Goal: Task Accomplishment & Management: Use online tool/utility

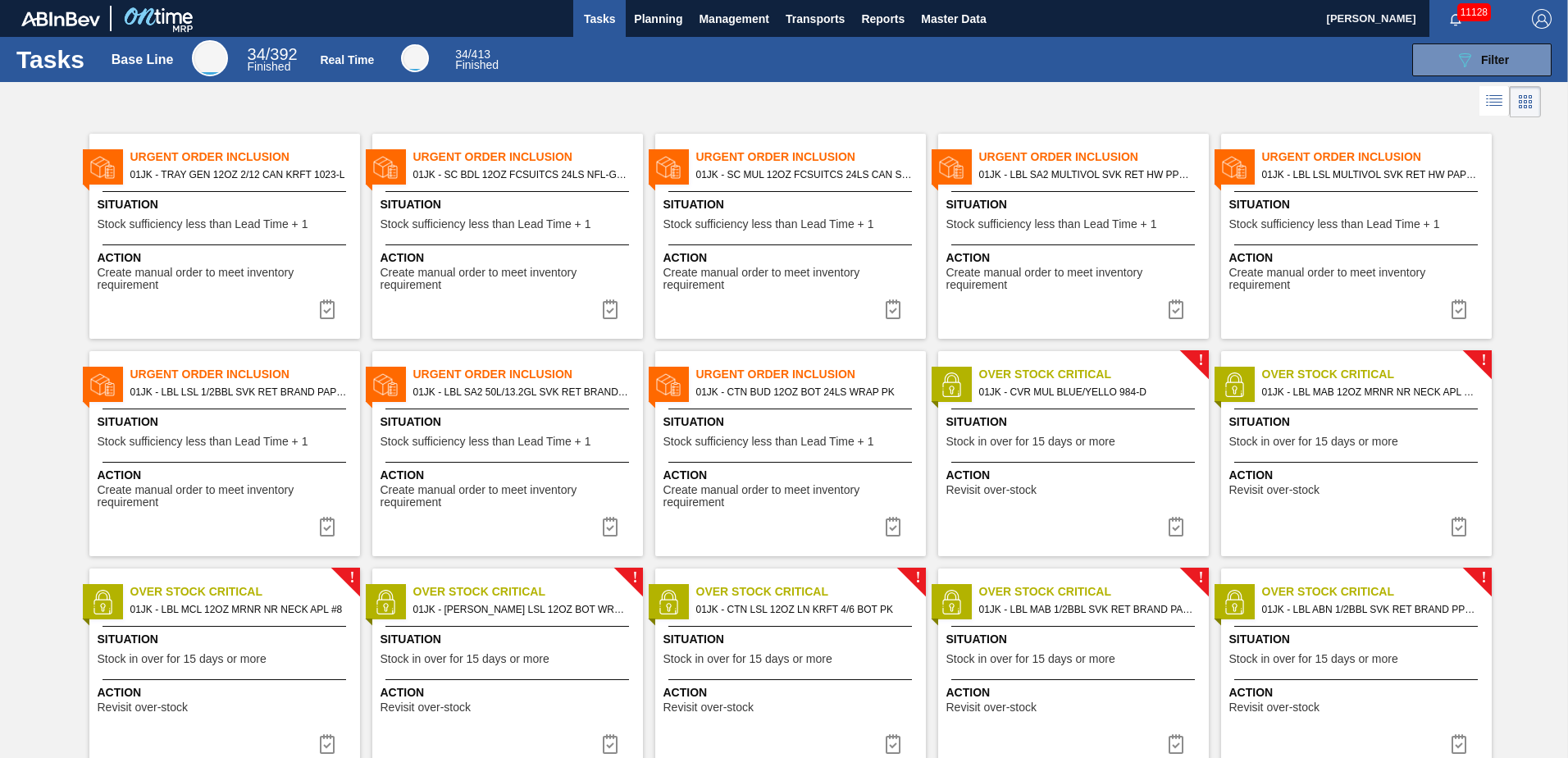
click at [627, 96] on div at bounding box center [784, 102] width 1568 height 39
click at [666, 16] on span "Planning" at bounding box center [658, 19] width 49 height 20
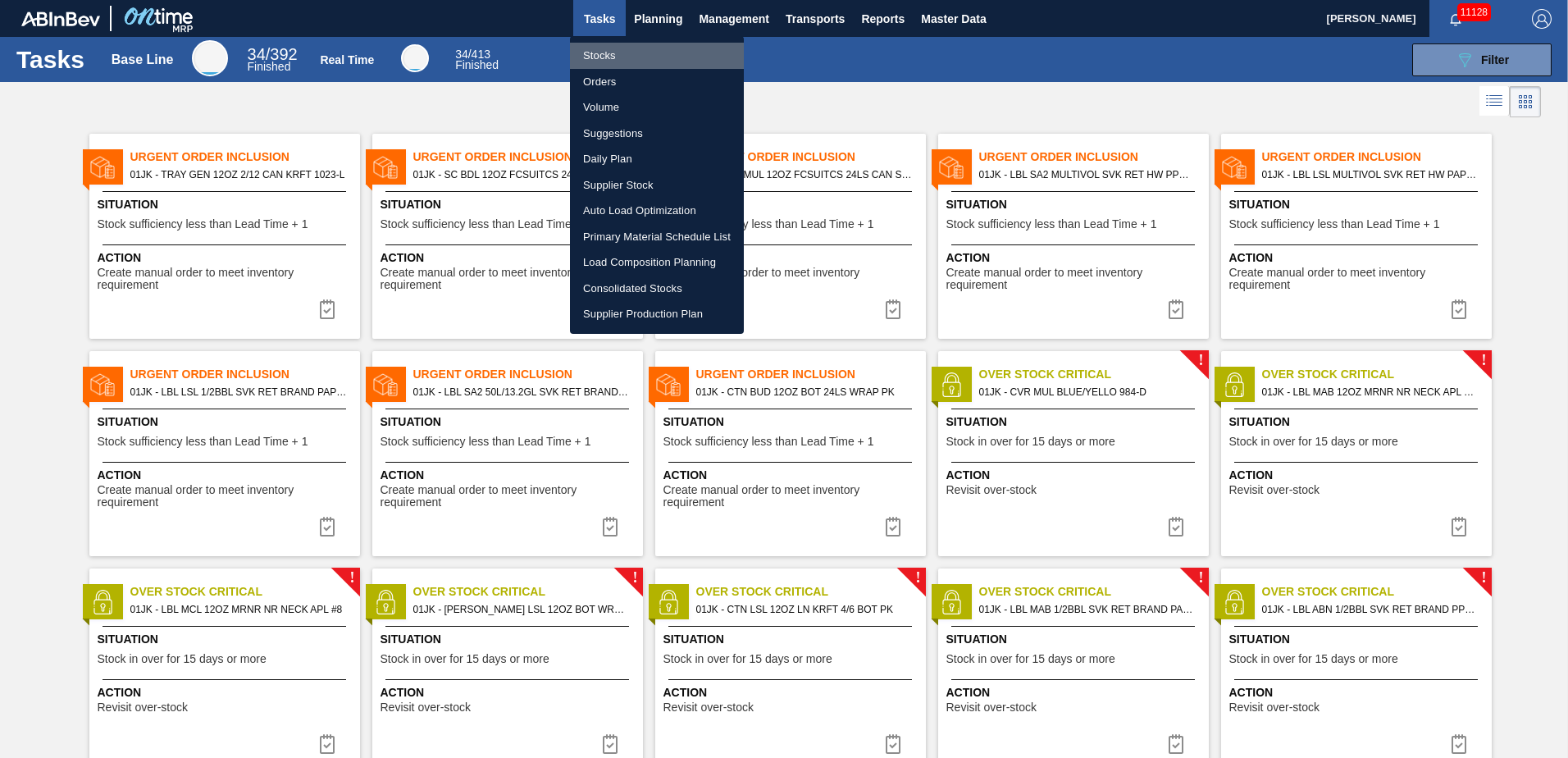
click at [602, 60] on li "Stocks" at bounding box center [657, 55] width 174 height 26
checkbox input "true"
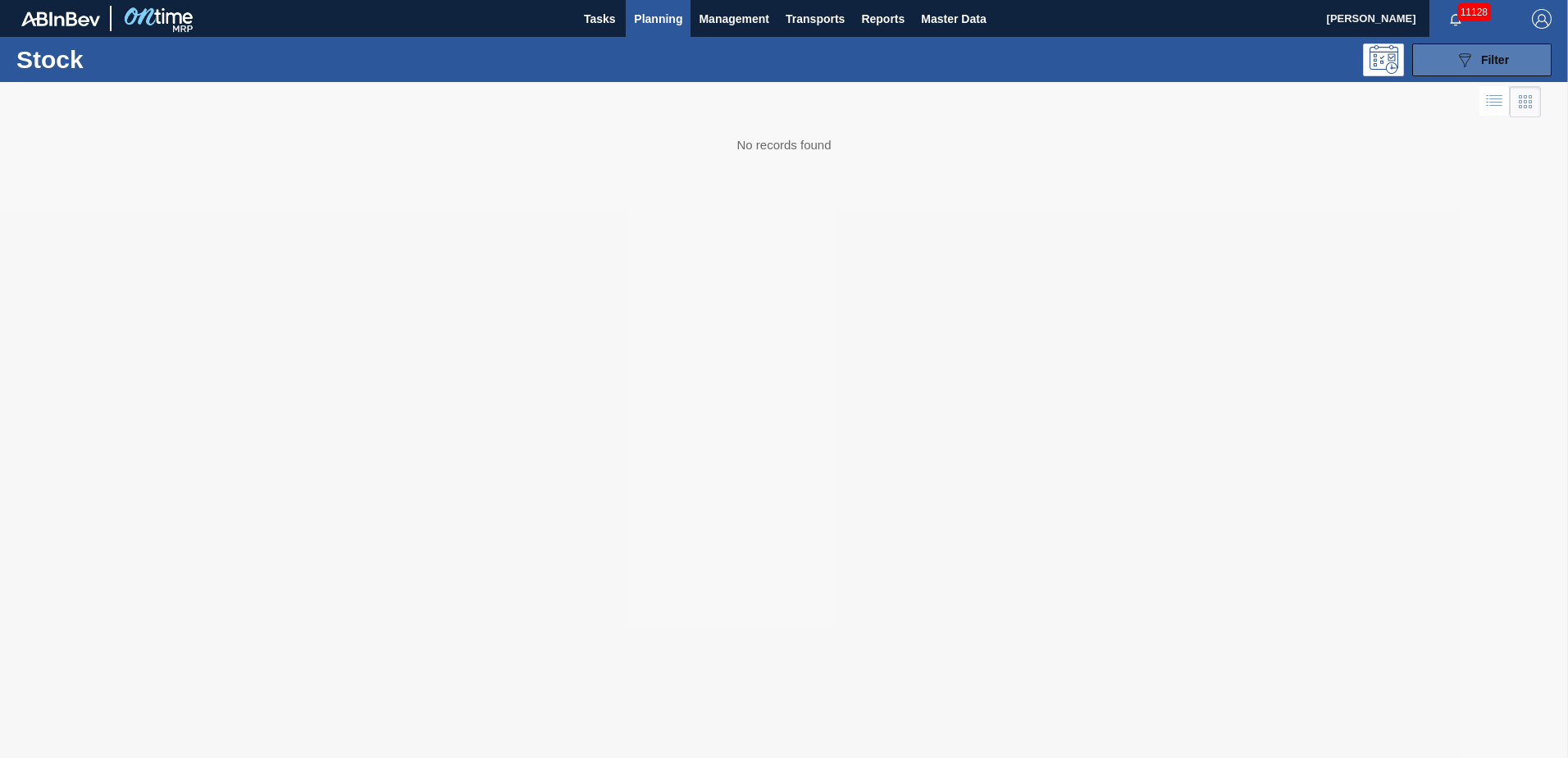
click at [1485, 67] on div "089F7B8B-B2A5-4AFE-B5C0-19BA573D28AC Filter" at bounding box center [1482, 60] width 54 height 20
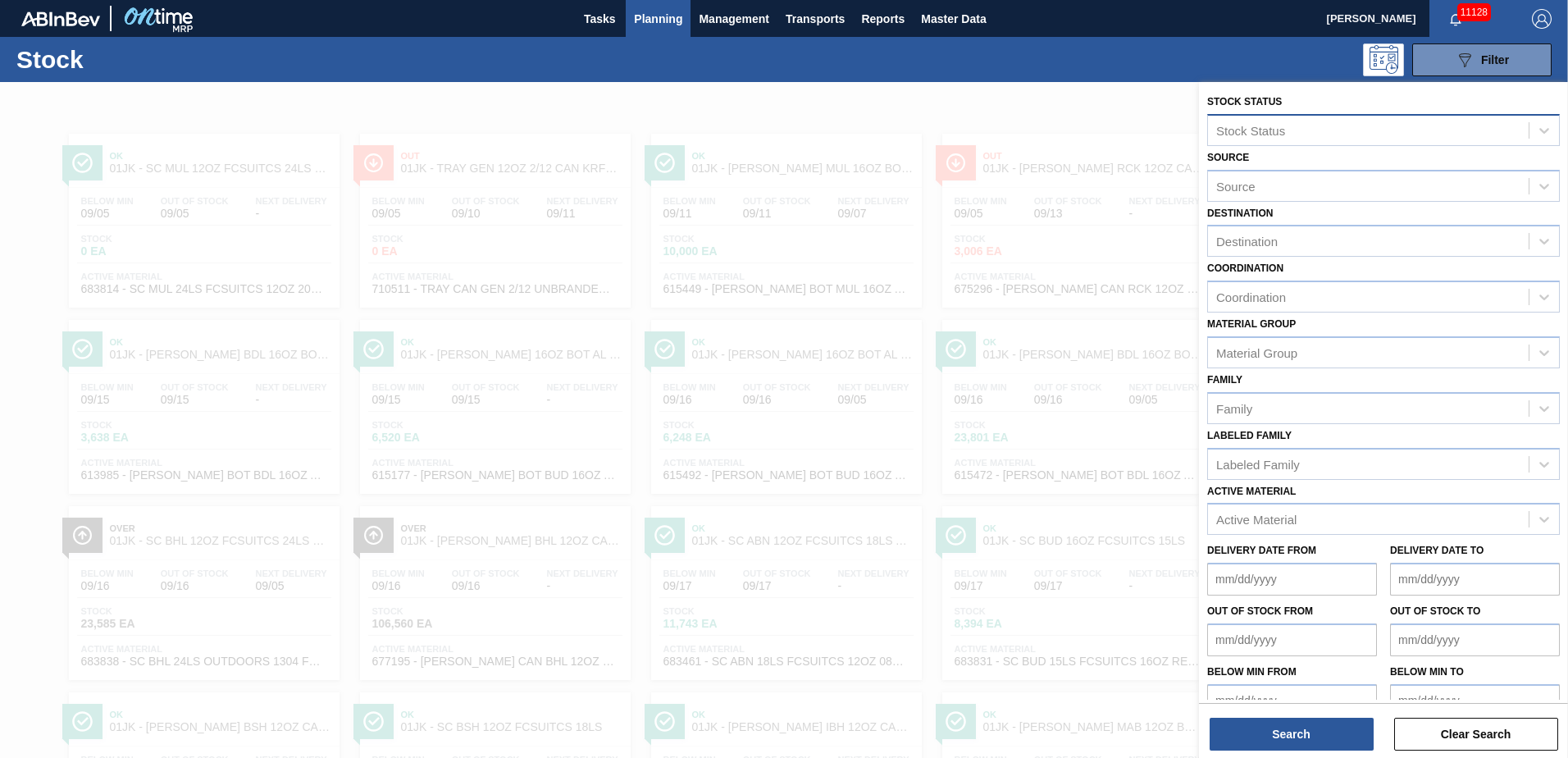
click at [1362, 127] on div "Stock Status" at bounding box center [1368, 130] width 321 height 24
click at [1132, 101] on div at bounding box center [784, 461] width 1568 height 758
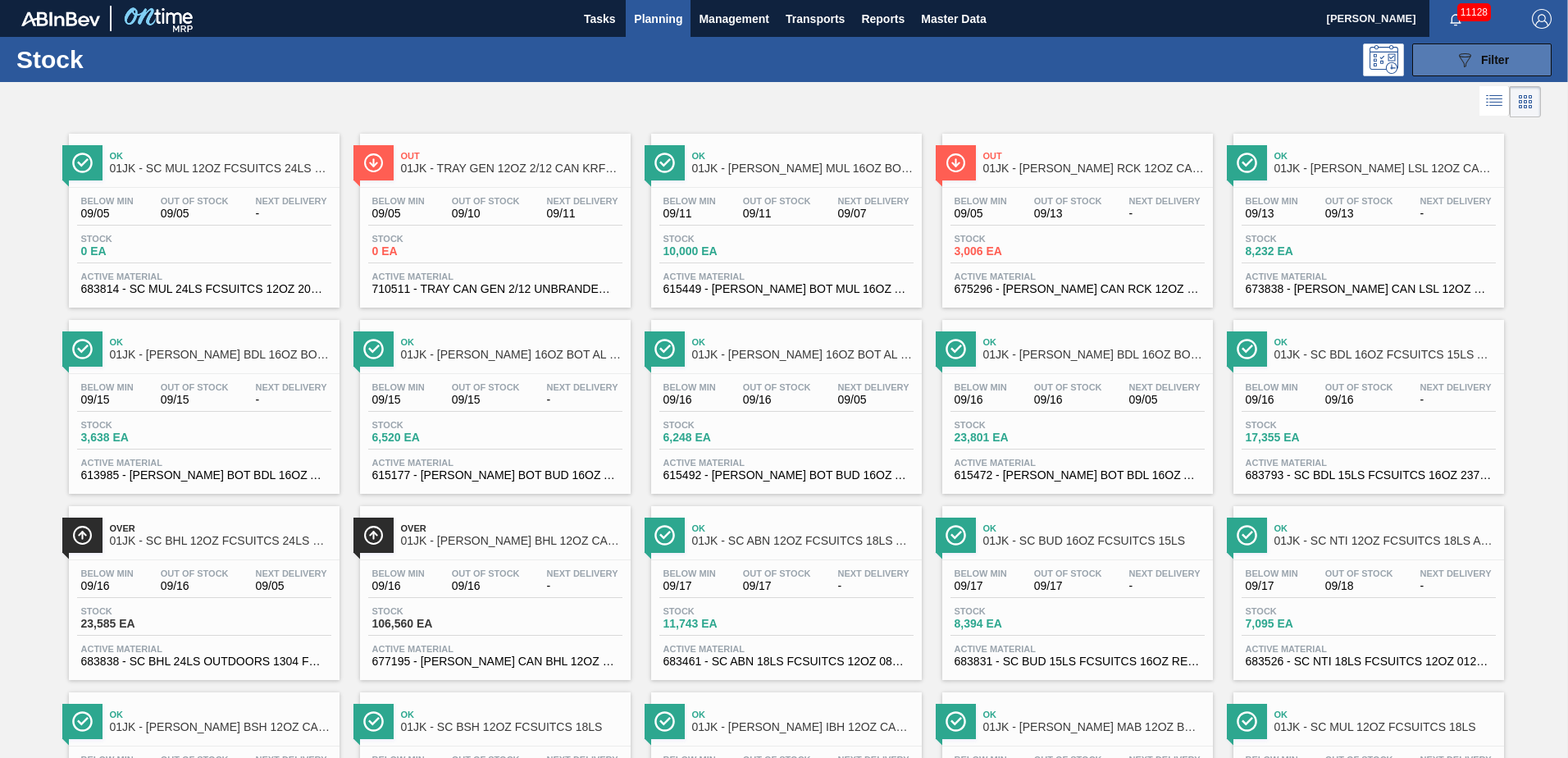
click at [1477, 61] on div "089F7B8B-B2A5-4AFE-B5C0-19BA573D28AC Filter" at bounding box center [1482, 60] width 54 height 20
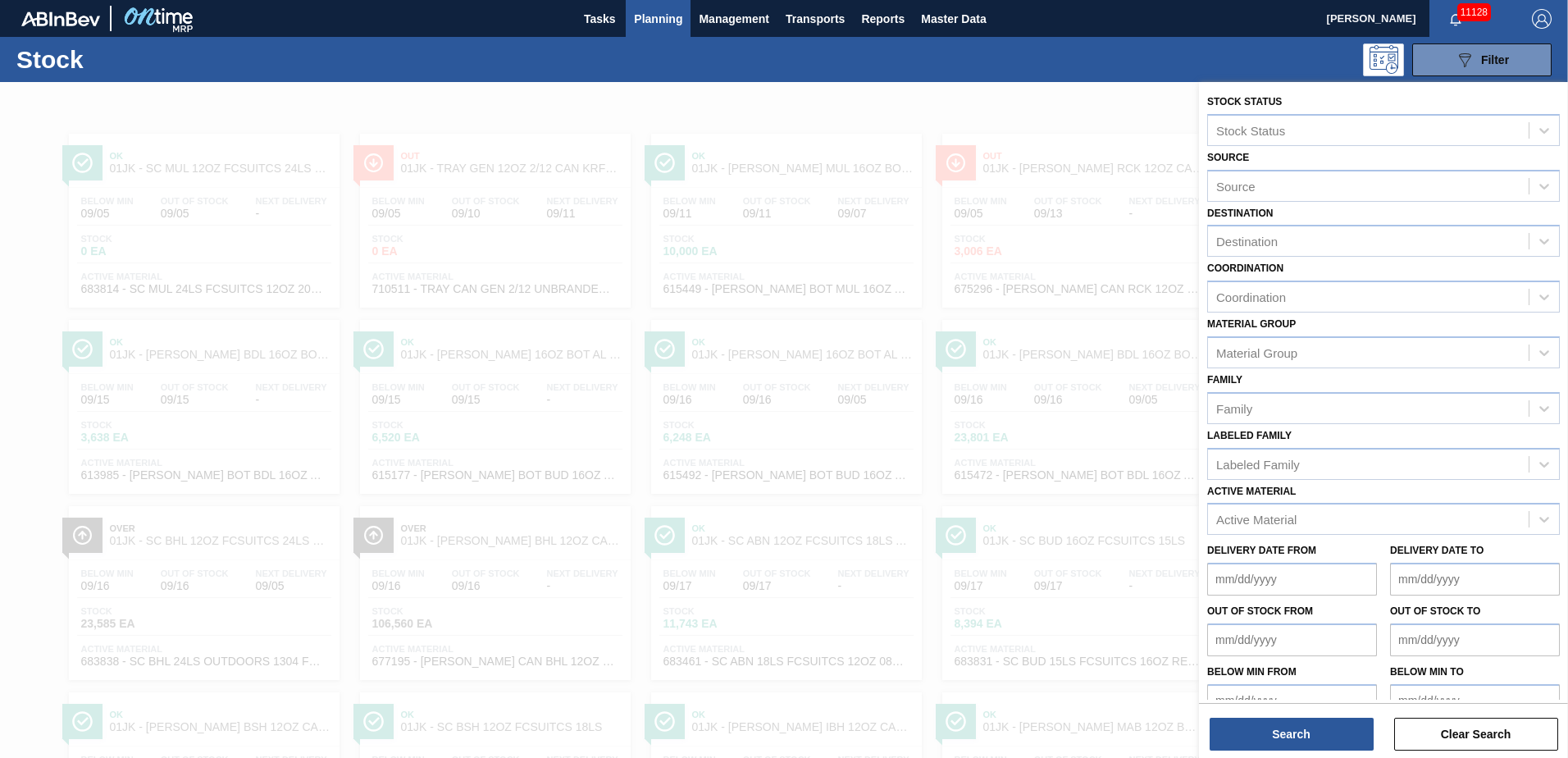
click at [1343, 56] on div "089F7B8B-B2A5-4AFE-B5C0-19BA573D28AC Filter" at bounding box center [911, 60] width 1298 height 32
click at [1387, 56] on icon at bounding box center [1385, 60] width 29 height 29
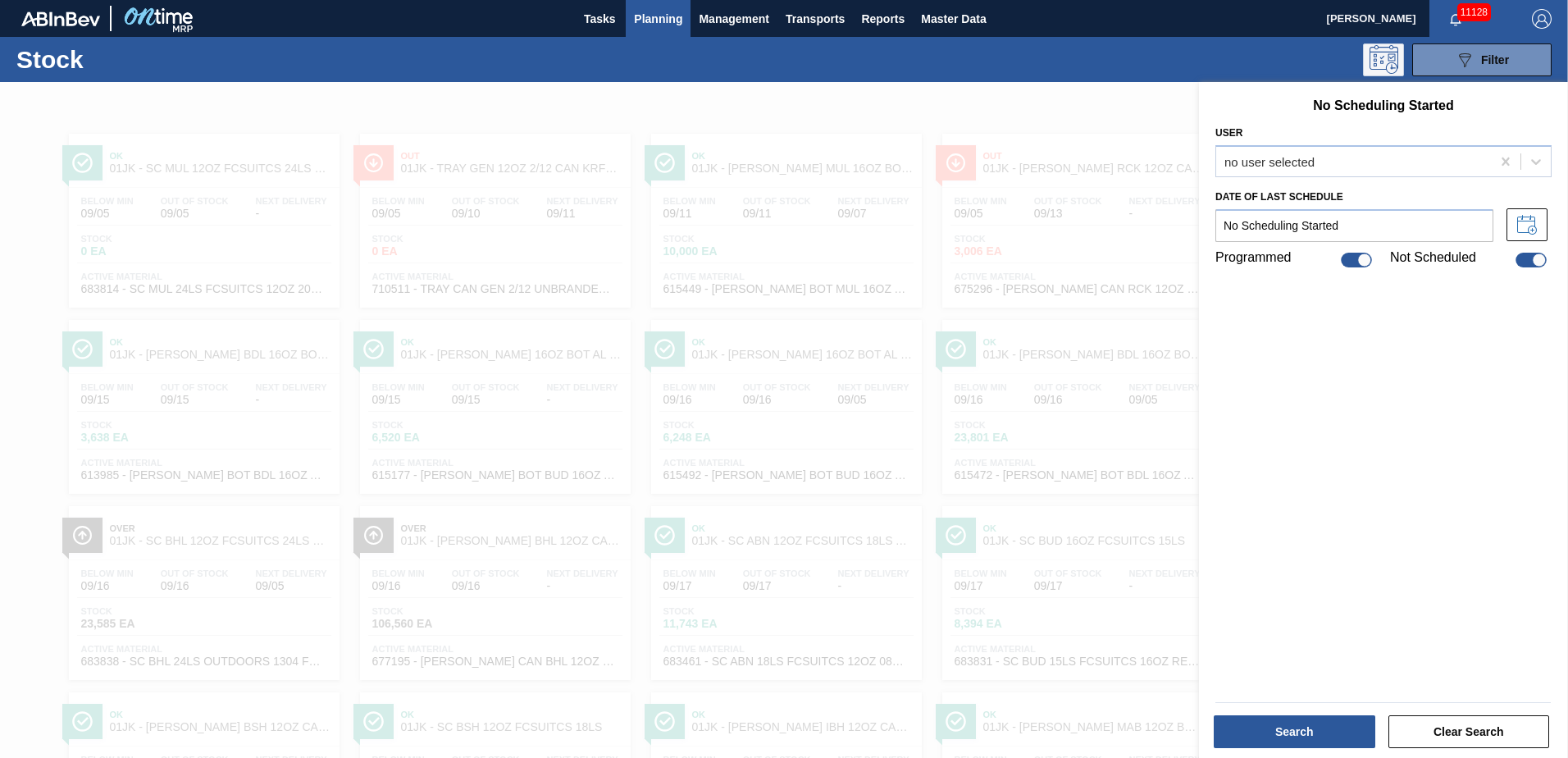
click at [1387, 58] on icon at bounding box center [1385, 60] width 29 height 29
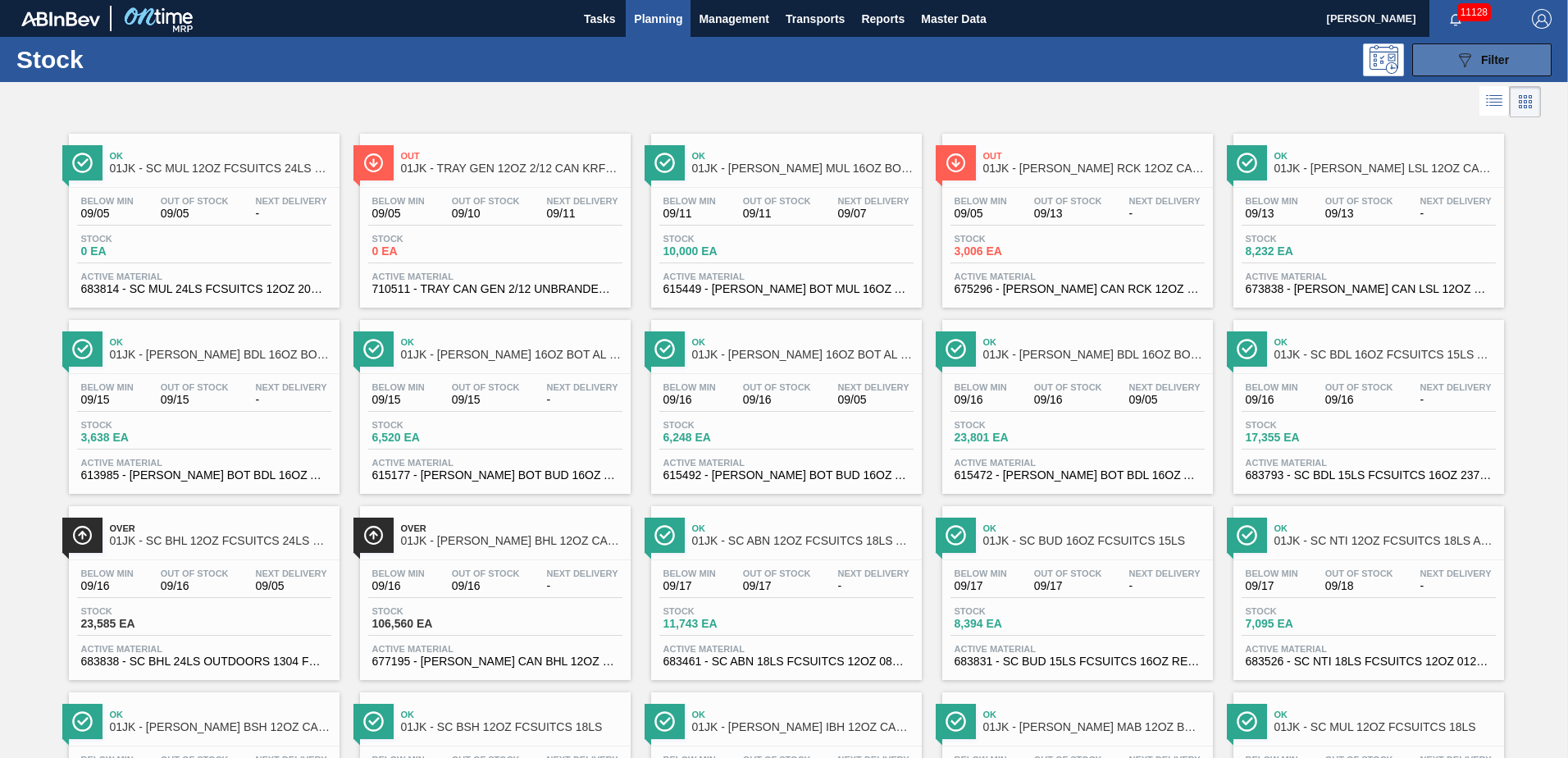
click at [1473, 59] on div "089F7B8B-B2A5-4AFE-B5C0-19BA573D28AC Filter" at bounding box center [1482, 60] width 54 height 20
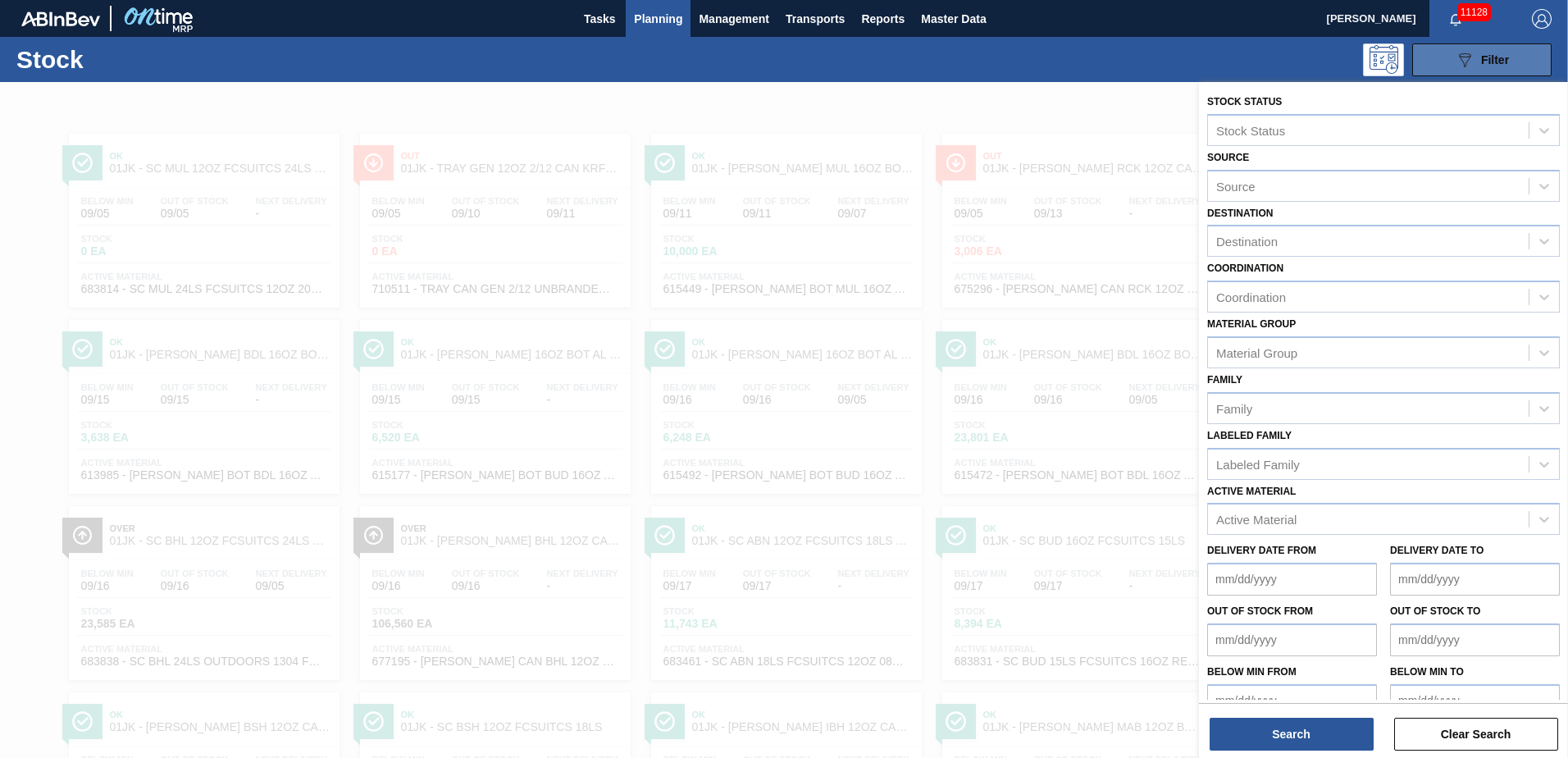
click at [1473, 59] on div "089F7B8B-B2A5-4AFE-B5C0-19BA573D28AC Filter" at bounding box center [1482, 60] width 54 height 20
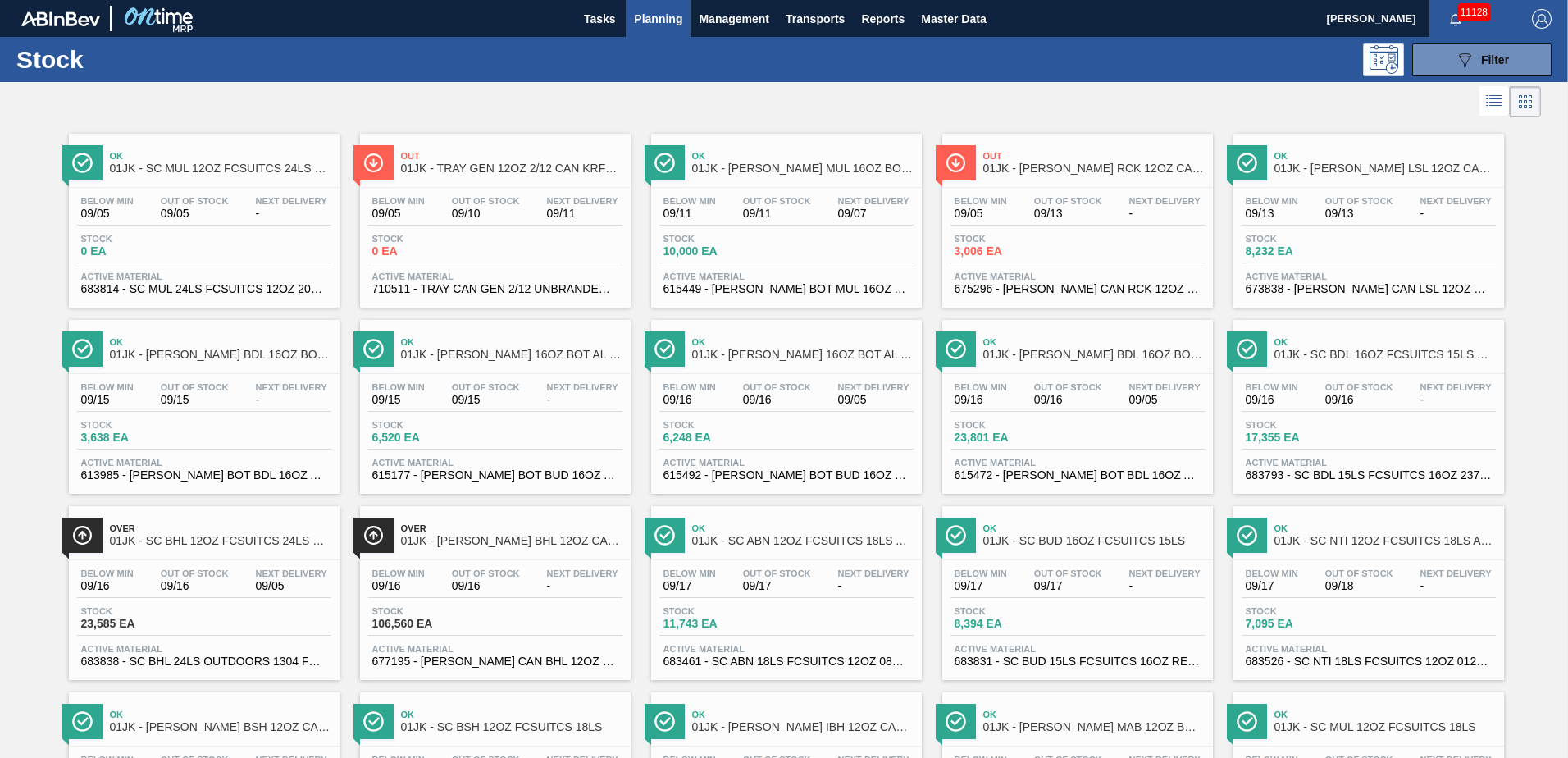
click at [1500, 103] on icon at bounding box center [1494, 101] width 20 height 20
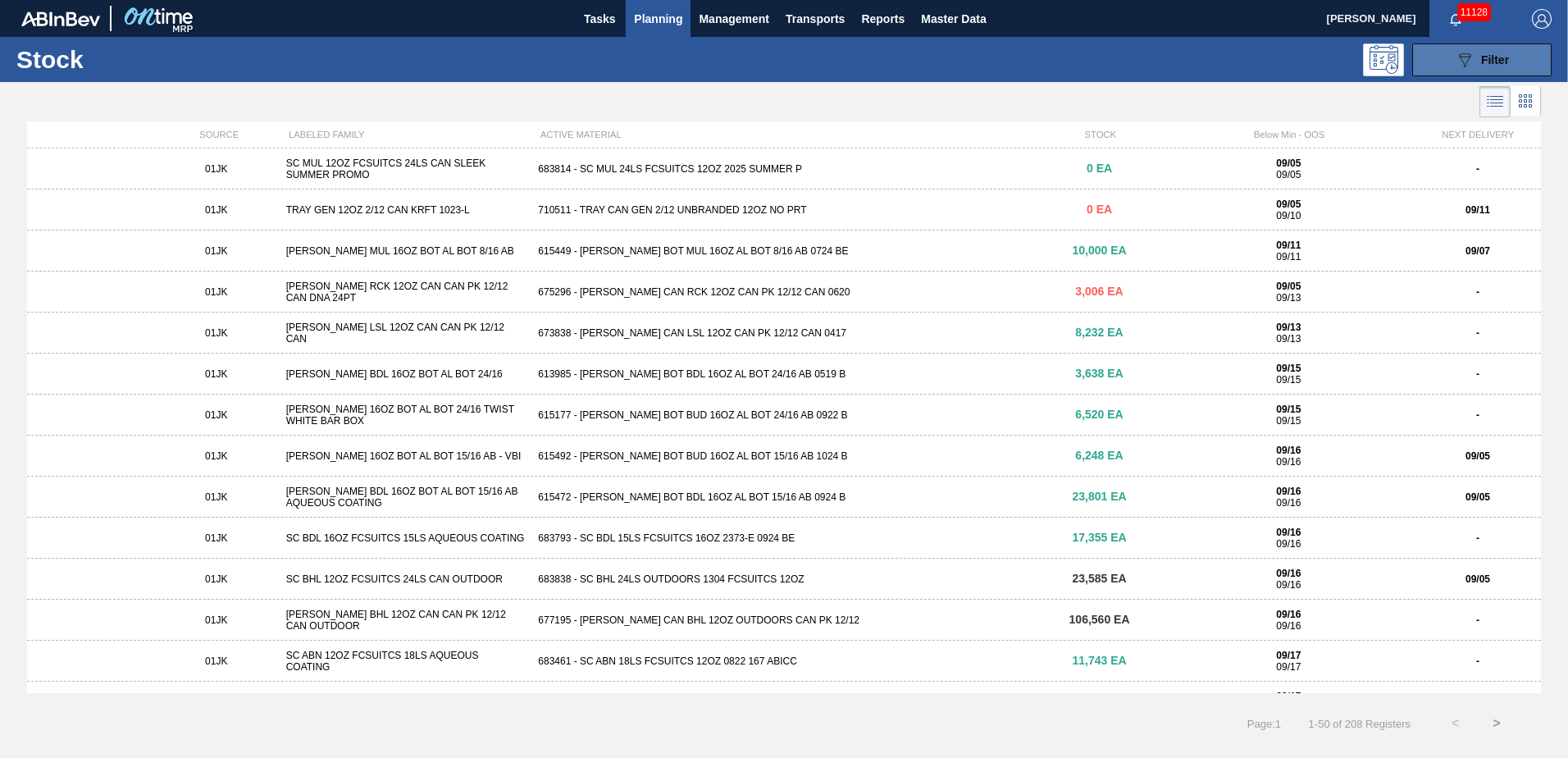
click at [1478, 59] on div "089F7B8B-B2A5-4AFE-B5C0-19BA573D28AC Filter" at bounding box center [1482, 60] width 54 height 20
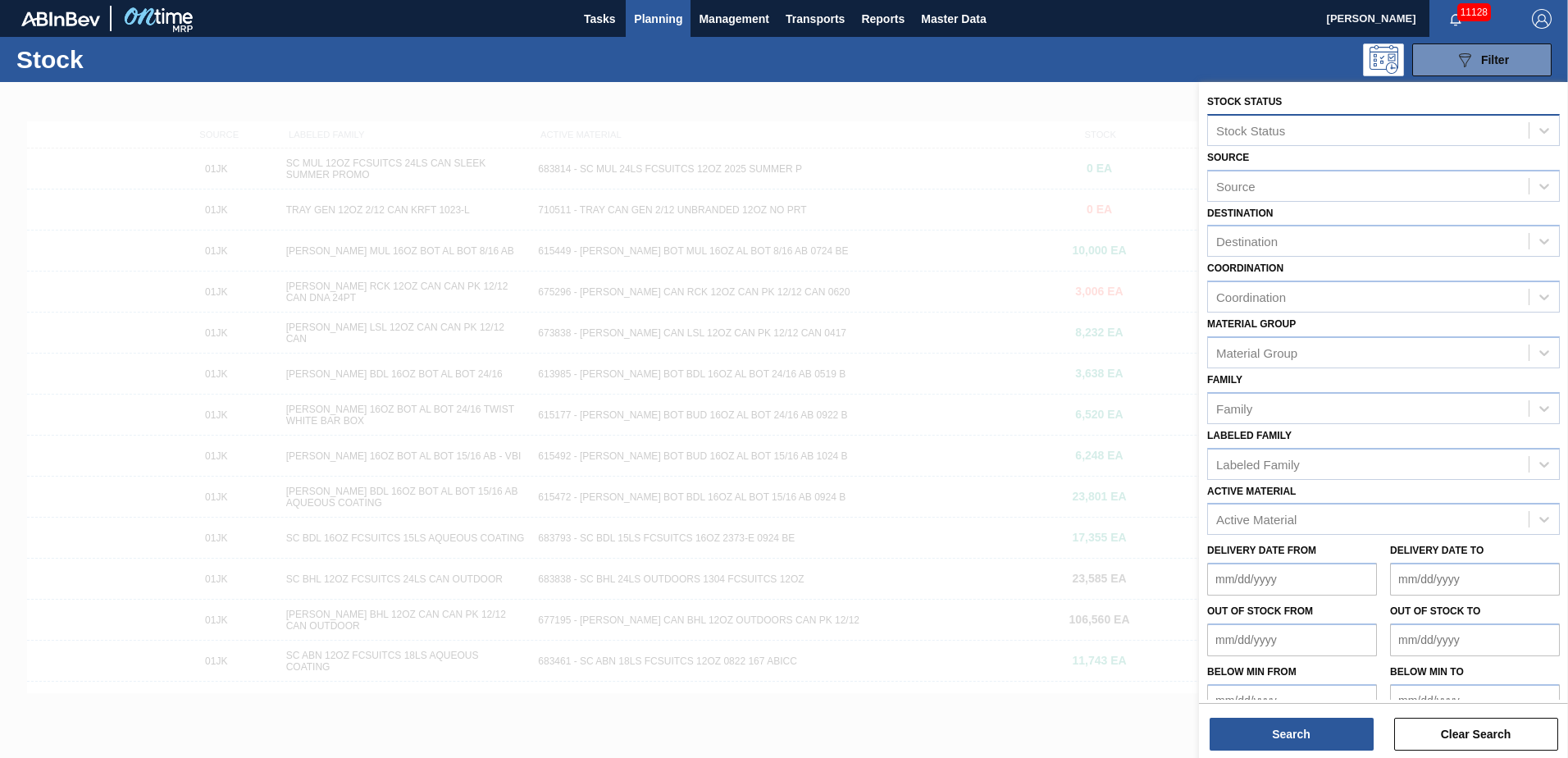
click at [1381, 121] on div "Stock Status" at bounding box center [1368, 130] width 321 height 24
click at [1112, 93] on div at bounding box center [784, 461] width 1568 height 758
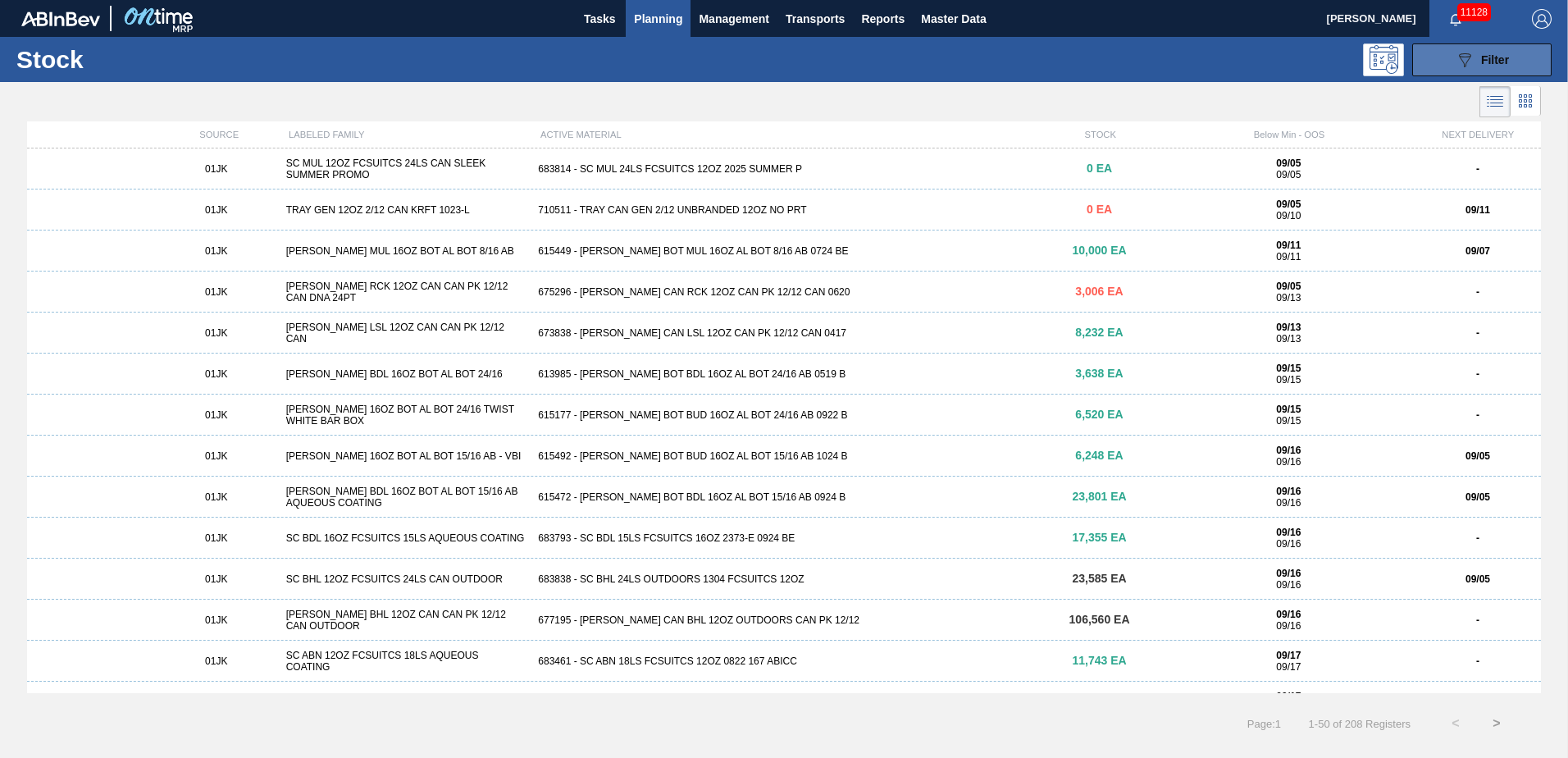
click at [1487, 60] on span "Filter" at bounding box center [1495, 59] width 28 height 13
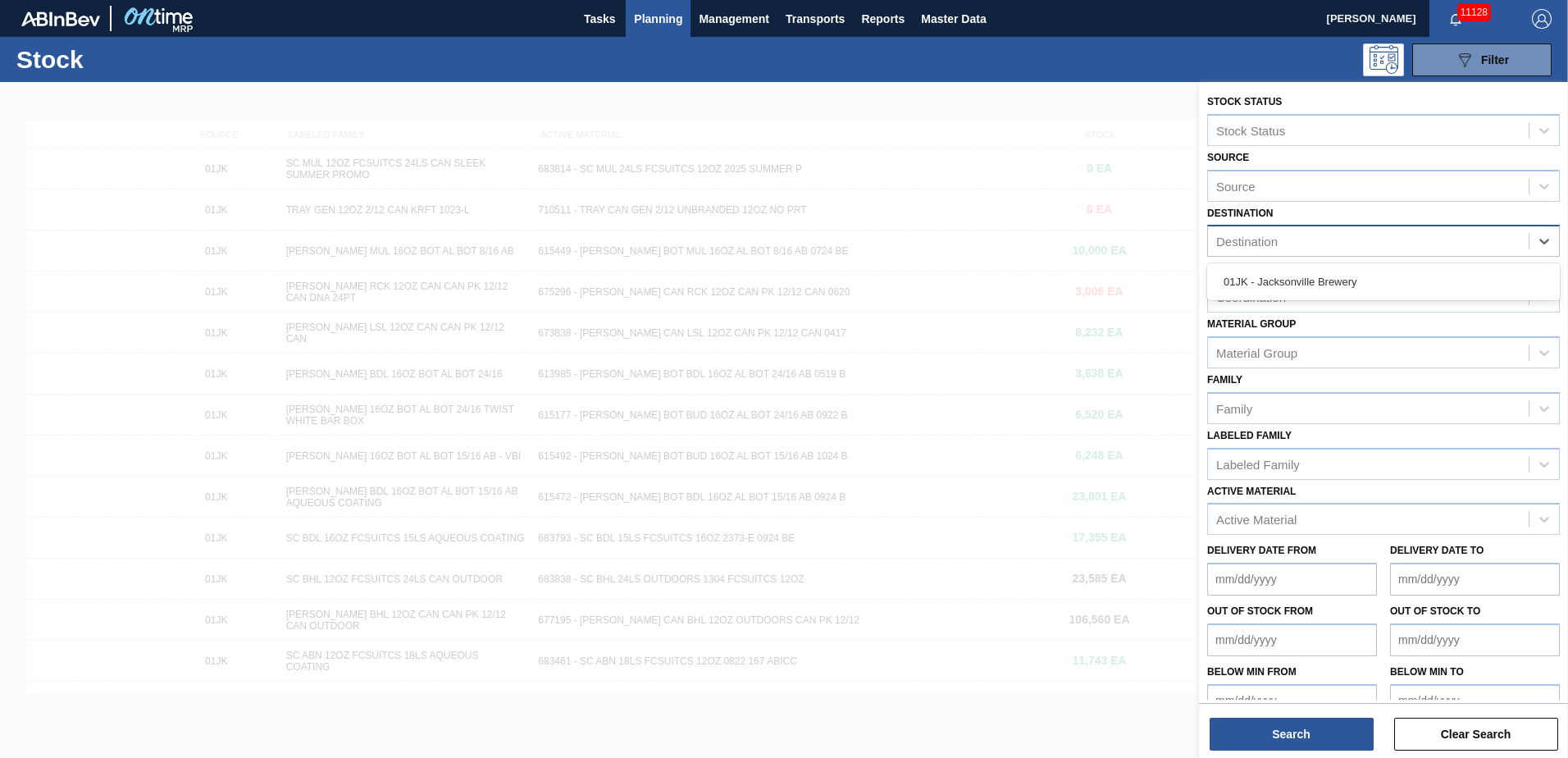
click at [1333, 236] on div "Destination" at bounding box center [1368, 242] width 321 height 24
click at [1099, 102] on div at bounding box center [784, 461] width 1568 height 758
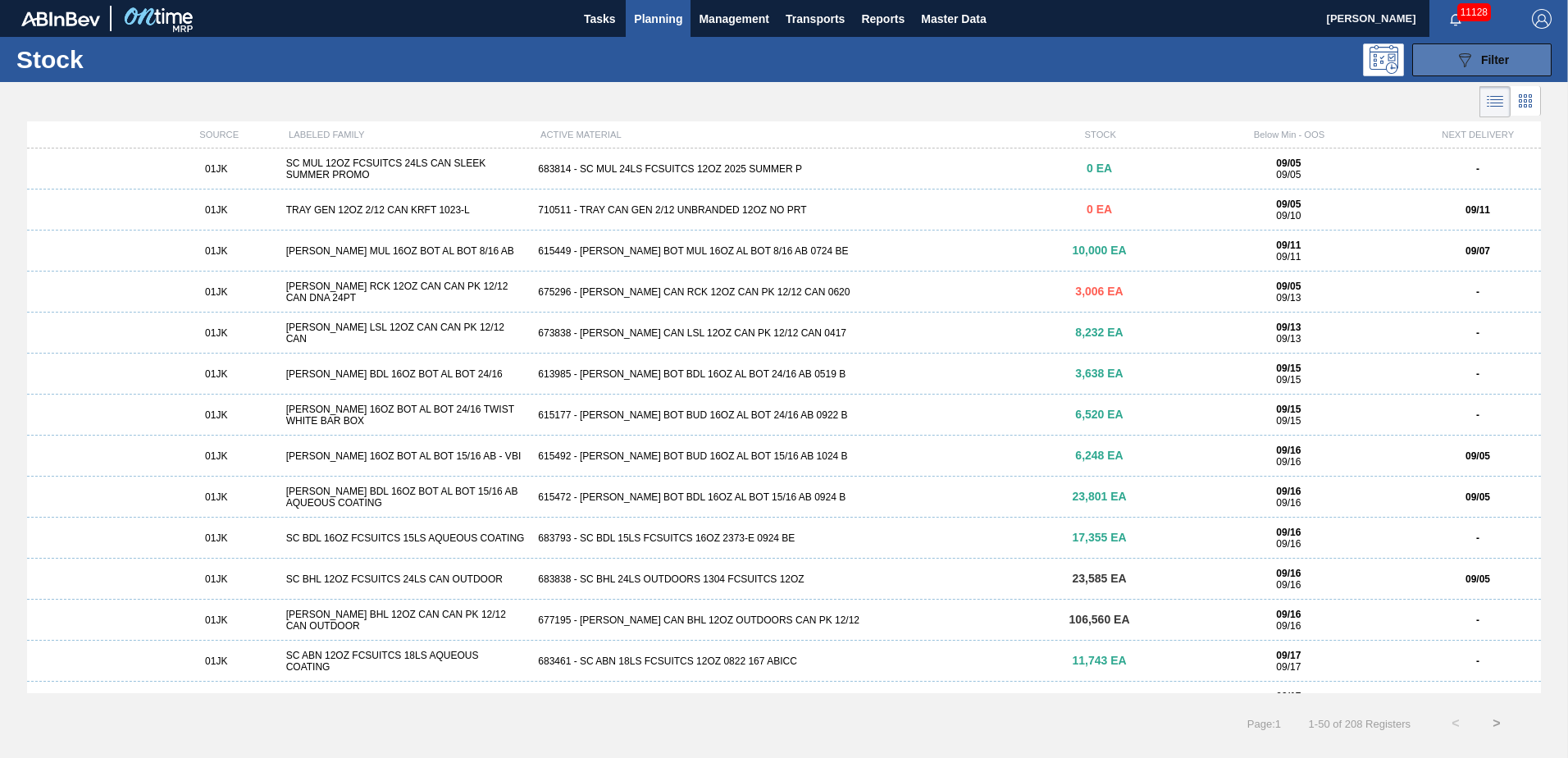
click at [1469, 64] on icon "089F7B8B-B2A5-4AFE-B5C0-19BA573D28AC" at bounding box center [1465, 60] width 20 height 20
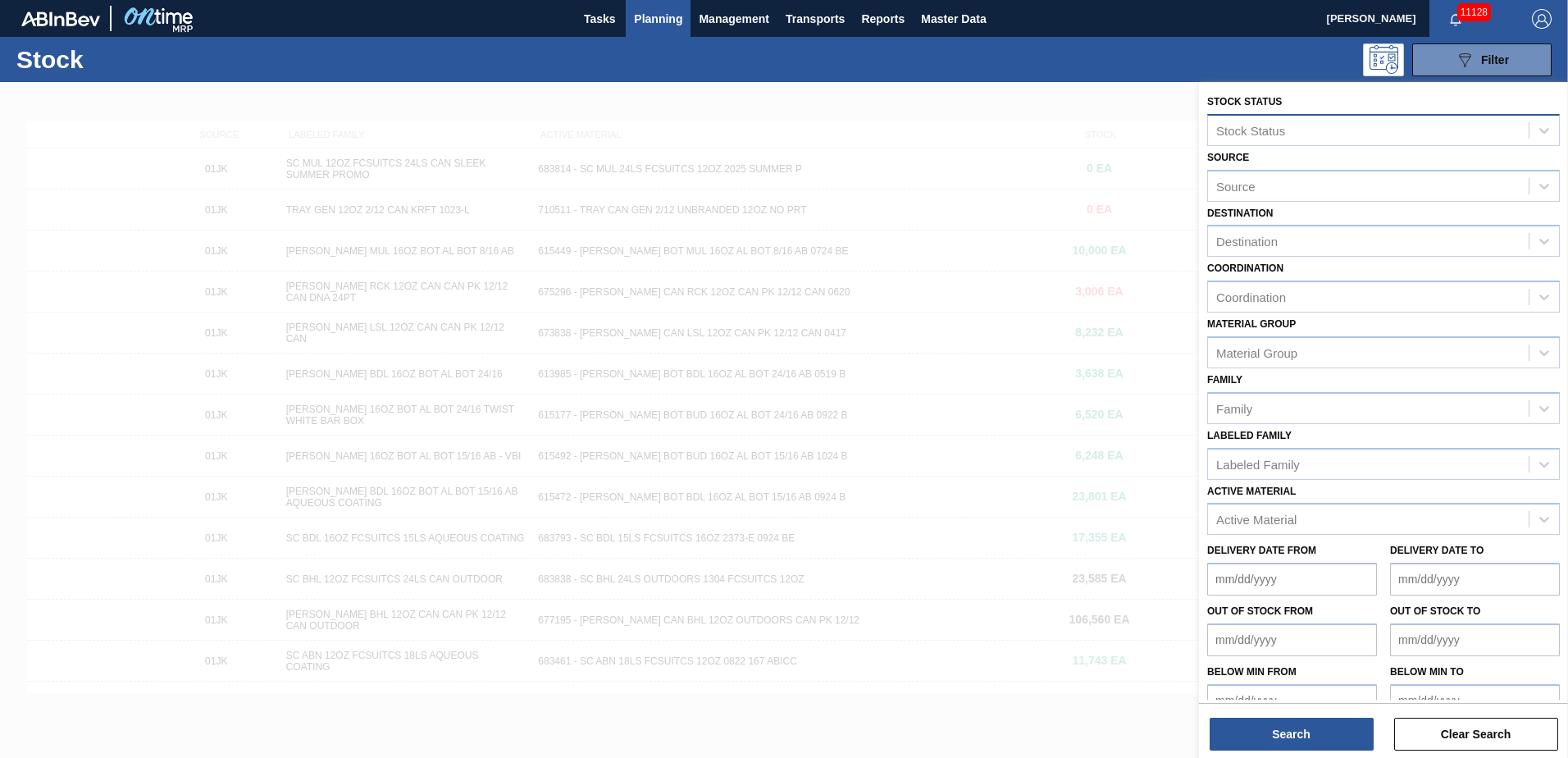
click at [1399, 115] on div "Stock Status" at bounding box center [1383, 130] width 352 height 32
drag, startPoint x: 1080, startPoint y: 67, endPoint x: 1376, endPoint y: 125, distance: 301.6
click at [1083, 67] on div "089F7B8B-B2A5-4AFE-B5C0-19BA573D28AC Filter" at bounding box center [911, 60] width 1298 height 32
click at [1463, 55] on icon "089F7B8B-B2A5-4AFE-B5C0-19BA573D28AC" at bounding box center [1465, 60] width 20 height 20
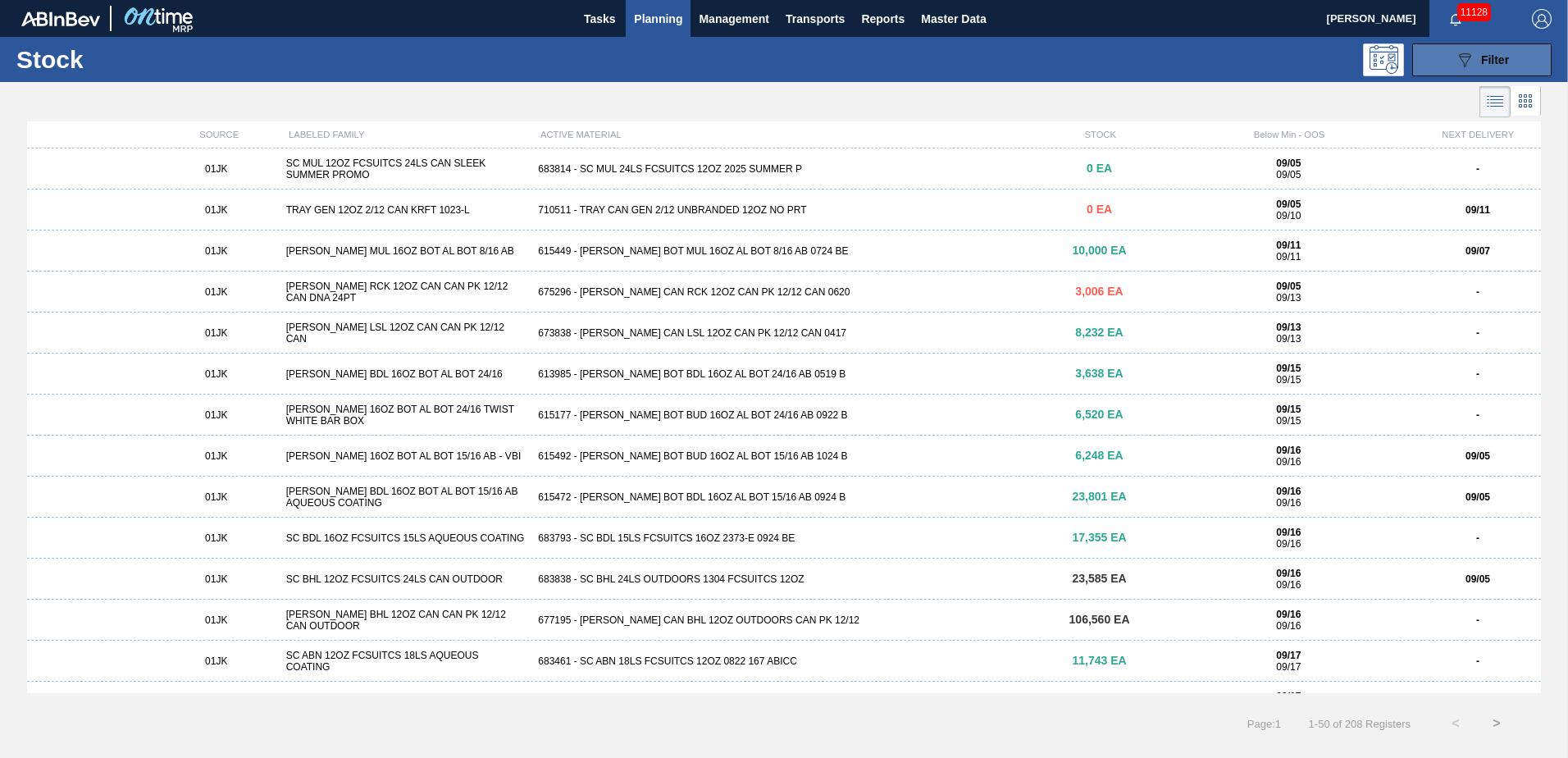
click at [1464, 55] on icon "089F7B8B-B2A5-4AFE-B5C0-19BA573D28AC" at bounding box center [1465, 60] width 20 height 20
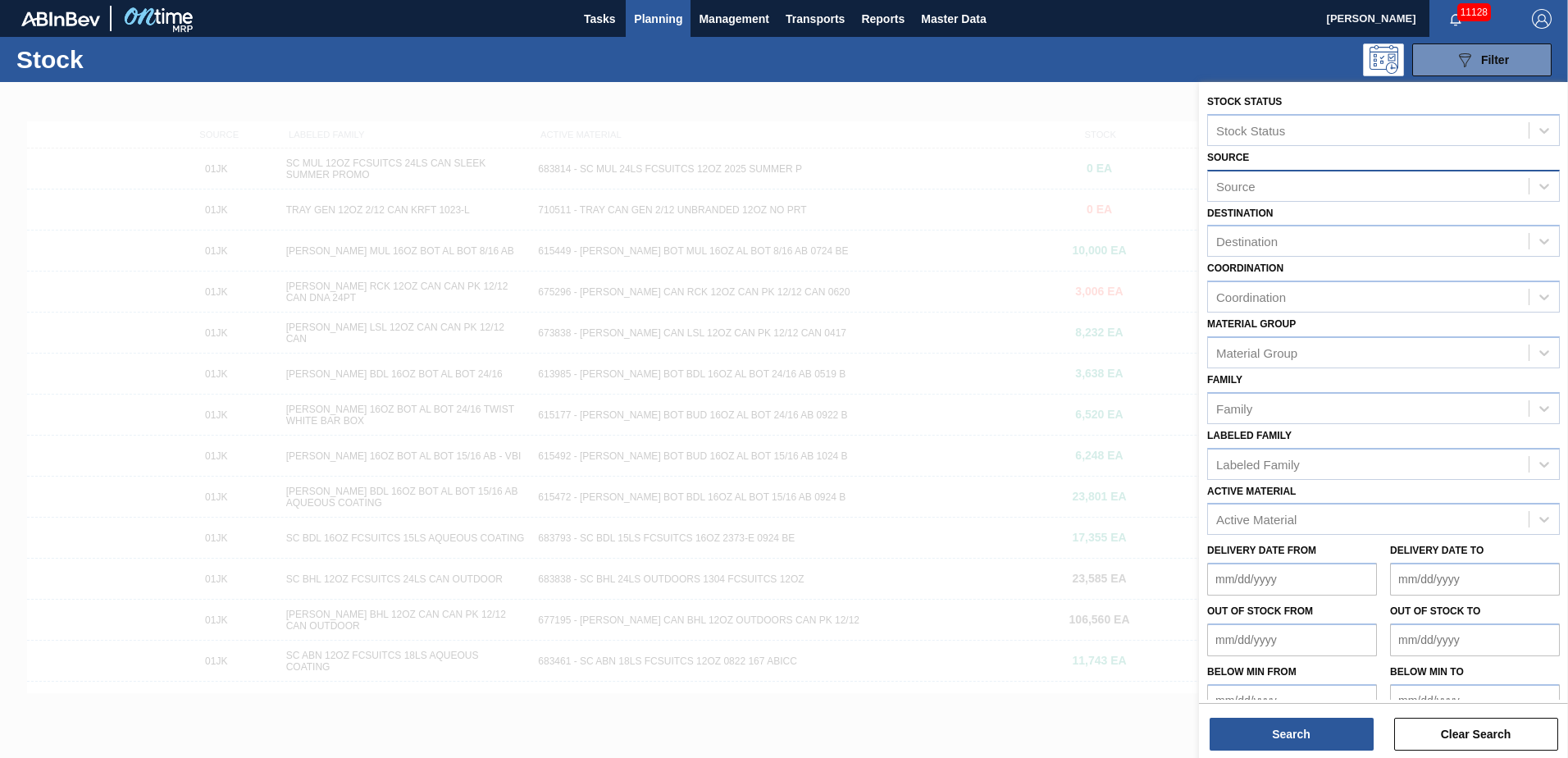
click at [1321, 190] on div "Source" at bounding box center [1368, 186] width 321 height 24
click at [1320, 181] on div "Source" at bounding box center [1368, 186] width 321 height 24
click at [1307, 347] on div "Material Group" at bounding box center [1368, 353] width 321 height 24
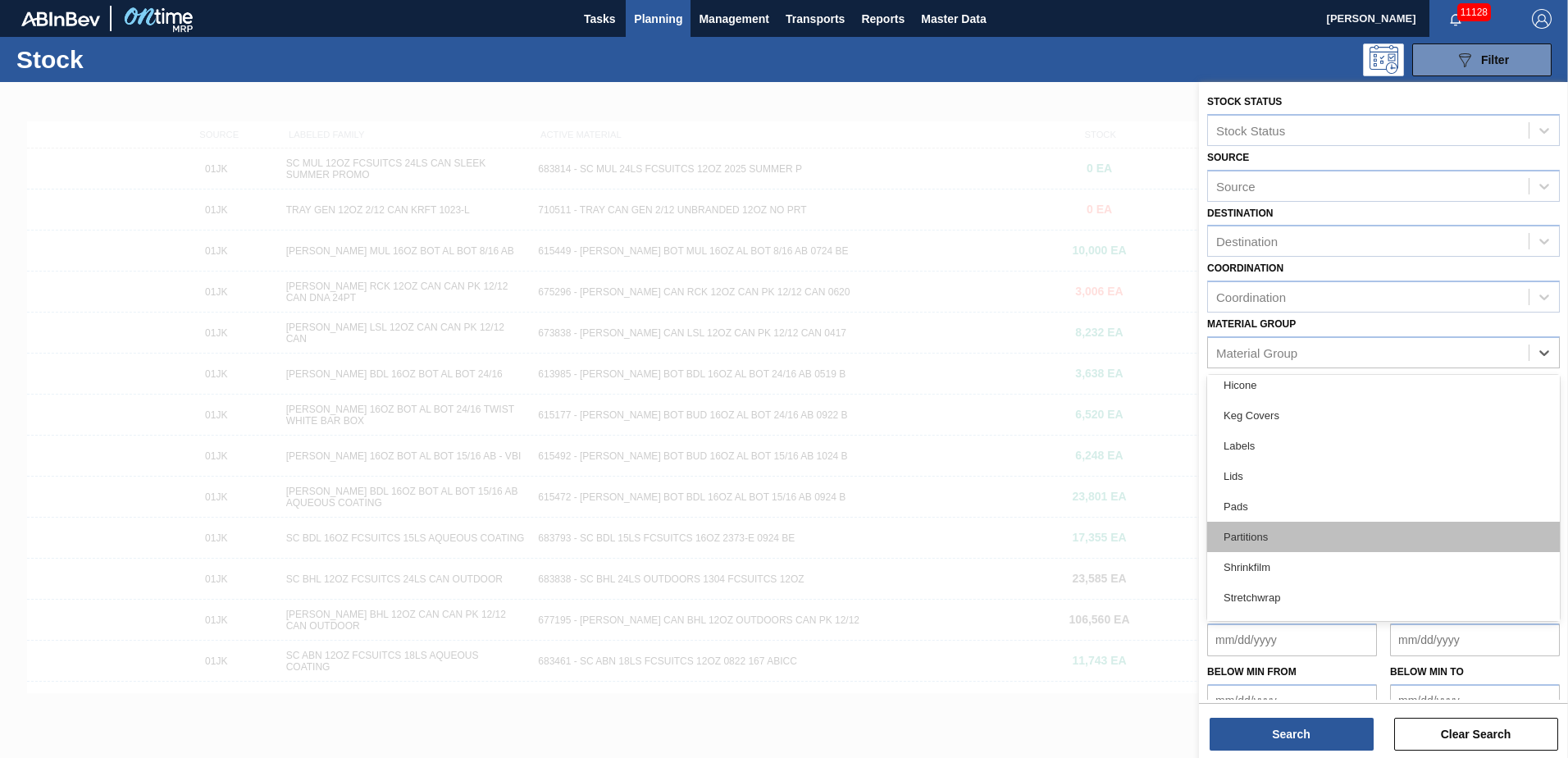
scroll to position [103, 0]
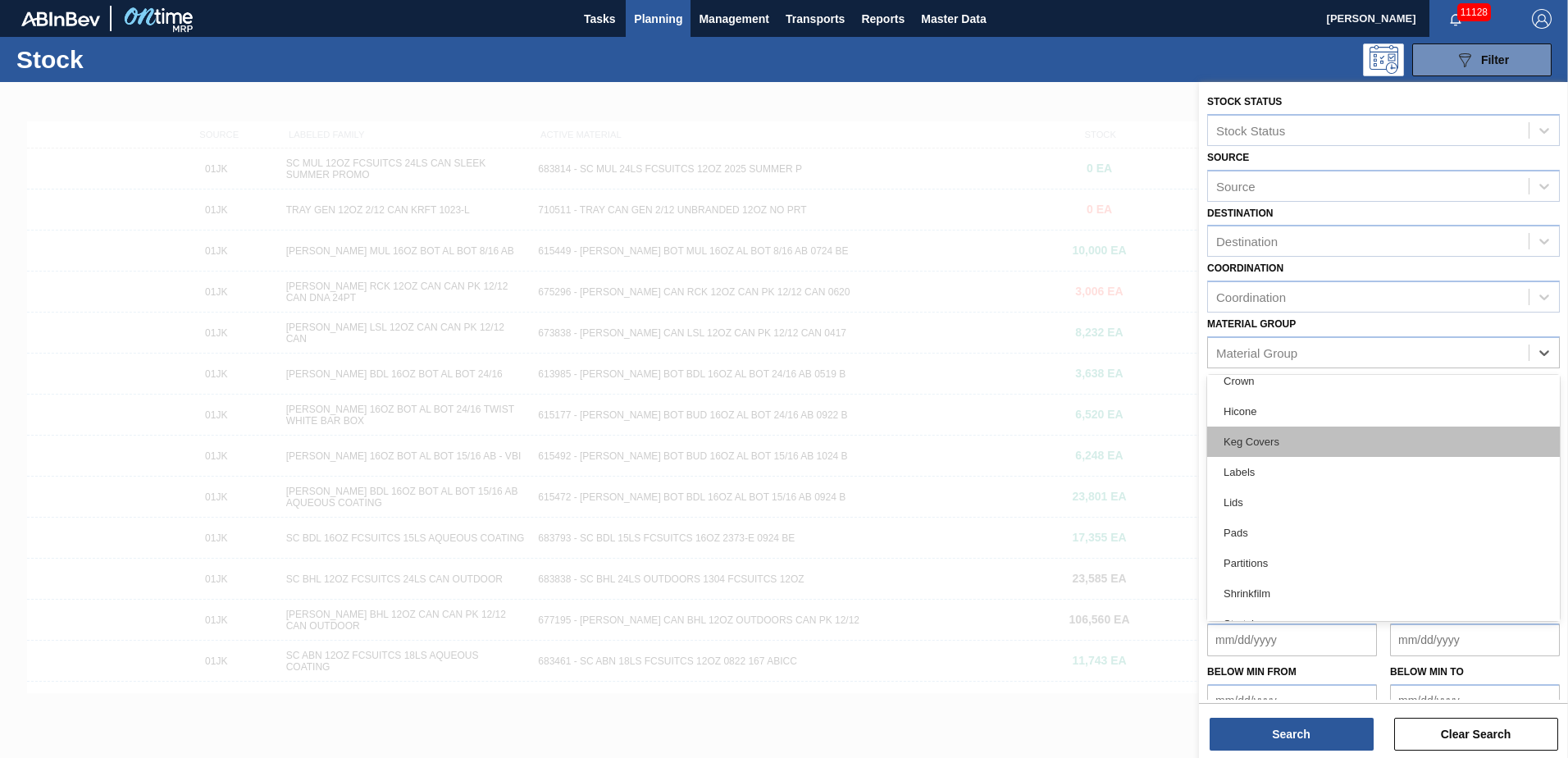
click at [1290, 445] on div "Keg Covers" at bounding box center [1383, 442] width 352 height 31
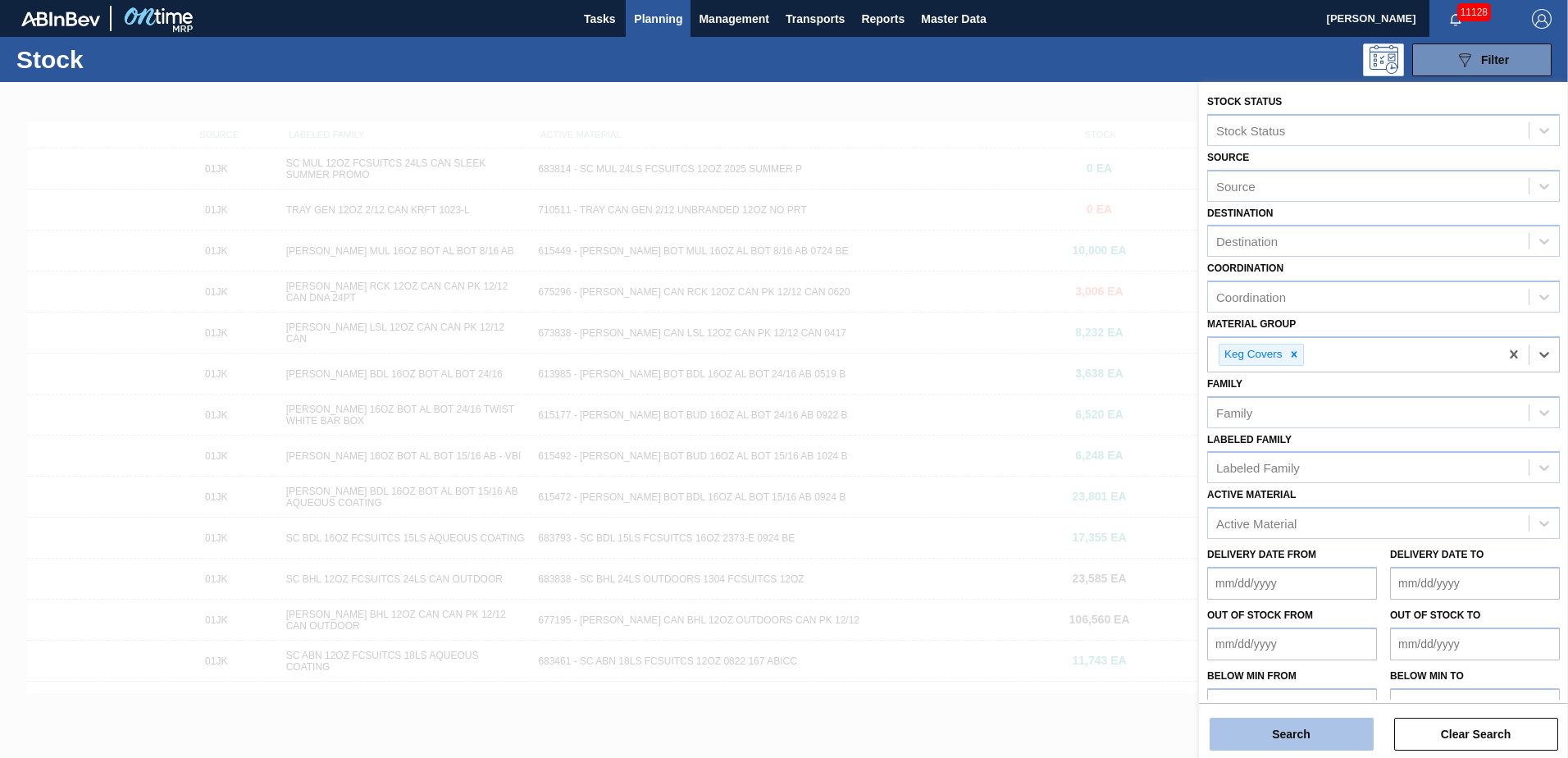
click at [1333, 725] on button "Search" at bounding box center [1292, 734] width 164 height 32
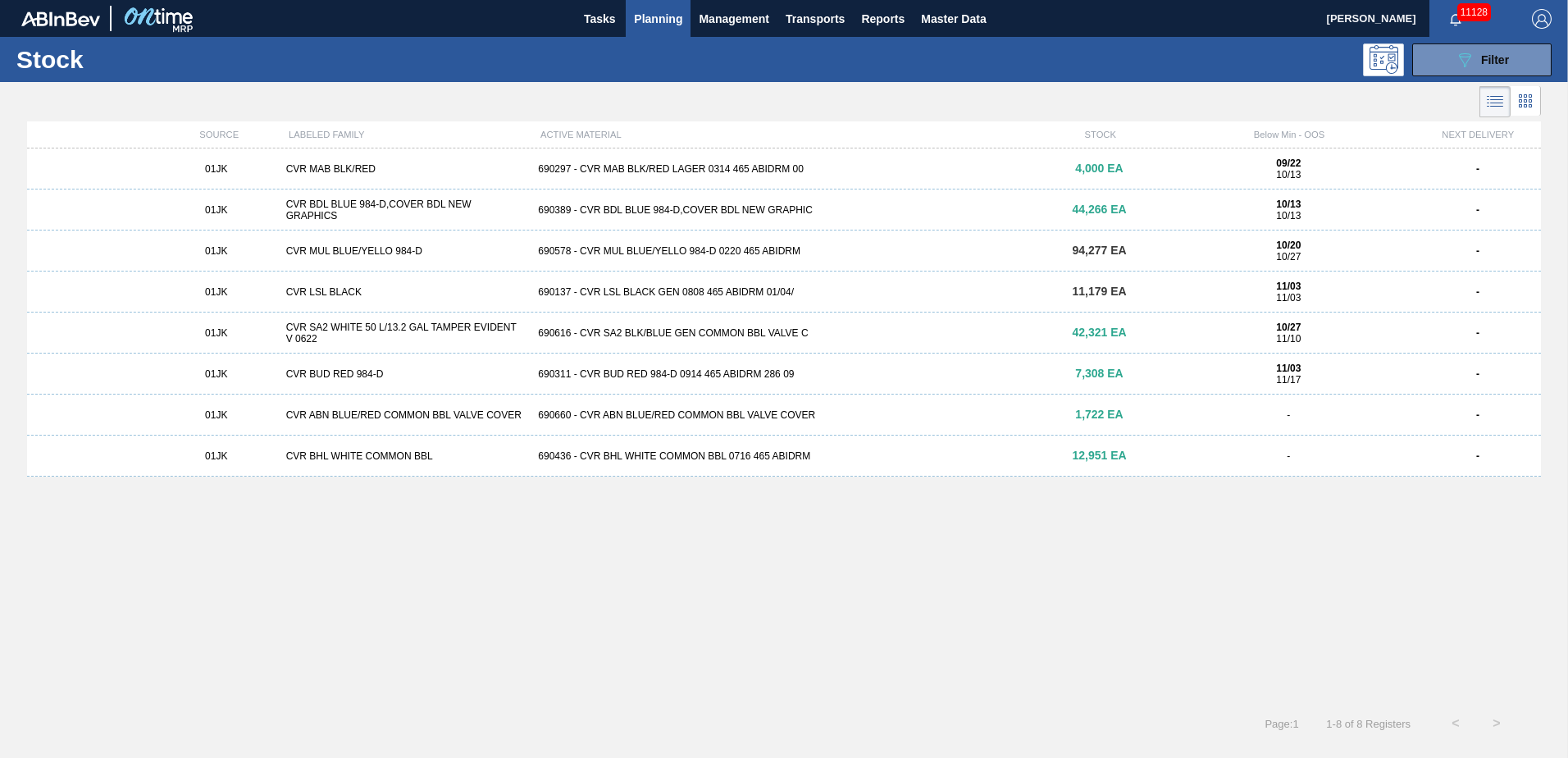
click at [799, 163] on div "690297 - CVR MAB BLK/RED LAGER 0314 465 ABIDRM 00" at bounding box center [783, 168] width 504 height 11
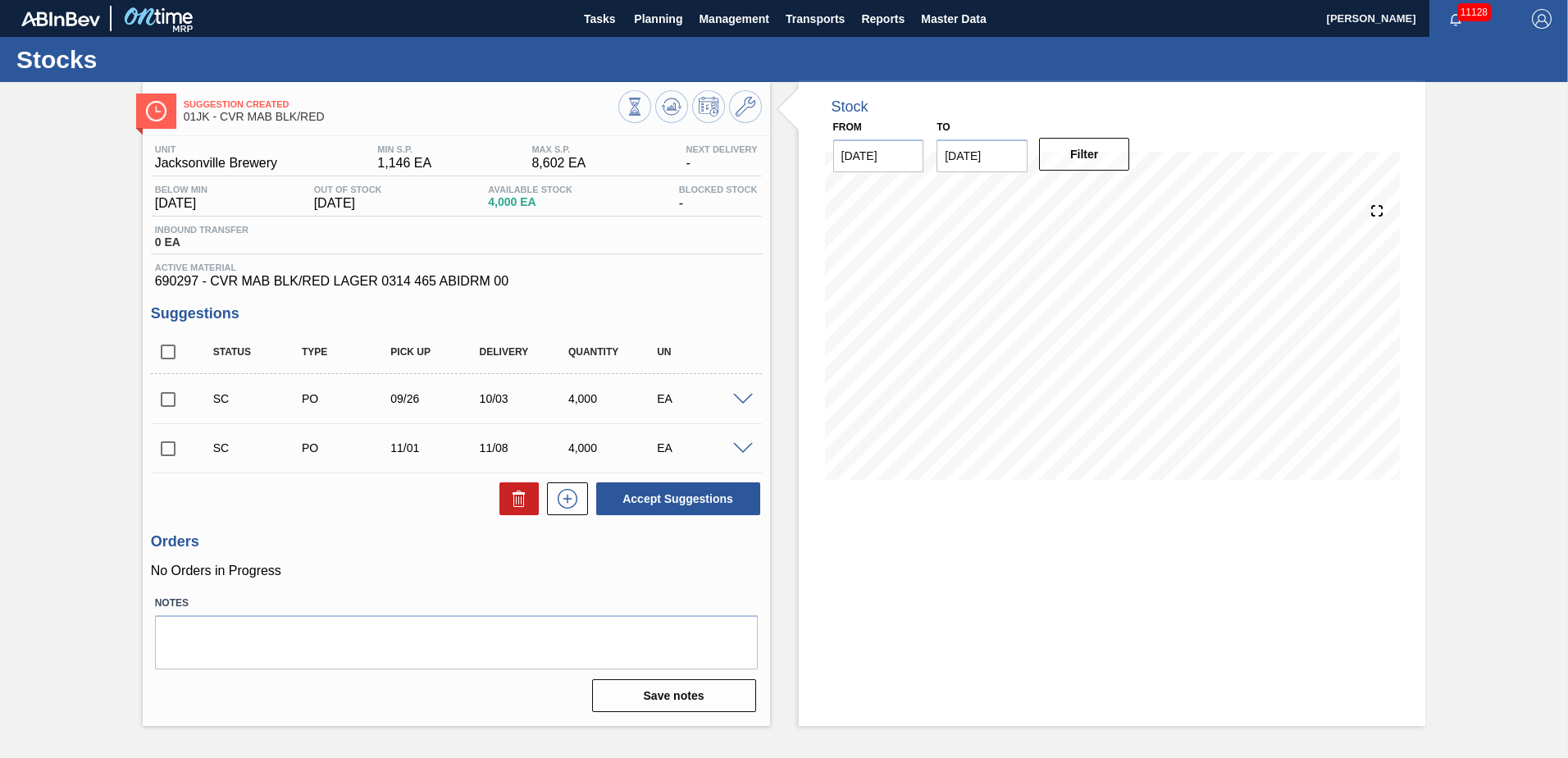
click at [167, 398] on input "checkbox" at bounding box center [168, 399] width 34 height 34
checkbox input "true"
click at [160, 458] on input "checkbox" at bounding box center [168, 449] width 34 height 34
checkbox input "true"
click at [669, 489] on button "Accept Suggestions" at bounding box center [678, 499] width 164 height 32
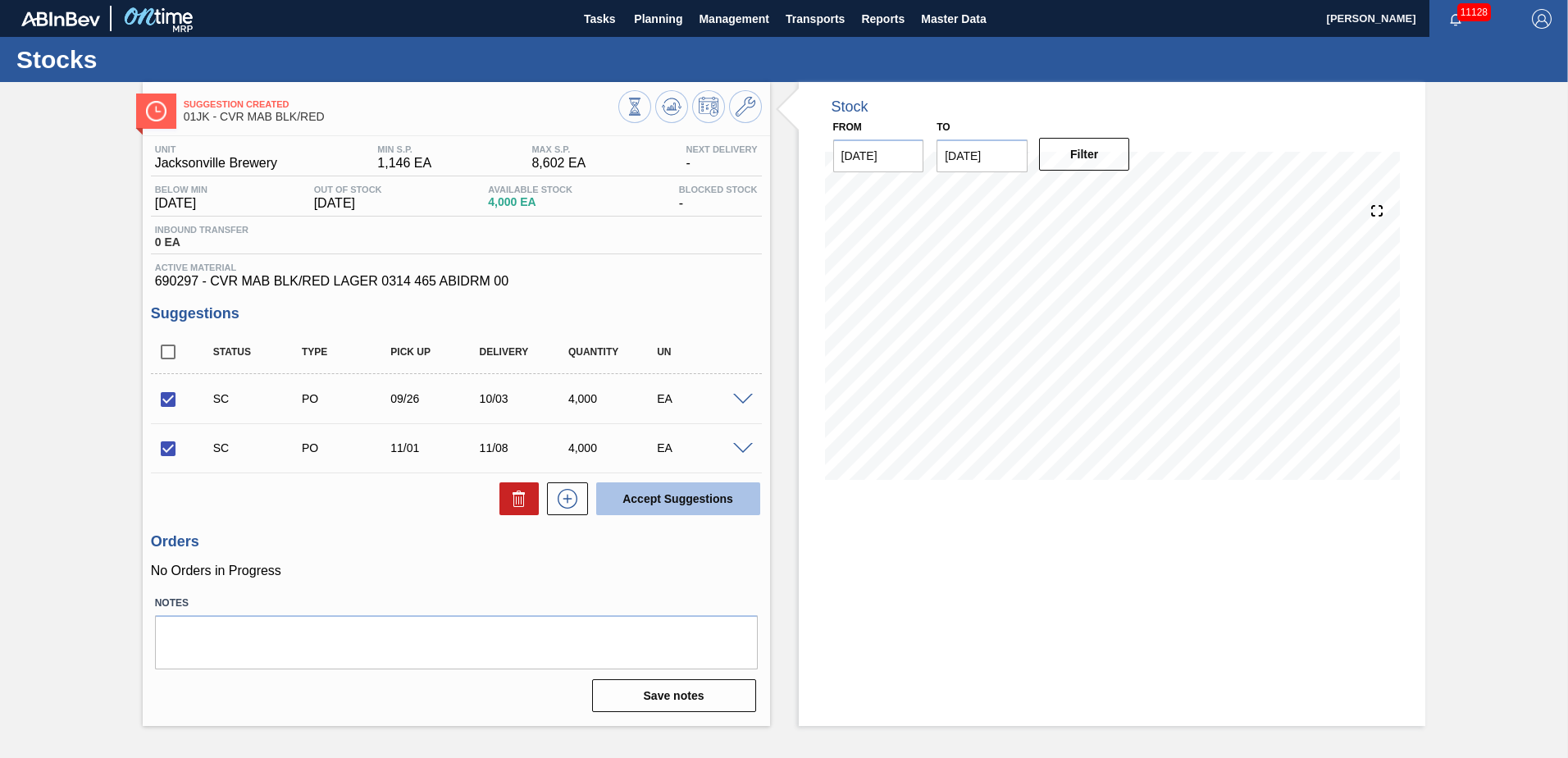
checkbox input "false"
click at [665, 24] on span "Planning" at bounding box center [658, 19] width 49 height 20
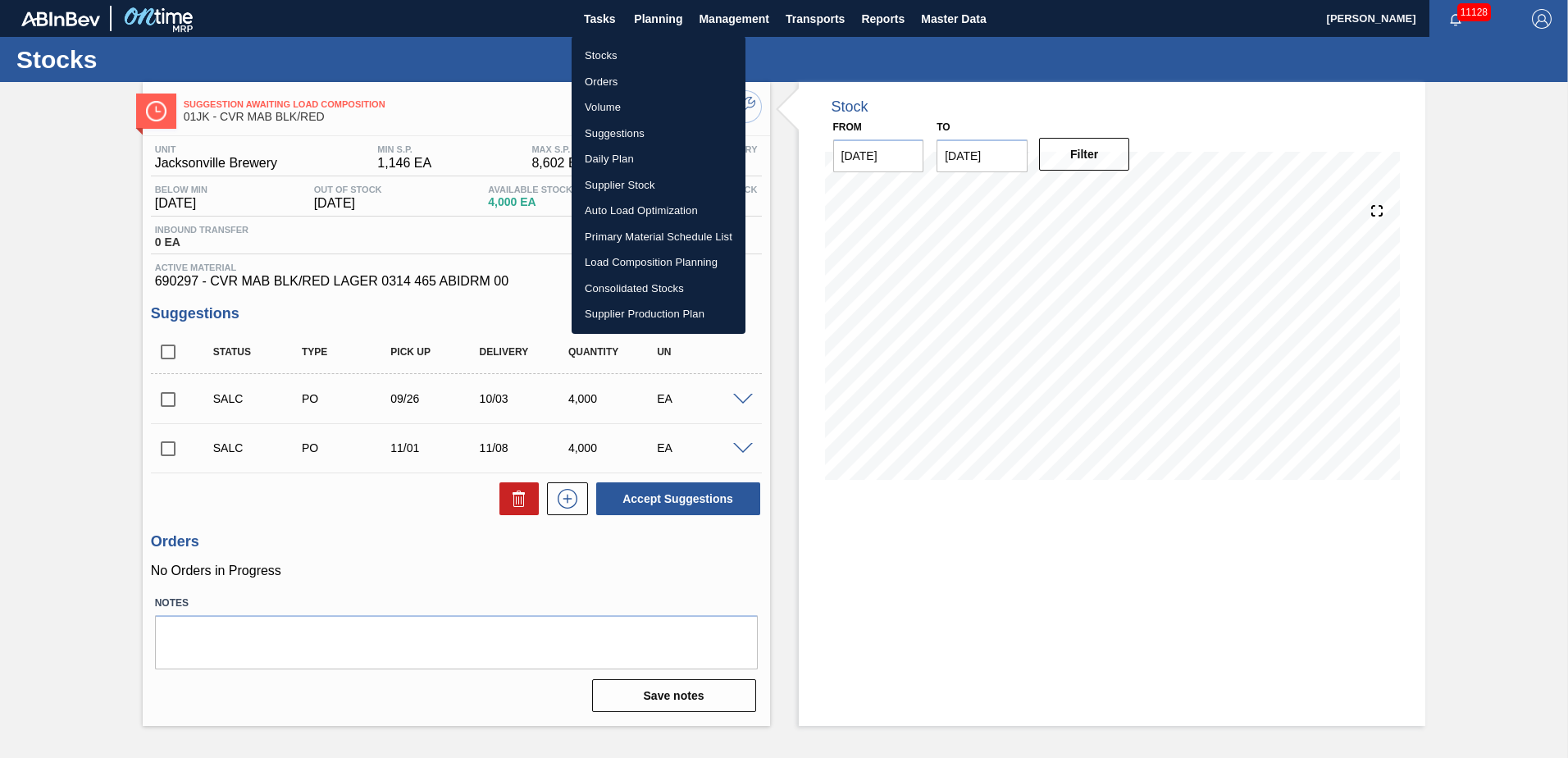
click at [612, 60] on li "Stocks" at bounding box center [659, 55] width 174 height 26
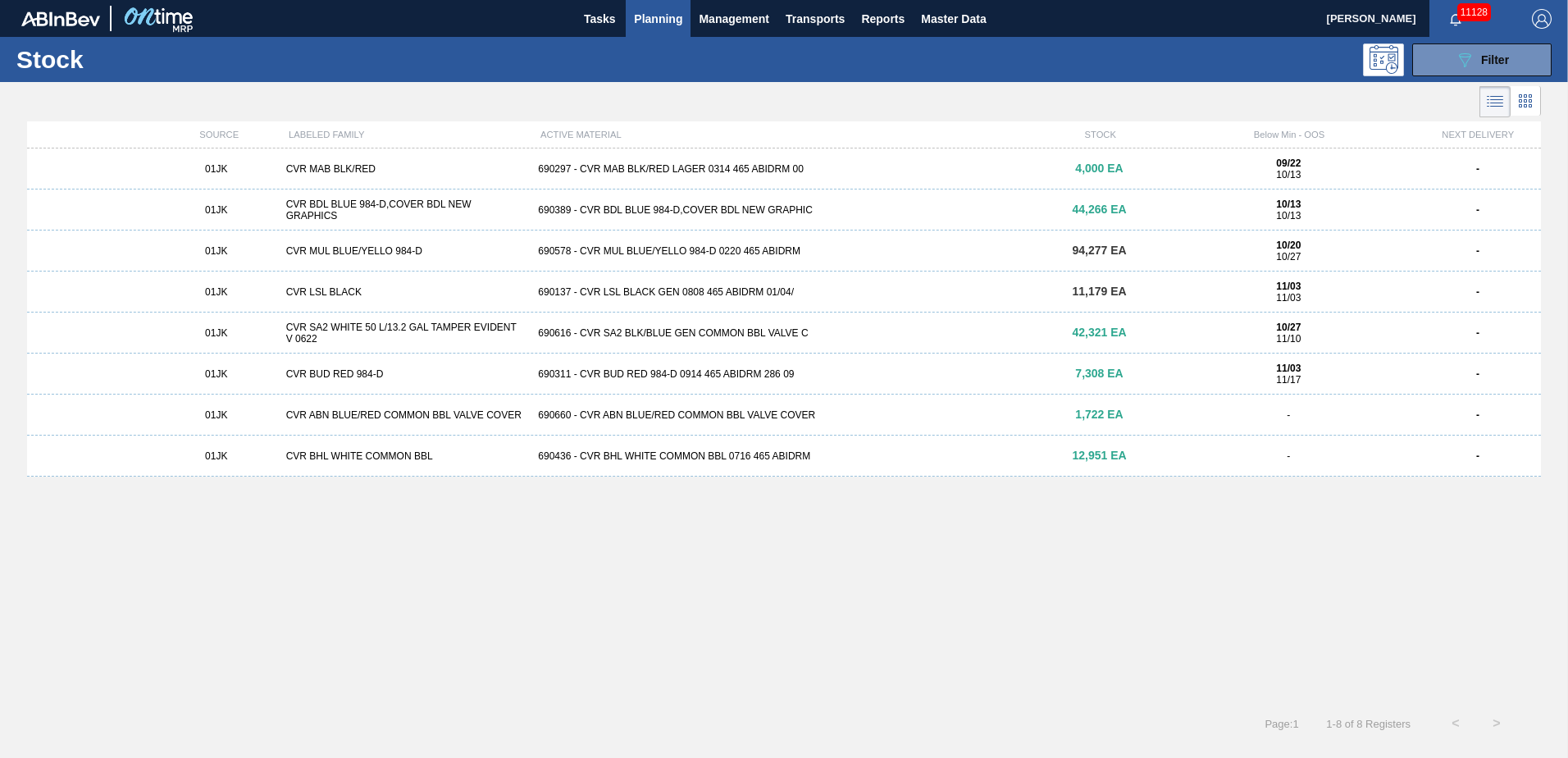
click at [590, 207] on div "690389 - CVR BDL BLUE 984-D,COVER BDL NEW GRAPHIC" at bounding box center [783, 209] width 504 height 11
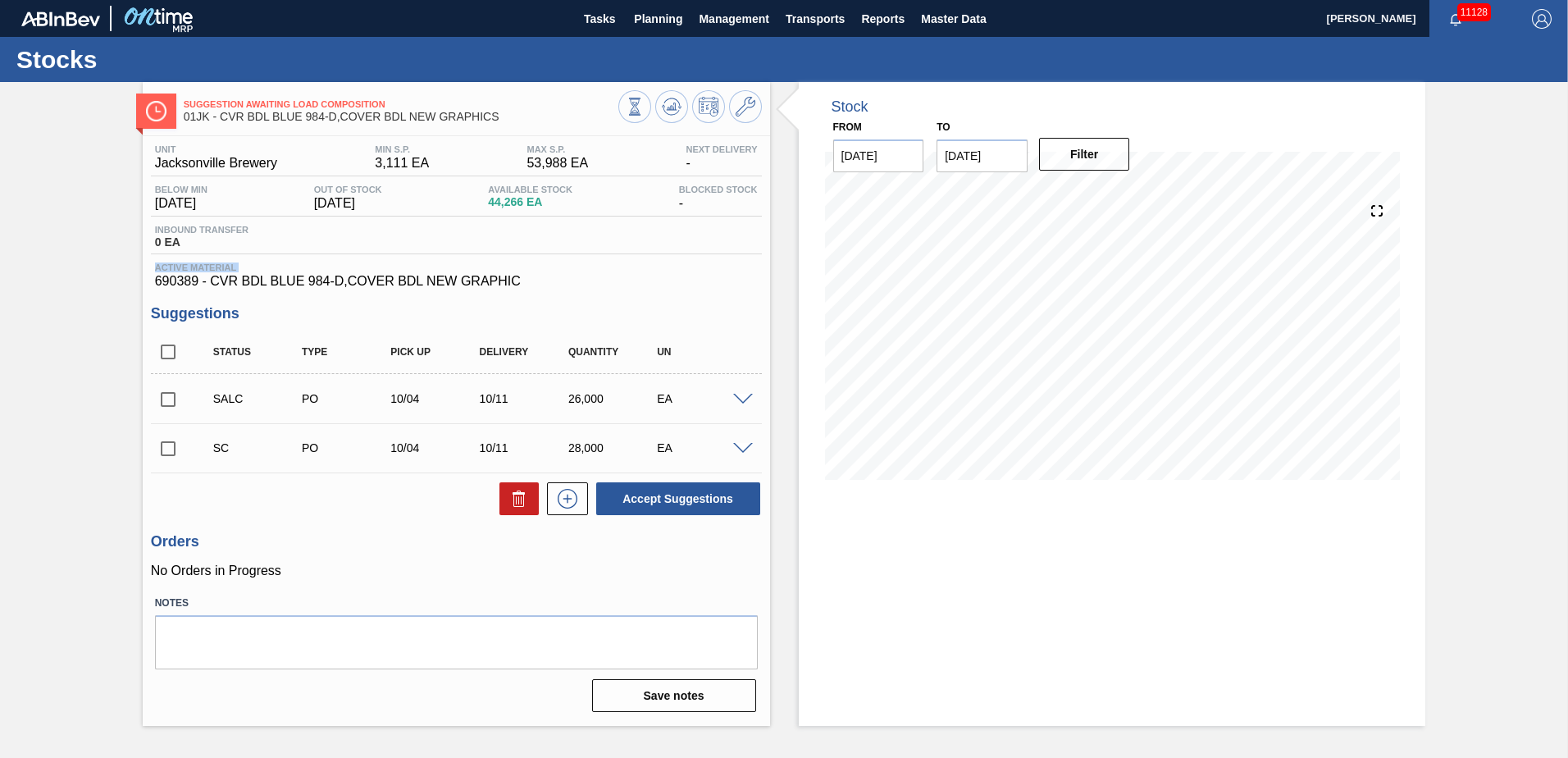
click at [77, 272] on div "Suggestion Awaiting Load Composition 01JK - CVR BDL BLUE 984-D,COVER BDL NEW GR…" at bounding box center [784, 404] width 1568 height 644
click at [168, 402] on input "checkbox" at bounding box center [168, 399] width 34 height 34
checkbox input "true"
click at [168, 444] on input "checkbox" at bounding box center [168, 449] width 34 height 34
checkbox input "true"
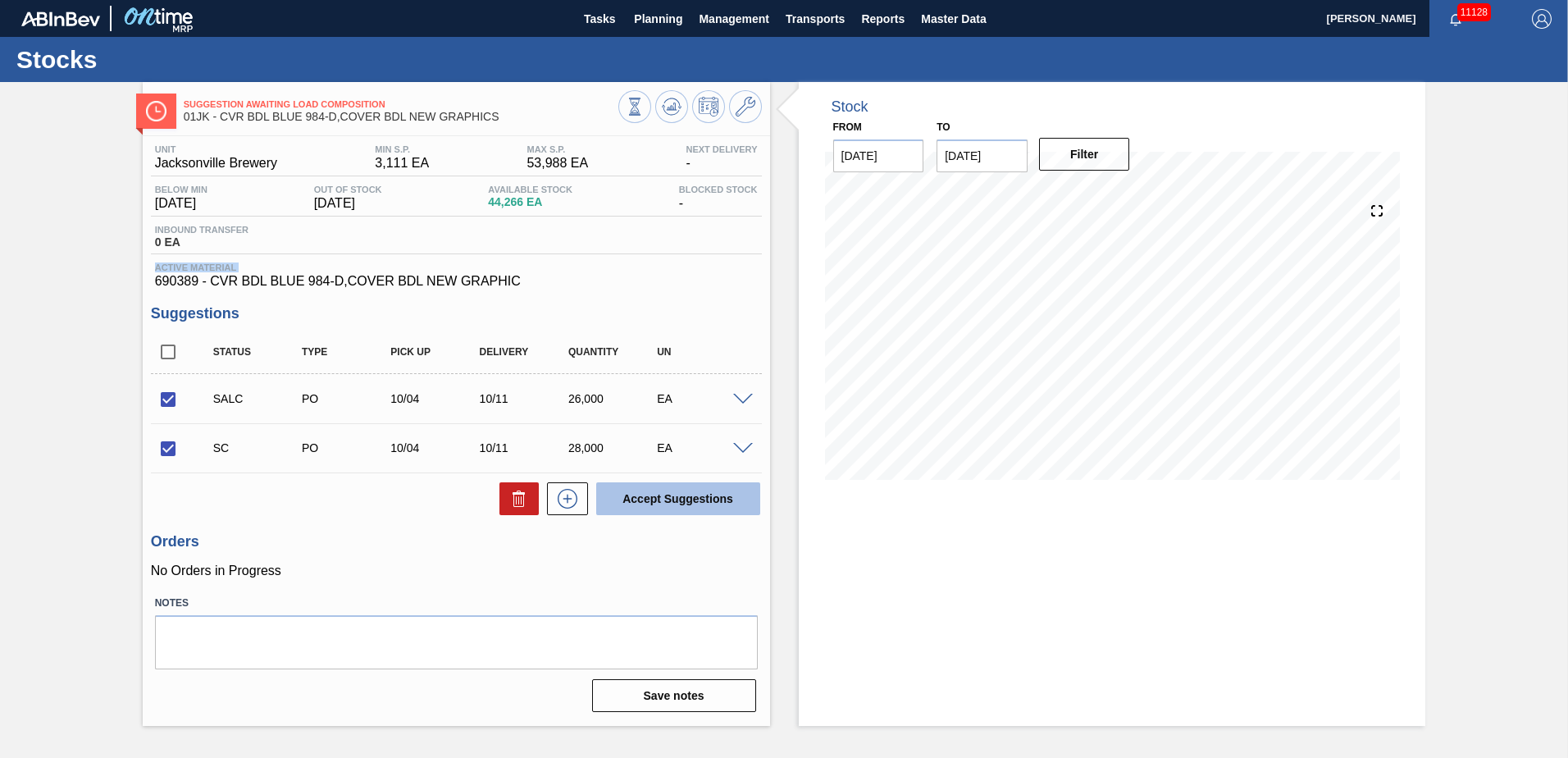
click at [659, 509] on button "Accept Suggestions" at bounding box center [678, 499] width 164 height 32
checkbox input "false"
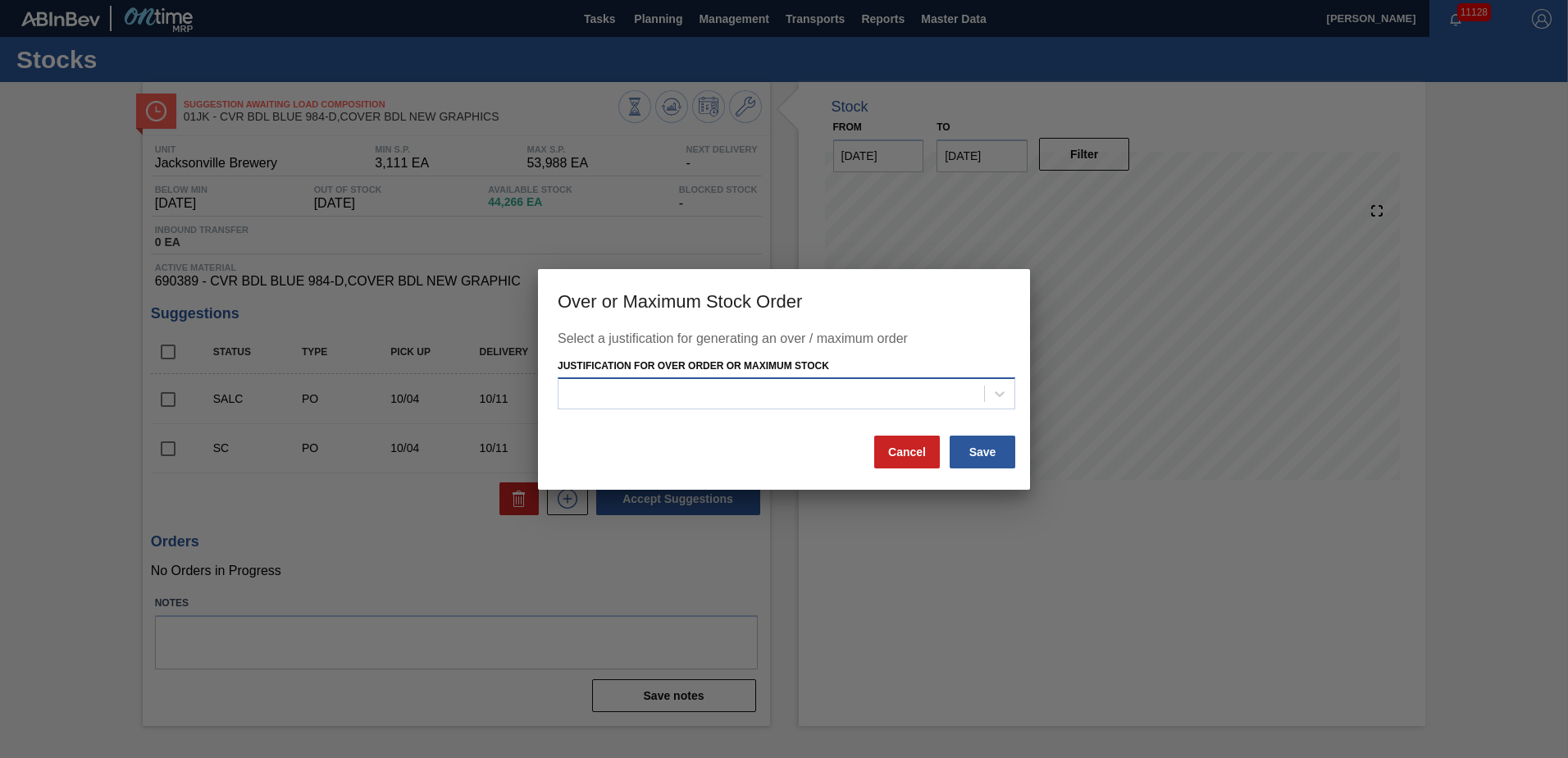
click at [788, 400] on div at bounding box center [771, 394] width 426 height 24
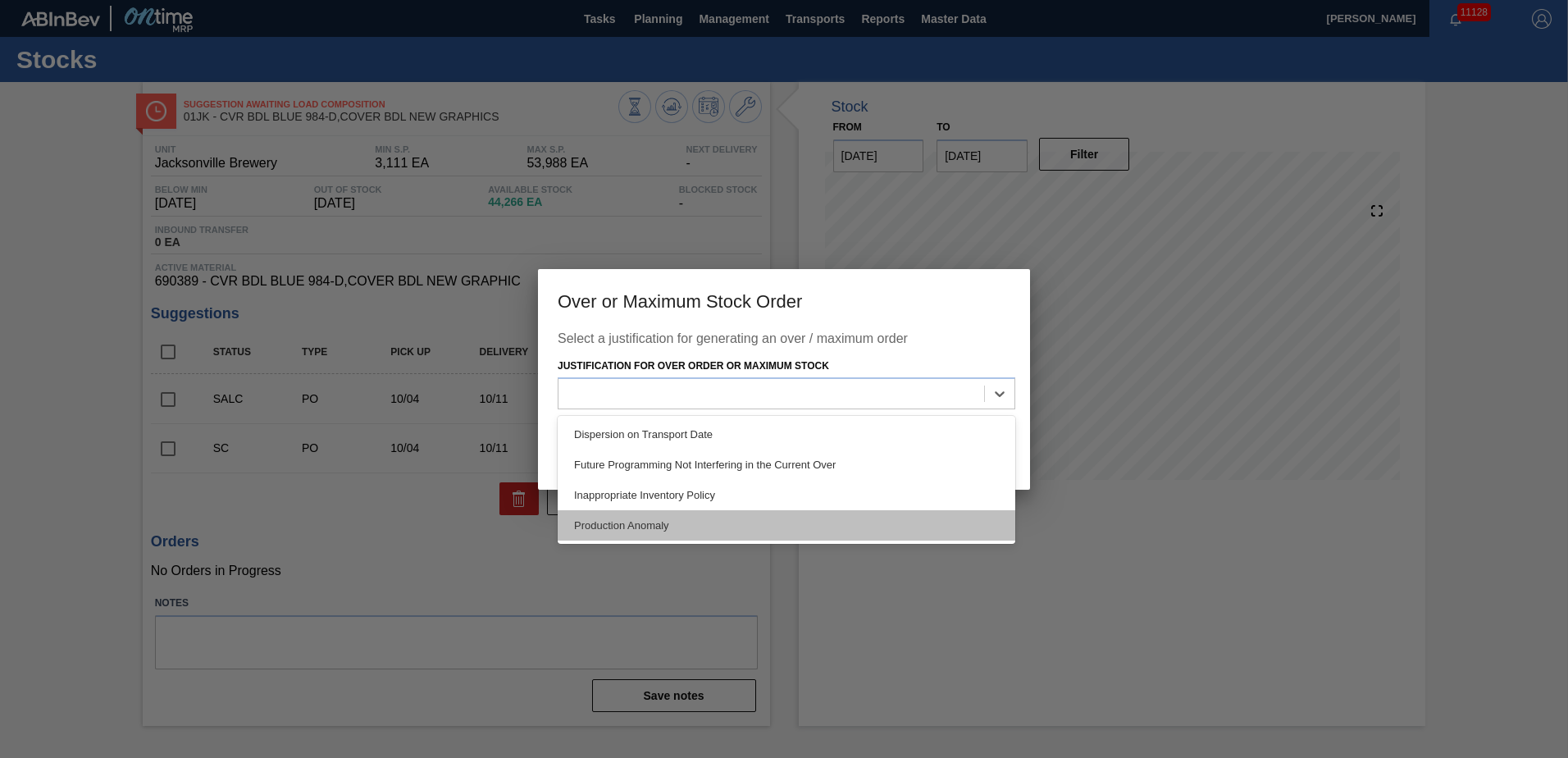
click at [700, 521] on div "Production Anomaly" at bounding box center [787, 526] width 457 height 31
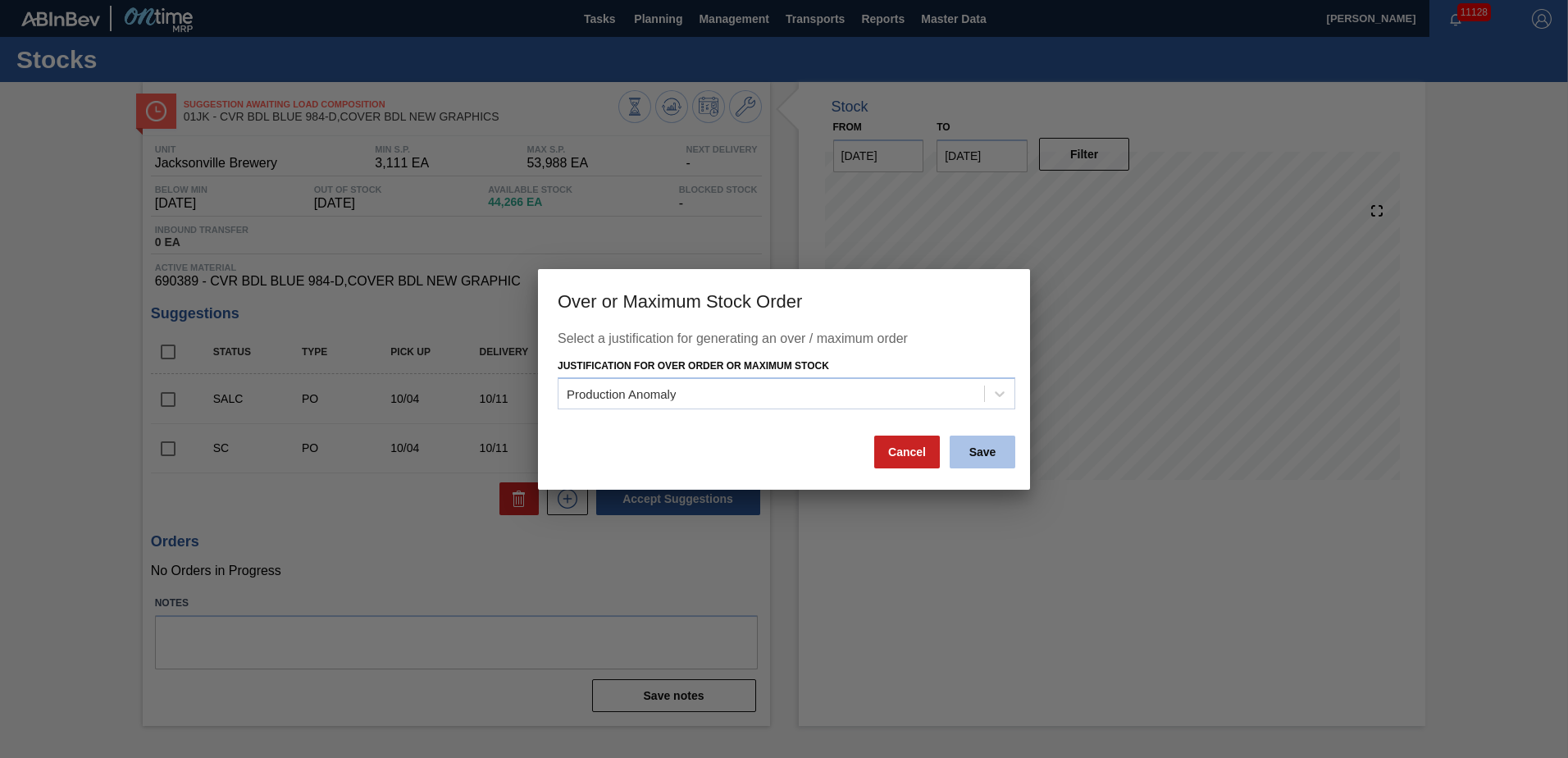
click at [973, 449] on button "Save" at bounding box center [982, 452] width 66 height 32
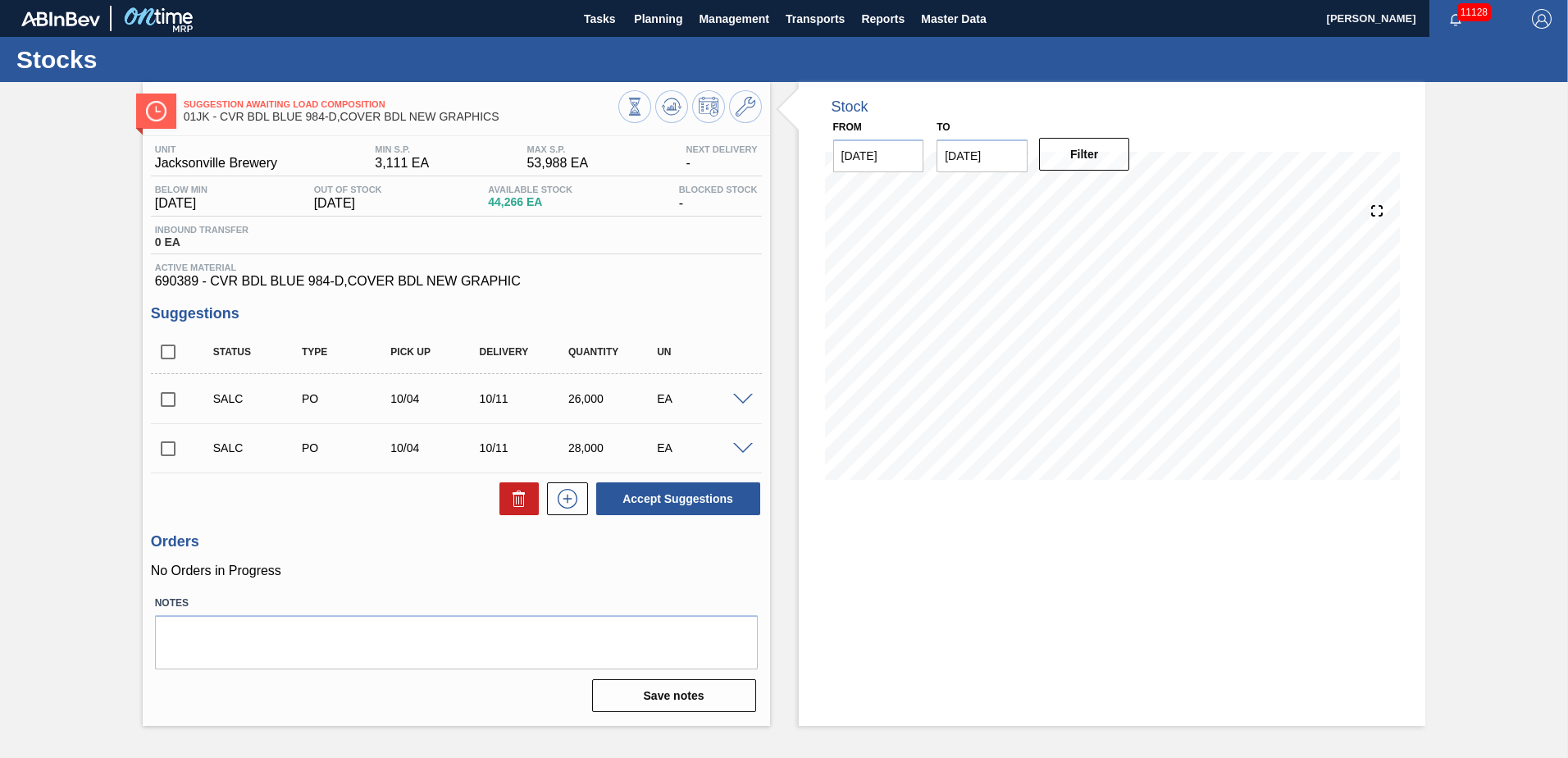
drag, startPoint x: 665, startPoint y: 20, endPoint x: 653, endPoint y: 44, distance: 26.8
click at [665, 20] on span "Planning" at bounding box center [658, 19] width 49 height 20
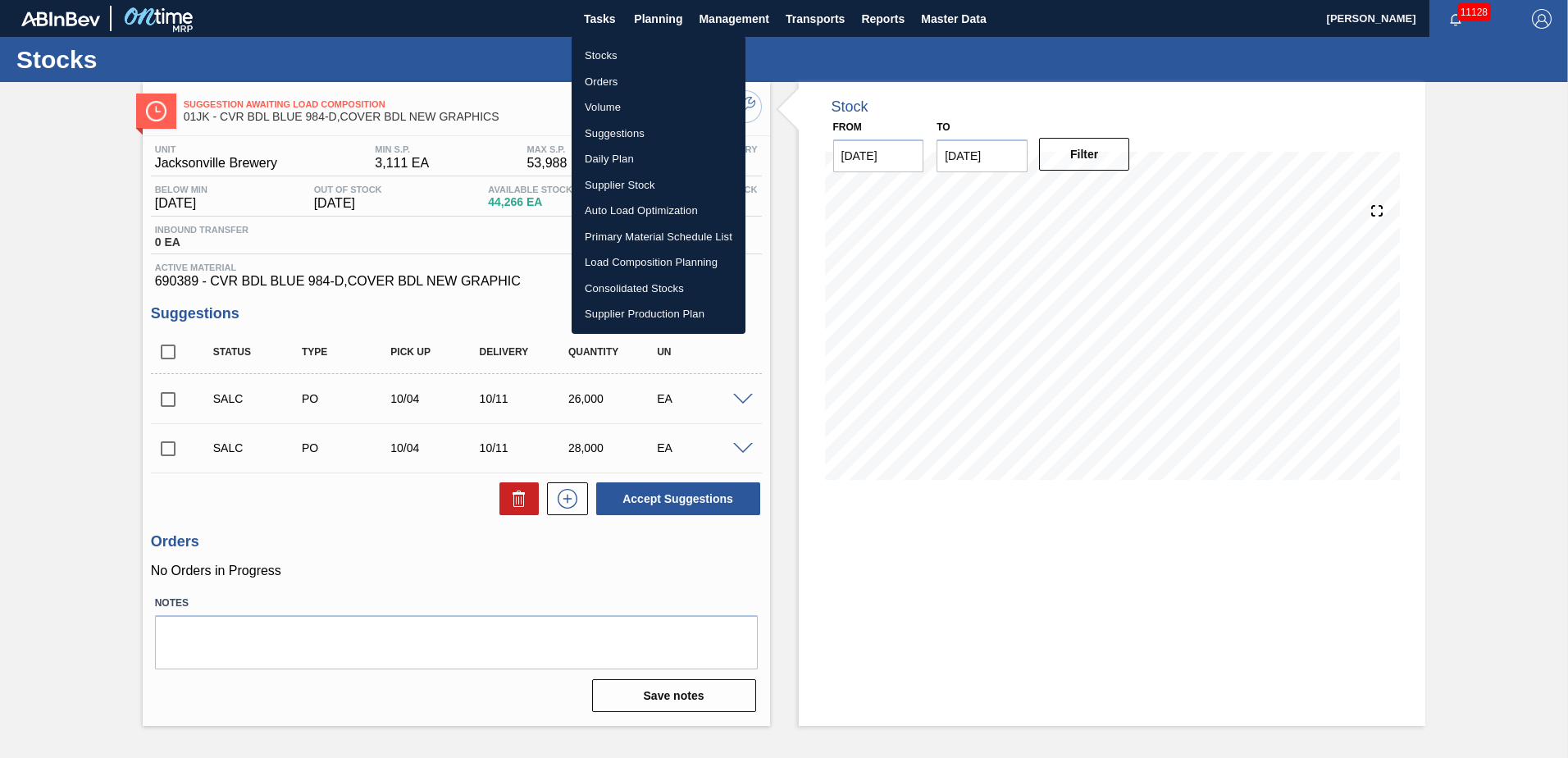
click at [613, 58] on li "Stocks" at bounding box center [659, 55] width 174 height 26
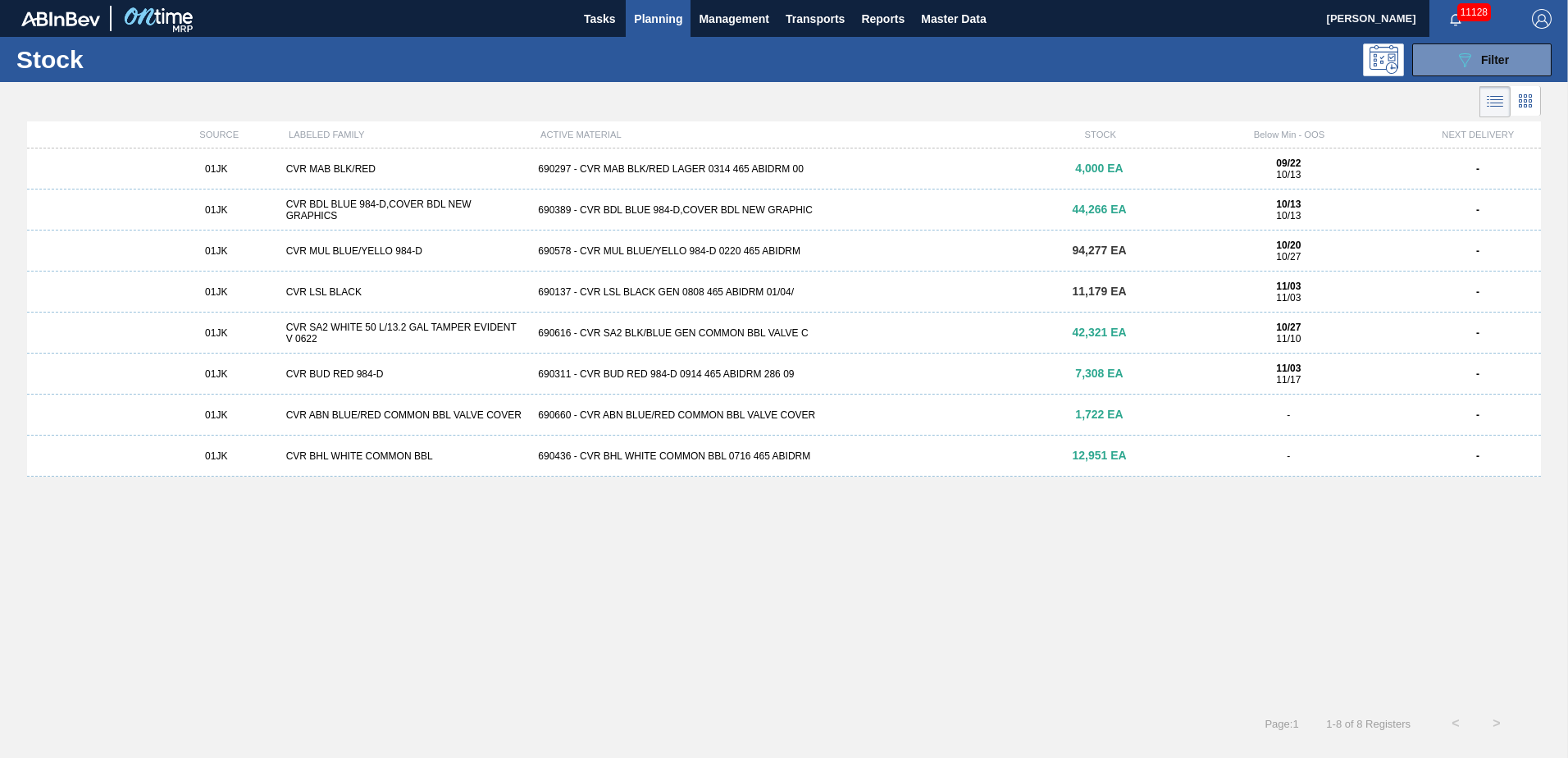
click at [493, 410] on div "CVR ABN BLUE/RED COMMON BBL VALVE COVER" at bounding box center [406, 415] width 253 height 11
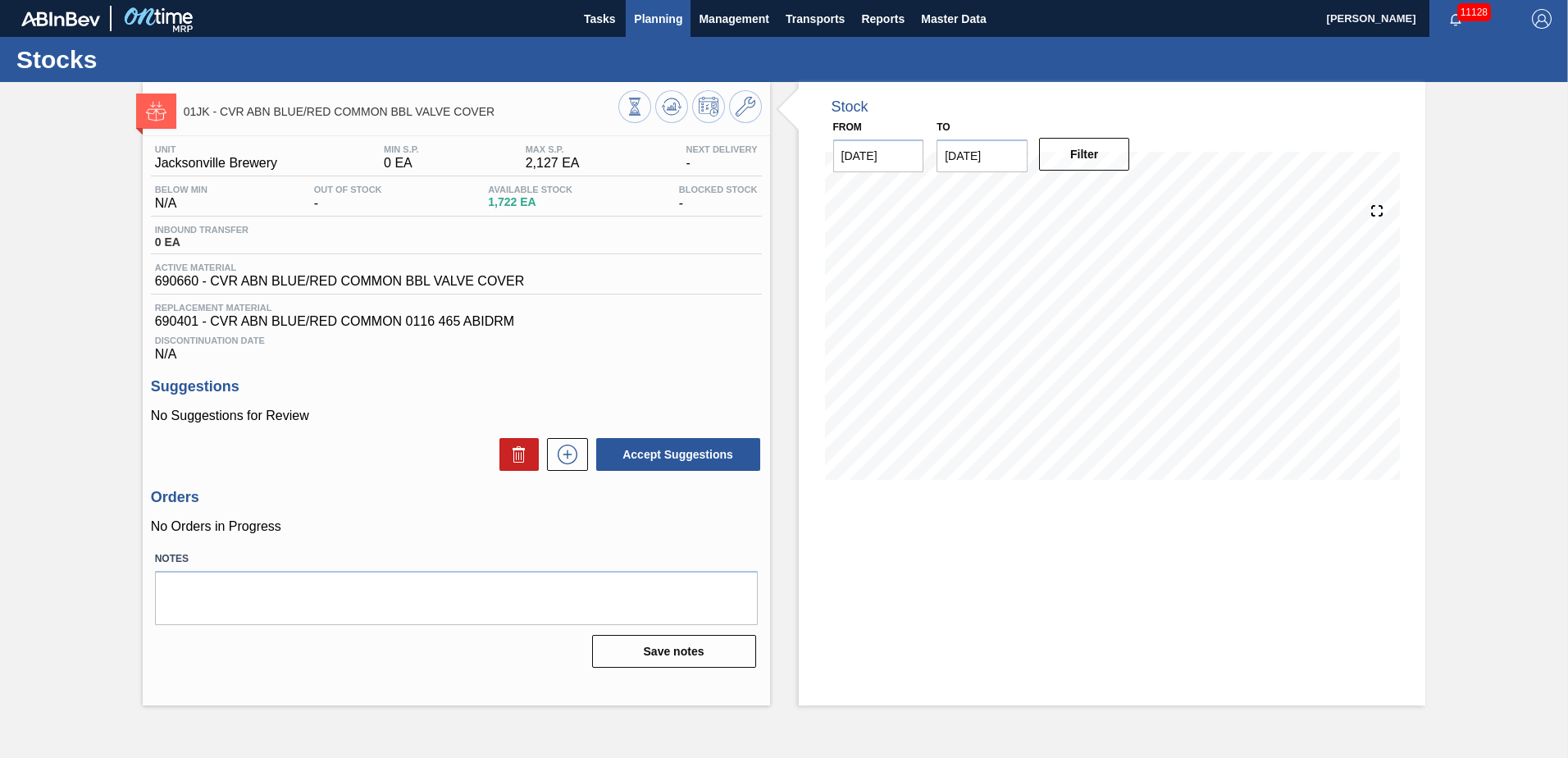
click at [666, 31] on button "Planning" at bounding box center [659, 18] width 65 height 37
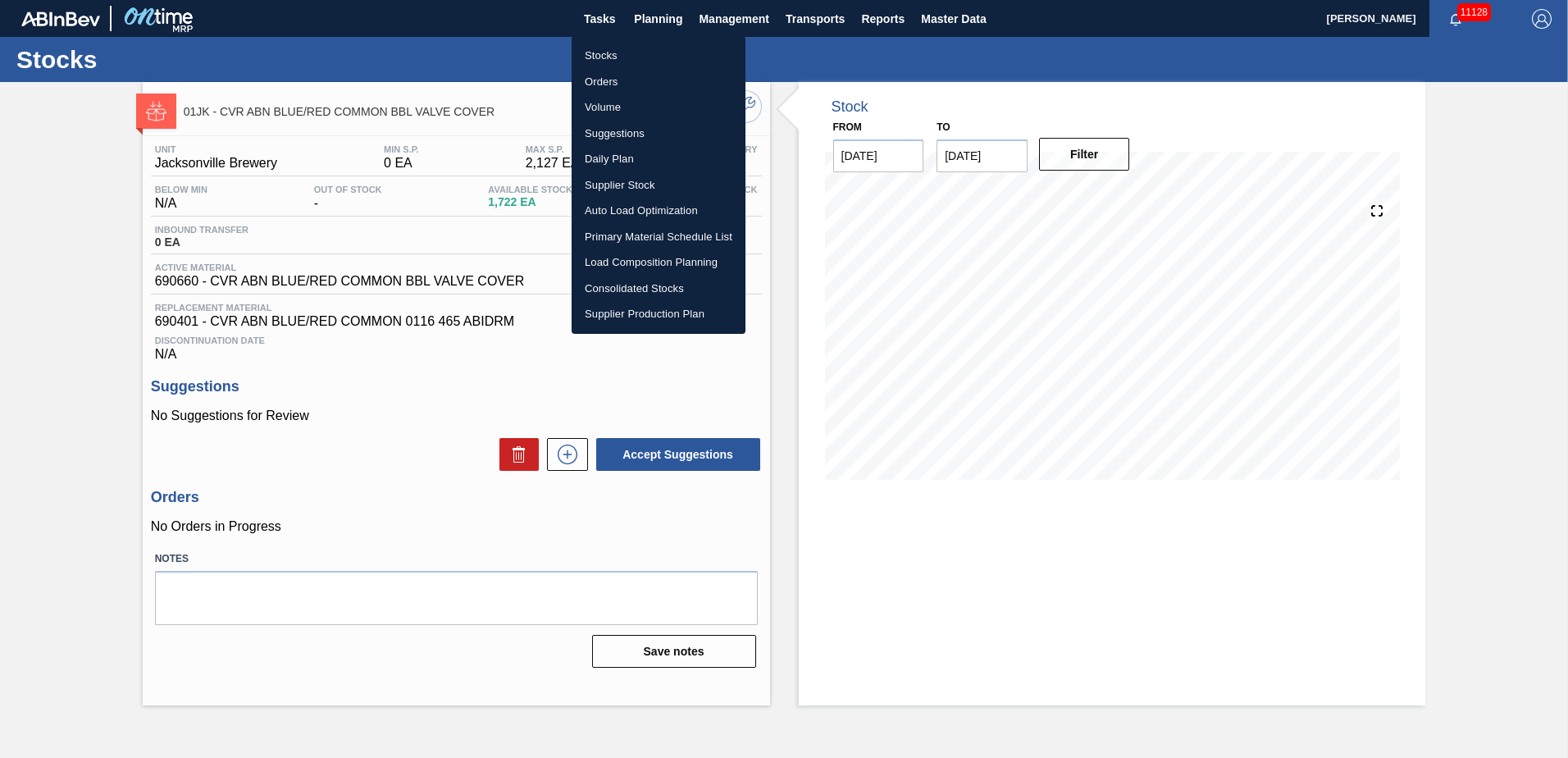
drag, startPoint x: 633, startPoint y: 53, endPoint x: 641, endPoint y: 63, distance: 12.8
click at [633, 53] on li "Stocks" at bounding box center [659, 55] width 174 height 26
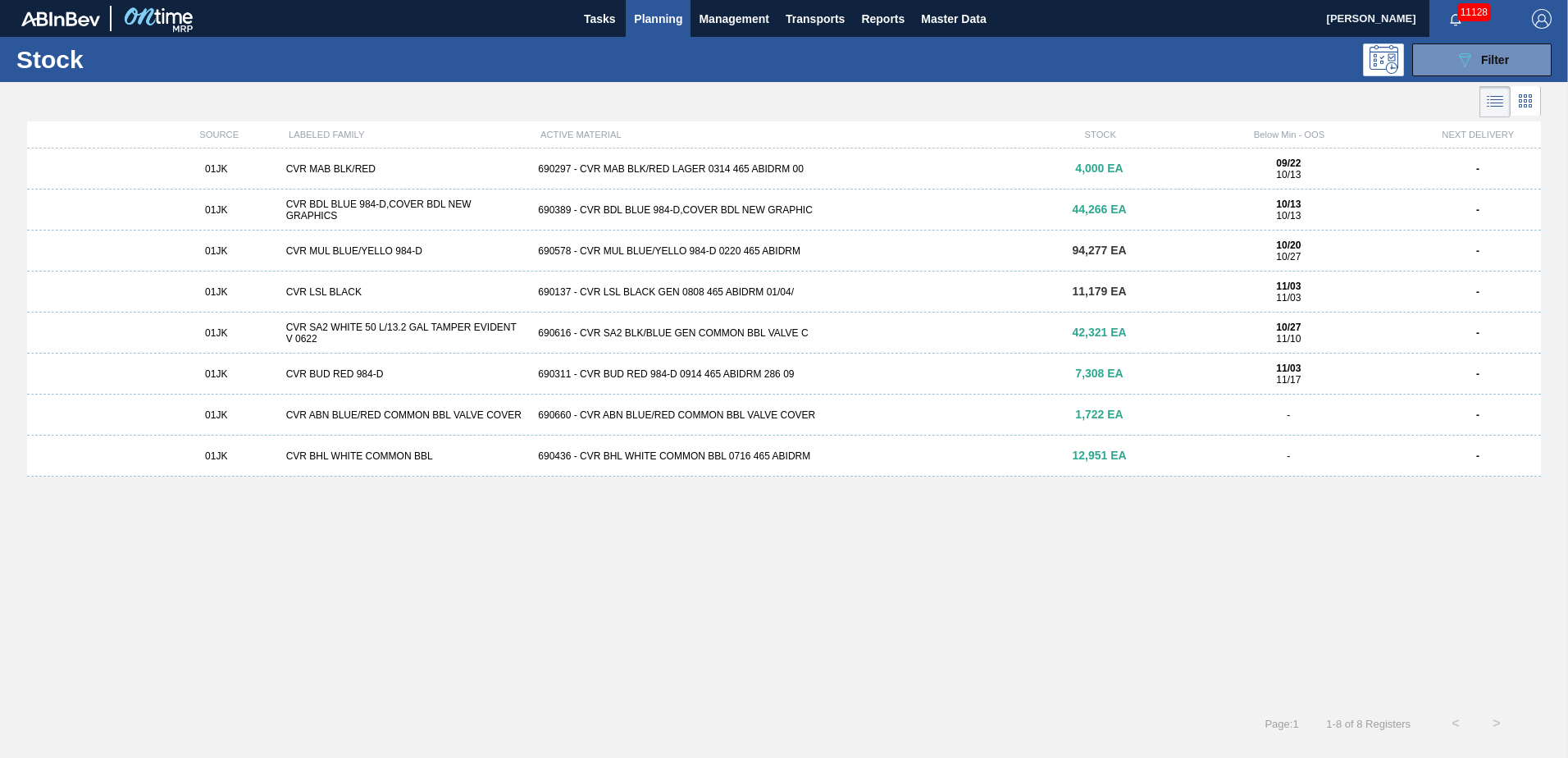
click at [648, 254] on div "690578 - CVR MUL BLUE/YELLO 984-D 0220 465 ABIDRM" at bounding box center [783, 250] width 504 height 11
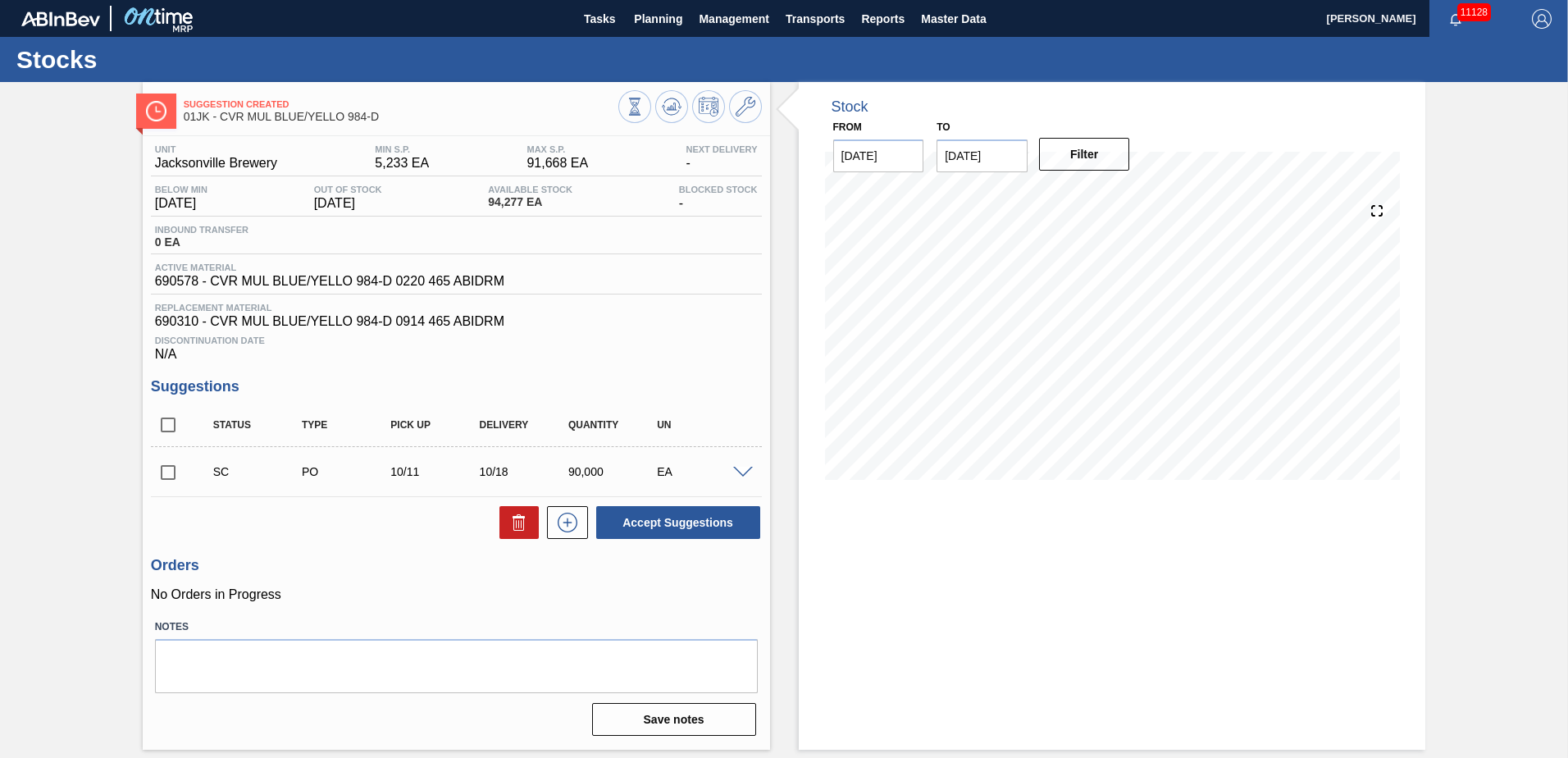
click at [172, 470] on input "checkbox" at bounding box center [168, 473] width 34 height 34
click at [656, 528] on button "Accept Suggestions" at bounding box center [678, 522] width 164 height 32
checkbox input "false"
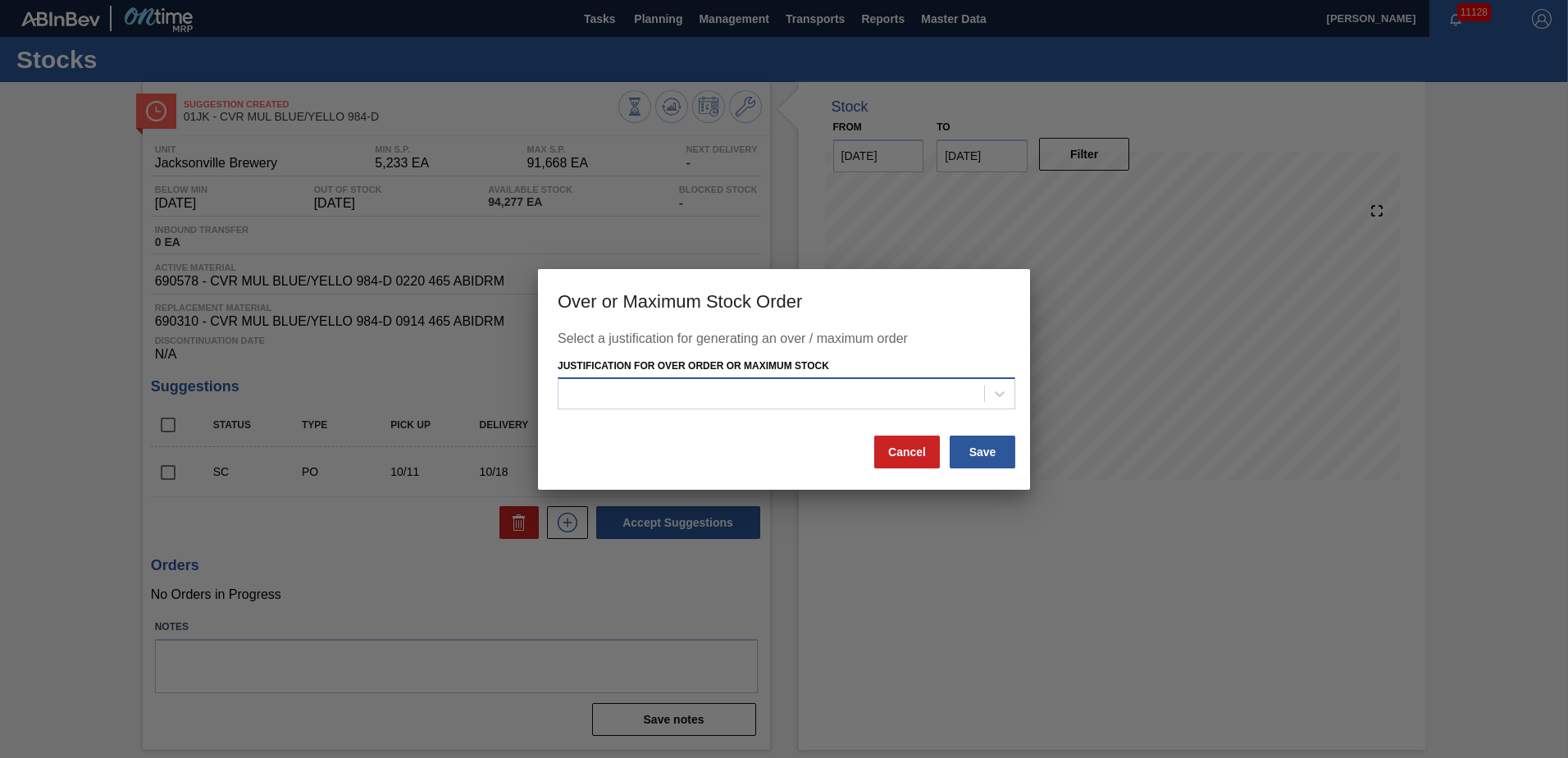
click at [844, 400] on div at bounding box center [771, 394] width 426 height 24
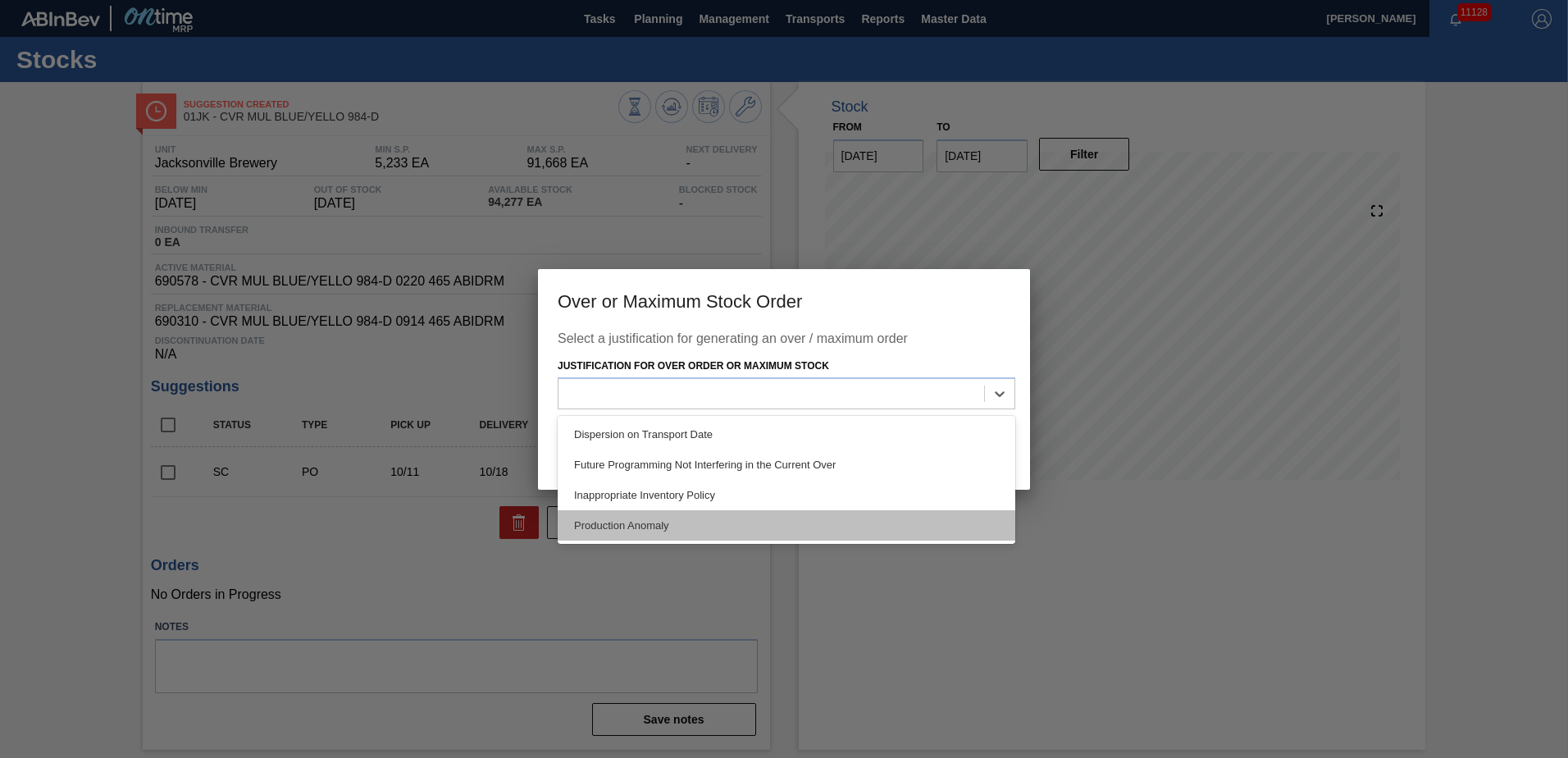
click at [746, 519] on div "Production Anomaly" at bounding box center [787, 526] width 457 height 31
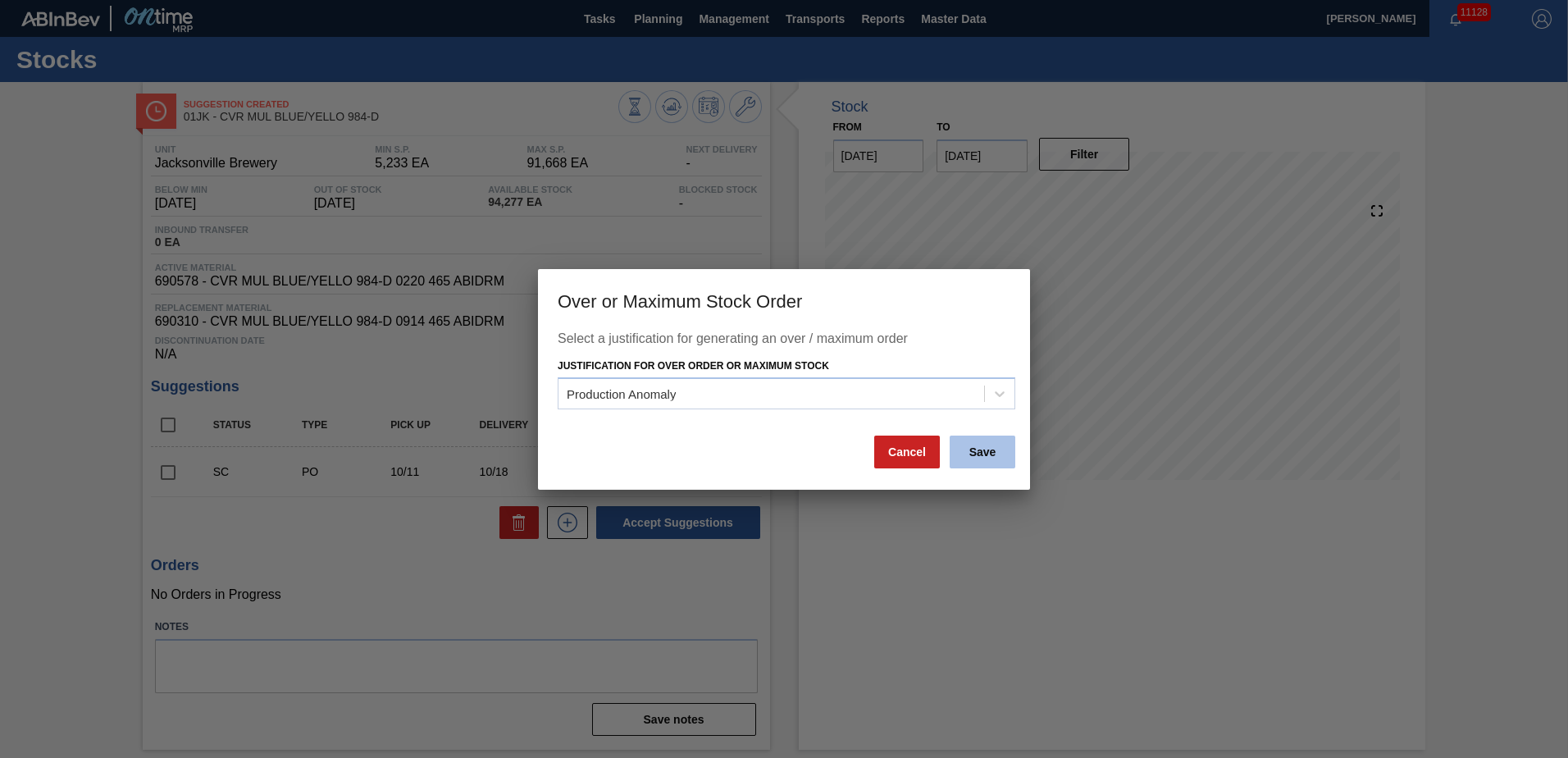
click at [990, 450] on button "Save" at bounding box center [982, 452] width 66 height 32
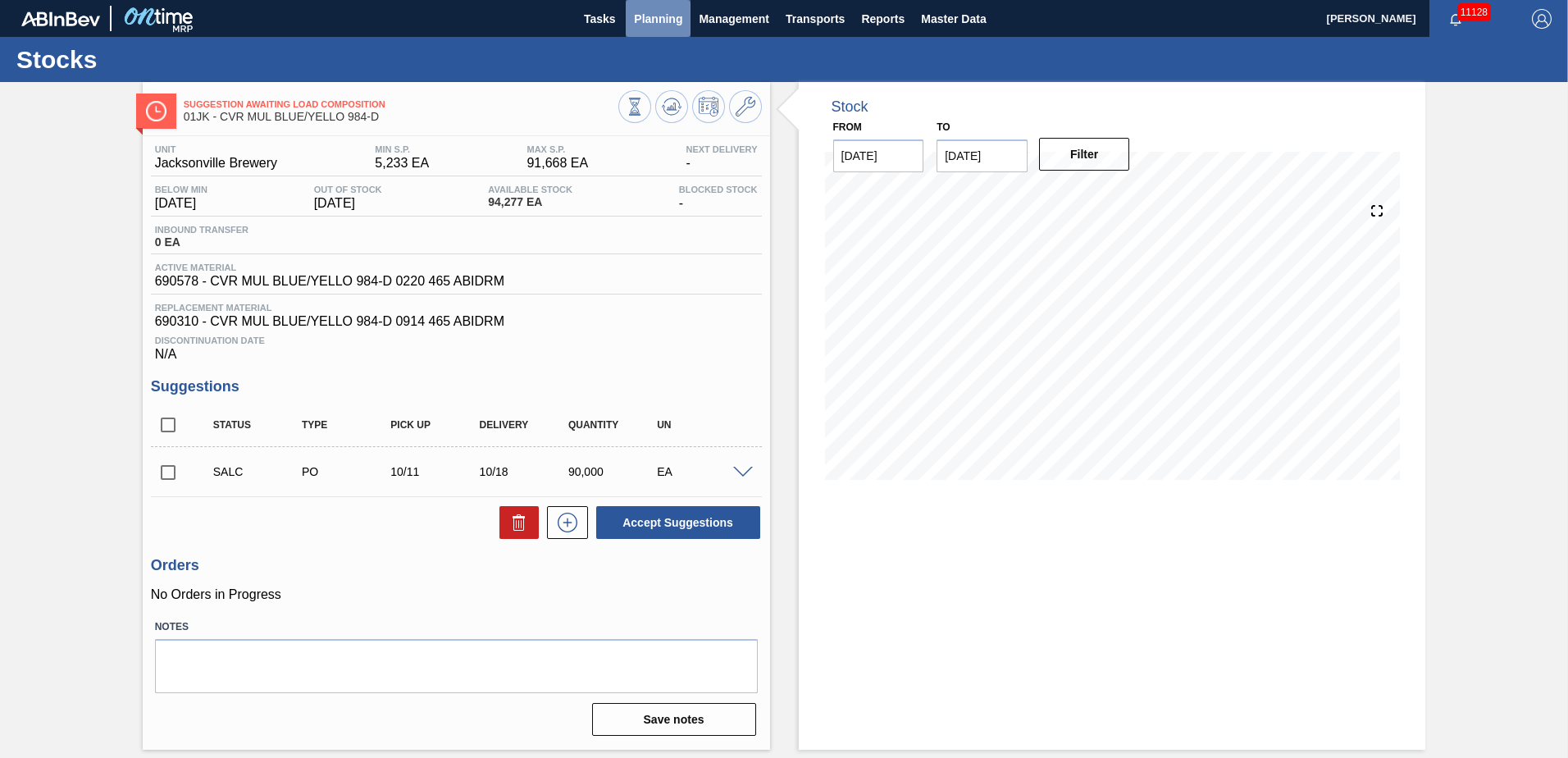
click at [671, 23] on span "Planning" at bounding box center [658, 19] width 49 height 20
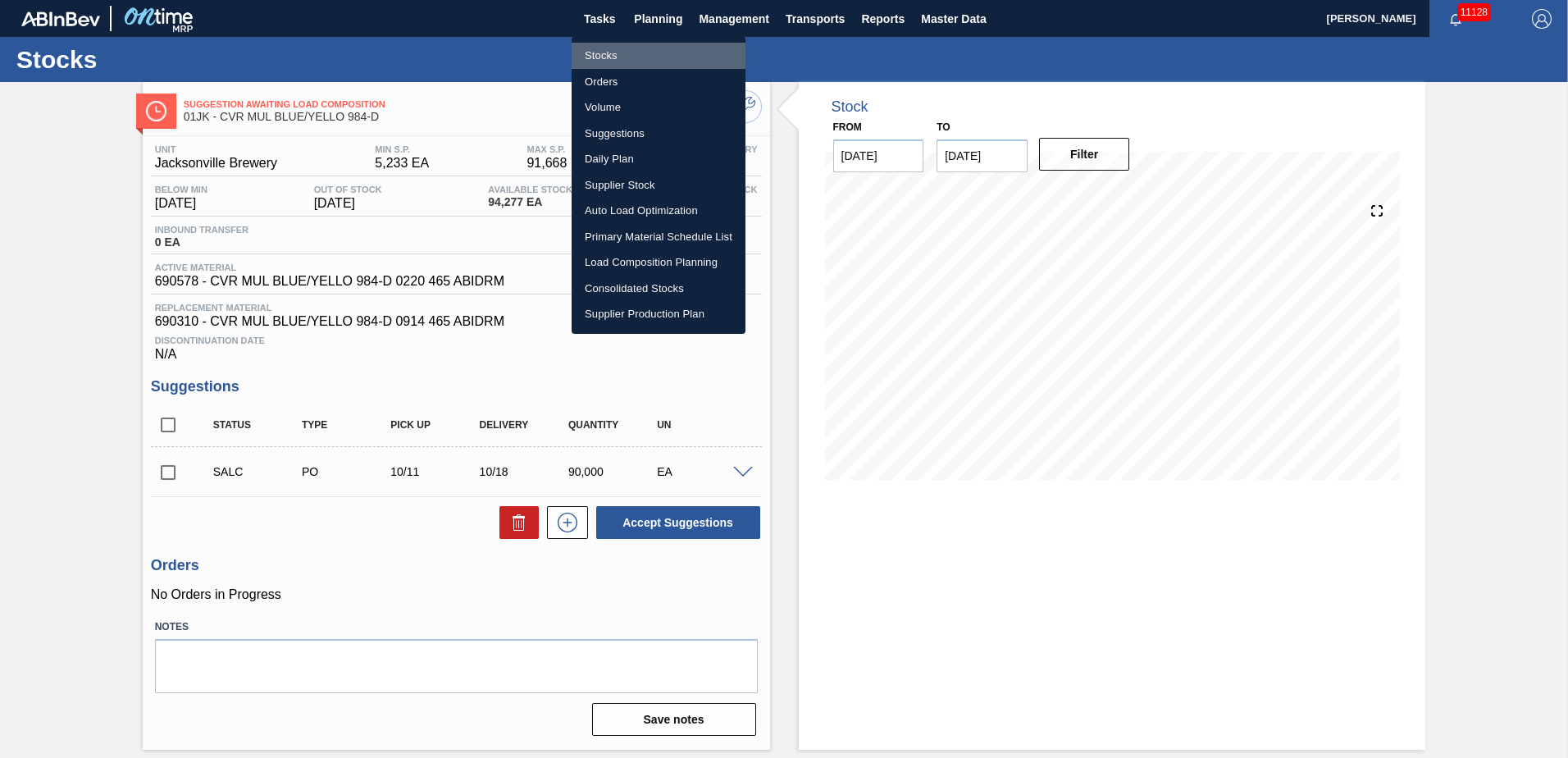
click at [611, 55] on li "Stocks" at bounding box center [659, 55] width 174 height 26
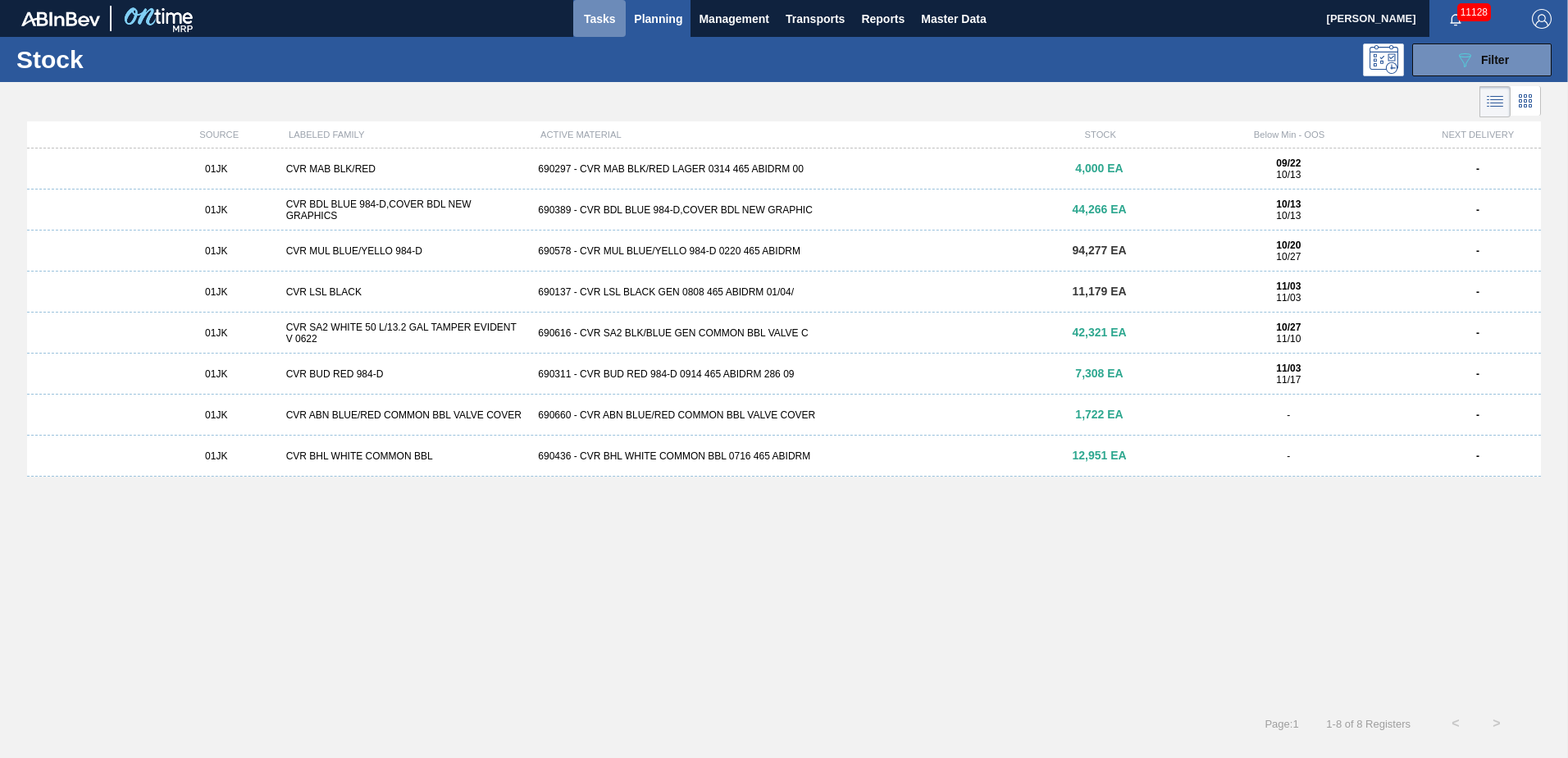
click at [603, 26] on span "Tasks" at bounding box center [600, 19] width 36 height 20
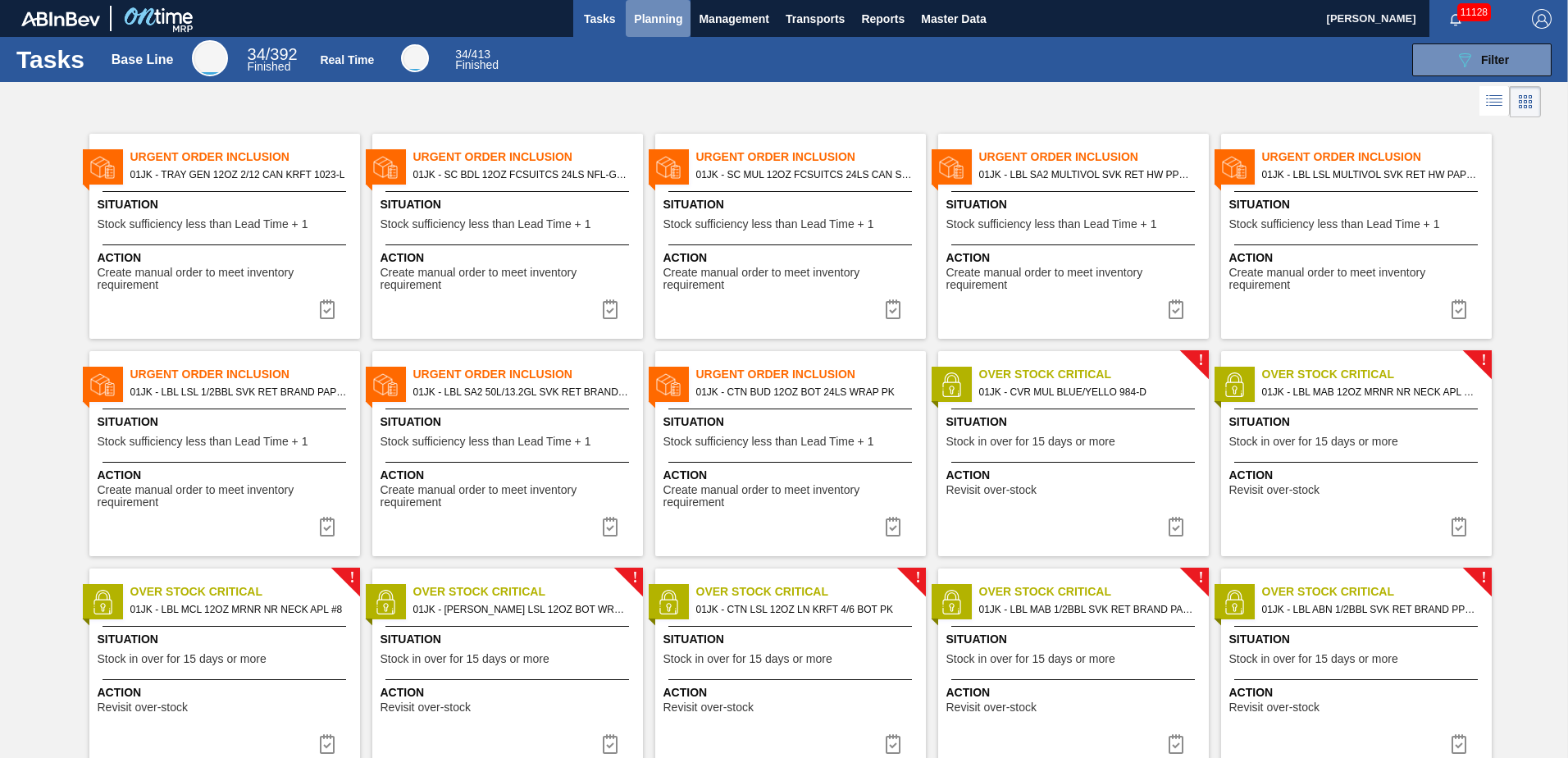
click at [643, 29] on button "Planning" at bounding box center [659, 18] width 65 height 37
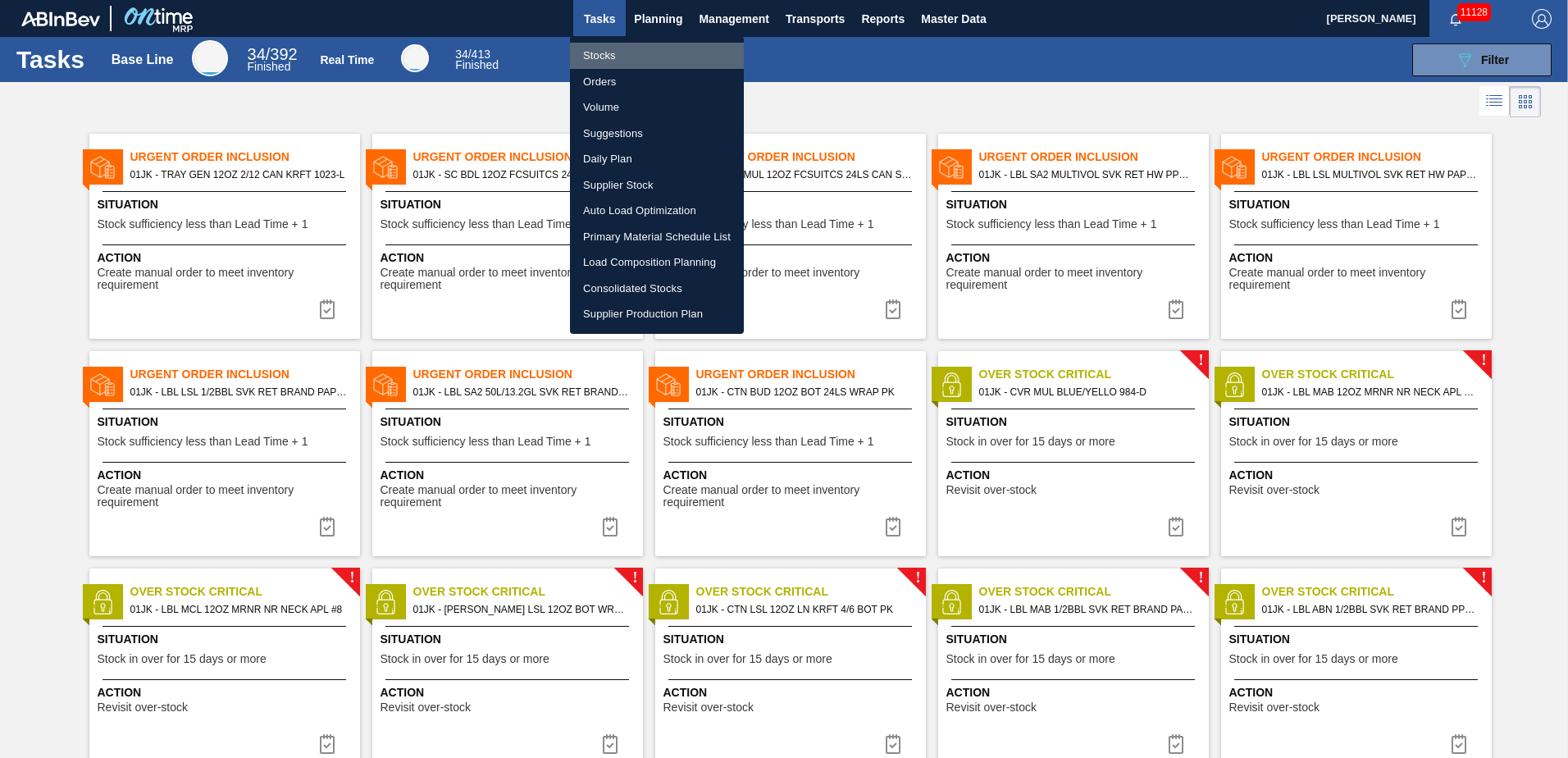
click at [613, 55] on li "Stocks" at bounding box center [657, 55] width 174 height 26
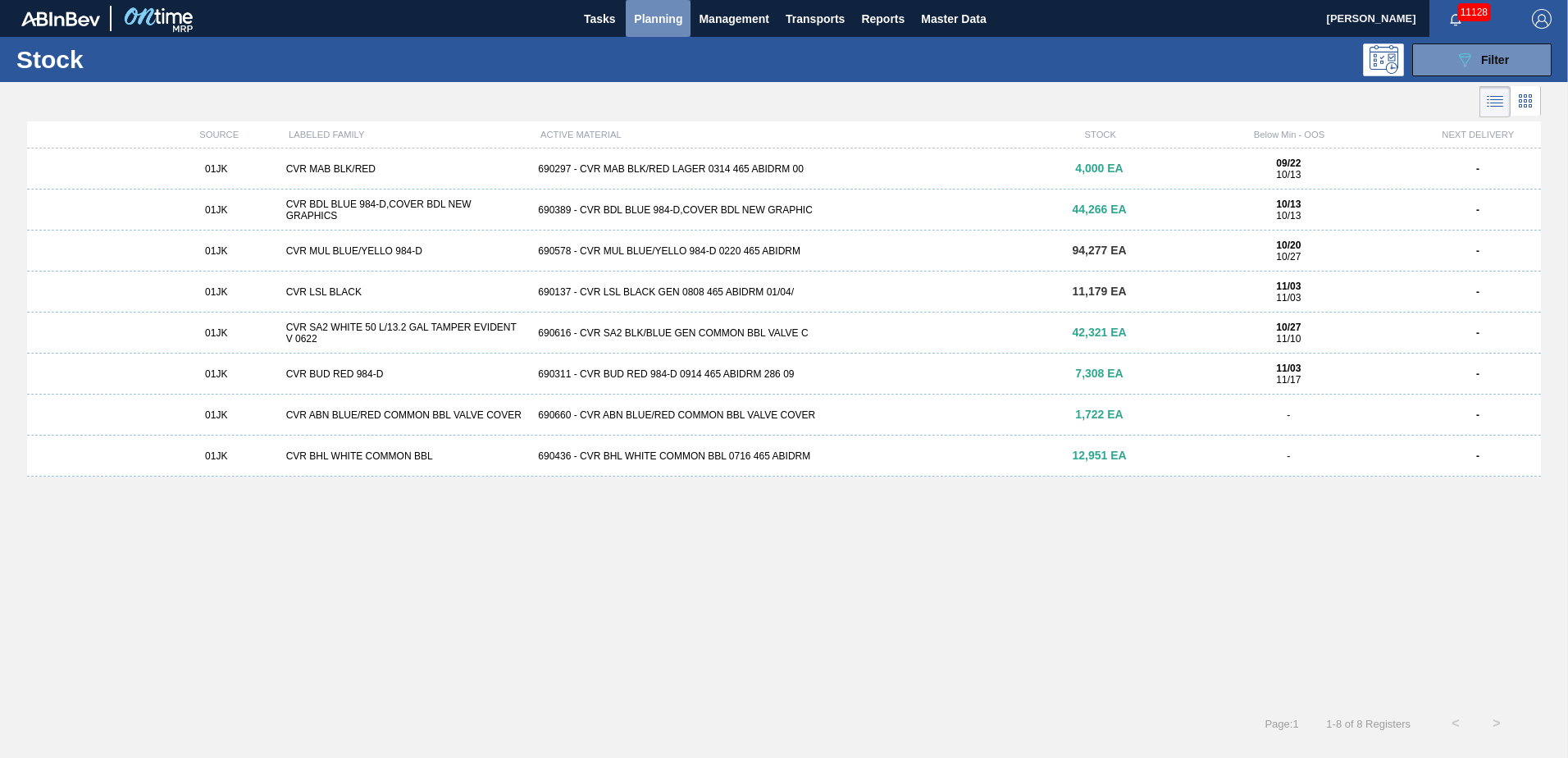
click at [673, 23] on span "Planning" at bounding box center [658, 19] width 49 height 20
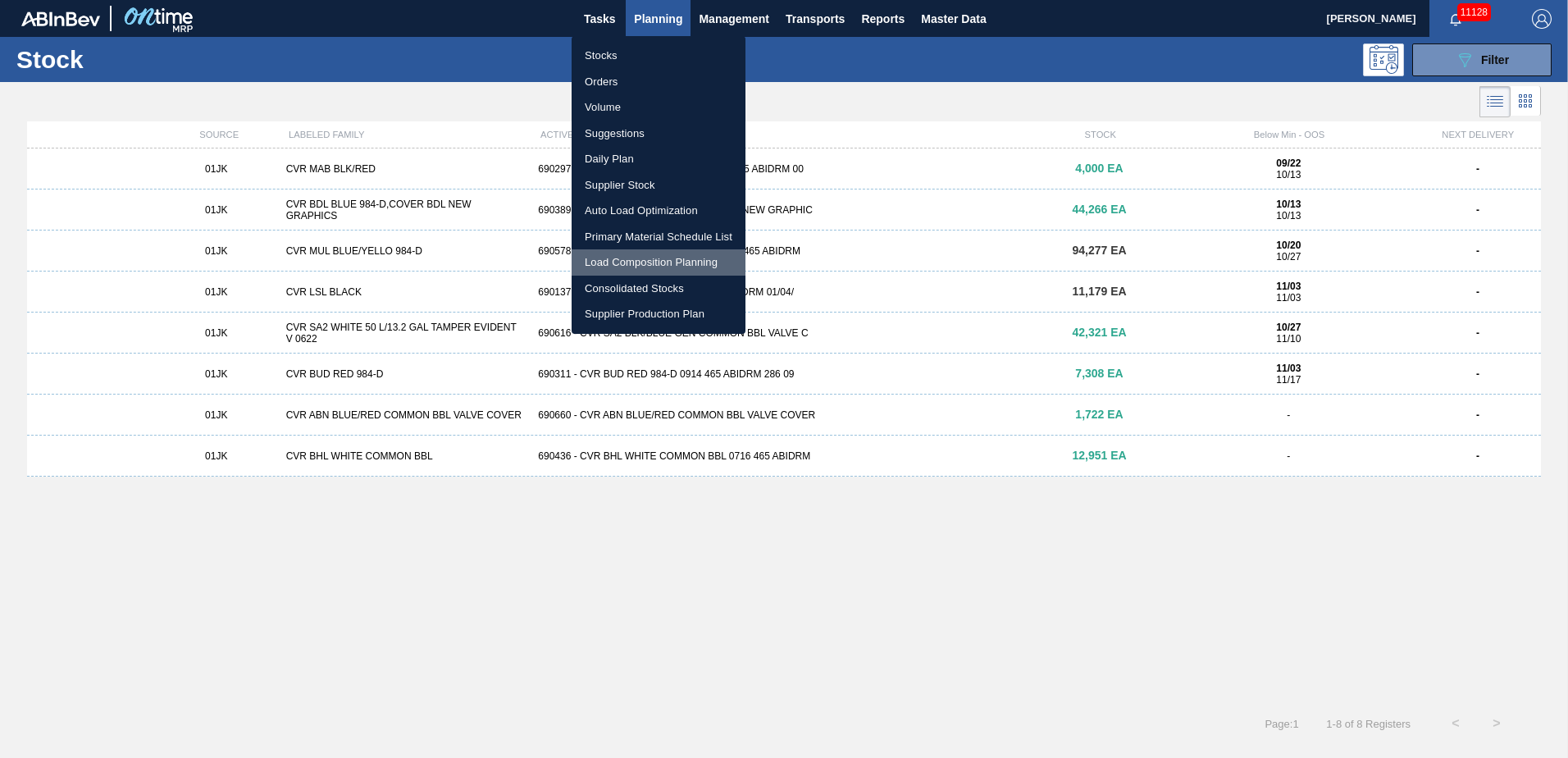
click at [642, 260] on li "Load Composition Planning" at bounding box center [659, 262] width 174 height 26
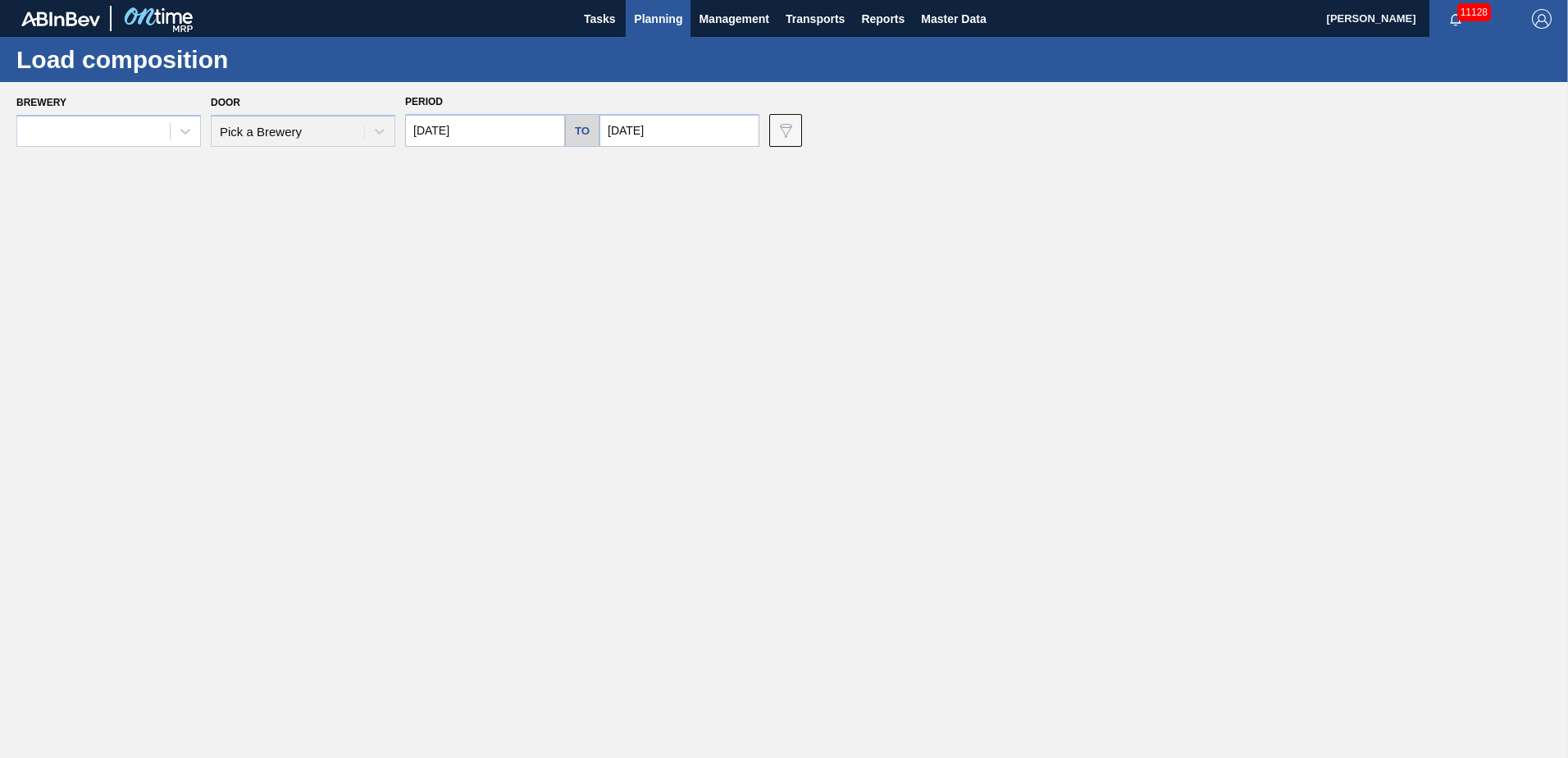
click at [479, 130] on input "[DATE]" at bounding box center [485, 131] width 160 height 32
click at [485, 309] on div "23" at bounding box center [478, 302] width 22 height 22
type input "[DATE]"
click at [688, 128] on input "[DATE]" at bounding box center [679, 131] width 160 height 32
click at [756, 302] on div "26" at bounding box center [752, 302] width 22 height 22
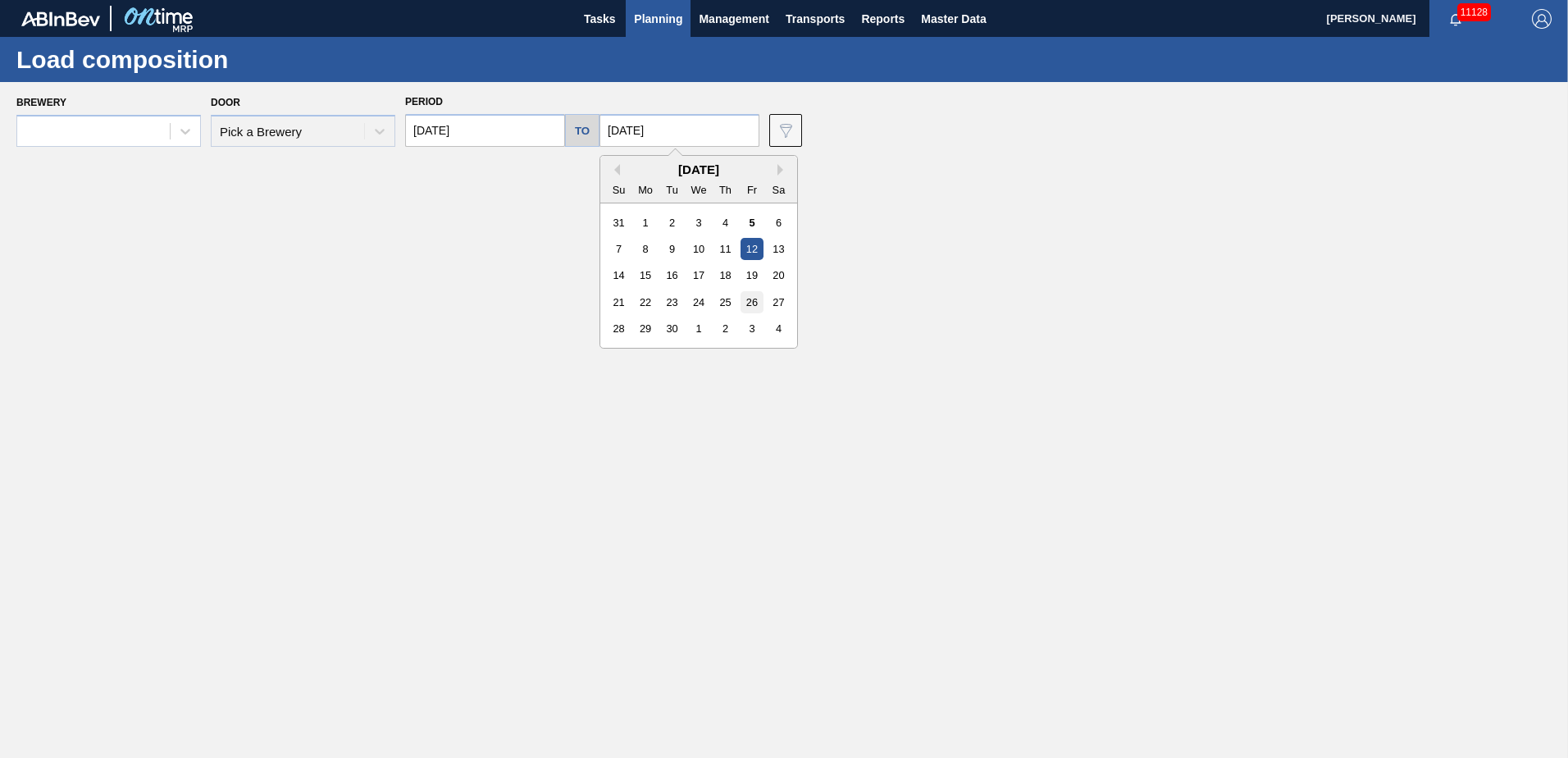
type input "[DATE]"
click at [158, 125] on div at bounding box center [93, 131] width 153 height 24
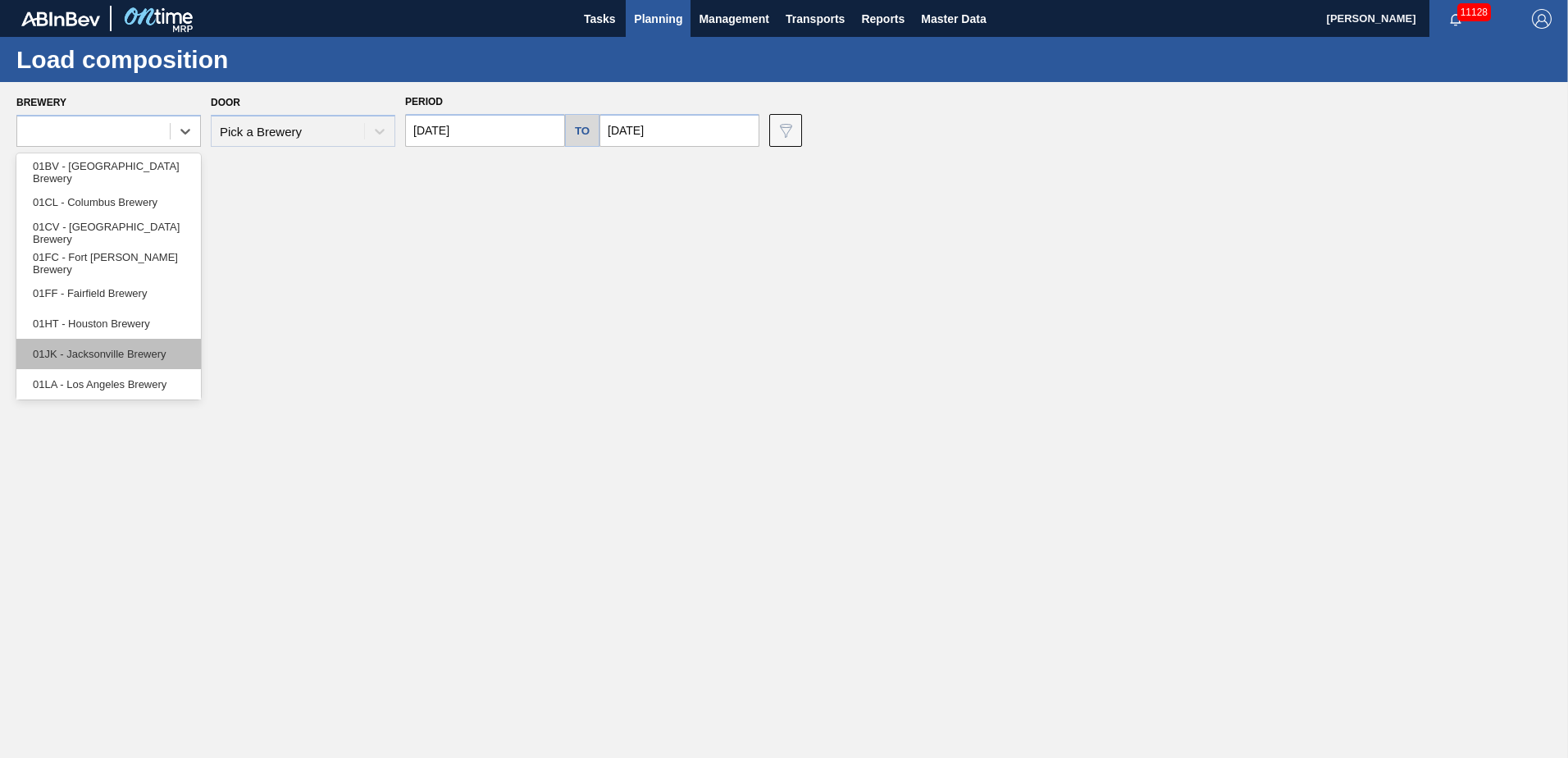
click at [107, 354] on div "01JK - Jacksonville Brewery" at bounding box center [108, 354] width 184 height 31
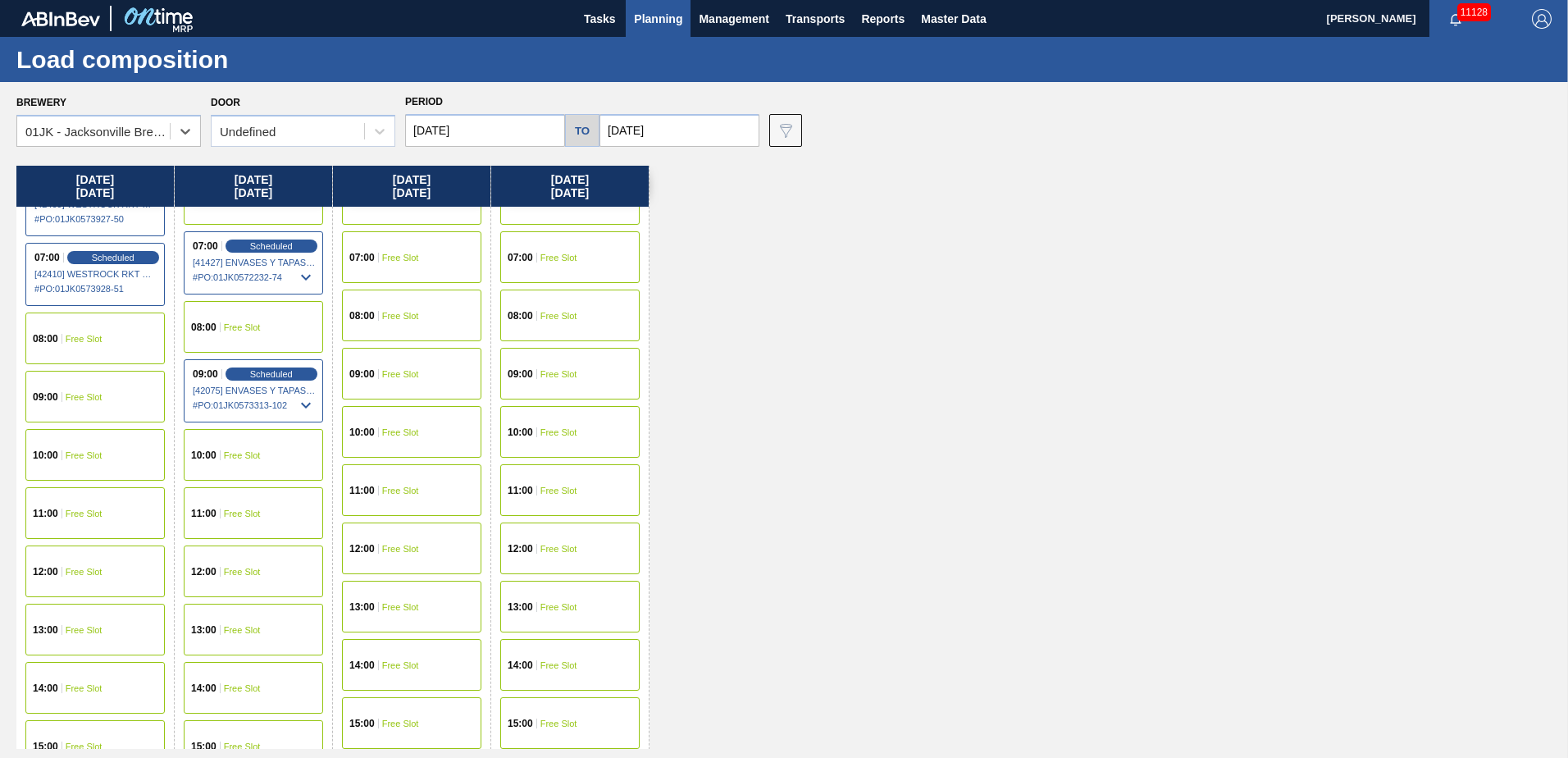
scroll to position [246, 0]
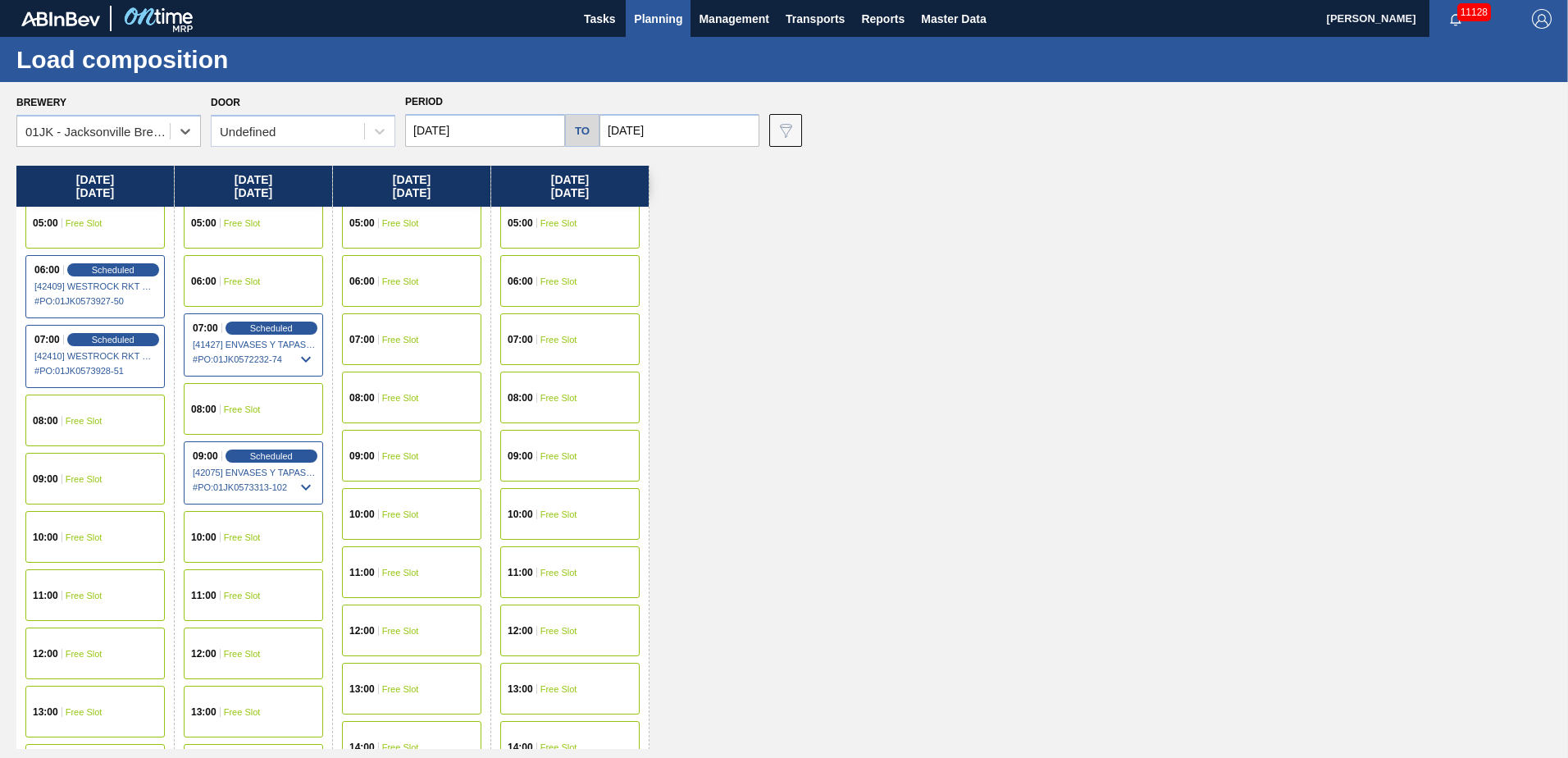
click at [90, 229] on div "05:00 Free Slot" at bounding box center [95, 223] width 139 height 52
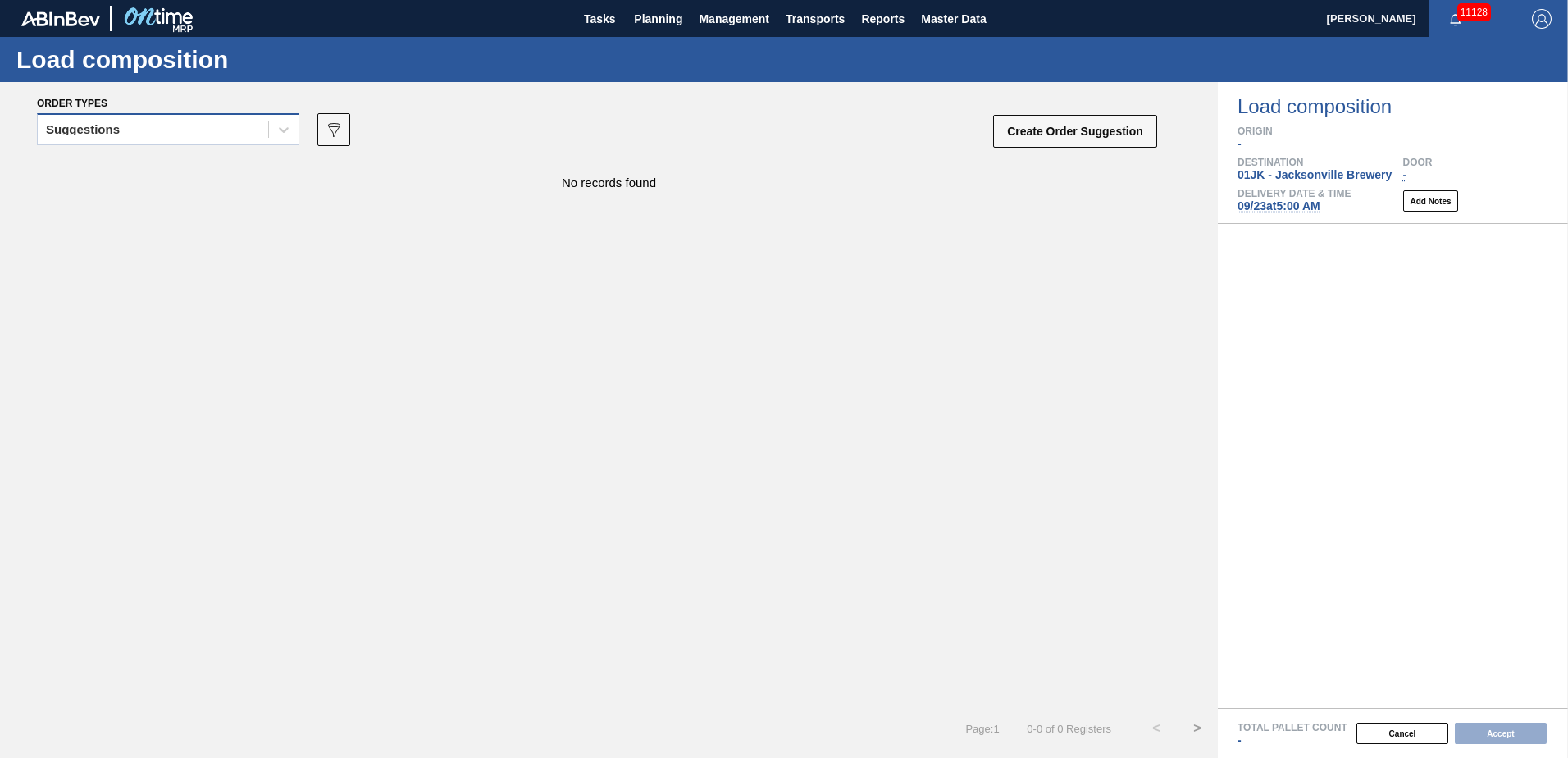
click at [198, 132] on div "Suggestions" at bounding box center [153, 130] width 230 height 24
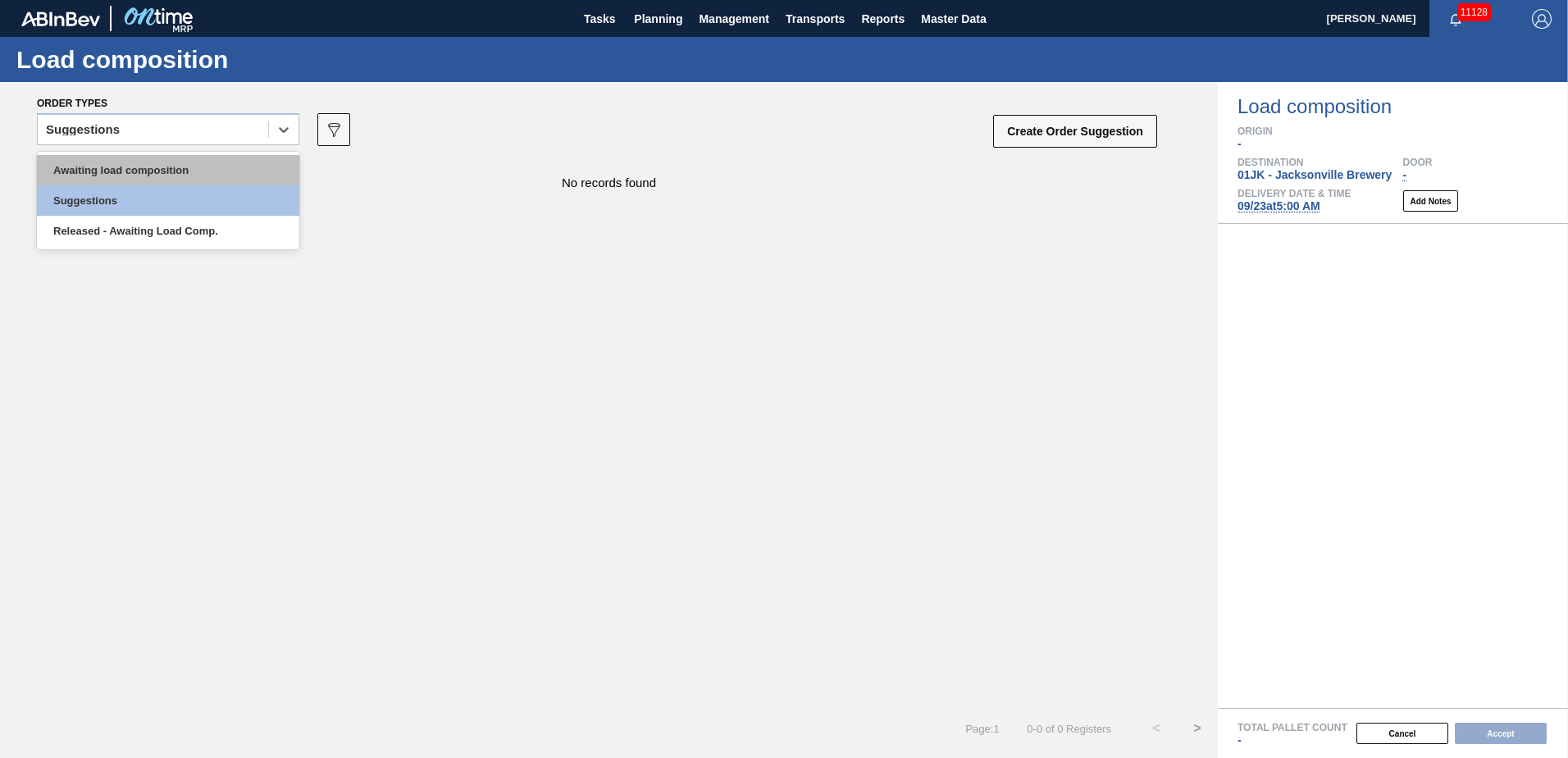
click at [215, 175] on div "Awaiting load composition" at bounding box center [168, 171] width 263 height 31
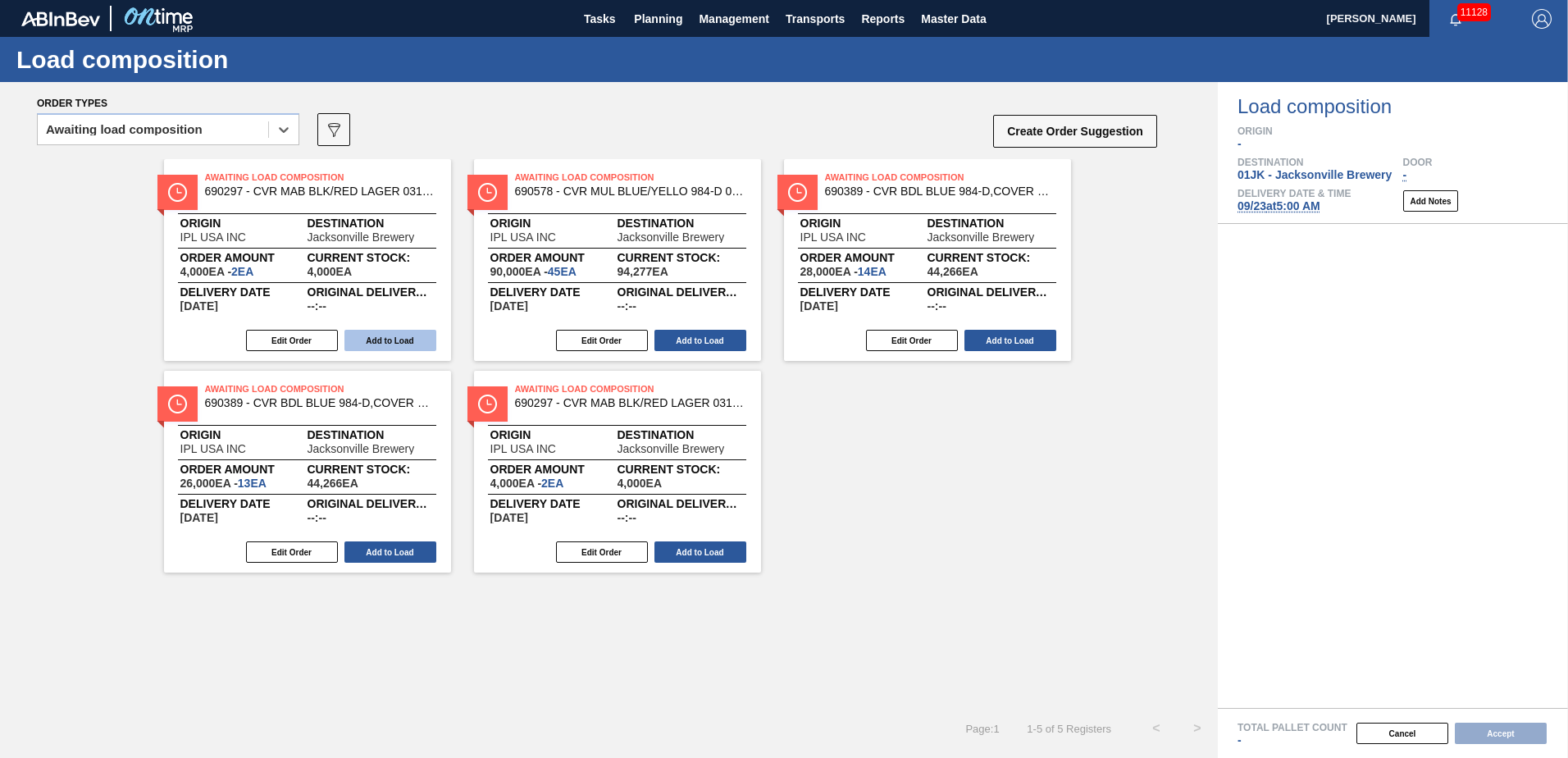
click at [386, 330] on button "Add to Load" at bounding box center [391, 340] width 92 height 21
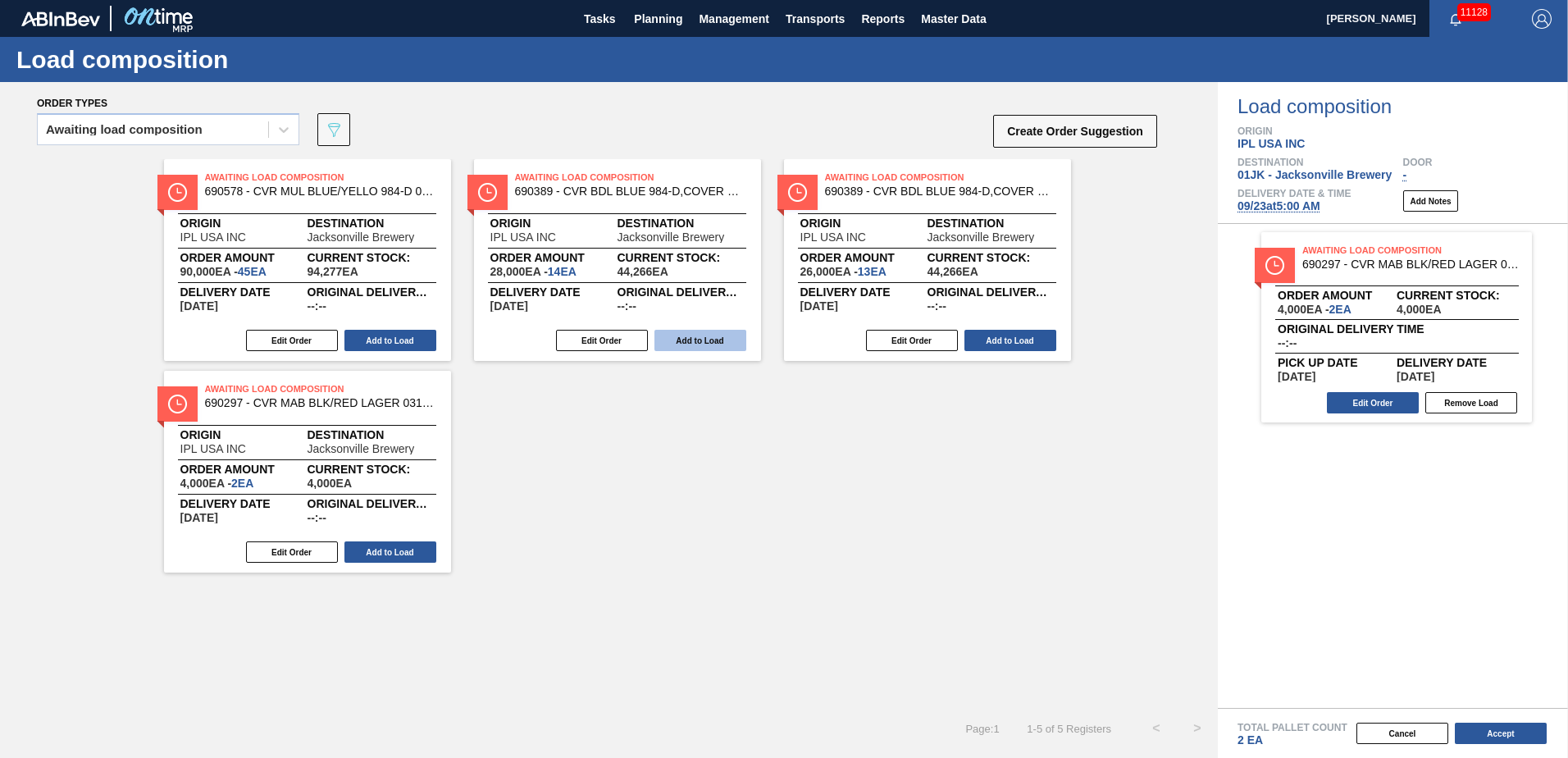
click at [729, 347] on button "Add to Load" at bounding box center [700, 340] width 92 height 21
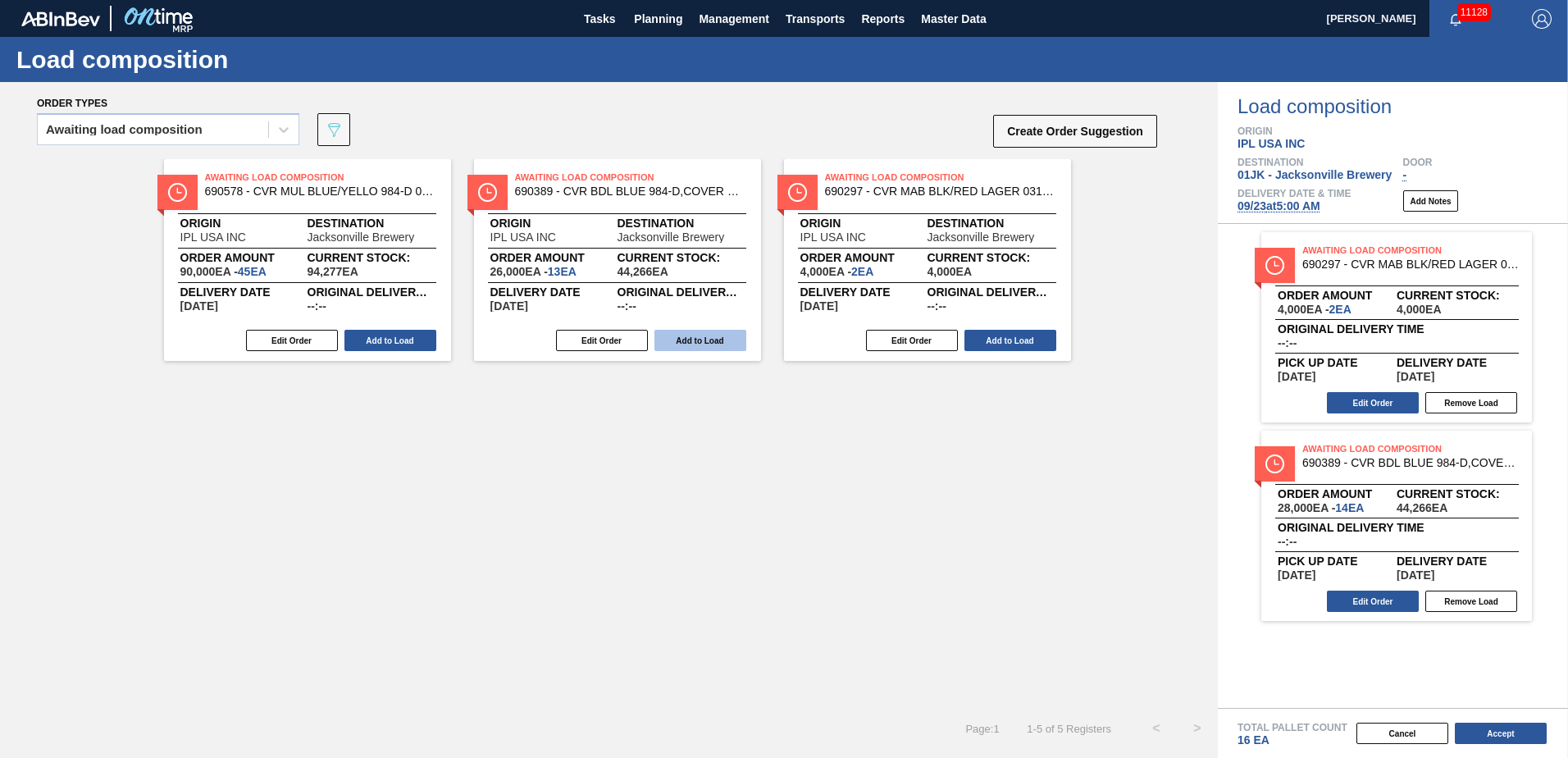
click at [714, 347] on button "Add to Load" at bounding box center [700, 340] width 92 height 21
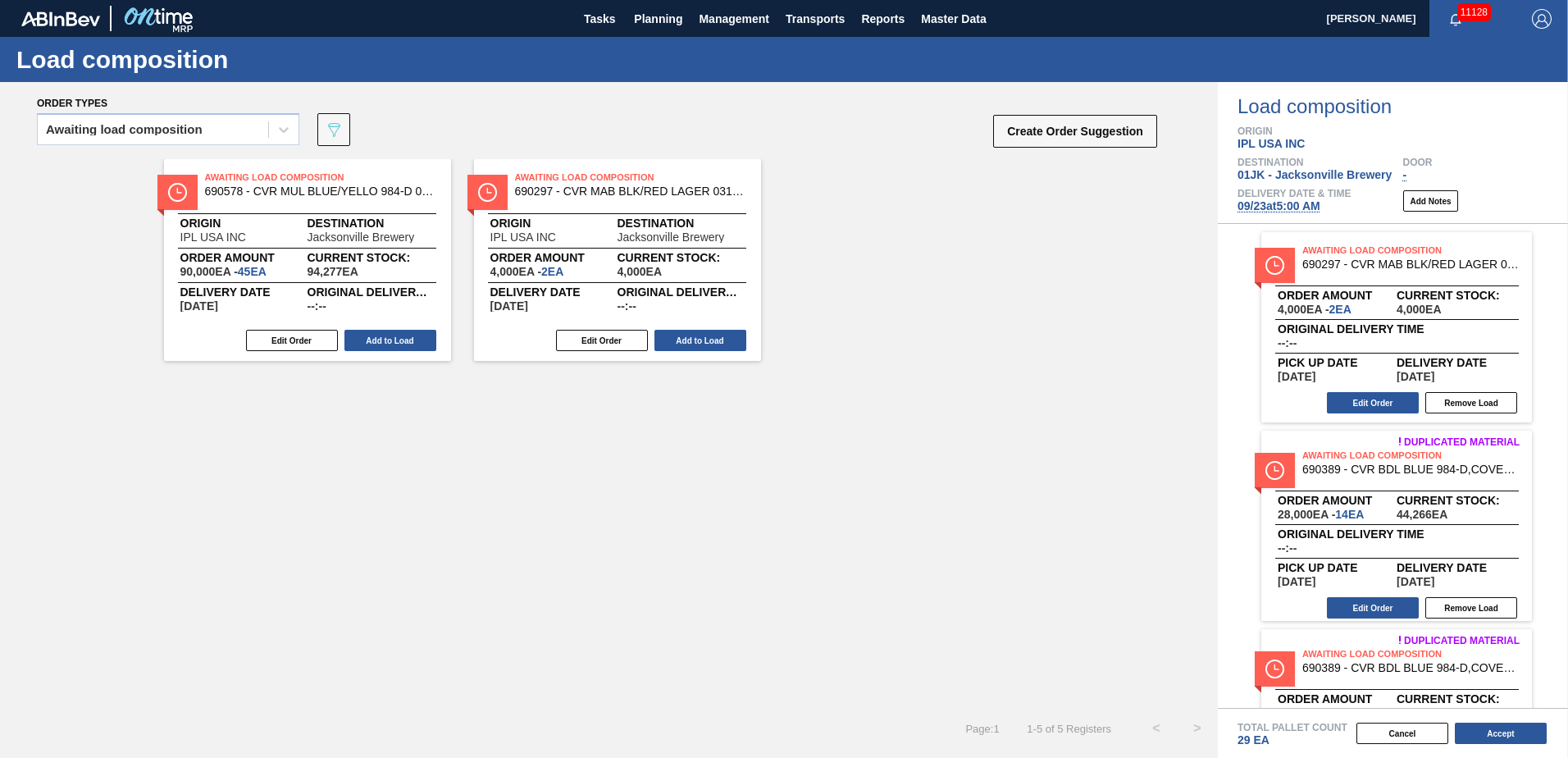
scroll to position [120, 0]
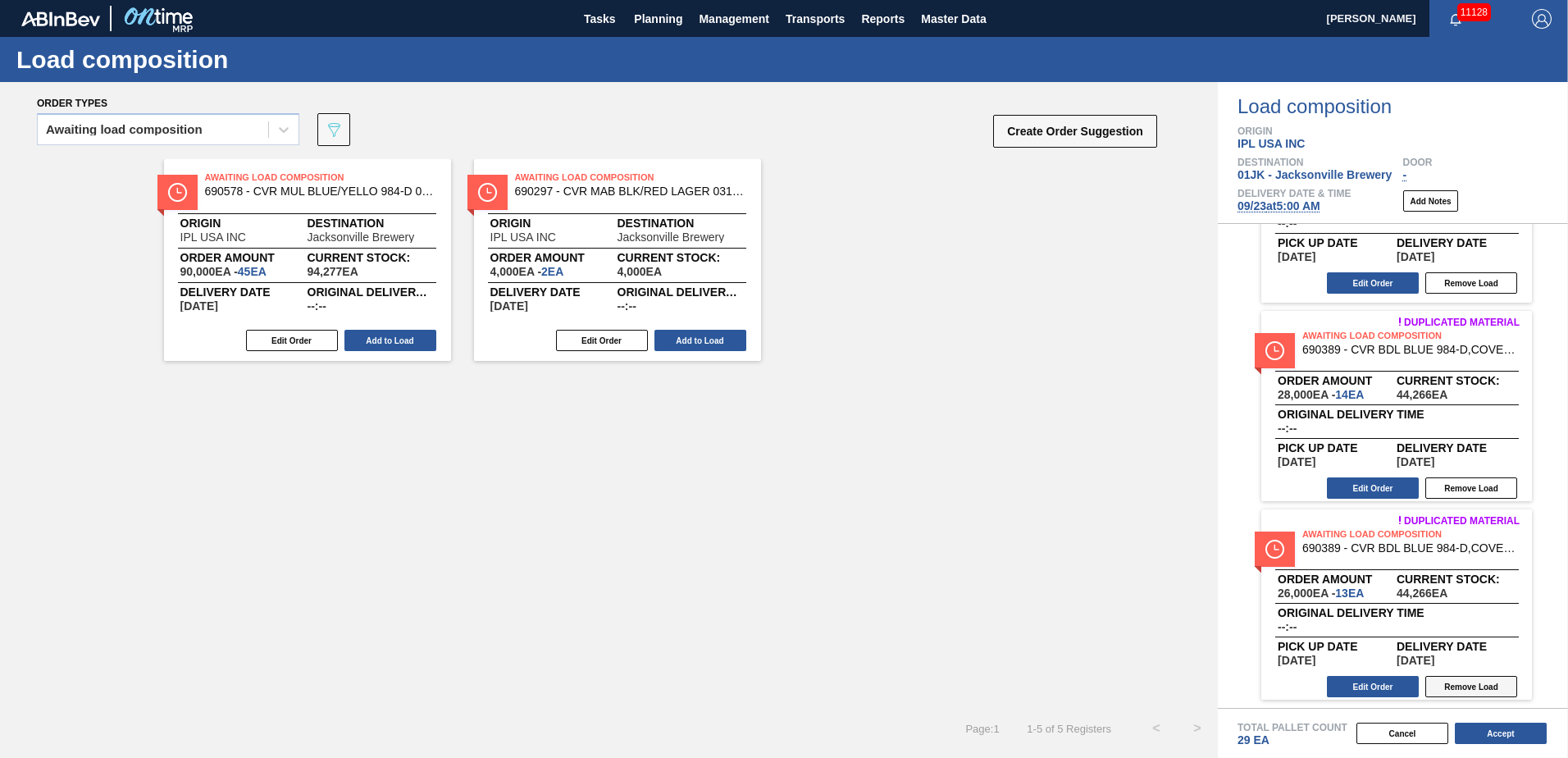
click at [1455, 690] on button "Remove Load" at bounding box center [1472, 686] width 92 height 21
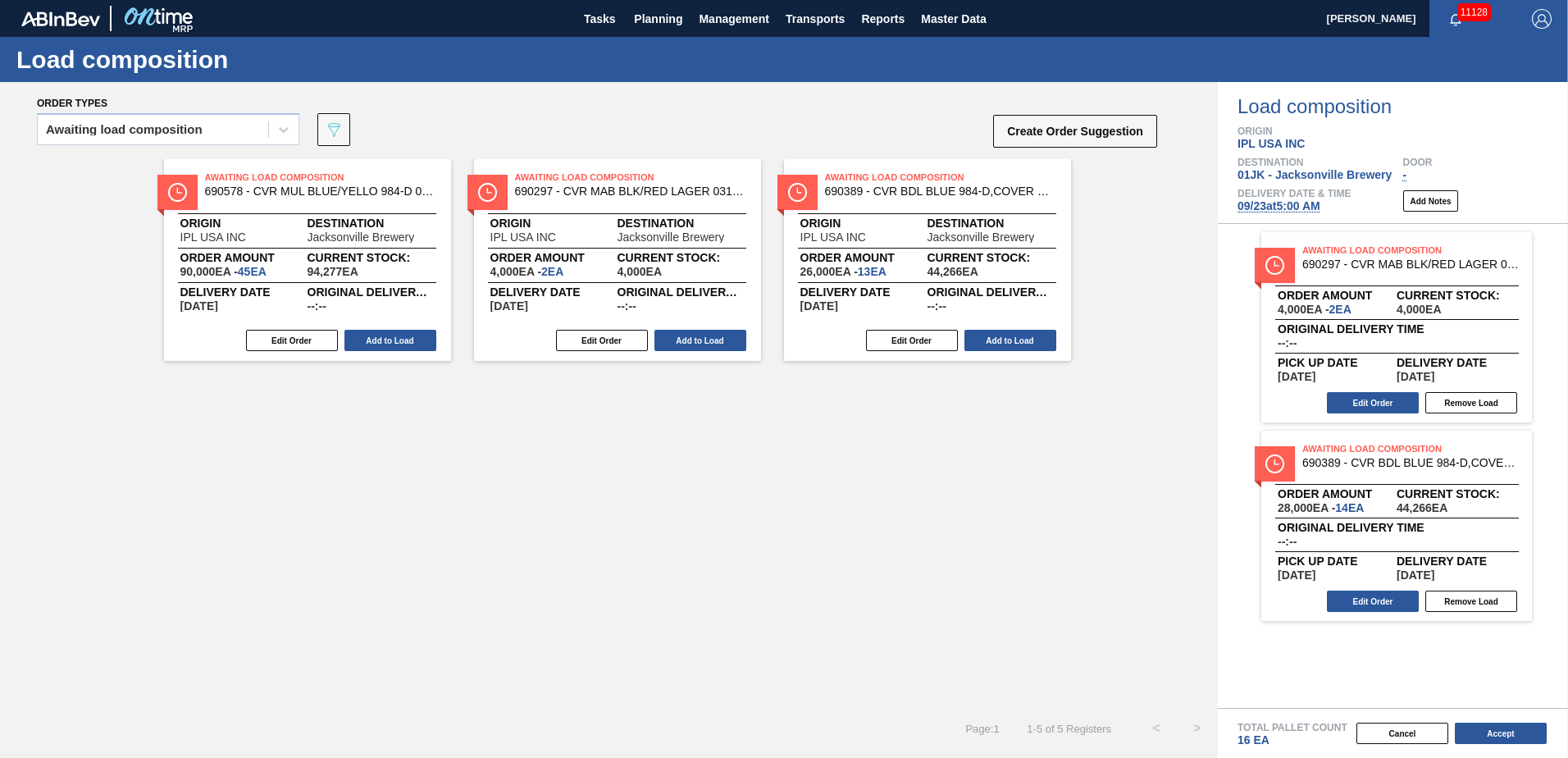
scroll to position [0, 0]
click at [1502, 735] on button "Accept" at bounding box center [1501, 733] width 92 height 21
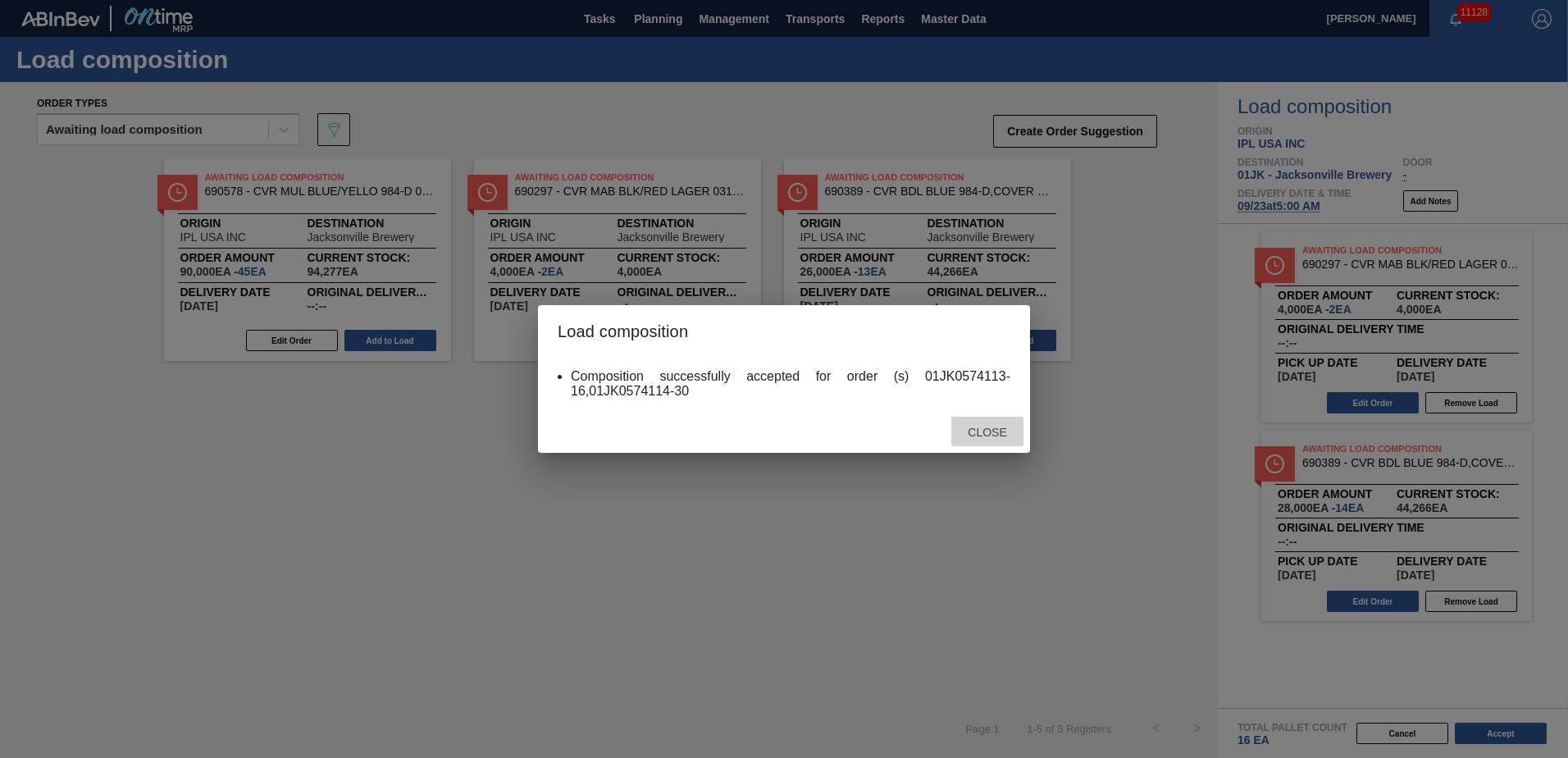
click at [996, 430] on span "Close" at bounding box center [987, 432] width 65 height 13
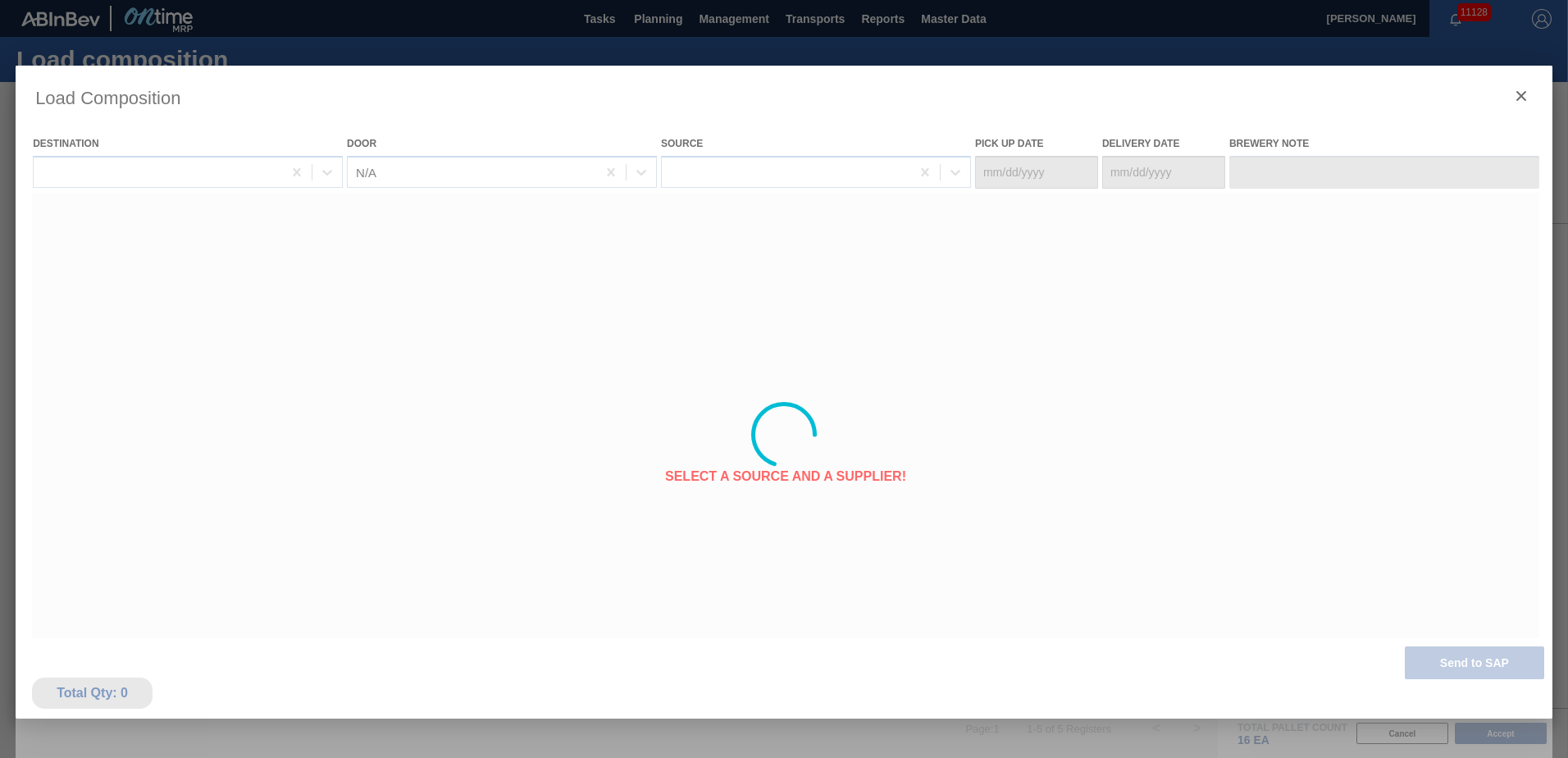
type Date "[DATE]"
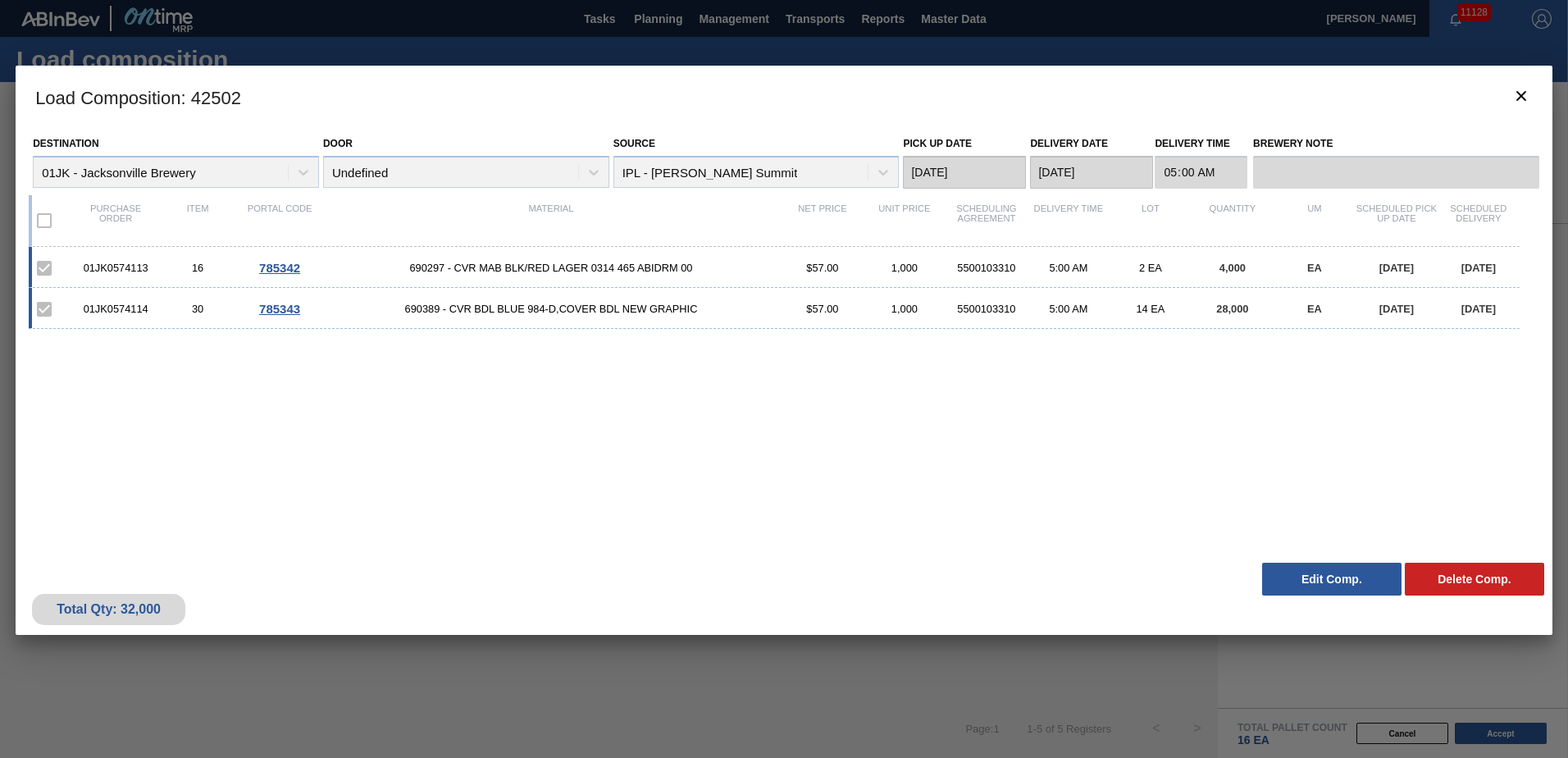
click at [787, 338] on div "01JK0574113 16 785342 690297 - CVR MAB BLK/RED LAGER 0314 465 ABIDRM 00 $57.00 …" at bounding box center [781, 390] width 1504 height 288
click at [1532, 96] on button "botão de ícone" at bounding box center [1521, 96] width 39 height 39
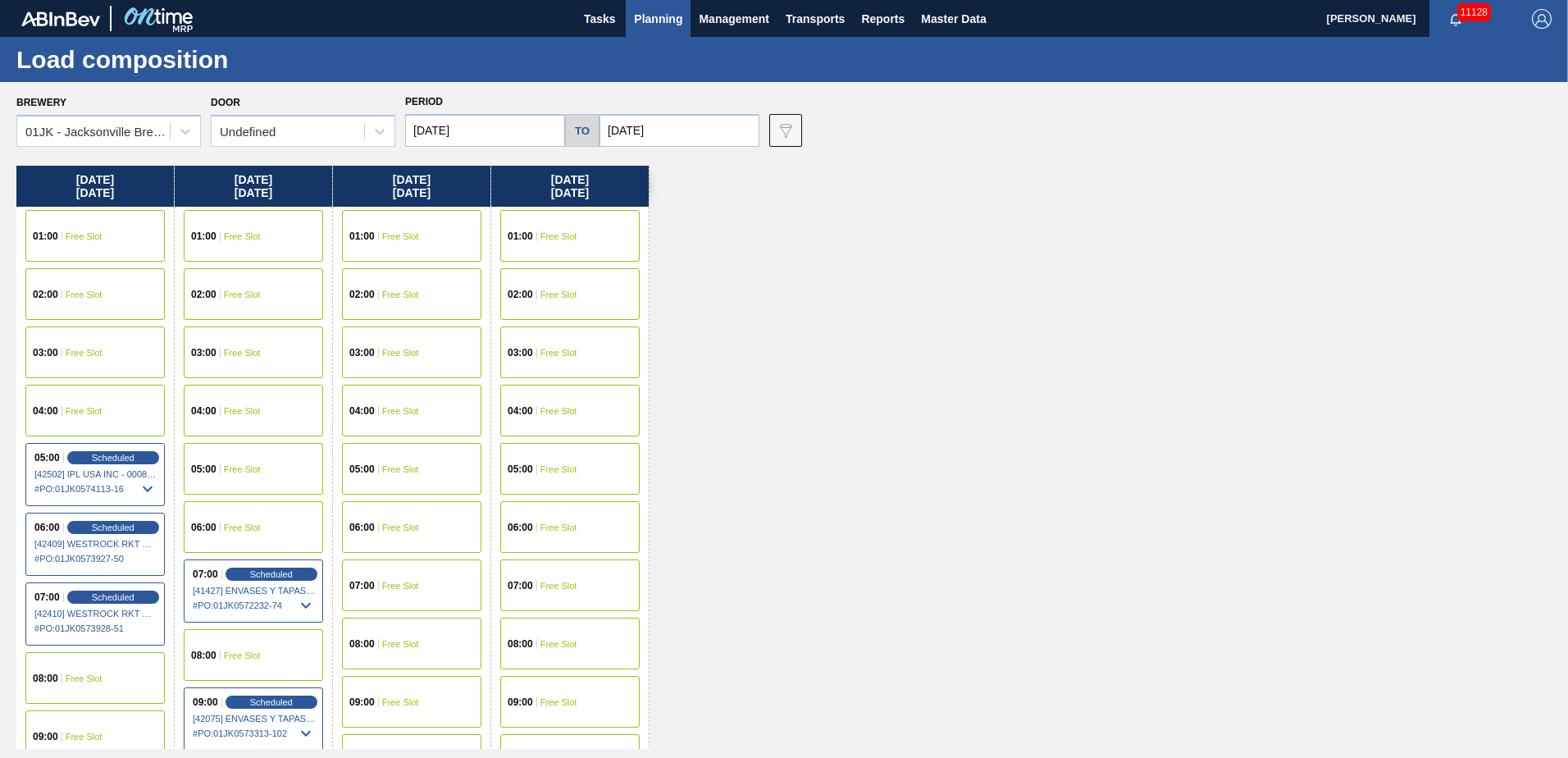
click at [1221, 349] on div "[DATE] 01:00 Free Slot 02:00 Free Slot 03:00 Free Slot 04:00 Free Slot 05:00 Sc…" at bounding box center [787, 458] width 1543 height 584
click at [683, 15] on button "Planning" at bounding box center [659, 18] width 65 height 37
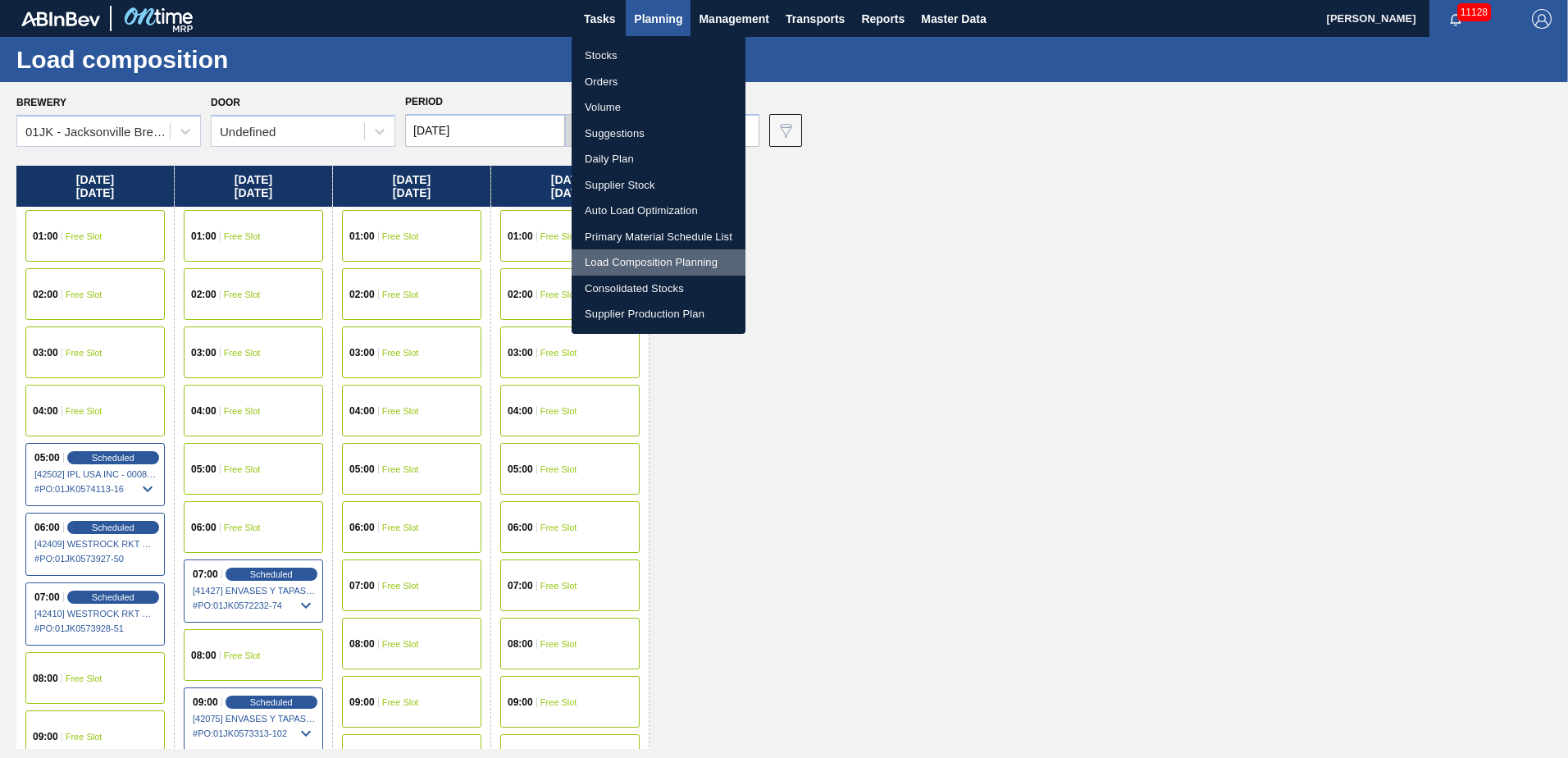
click at [682, 264] on li "Load Composition Planning" at bounding box center [659, 262] width 174 height 26
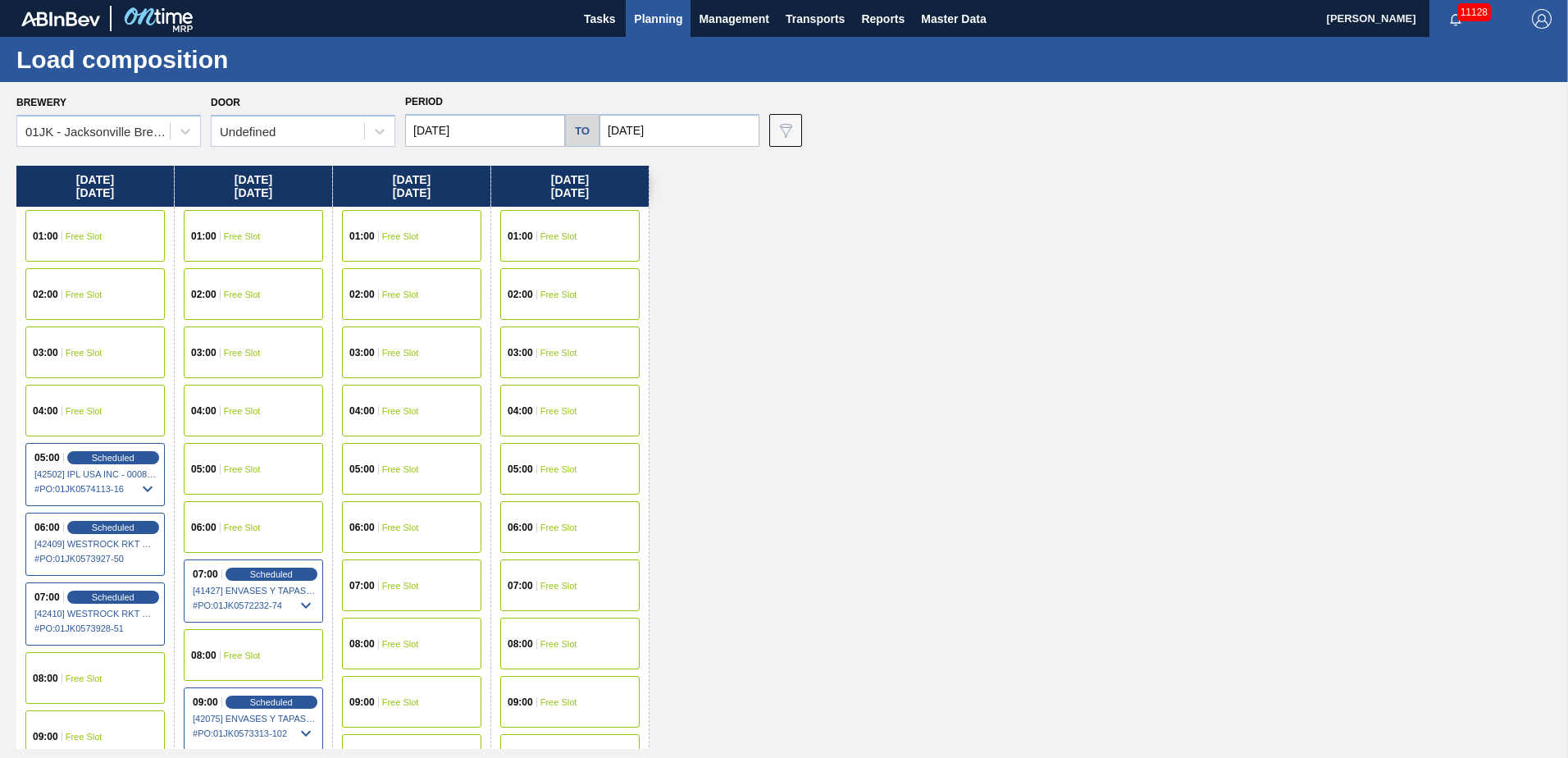
drag, startPoint x: 669, startPoint y: 27, endPoint x: 668, endPoint y: 105, distance: 78.0
click at [669, 27] on span "Planning" at bounding box center [658, 19] width 49 height 20
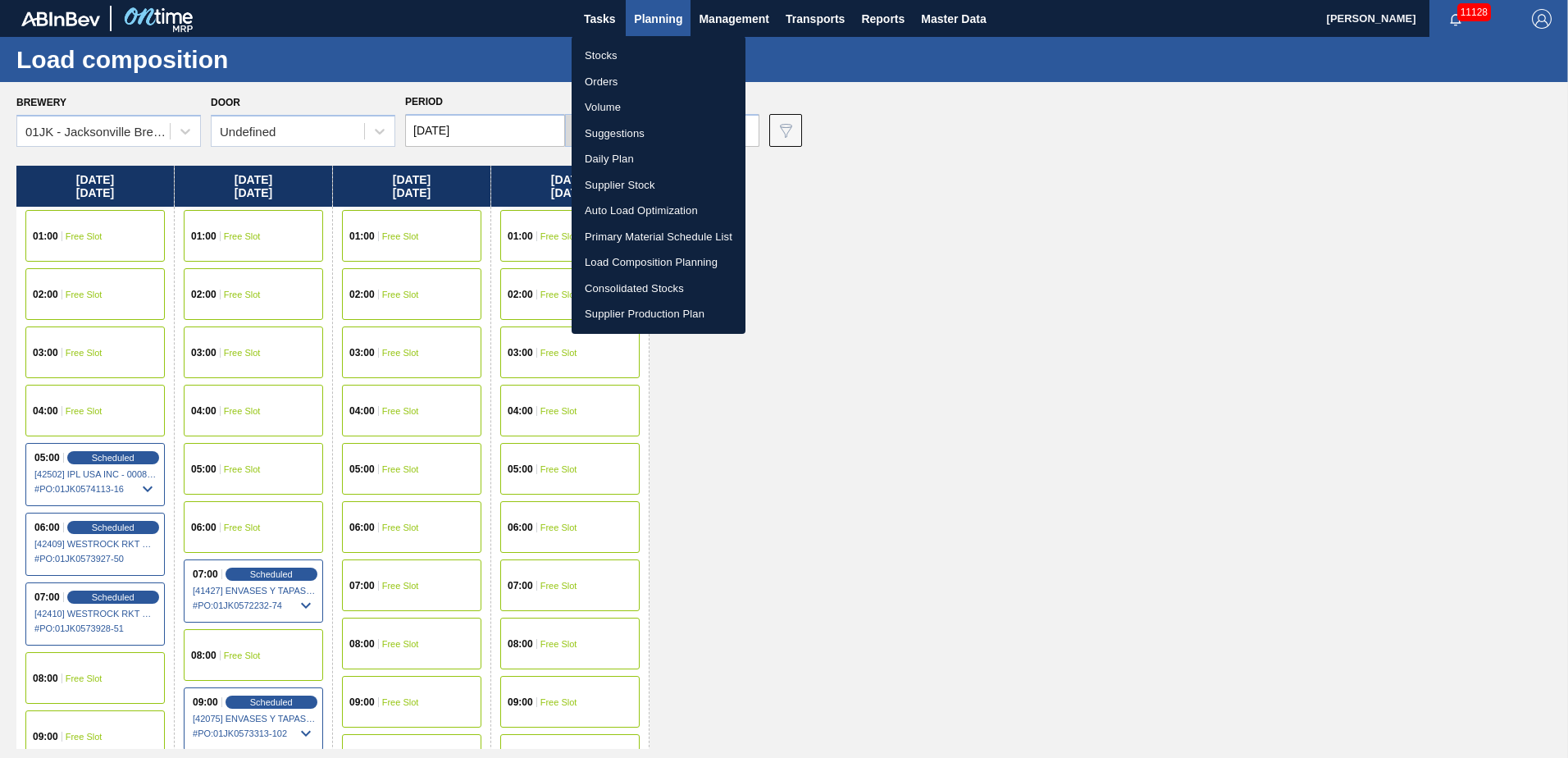
click at [626, 58] on li "Stocks" at bounding box center [659, 55] width 174 height 26
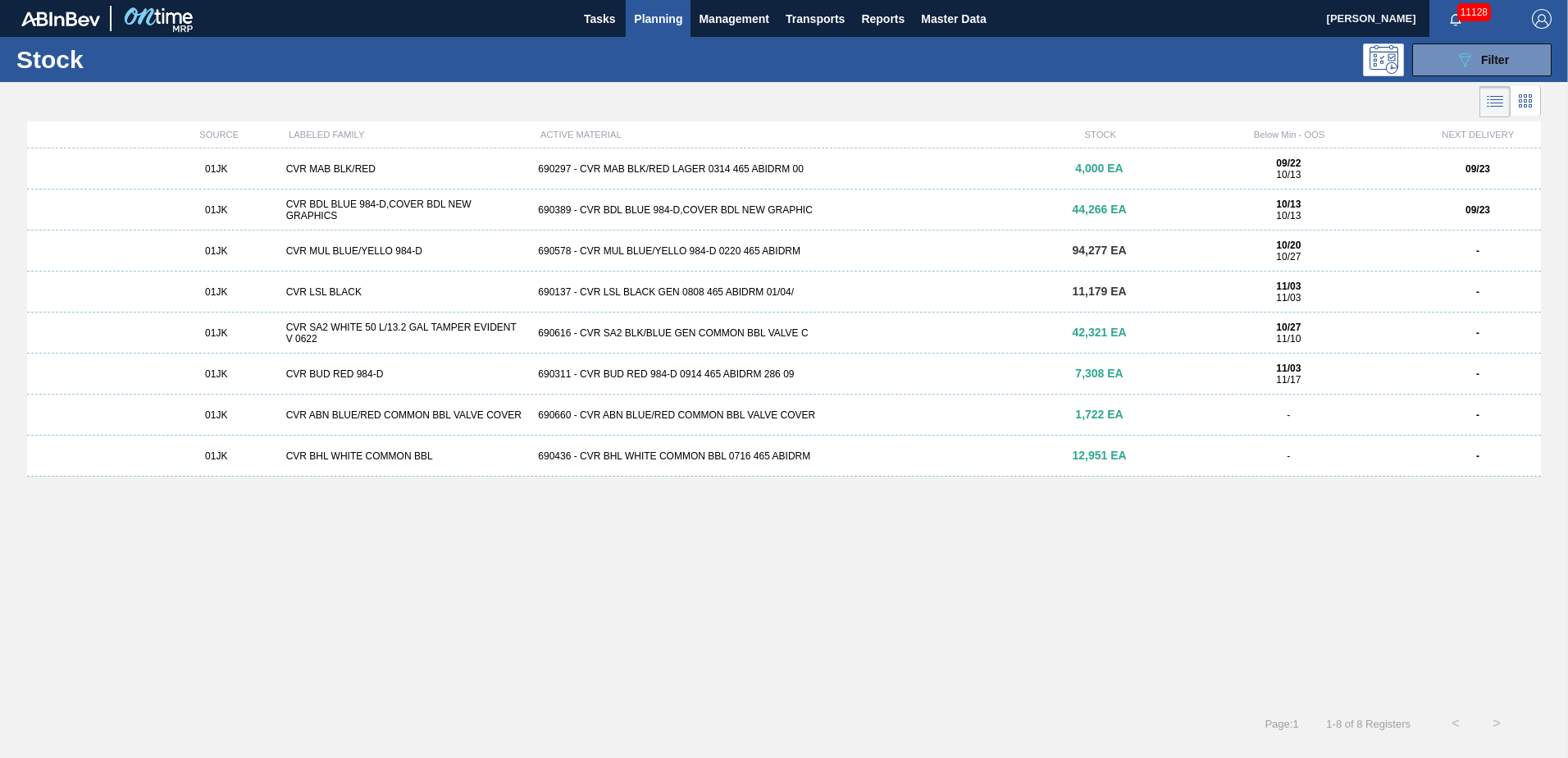
click at [720, 297] on div "690137 - CVR LSL BLACK GEN 0808 465 ABIDRM 01/04/" at bounding box center [783, 292] width 504 height 11
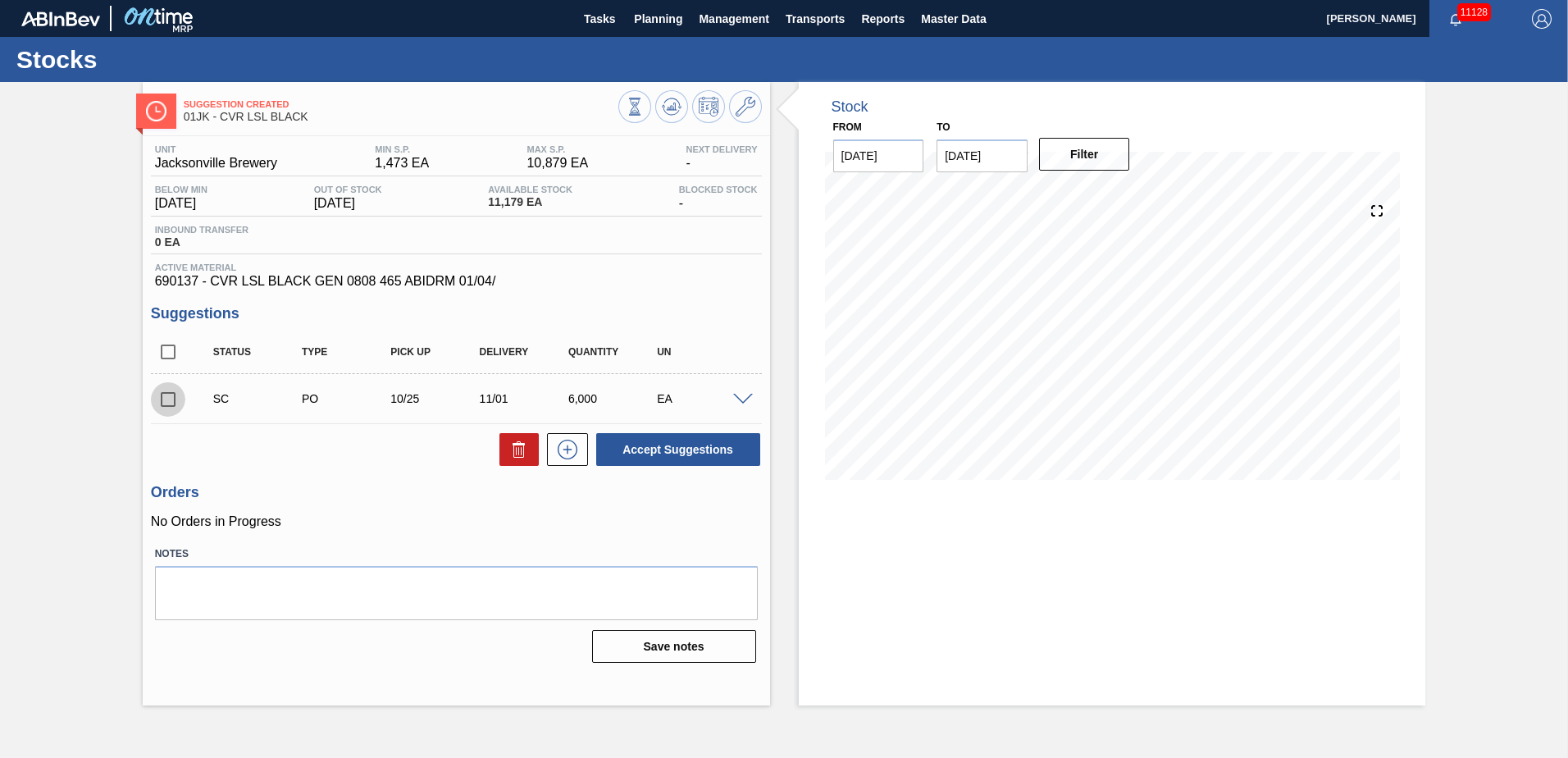
click at [171, 394] on input "checkbox" at bounding box center [168, 399] width 34 height 34
click at [628, 448] on button "Accept Suggestions" at bounding box center [678, 450] width 164 height 32
checkbox input "false"
click at [678, 26] on span "Planning" at bounding box center [658, 19] width 49 height 20
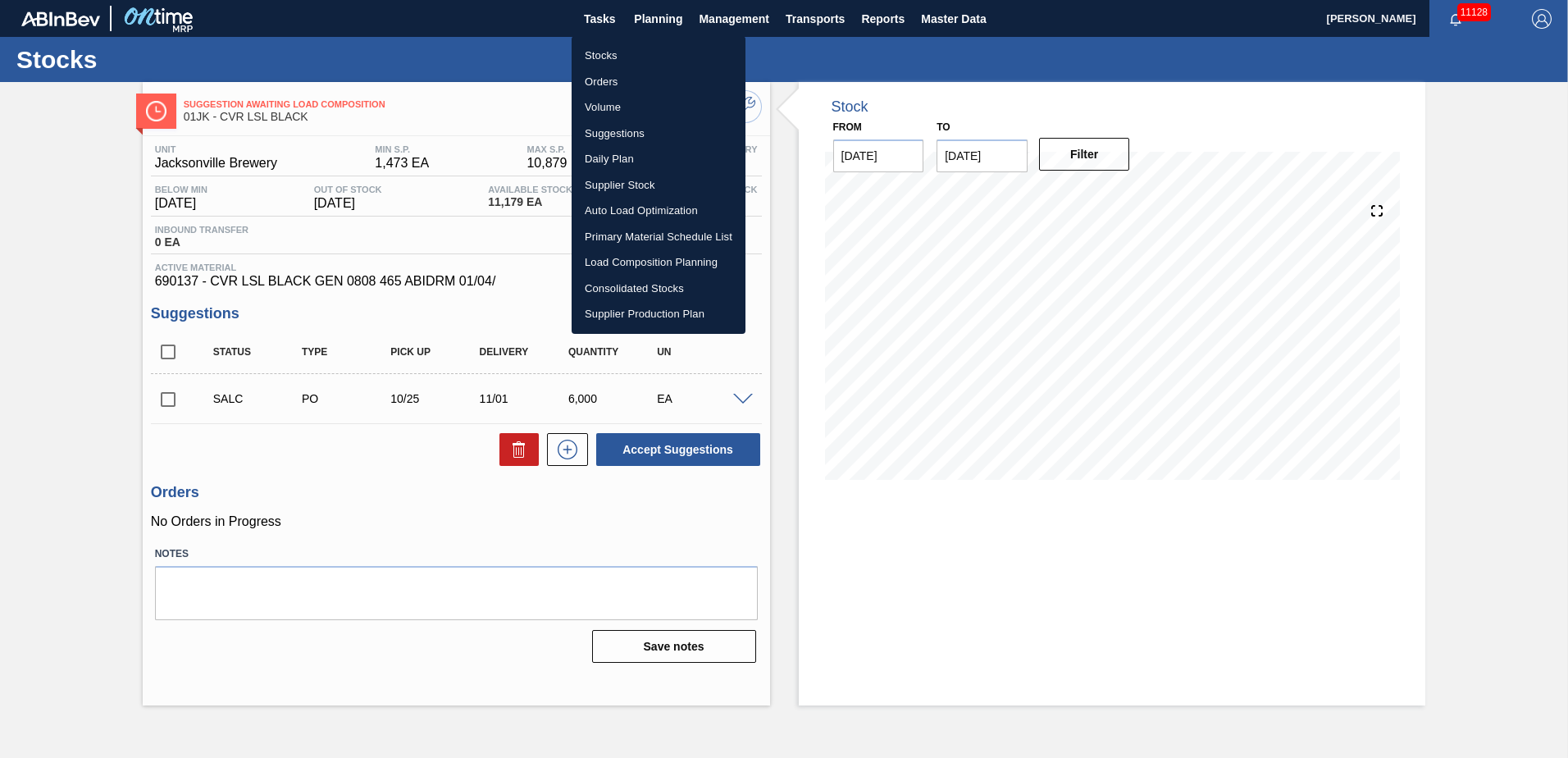
click at [611, 59] on li "Stocks" at bounding box center [659, 55] width 174 height 26
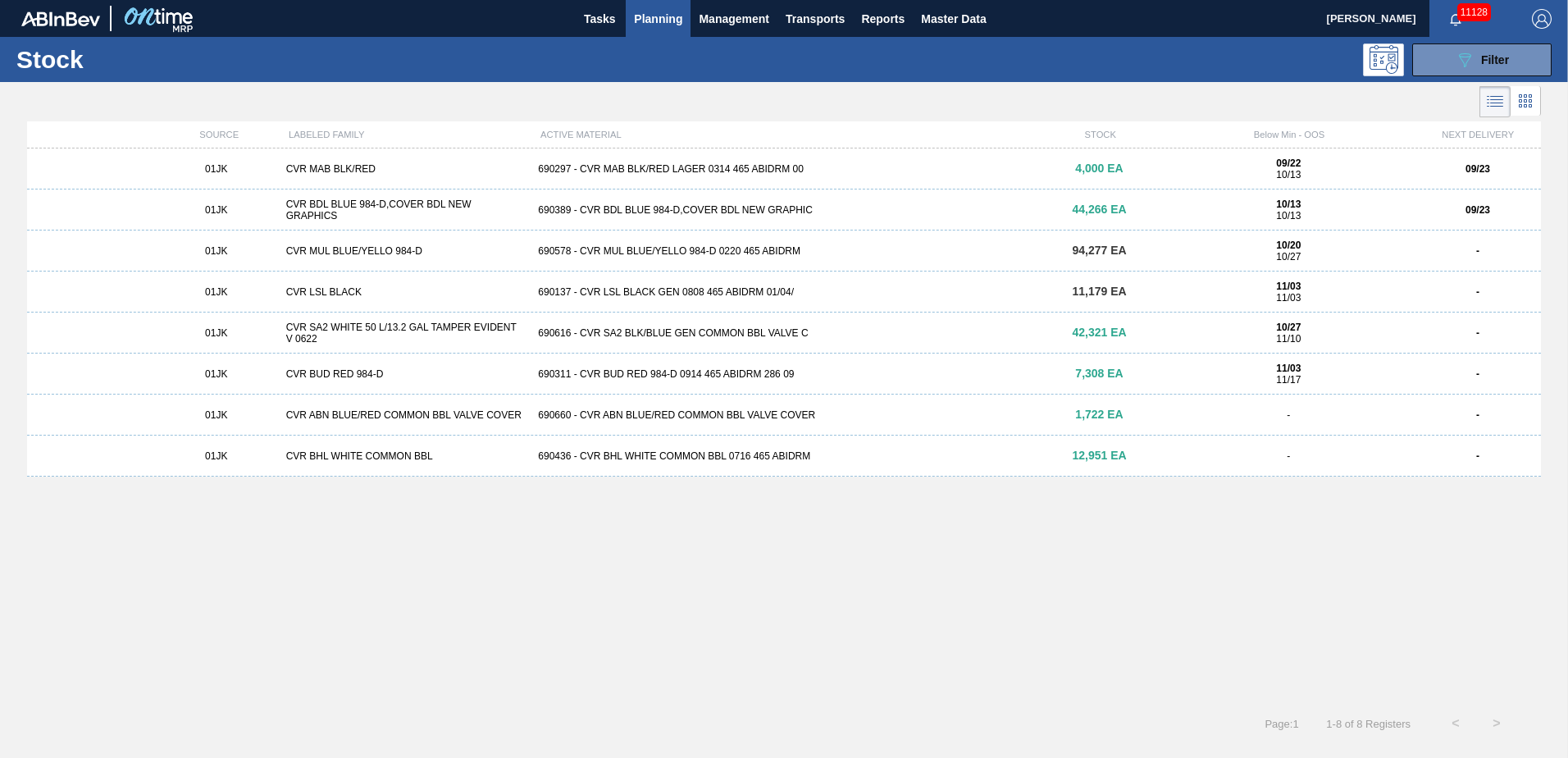
click at [728, 329] on div "690616 - CVR SA2 BLK/BLUE GEN COMMON BBL VALVE C" at bounding box center [783, 333] width 504 height 11
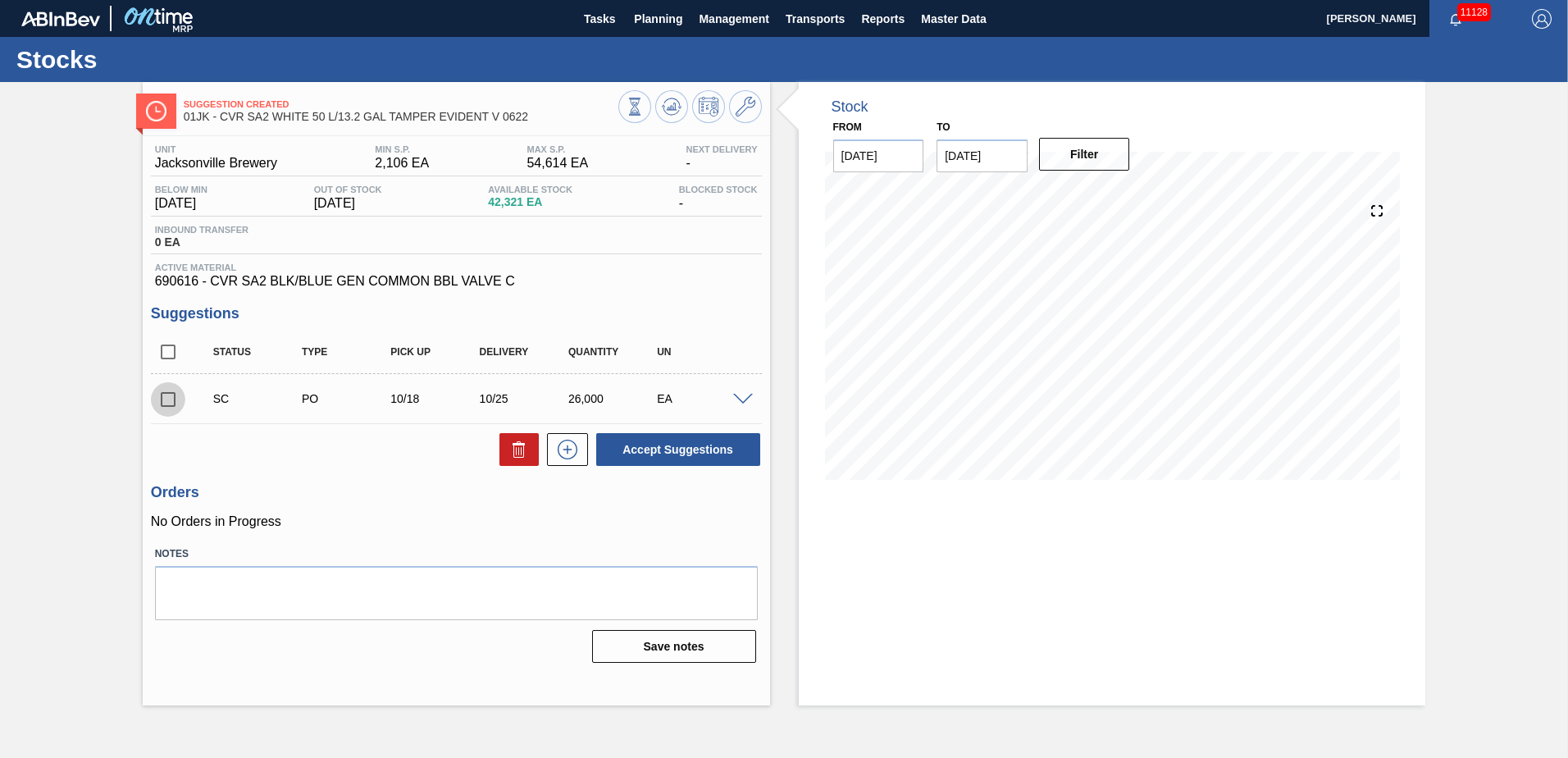
click at [170, 397] on input "checkbox" at bounding box center [168, 399] width 34 height 34
click at [653, 457] on button "Accept Suggestions" at bounding box center [678, 450] width 164 height 32
checkbox input "false"
click at [661, 29] on button "Planning" at bounding box center [659, 18] width 65 height 37
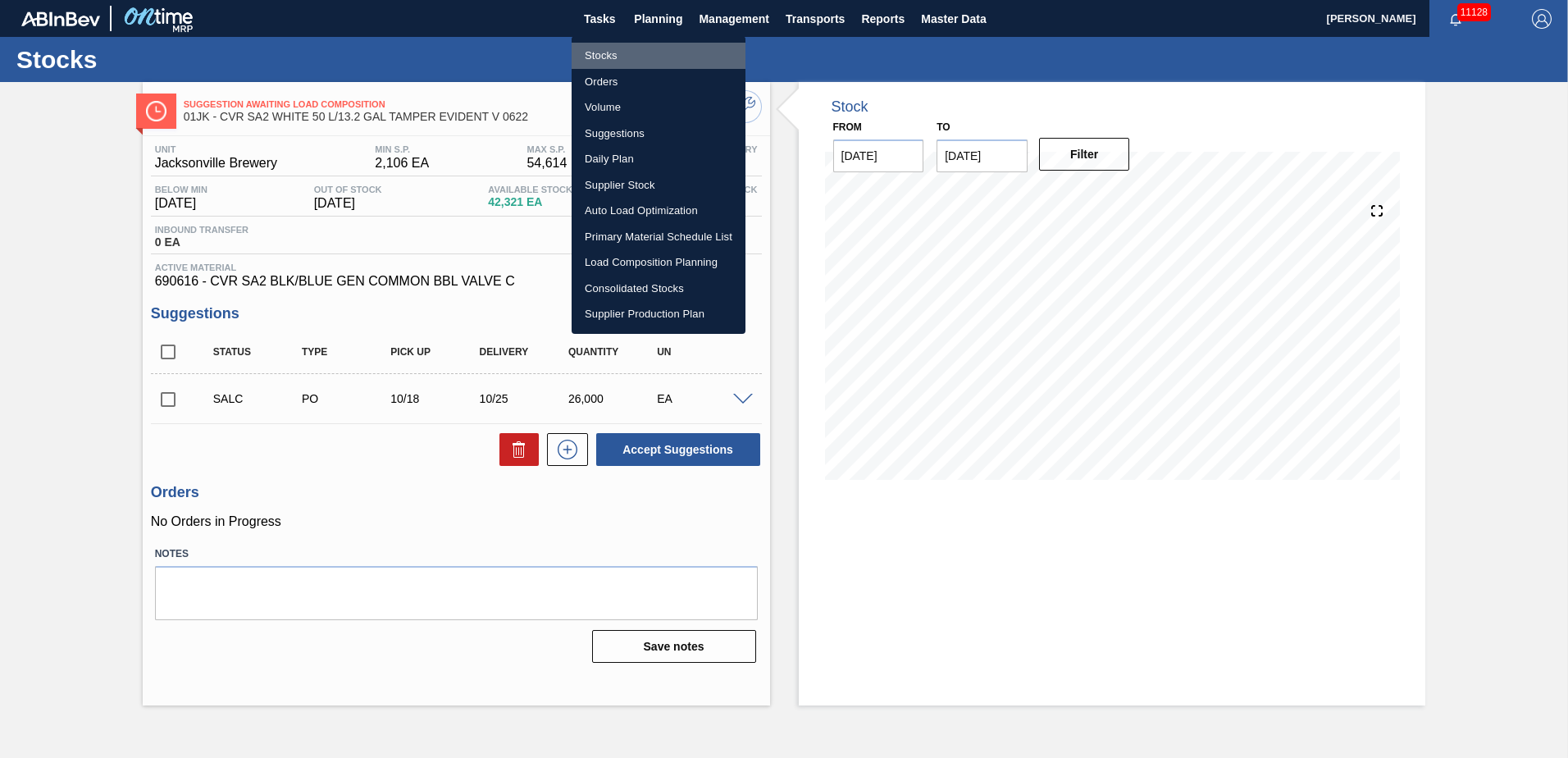
click at [639, 53] on li "Stocks" at bounding box center [659, 55] width 174 height 26
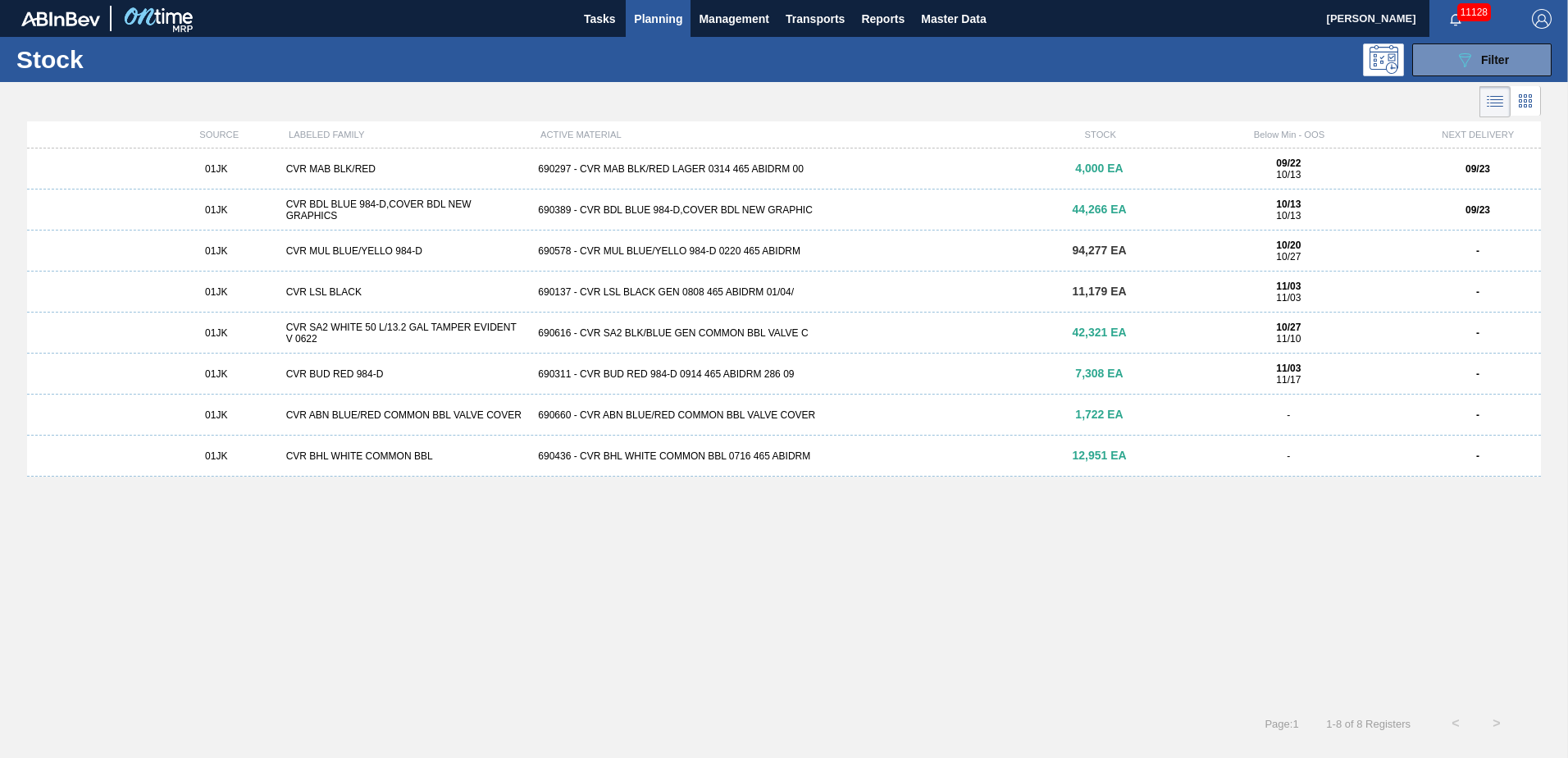
click at [887, 379] on div "690311 - CVR BUD RED 984-D 0914 465 ABIDRM 286 09" at bounding box center [783, 374] width 504 height 11
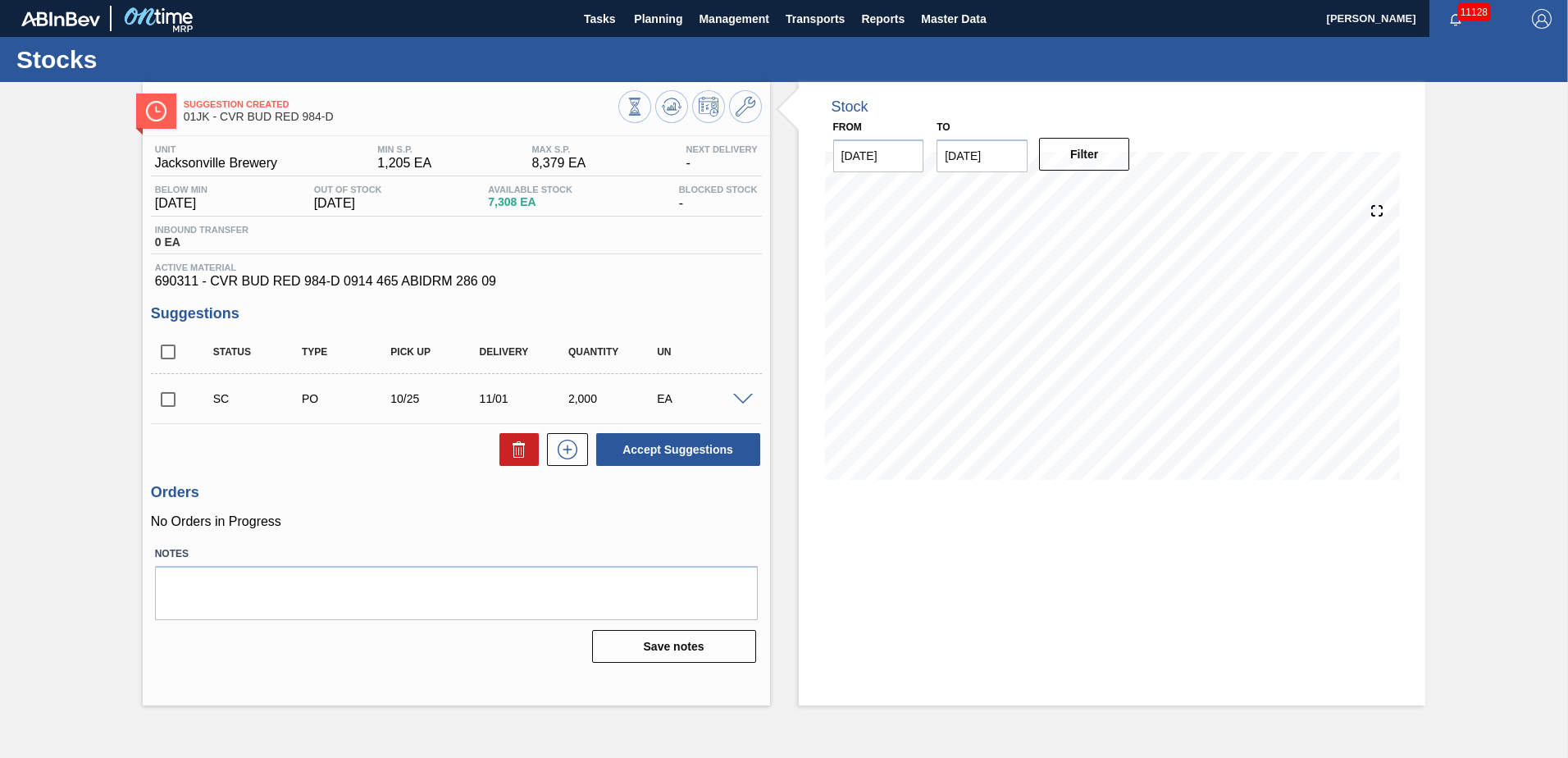
click at [171, 402] on input "checkbox" at bounding box center [168, 399] width 34 height 34
click at [719, 435] on button "Accept Suggestions" at bounding box center [678, 450] width 164 height 32
checkbox input "false"
click at [661, 29] on button "Planning" at bounding box center [659, 18] width 65 height 37
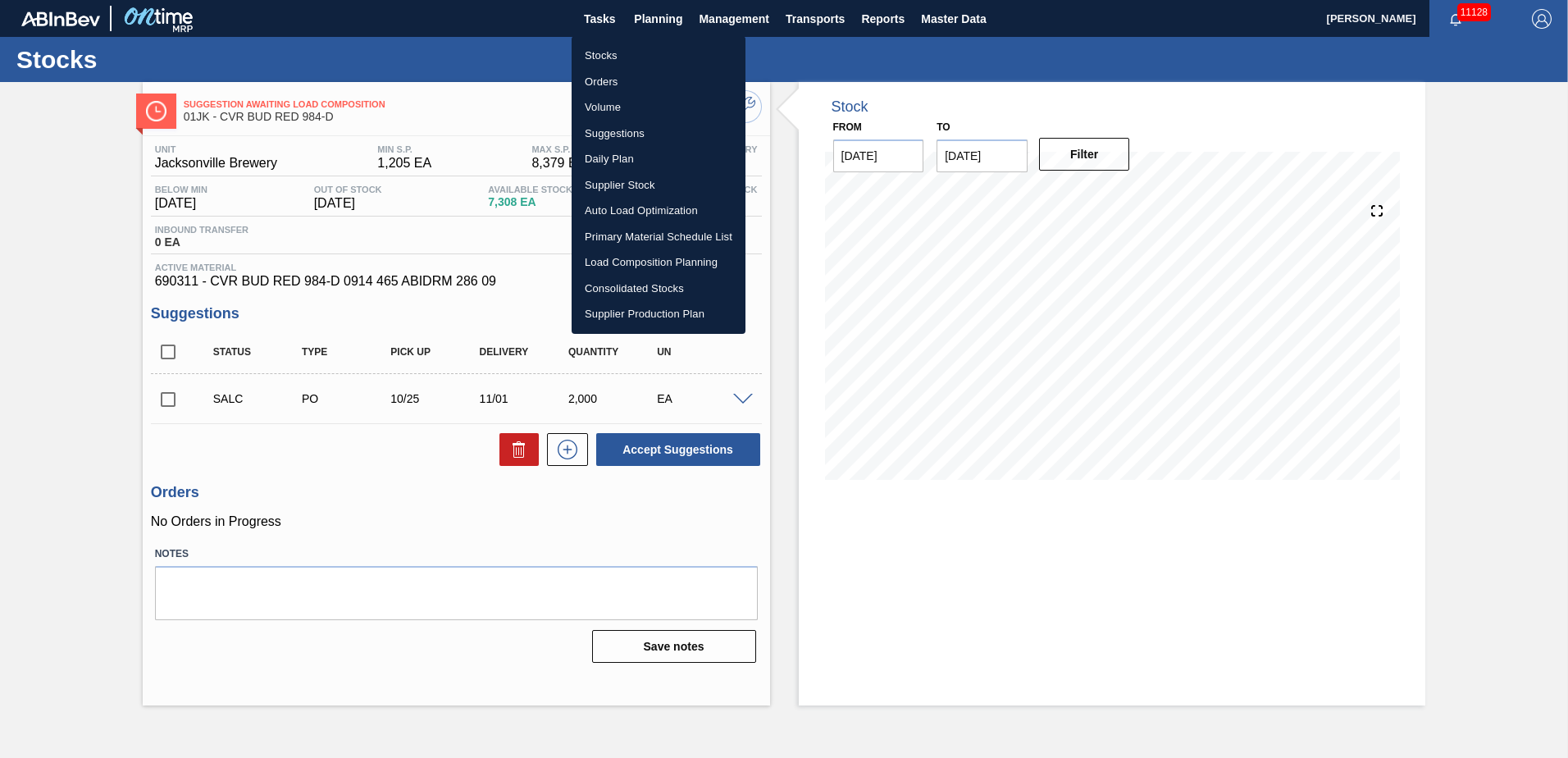
click at [659, 254] on li "Load Composition Planning" at bounding box center [659, 262] width 174 height 26
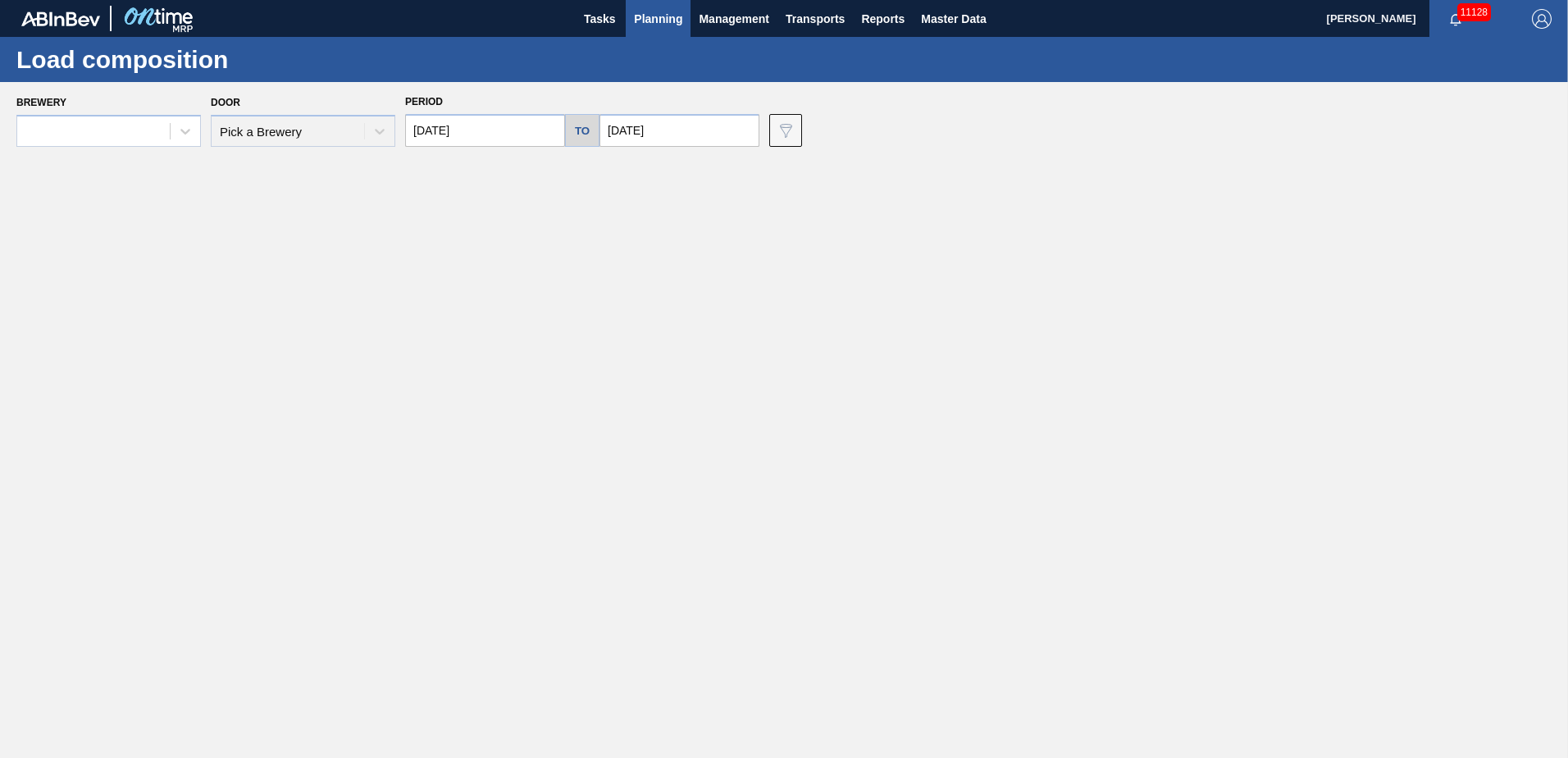
click at [500, 143] on input "[DATE]" at bounding box center [485, 131] width 160 height 32
click at [589, 167] on button "Next Month" at bounding box center [589, 169] width 11 height 11
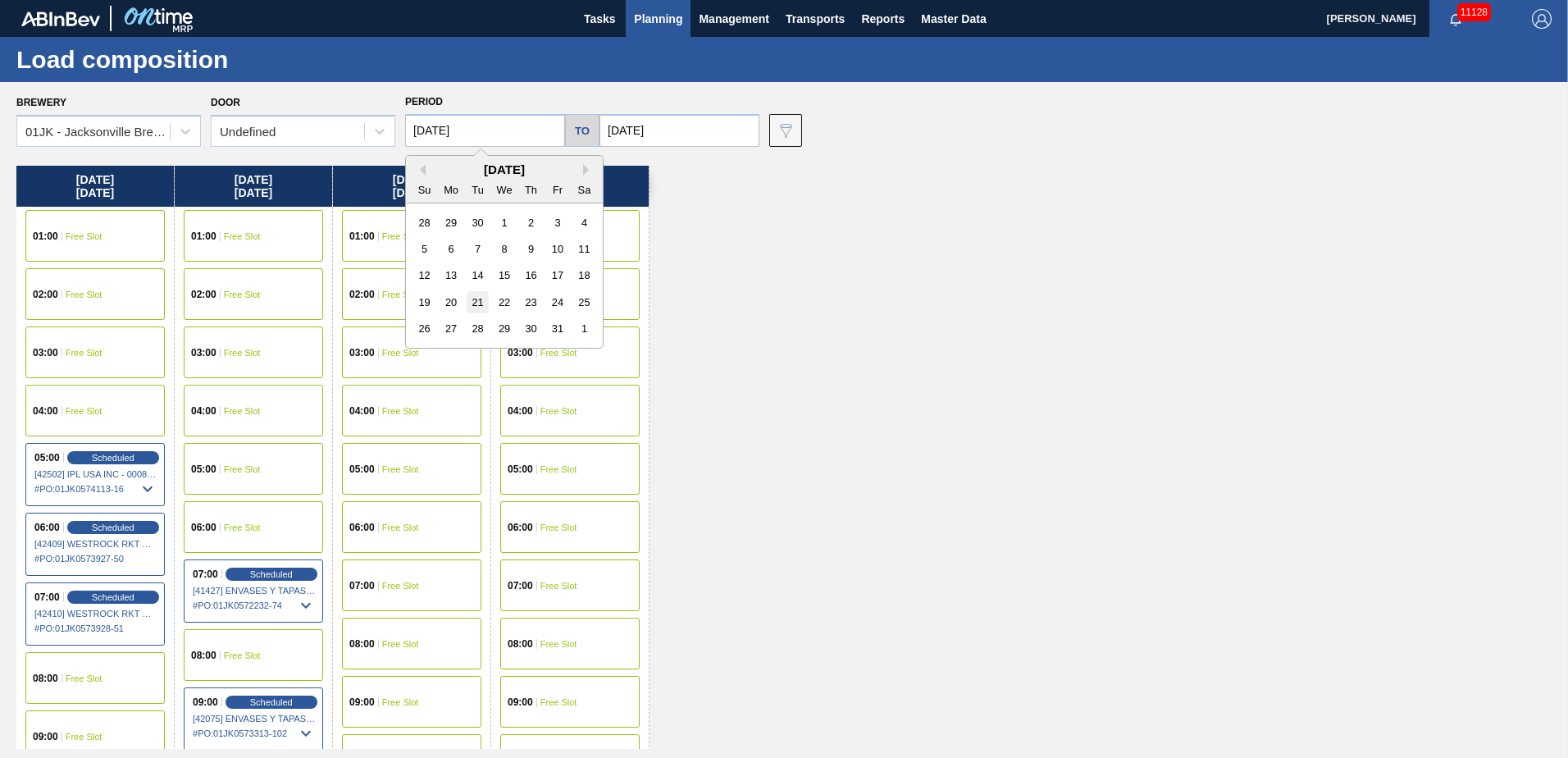
click at [479, 302] on div "21" at bounding box center [478, 302] width 22 height 22
type input "[DATE]"
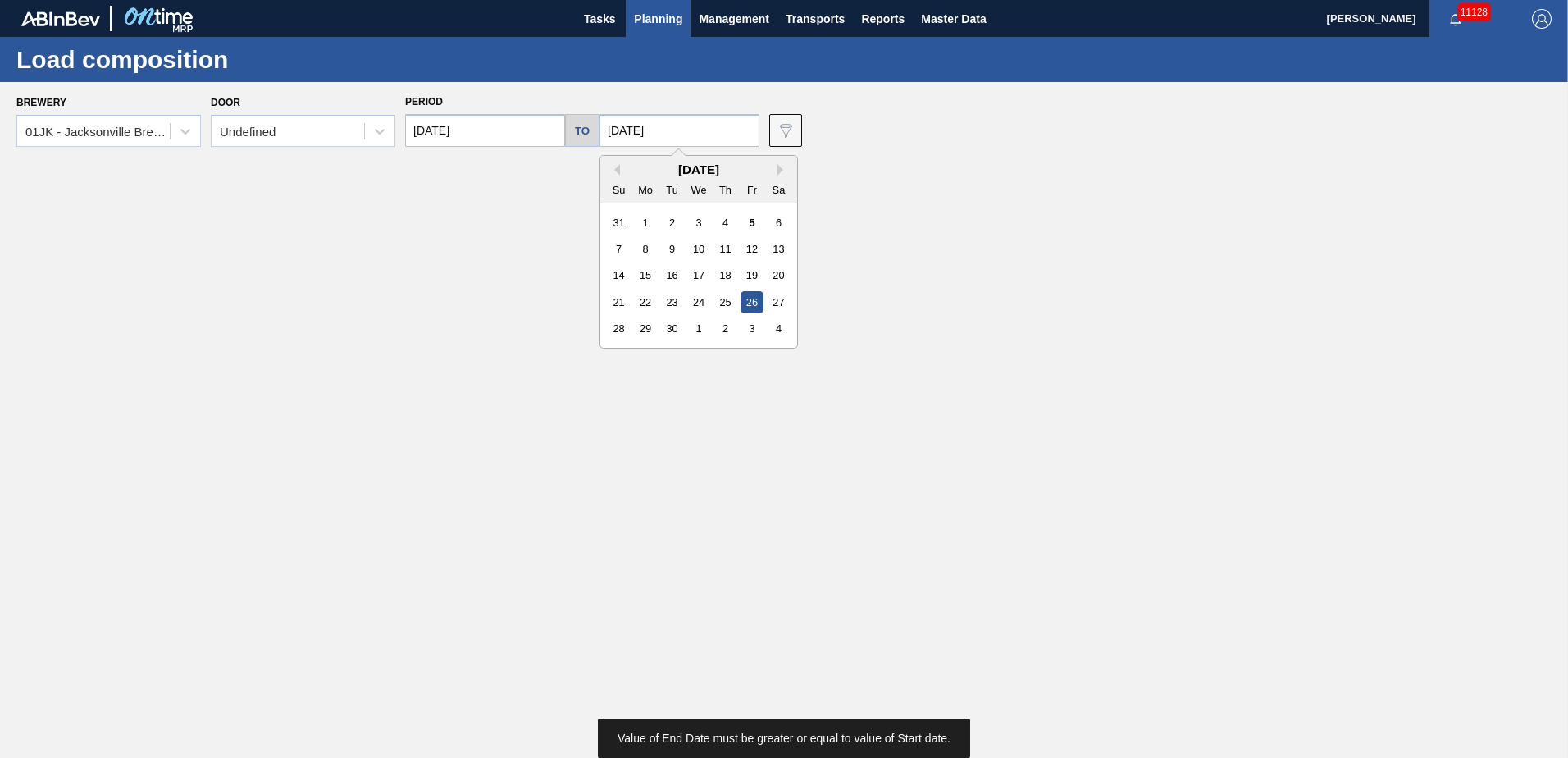
click at [697, 131] on input "[DATE]" at bounding box center [679, 131] width 160 height 32
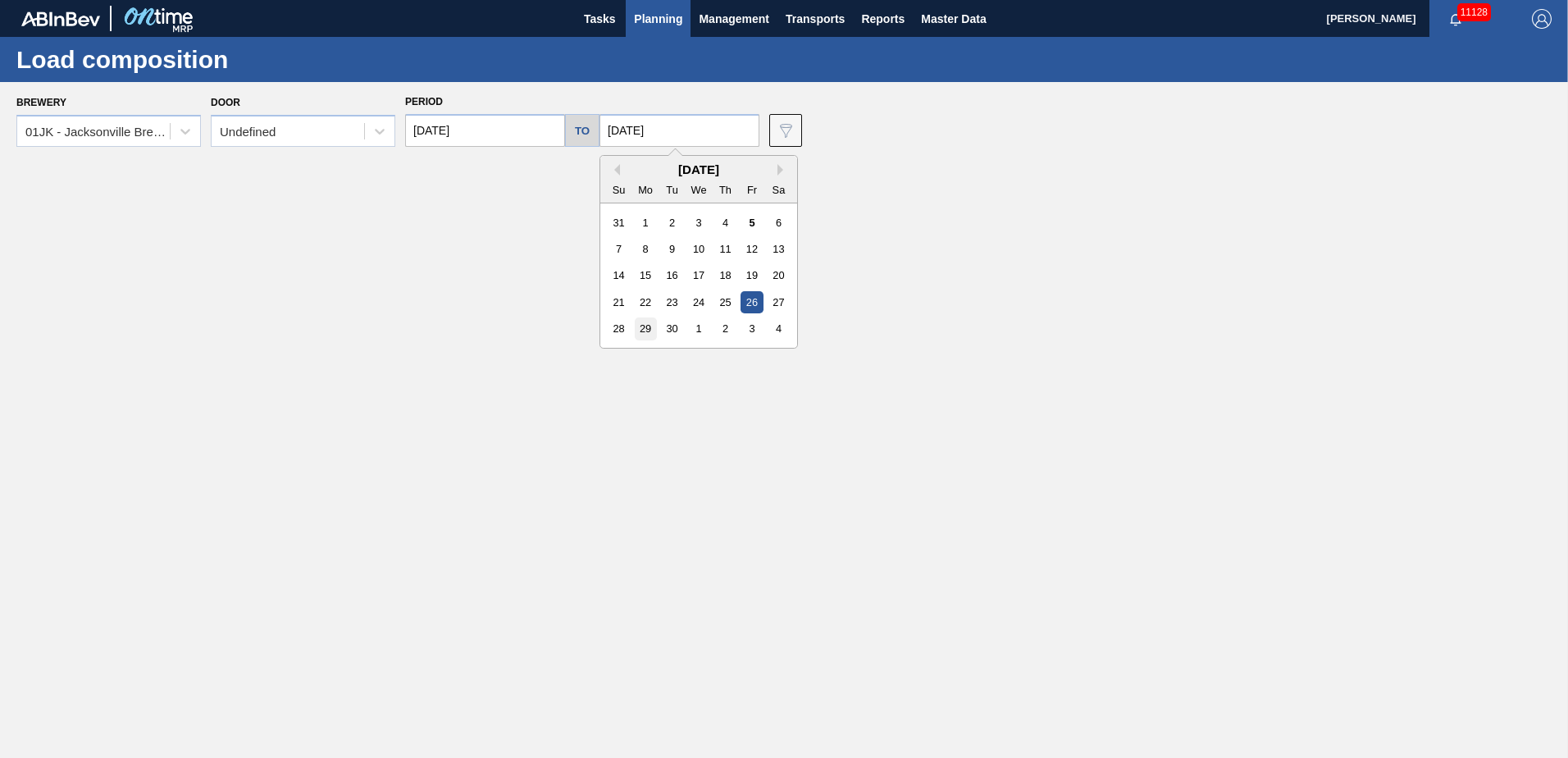
click at [648, 333] on div "29" at bounding box center [646, 329] width 22 height 22
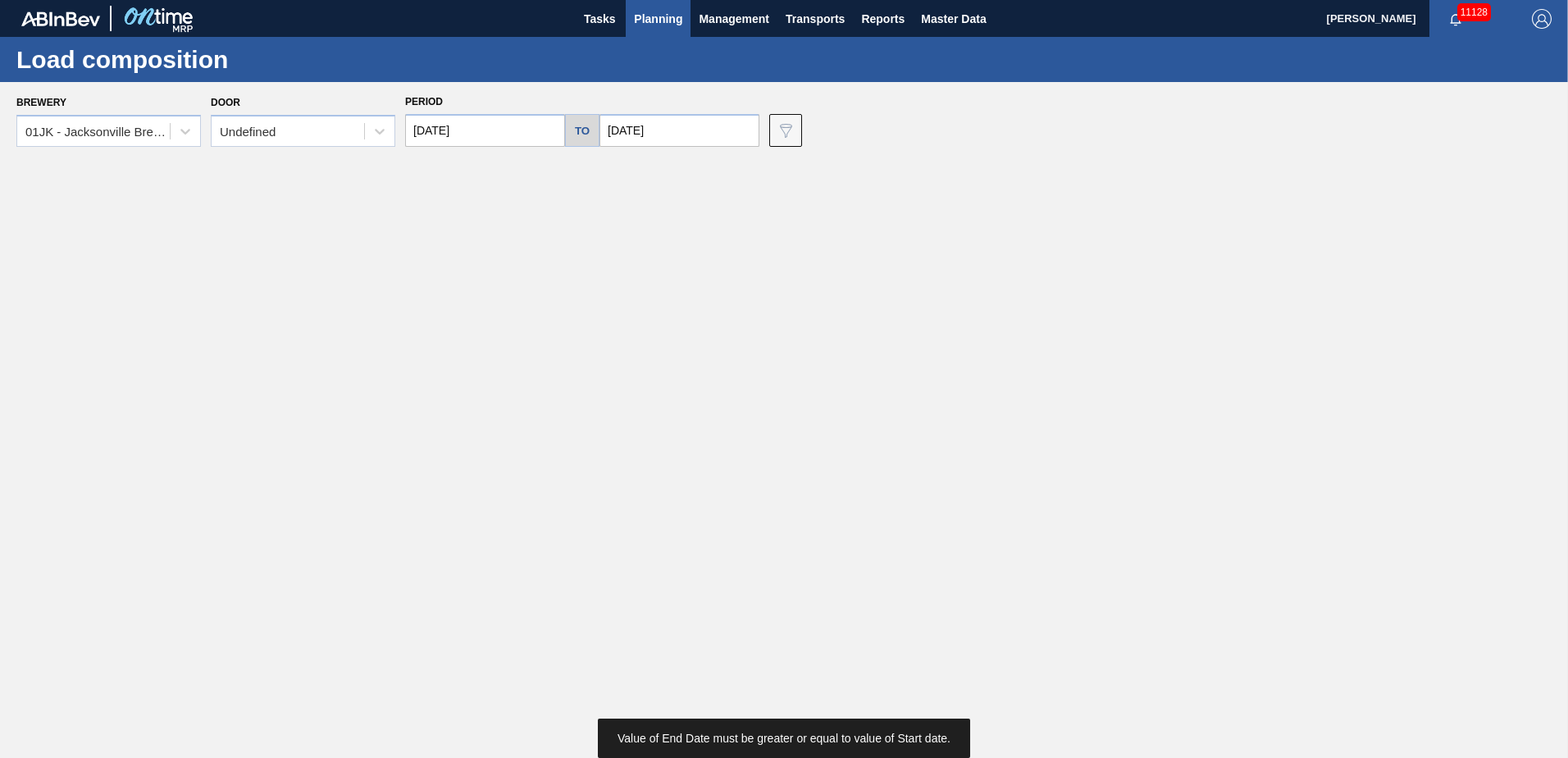
click at [692, 136] on input "[DATE]" at bounding box center [679, 131] width 160 height 32
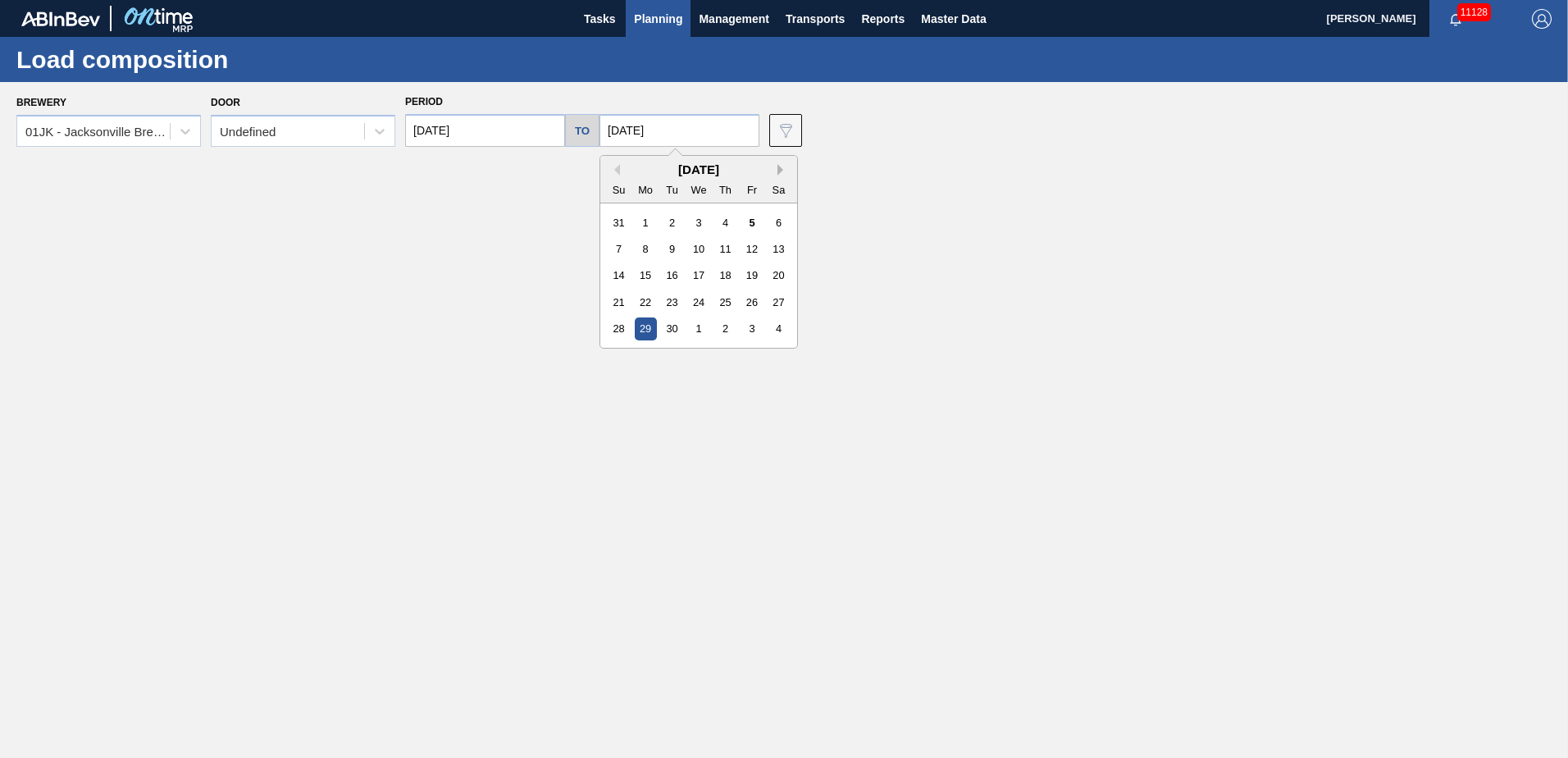
click at [777, 172] on button "Next Month" at bounding box center [782, 169] width 11 height 11
click at [648, 329] on div "27" at bounding box center [646, 329] width 22 height 22
type input "[DATE]"
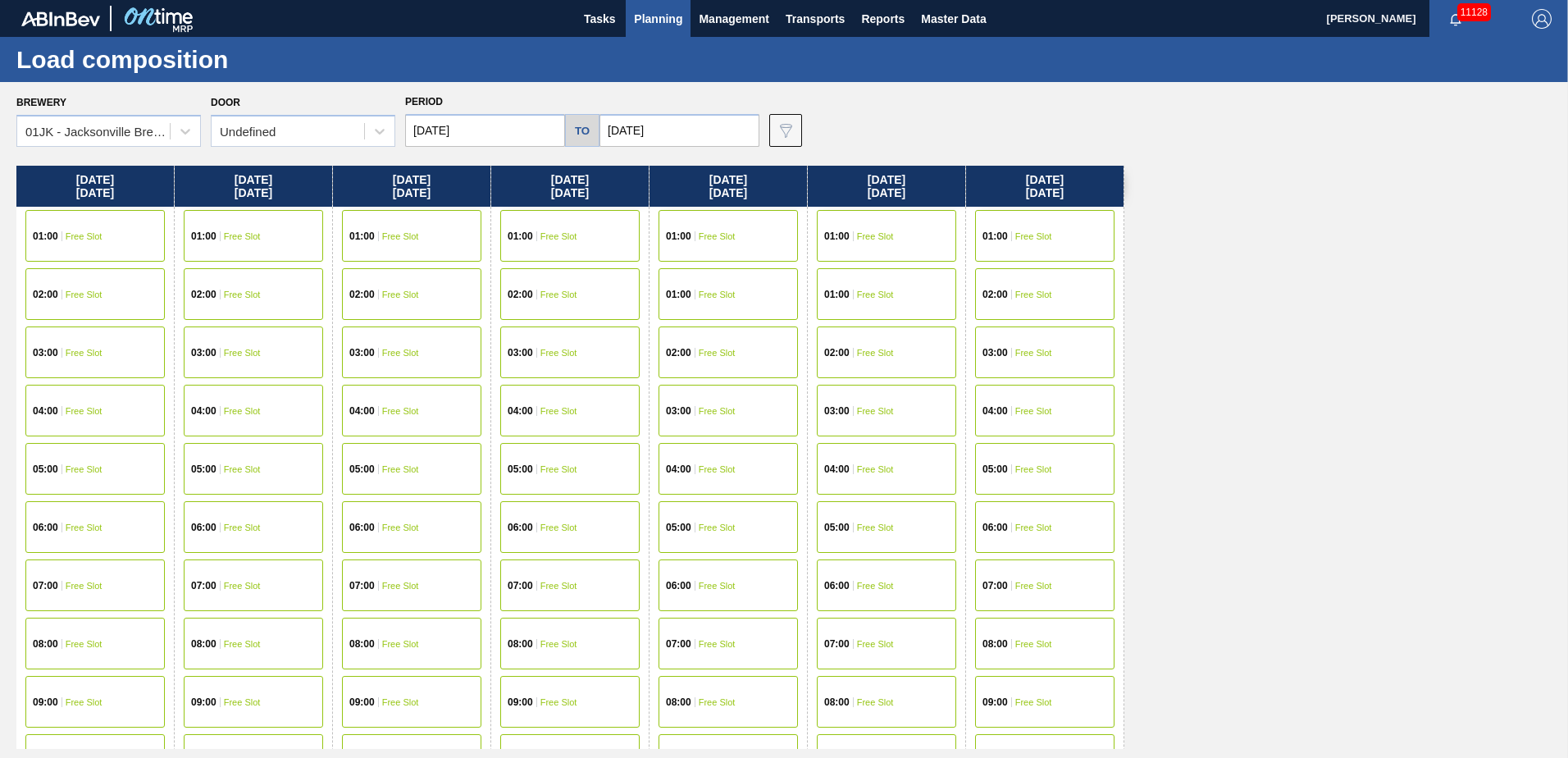
scroll to position [82, 0]
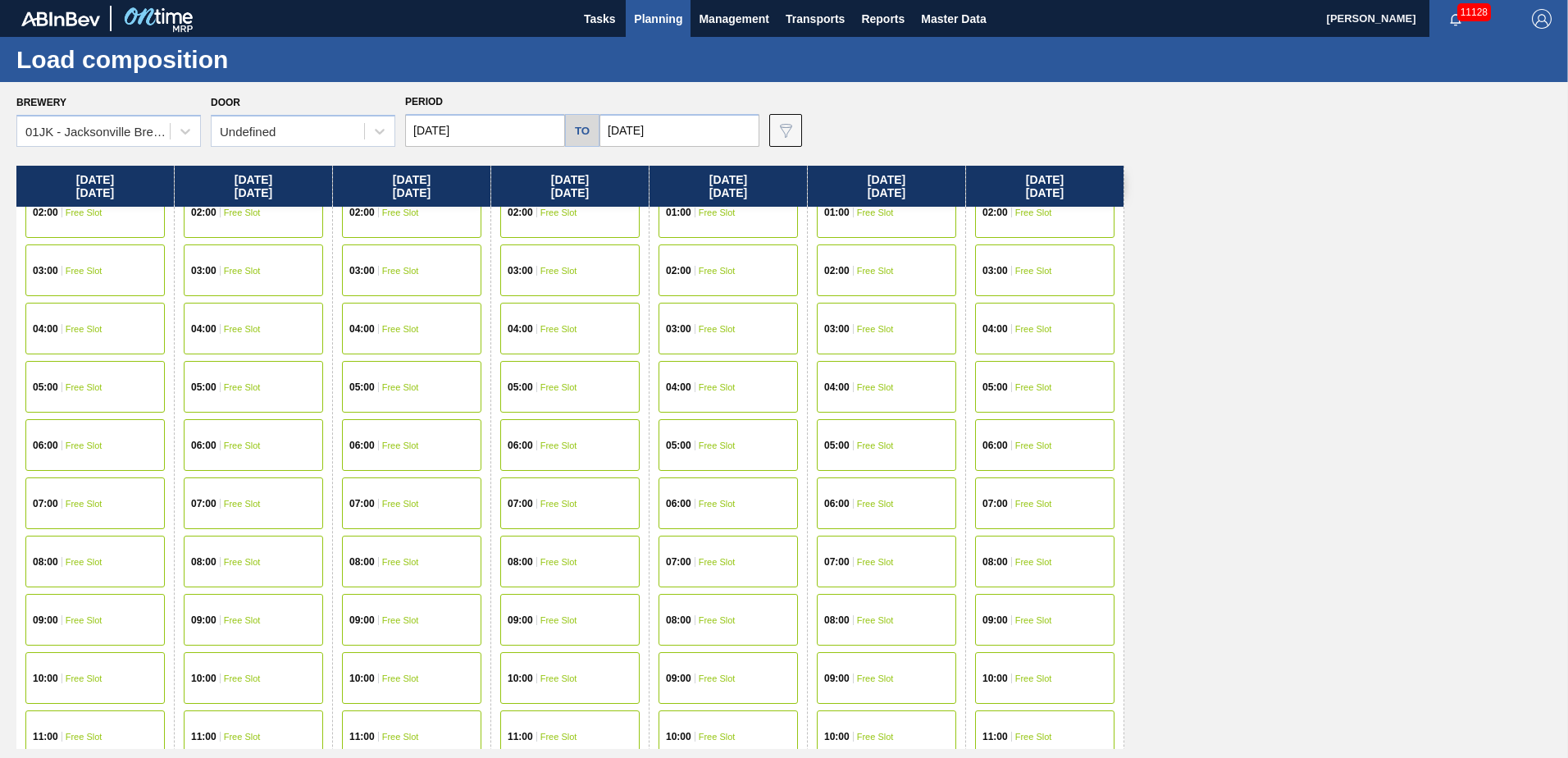
click at [96, 323] on div "04:00 Free Slot" at bounding box center [95, 329] width 139 height 52
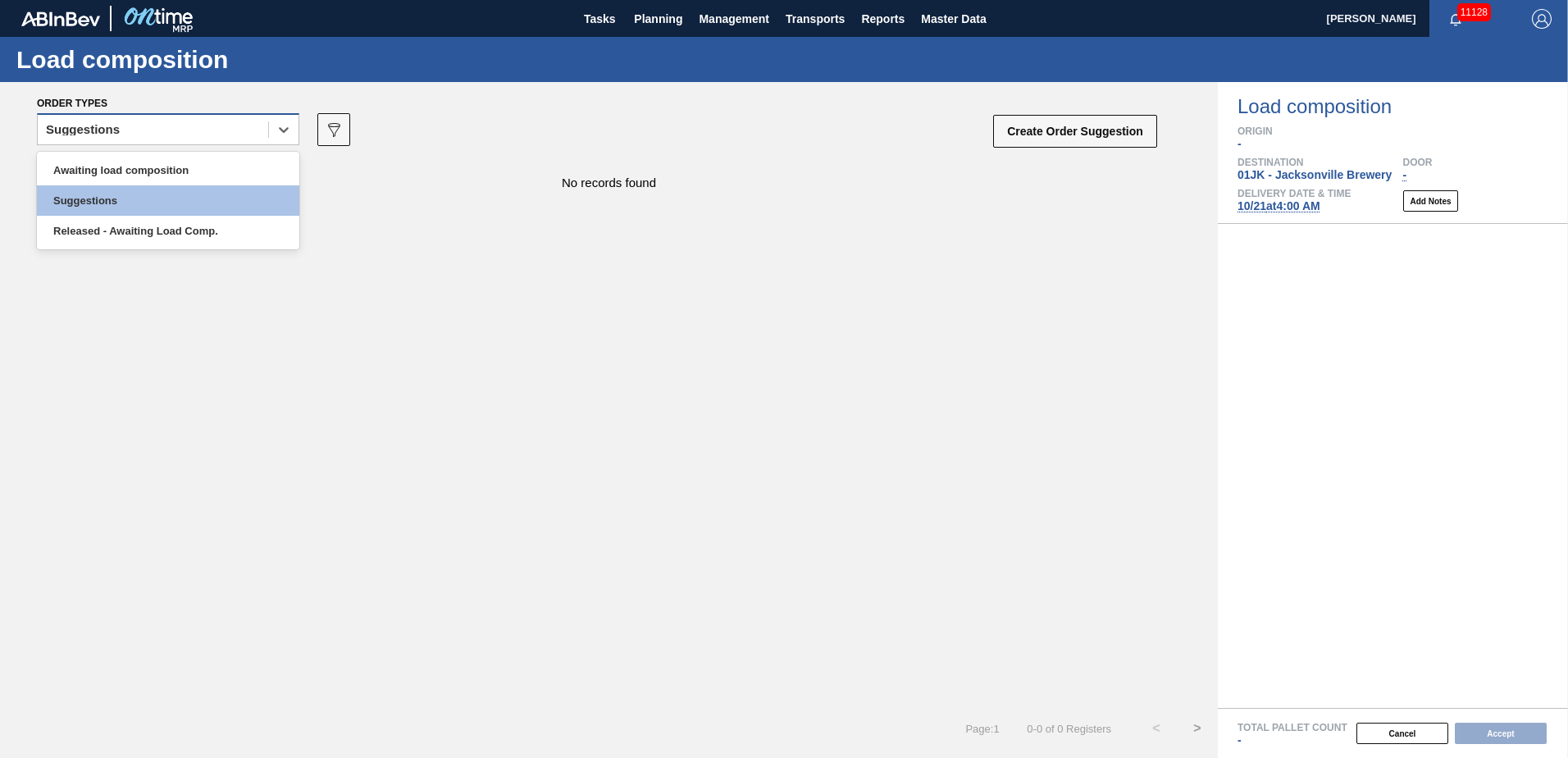
click at [196, 131] on div "Suggestions" at bounding box center [153, 130] width 230 height 24
click at [184, 181] on div "Awaiting load composition" at bounding box center [168, 171] width 263 height 31
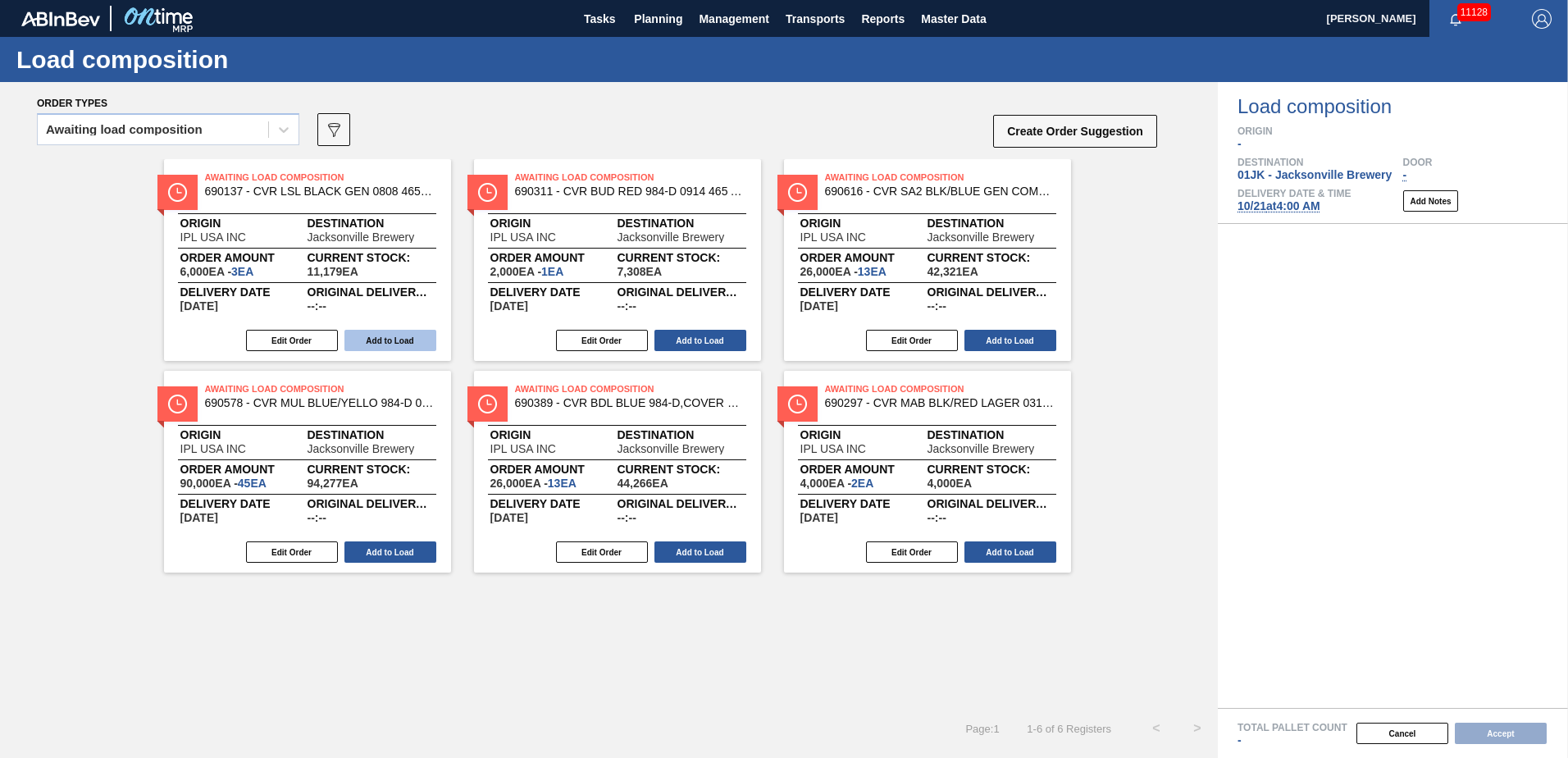
click at [393, 339] on button "Add to Load" at bounding box center [391, 340] width 92 height 21
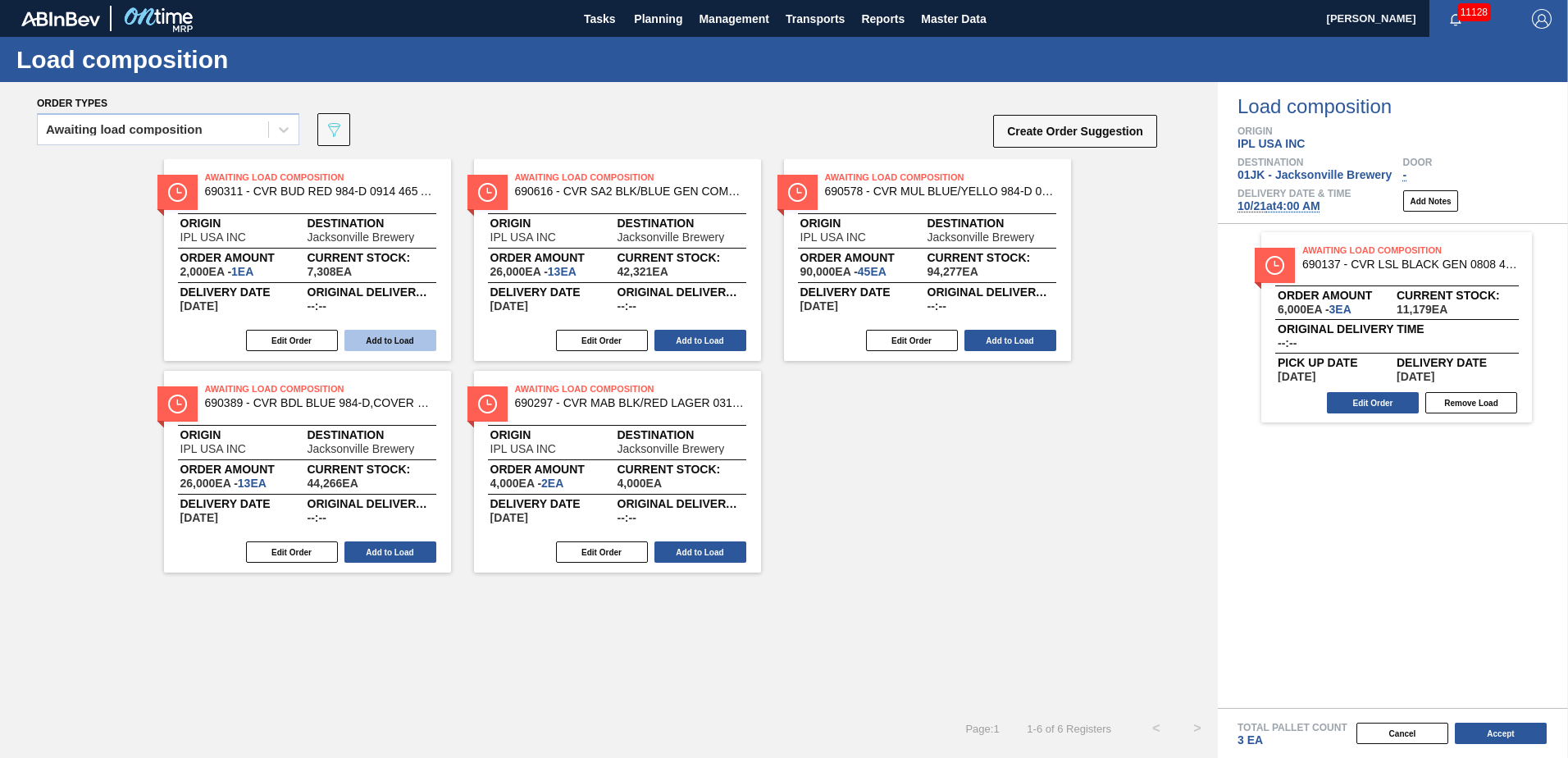
click at [397, 340] on button "Add to Load" at bounding box center [391, 340] width 92 height 21
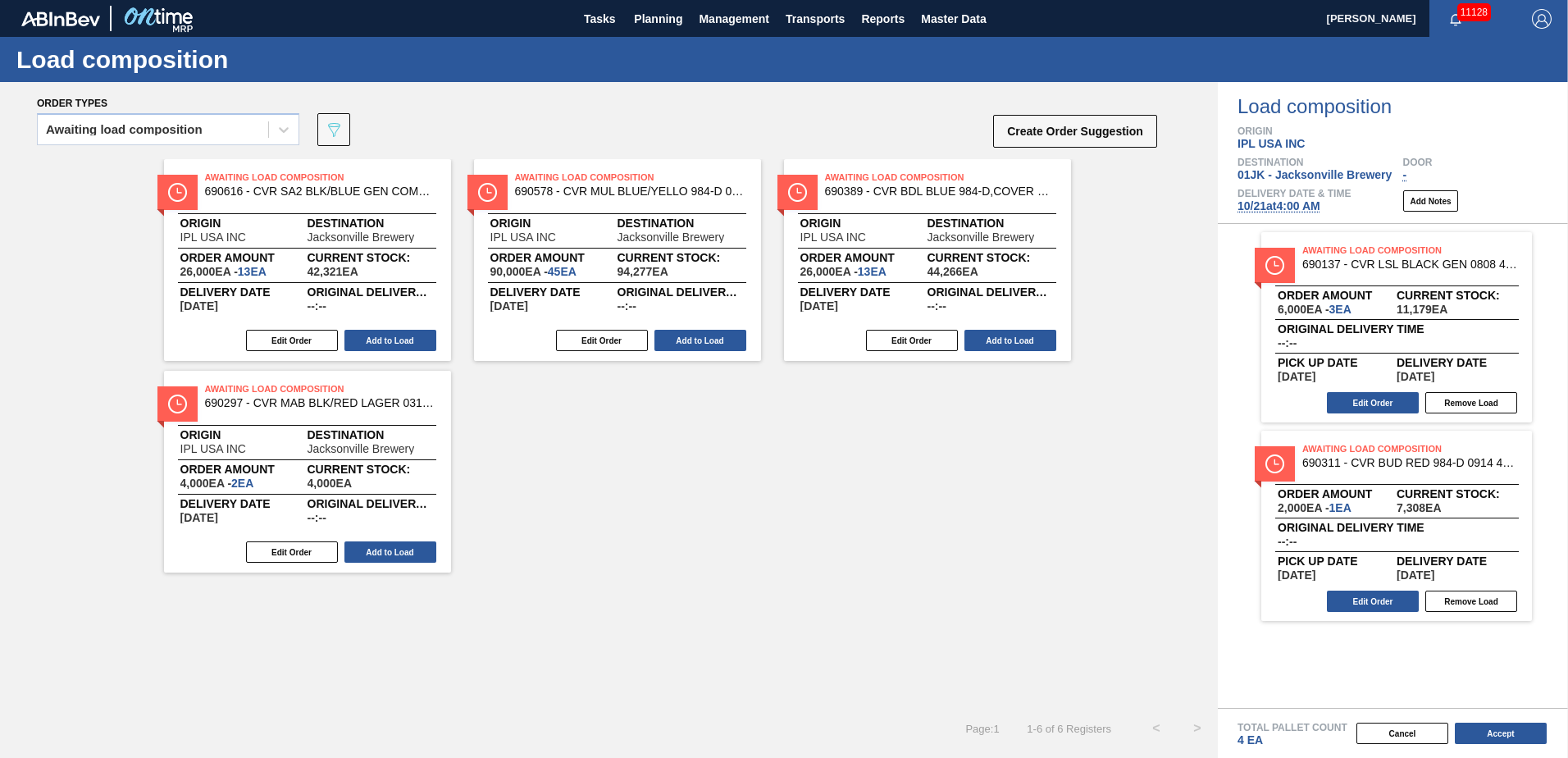
click at [397, 340] on button "Add to Load" at bounding box center [391, 340] width 92 height 21
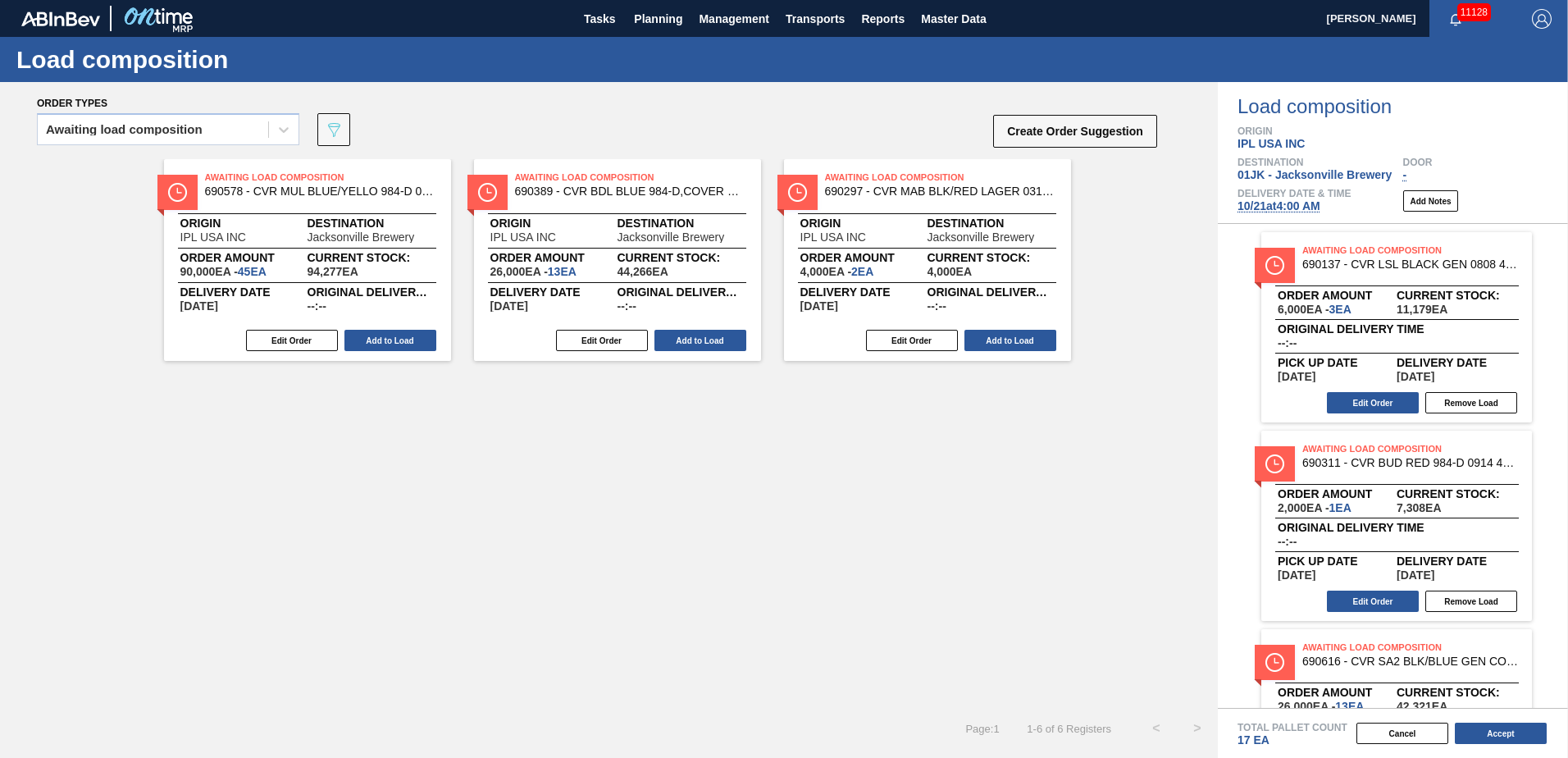
click at [397, 340] on button "Add to Load" at bounding box center [391, 340] width 92 height 21
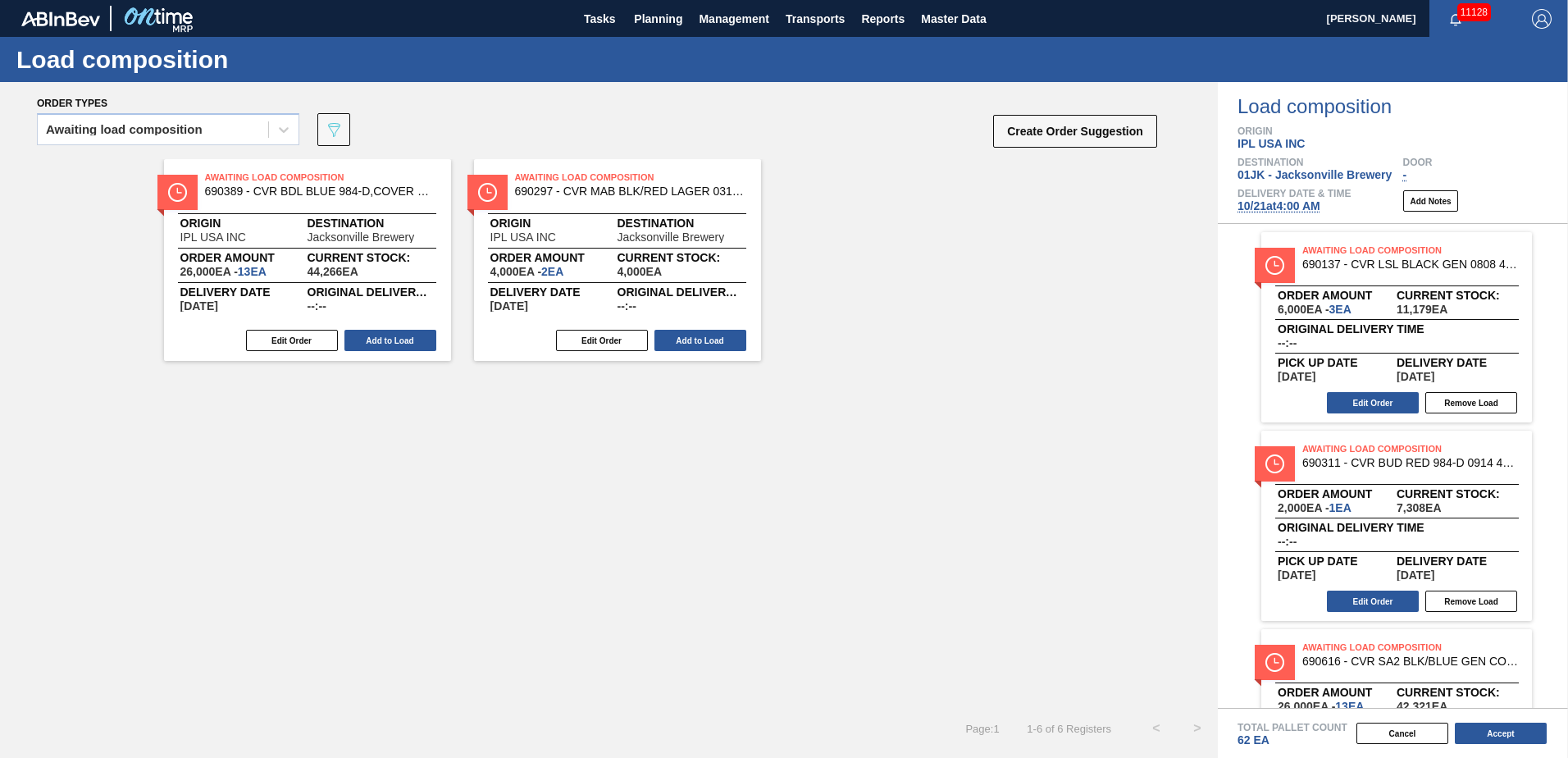
click at [397, 340] on button "Add to Load" at bounding box center [391, 340] width 92 height 21
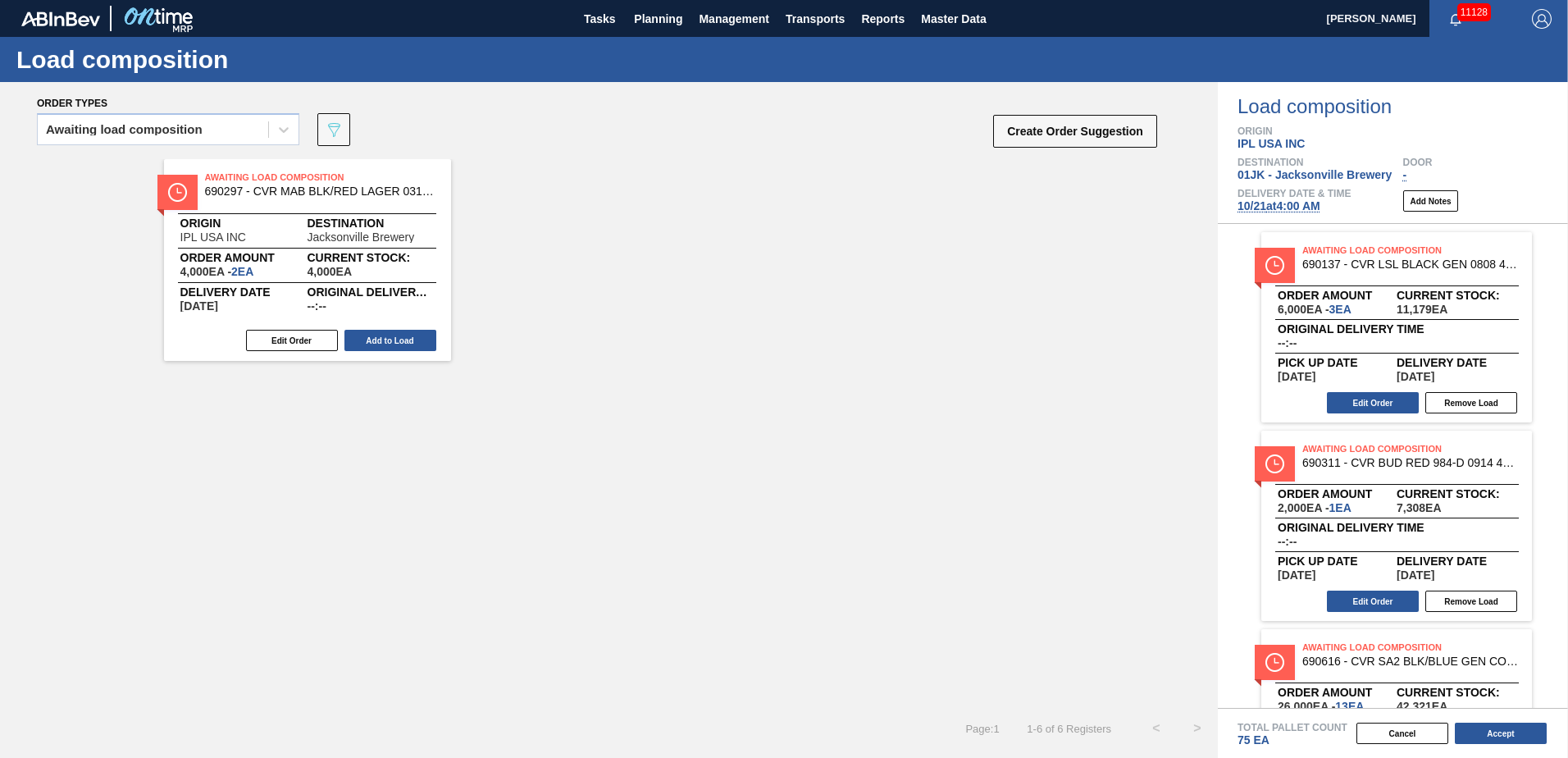
click at [397, 340] on button "Add to Load" at bounding box center [391, 340] width 92 height 21
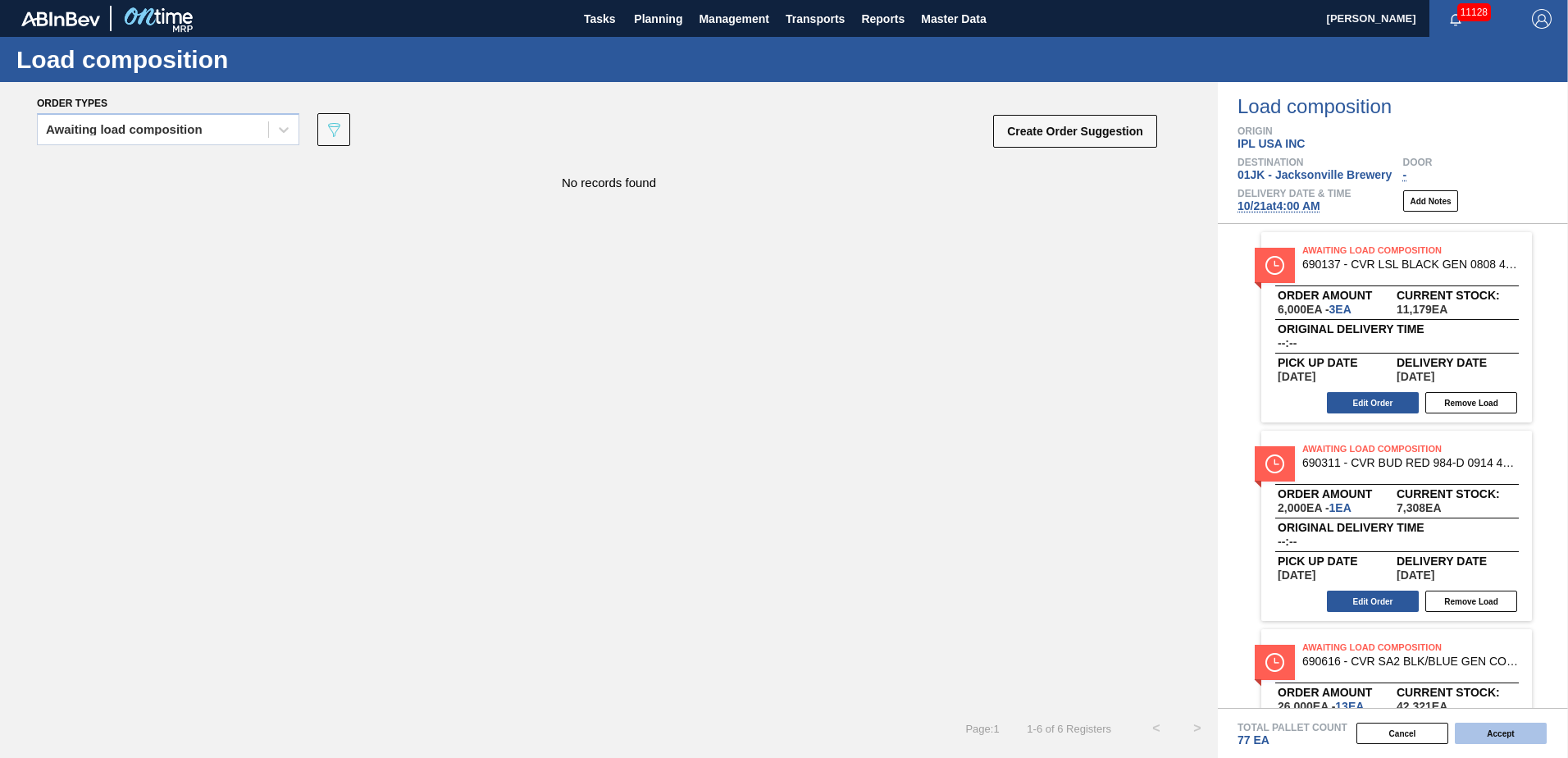
click at [1501, 730] on button "Accept" at bounding box center [1501, 733] width 92 height 21
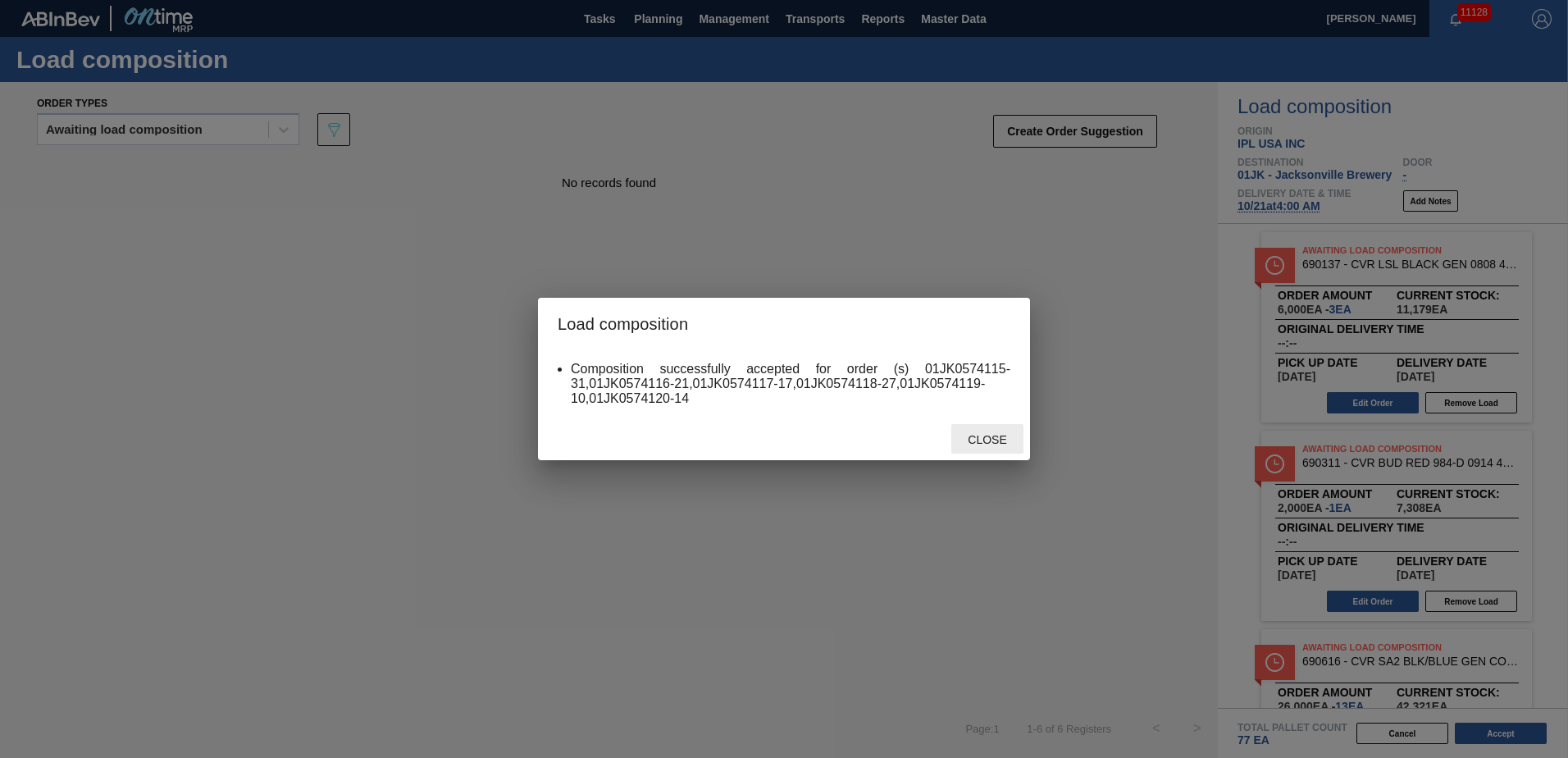
click at [986, 433] on div "Close" at bounding box center [987, 440] width 73 height 31
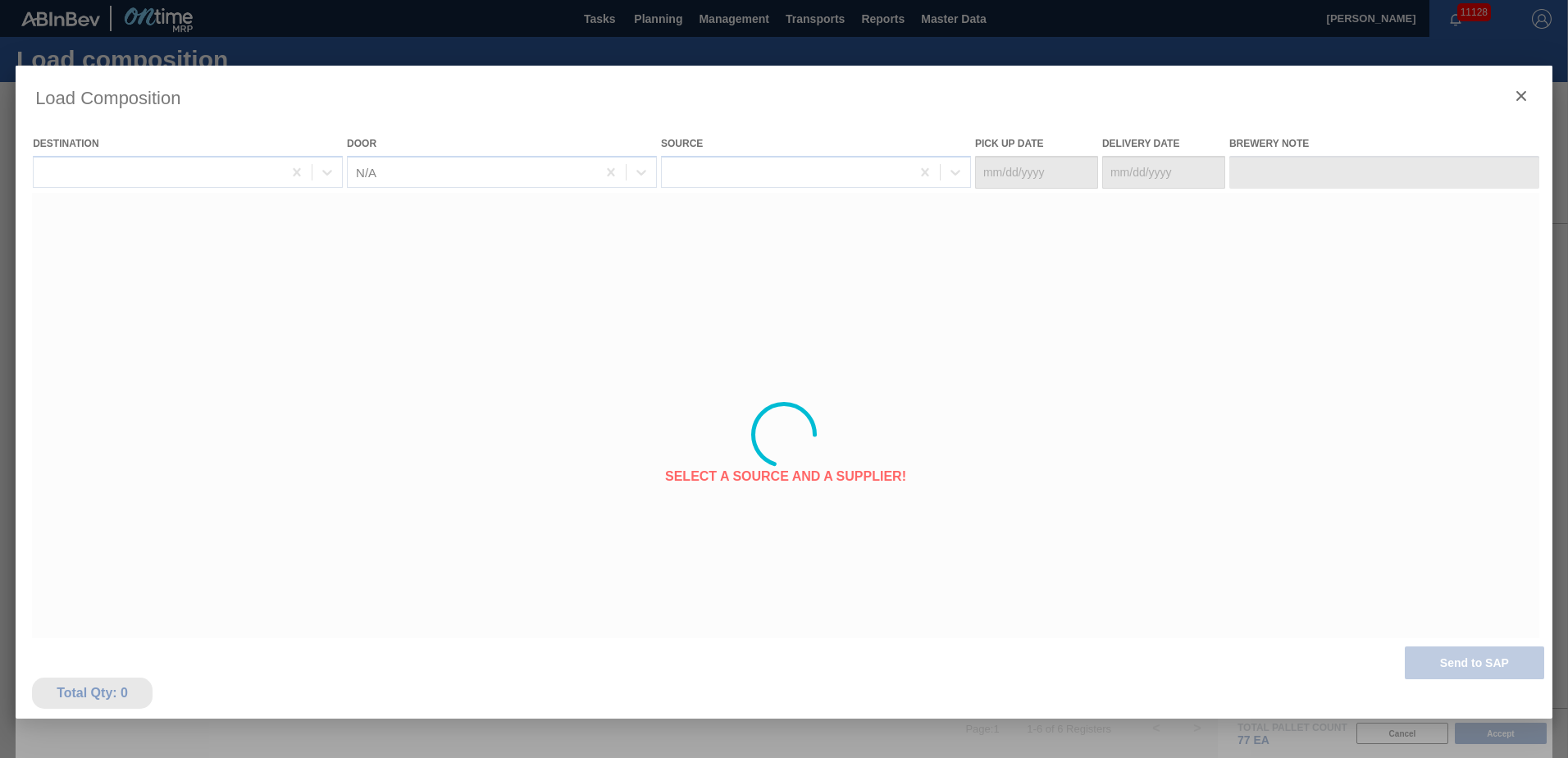
type Date "[DATE]"
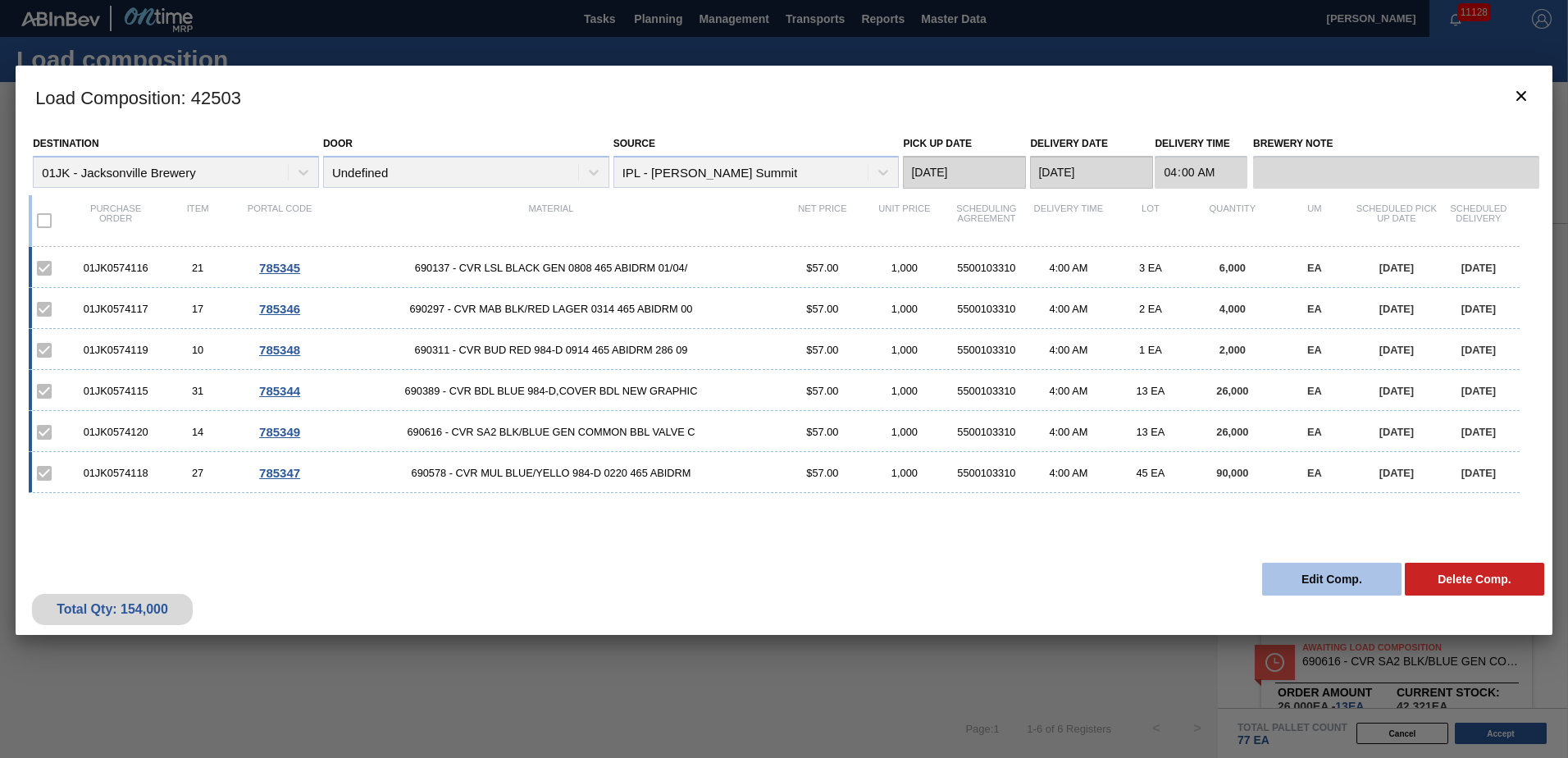
click at [1380, 586] on button "Edit Comp." at bounding box center [1332, 580] width 139 height 32
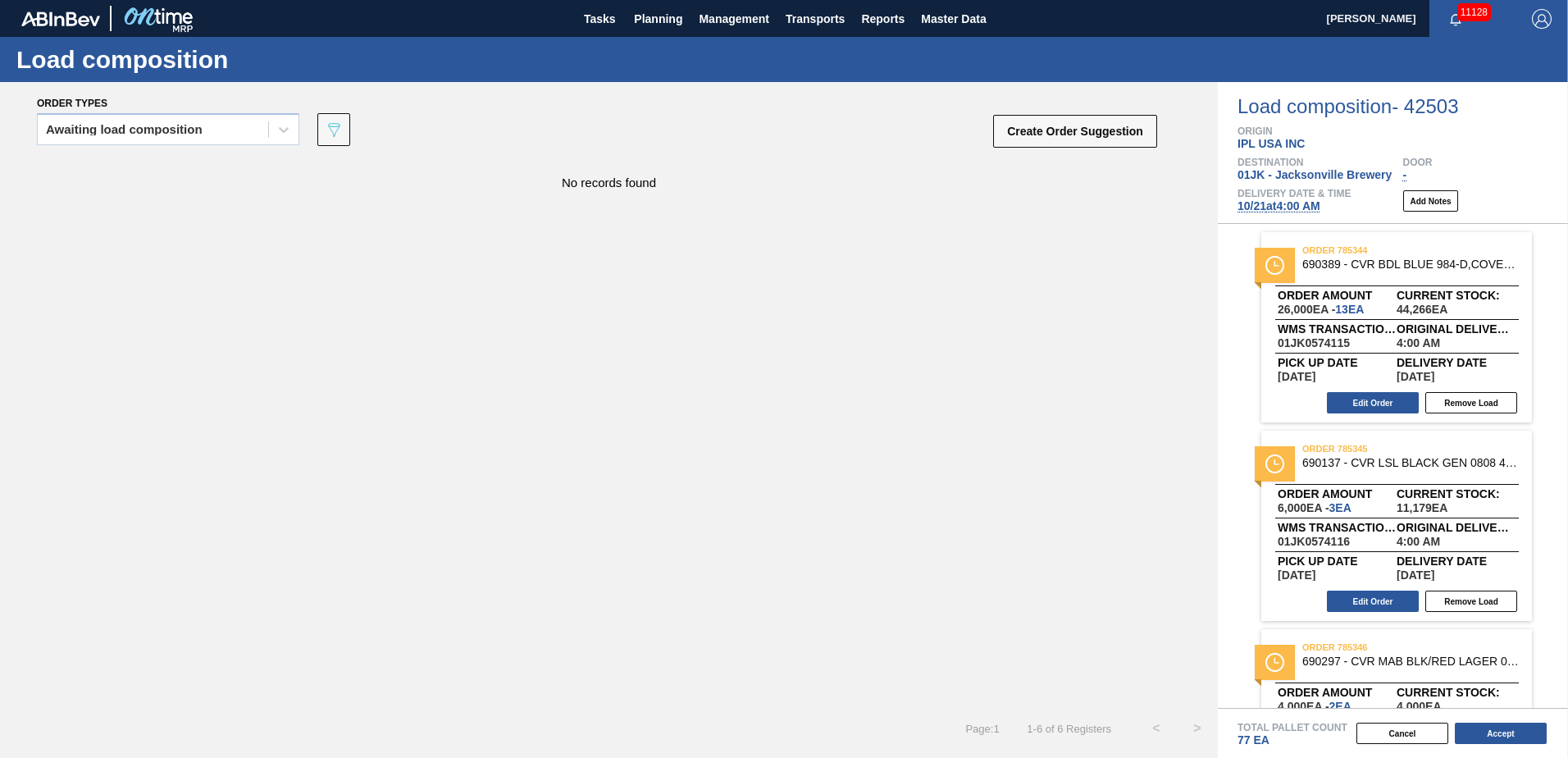
click at [1277, 204] on span "[DATE] 4:00 AM" at bounding box center [1279, 206] width 83 height 13
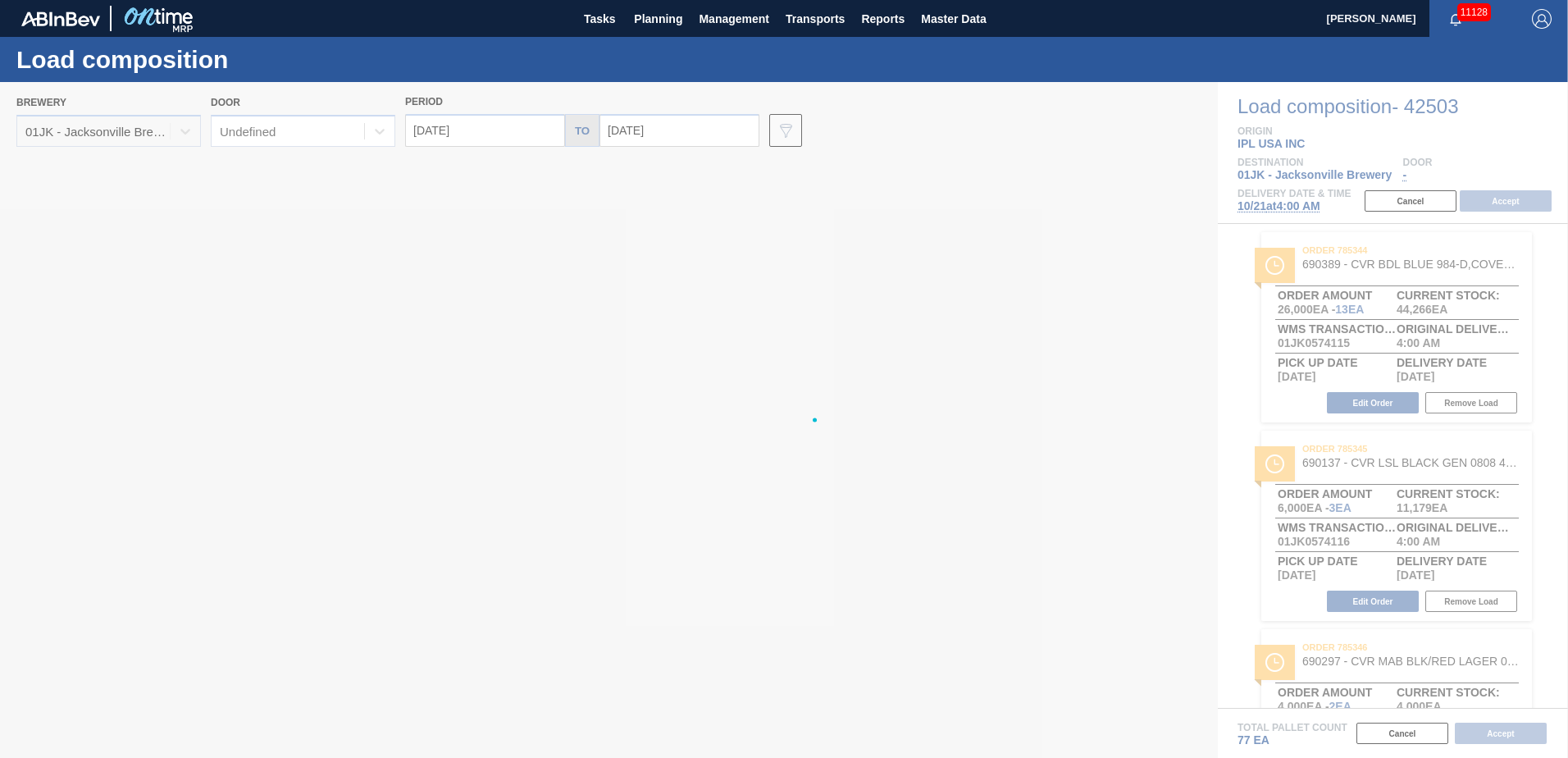
type input "[DATE]"
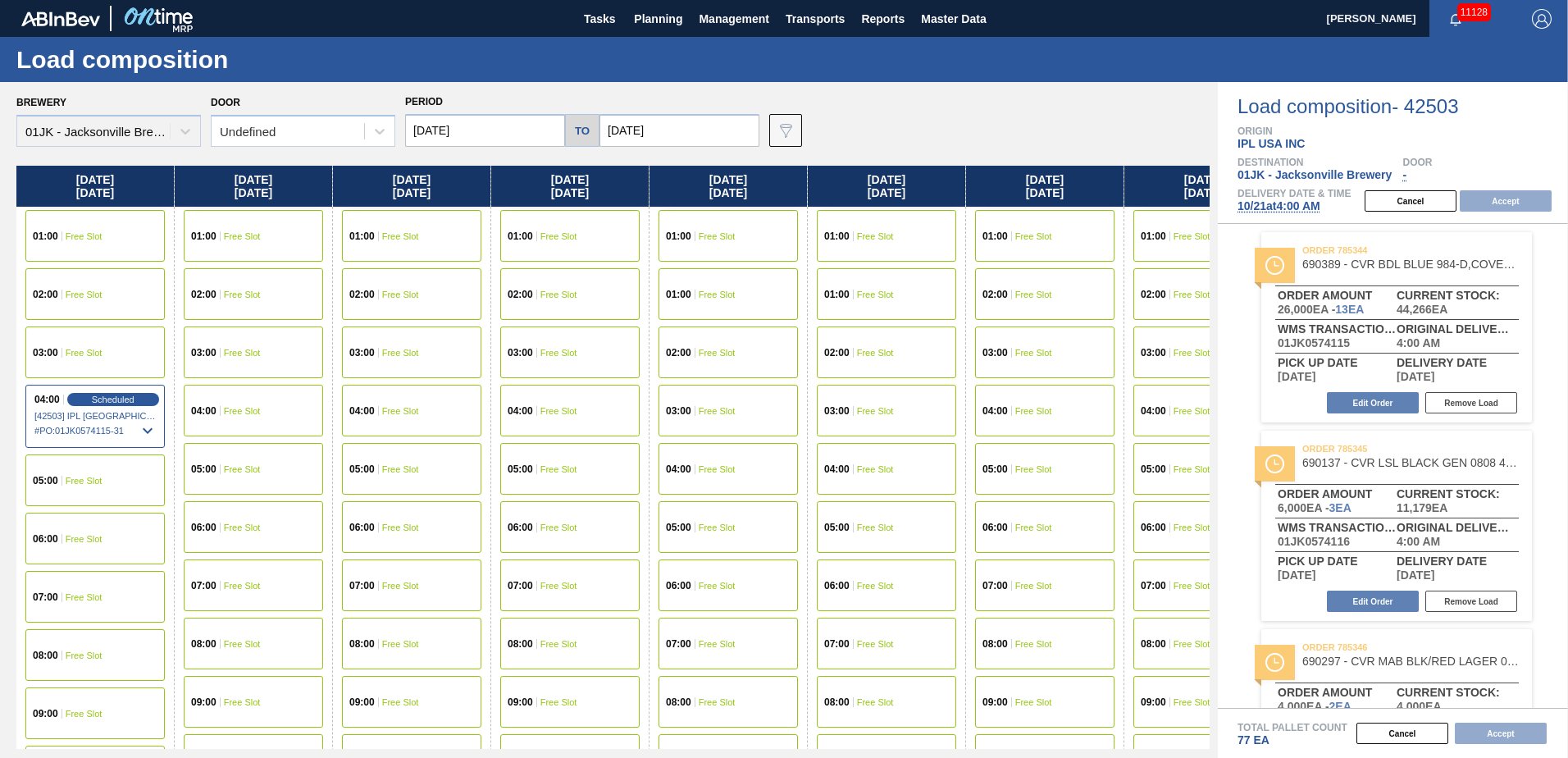
click at [436, 125] on input "[DATE]" at bounding box center [485, 131] width 160 height 32
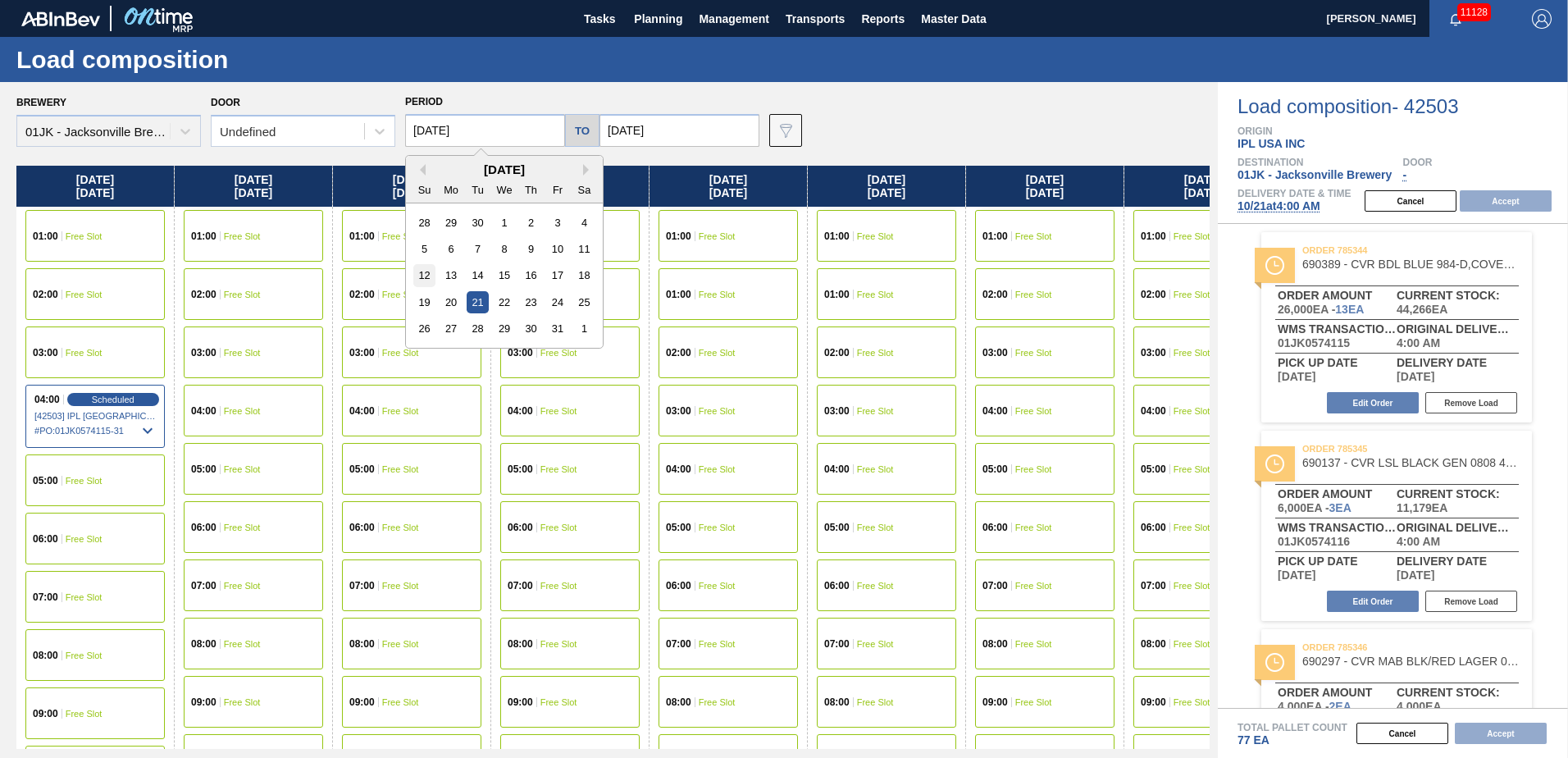
click at [429, 276] on div "12" at bounding box center [425, 276] width 22 height 22
type input "[DATE]"
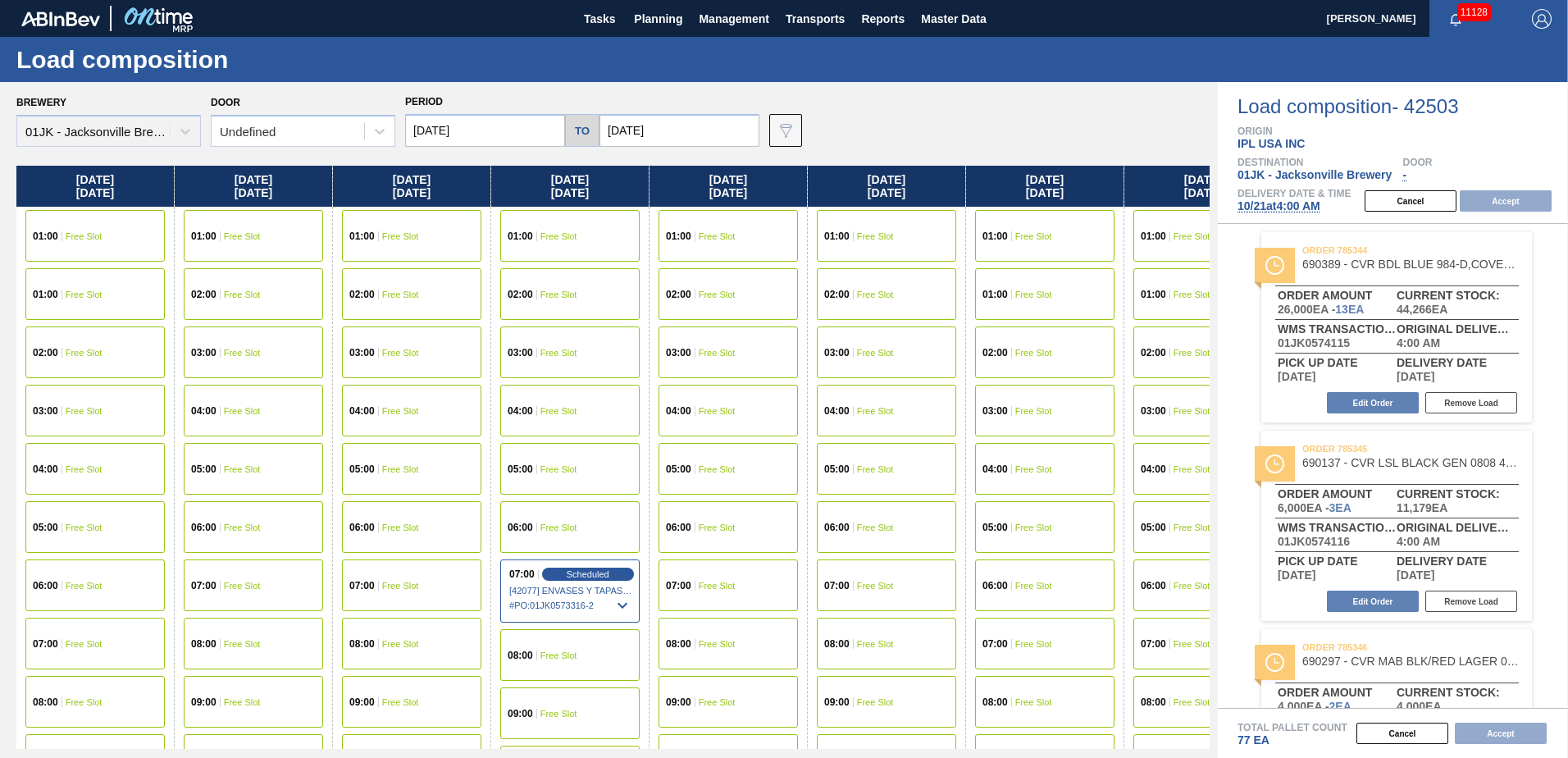
click at [280, 415] on div "04:00 Free Slot" at bounding box center [253, 411] width 139 height 52
click at [1495, 196] on button "Accept" at bounding box center [1506, 201] width 92 height 21
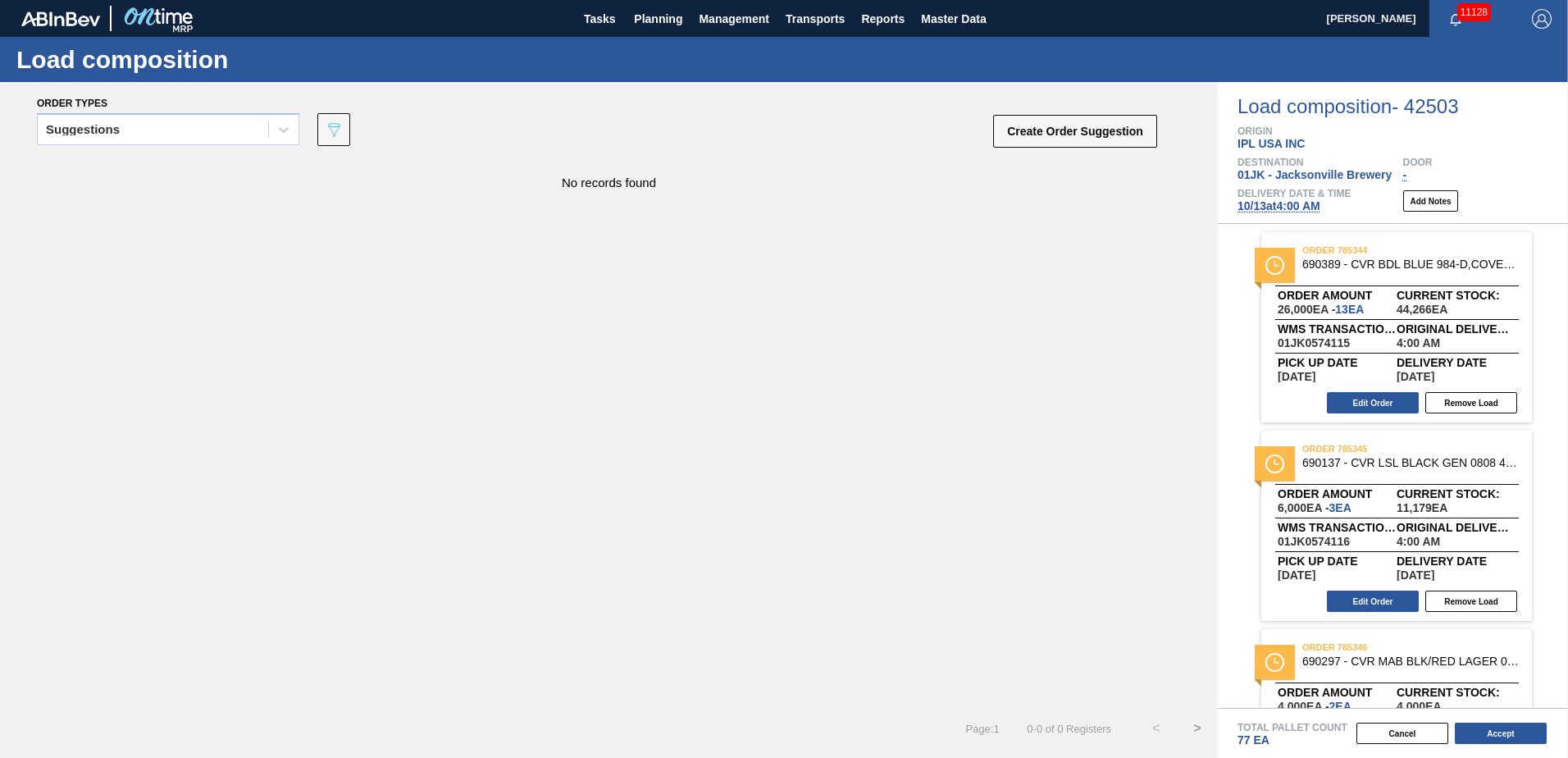
click at [1290, 210] on span "[DATE] 4:00 AM" at bounding box center [1279, 206] width 83 height 13
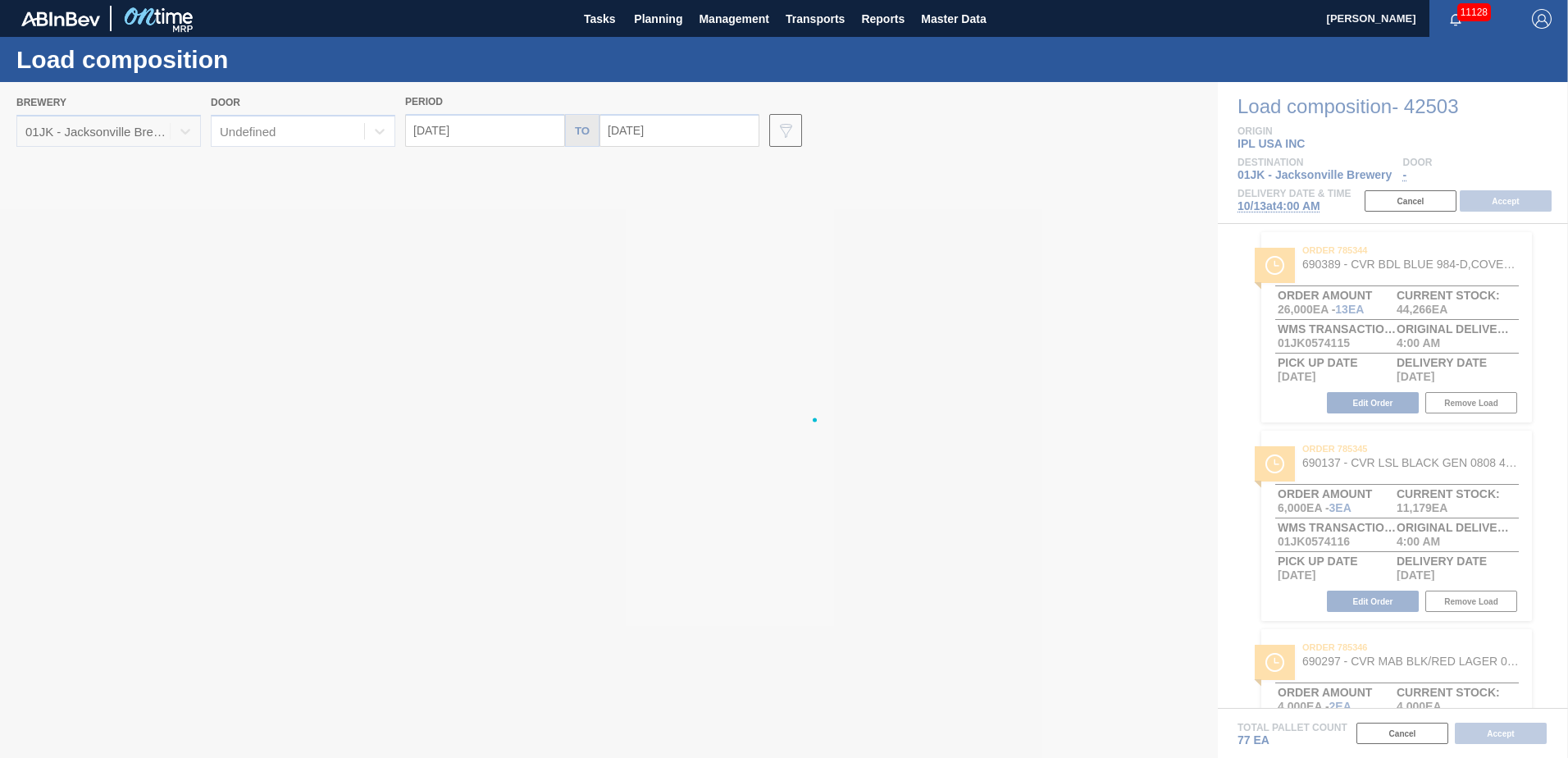
type input "[DATE]"
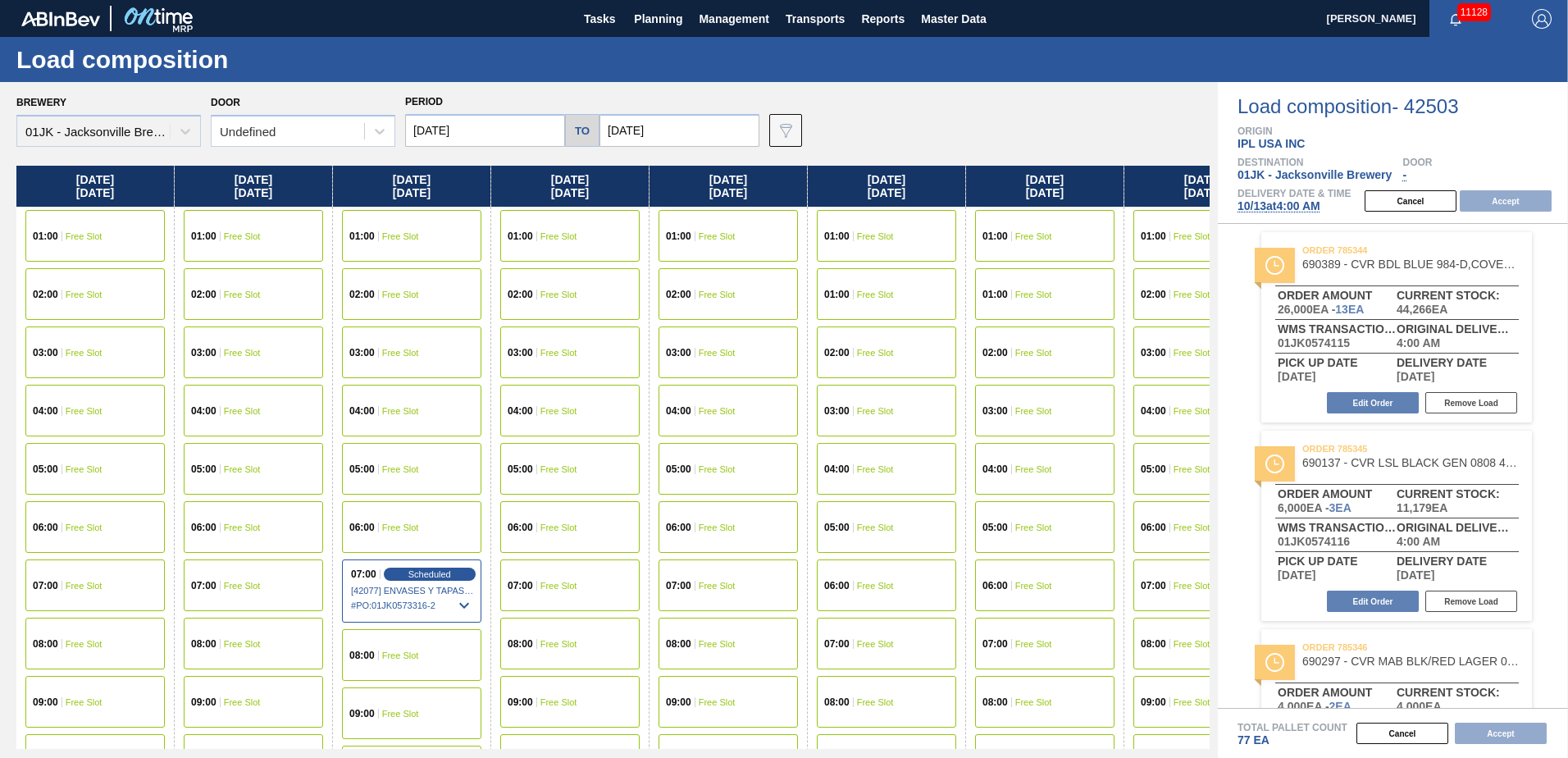
click at [557, 470] on span "Free Slot" at bounding box center [559, 469] width 37 height 10
click at [1506, 198] on button "Accept" at bounding box center [1506, 201] width 92 height 21
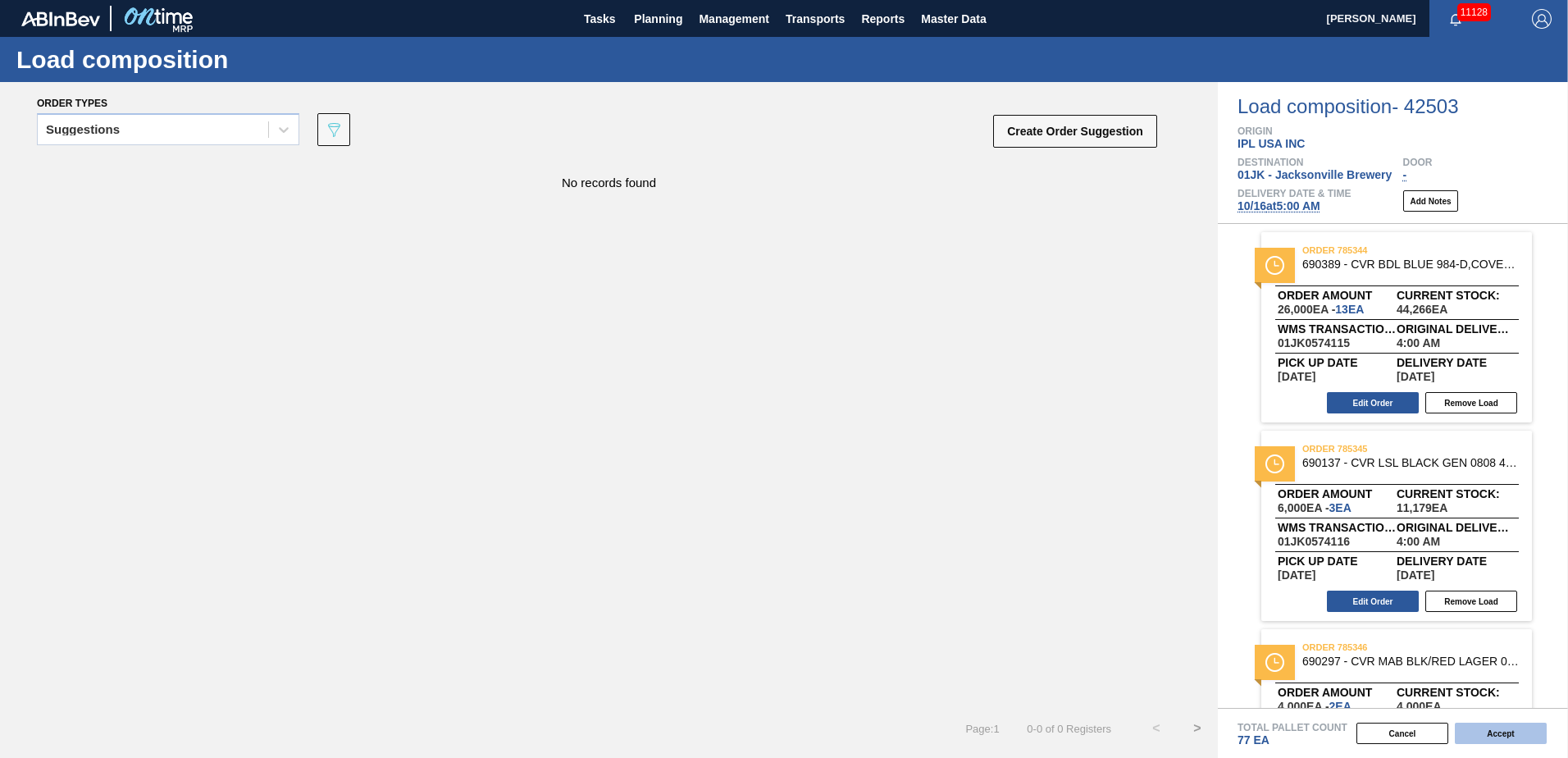
click at [1512, 742] on button "Accept" at bounding box center [1501, 733] width 92 height 21
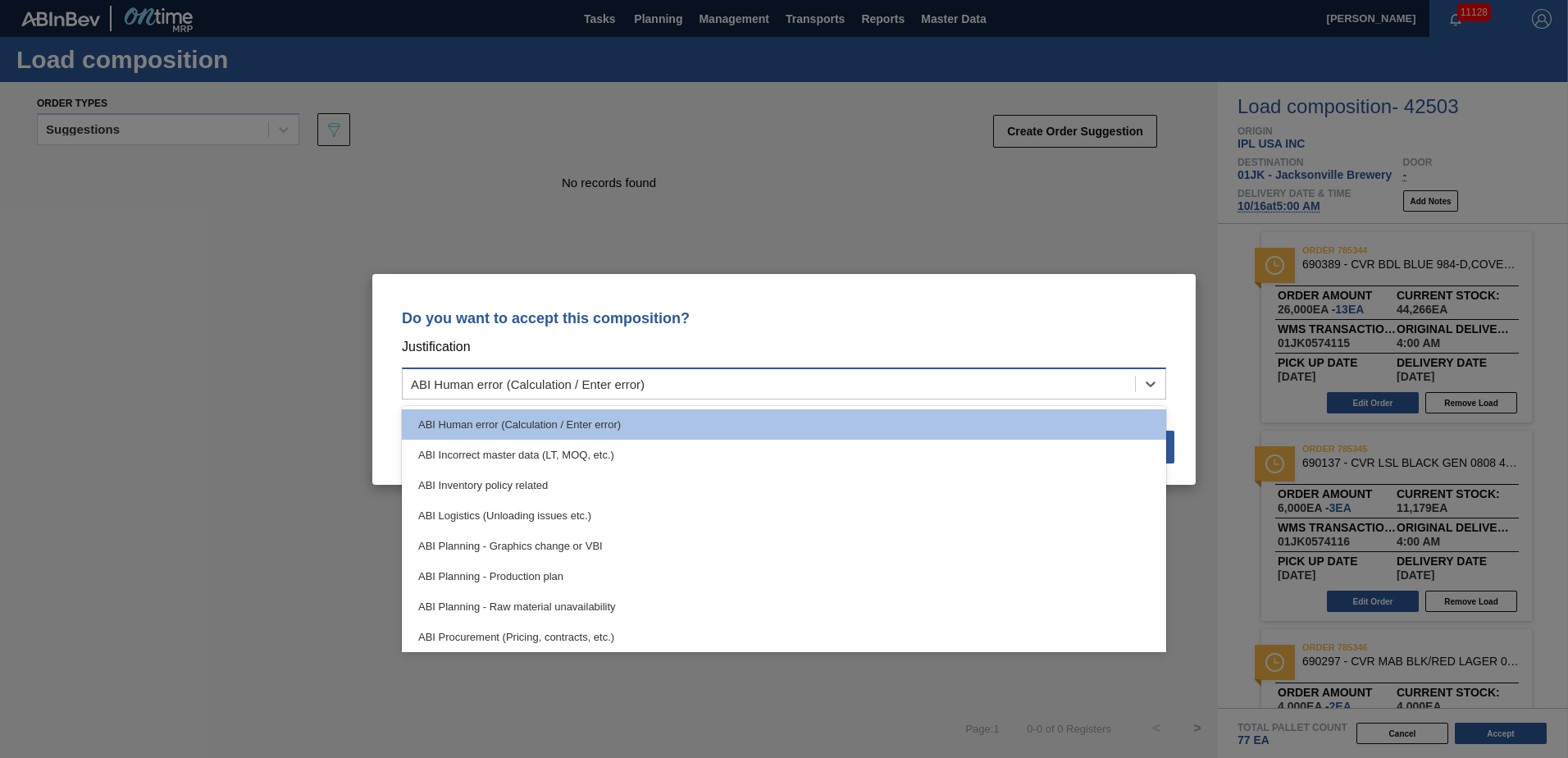
click at [836, 371] on div "ABI Human error (Calculation / Enter error)" at bounding box center [784, 383] width 764 height 32
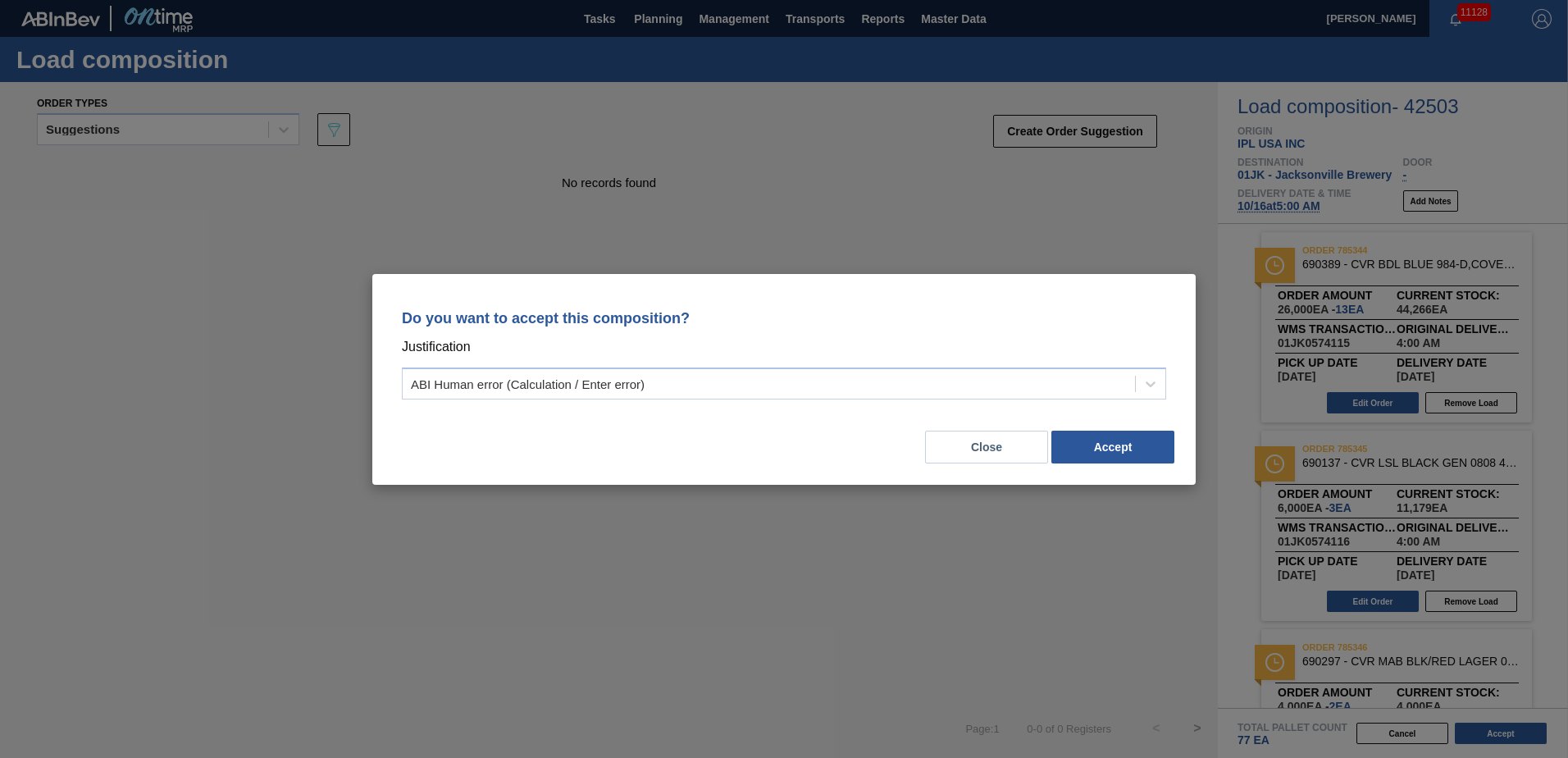
click at [875, 320] on p "Do you want to accept this composition?" at bounding box center [784, 318] width 764 height 16
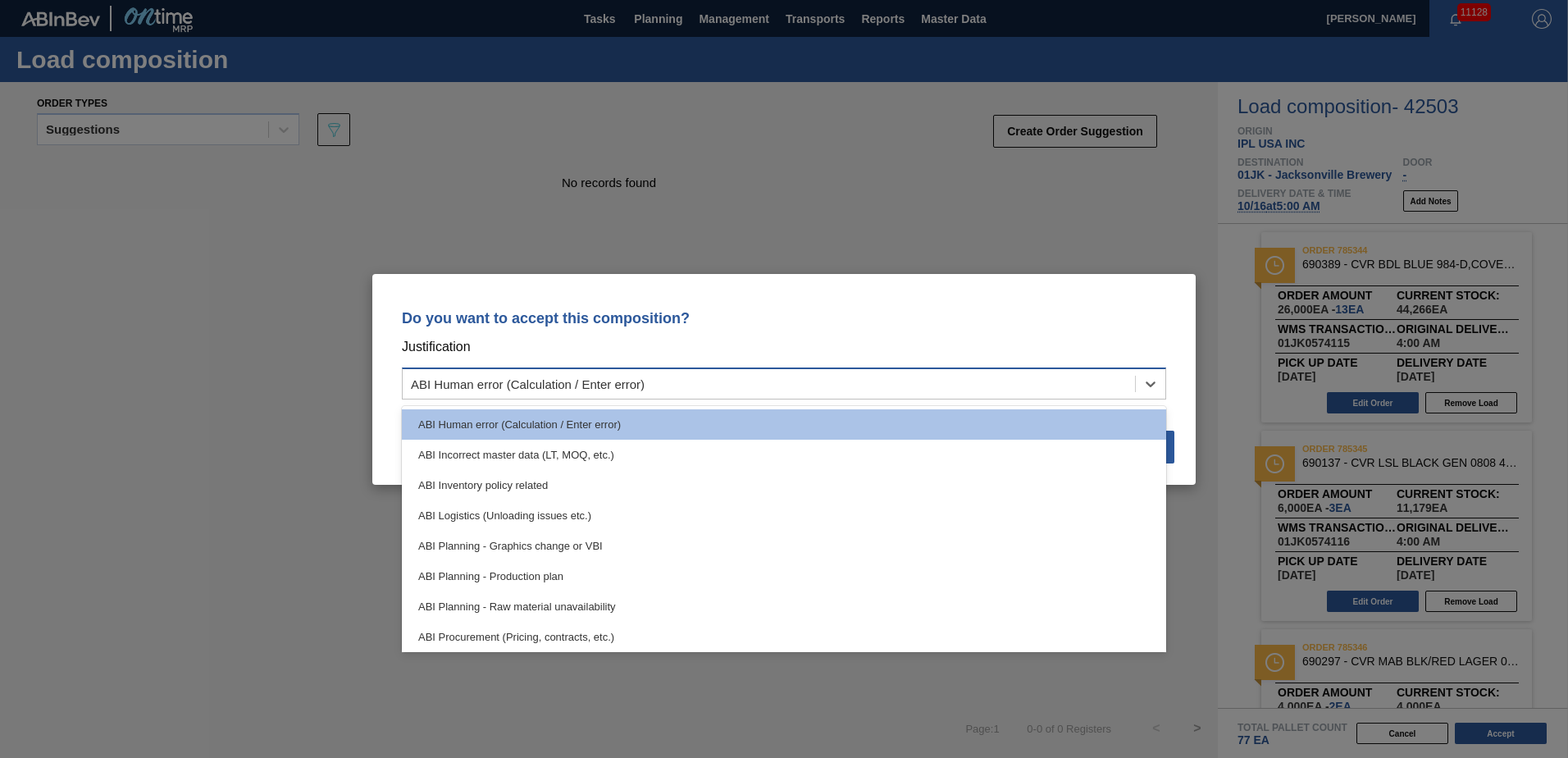
click at [793, 368] on div "ABI Human error (Calculation / Enter error)" at bounding box center [784, 383] width 764 height 32
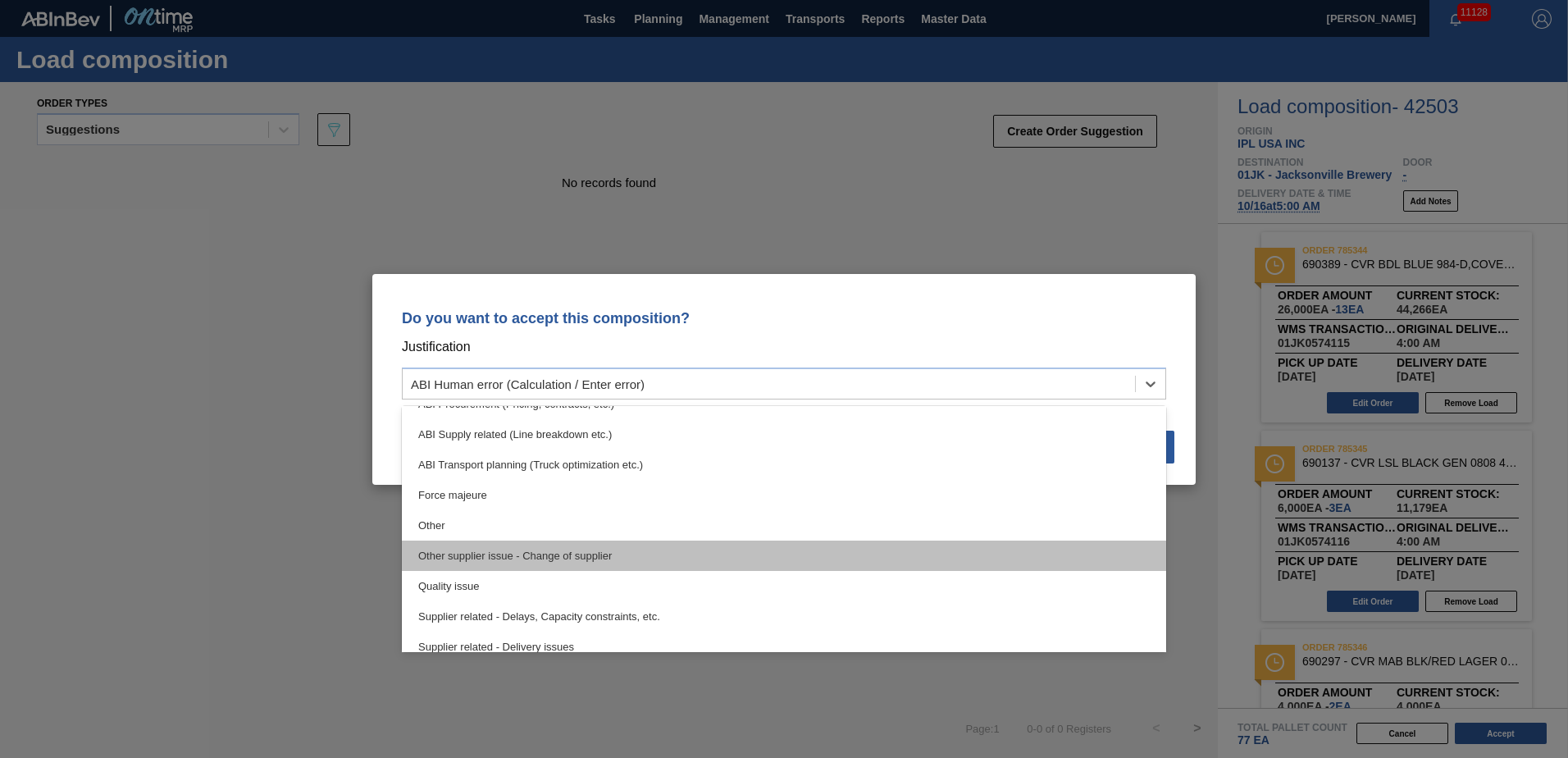
scroll to position [143, 0]
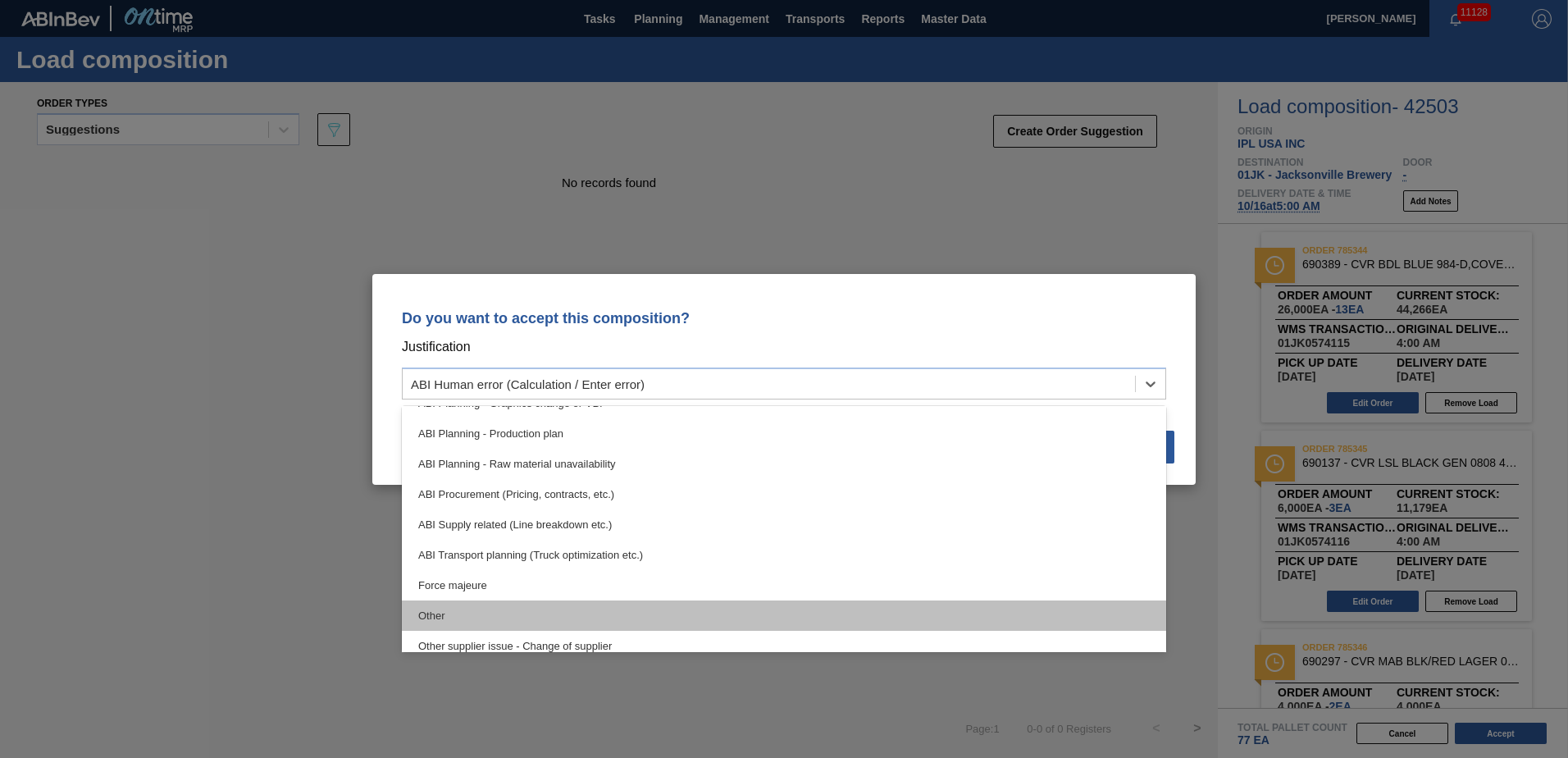
click at [717, 615] on div "Other" at bounding box center [784, 616] width 764 height 31
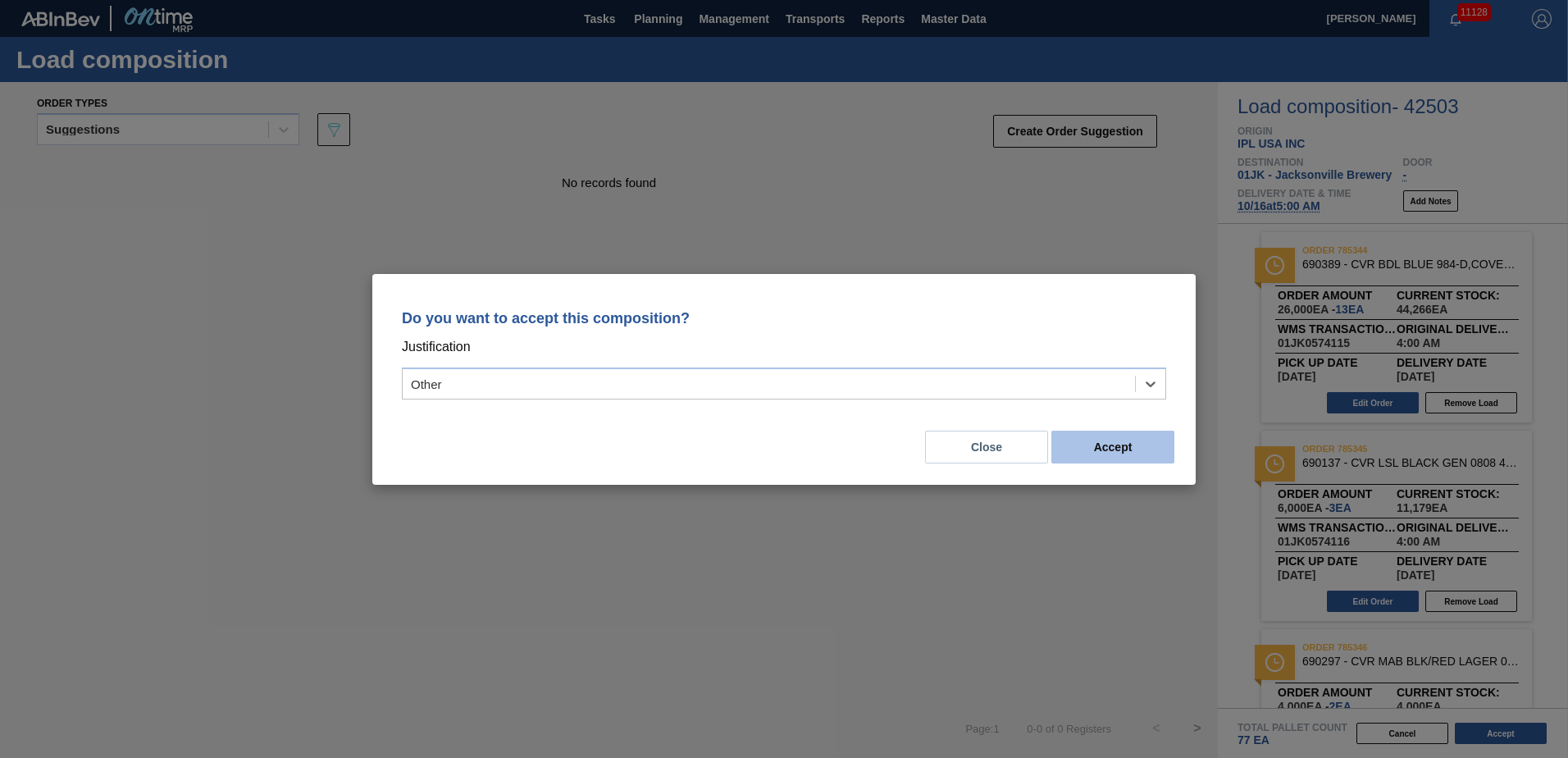
click at [1079, 452] on button "Accept" at bounding box center [1113, 447] width 123 height 32
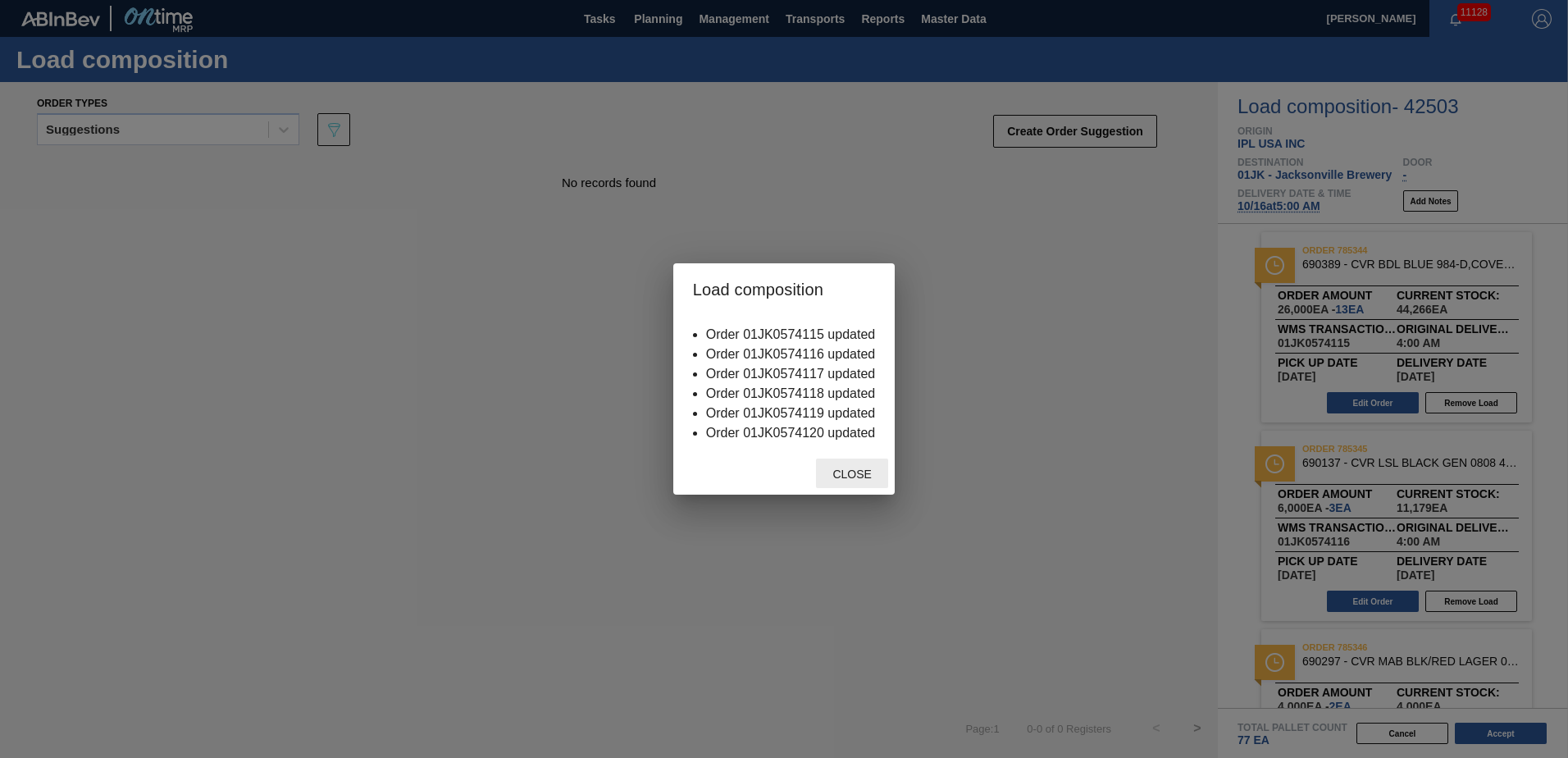
click at [861, 478] on span "Close" at bounding box center [851, 474] width 65 height 13
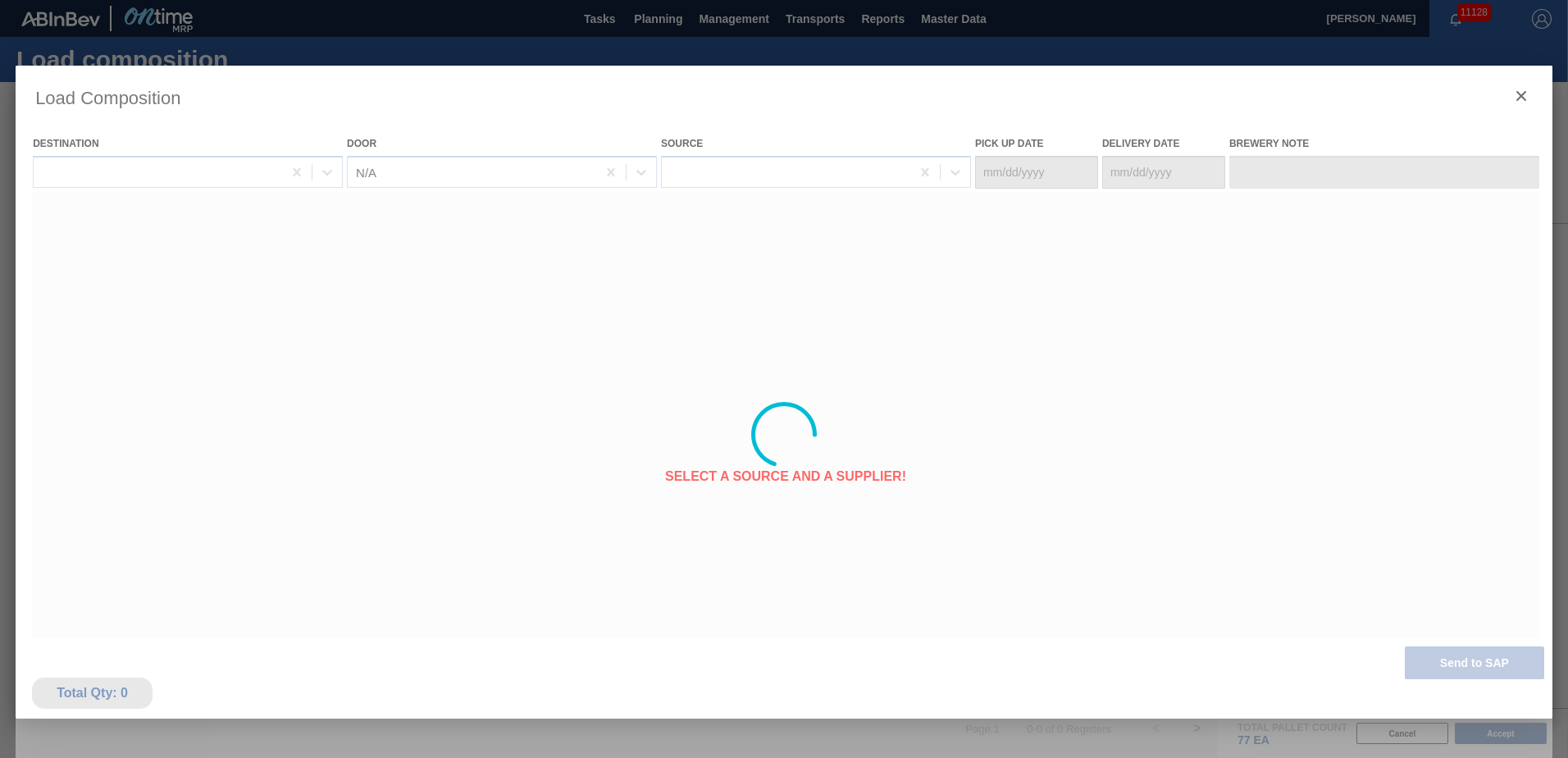
type Date "[DATE]"
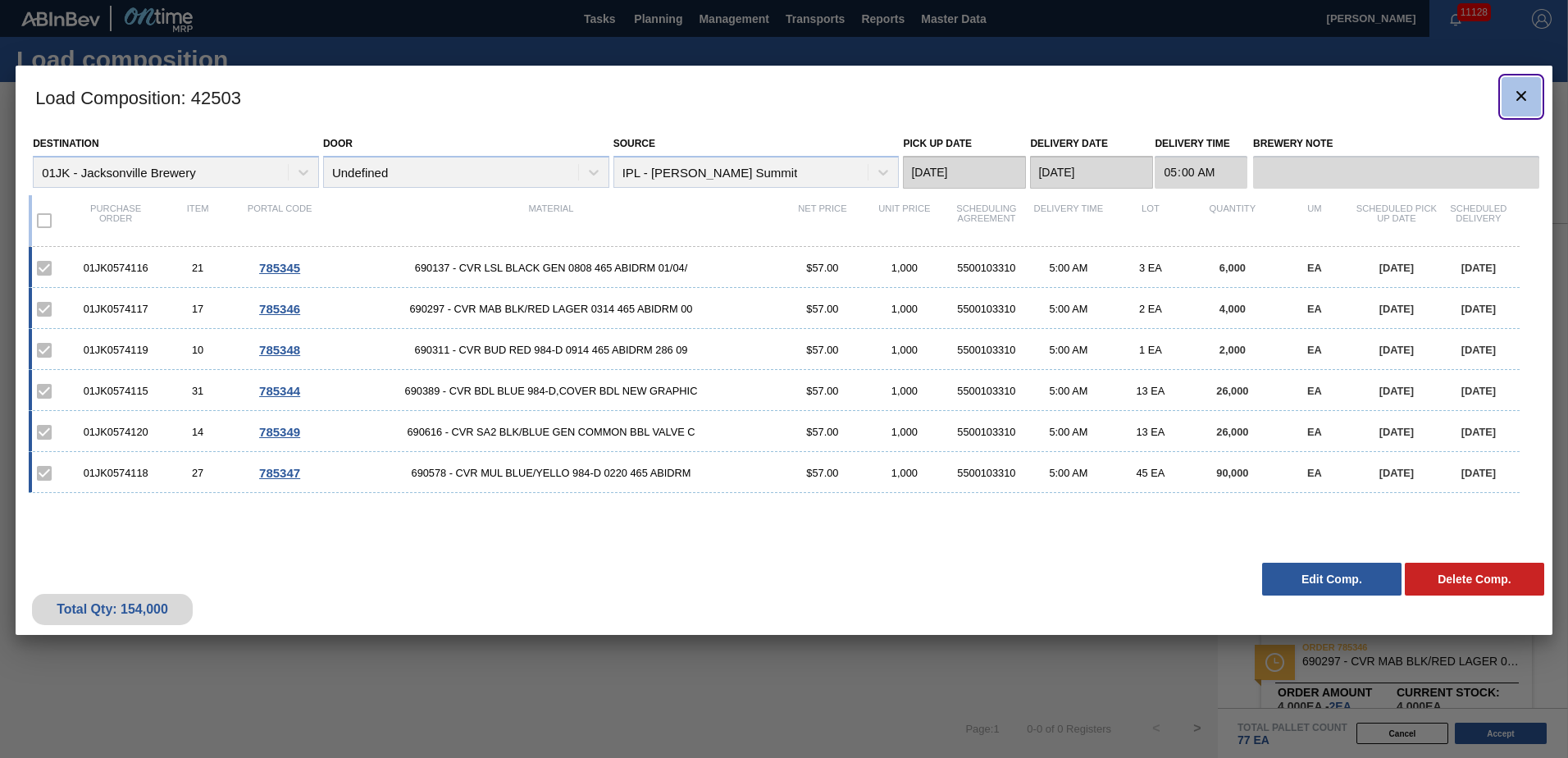
click at [1517, 99] on icon "botão de ícone" at bounding box center [1521, 96] width 20 height 20
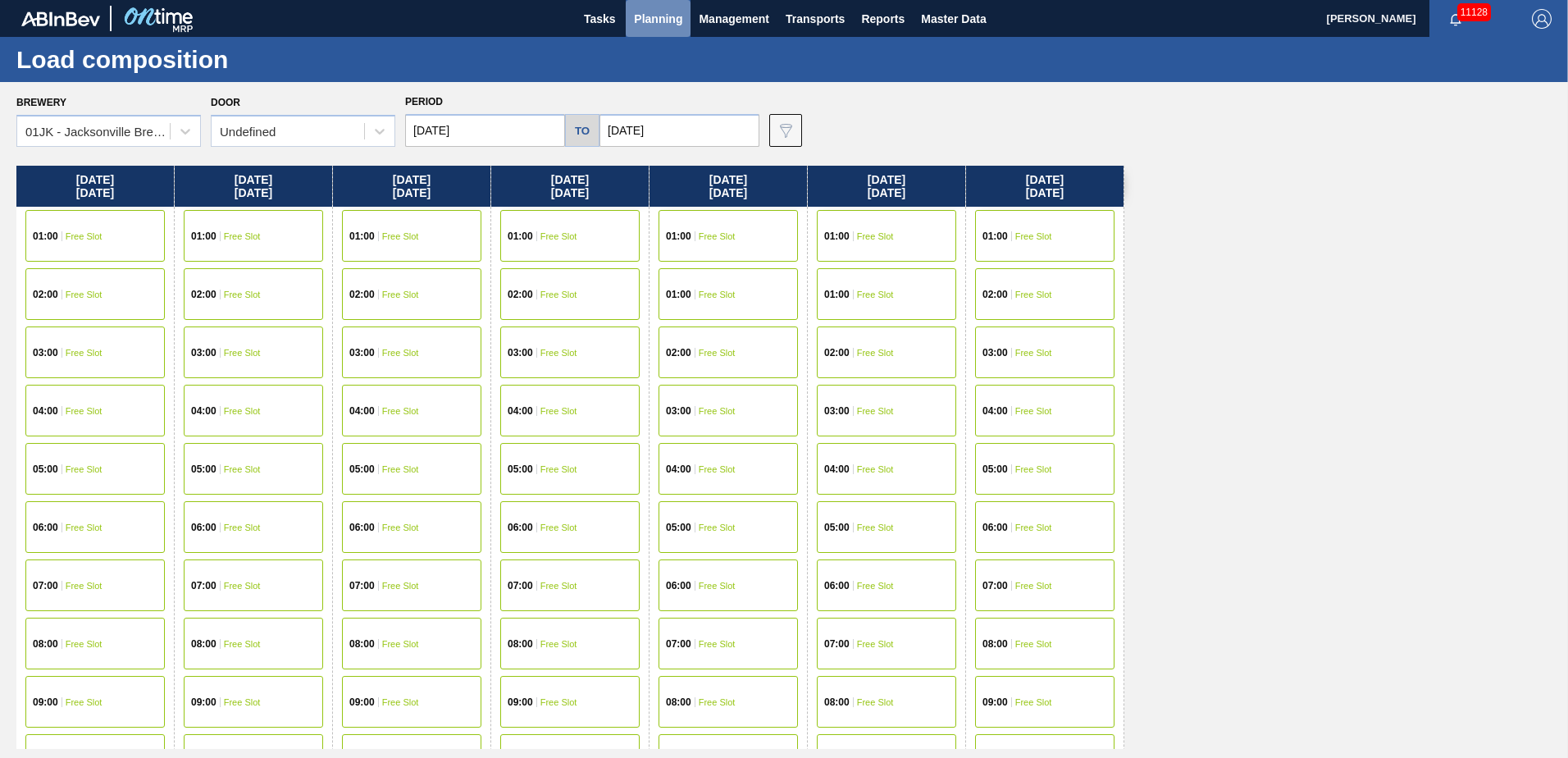
click at [634, 32] on button "Planning" at bounding box center [659, 18] width 65 height 37
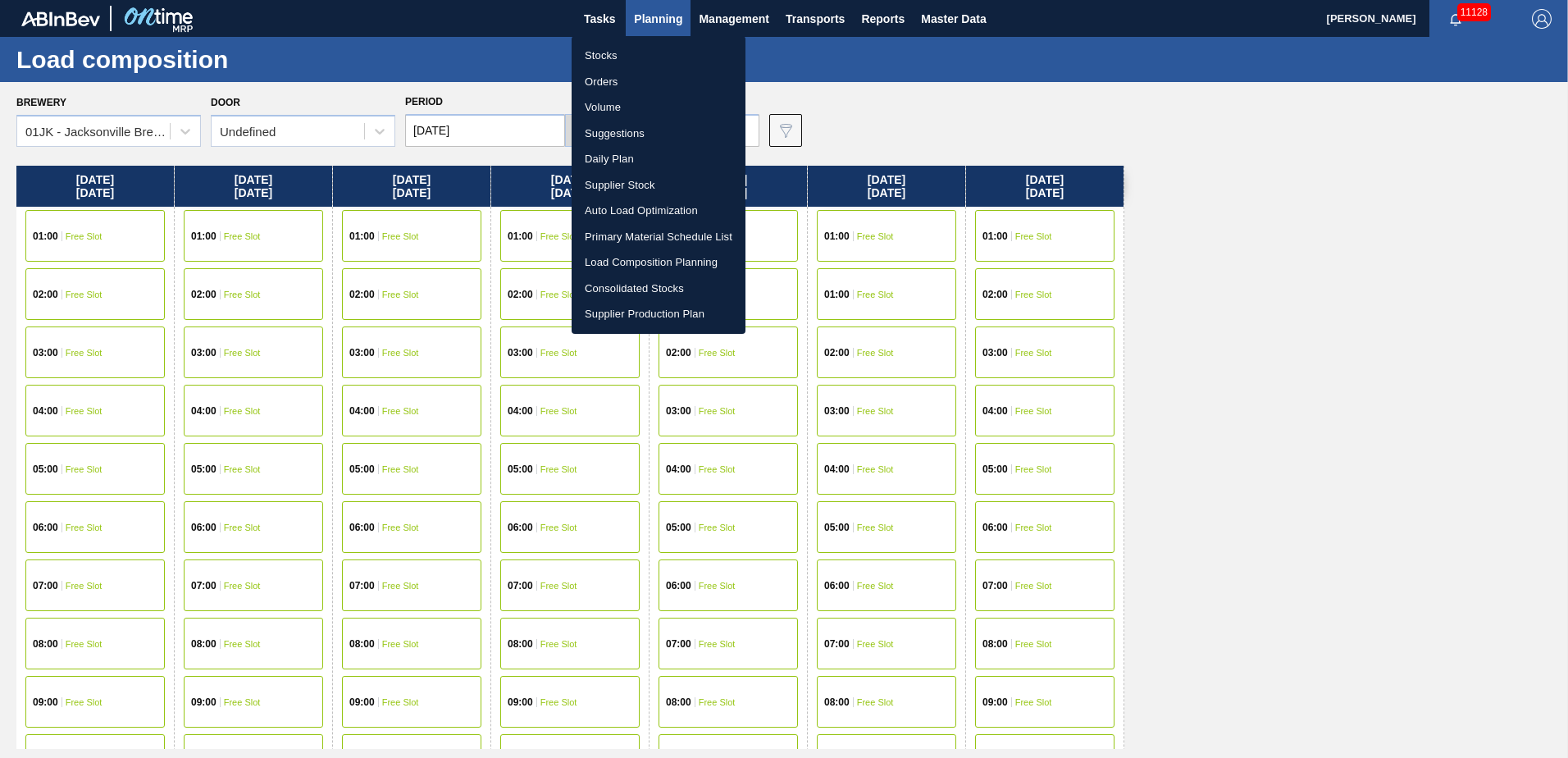
click at [621, 56] on li "Stocks" at bounding box center [659, 55] width 174 height 26
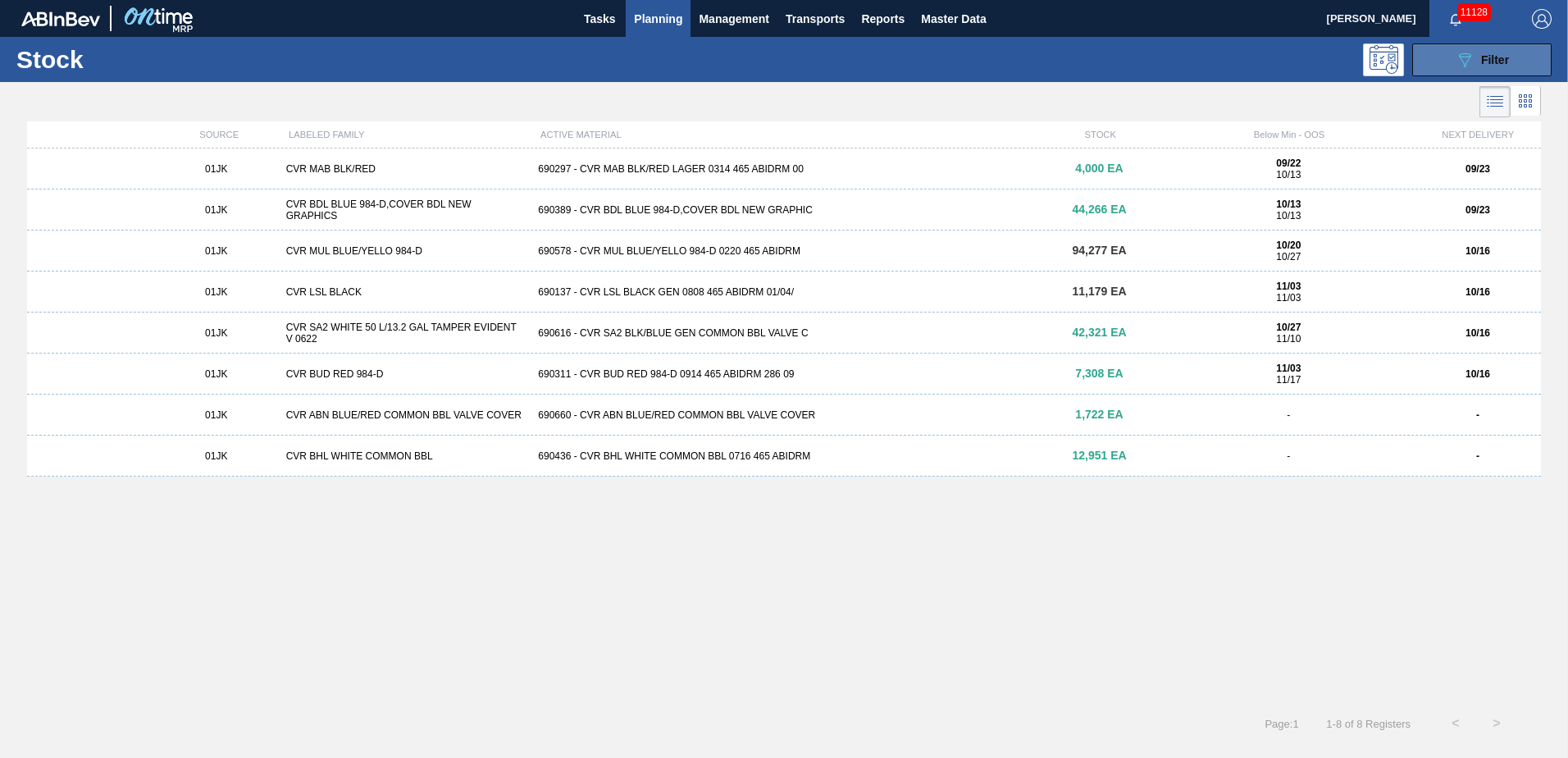
click at [1494, 67] on div "089F7B8B-B2A5-4AFE-B5C0-19BA573D28AC Filter" at bounding box center [1482, 60] width 54 height 20
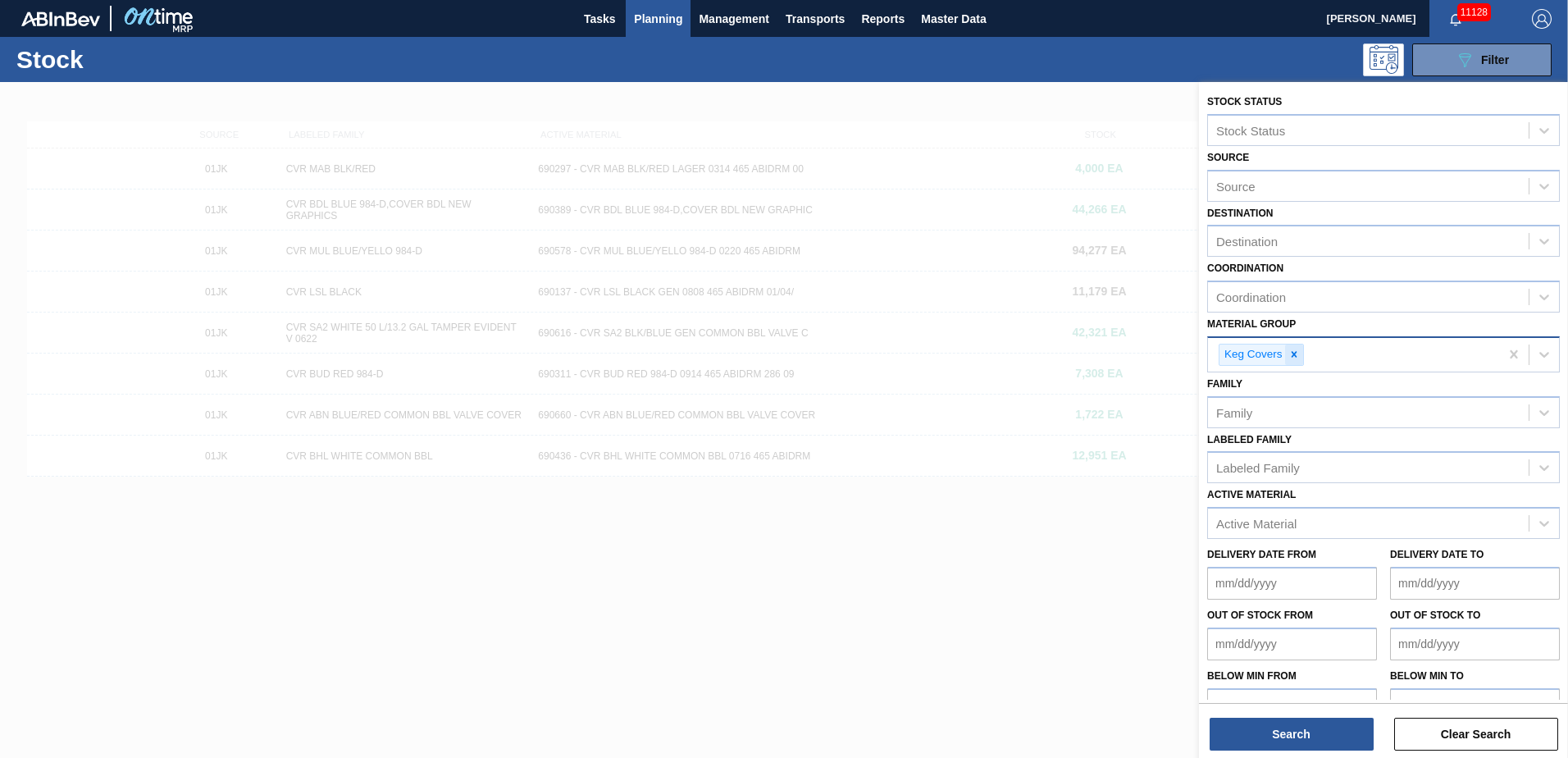
click at [1293, 357] on icon at bounding box center [1293, 354] width 11 height 11
click at [1304, 354] on div "Material Group" at bounding box center [1368, 353] width 321 height 24
type Group "keg"
drag, startPoint x: 1271, startPoint y: 346, endPoint x: 1166, endPoint y: 353, distance: 105.2
click at [1199, 353] on div "Stock Status Stock Status Source Source Destination Destination Coordination Co…" at bounding box center [1384, 461] width 369 height 758
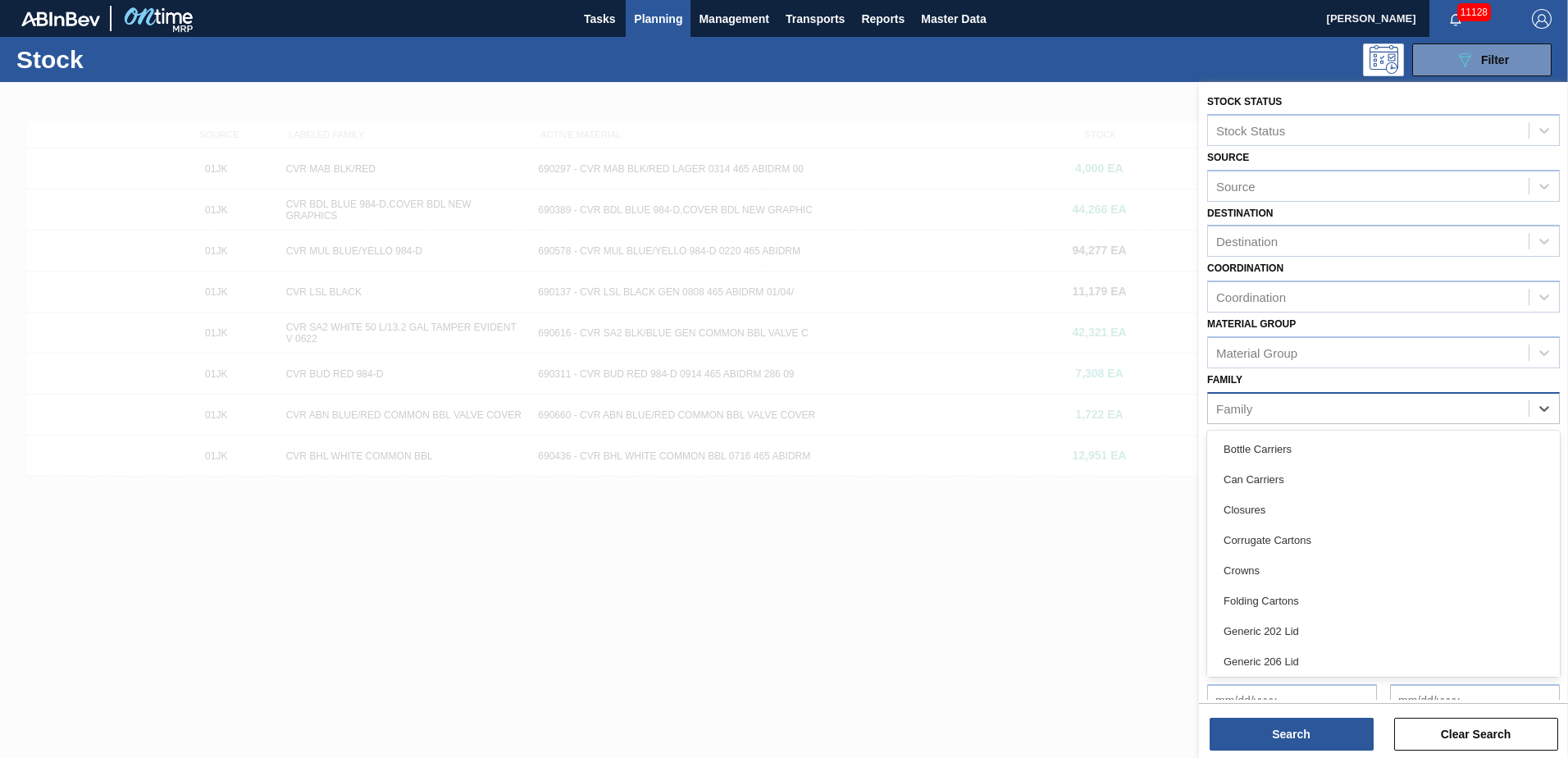
click at [1275, 399] on div "Family" at bounding box center [1368, 408] width 321 height 24
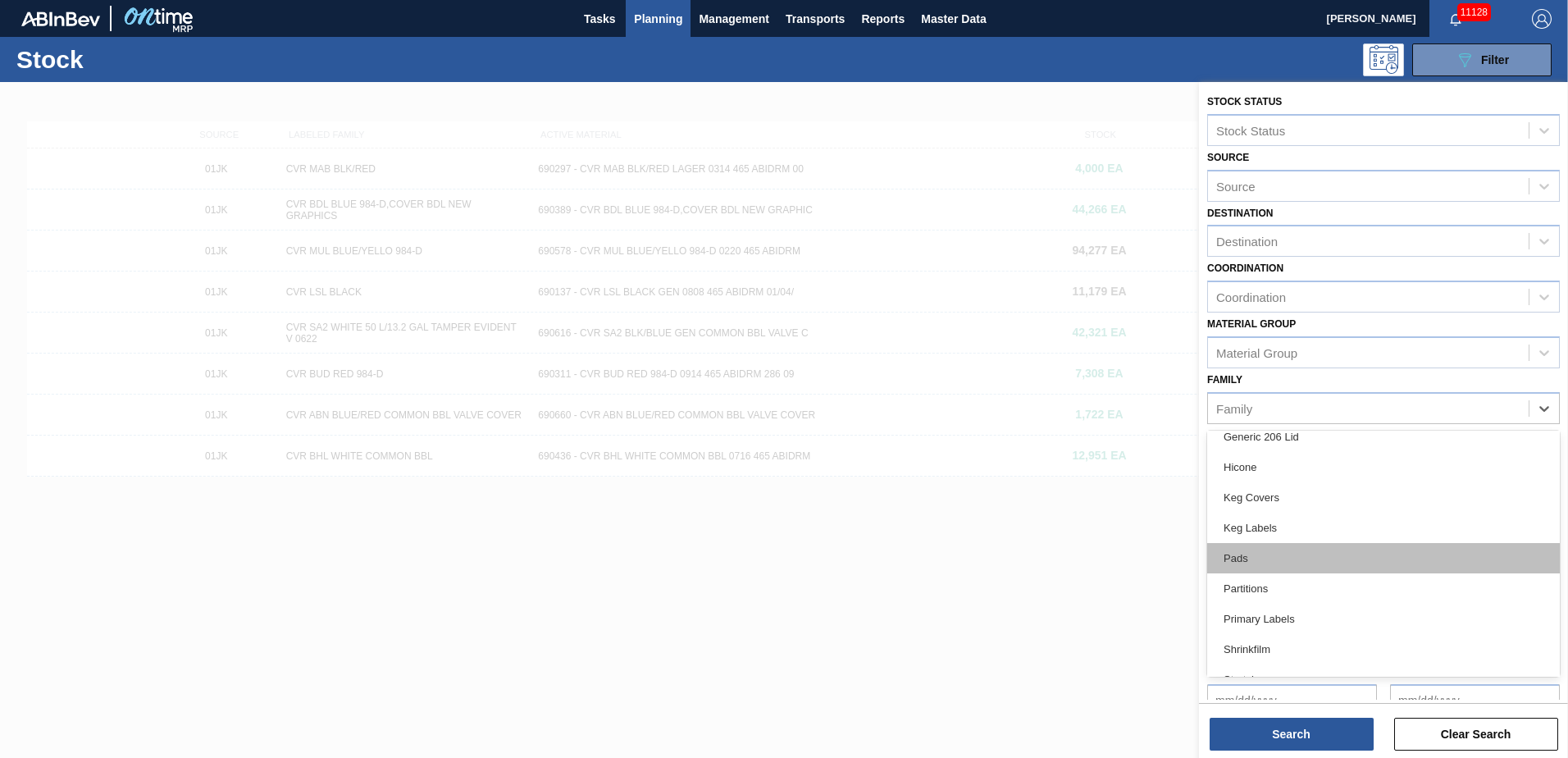
scroll to position [143, 0]
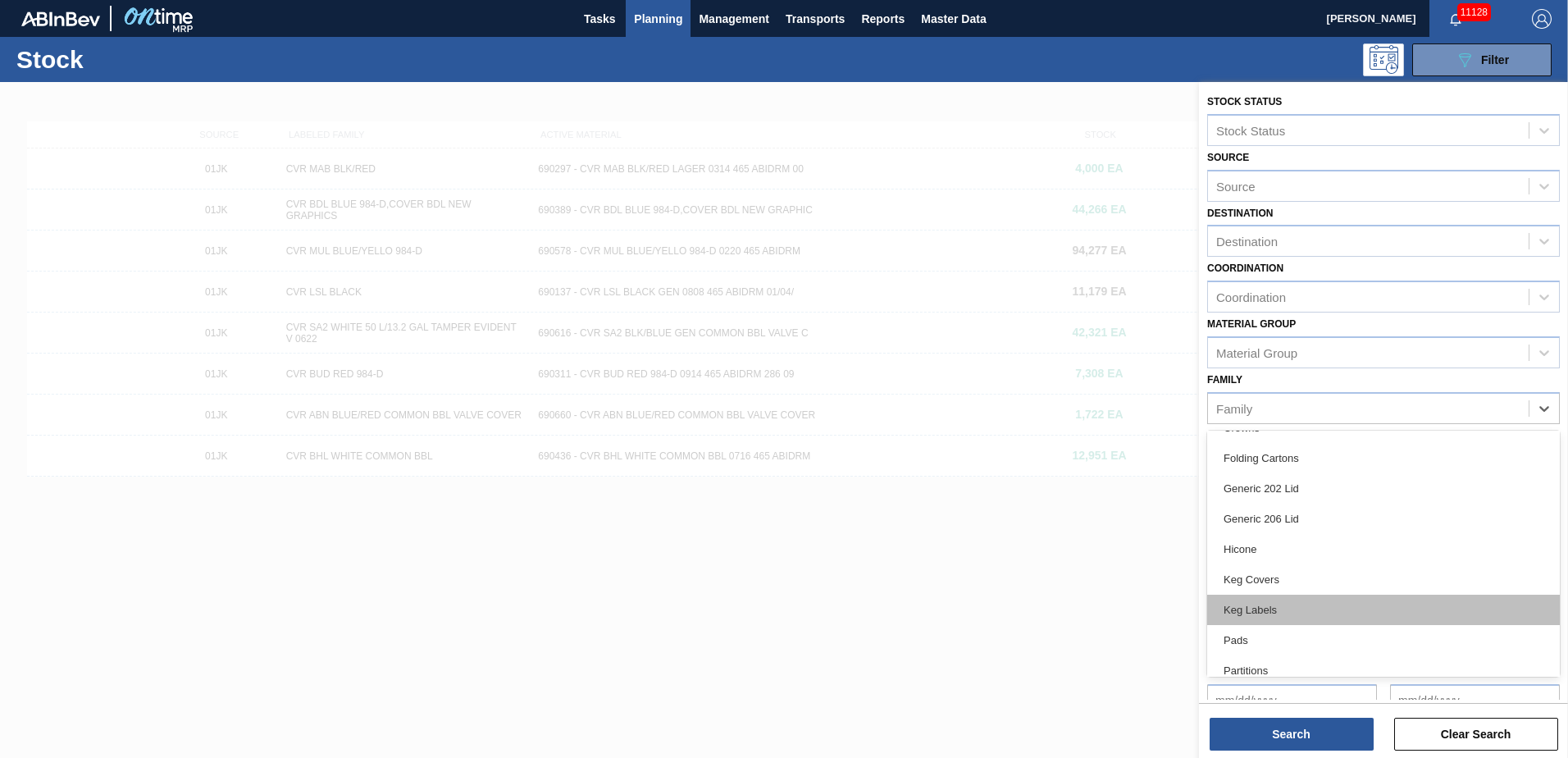
click at [1292, 606] on div "Keg Labels" at bounding box center [1383, 610] width 352 height 31
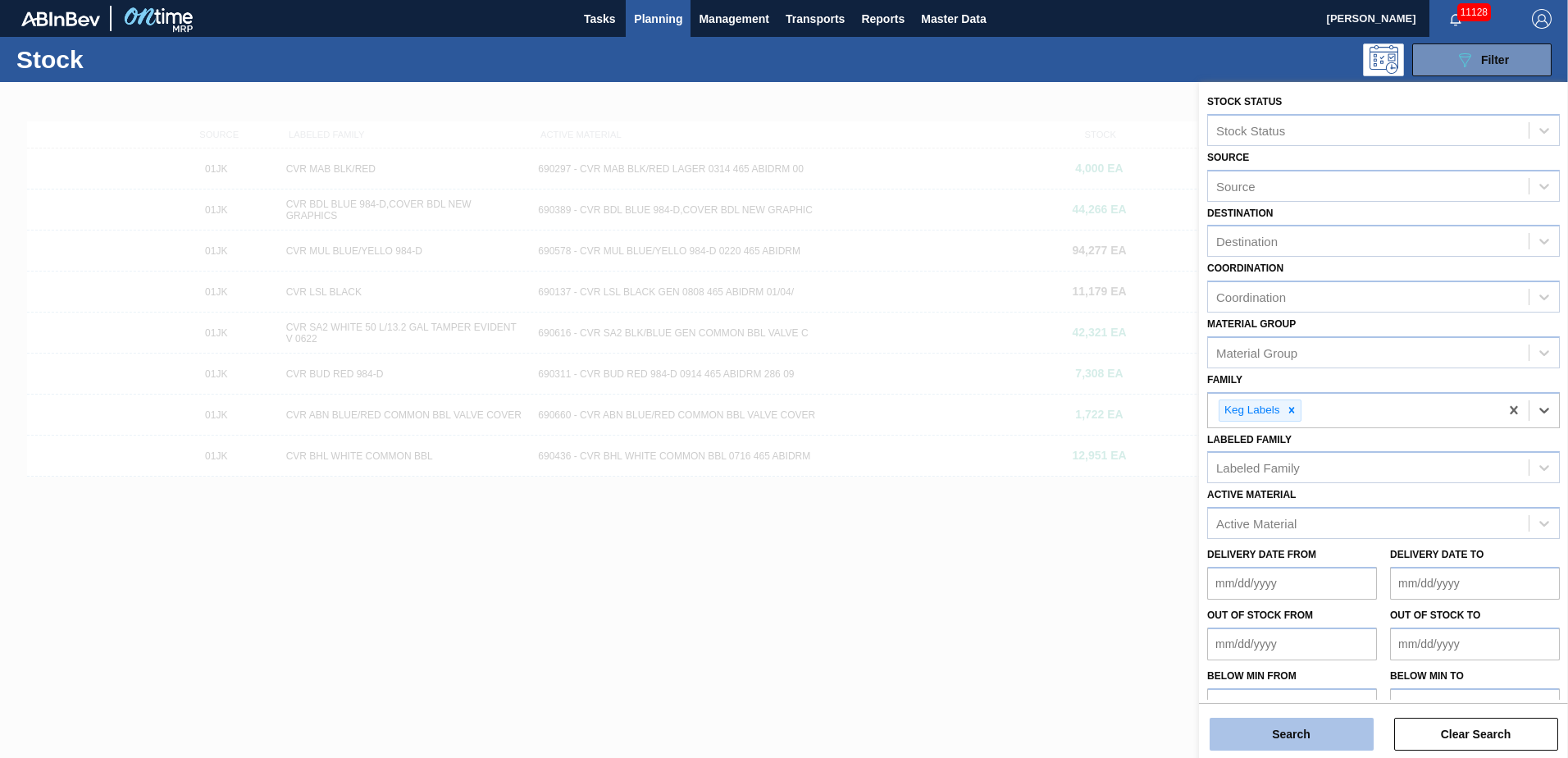
click at [1308, 732] on button "Search" at bounding box center [1292, 734] width 164 height 32
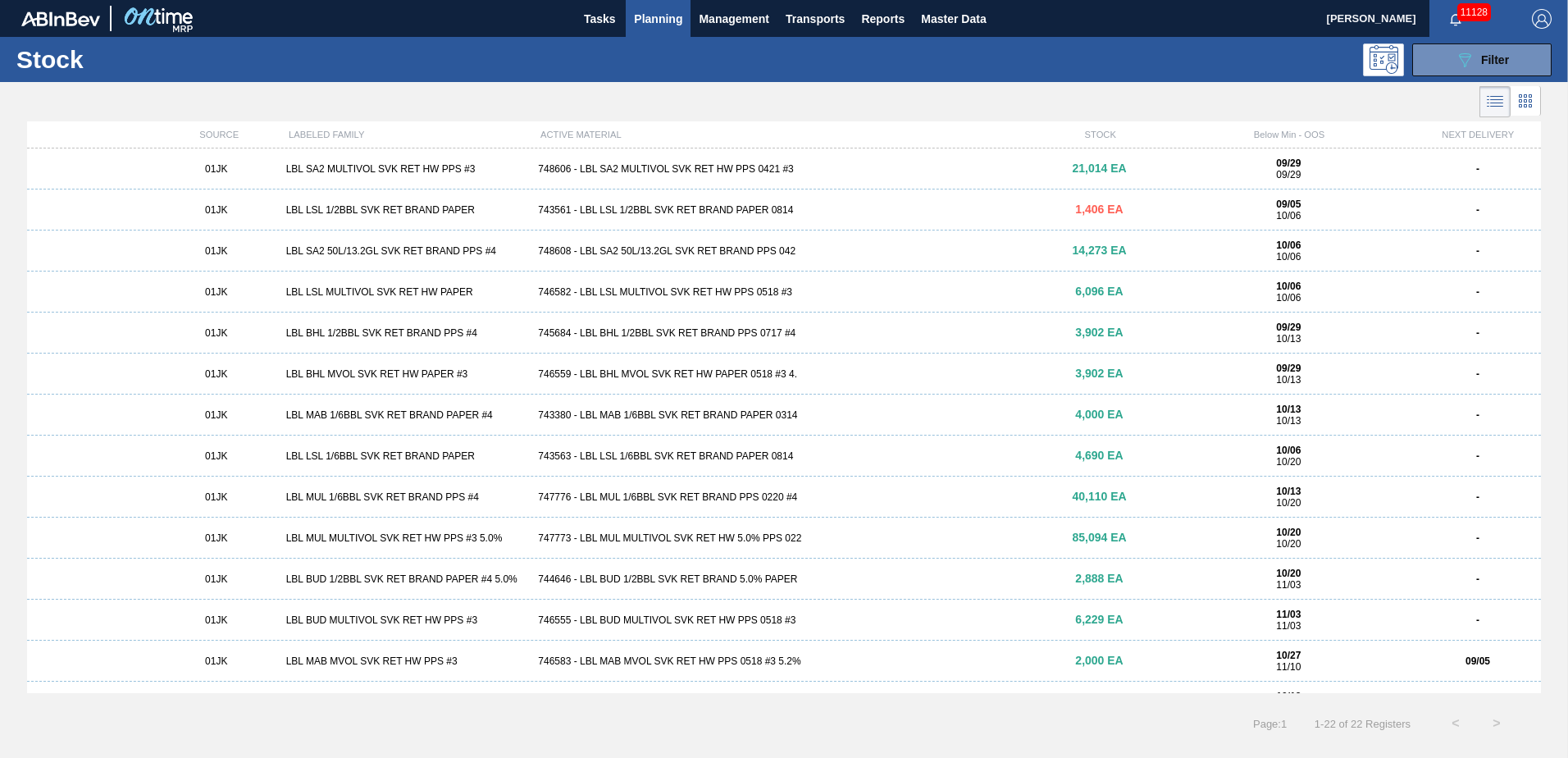
click at [1063, 105] on div at bounding box center [770, 102] width 1541 height 39
click at [972, 178] on div "01JK LBL SA2 MULTIVOL SVK RET HW PPS #3 748606 - LBL SA2 MULTIVOL SVK RET HW PP…" at bounding box center [784, 169] width 1514 height 41
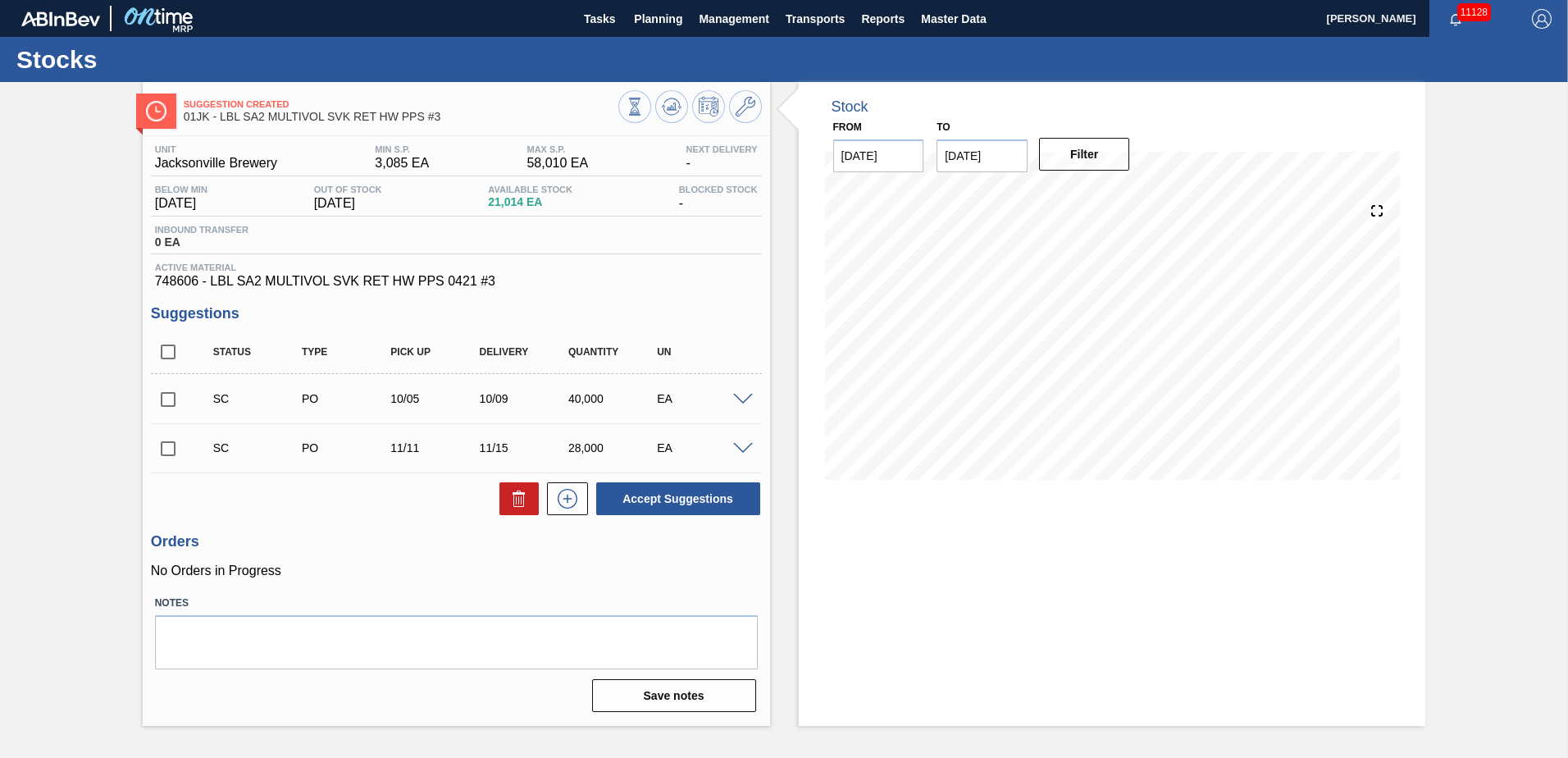
click at [167, 399] on input "checkbox" at bounding box center [168, 399] width 34 height 34
click at [715, 504] on button "Accept Suggestions" at bounding box center [678, 499] width 164 height 32
checkbox input "false"
drag, startPoint x: 672, startPoint y: 8, endPoint x: 657, endPoint y: 49, distance: 43.7
click at [672, 8] on button "Planning" at bounding box center [659, 18] width 65 height 37
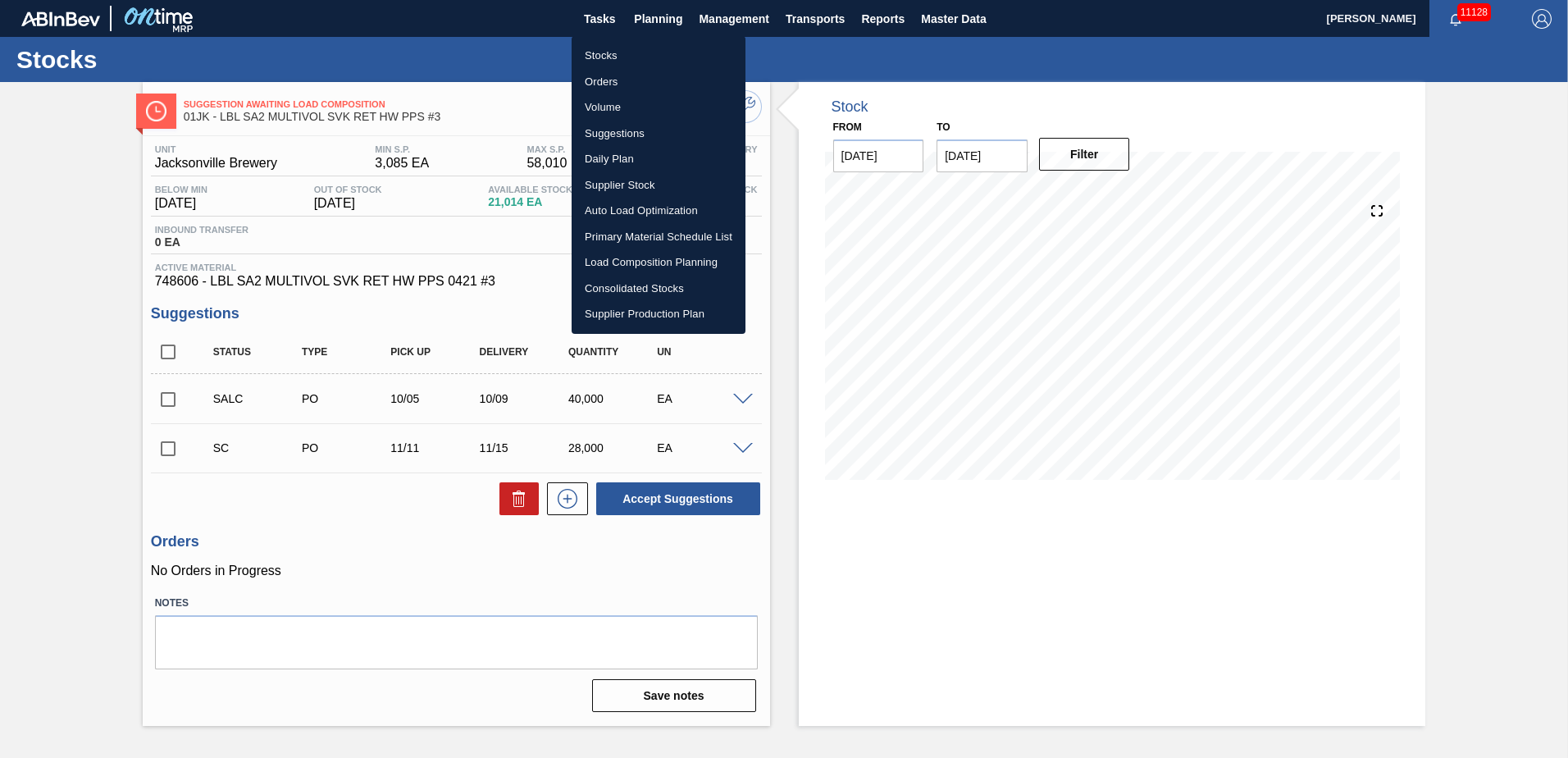
click at [642, 265] on li "Load Composition Planning" at bounding box center [659, 262] width 174 height 26
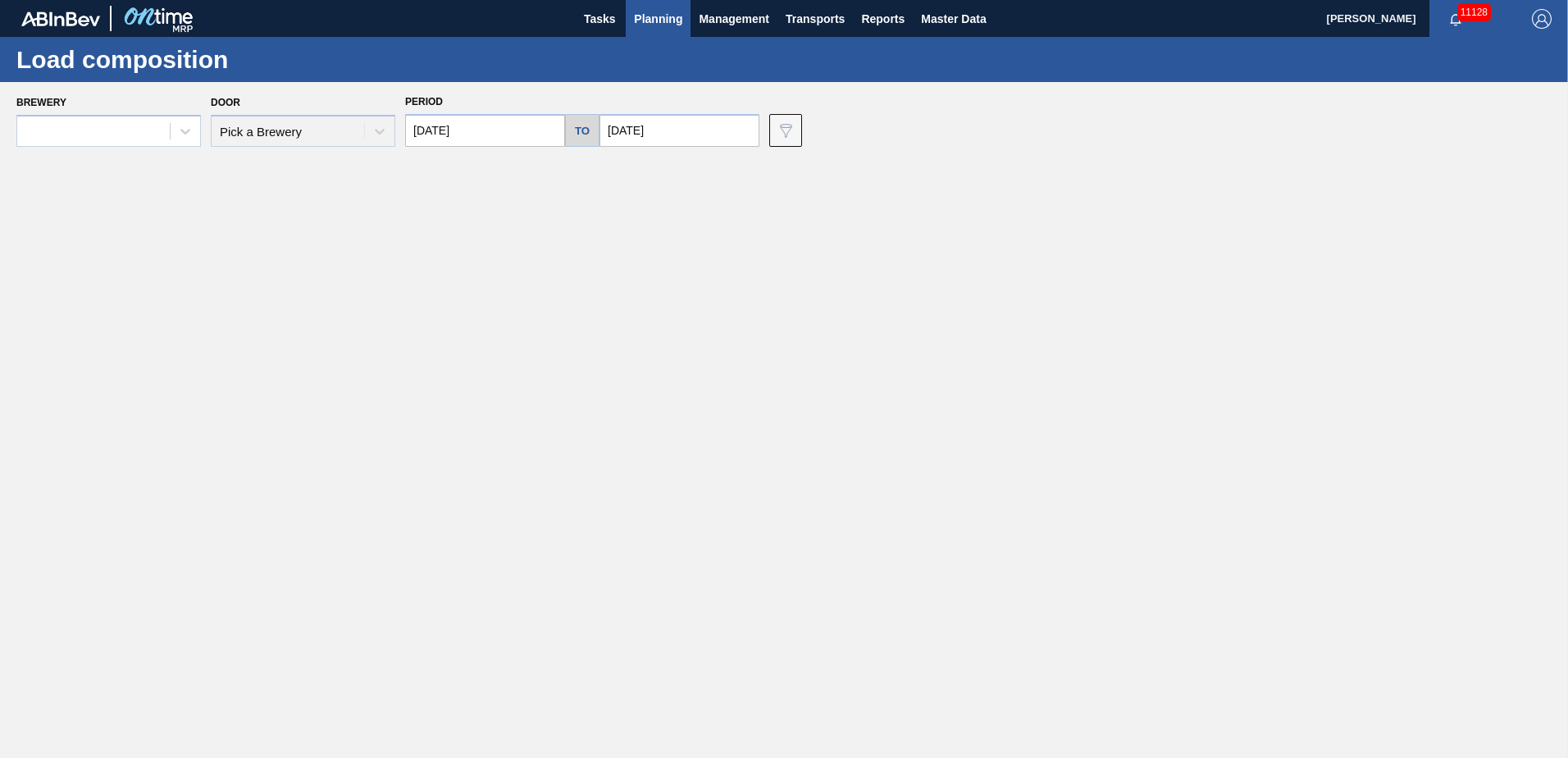
click at [669, 23] on span "Planning" at bounding box center [658, 19] width 49 height 20
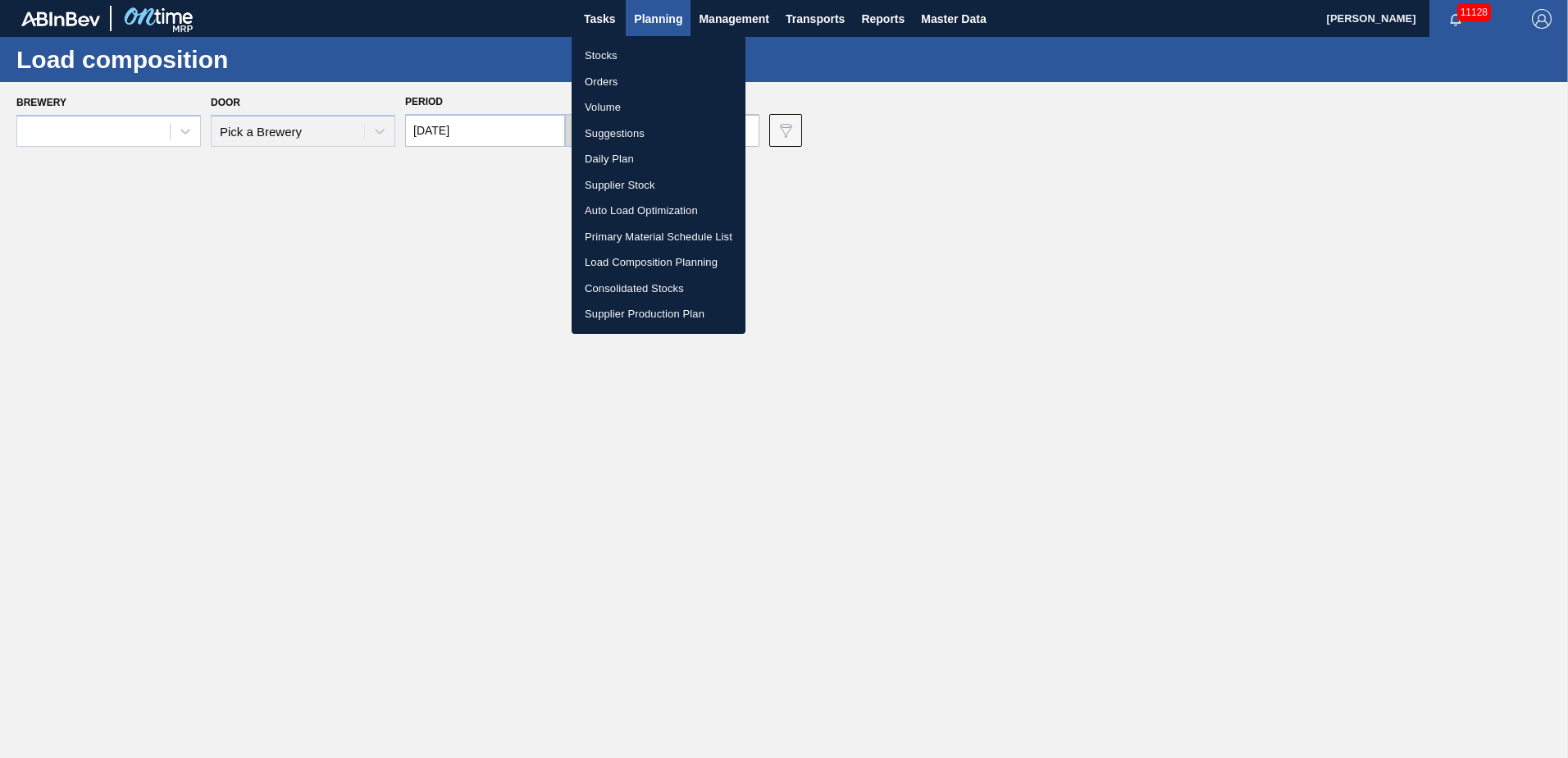
click at [610, 62] on li "Stocks" at bounding box center [659, 55] width 174 height 26
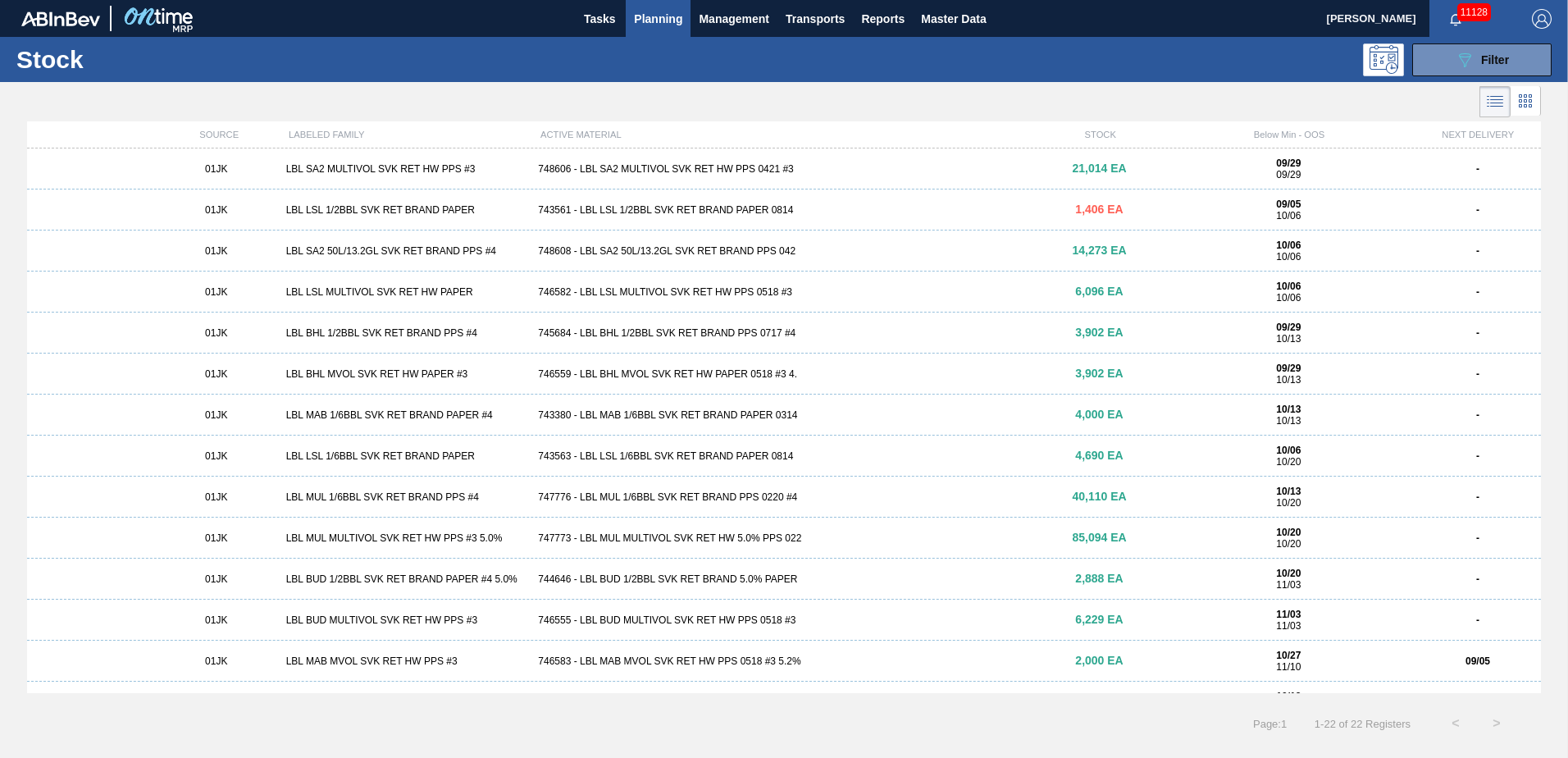
click at [737, 204] on div "743561 - LBL LSL 1/2BBL SVK RET BRAND PAPER 0814" at bounding box center [783, 209] width 504 height 11
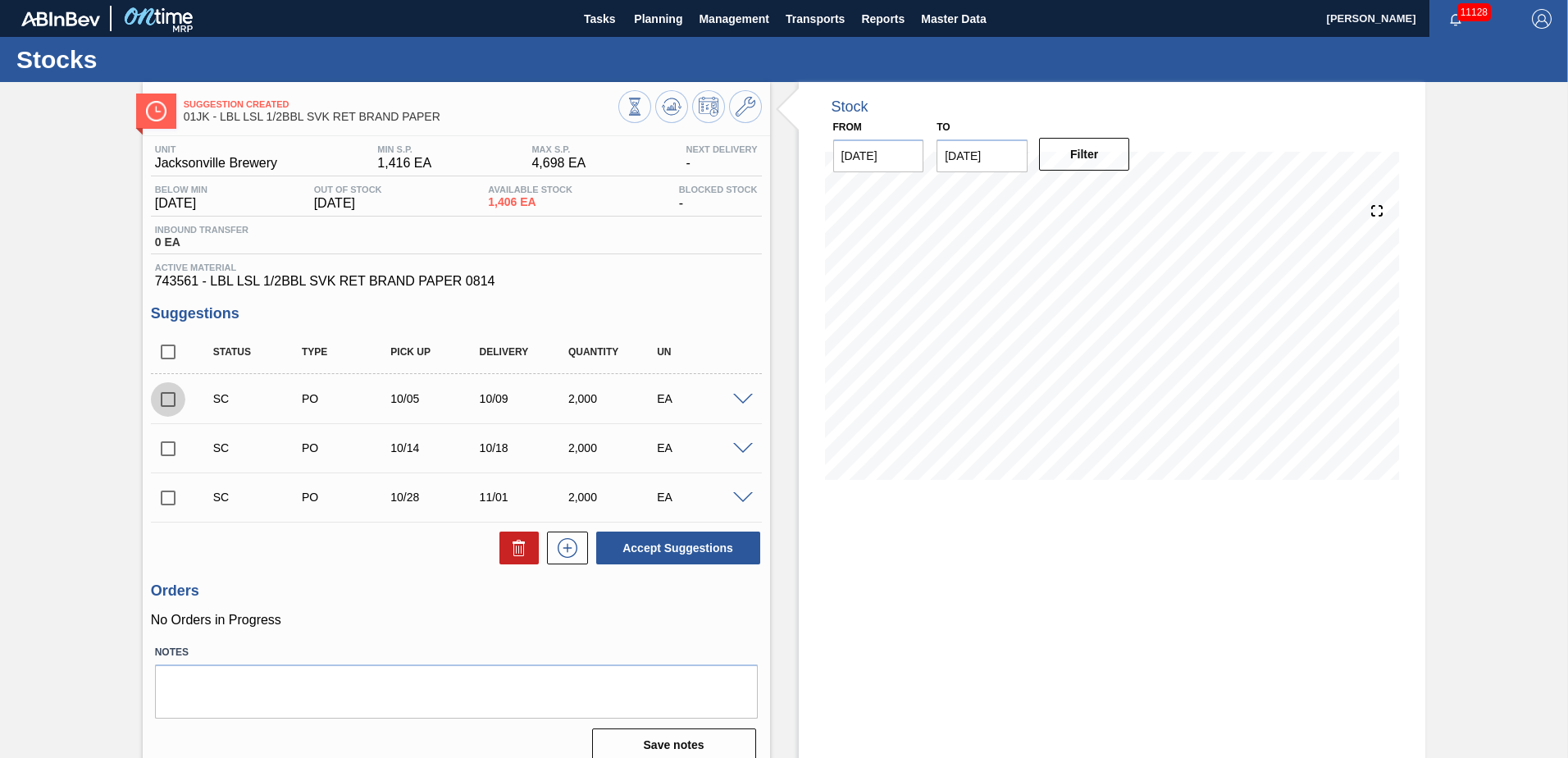
click at [169, 409] on input "checkbox" at bounding box center [168, 399] width 34 height 34
checkbox input "true"
click at [165, 445] on input "checkbox" at bounding box center [168, 449] width 34 height 34
checkbox input "true"
click at [162, 502] on input "checkbox" at bounding box center [168, 498] width 34 height 34
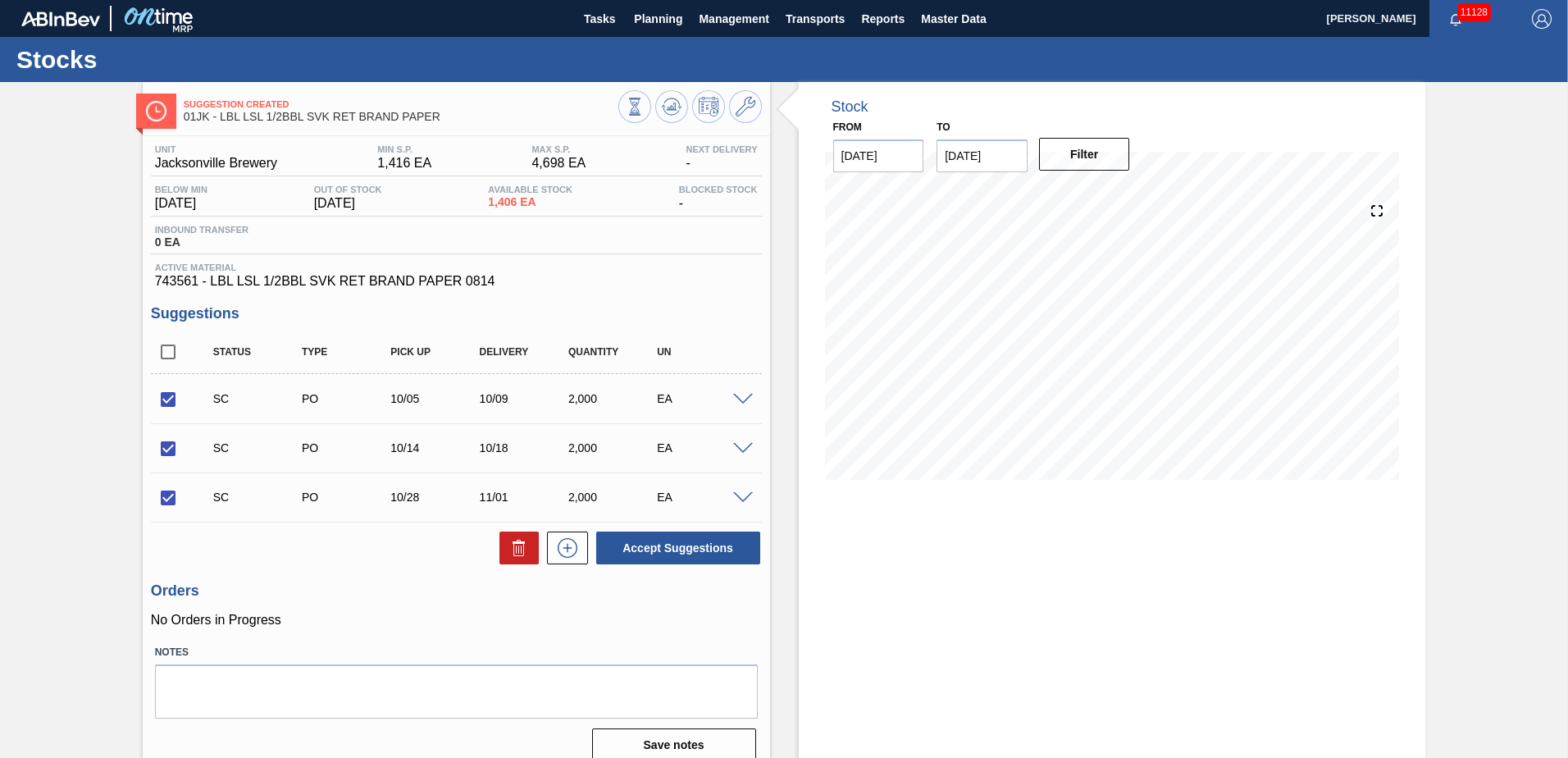
click at [164, 504] on input "checkbox" at bounding box center [168, 498] width 34 height 34
checkbox input "false"
click at [684, 550] on button "Accept Suggestions" at bounding box center [678, 548] width 164 height 32
checkbox input "false"
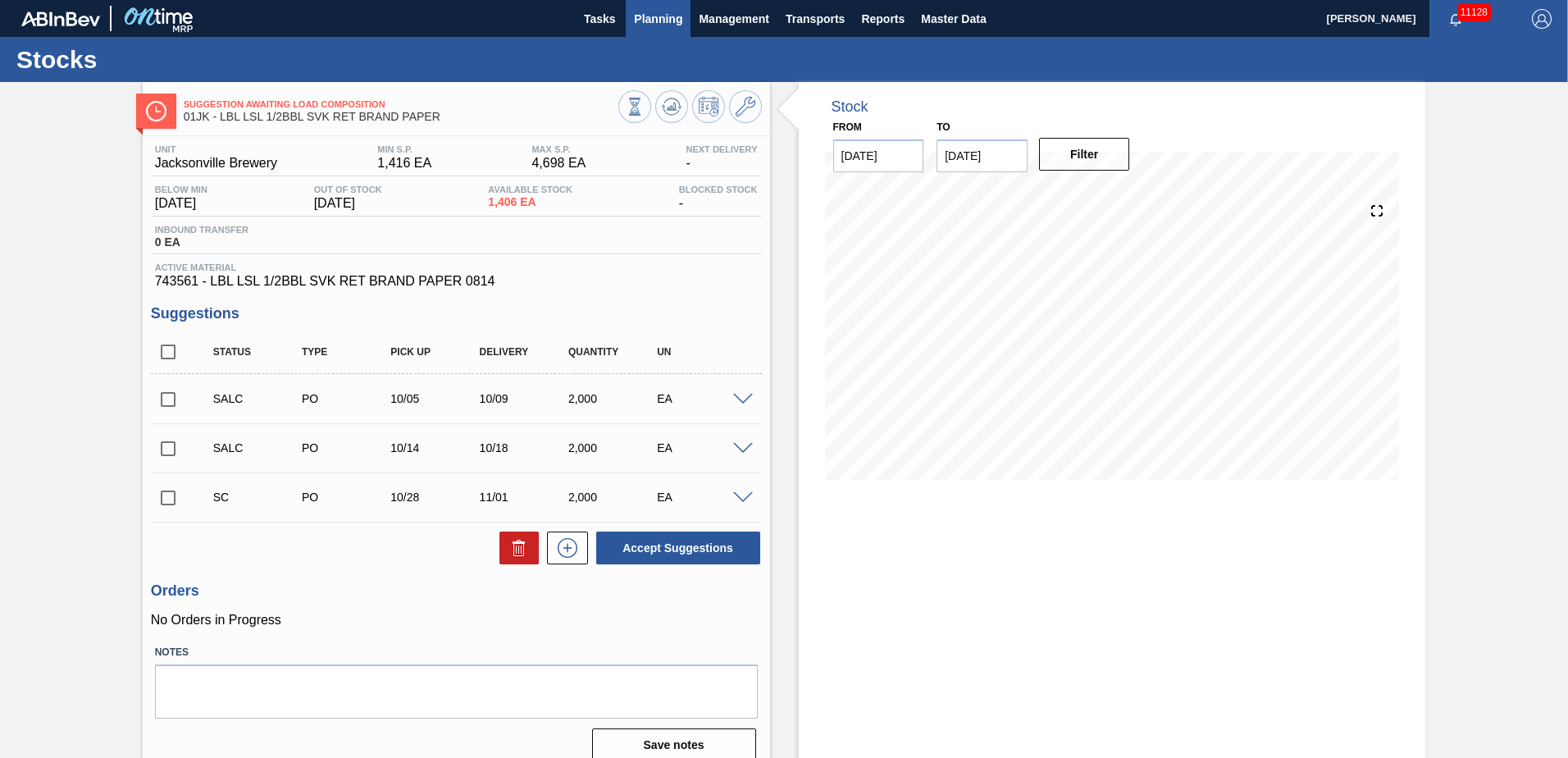
click at [658, 24] on span "Planning" at bounding box center [658, 19] width 49 height 20
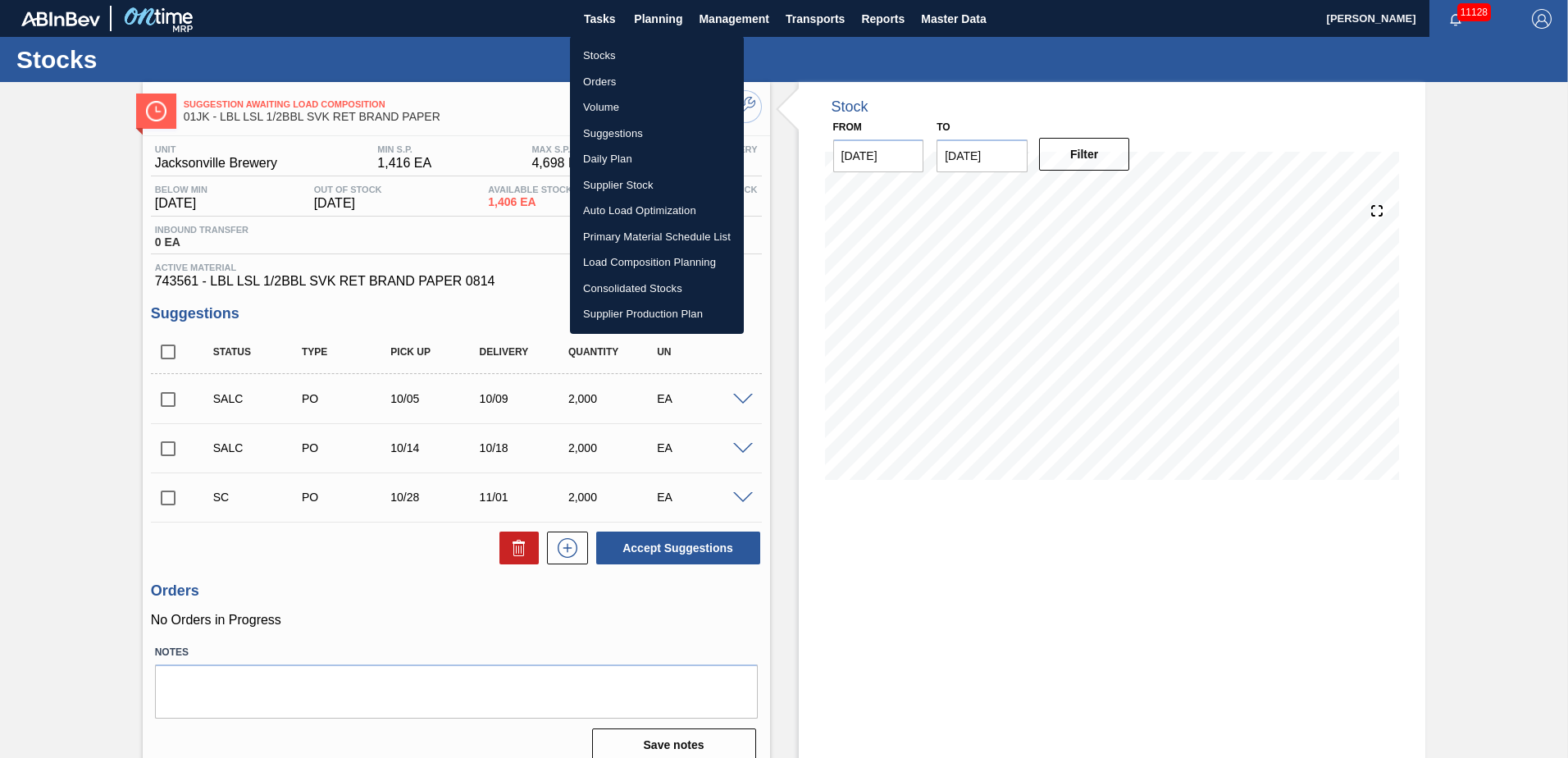
click at [620, 53] on li "Stocks" at bounding box center [657, 55] width 174 height 26
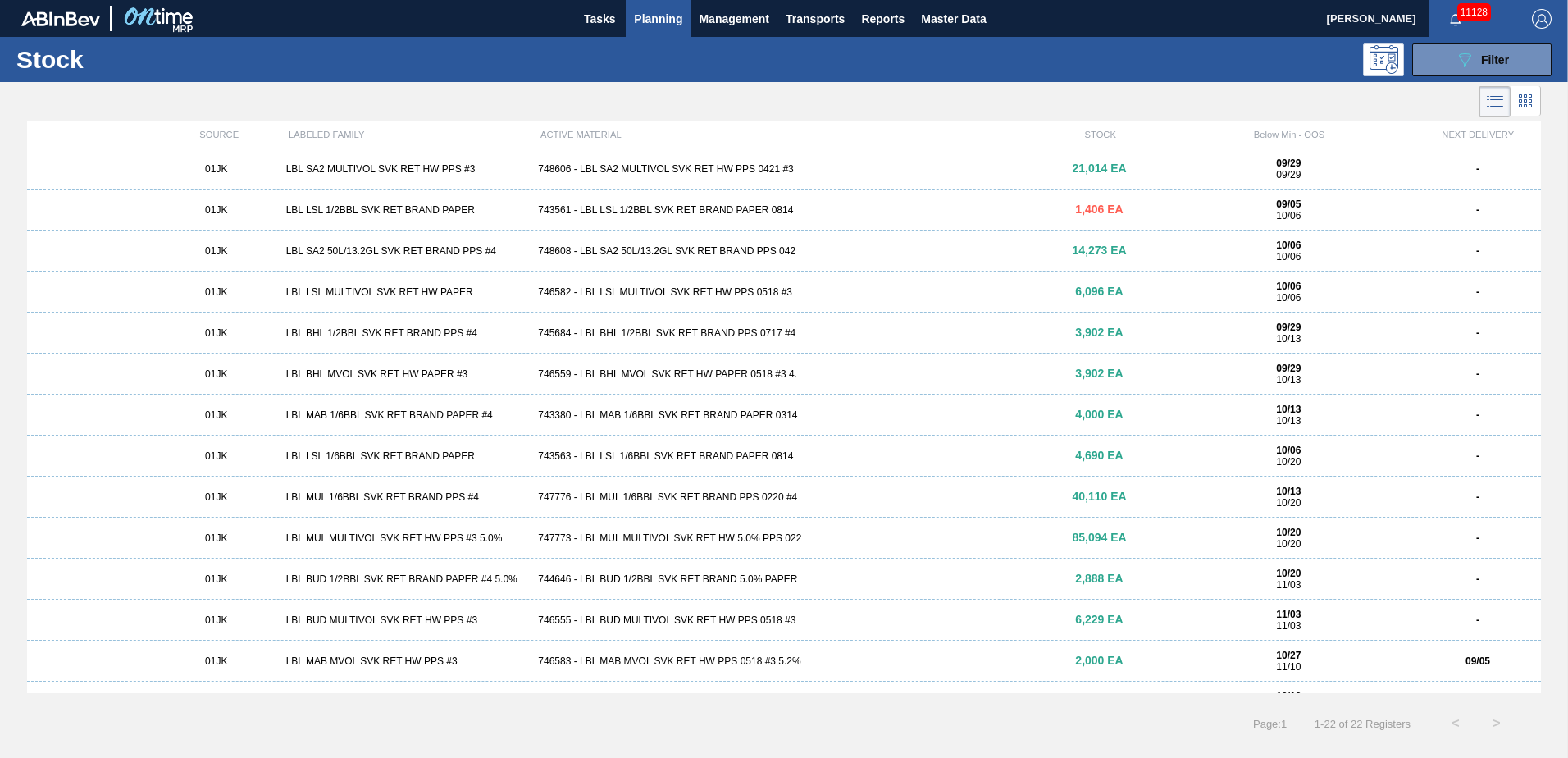
click at [839, 264] on div "01JK LBL SA2 50L/13.2GL SVK RET BRAND PPS #4 748608 - LBL SA2 50L/13.2GL SVK RE…" at bounding box center [784, 251] width 1514 height 41
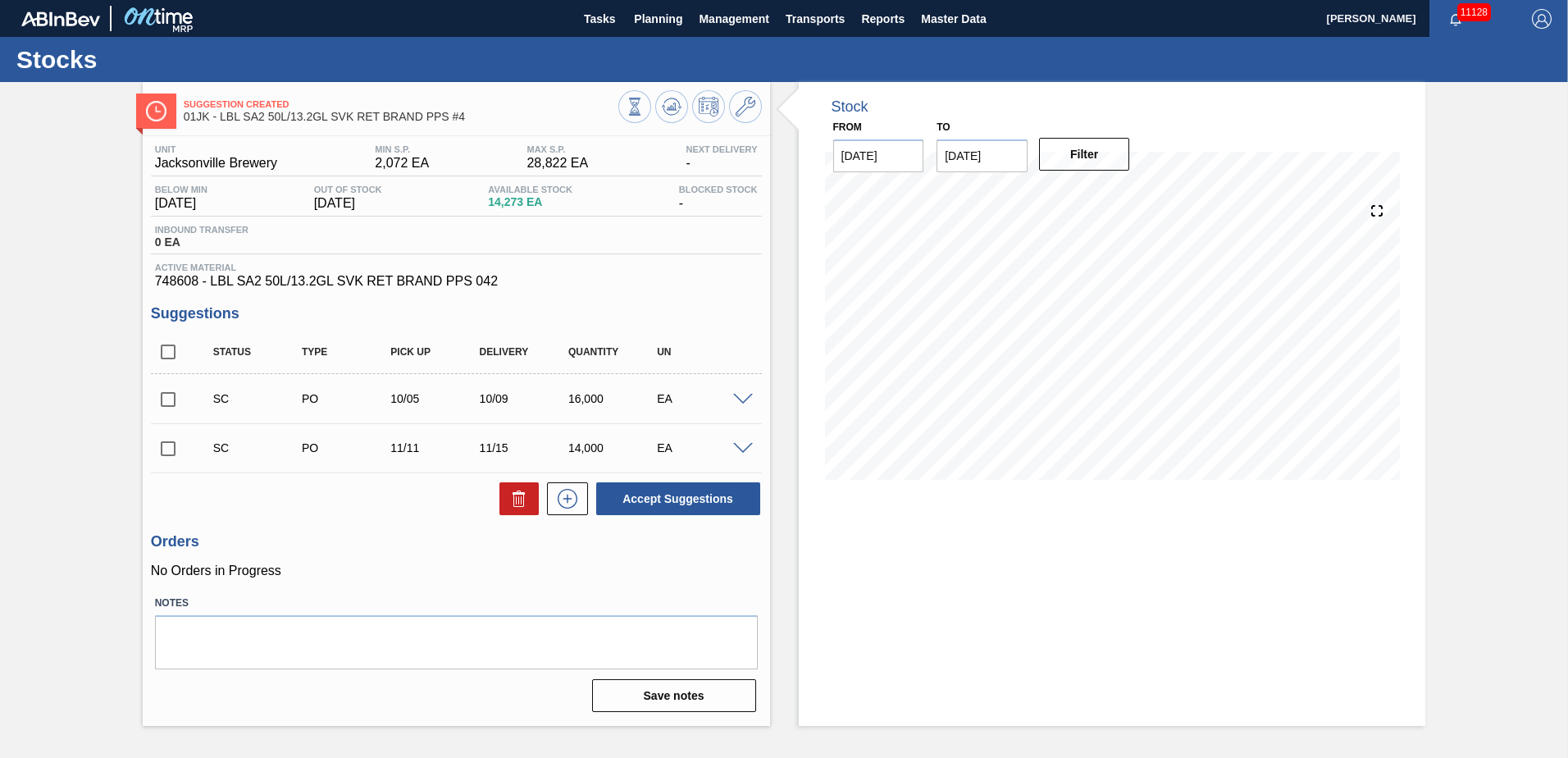
click at [176, 399] on input "checkbox" at bounding box center [168, 399] width 34 height 34
checkbox input "true"
click at [176, 452] on input "checkbox" at bounding box center [168, 449] width 34 height 34
checkbox input "true"
click at [659, 506] on button "Accept Suggestions" at bounding box center [678, 499] width 164 height 32
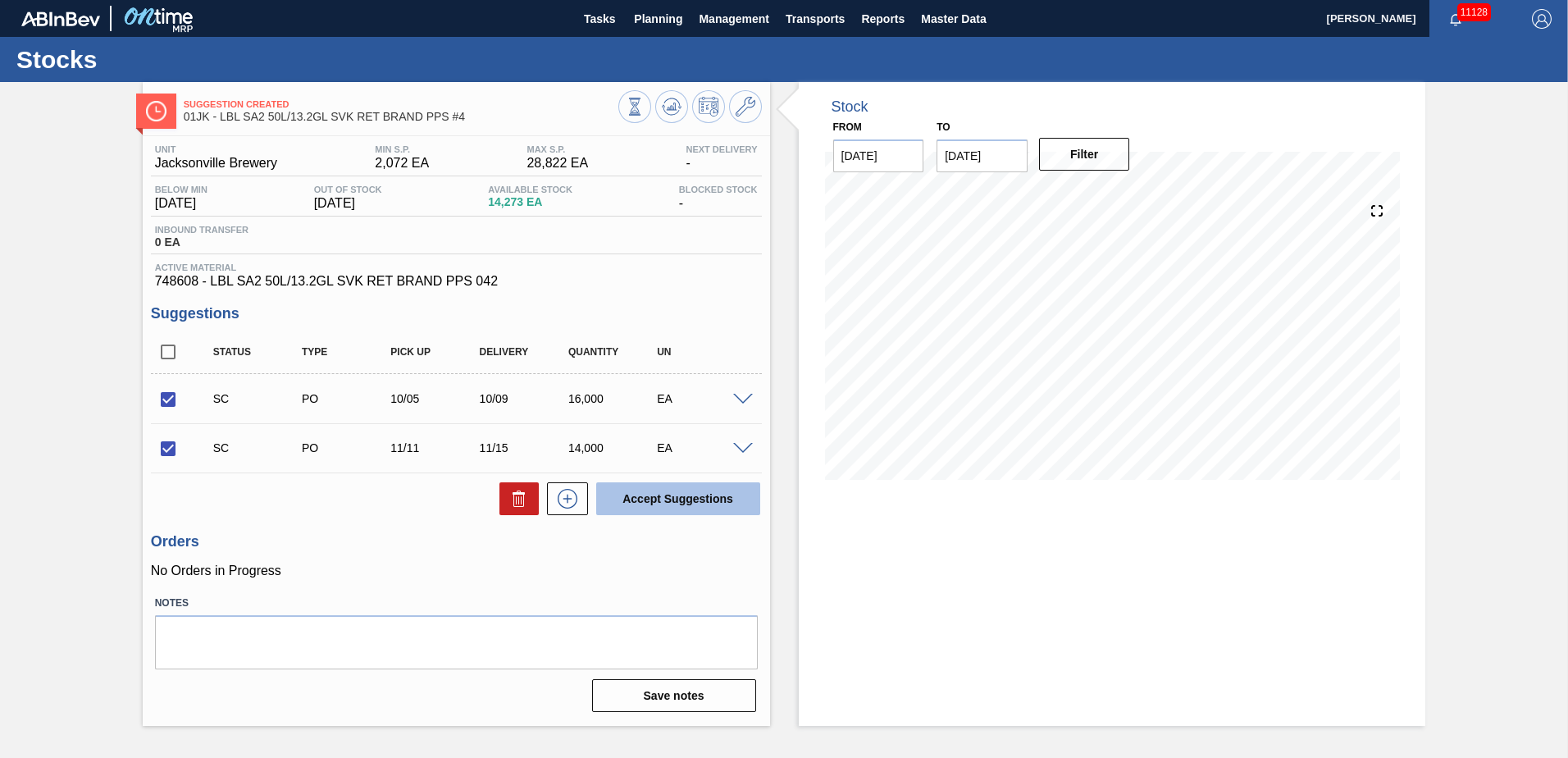
checkbox input "false"
click at [667, 18] on span "Planning" at bounding box center [658, 19] width 49 height 20
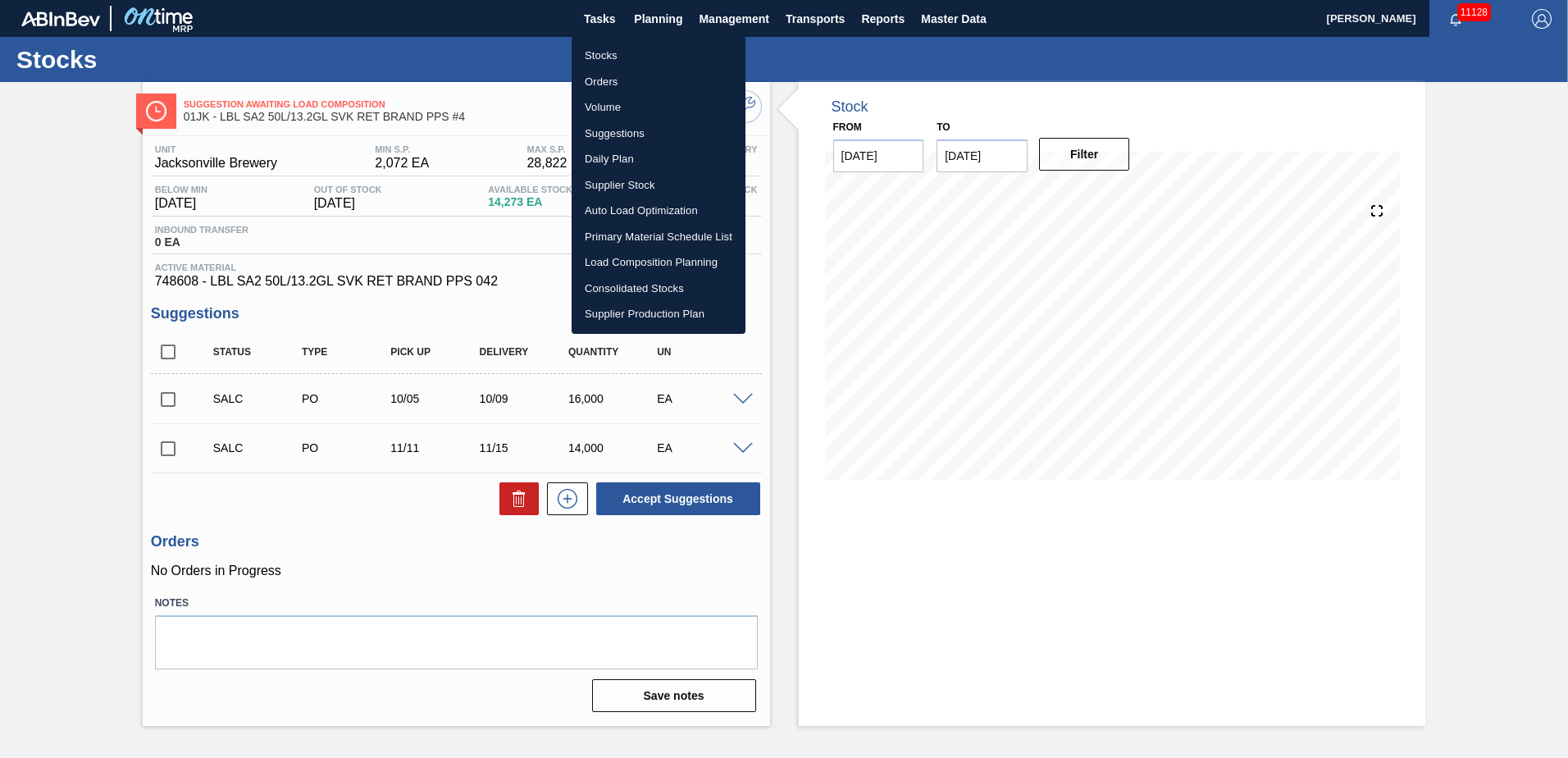
click at [616, 58] on li "Stocks" at bounding box center [659, 55] width 174 height 26
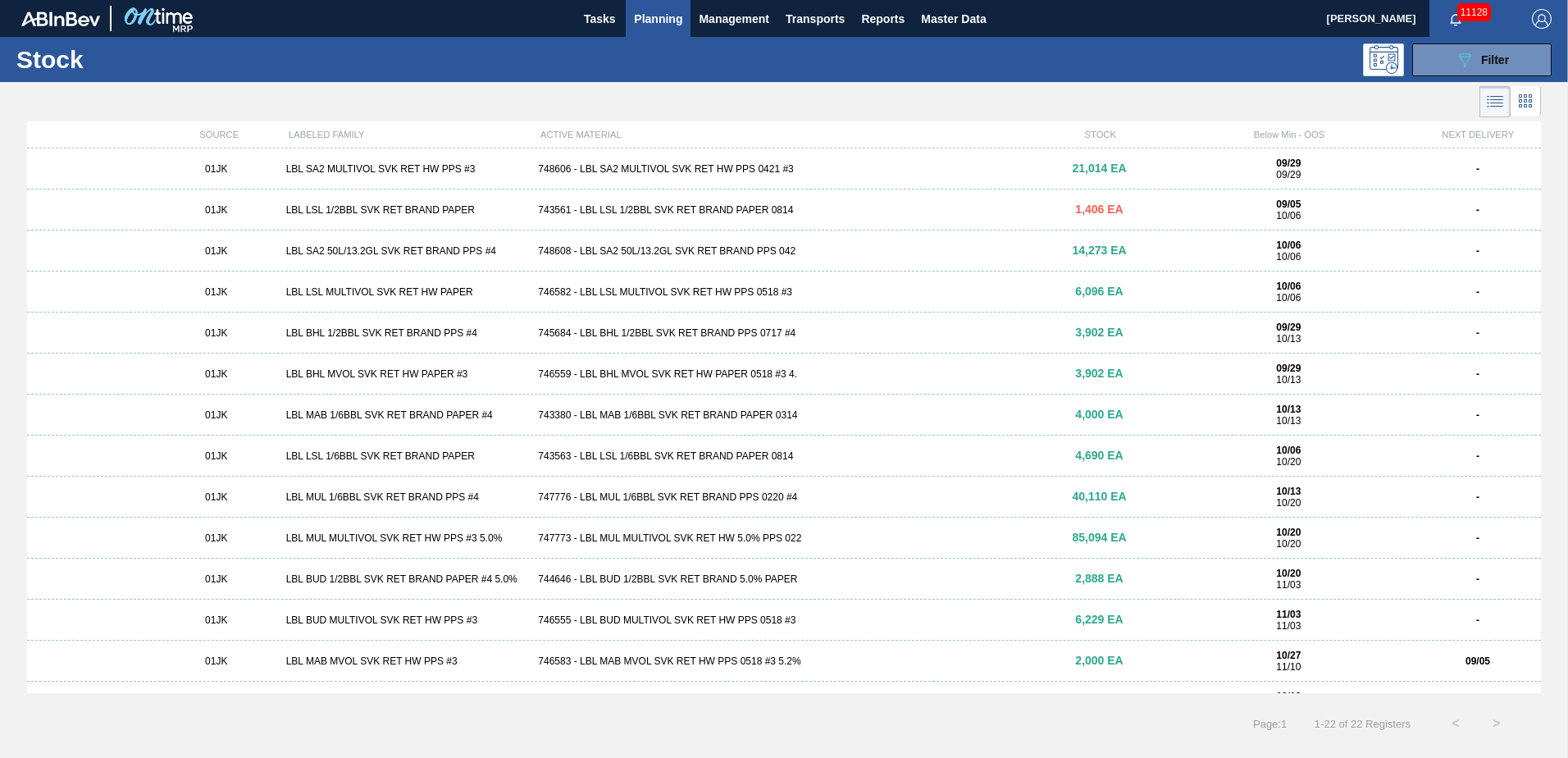
click at [775, 296] on div "746582 - LBL LSL MULTIVOL SVK RET HW PPS 0518 #3" at bounding box center [783, 292] width 504 height 11
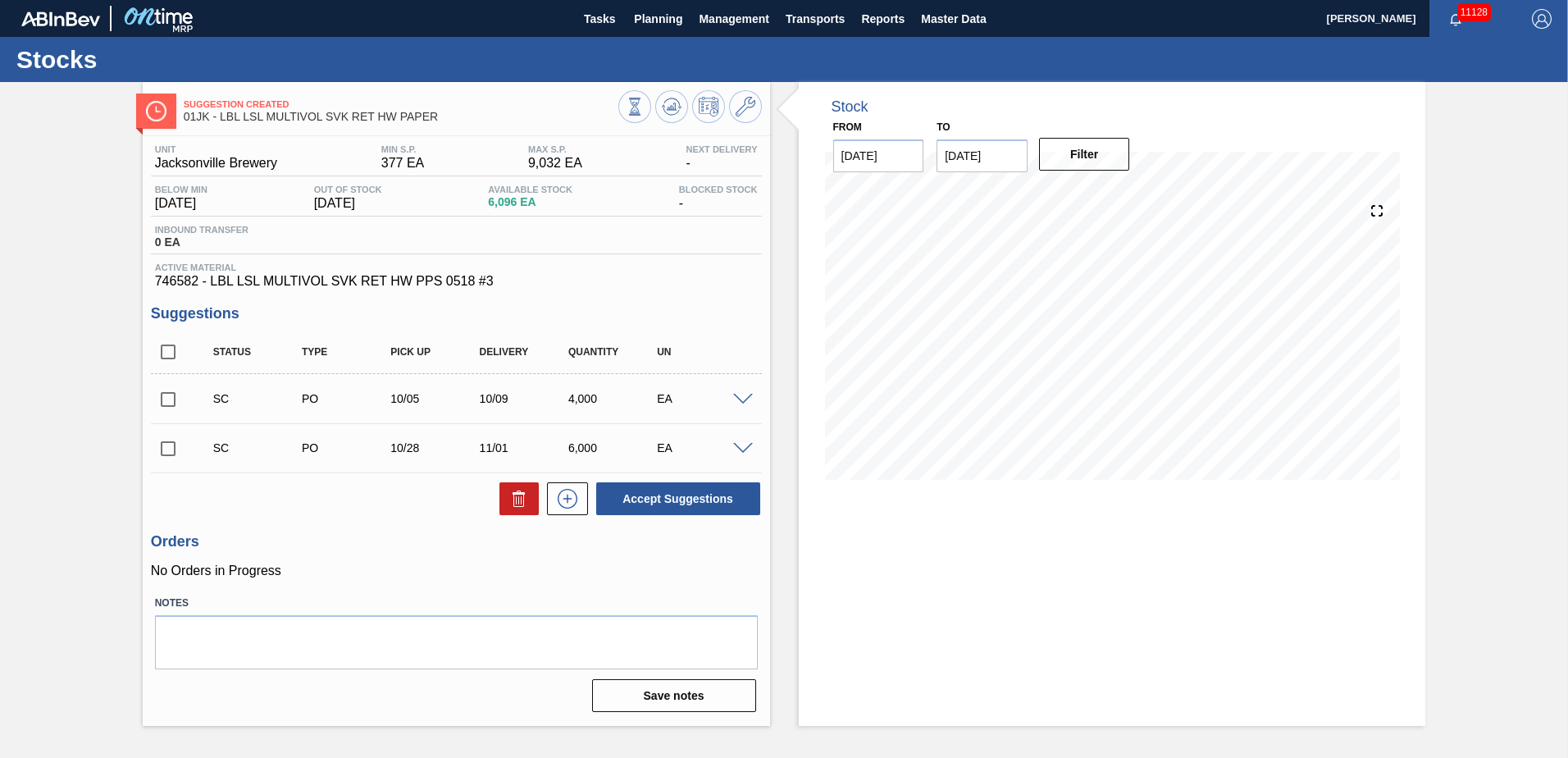
click at [168, 446] on input "checkbox" at bounding box center [168, 449] width 34 height 34
click at [672, 504] on button "Accept Suggestions" at bounding box center [678, 499] width 164 height 32
checkbox input "false"
click at [662, 23] on span "Planning" at bounding box center [658, 19] width 49 height 20
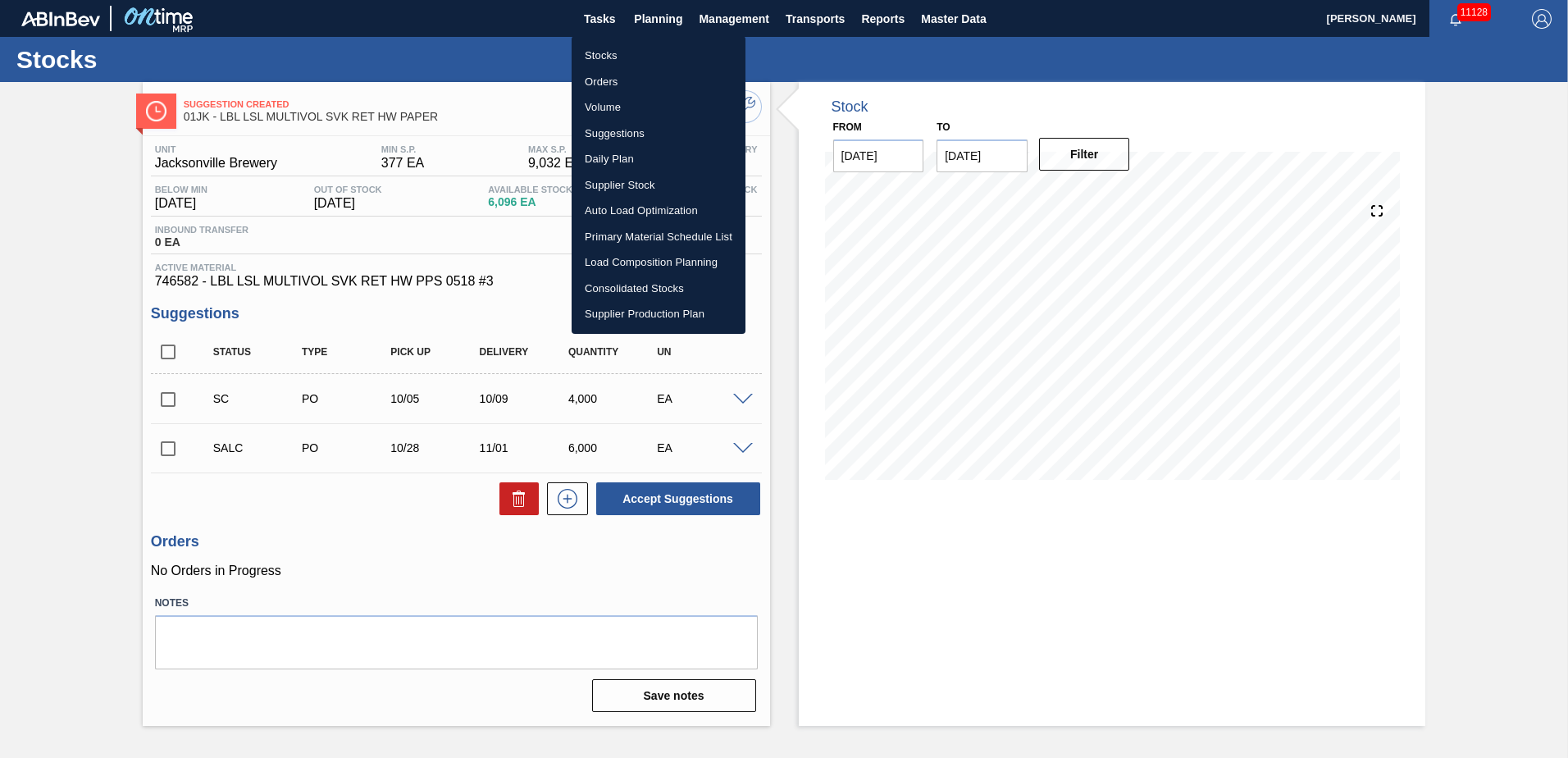
click at [622, 55] on li "Stocks" at bounding box center [659, 55] width 174 height 26
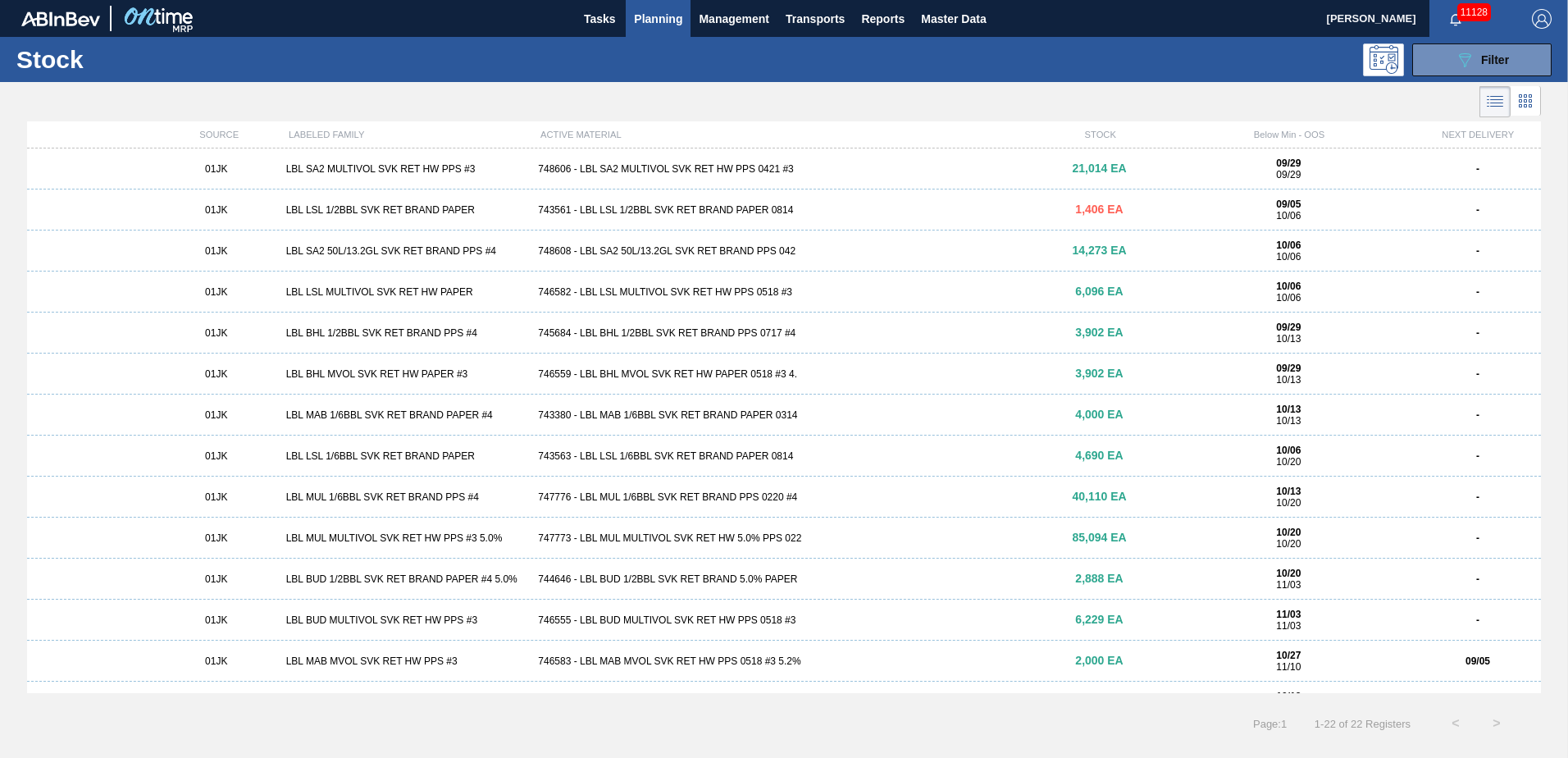
click at [869, 337] on div "745684 - LBL BHL 1/2BBL SVK RET BRAND PPS 0717 #4" at bounding box center [783, 333] width 504 height 11
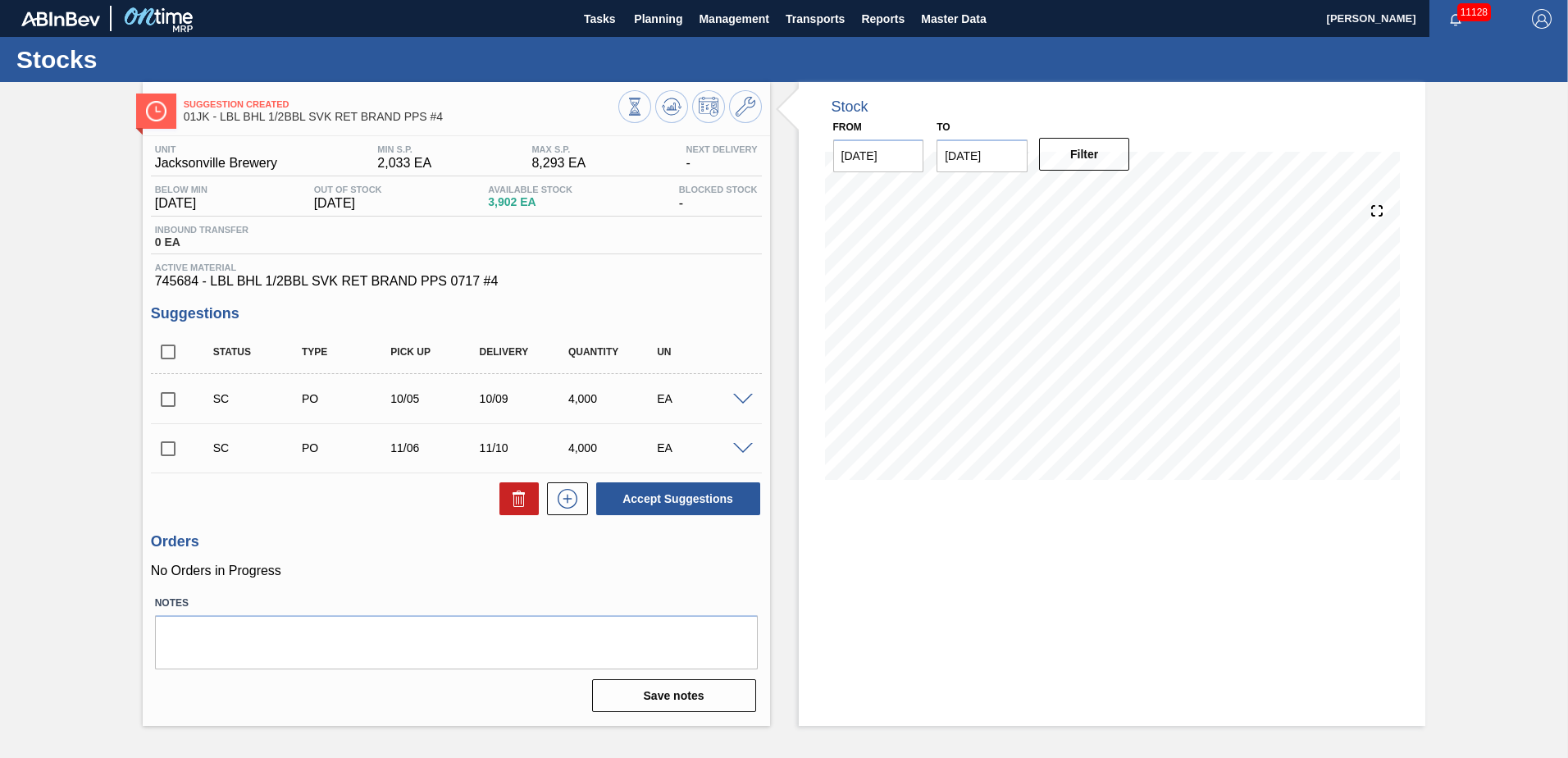
click at [169, 398] on input "checkbox" at bounding box center [168, 399] width 34 height 34
checkbox input "true"
click at [165, 447] on input "checkbox" at bounding box center [168, 449] width 34 height 34
click at [171, 447] on input "checkbox" at bounding box center [168, 449] width 34 height 34
click at [164, 447] on input "checkbox" at bounding box center [168, 449] width 34 height 34
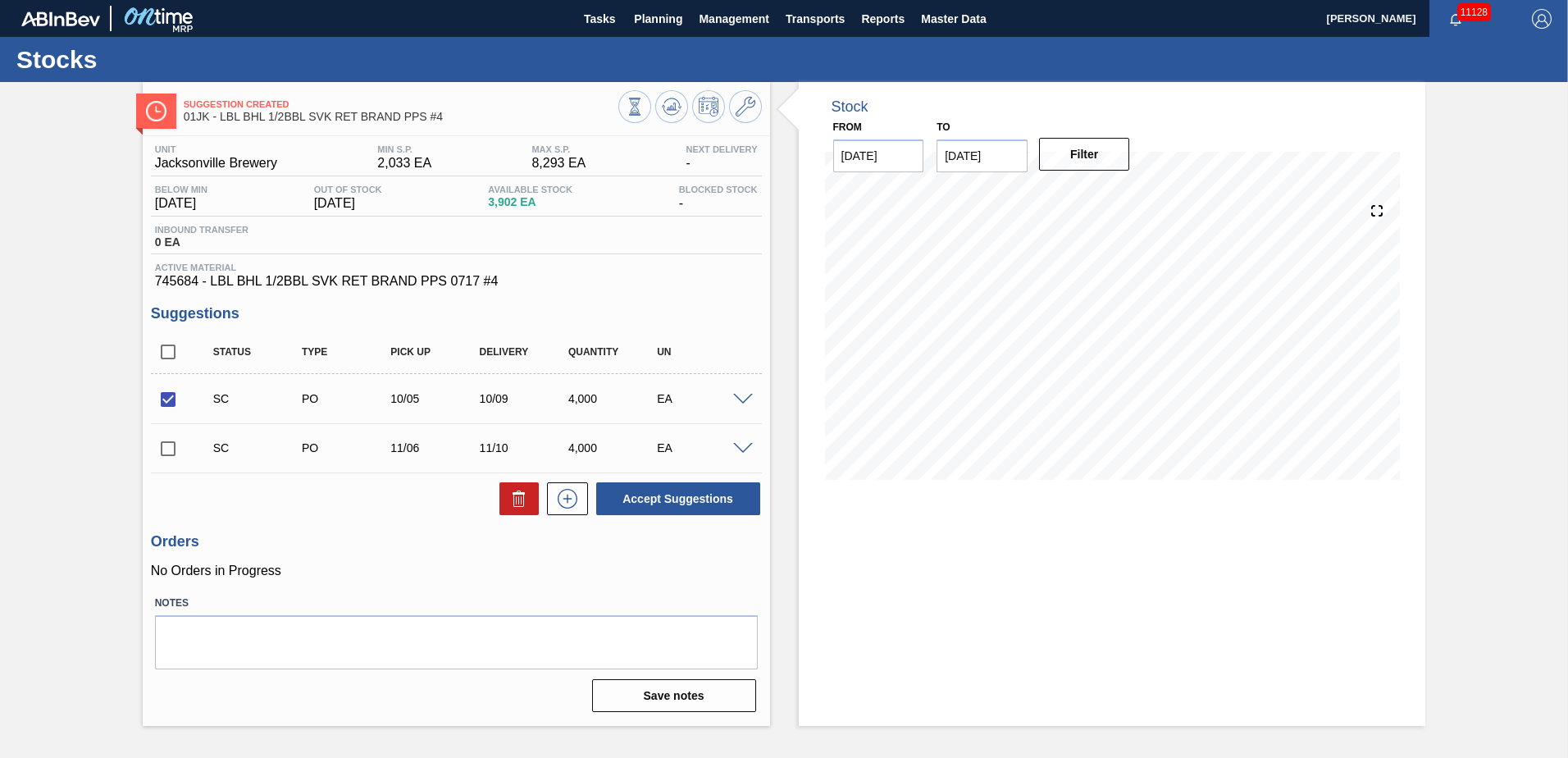
checkbox input "true"
click at [675, 504] on button "Accept Suggestions" at bounding box center [678, 499] width 164 height 32
checkbox input "false"
click at [665, 34] on button "Planning" at bounding box center [659, 18] width 65 height 37
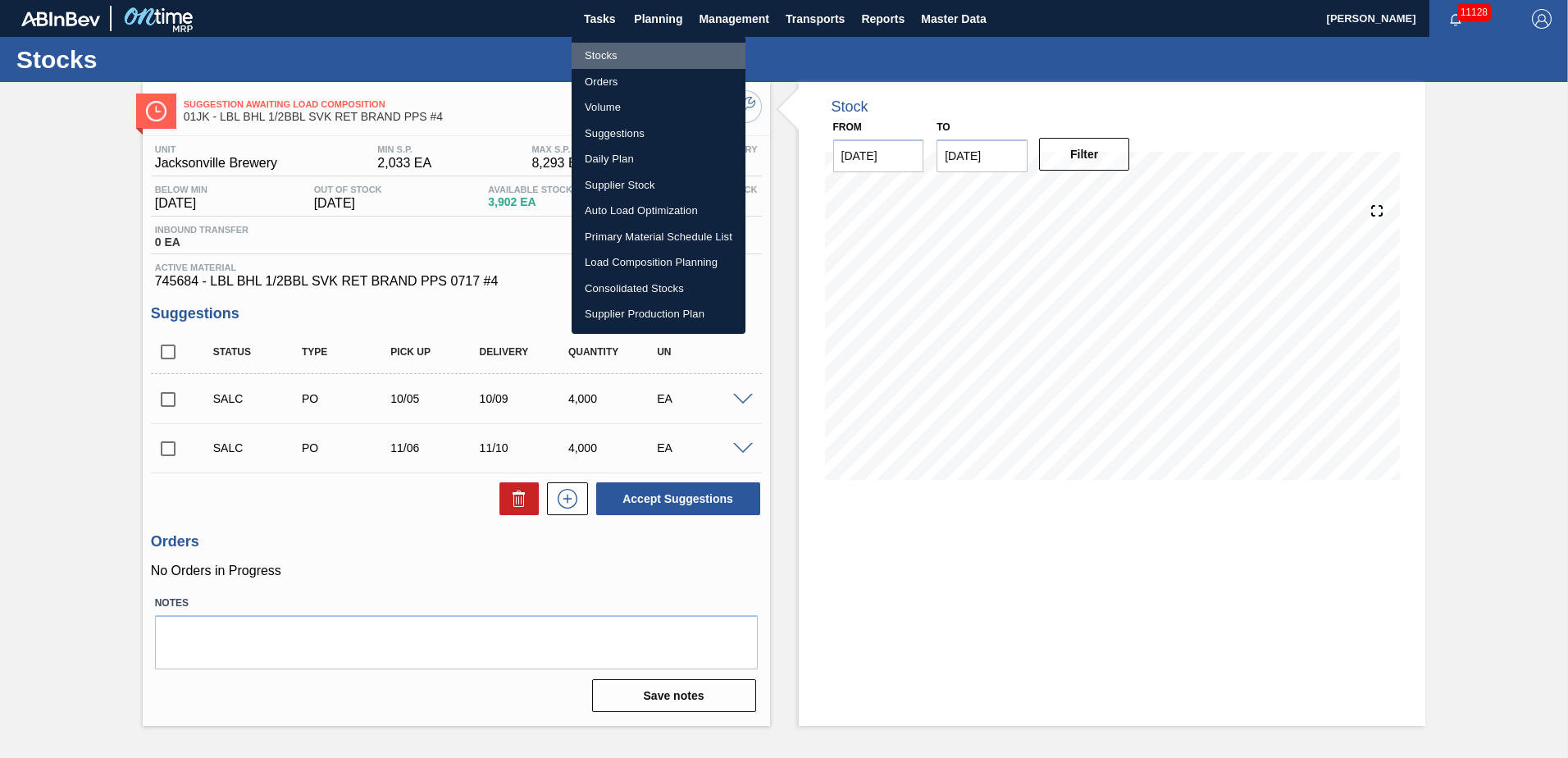
click at [620, 54] on li "Stocks" at bounding box center [659, 55] width 174 height 26
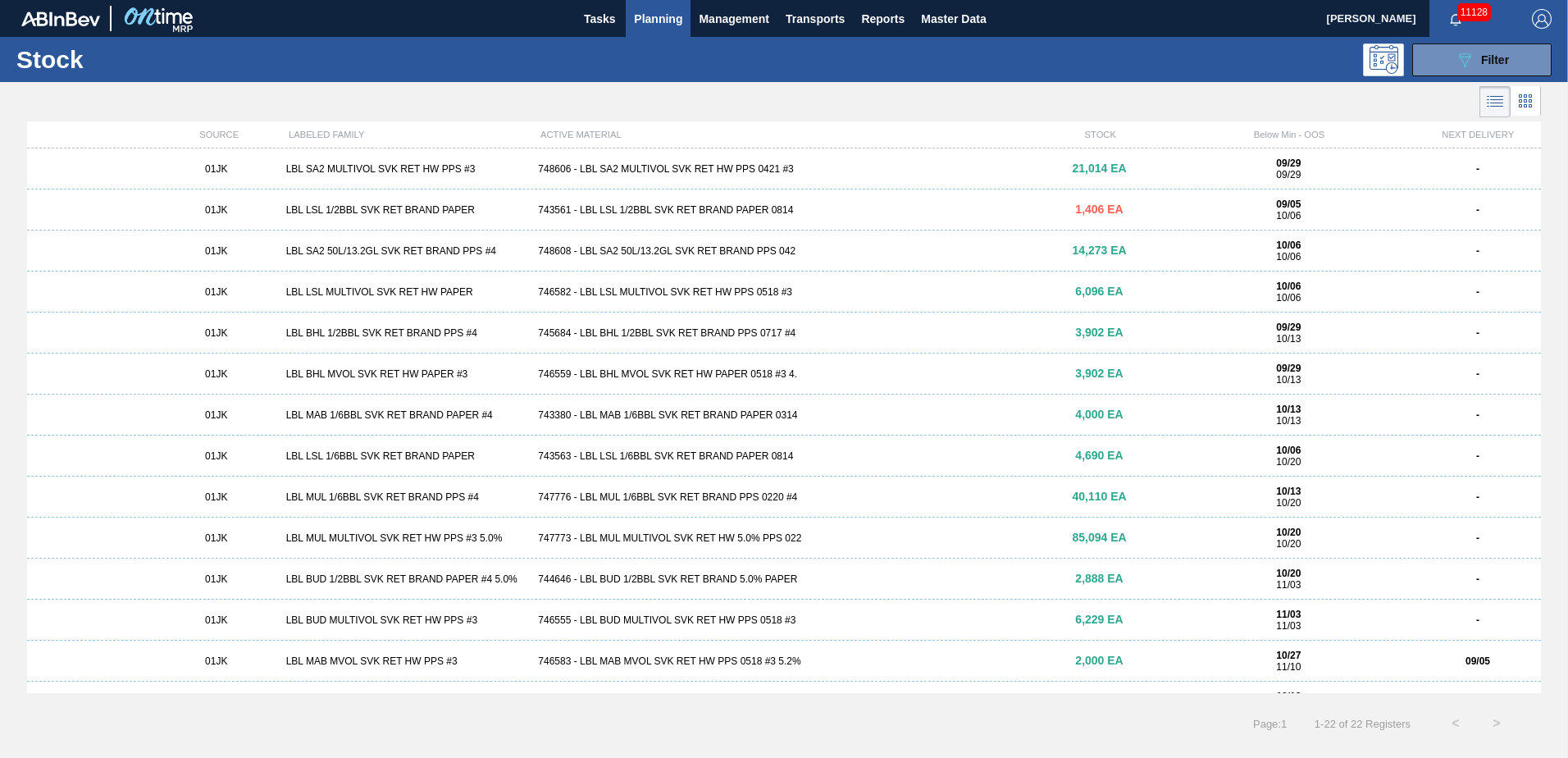
click at [728, 415] on div "743380 - LBL MAB 1/6BBL SVK RET BRAND PAPER 0314" at bounding box center [783, 415] width 504 height 11
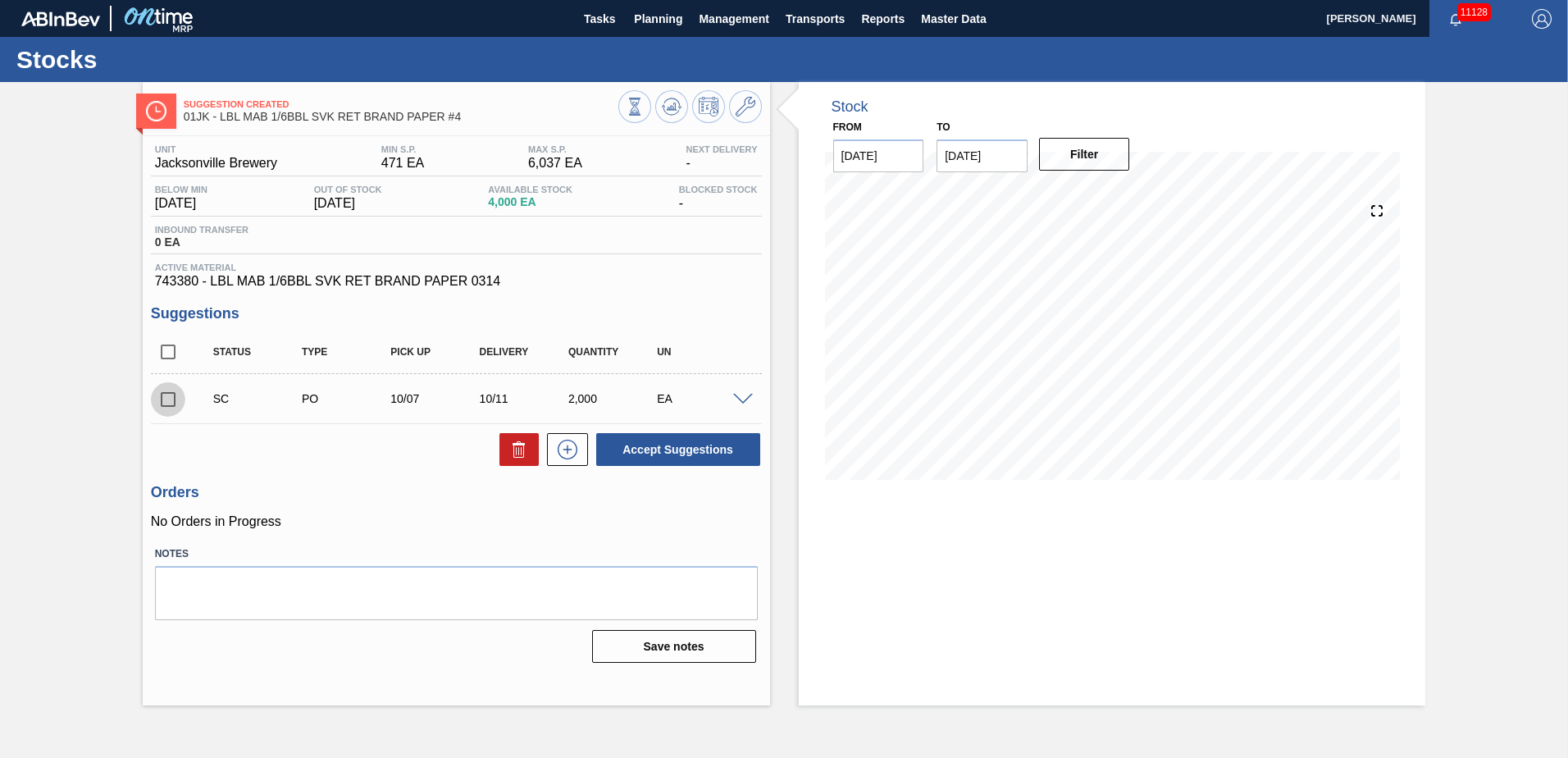
click at [179, 405] on input "checkbox" at bounding box center [168, 399] width 34 height 34
click at [704, 445] on button "Accept Suggestions" at bounding box center [678, 450] width 164 height 32
checkbox input "false"
click at [669, 20] on span "Planning" at bounding box center [658, 19] width 49 height 20
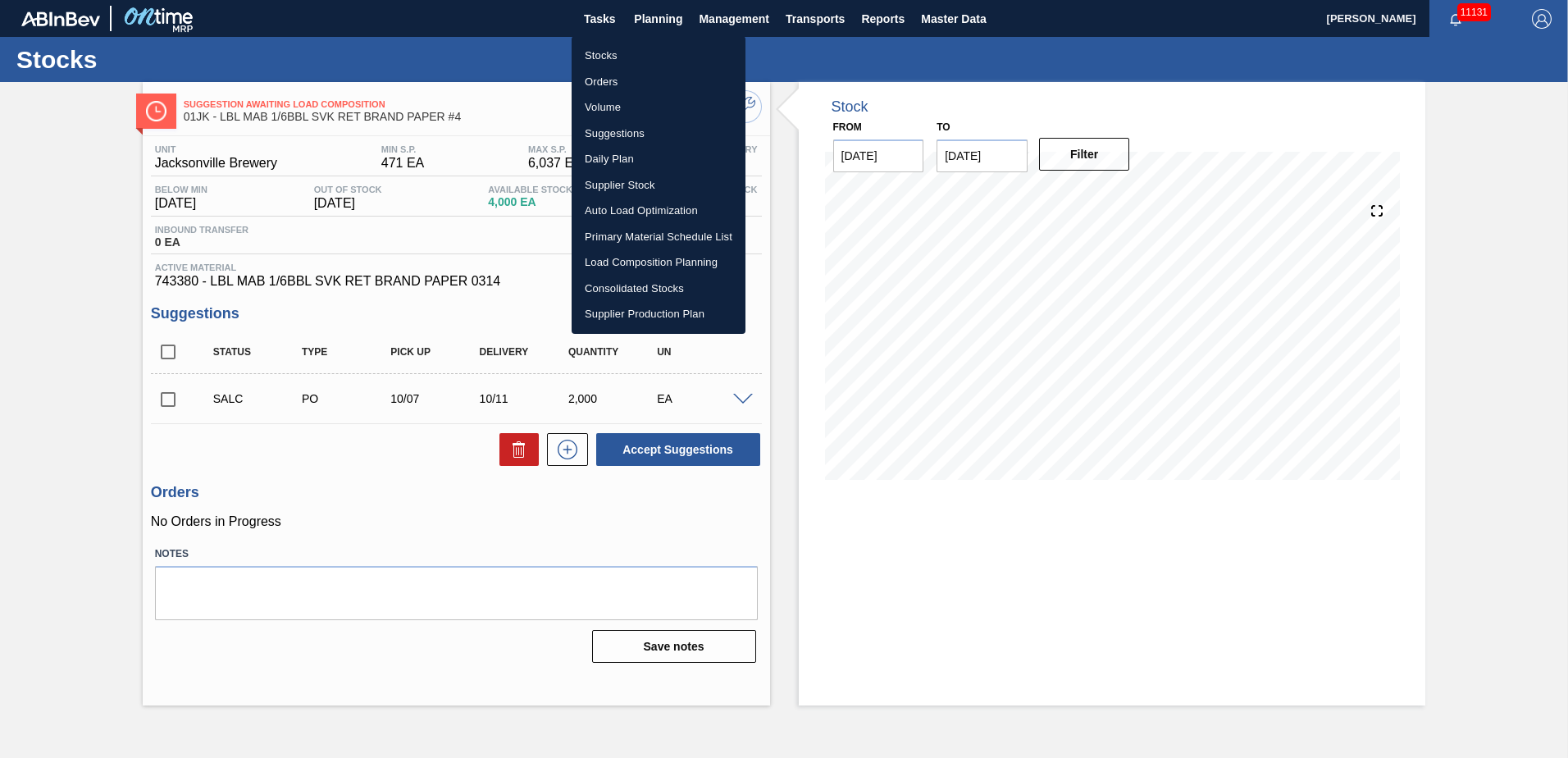
click at [625, 55] on li "Stocks" at bounding box center [659, 55] width 174 height 26
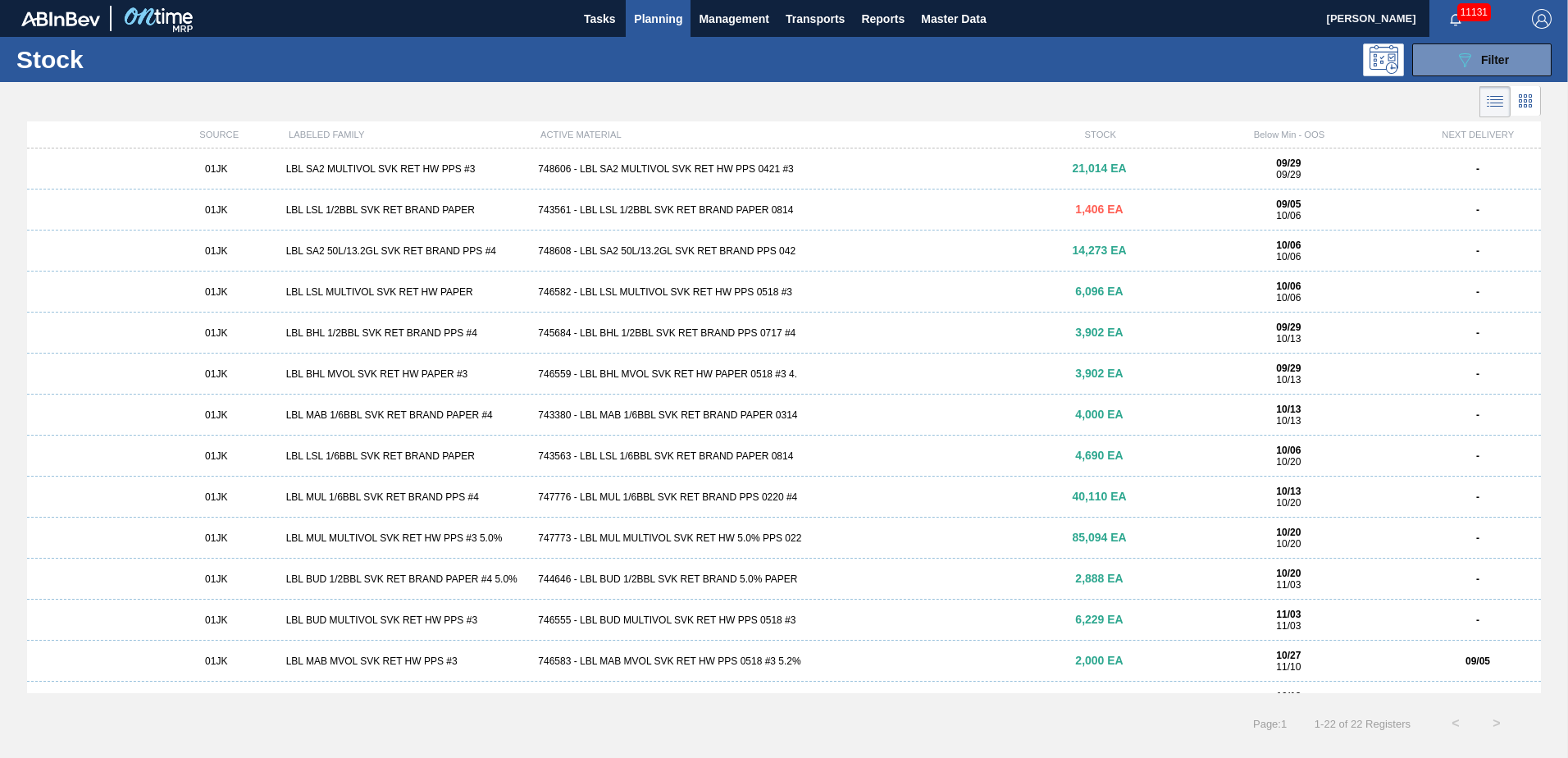
click at [695, 455] on div "743563 - LBL LSL 1/6BBL SVK RET BRAND PAPER 0814" at bounding box center [783, 456] width 504 height 11
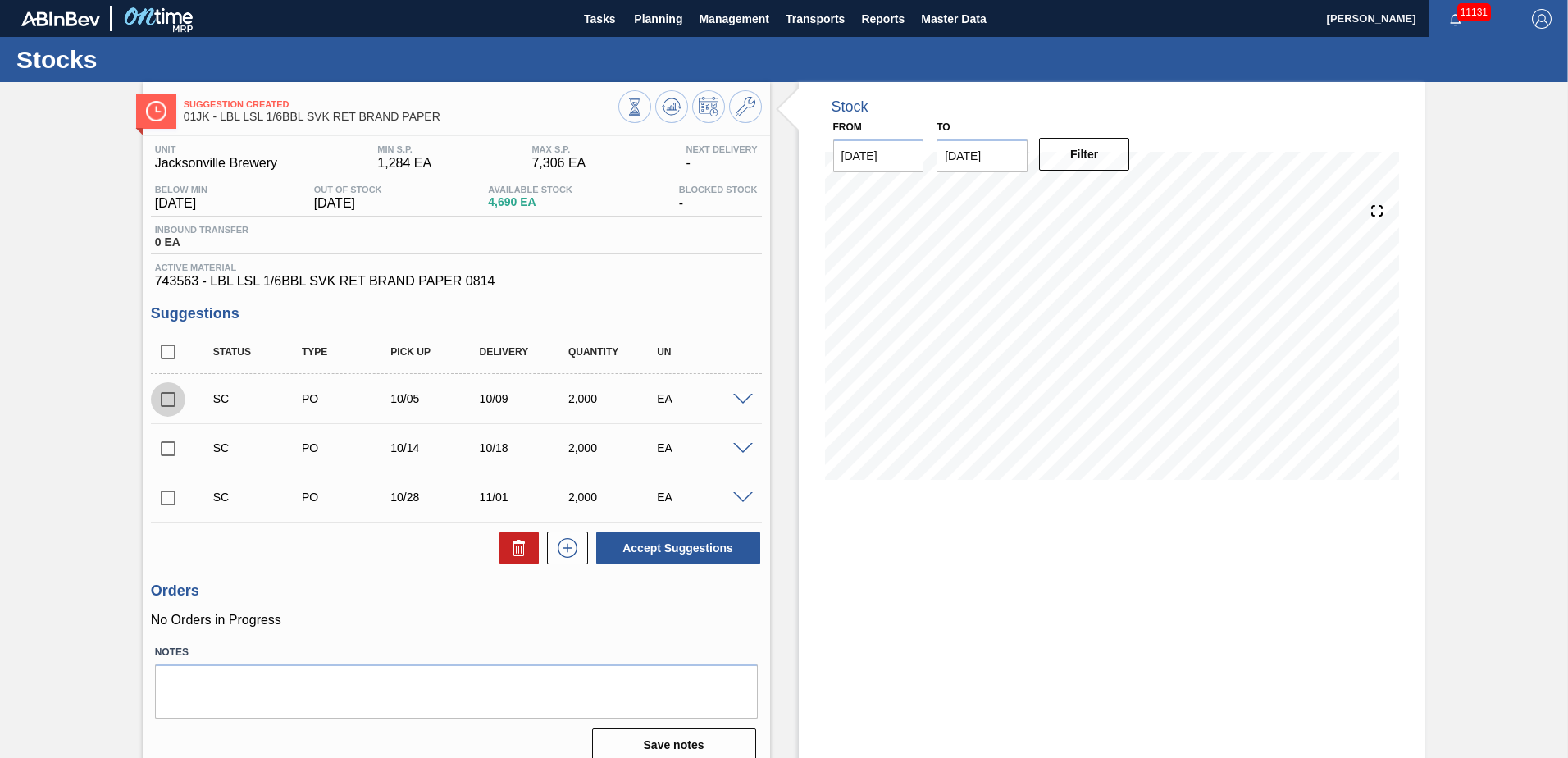
click at [179, 399] on input "checkbox" at bounding box center [168, 399] width 34 height 34
checkbox input "true"
click at [163, 445] on input "checkbox" at bounding box center [168, 449] width 34 height 34
checkbox input "true"
click at [158, 487] on input "checkbox" at bounding box center [168, 498] width 34 height 34
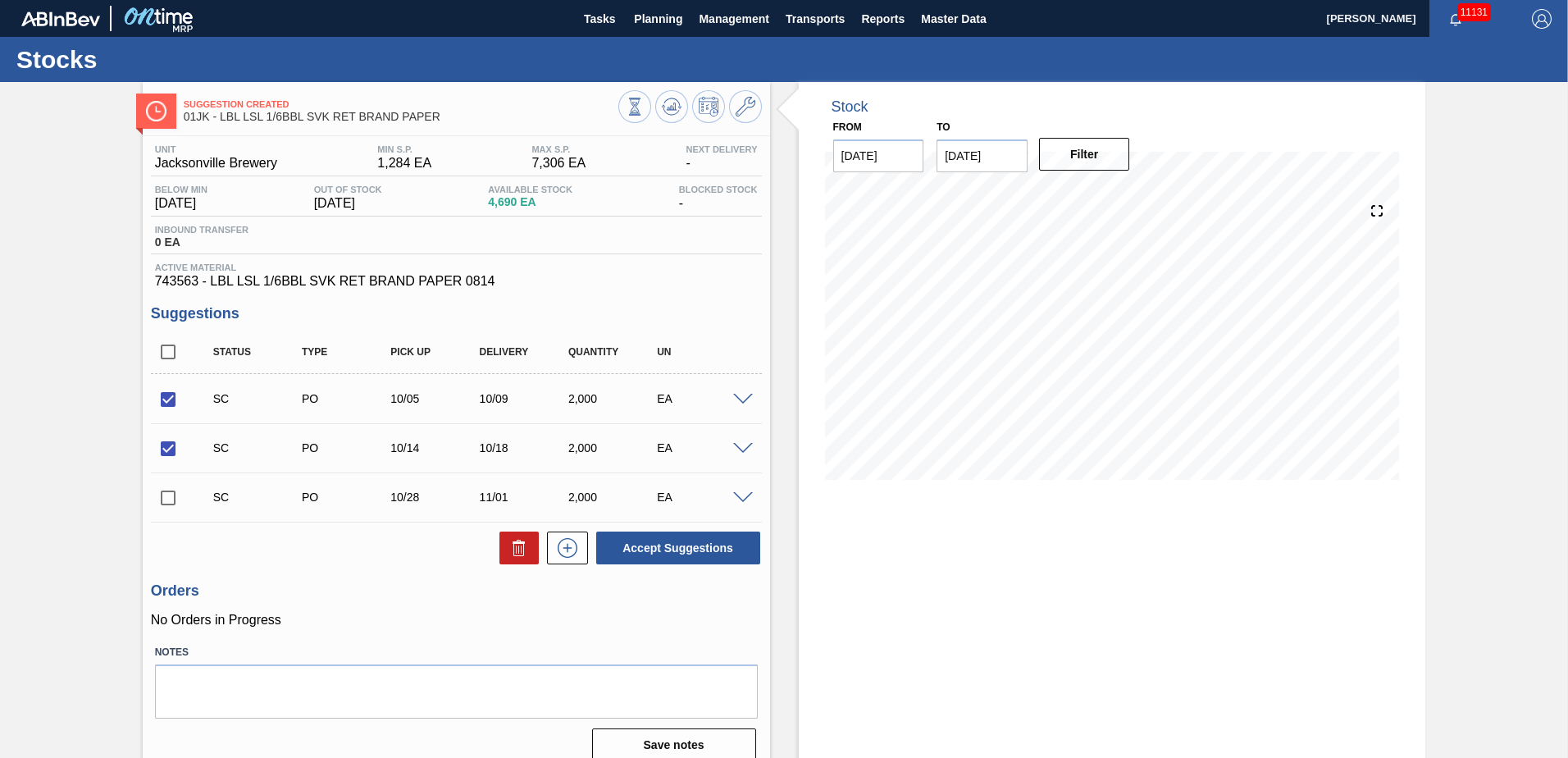
checkbox input "true"
click at [672, 534] on button "Accept Suggestions" at bounding box center [678, 548] width 164 height 32
checkbox input "false"
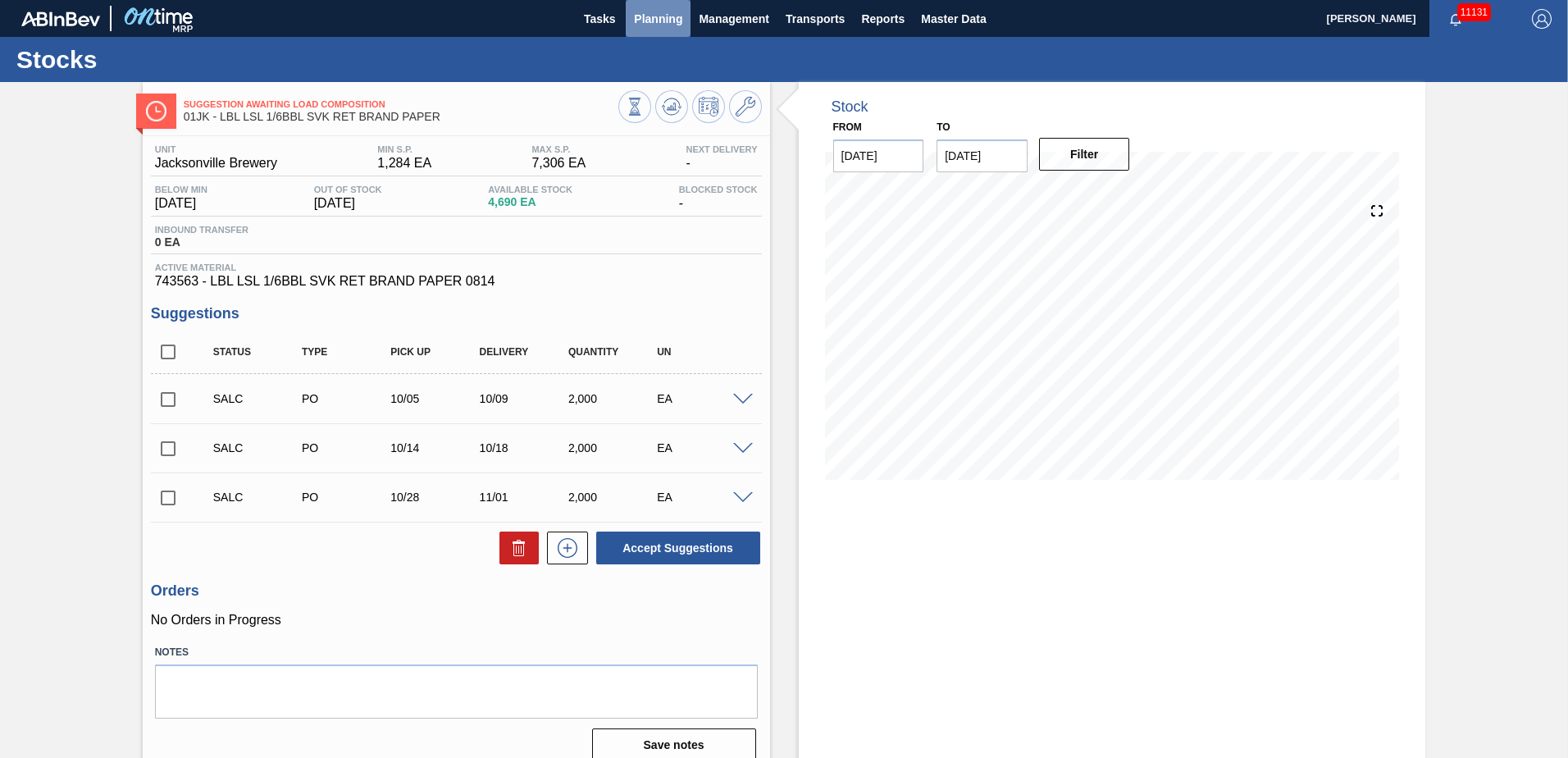
click at [670, 23] on span "Planning" at bounding box center [658, 19] width 49 height 20
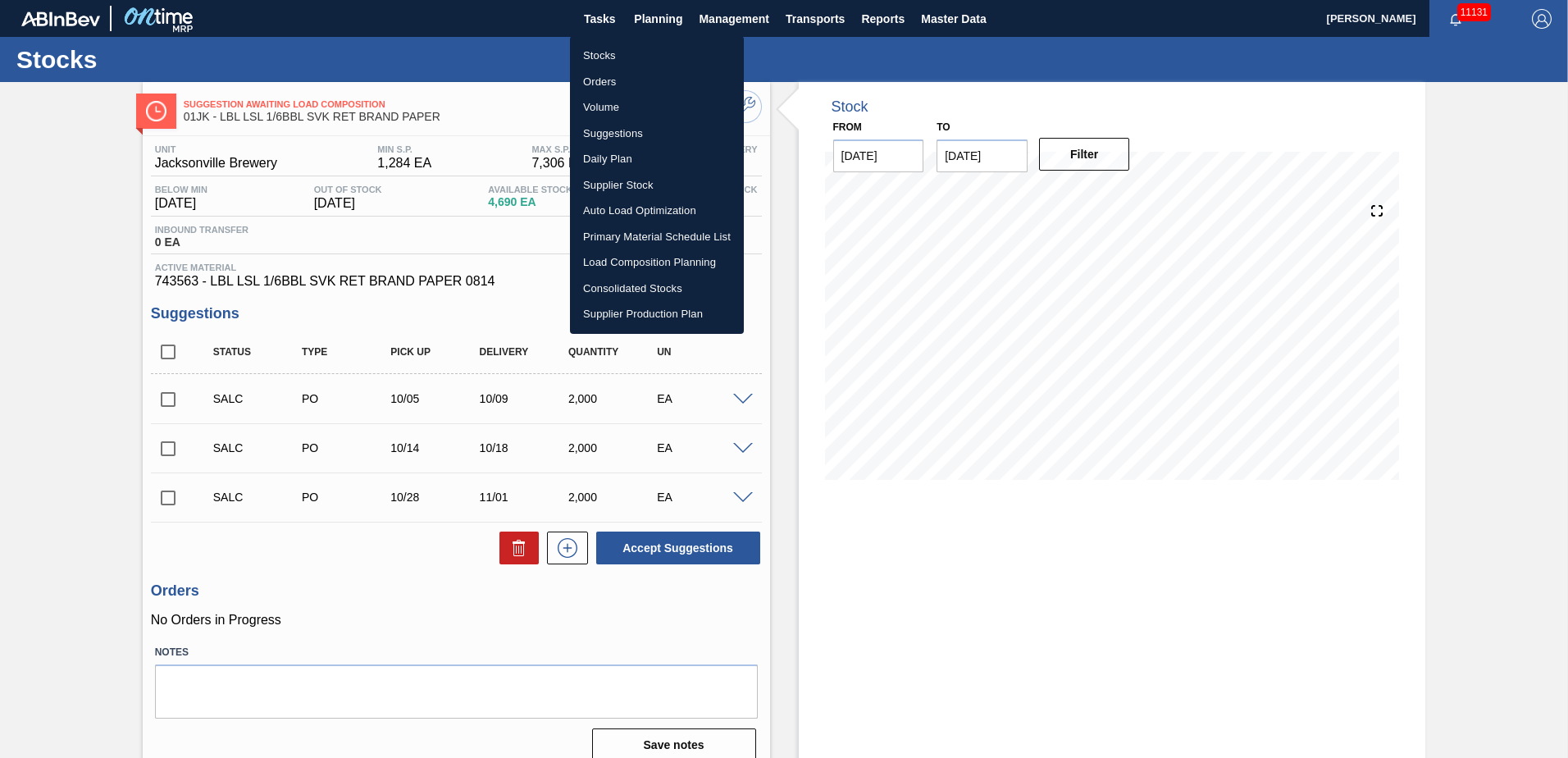
click at [608, 53] on li "Stocks" at bounding box center [657, 55] width 174 height 26
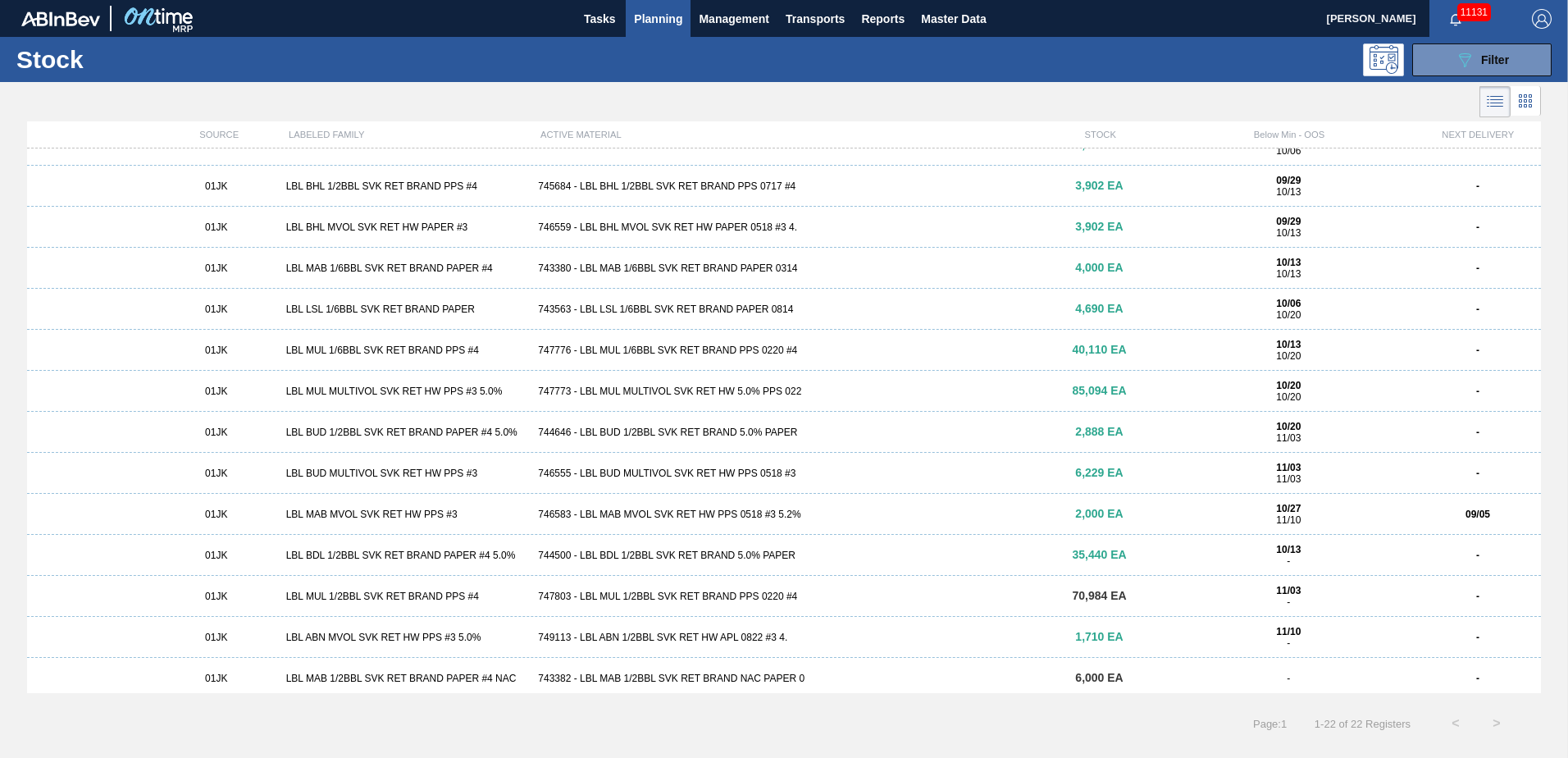
scroll to position [164, 0]
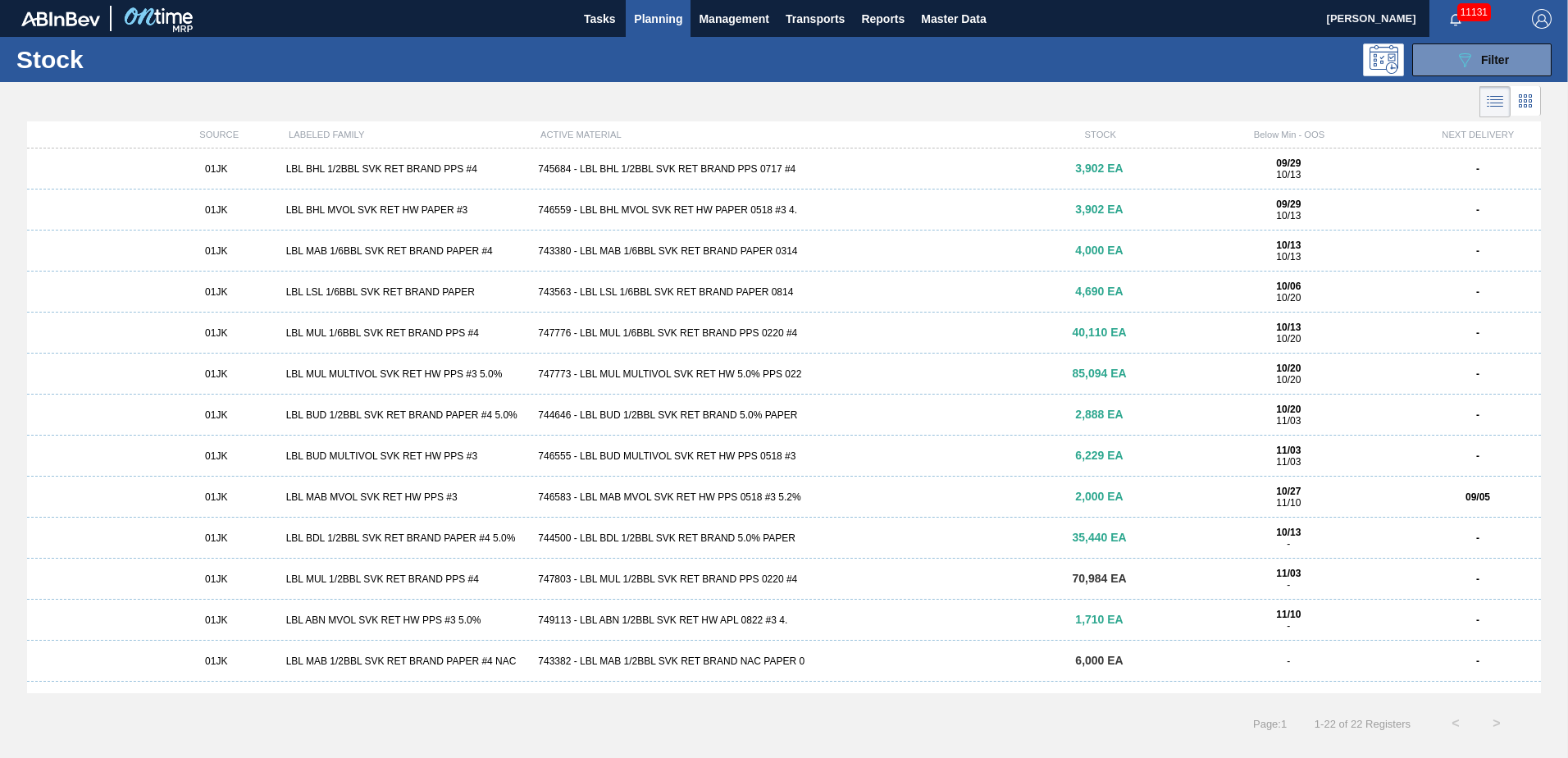
click at [702, 344] on div "01JK LBL MUL 1/6BBL SVK RET BRAND PPS #4 747776 - LBL MUL 1/6BBL SVK RET BRAND …" at bounding box center [784, 333] width 1514 height 41
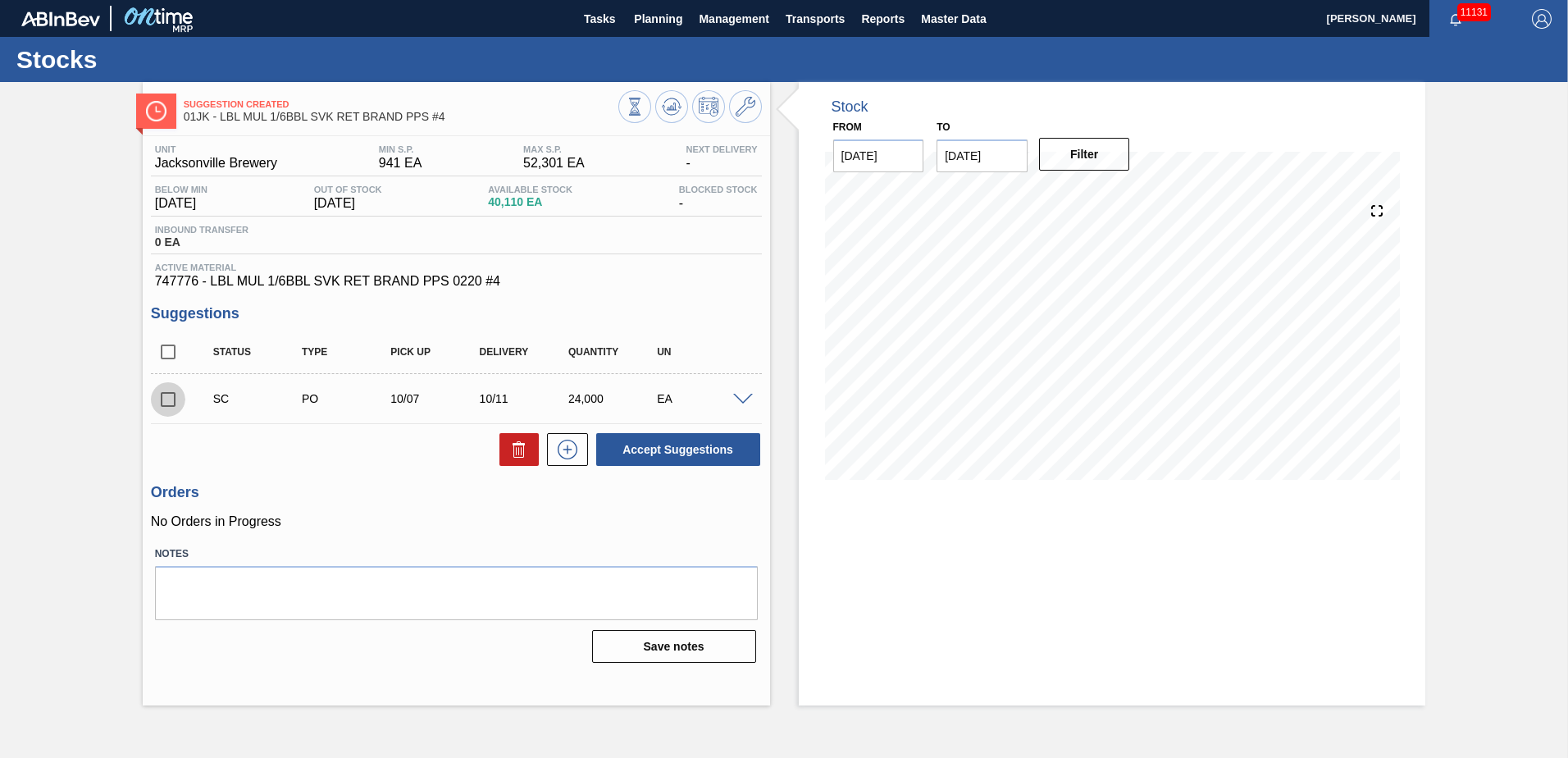
click at [171, 403] on input "checkbox" at bounding box center [168, 399] width 34 height 34
click at [723, 439] on button "Accept Suggestions" at bounding box center [678, 450] width 164 height 32
checkbox input "false"
click at [680, 30] on button "Planning" at bounding box center [659, 18] width 65 height 37
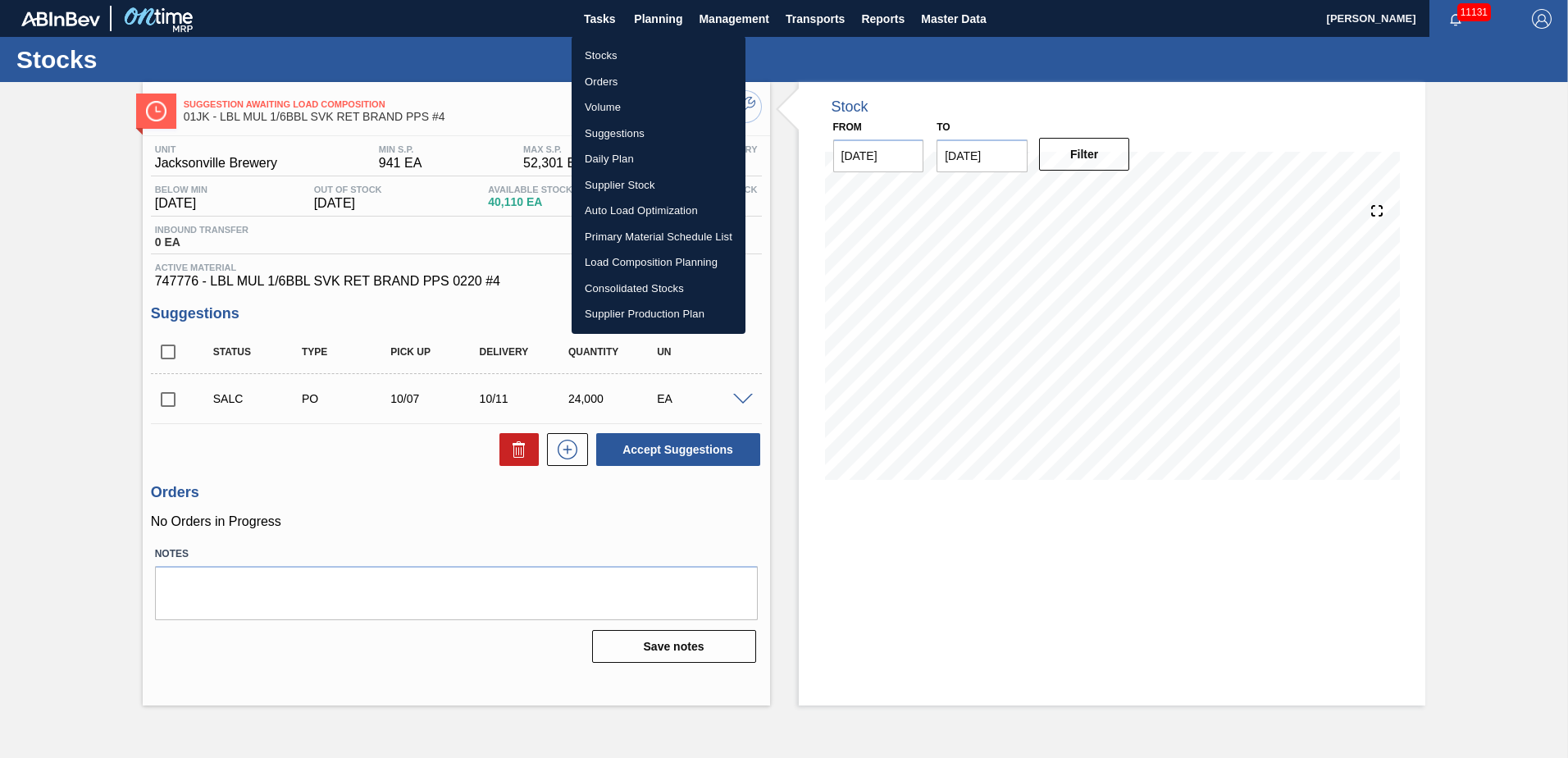
click at [610, 51] on li "Stocks" at bounding box center [659, 55] width 174 height 26
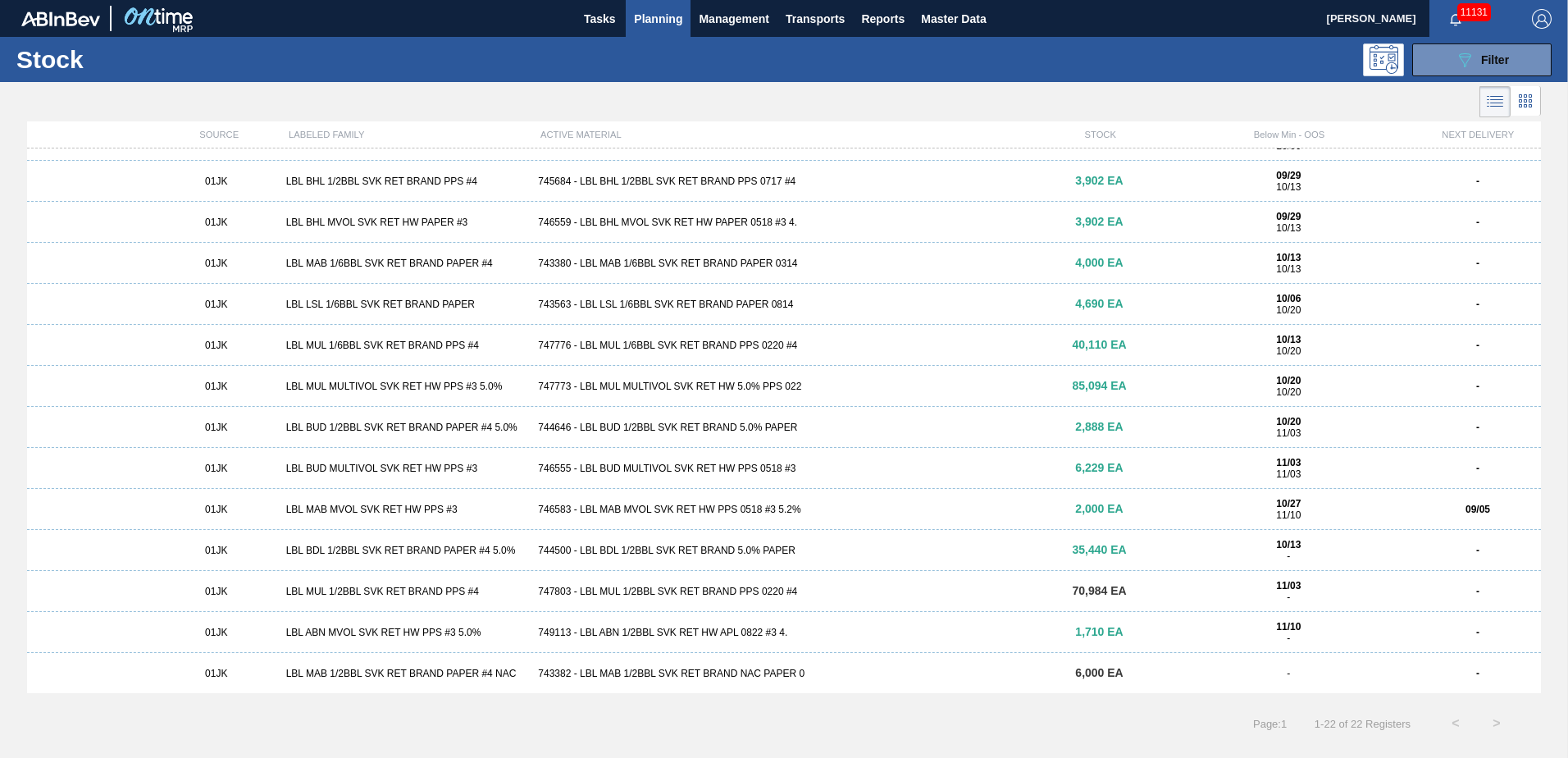
scroll to position [164, 0]
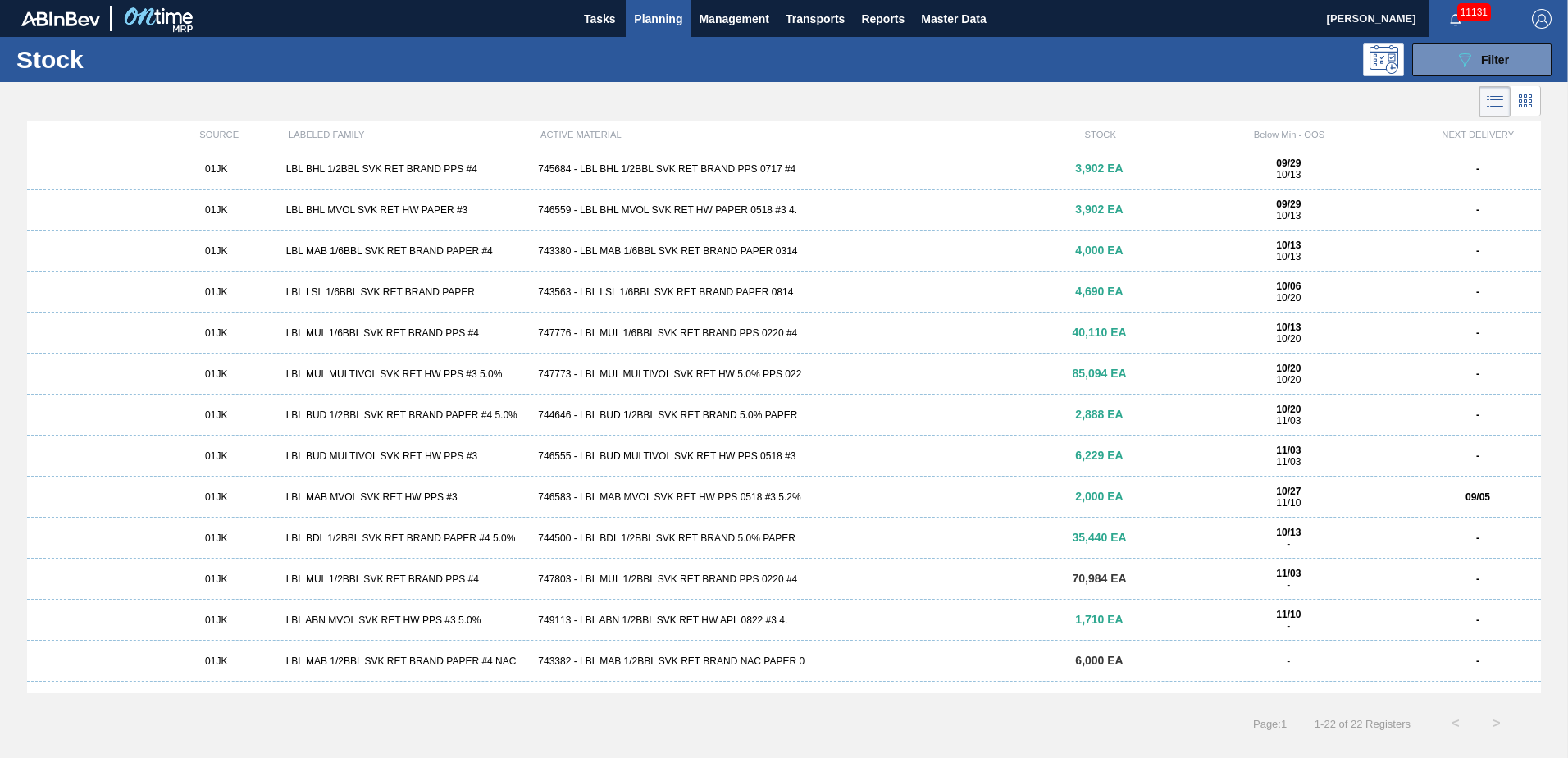
click at [676, 374] on div "747773 - LBL MUL MULTIVOL SVK RET HW 5.0% PPS 022" at bounding box center [783, 374] width 504 height 11
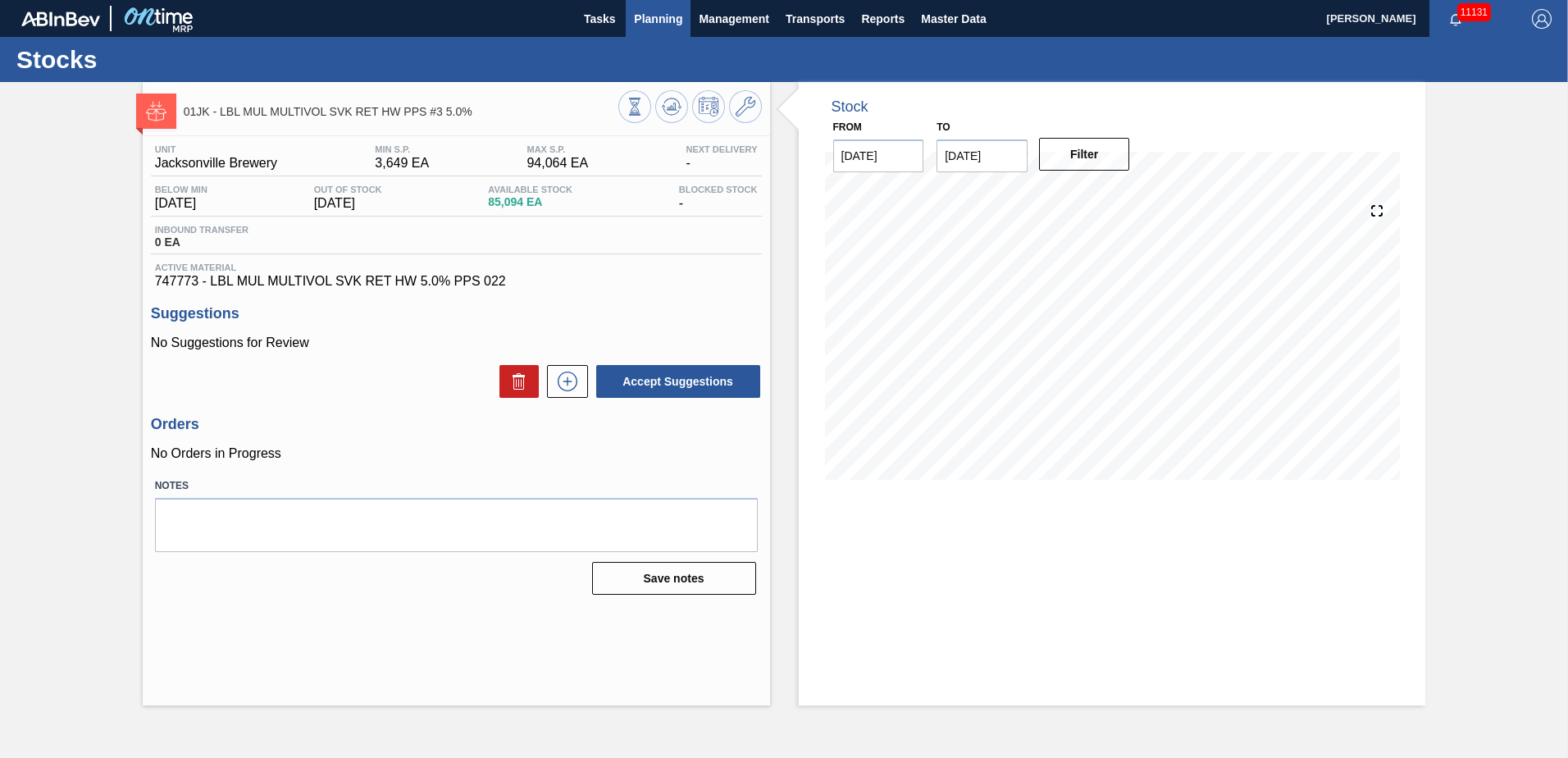
click at [671, 27] on span "Planning" at bounding box center [658, 19] width 49 height 20
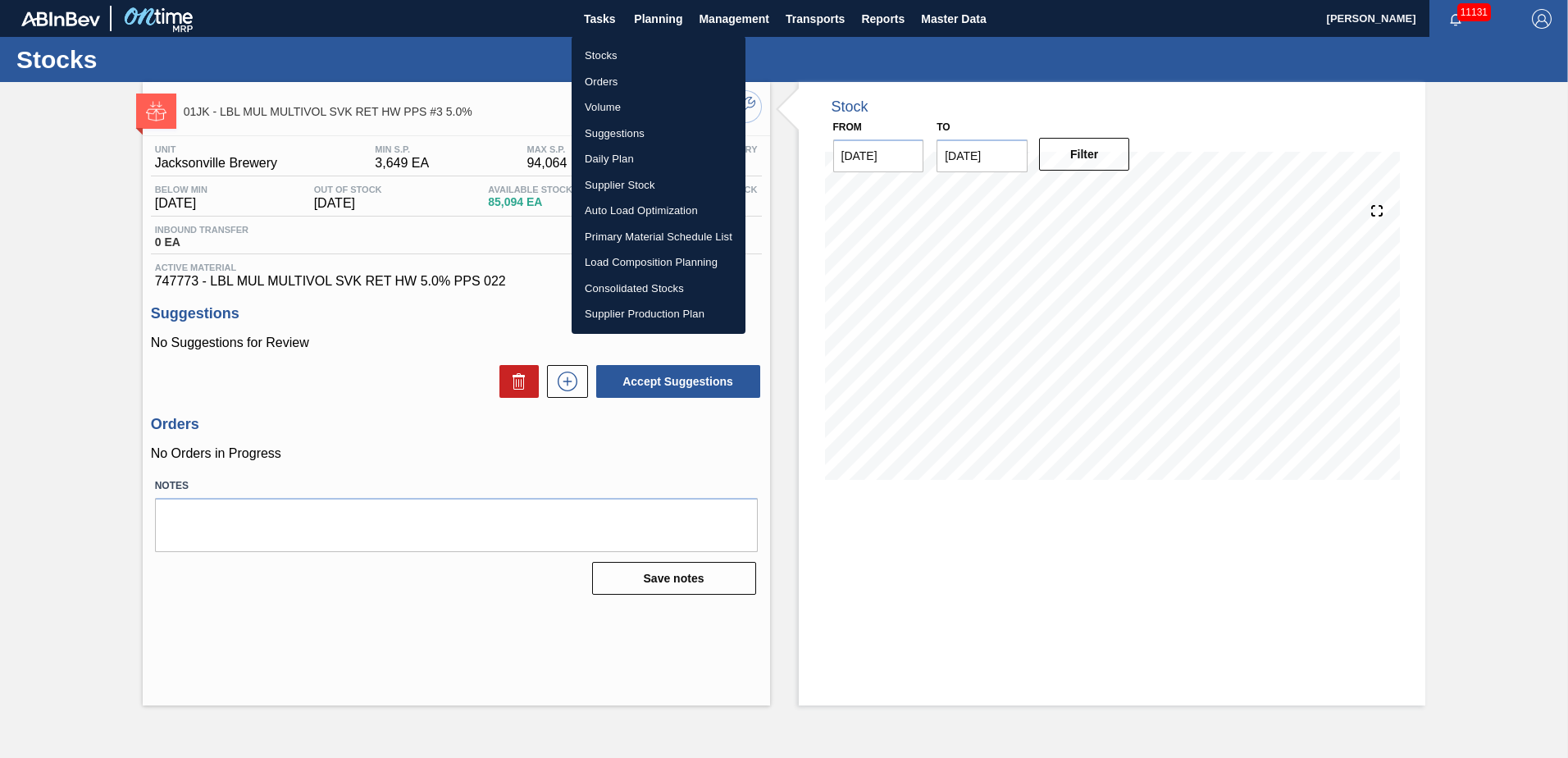
click at [630, 51] on li "Stocks" at bounding box center [659, 55] width 174 height 26
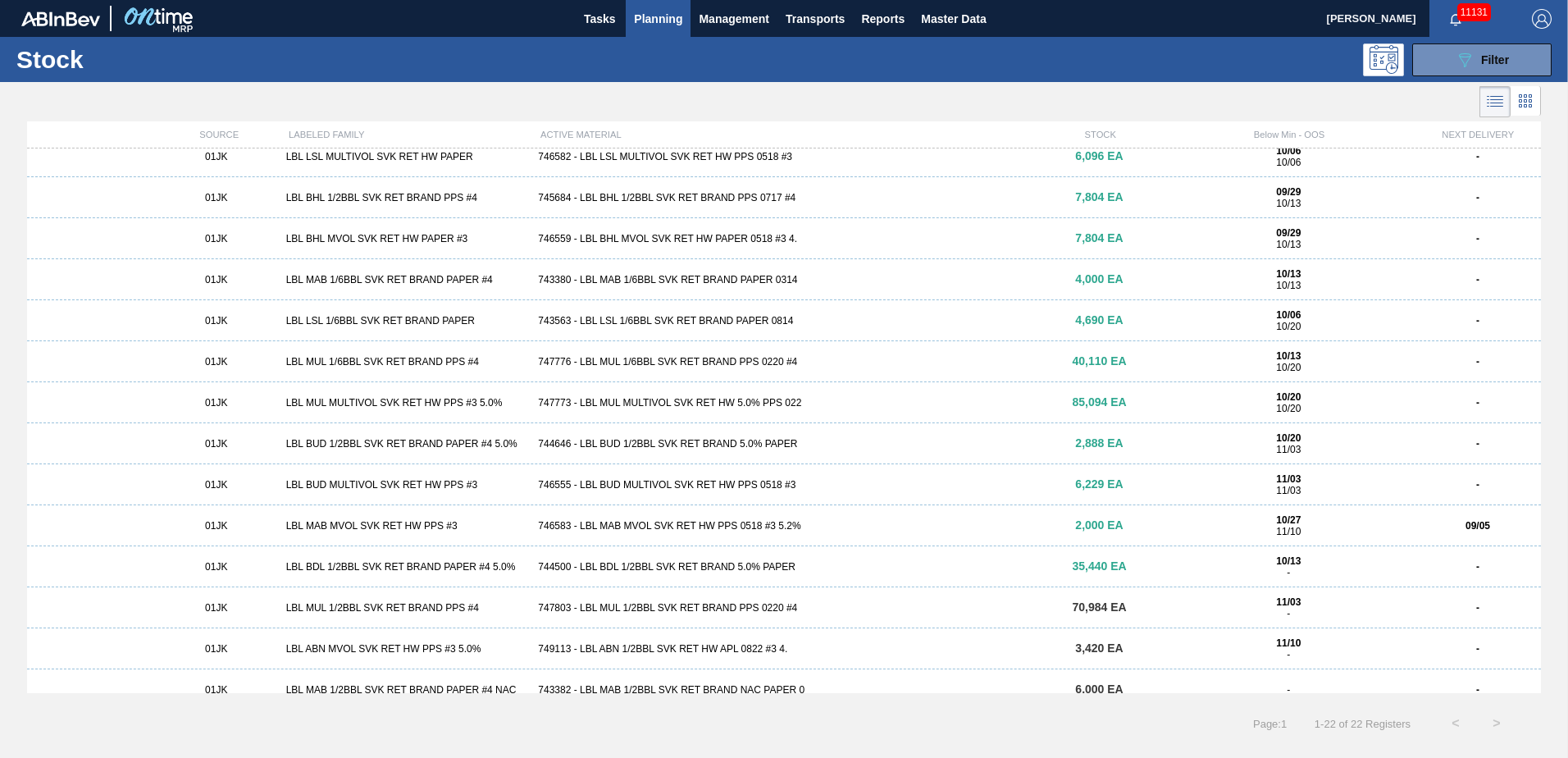
scroll to position [164, 0]
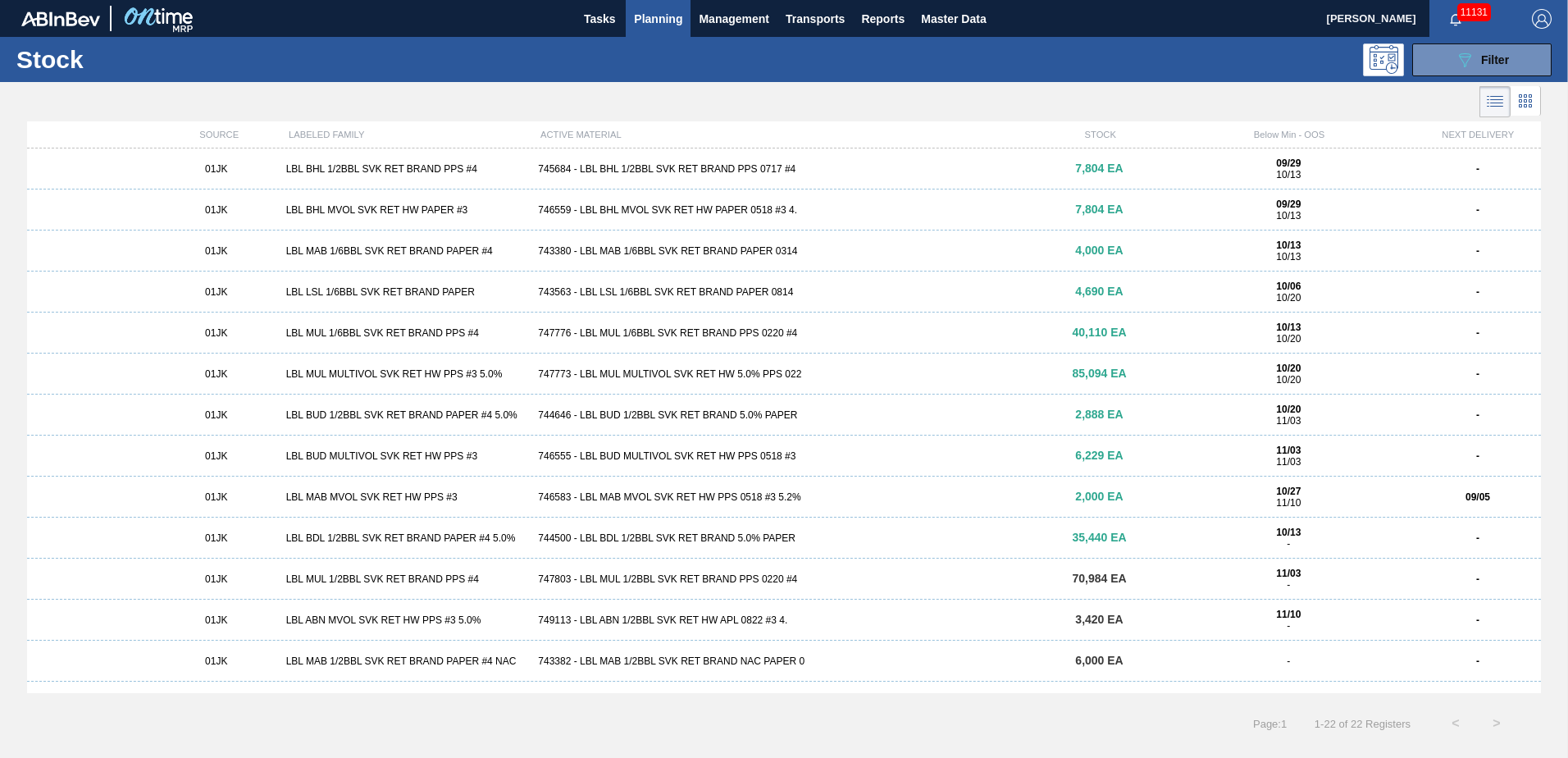
click at [693, 415] on div "744646 - LBL BUD 1/2BBL SVK RET BRAND 5.0% PAPER" at bounding box center [783, 415] width 504 height 11
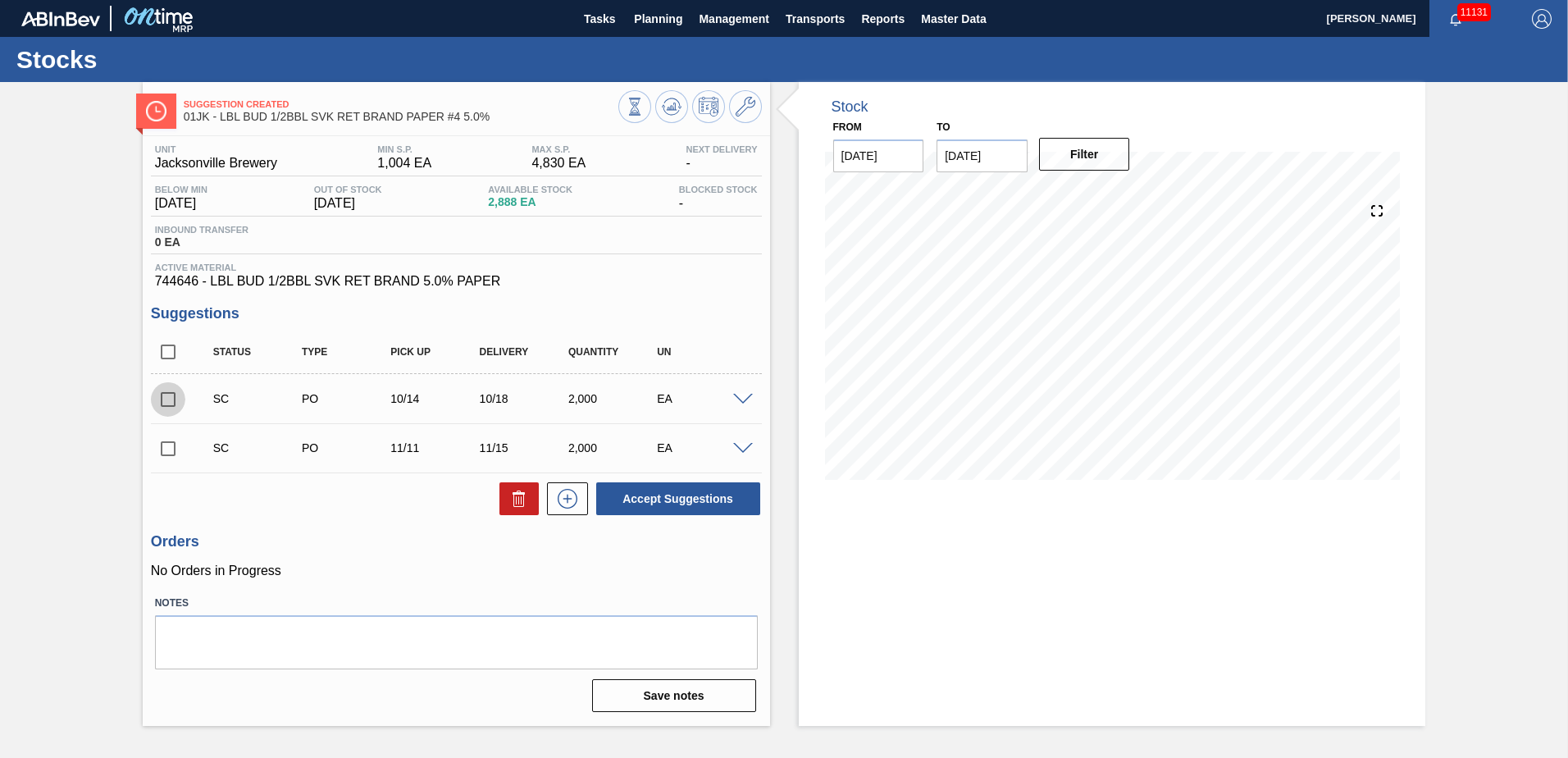
click at [171, 411] on input "checkbox" at bounding box center [168, 399] width 34 height 34
checkbox input "true"
click at [160, 446] on input "checkbox" at bounding box center [168, 449] width 34 height 34
checkbox input "true"
click at [658, 500] on button "Accept Suggestions" at bounding box center [678, 499] width 164 height 32
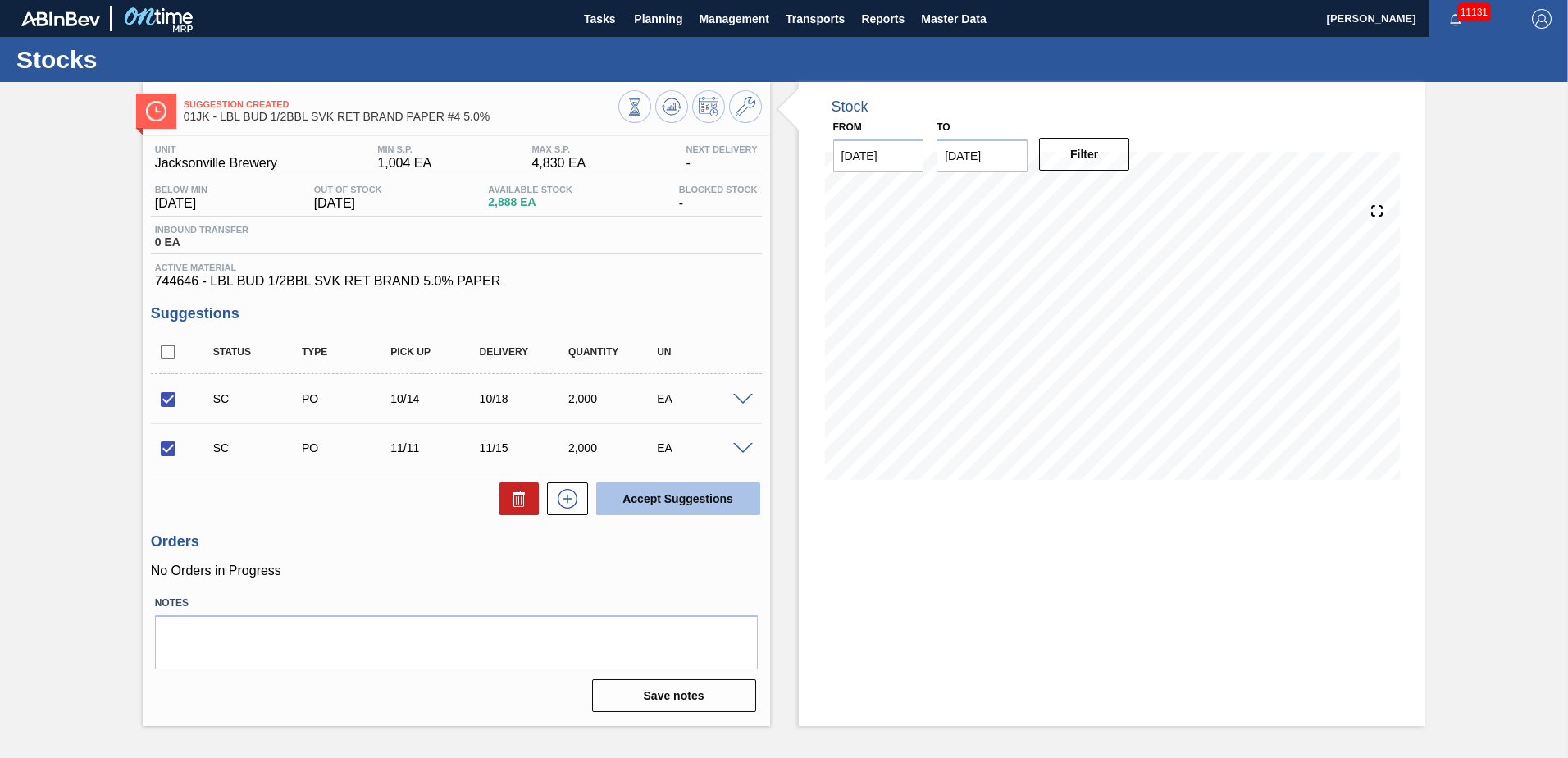
checkbox input "false"
click at [659, 23] on span "Planning" at bounding box center [658, 19] width 49 height 20
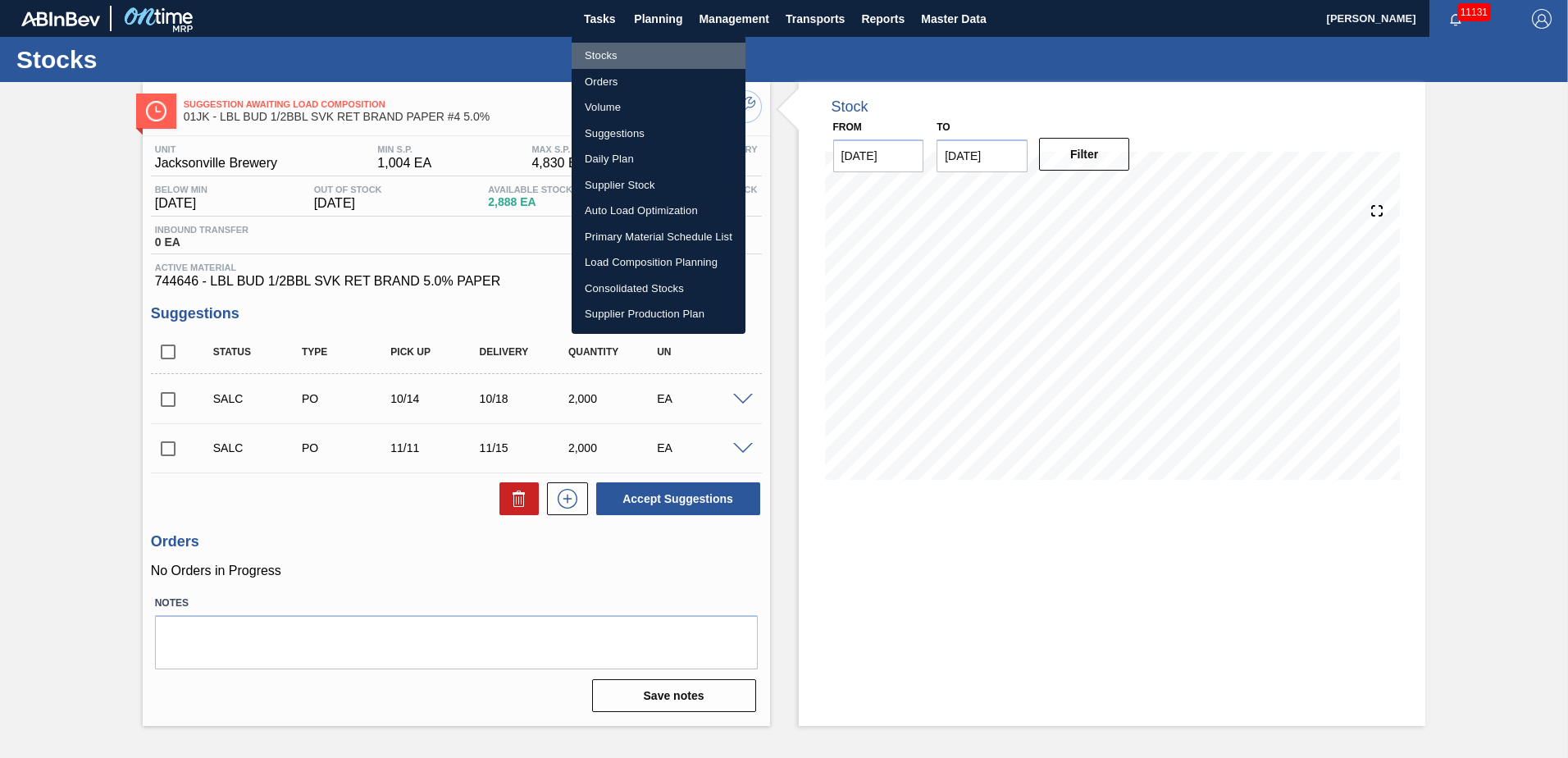
drag, startPoint x: 627, startPoint y: 53, endPoint x: 629, endPoint y: 63, distance: 10.2
click at [627, 53] on li "Stocks" at bounding box center [659, 55] width 174 height 26
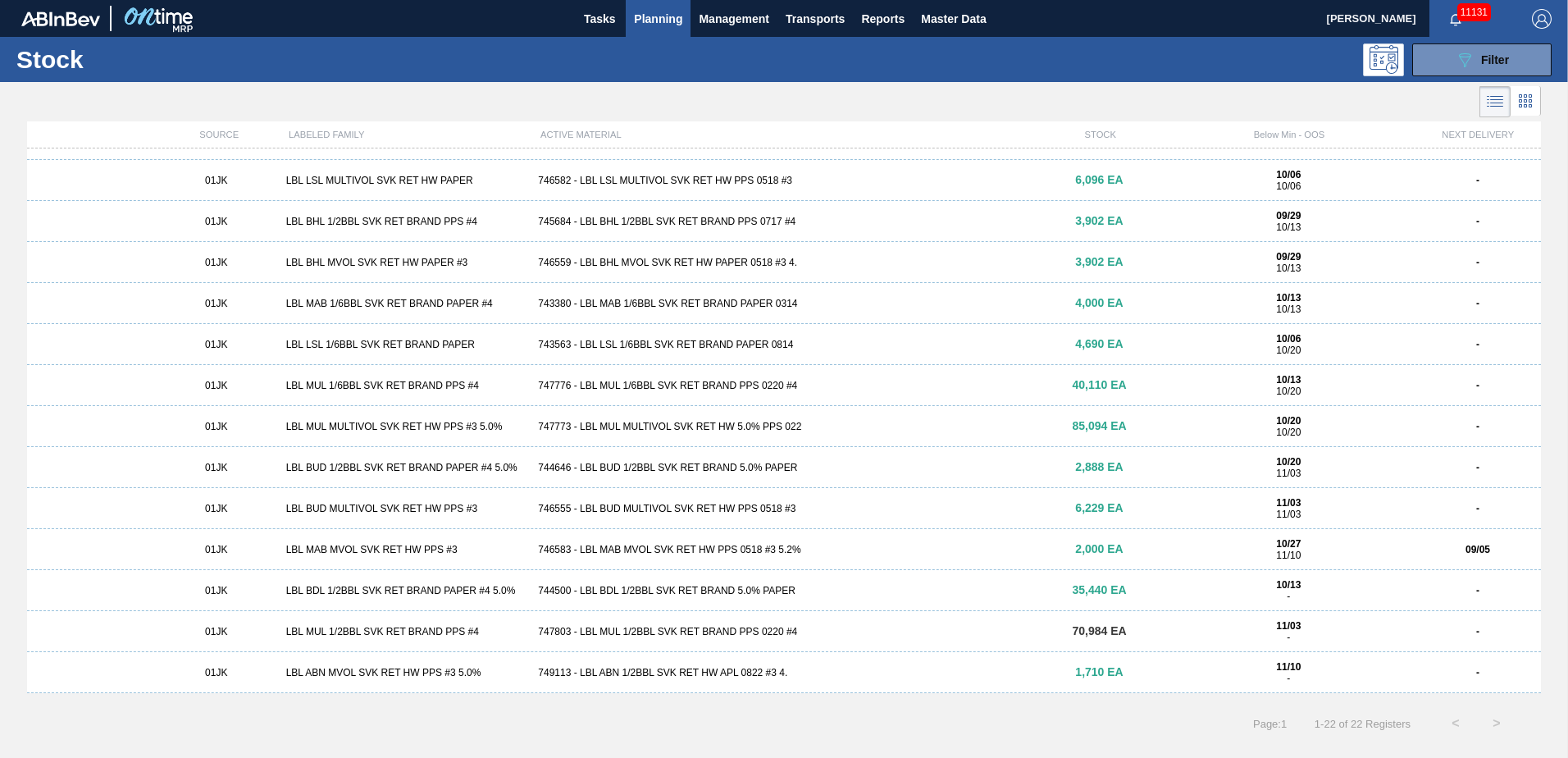
scroll to position [358, 0]
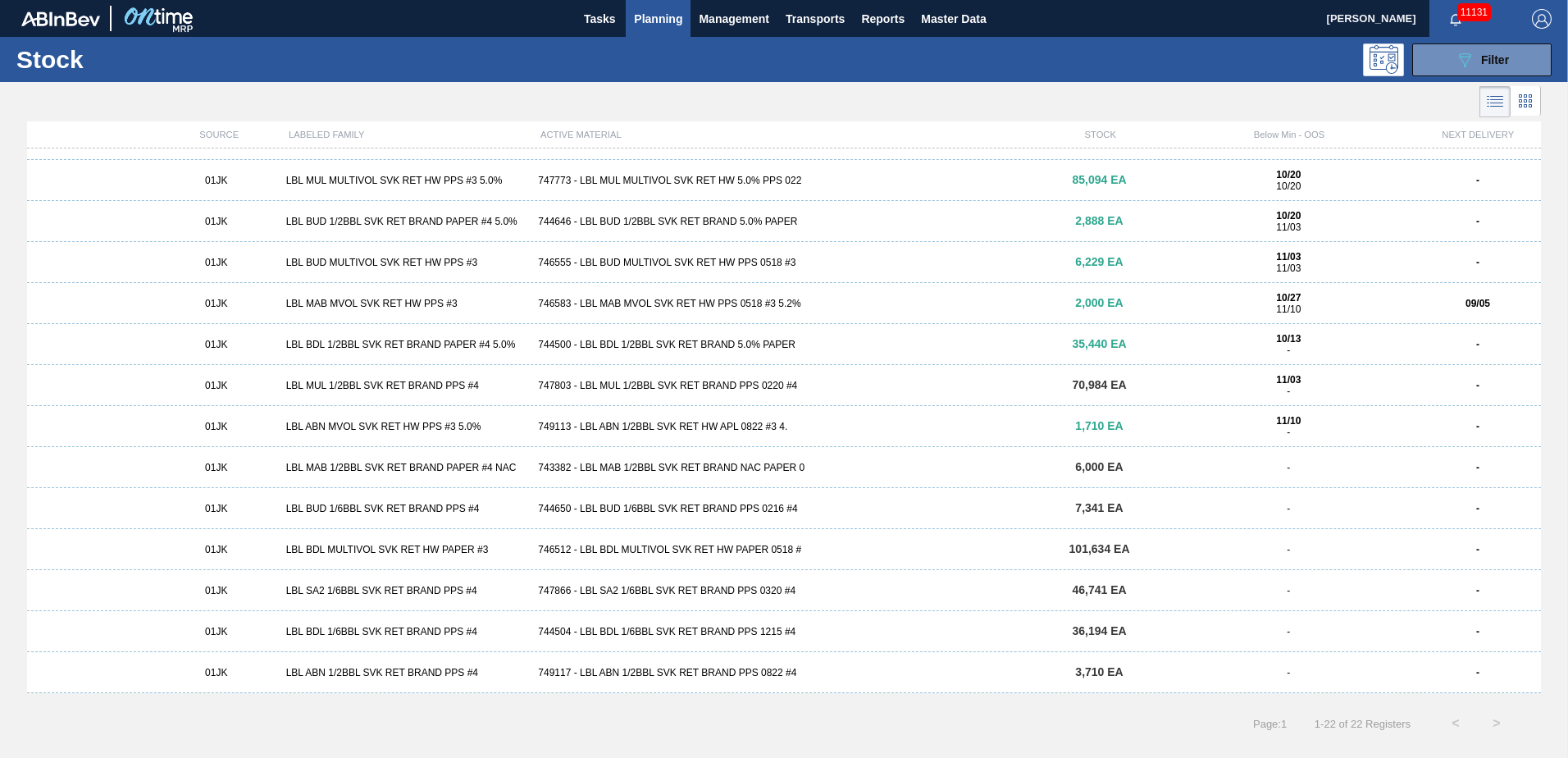
click at [760, 347] on div "744500 - LBL BDL 1/2BBL SVK RET BRAND 5.0% PAPER" at bounding box center [783, 344] width 504 height 11
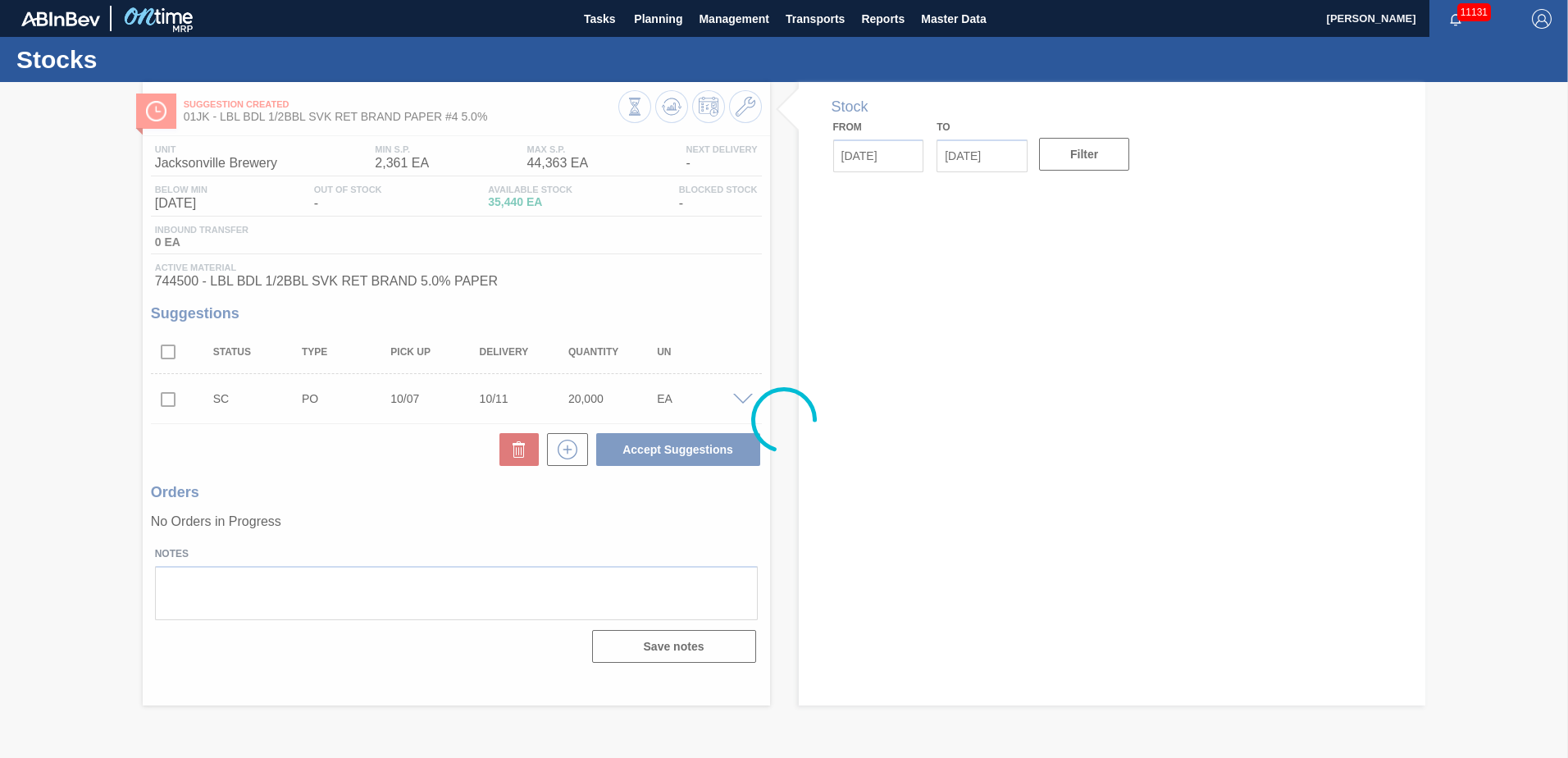
click at [177, 395] on div at bounding box center [784, 420] width 1568 height 676
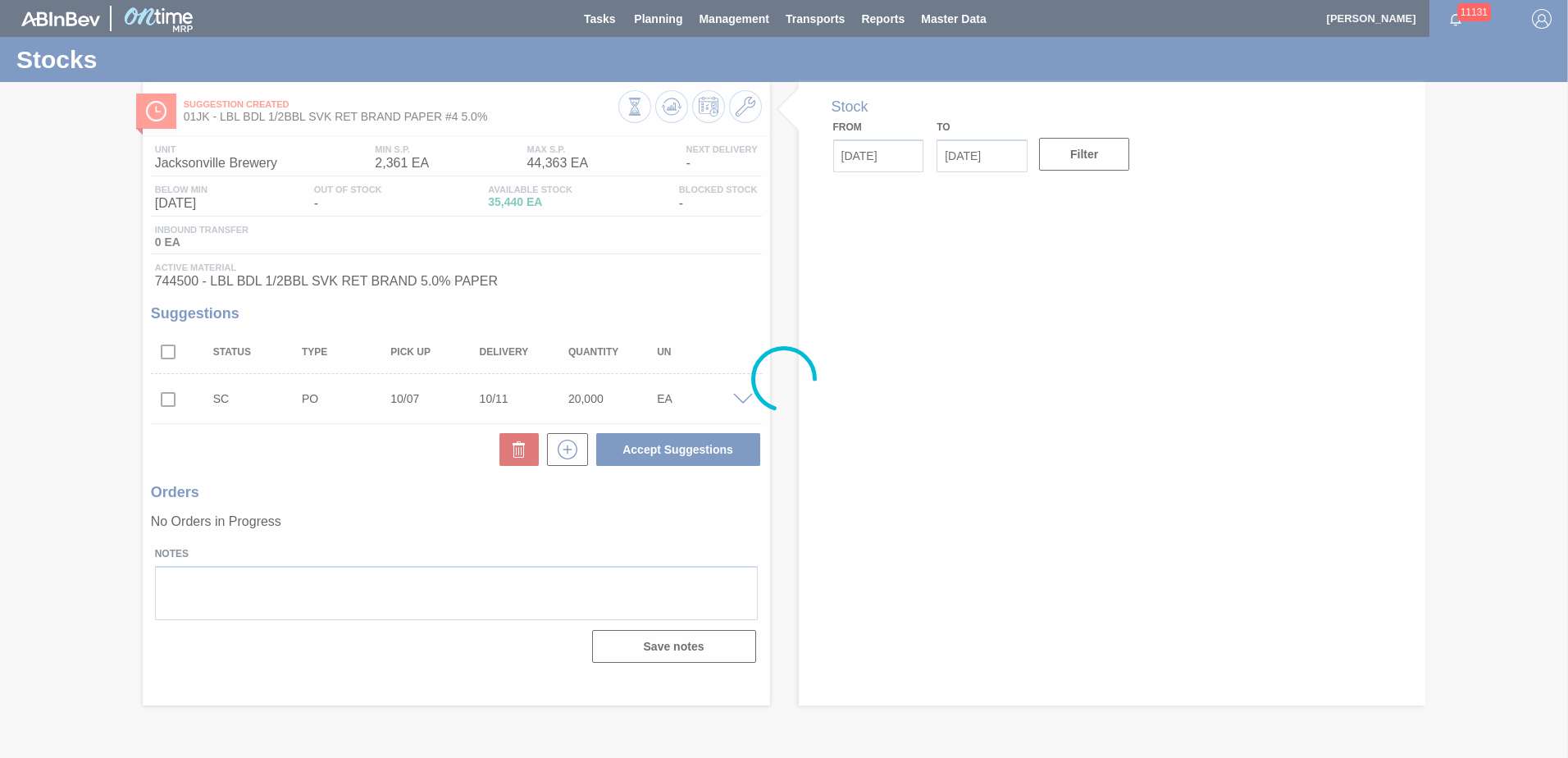
click at [171, 398] on div at bounding box center [784, 379] width 1568 height 758
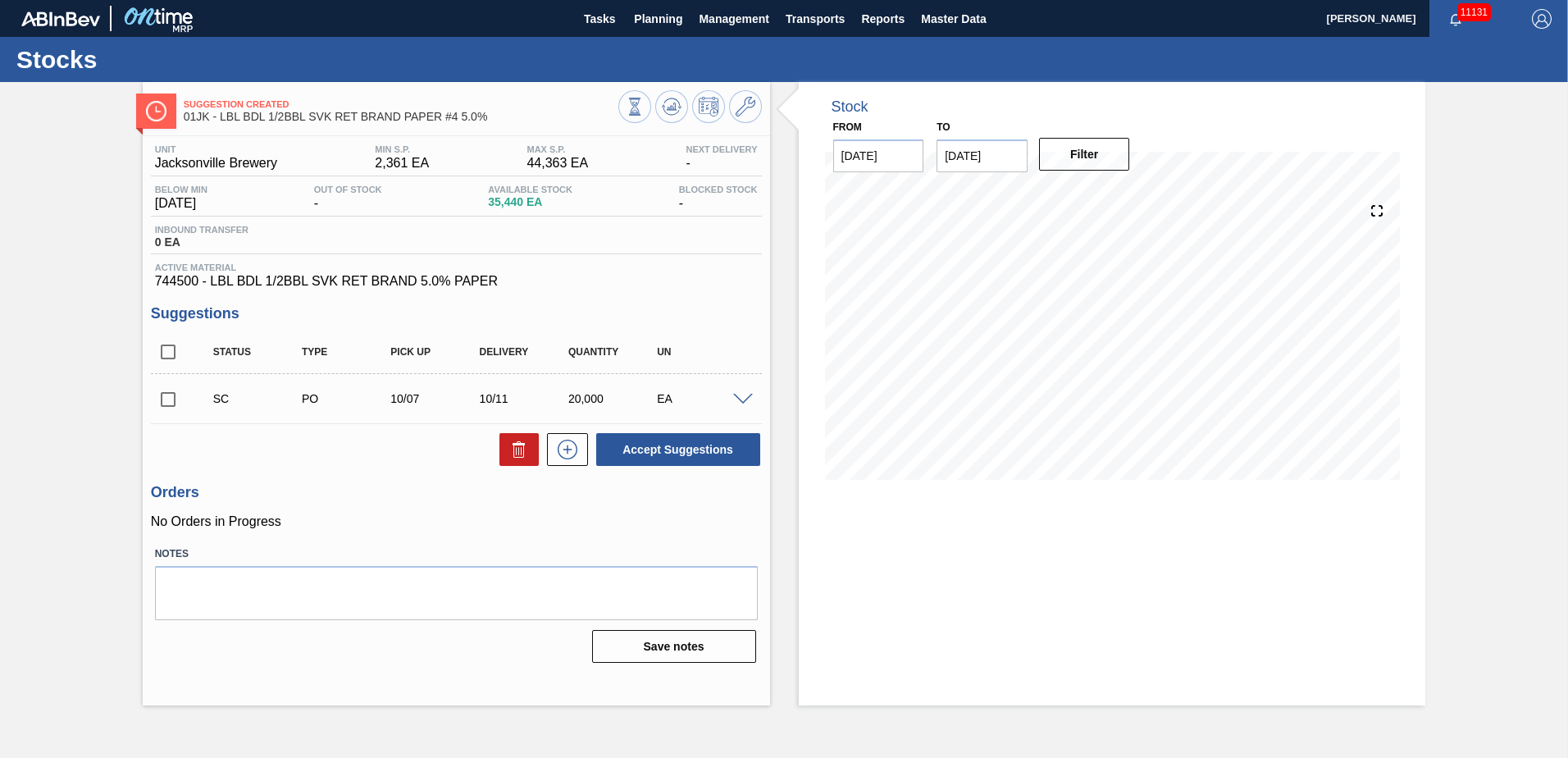
click at [171, 398] on input "checkbox" at bounding box center [168, 399] width 34 height 34
click at [722, 453] on button "Accept Suggestions" at bounding box center [678, 450] width 164 height 32
checkbox input "false"
click at [661, 26] on span "Planning" at bounding box center [658, 19] width 49 height 20
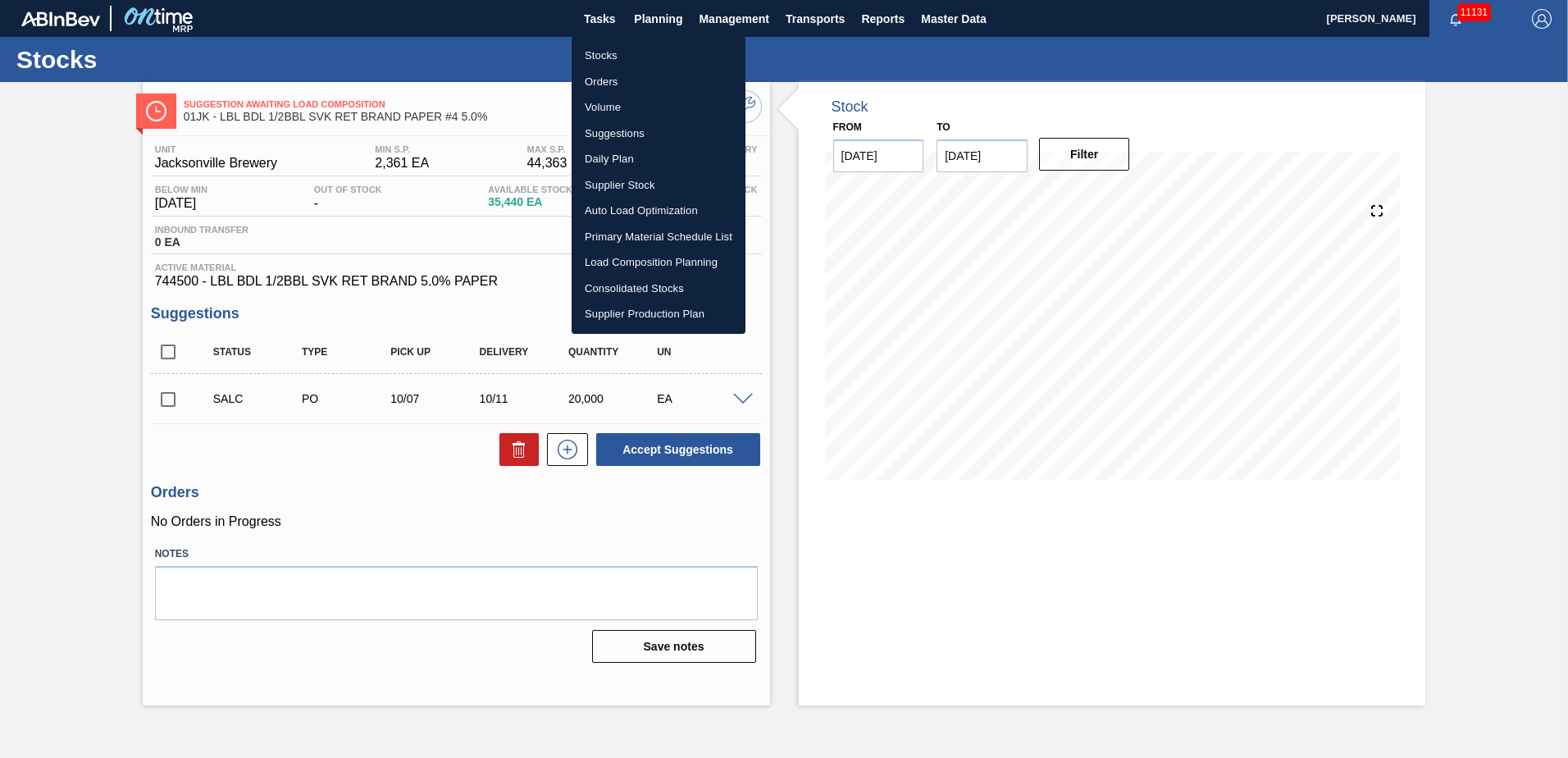
click at [609, 58] on li "Stocks" at bounding box center [659, 55] width 174 height 26
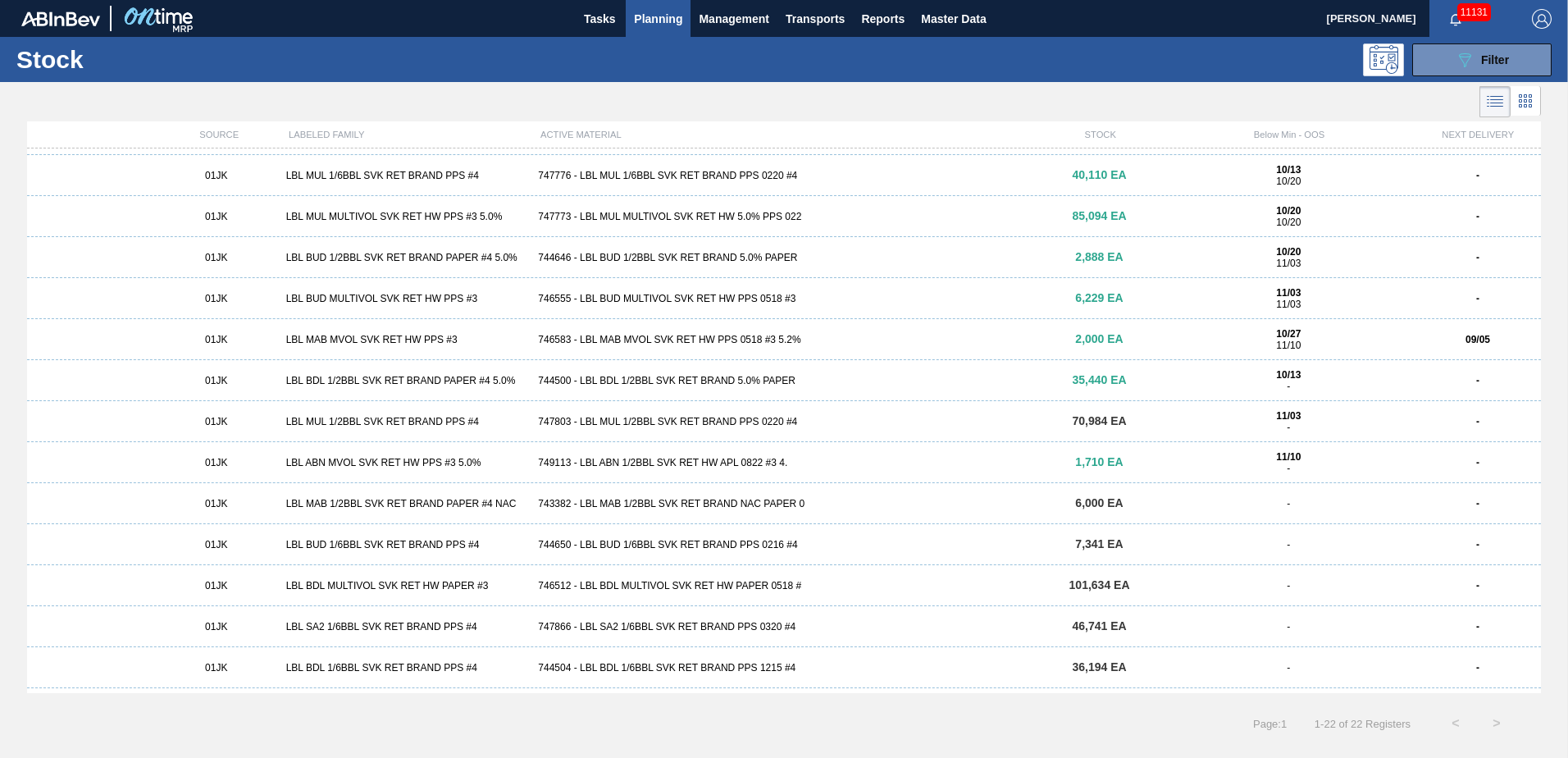
scroll to position [329, 0]
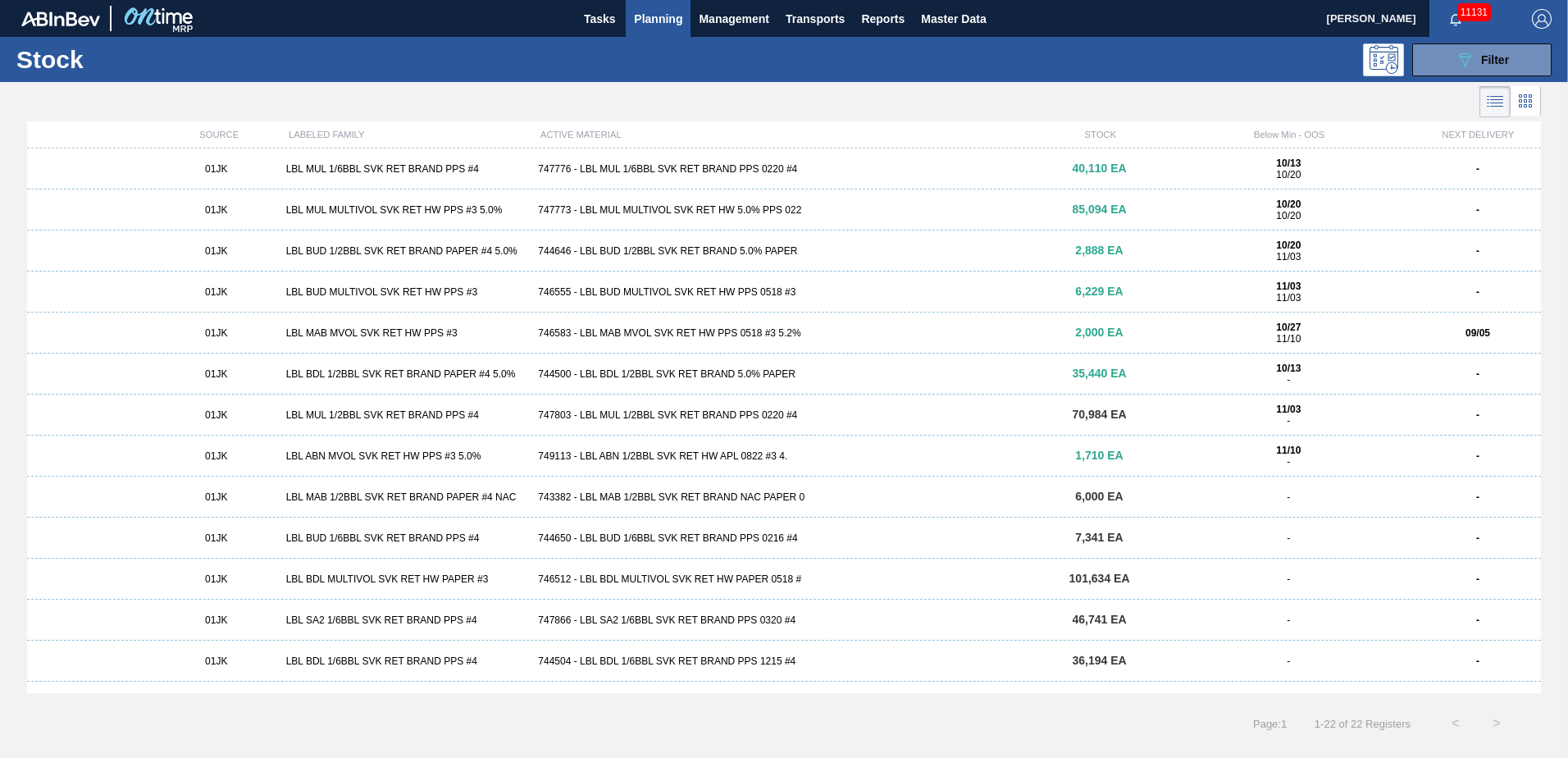
click at [826, 451] on div "749113 - LBL ABN 1/2BBL SVK RET HW APL 0822 #3 4." at bounding box center [783, 456] width 504 height 11
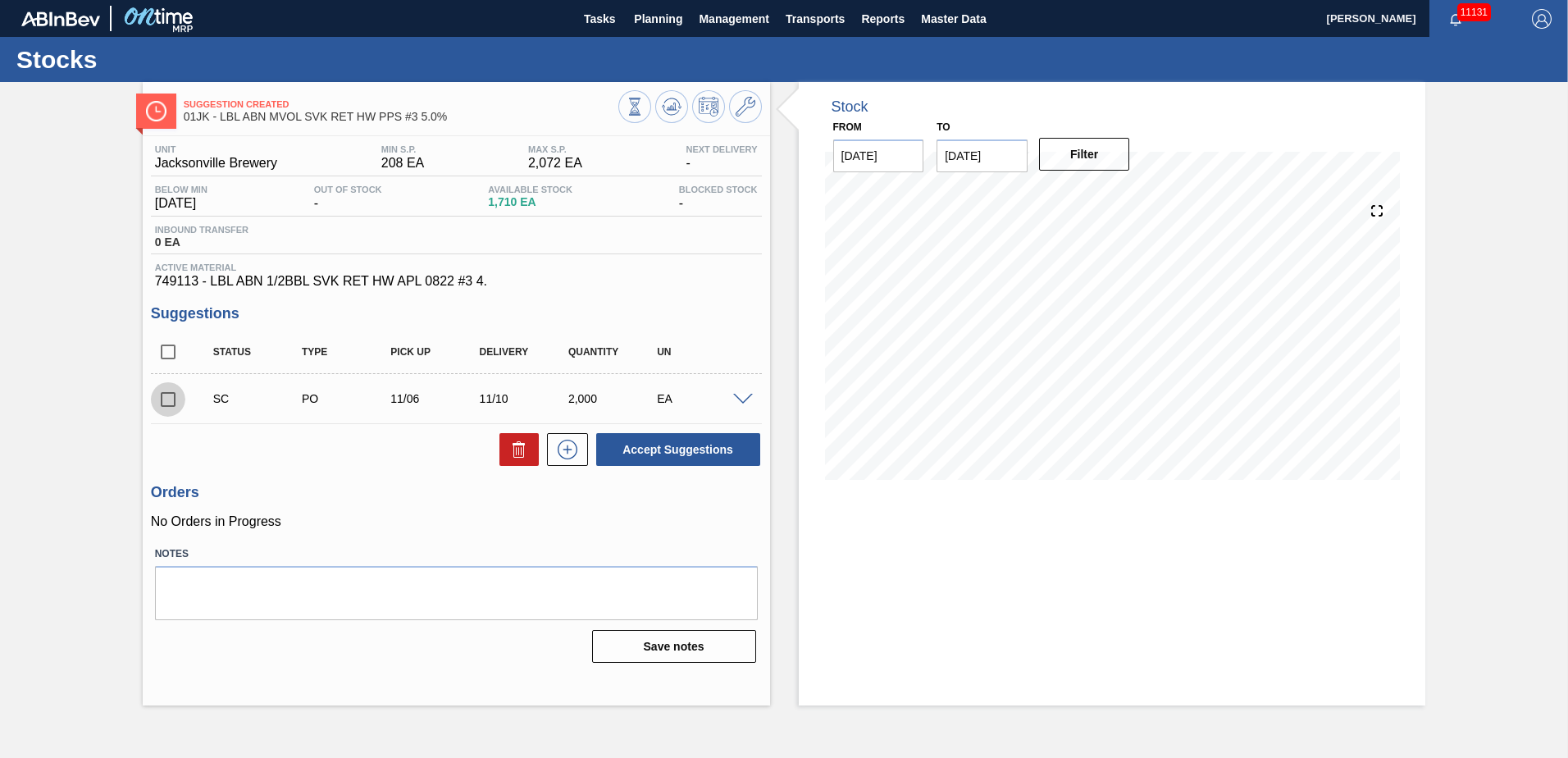
click at [171, 398] on input "checkbox" at bounding box center [168, 399] width 34 height 34
click at [687, 456] on button "Accept Suggestions" at bounding box center [678, 450] width 164 height 32
checkbox input "false"
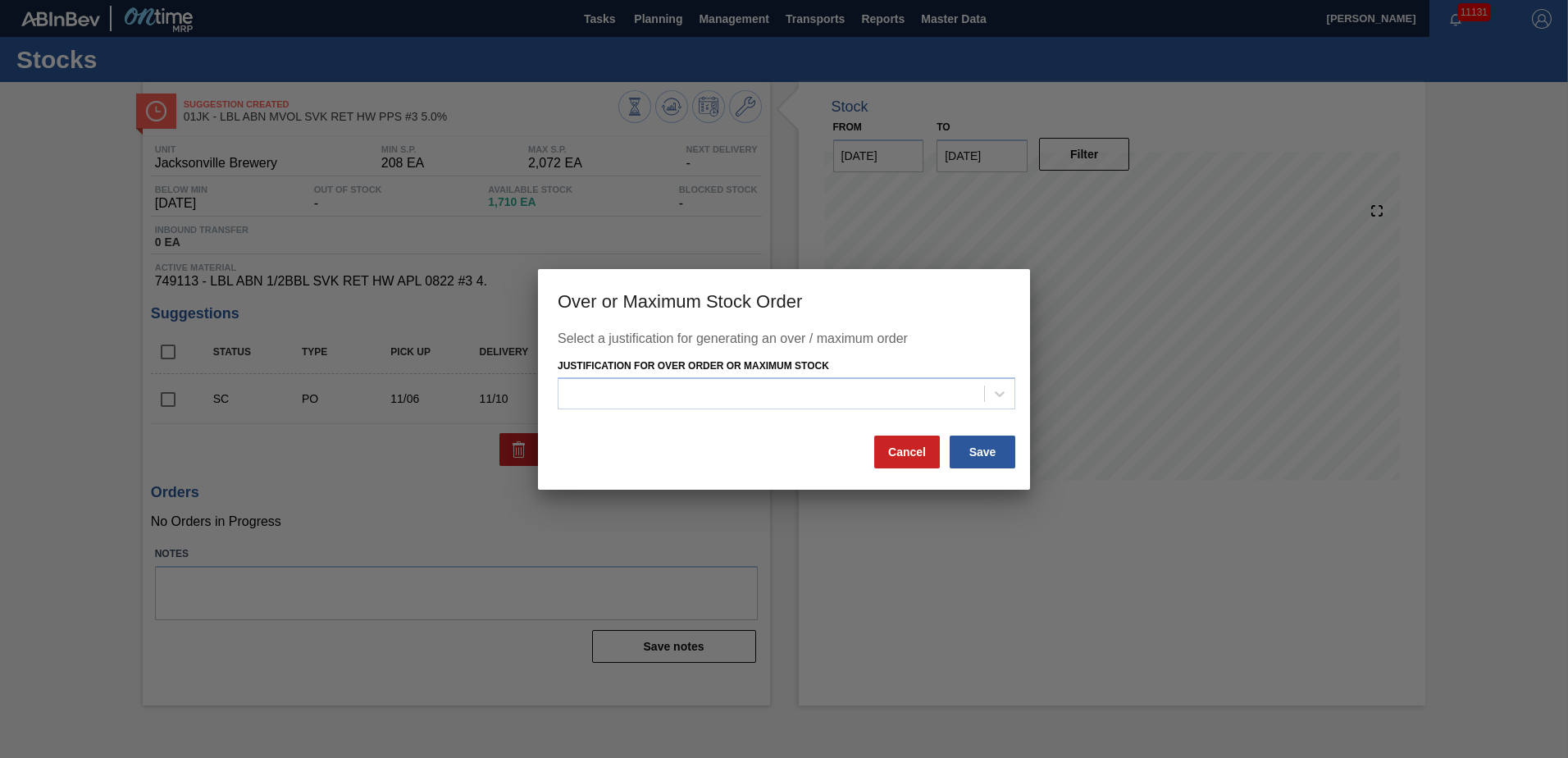
click at [883, 368] on div "Justification for Over Order or Maximum Stock" at bounding box center [787, 382] width 457 height 55
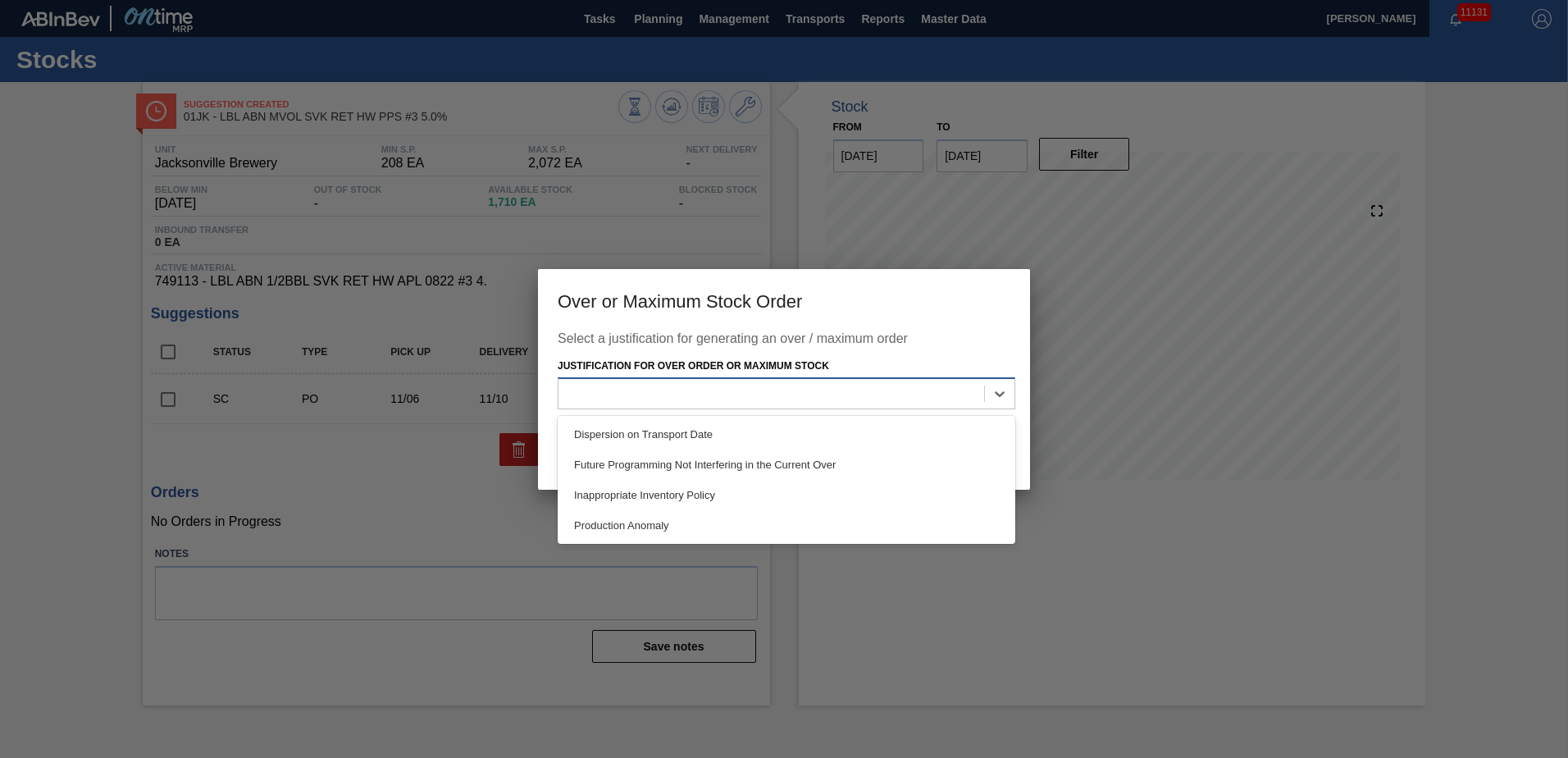
click at [875, 379] on div at bounding box center [787, 393] width 457 height 32
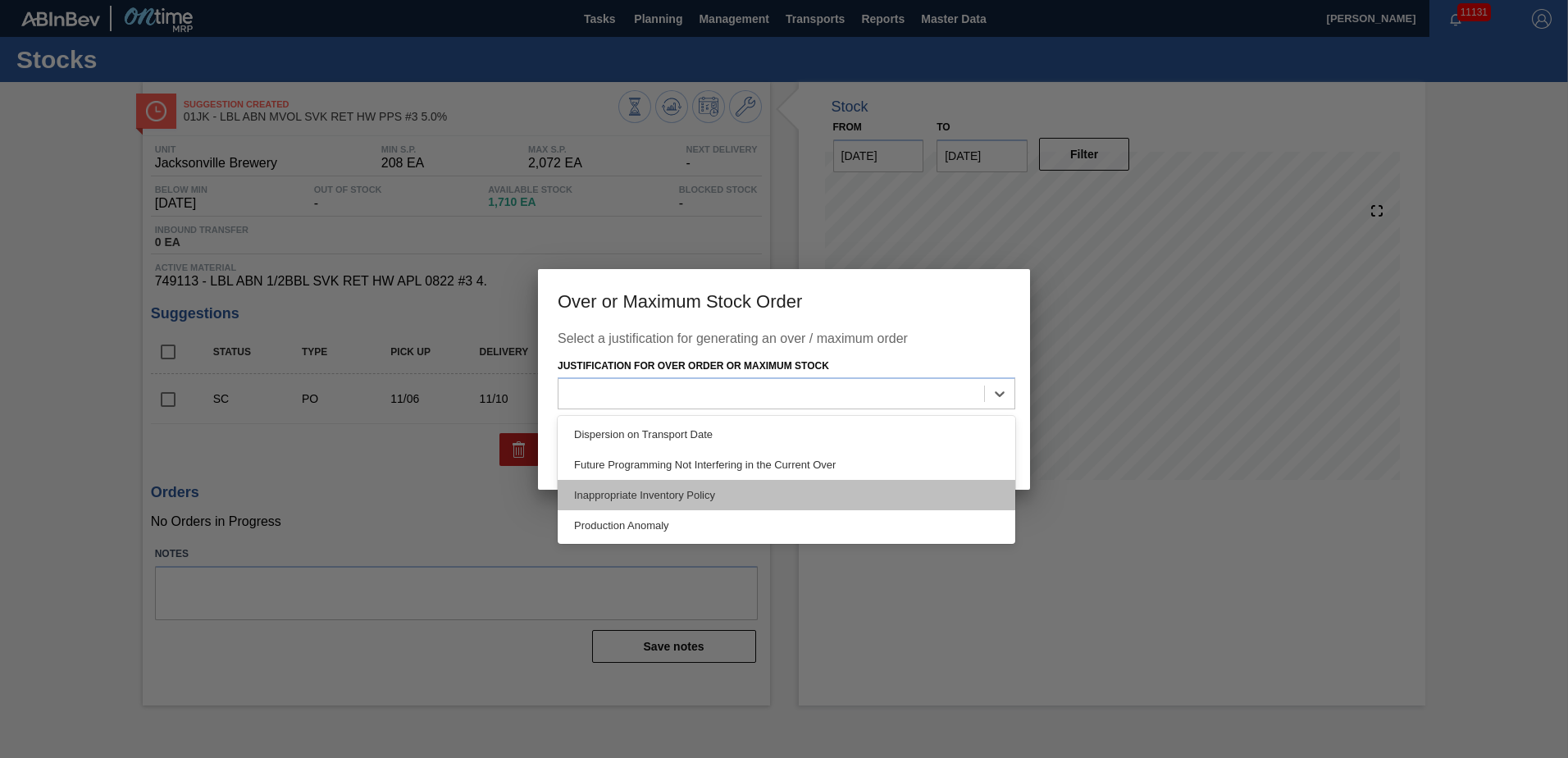
click at [754, 503] on div "Inappropriate Inventory Policy" at bounding box center [787, 495] width 457 height 31
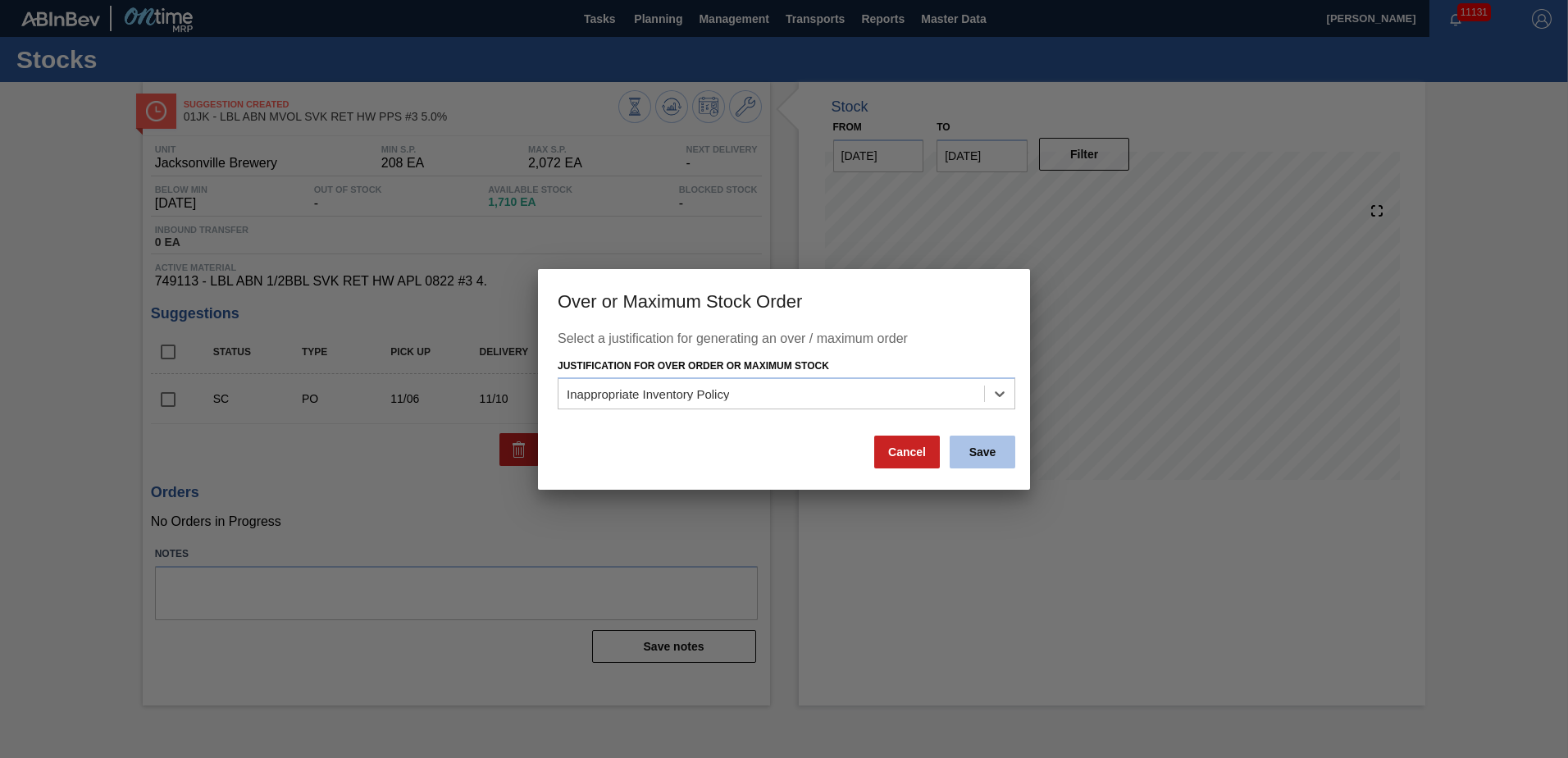
click at [1000, 452] on button "Save" at bounding box center [982, 452] width 66 height 32
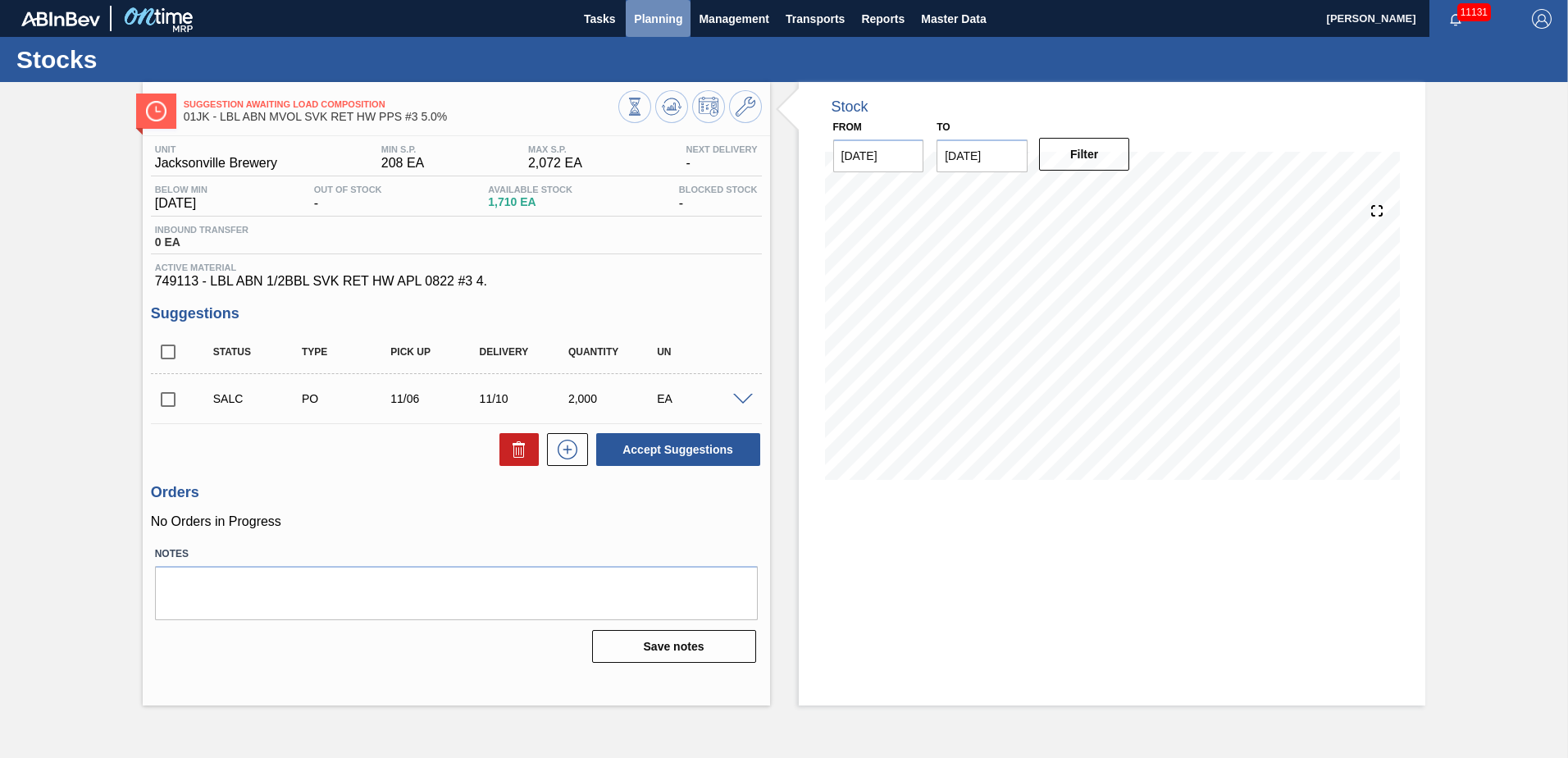
click at [666, 25] on span "Planning" at bounding box center [658, 19] width 49 height 20
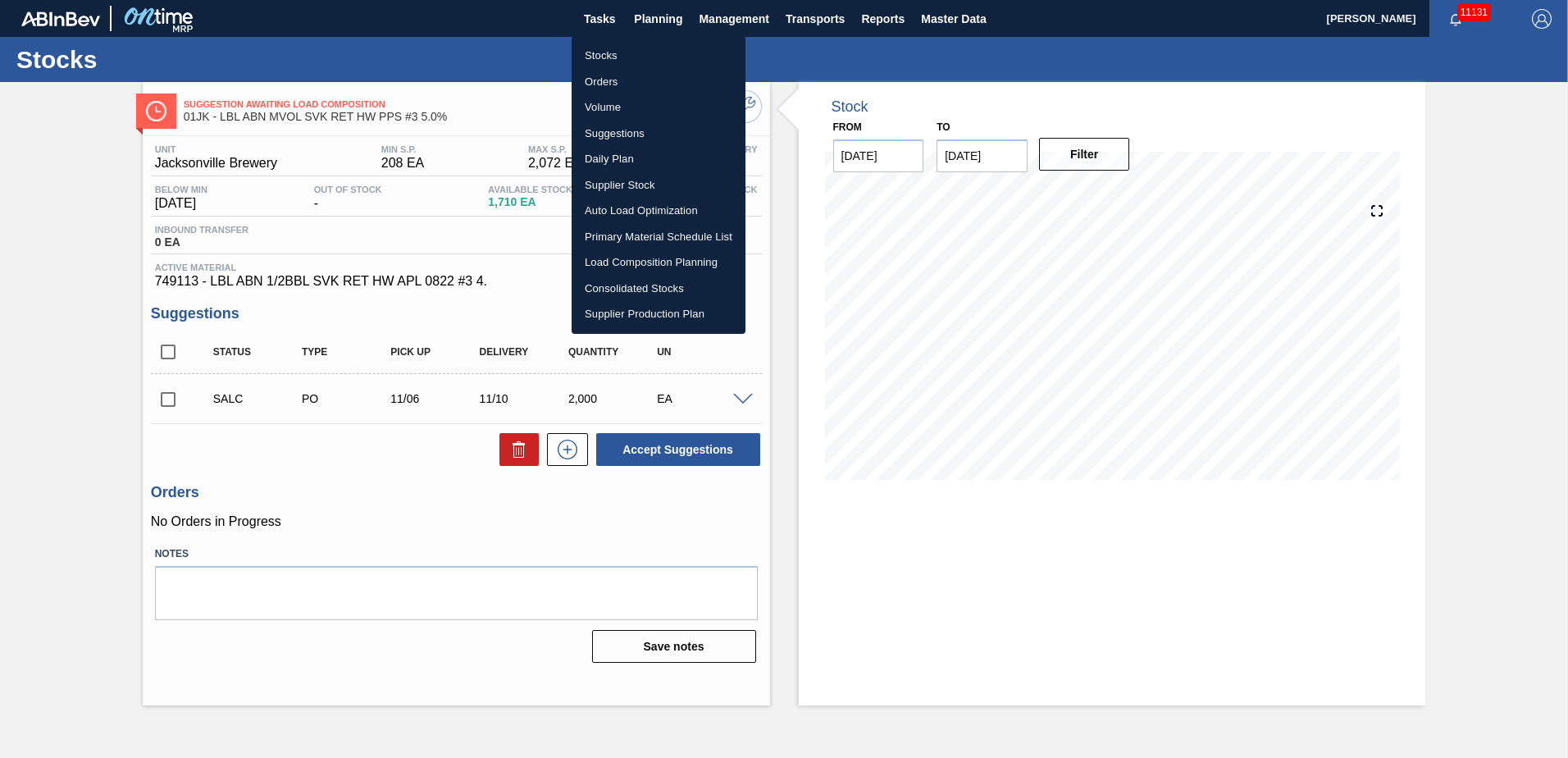
click at [629, 56] on li "Stocks" at bounding box center [659, 55] width 174 height 26
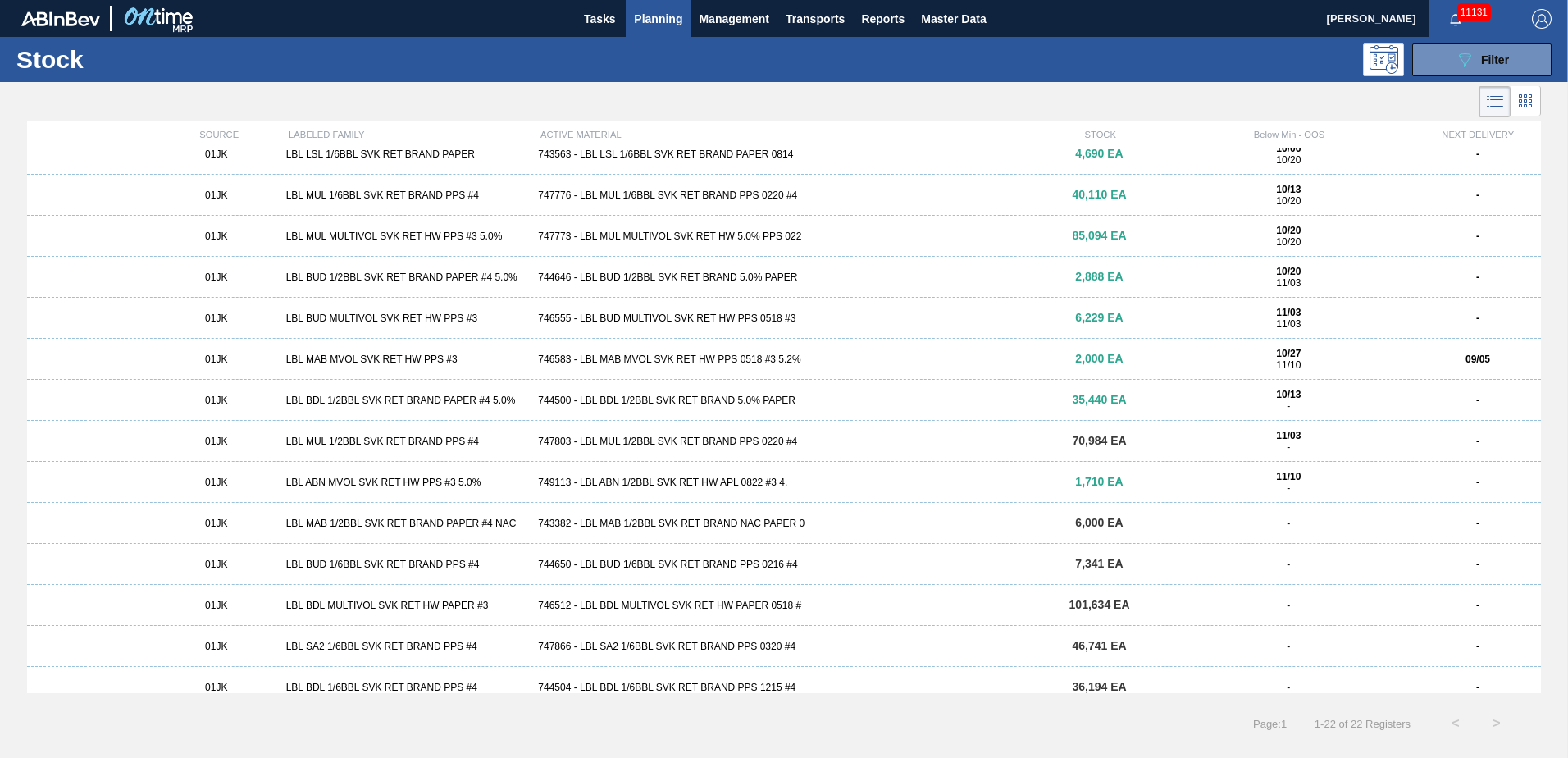
scroll to position [276, 0]
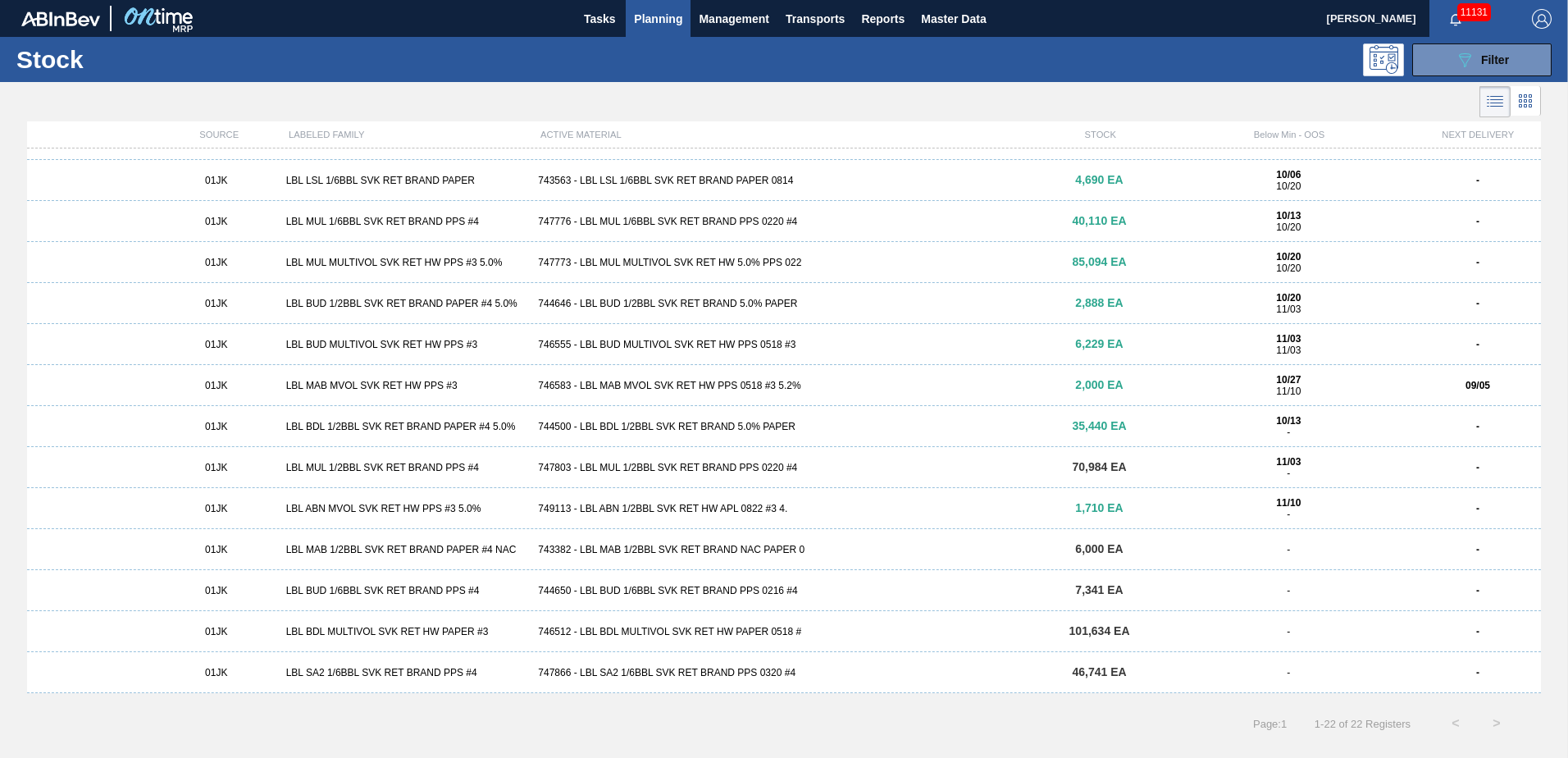
click at [664, 22] on span "Planning" at bounding box center [658, 19] width 49 height 20
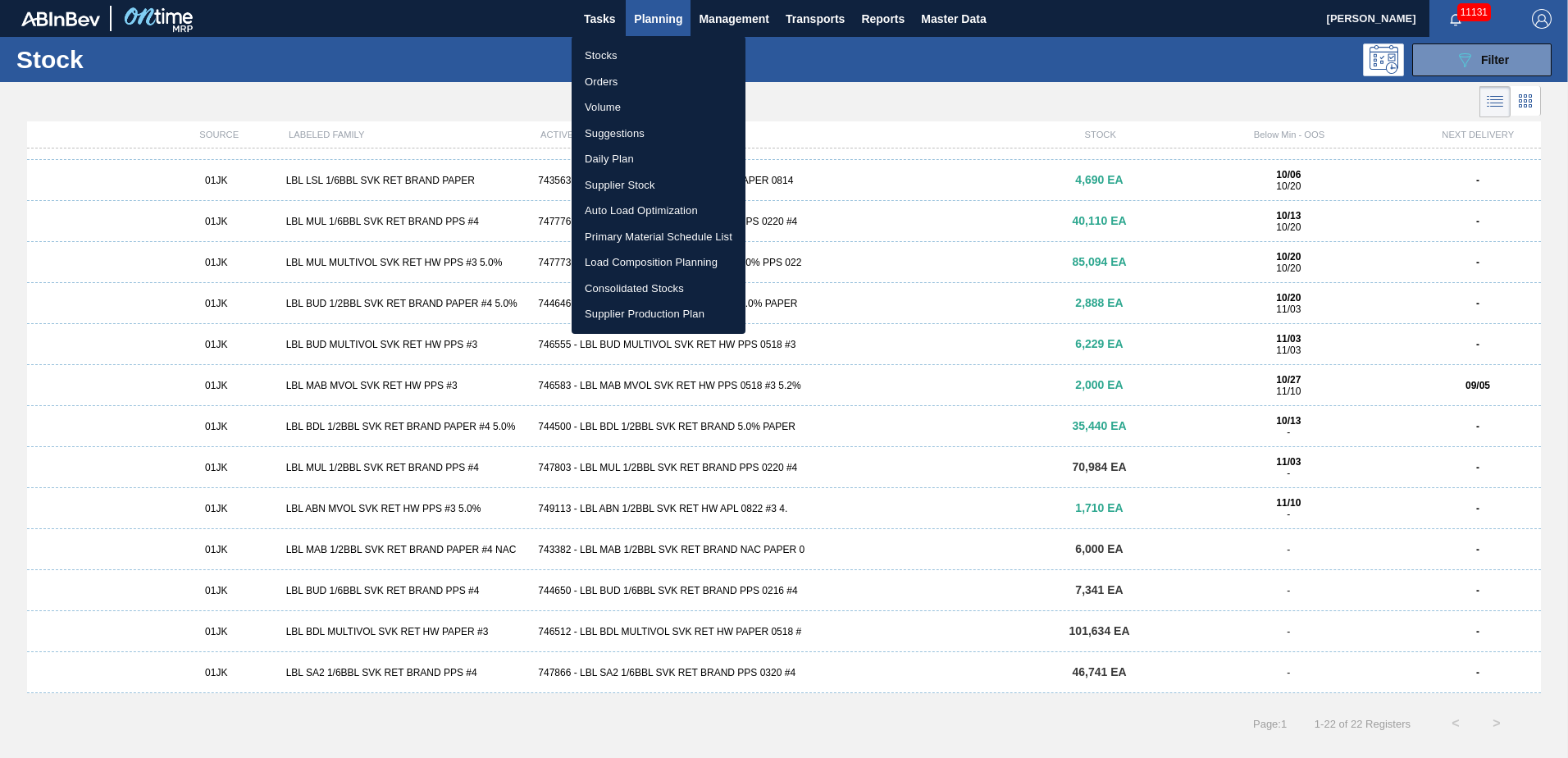
click at [653, 259] on li "Load Composition Planning" at bounding box center [659, 262] width 174 height 26
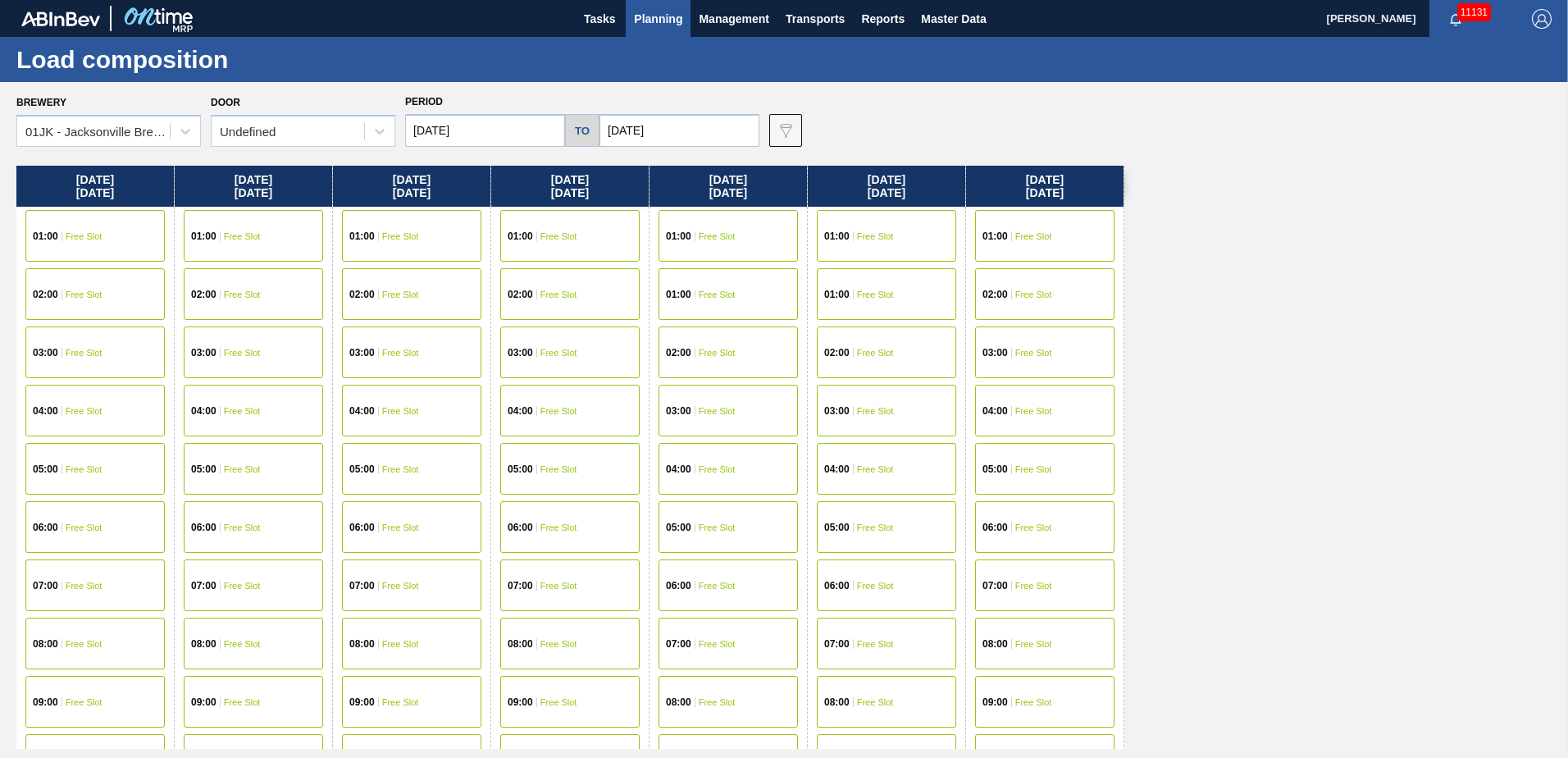
click at [460, 127] on input "[DATE]" at bounding box center [485, 131] width 160 height 32
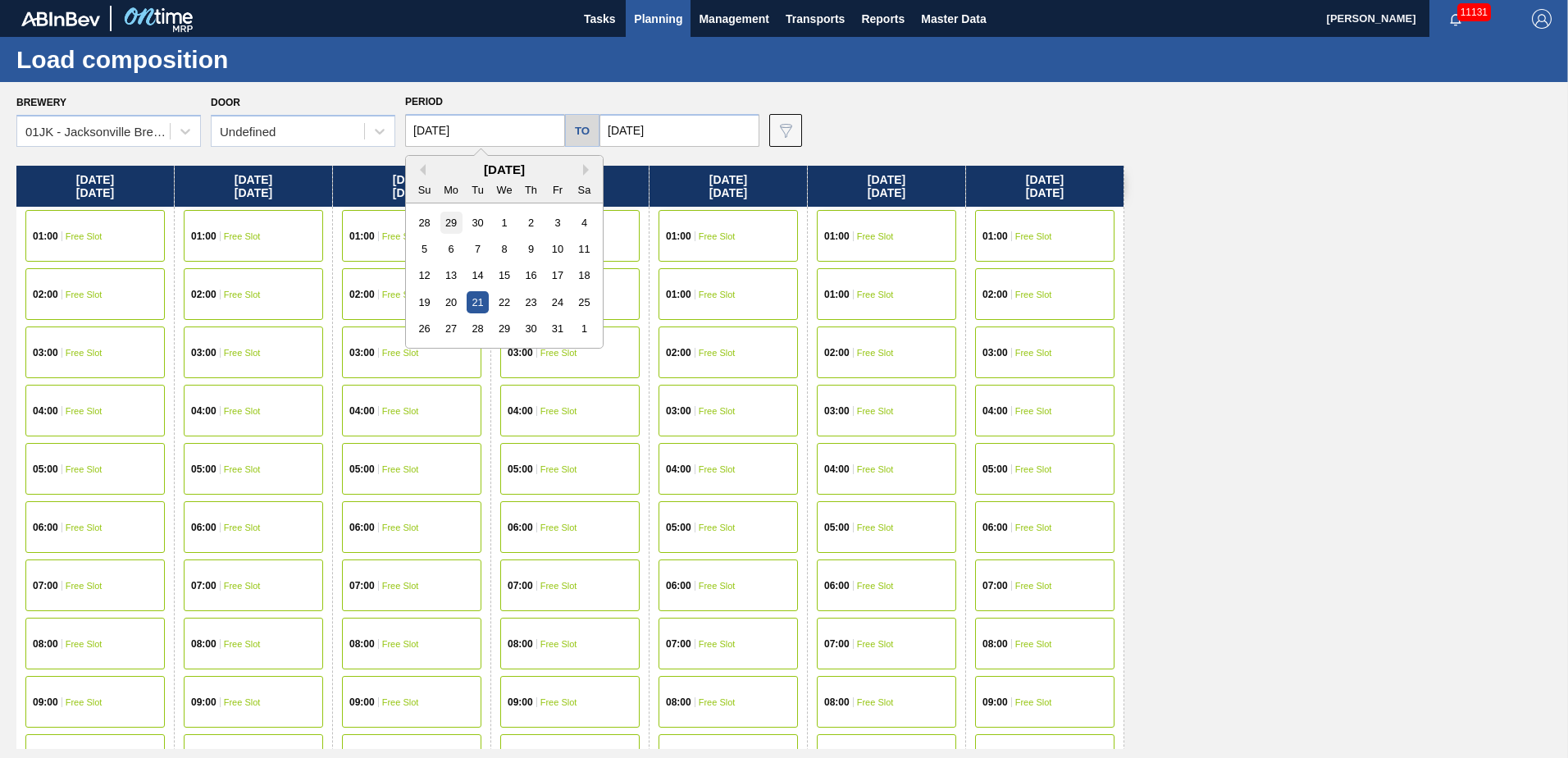
click at [457, 227] on div "29" at bounding box center [451, 223] width 22 height 22
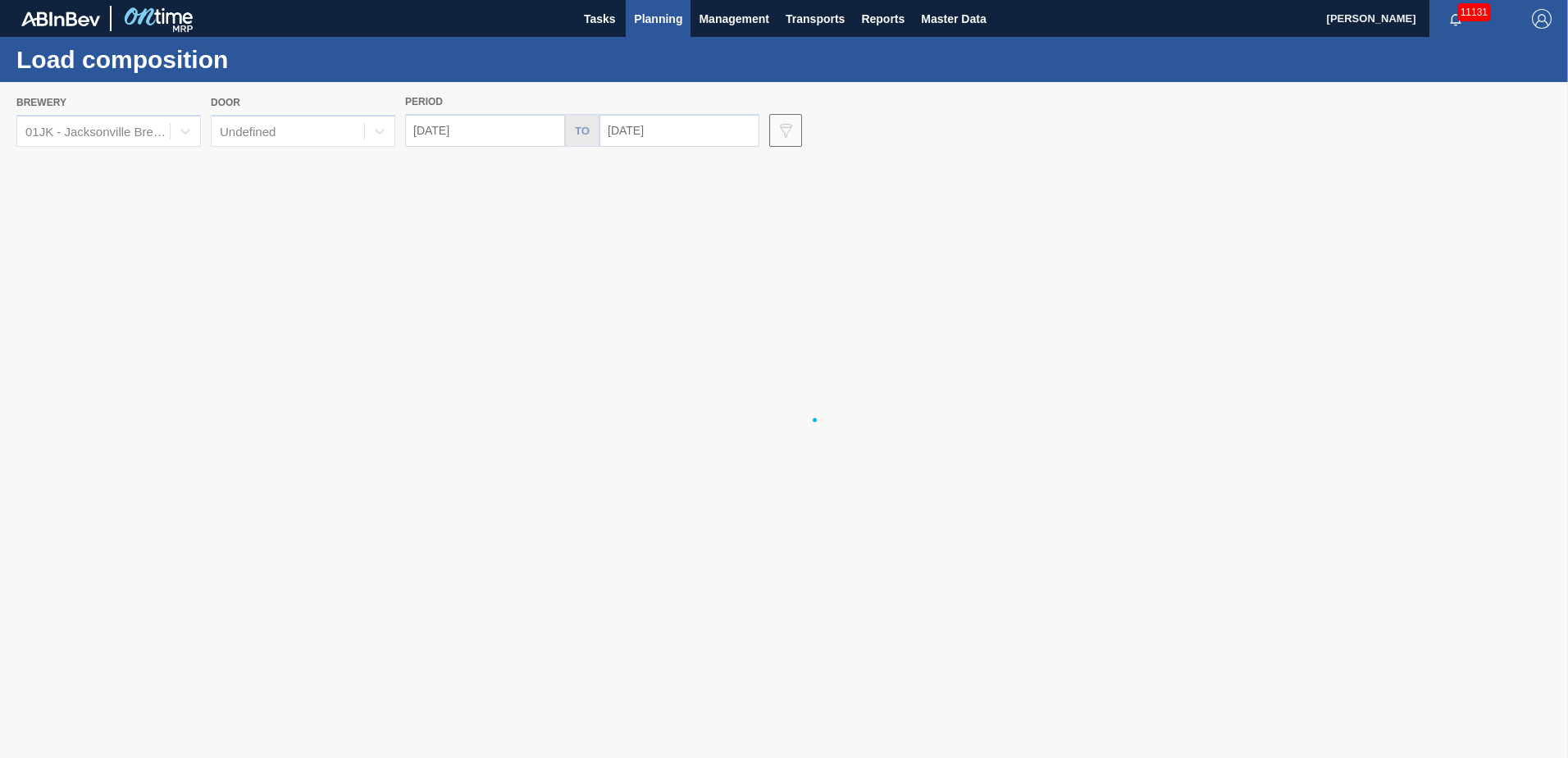
type input "[DATE]"
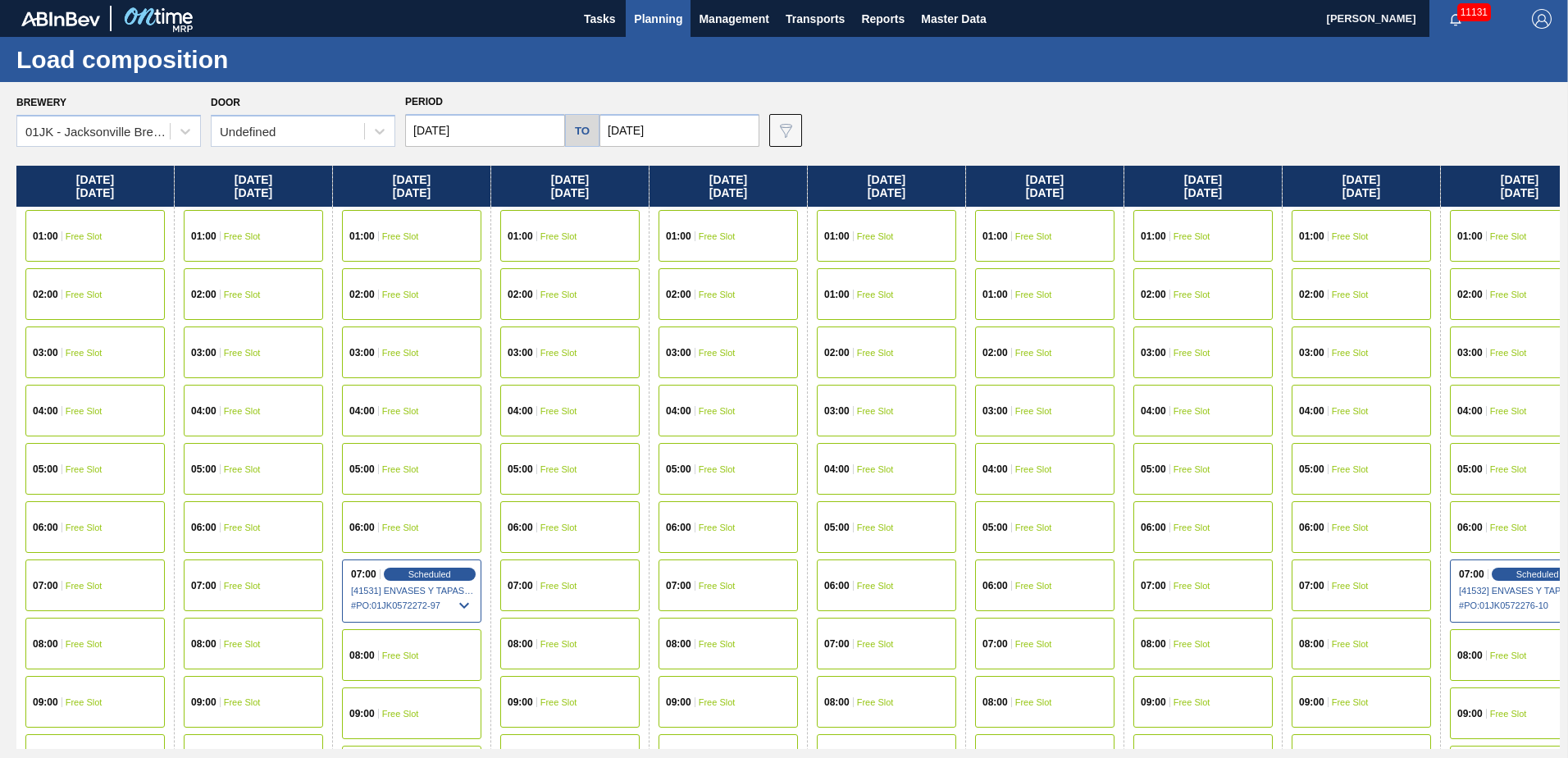
click at [90, 467] on span "Free Slot" at bounding box center [84, 469] width 37 height 10
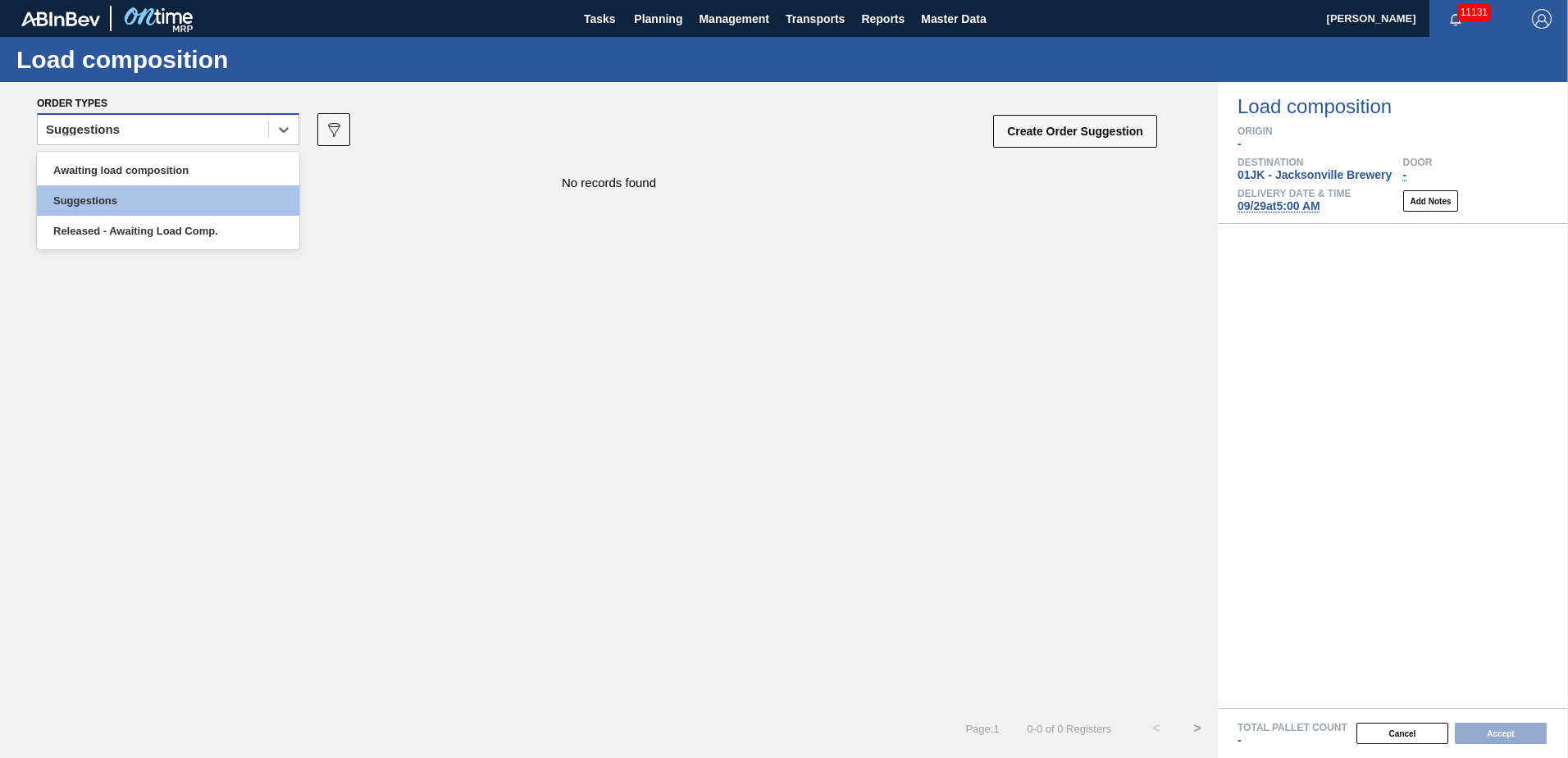
click at [182, 138] on div "Suggestions" at bounding box center [153, 130] width 230 height 24
click at [166, 161] on div "Awaiting load composition" at bounding box center [168, 171] width 263 height 31
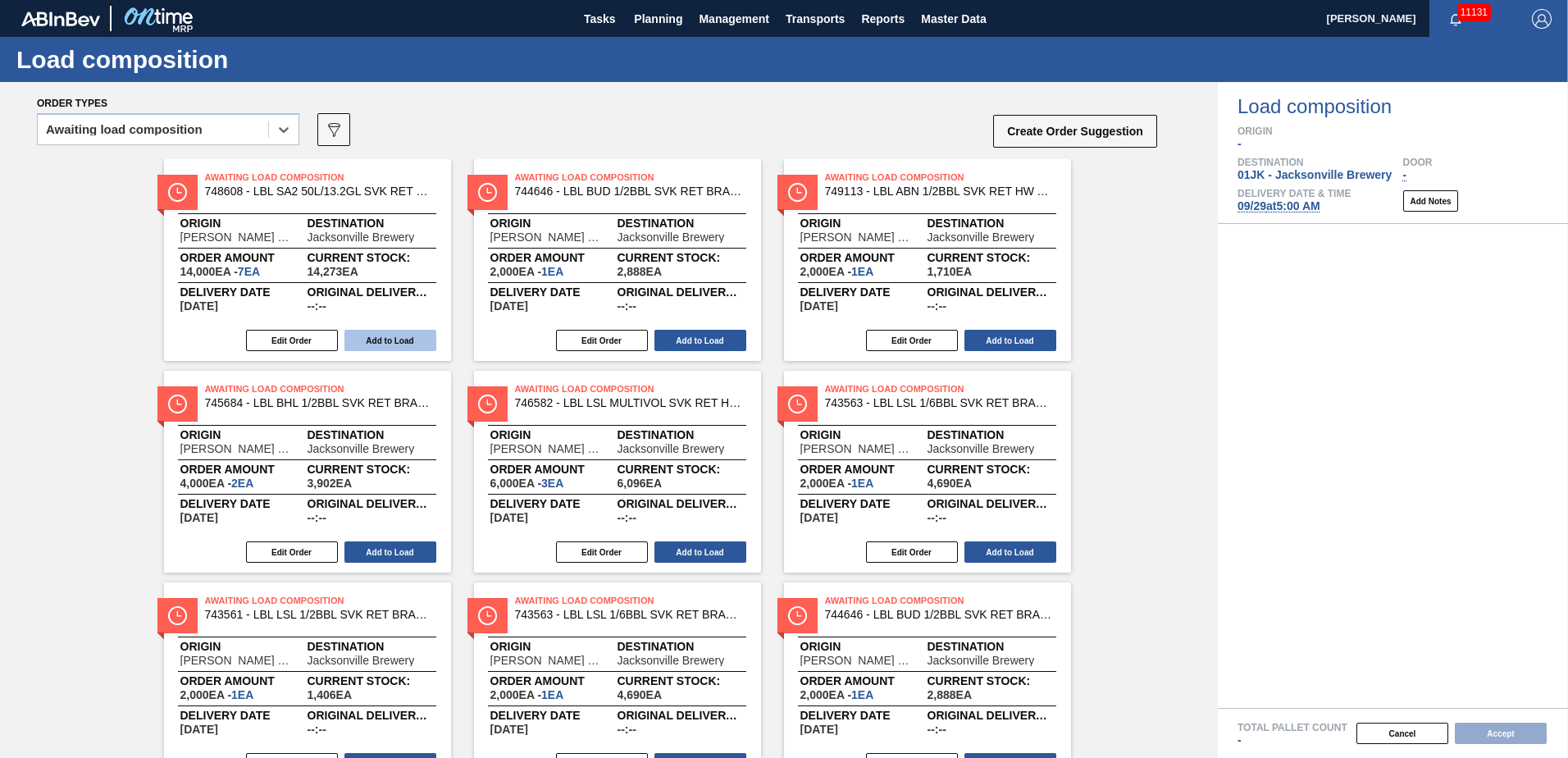
click at [380, 332] on button "Add to Load" at bounding box center [391, 340] width 92 height 21
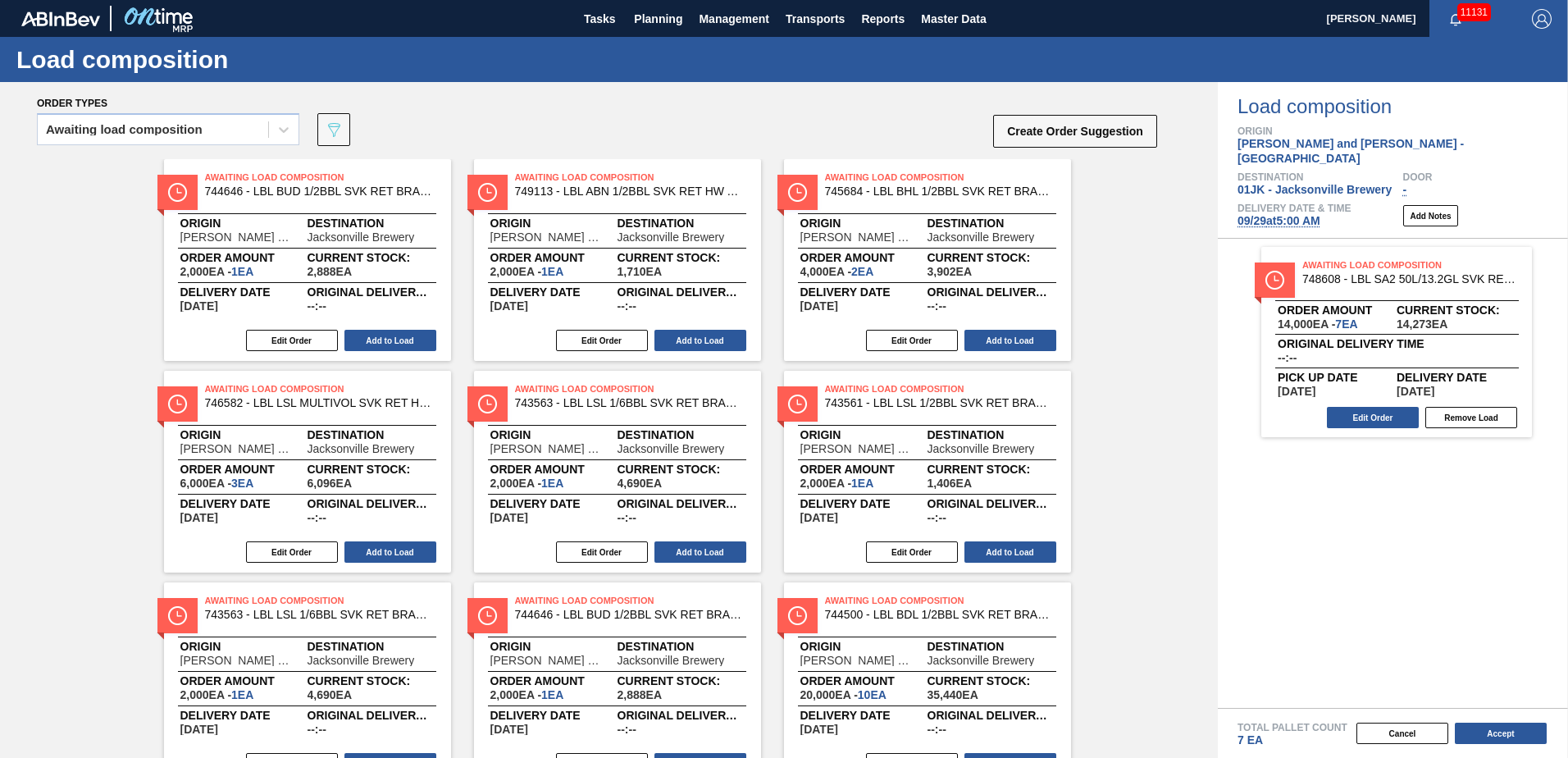
click at [386, 337] on button "Add to Load" at bounding box center [391, 340] width 92 height 21
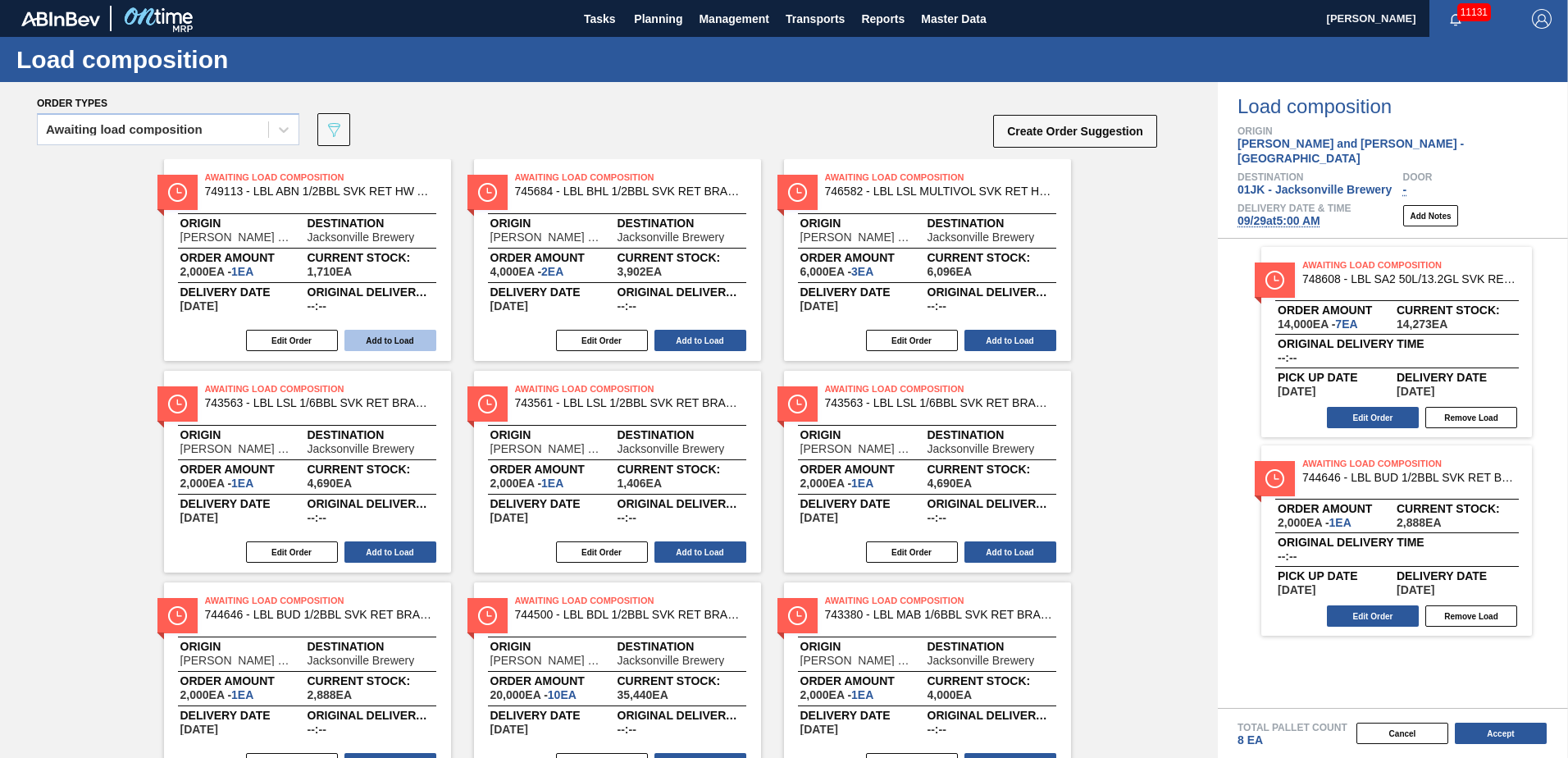
click at [421, 346] on button "Add to Load" at bounding box center [391, 340] width 92 height 21
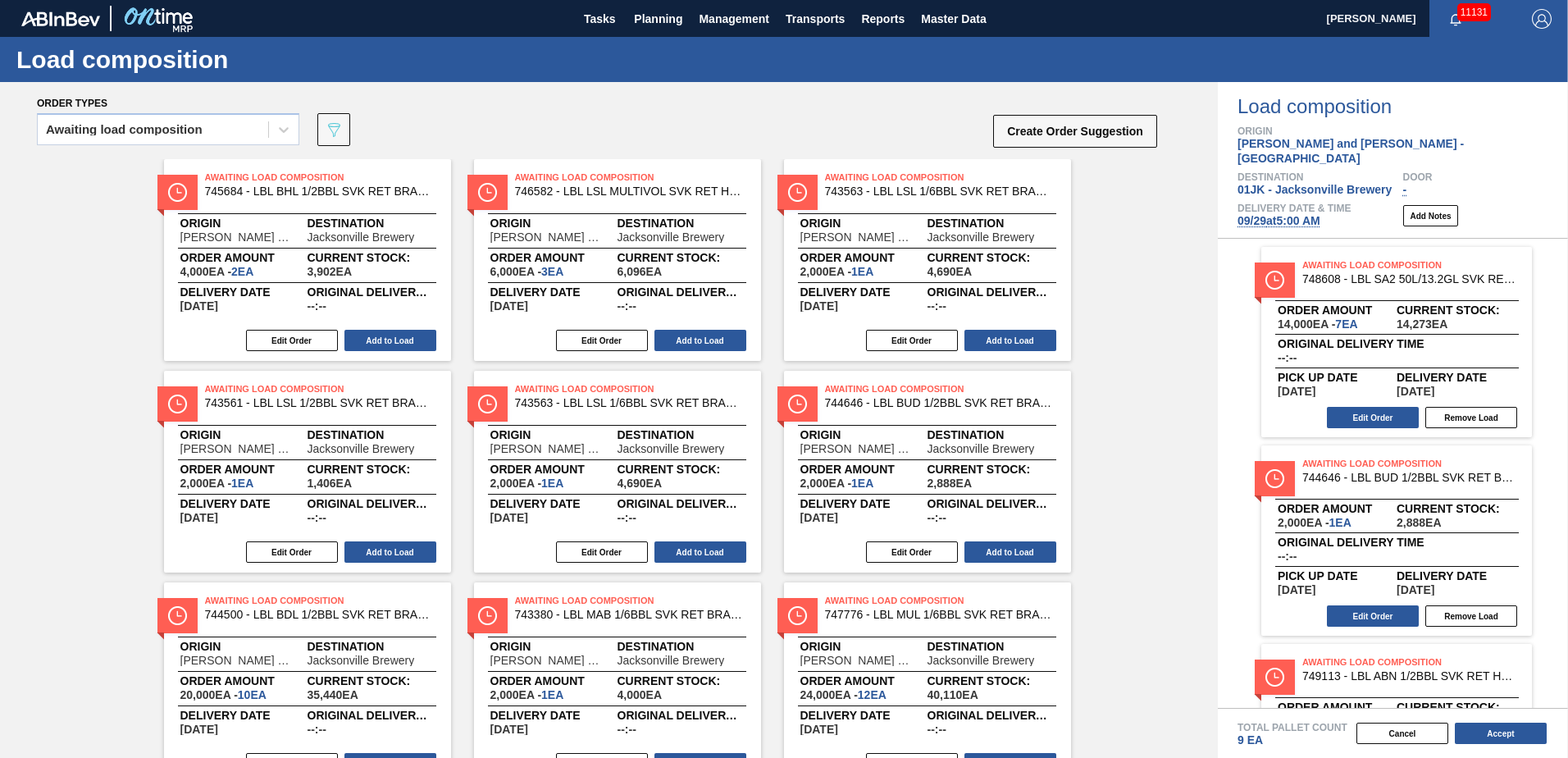
click at [421, 346] on button "Add to Load" at bounding box center [391, 340] width 92 height 21
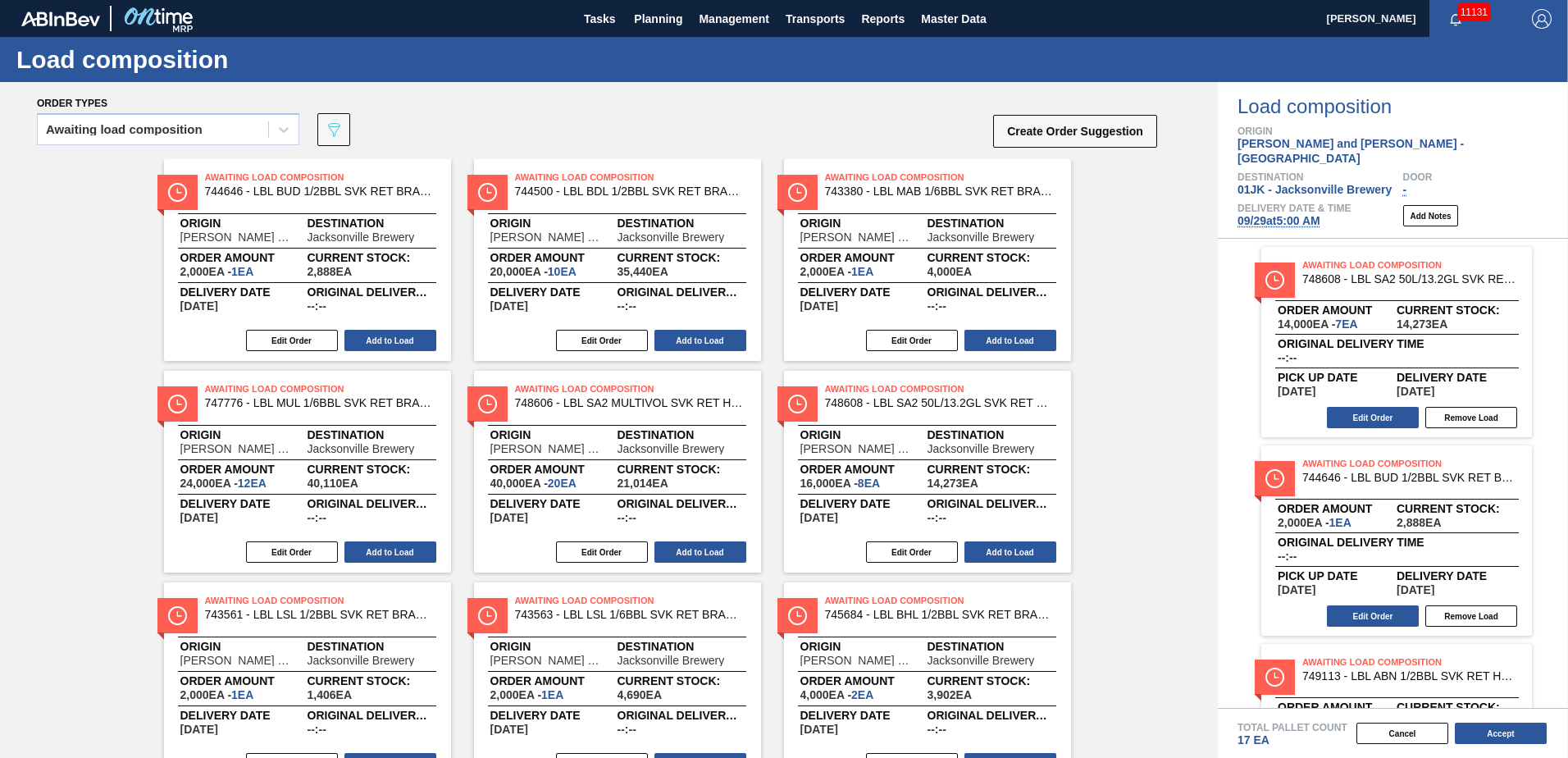
click at [421, 346] on button "Add to Load" at bounding box center [391, 340] width 92 height 21
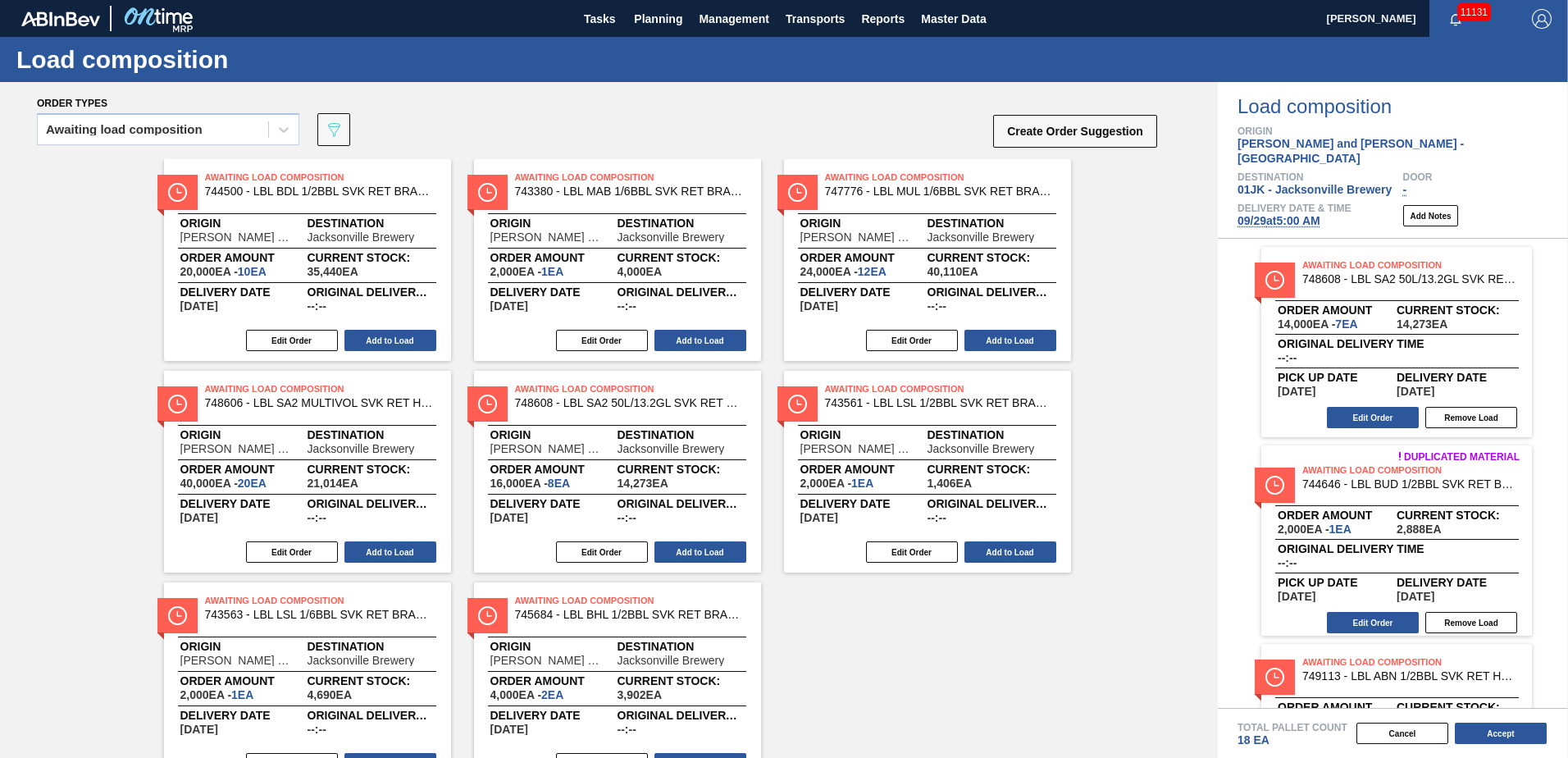
click at [421, 346] on button "Add to Load" at bounding box center [391, 340] width 92 height 21
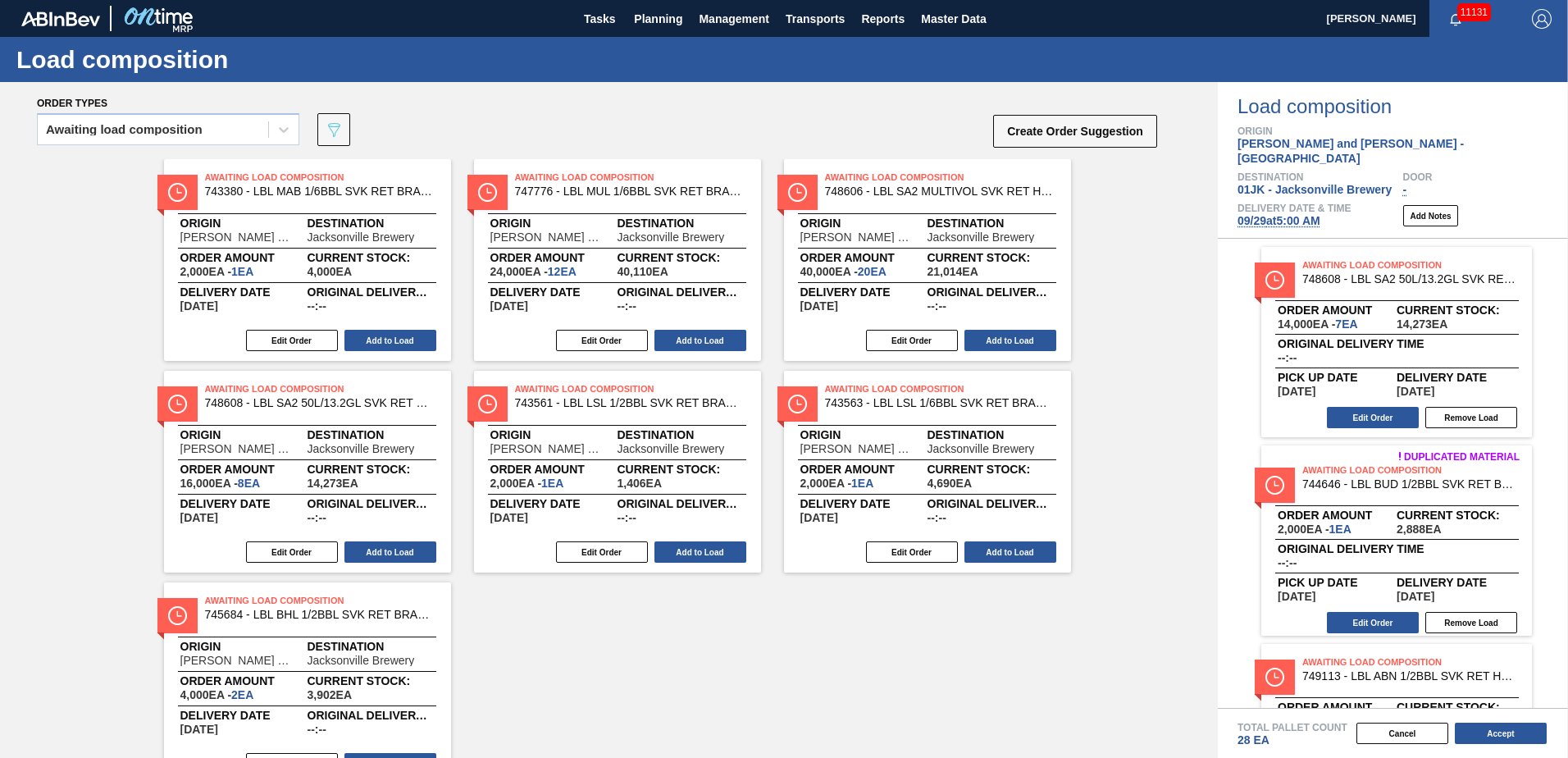
click at [421, 346] on button "Add to Load" at bounding box center [391, 340] width 92 height 21
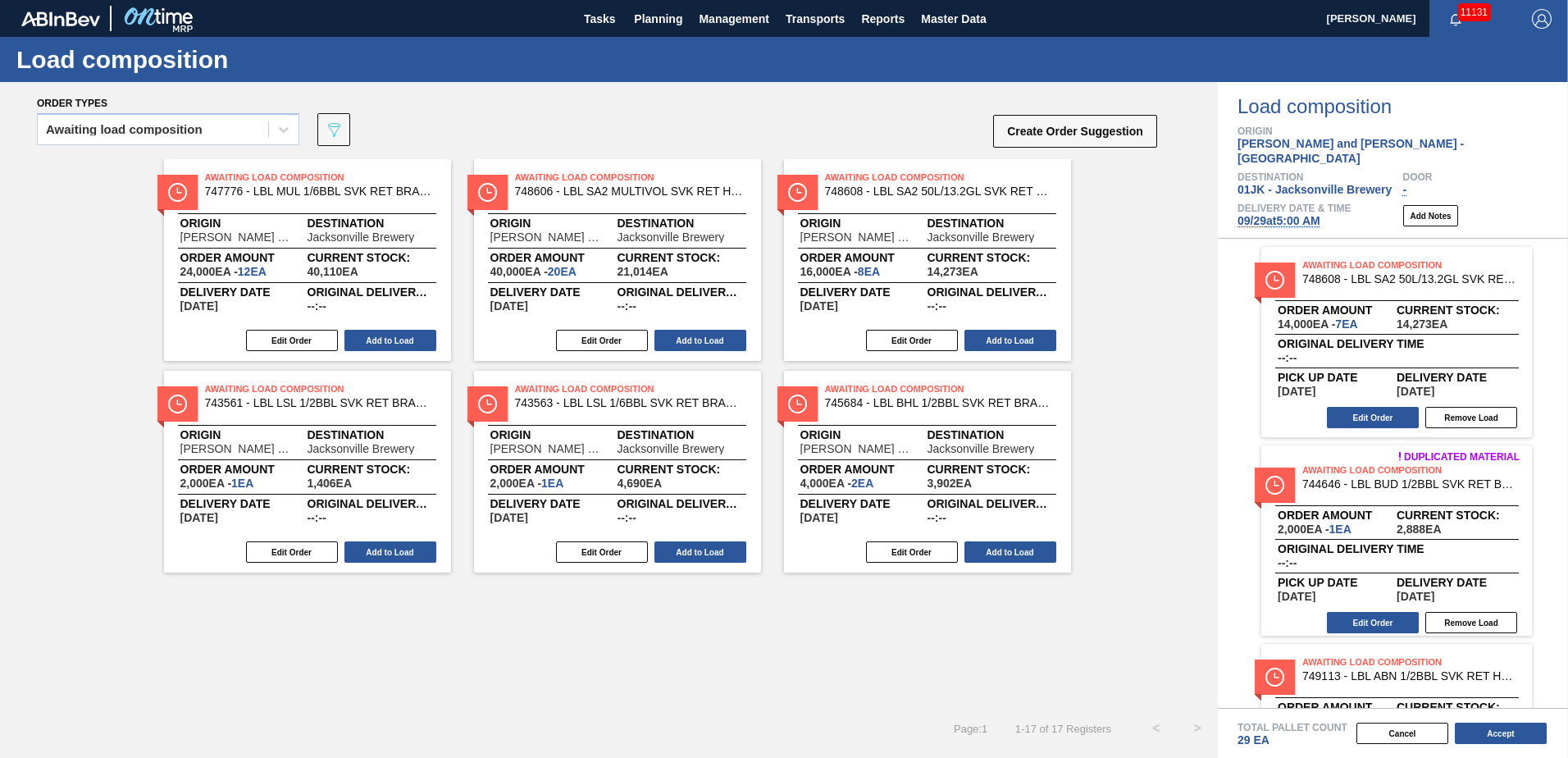
click at [421, 346] on button "Add to Load" at bounding box center [391, 340] width 92 height 21
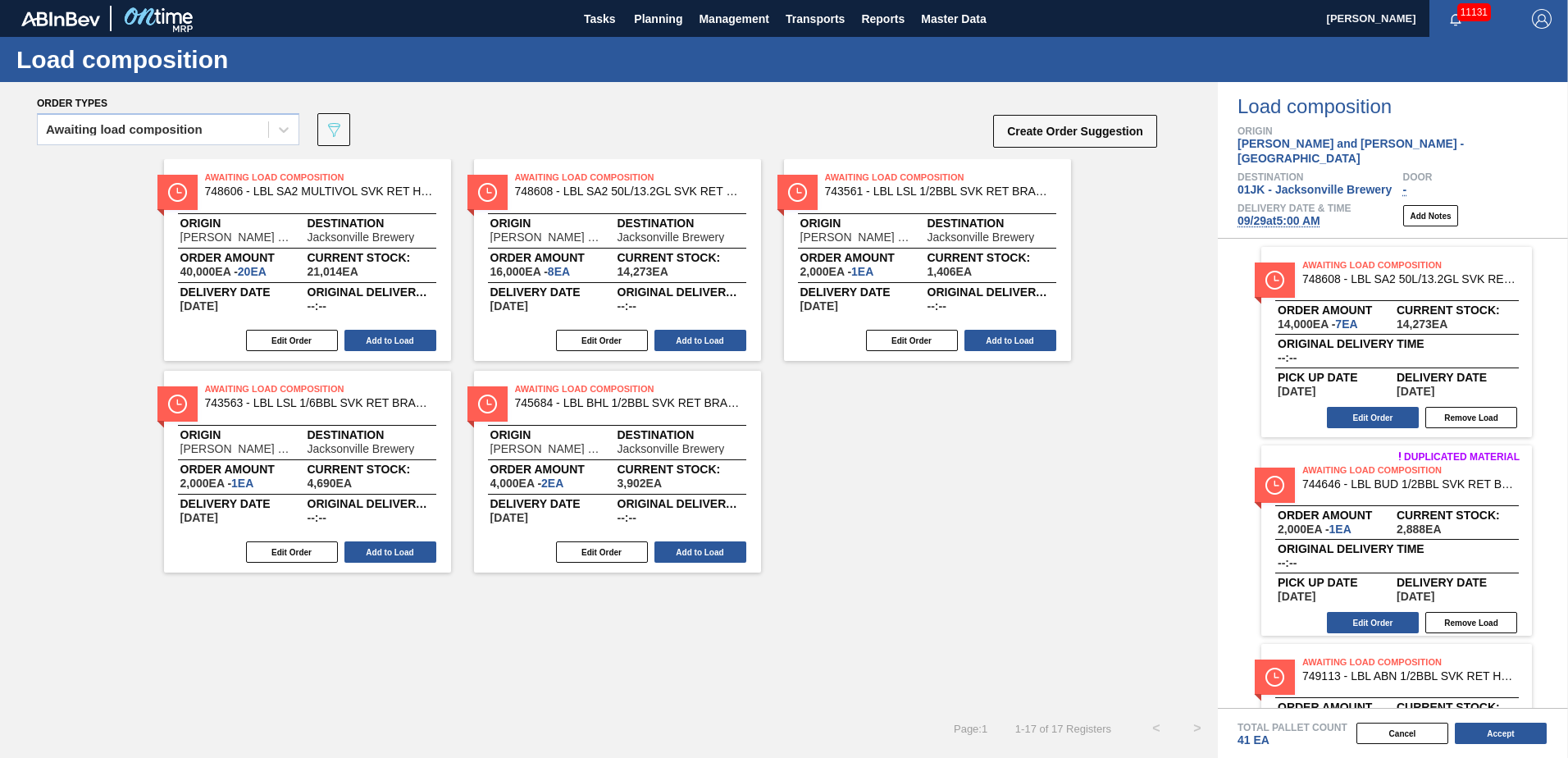
click at [421, 346] on button "Add to Load" at bounding box center [391, 340] width 92 height 21
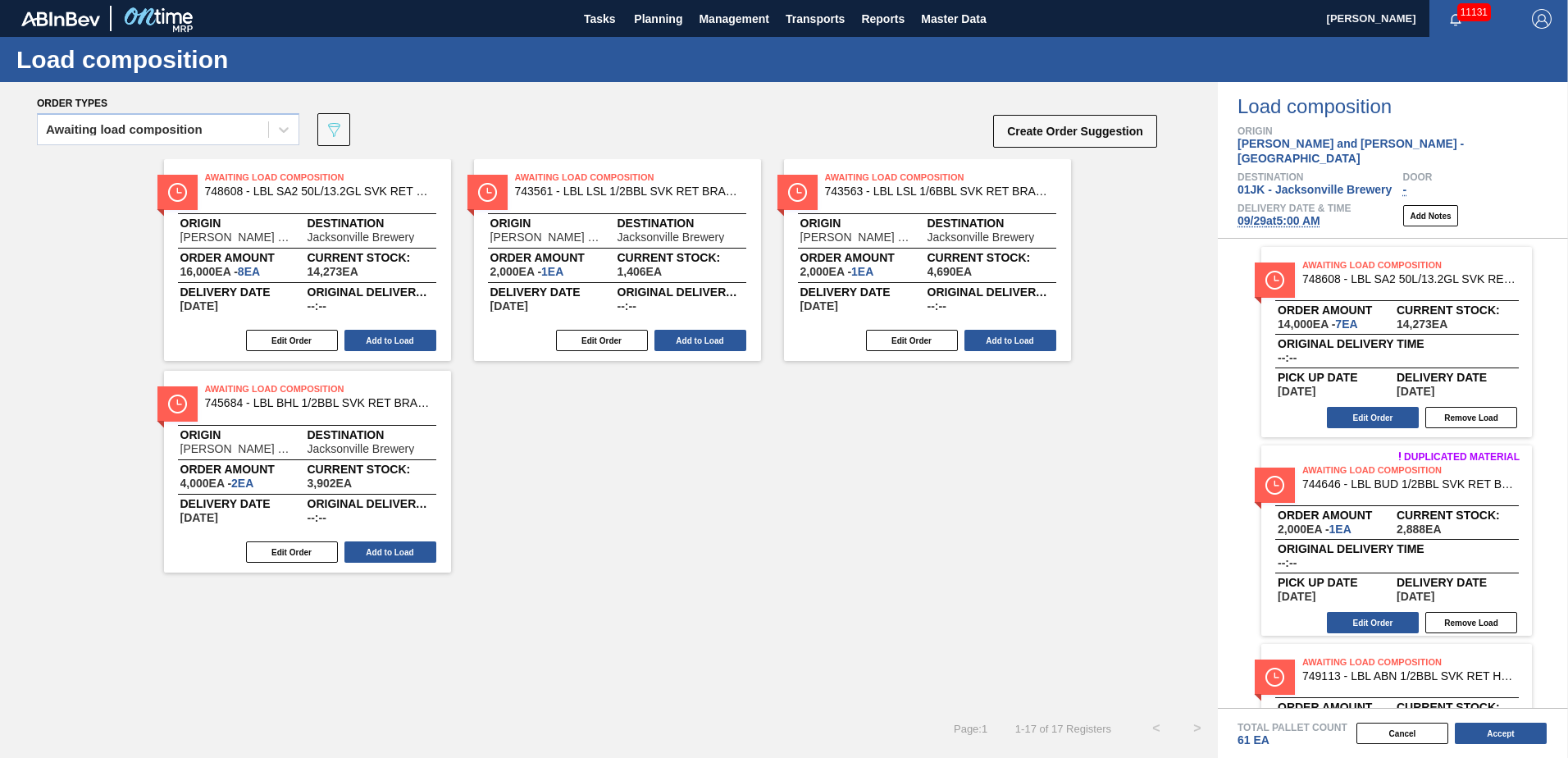
click at [421, 346] on button "Add to Load" at bounding box center [391, 340] width 92 height 21
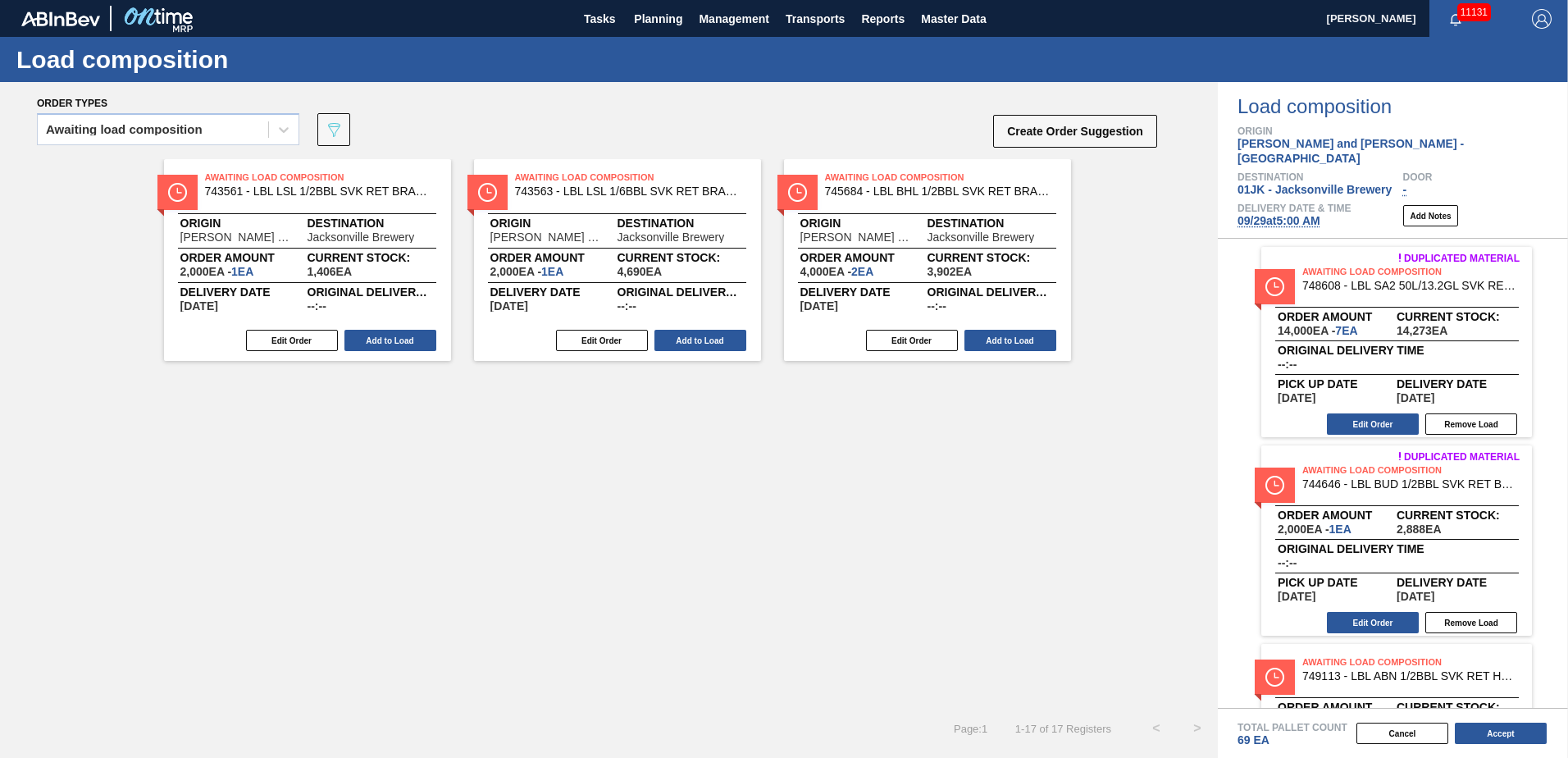
click at [421, 346] on button "Add to Load" at bounding box center [391, 340] width 92 height 21
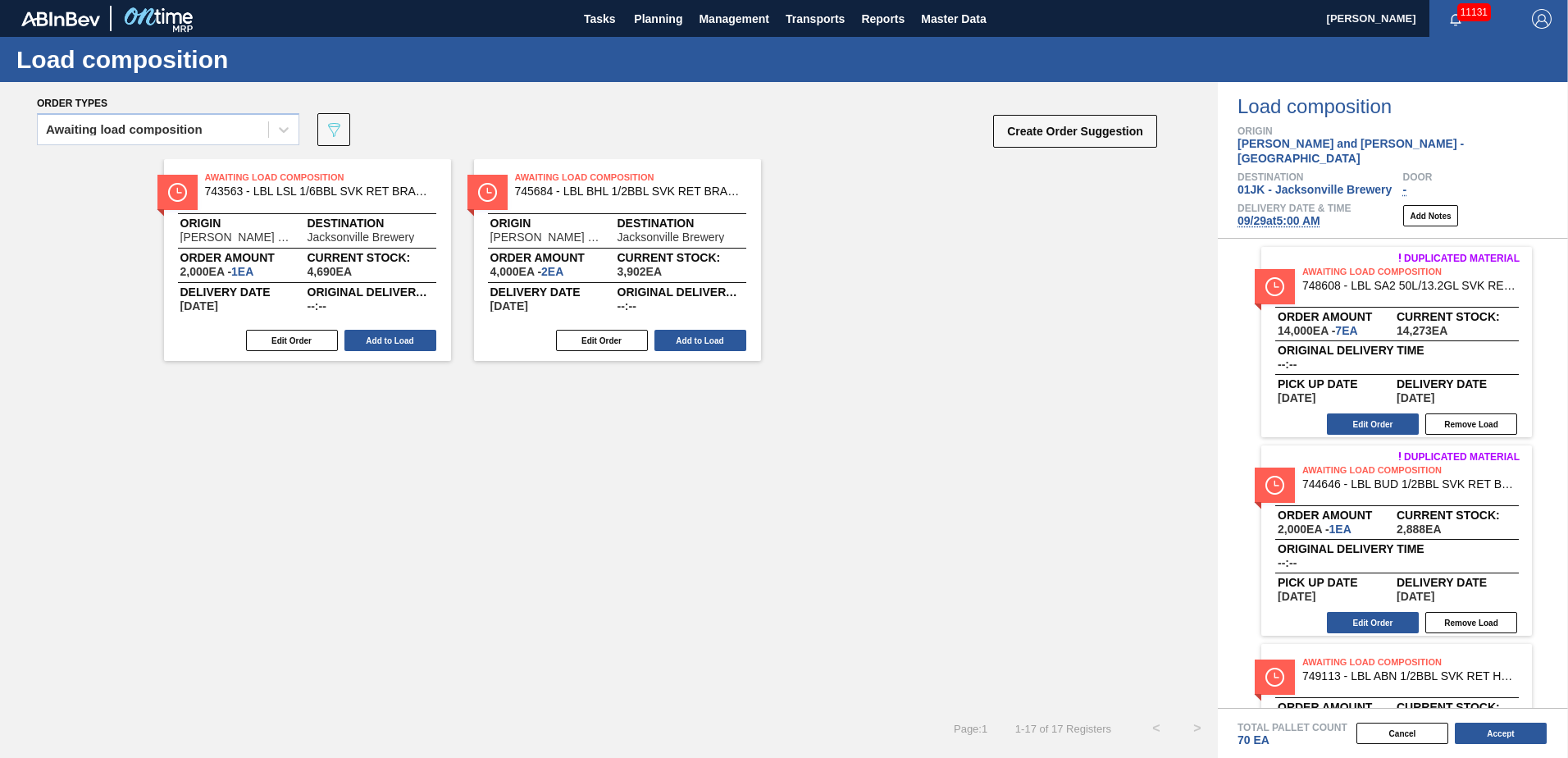
click at [421, 346] on button "Add to Load" at bounding box center [391, 340] width 92 height 21
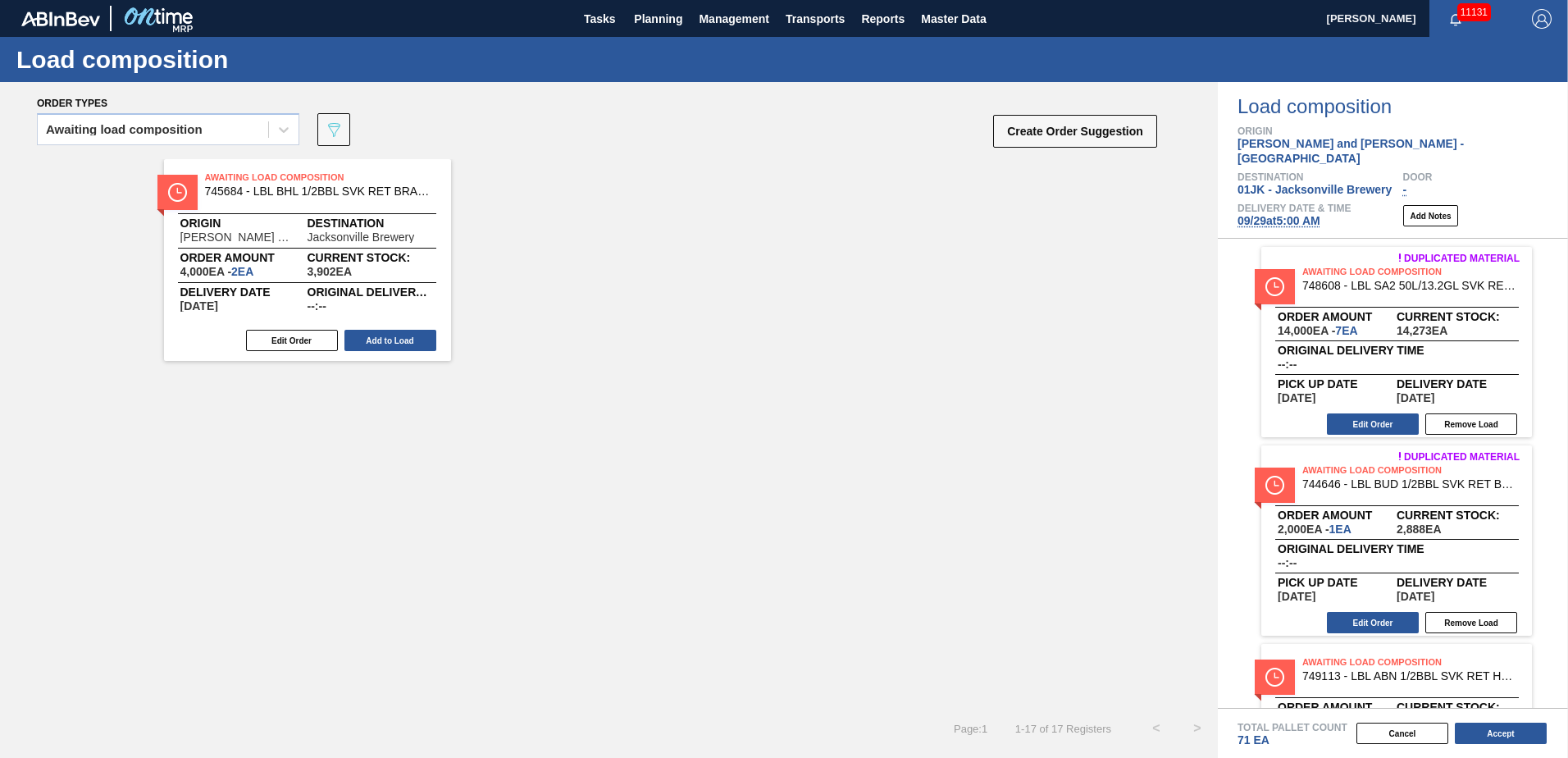
click at [421, 346] on button "Add to Load" at bounding box center [391, 340] width 92 height 21
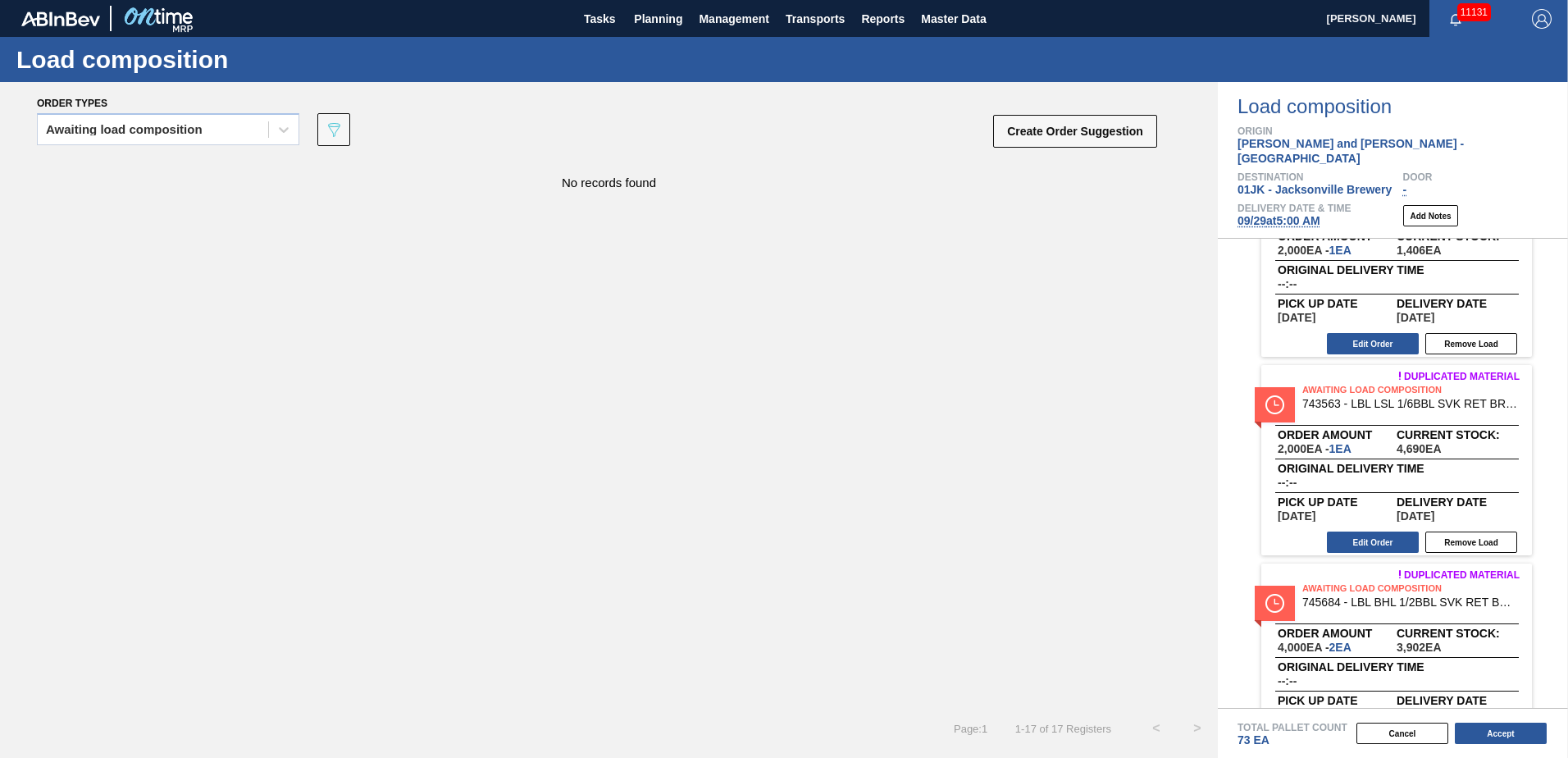
scroll to position [2901, 0]
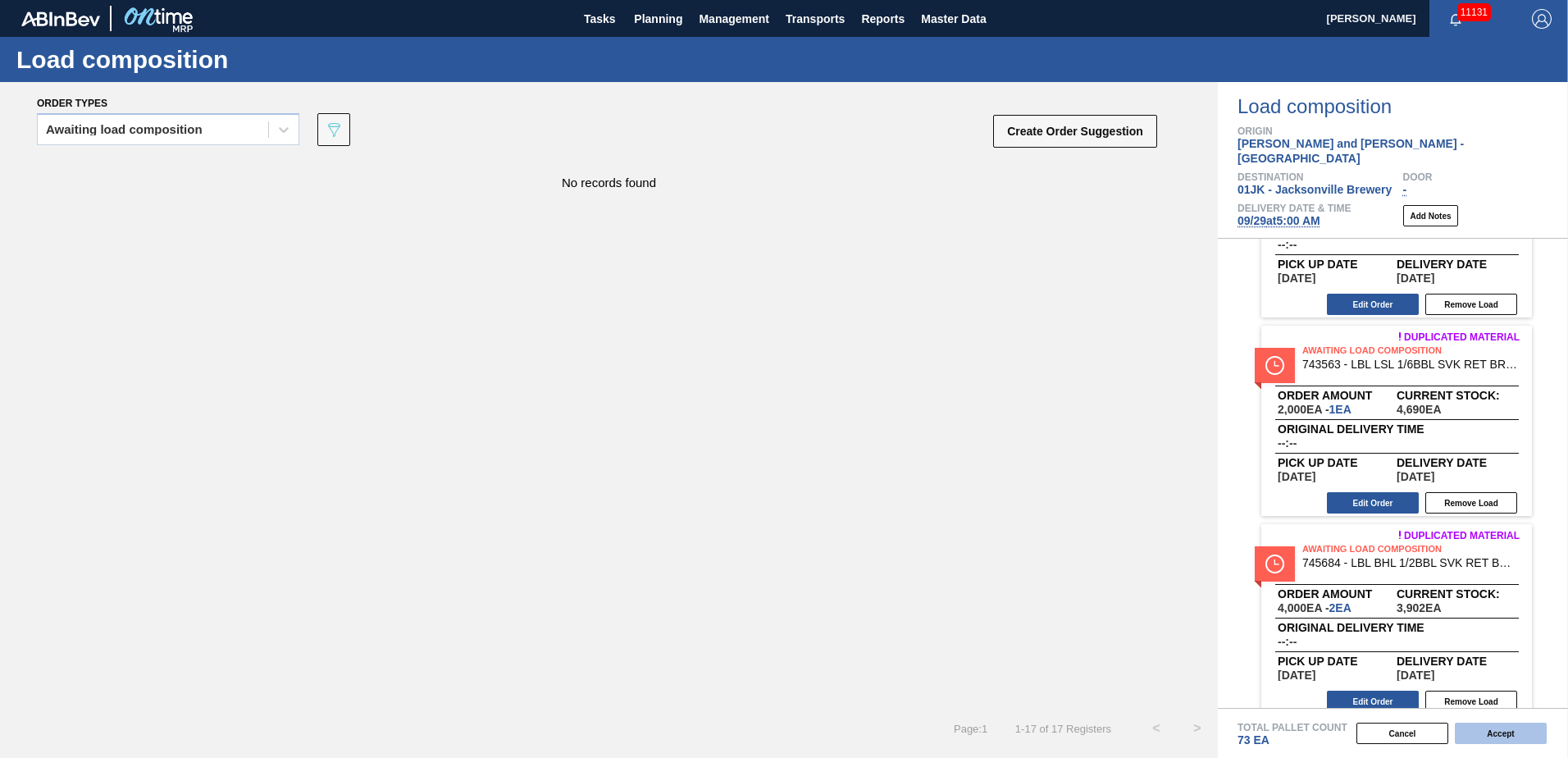
click at [1506, 728] on button "Accept" at bounding box center [1501, 733] width 92 height 21
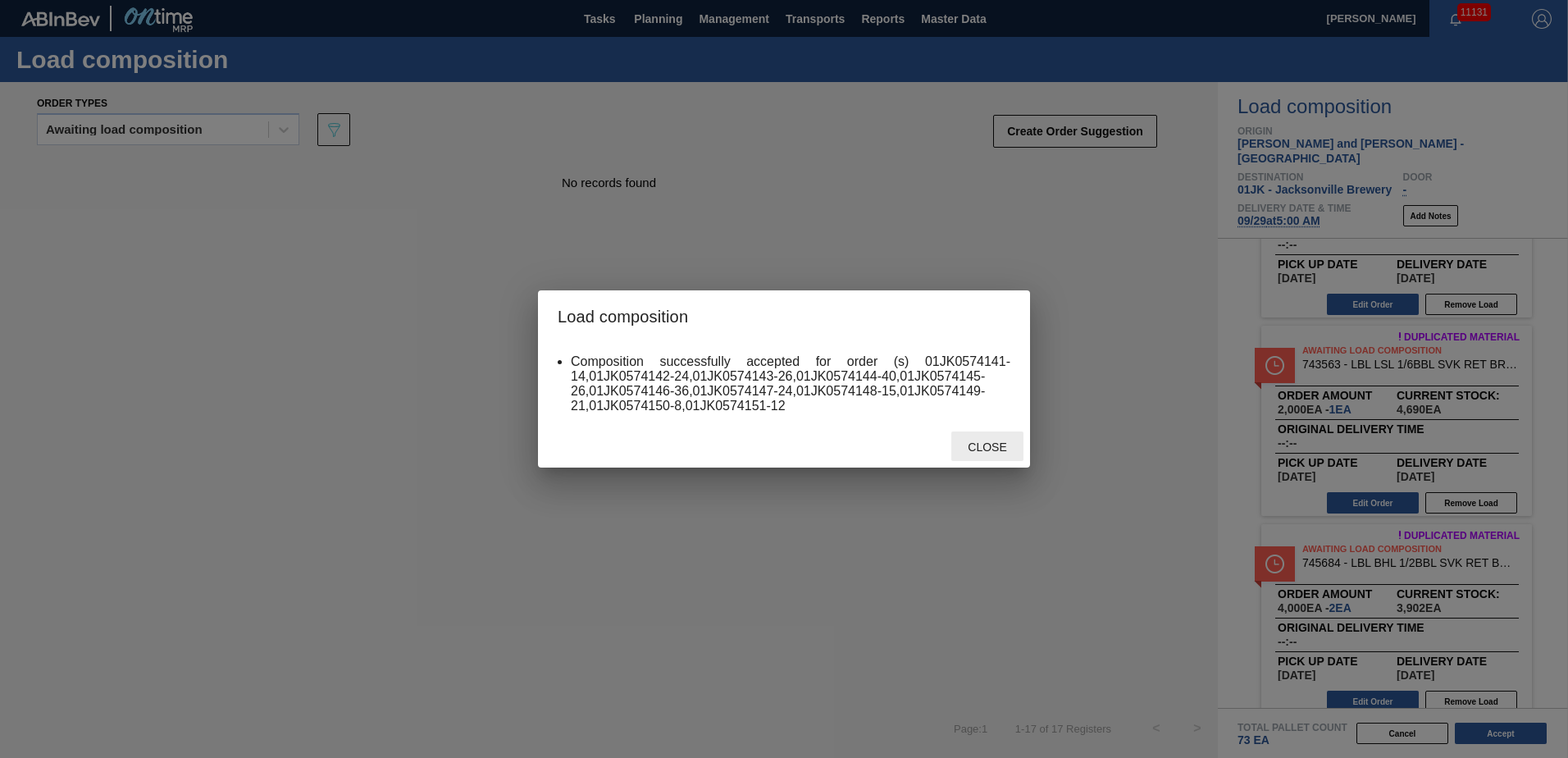
click at [989, 450] on span "Close" at bounding box center [987, 446] width 65 height 13
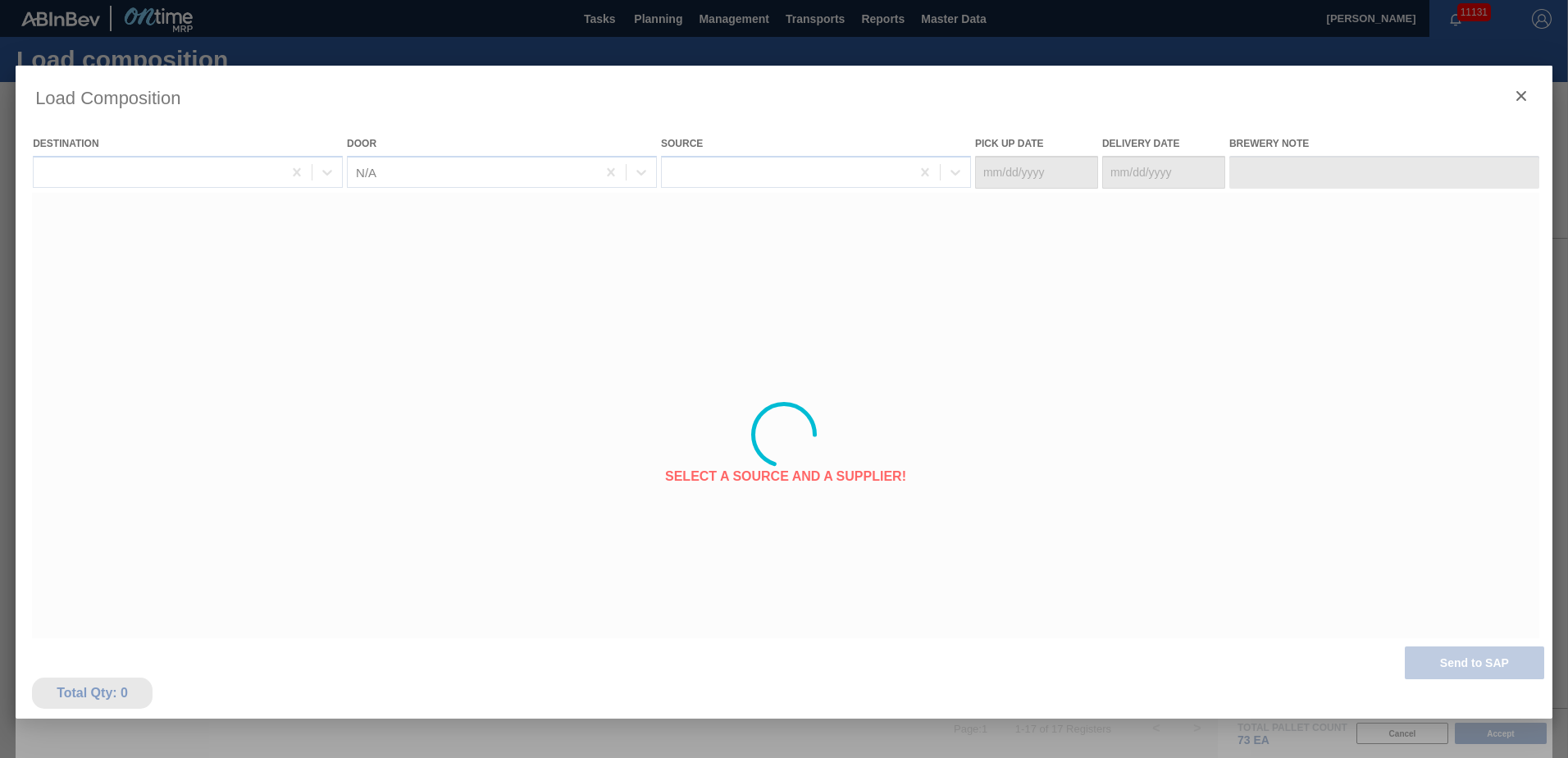
type Date "[DATE]"
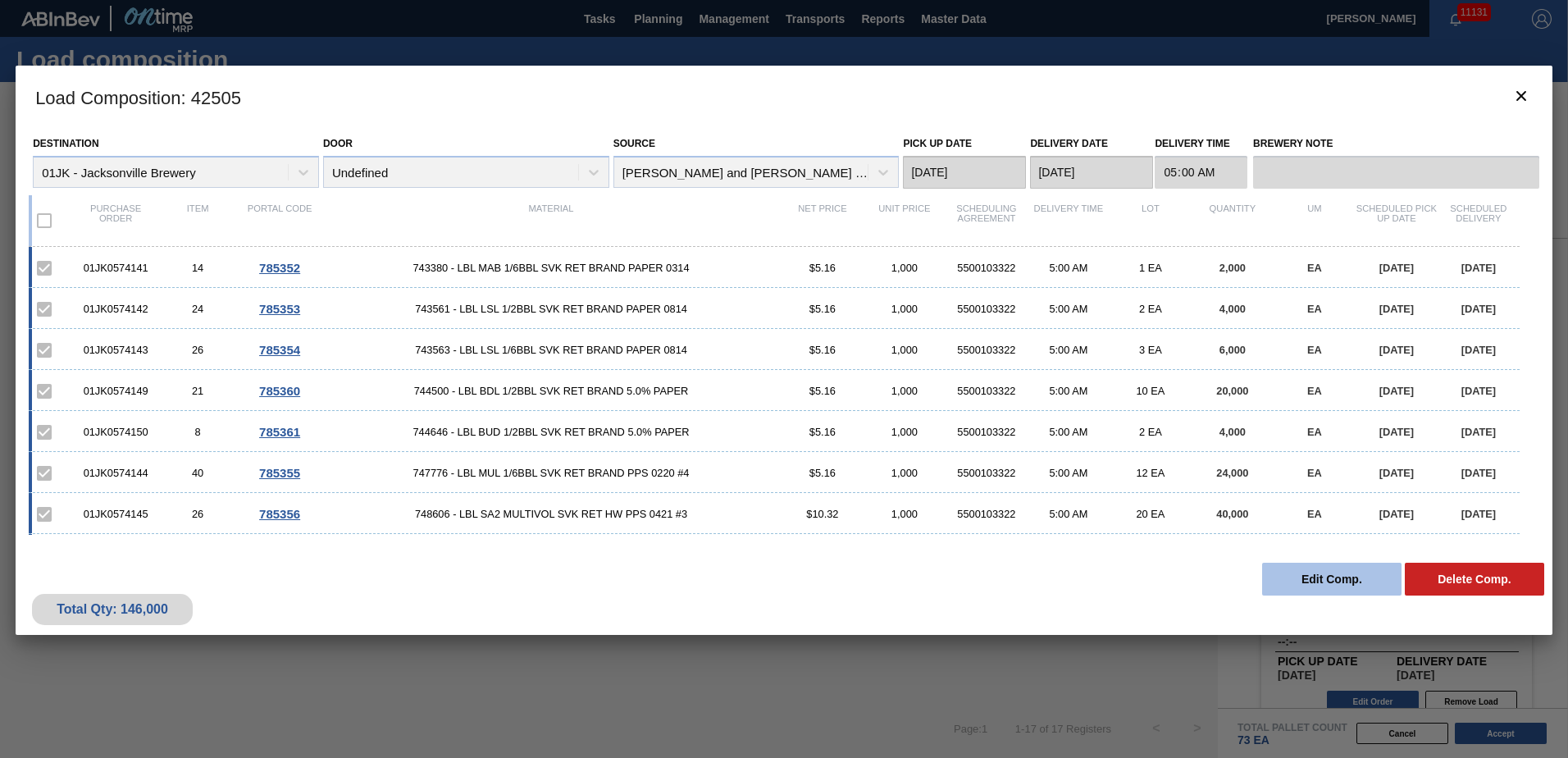
click at [1349, 582] on button "Edit Comp." at bounding box center [1332, 580] width 139 height 32
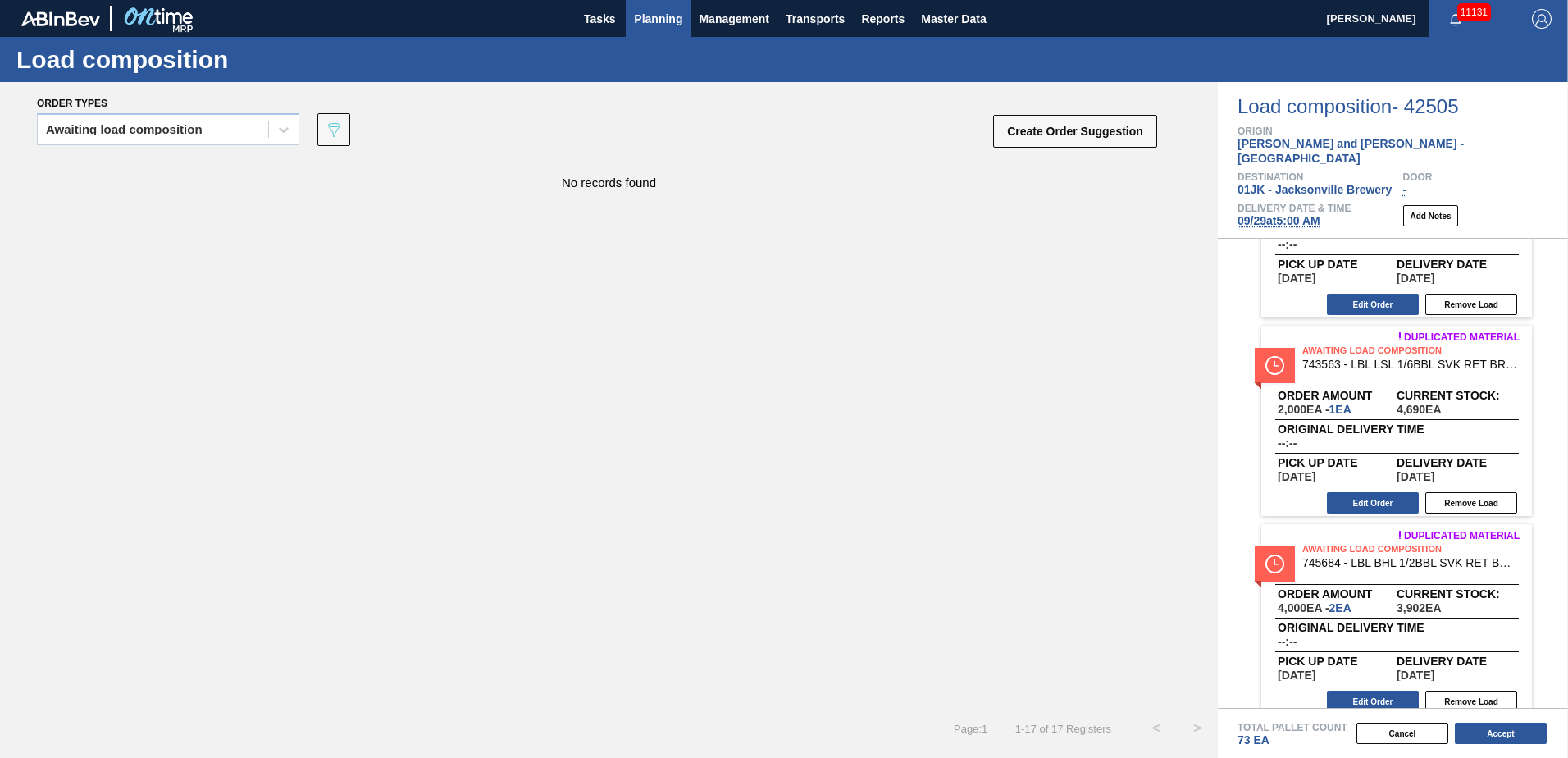
click at [632, 20] on button "Planning" at bounding box center [659, 18] width 65 height 37
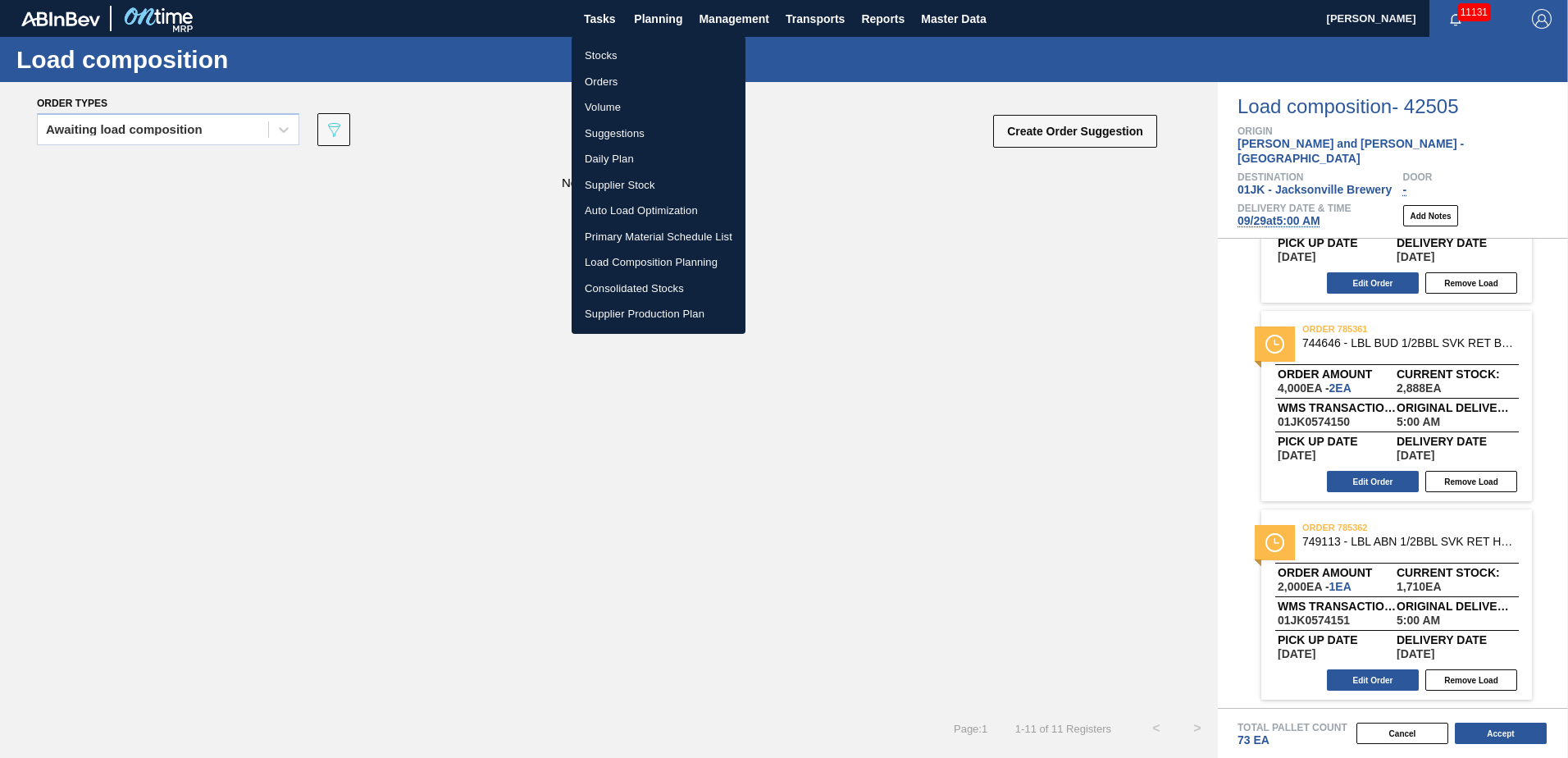
scroll to position [1709, 0]
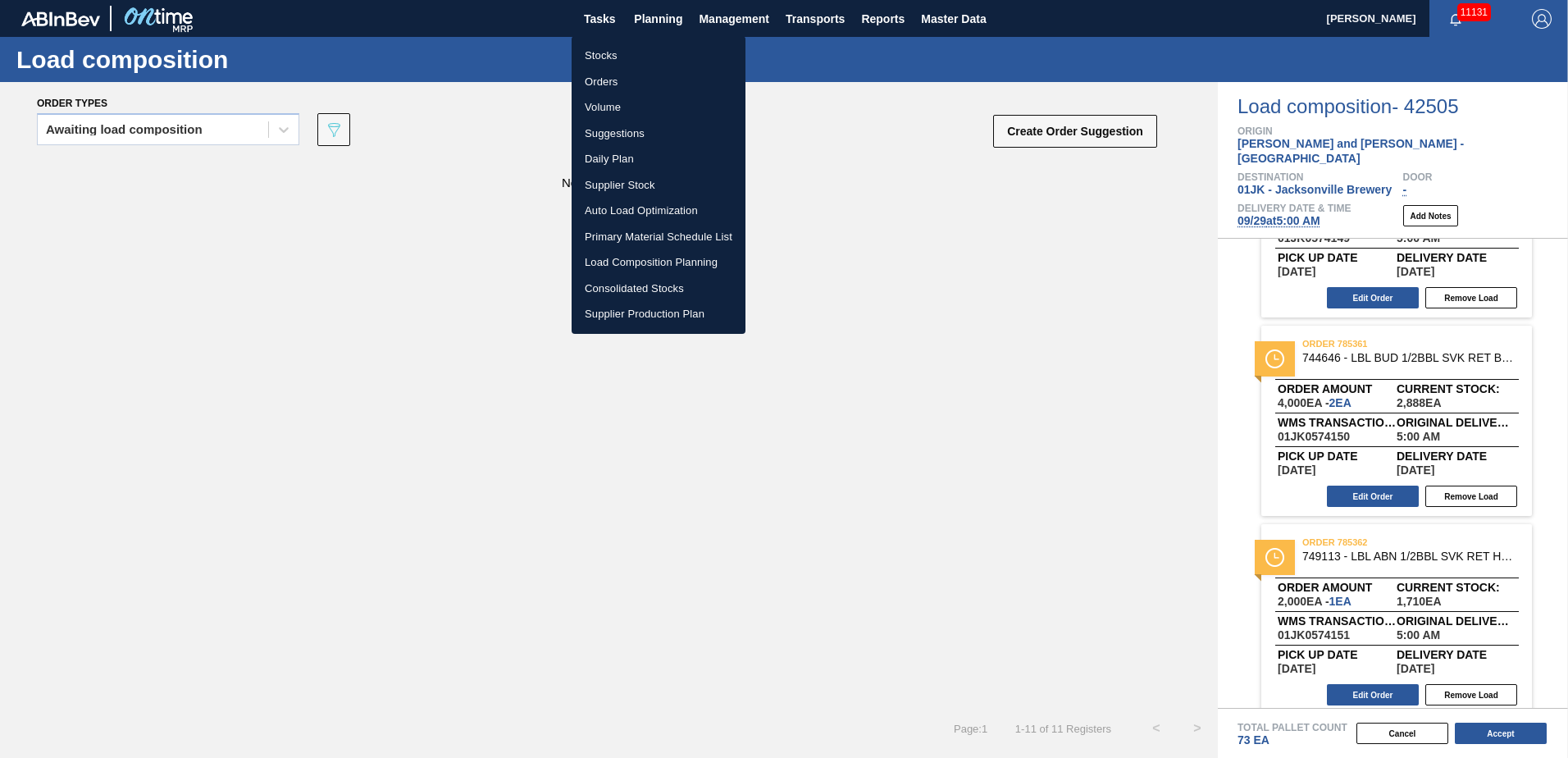
drag, startPoint x: 649, startPoint y: 259, endPoint x: 659, endPoint y: 260, distance: 10.0
click at [649, 259] on li "Load Composition Planning" at bounding box center [659, 262] width 174 height 26
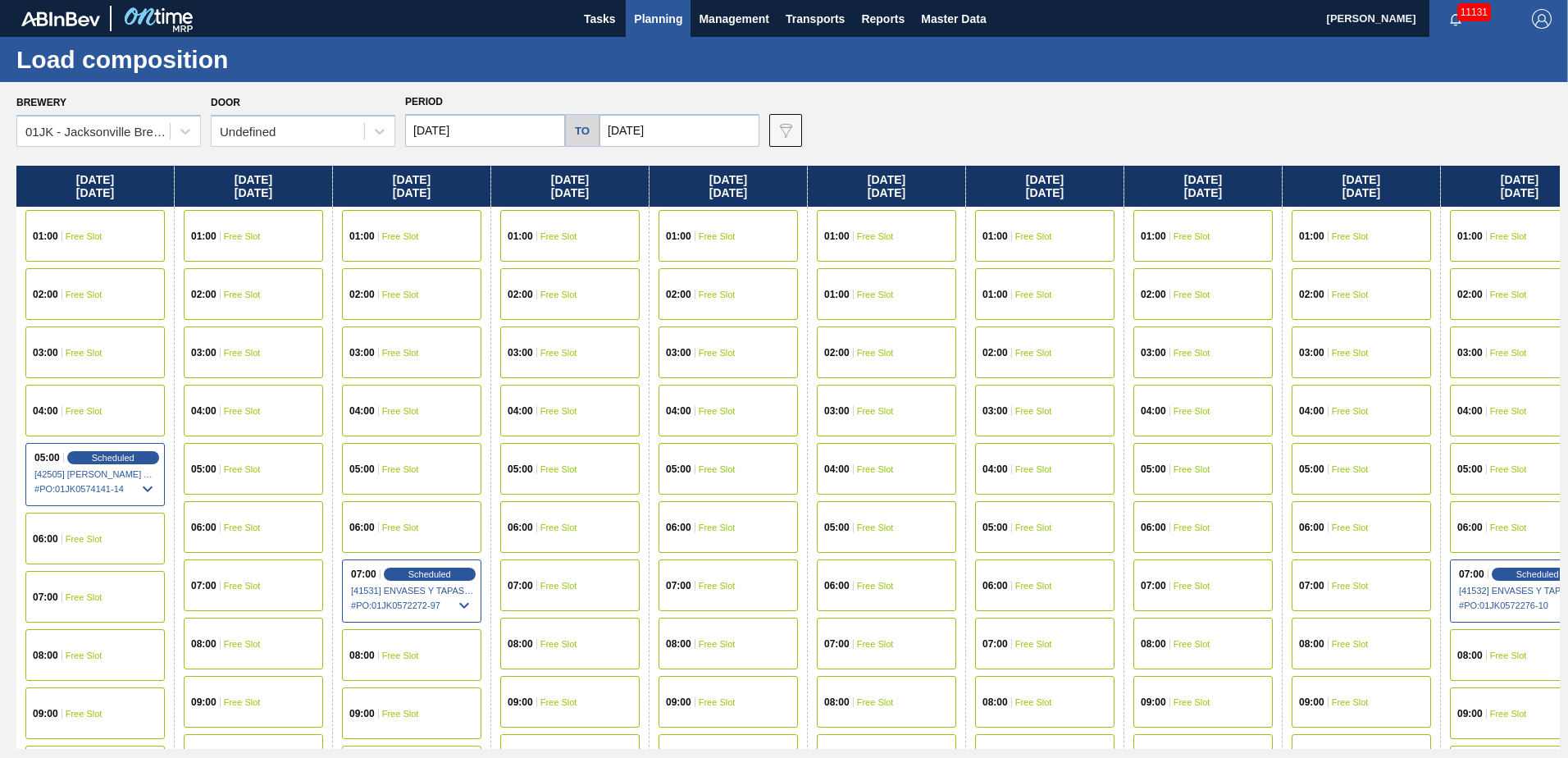
click at [668, 27] on span "Planning" at bounding box center [658, 19] width 49 height 20
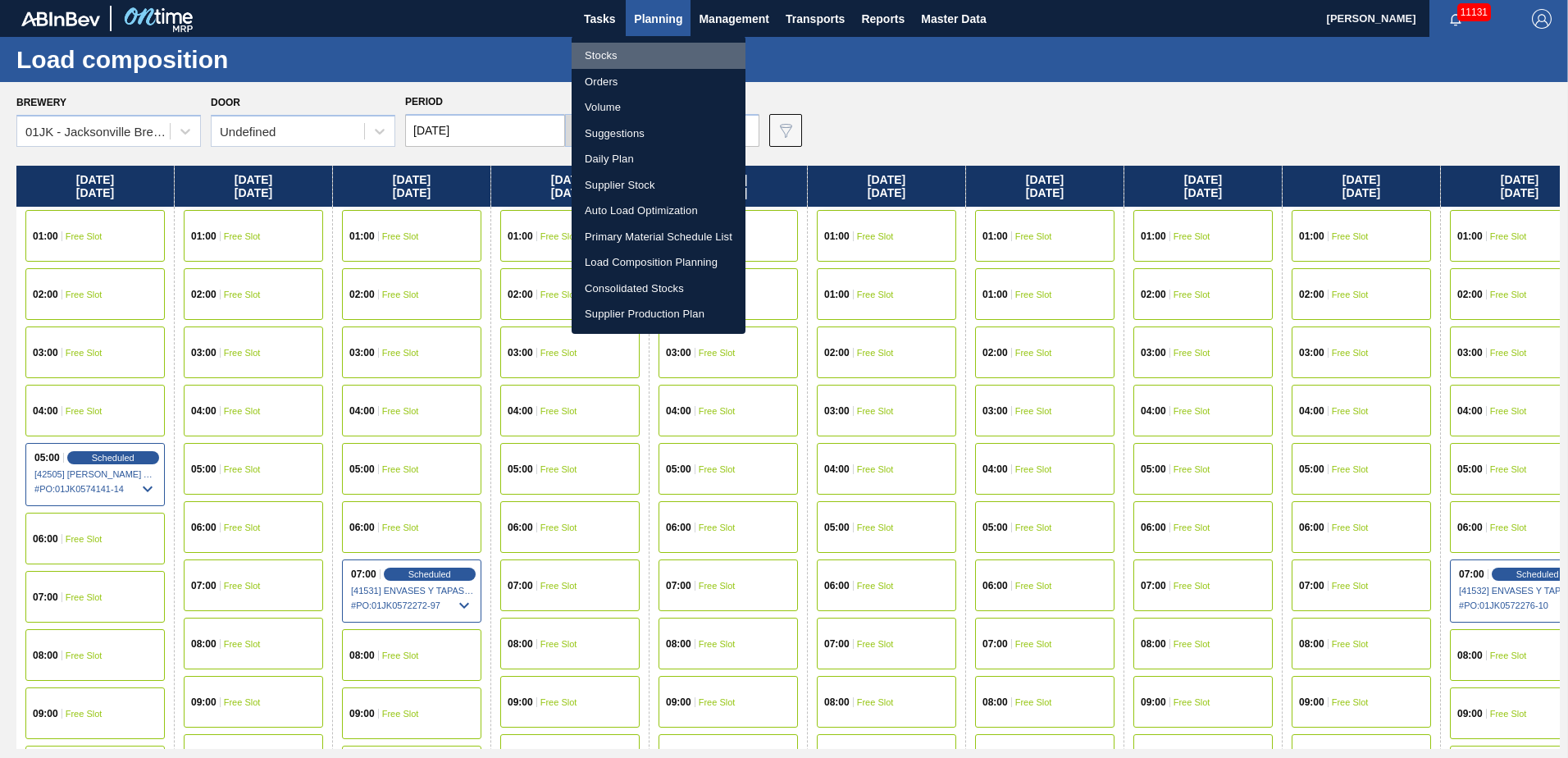
click at [607, 55] on li "Stocks" at bounding box center [659, 55] width 174 height 26
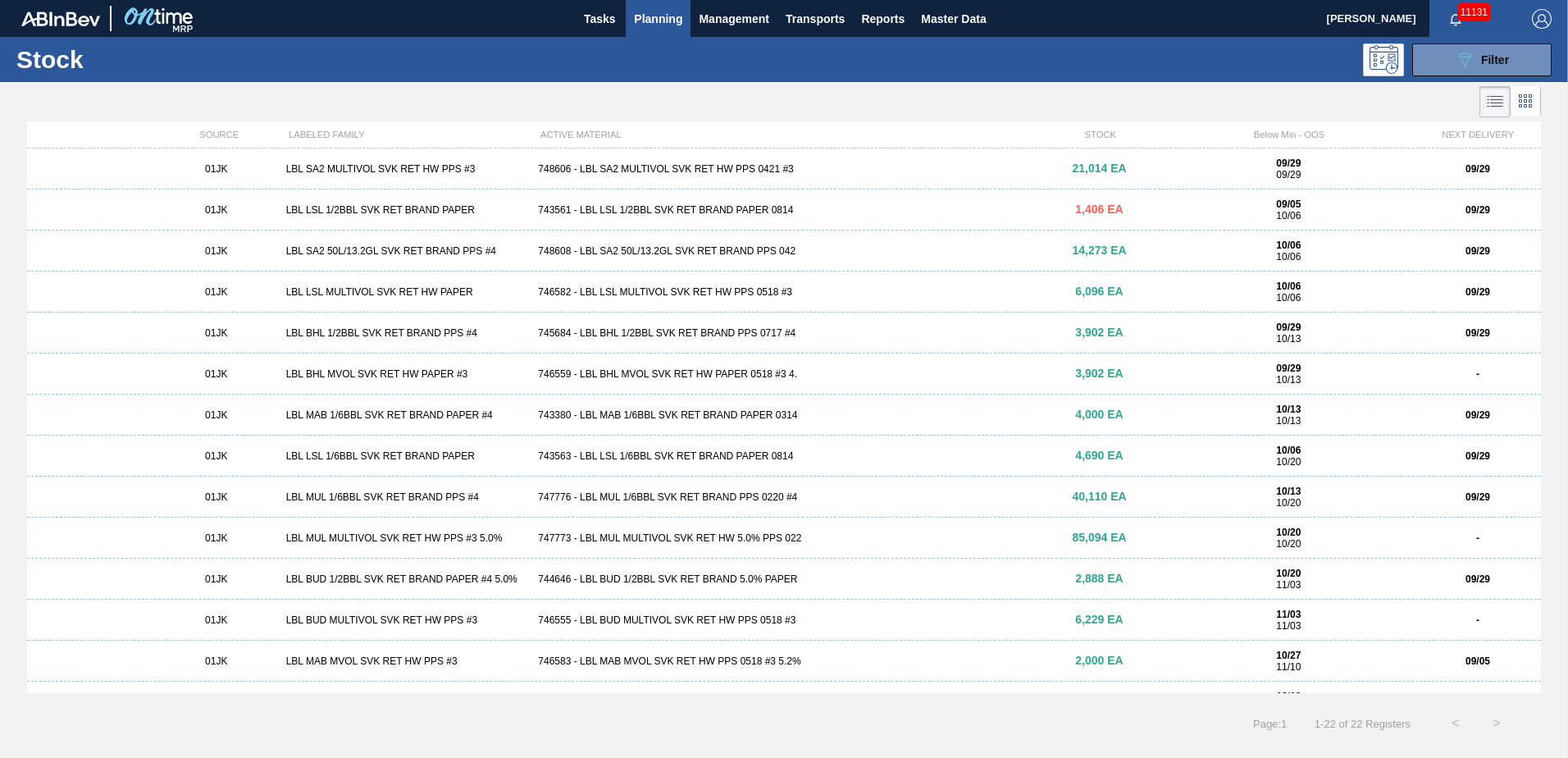
click at [1224, 367] on div "09/29 10/13" at bounding box center [1288, 374] width 240 height 23
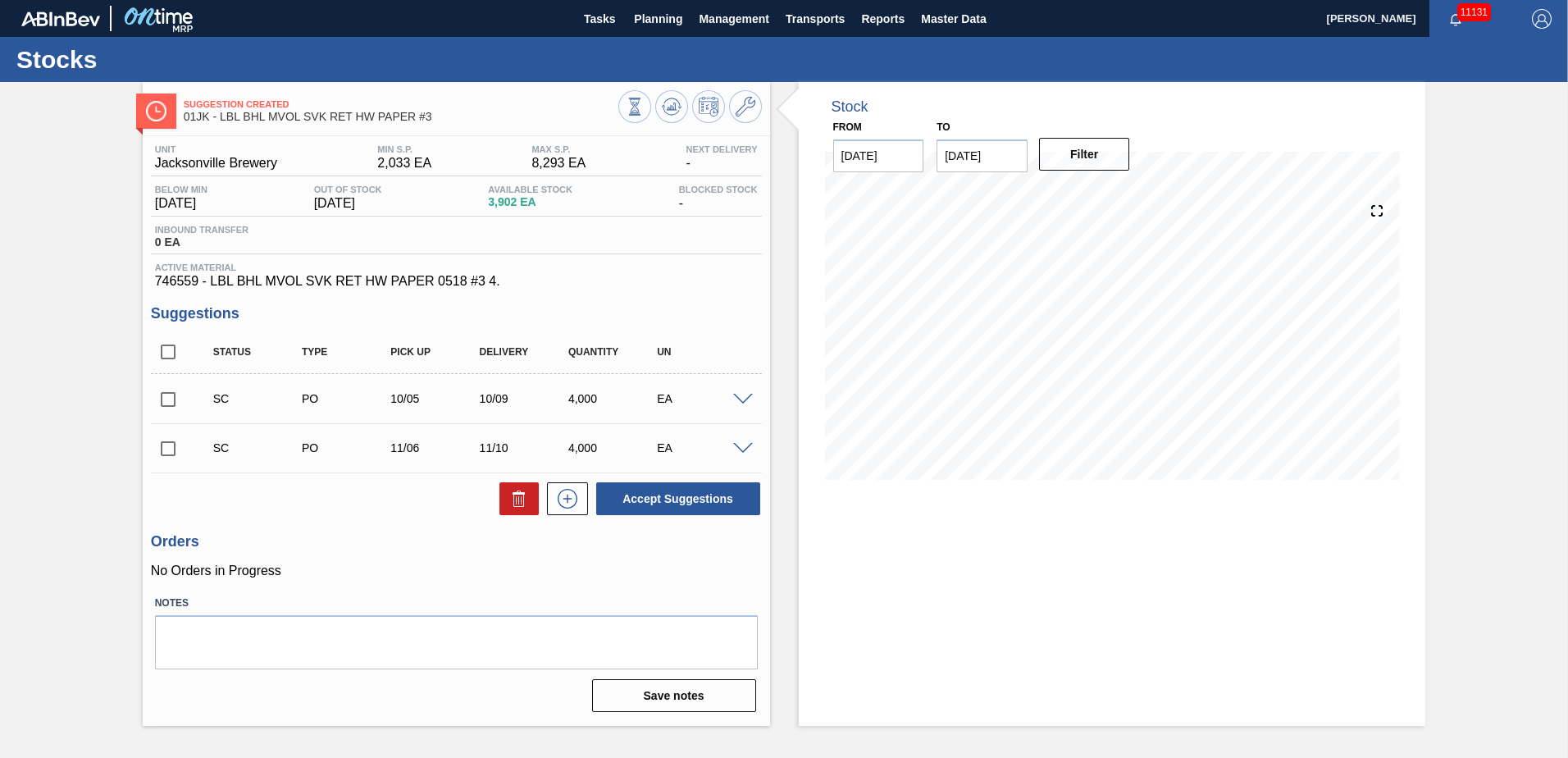
click at [160, 394] on input "checkbox" at bounding box center [168, 399] width 34 height 34
checkbox input "true"
click at [171, 432] on input "checkbox" at bounding box center [168, 449] width 34 height 34
checkbox input "true"
click at [653, 496] on button "Accept Suggestions" at bounding box center [678, 499] width 164 height 32
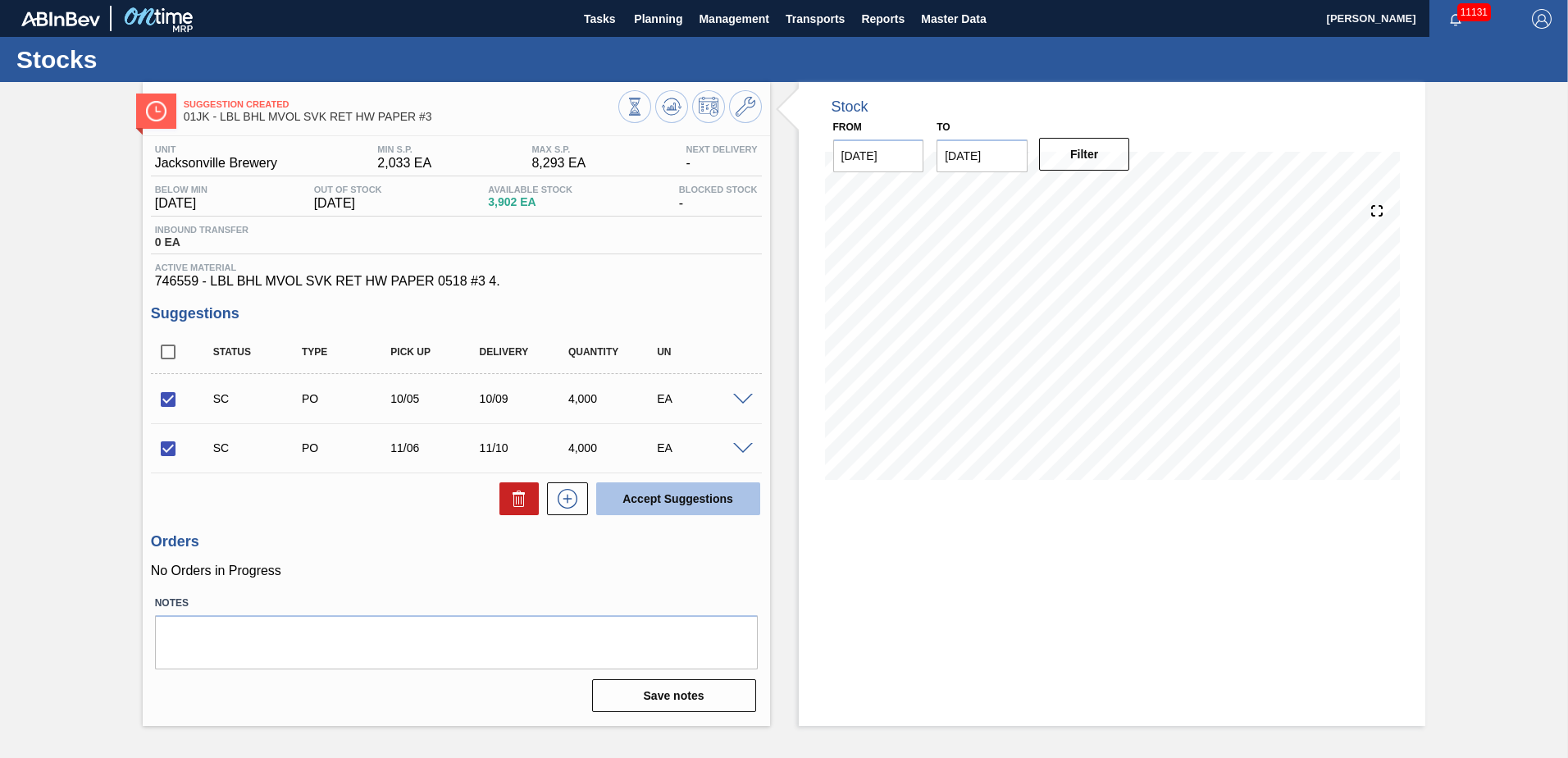
checkbox input "false"
click at [668, 32] on button "Planning" at bounding box center [659, 18] width 65 height 37
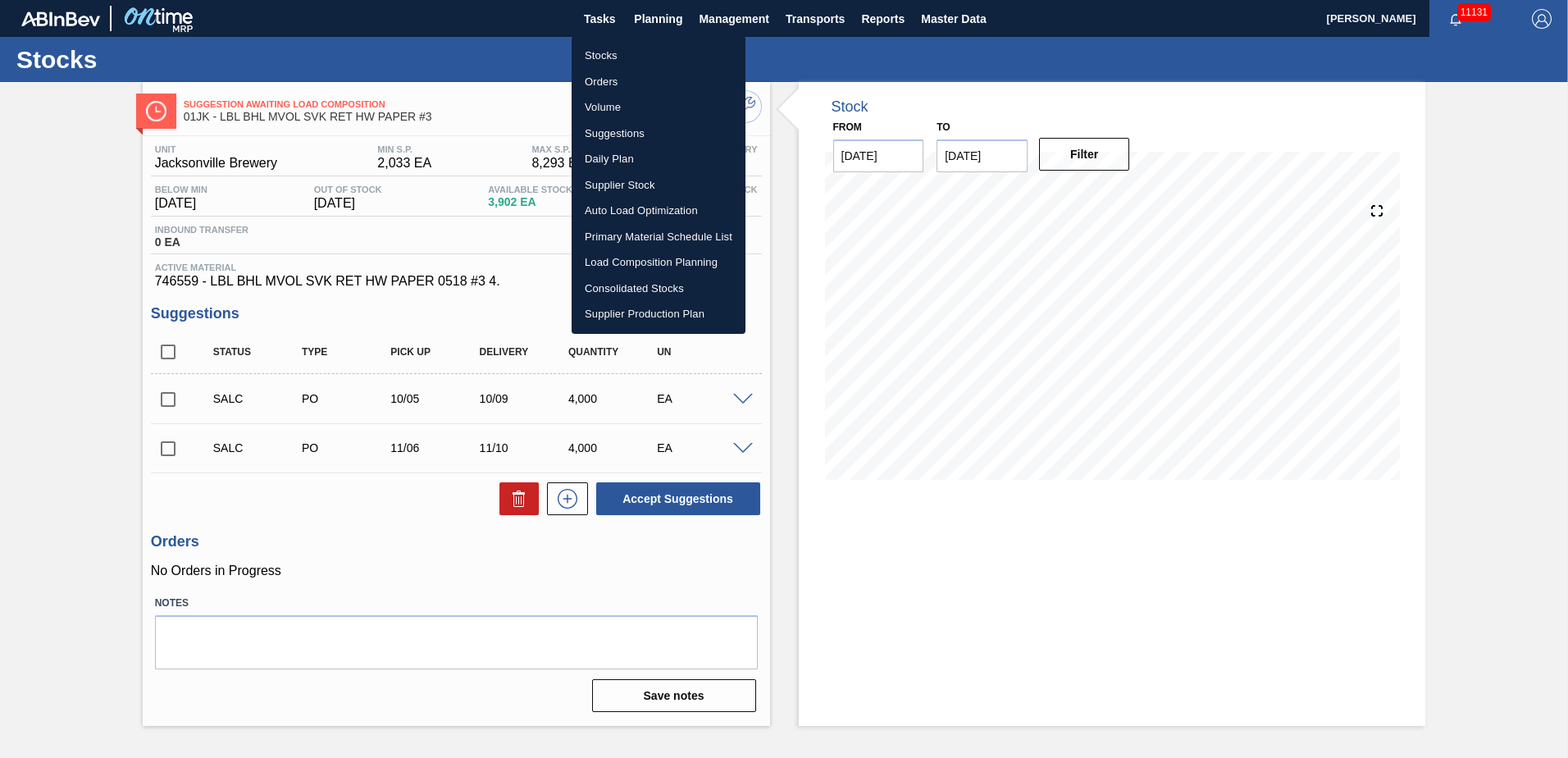
click at [611, 54] on li "Stocks" at bounding box center [659, 55] width 174 height 26
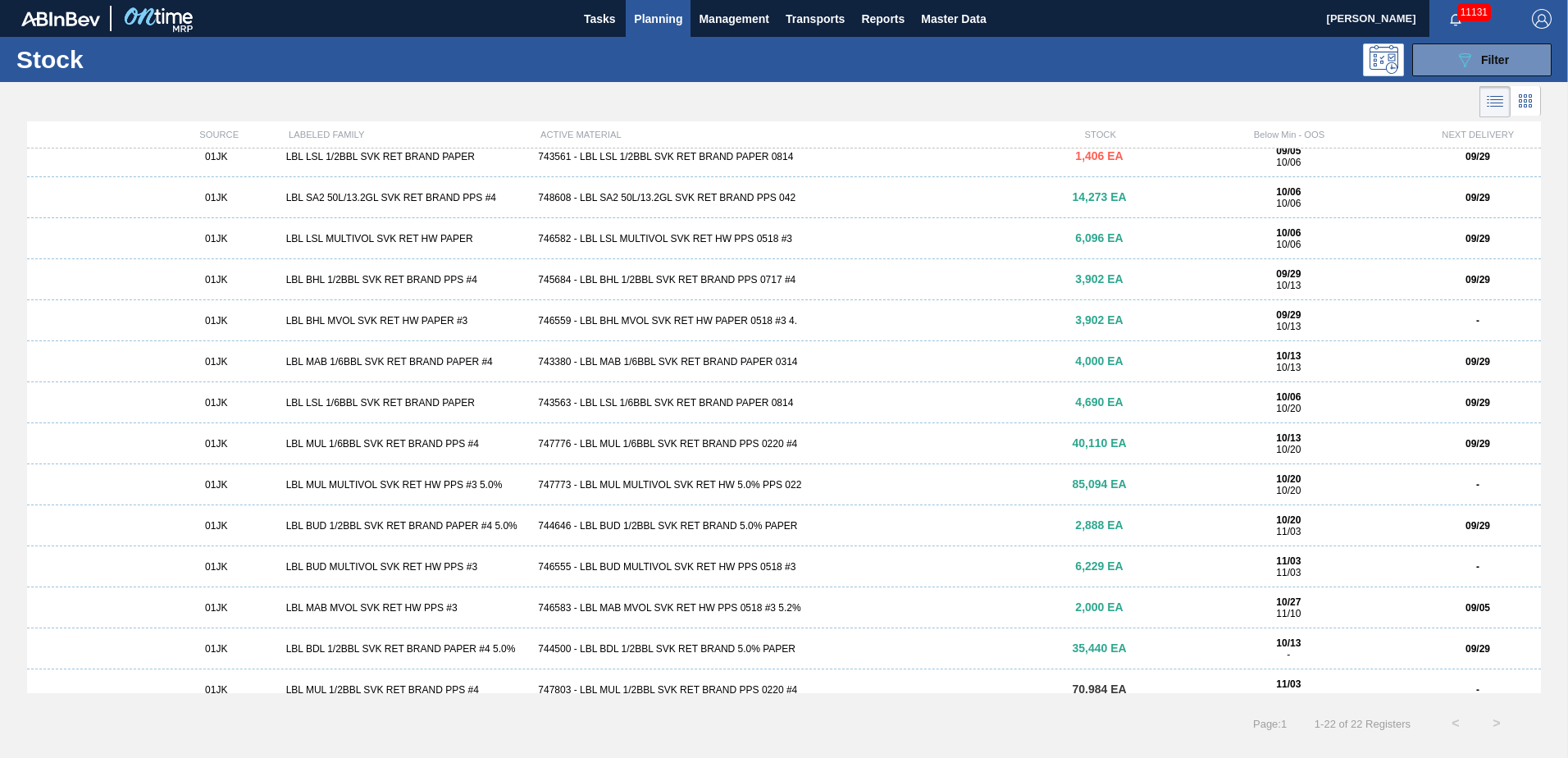
scroll to position [164, 0]
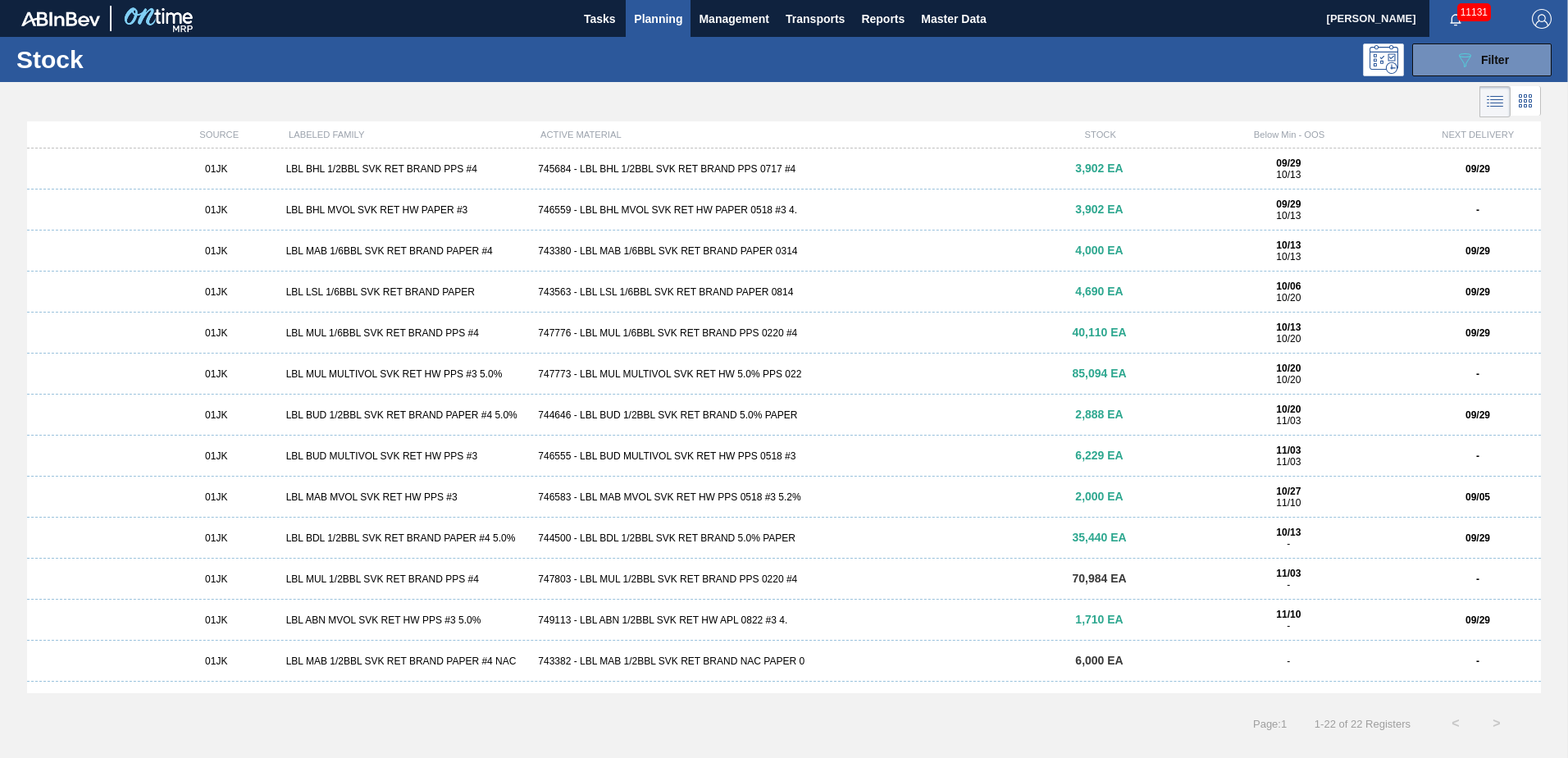
click at [1162, 378] on div "10/20 10/20" at bounding box center [1288, 374] width 253 height 23
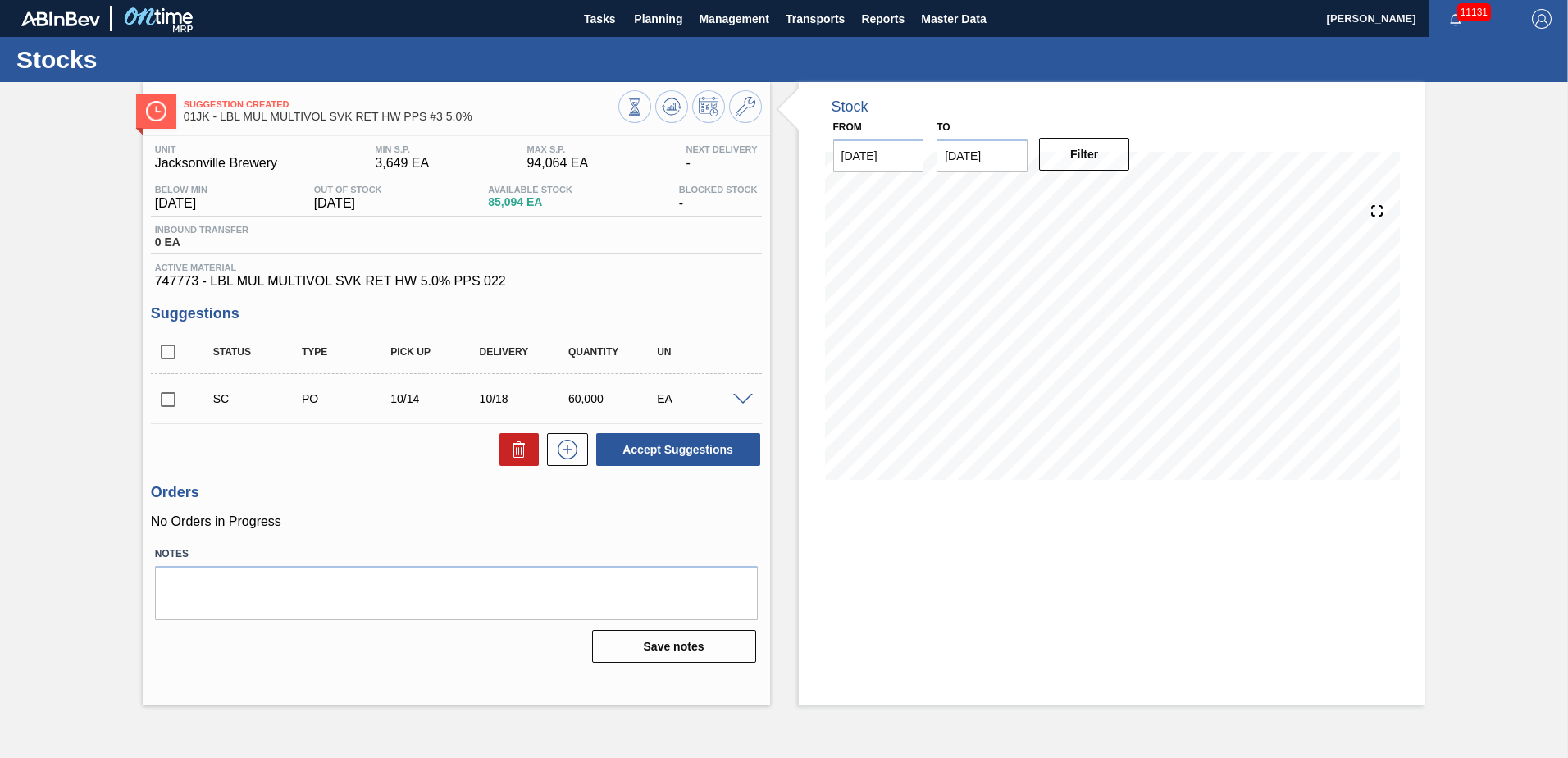
click at [171, 401] on input "checkbox" at bounding box center [168, 399] width 34 height 34
click at [696, 452] on button "Accept Suggestions" at bounding box center [678, 450] width 164 height 32
checkbox input "false"
click at [672, 23] on span "Planning" at bounding box center [658, 19] width 49 height 20
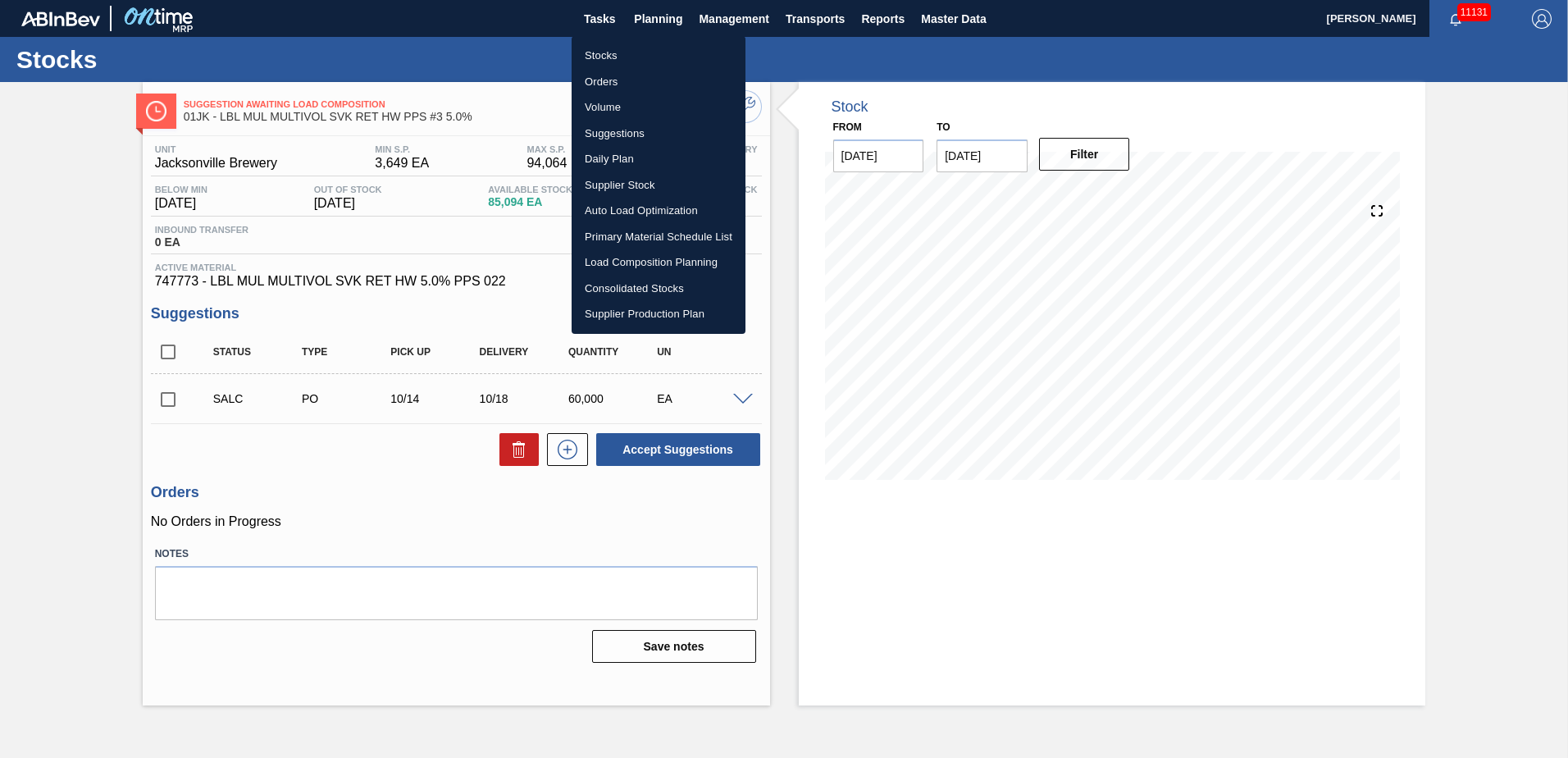
click at [605, 59] on li "Stocks" at bounding box center [659, 55] width 174 height 26
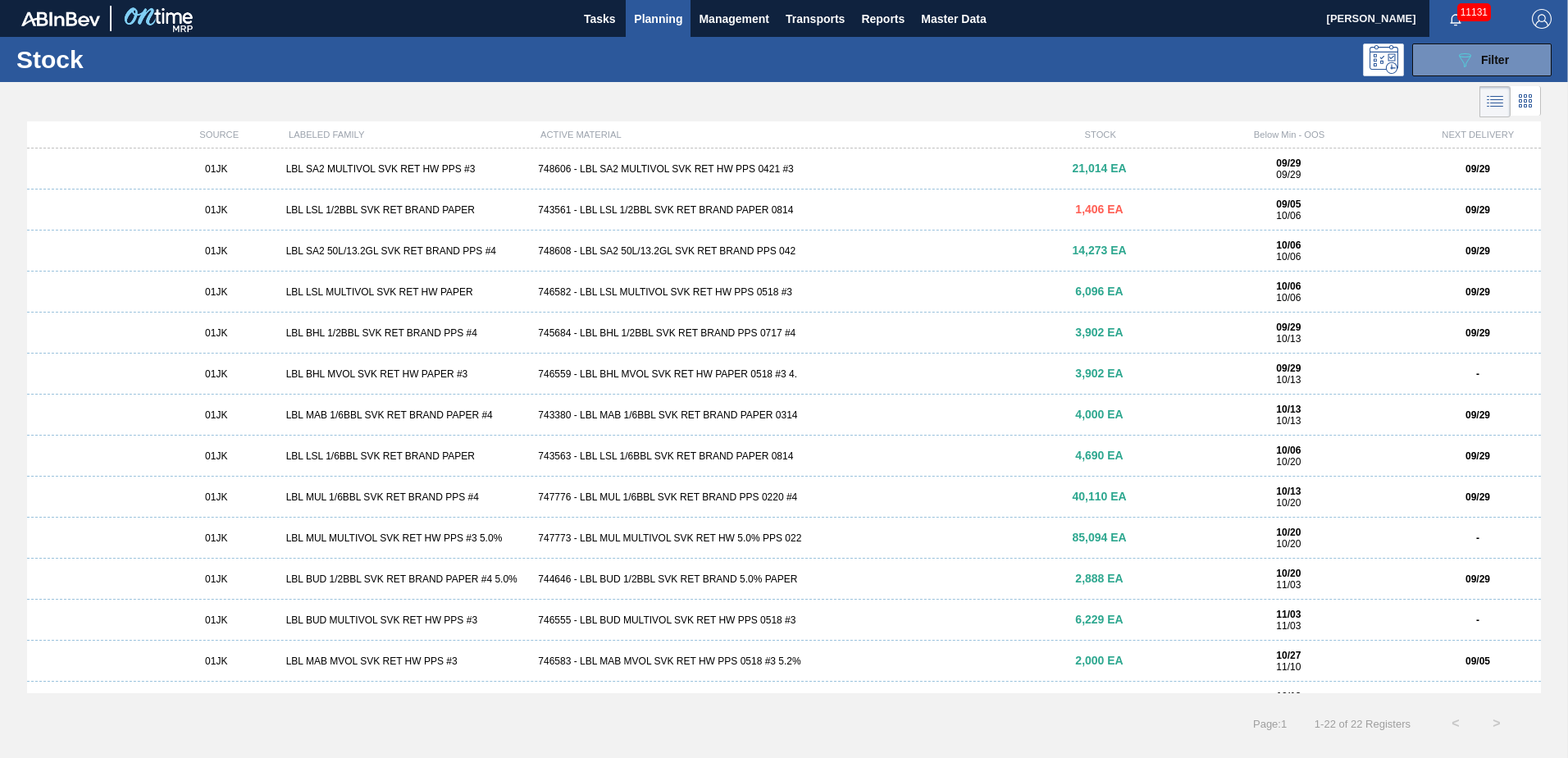
click at [630, 18] on button "Planning" at bounding box center [659, 18] width 65 height 37
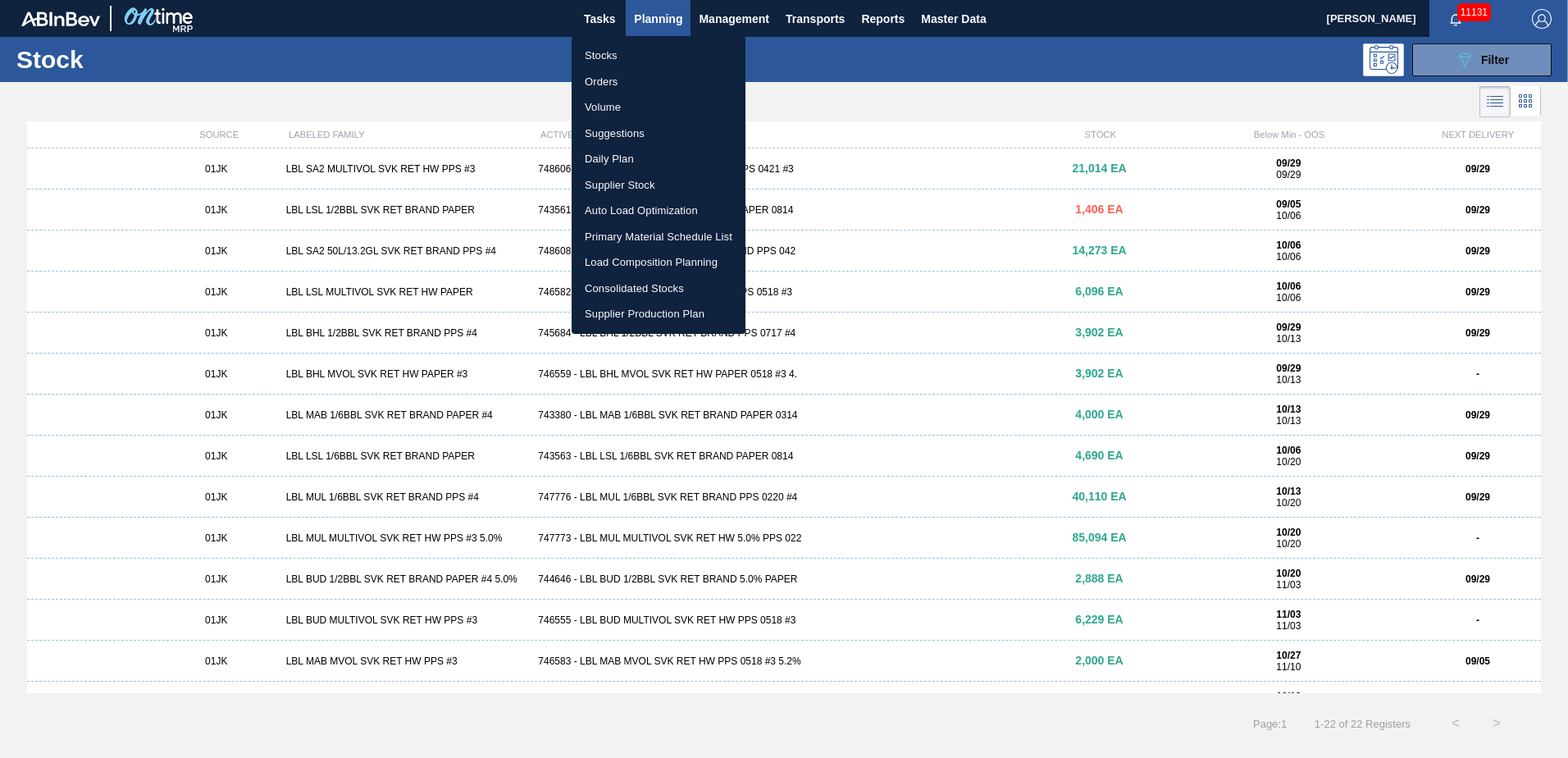
click at [854, 64] on div at bounding box center [784, 379] width 1568 height 758
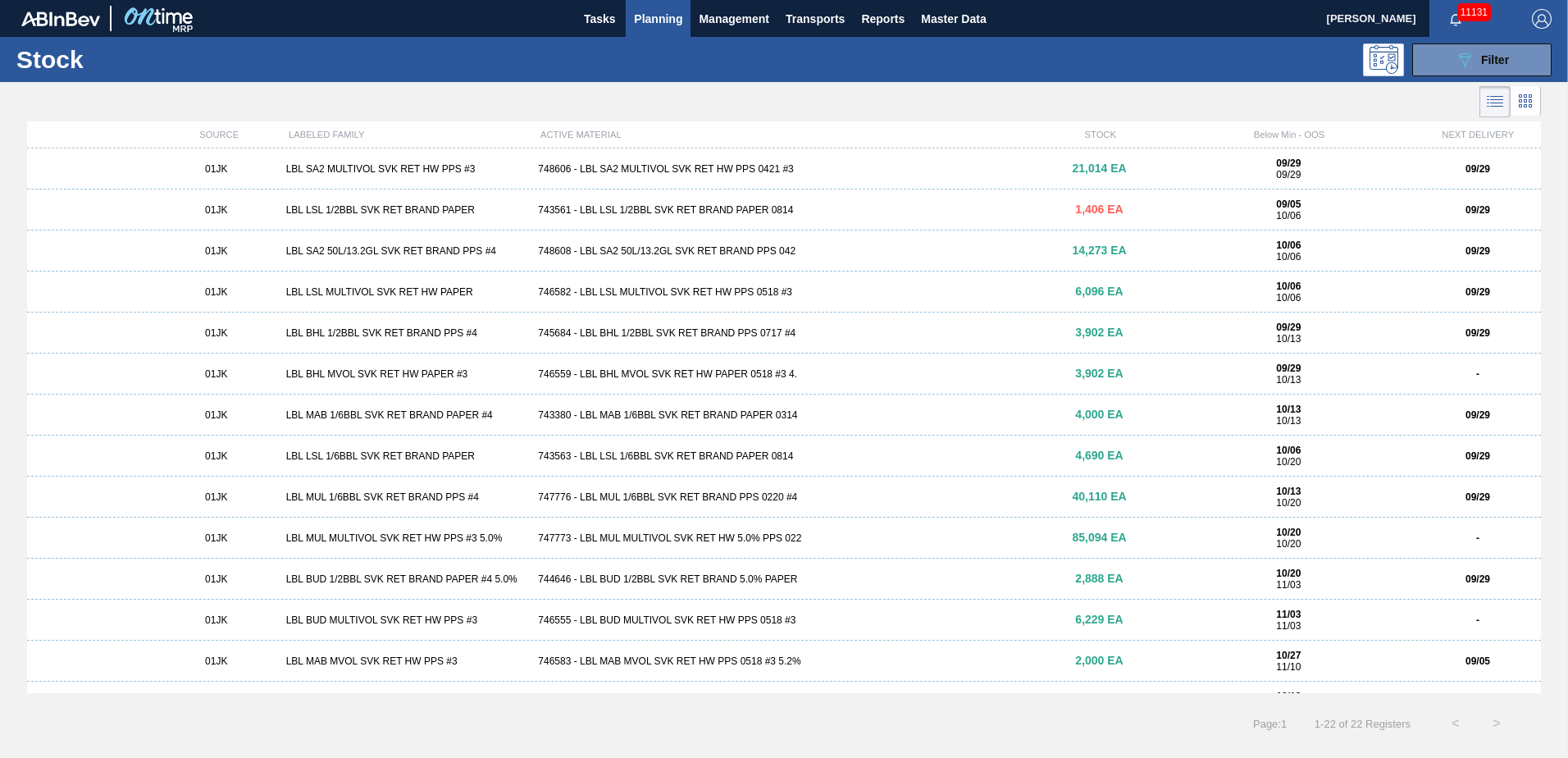
click at [659, 6] on button "Planning" at bounding box center [659, 18] width 65 height 37
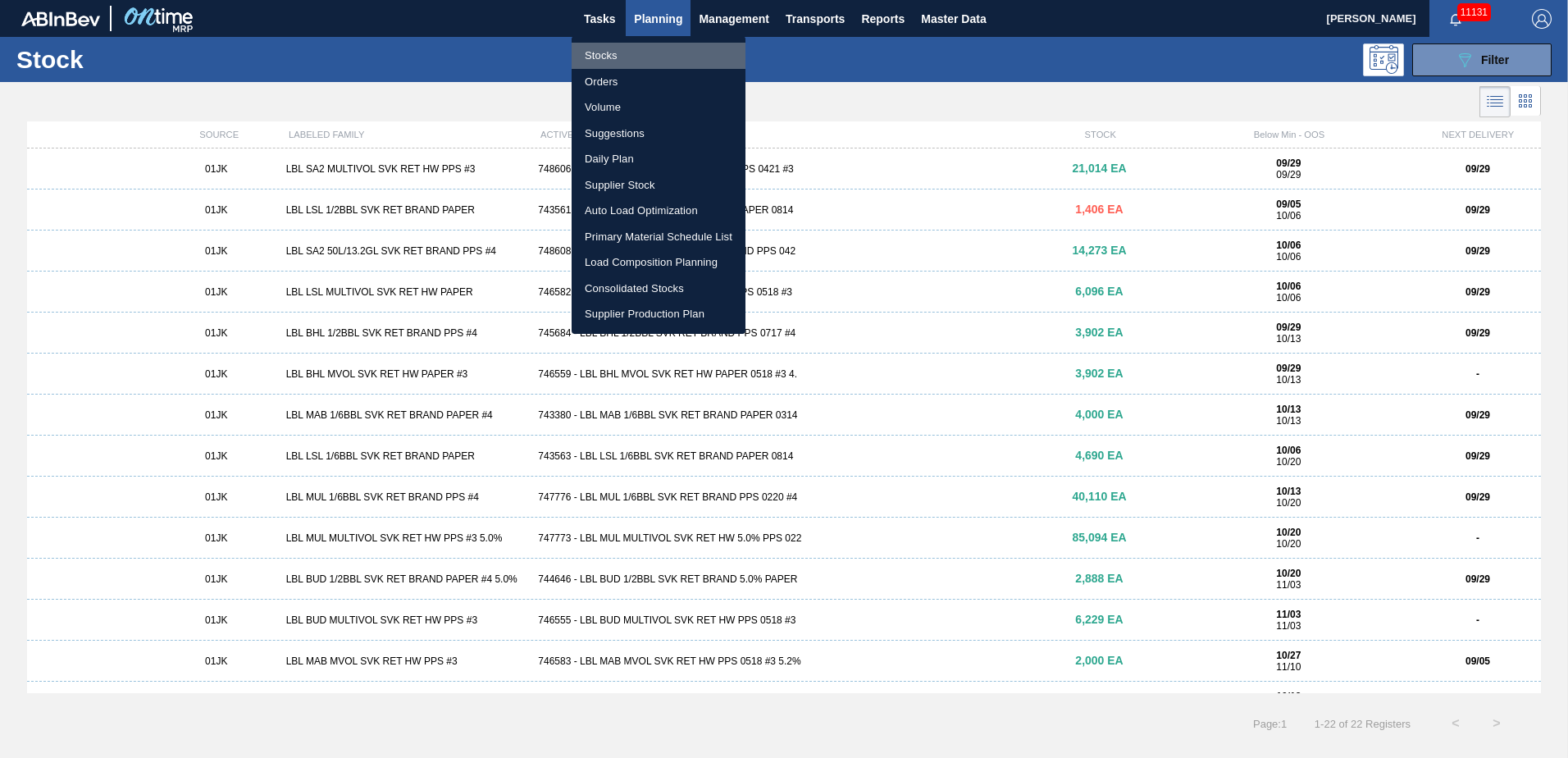
click at [598, 49] on li "Stocks" at bounding box center [659, 55] width 174 height 26
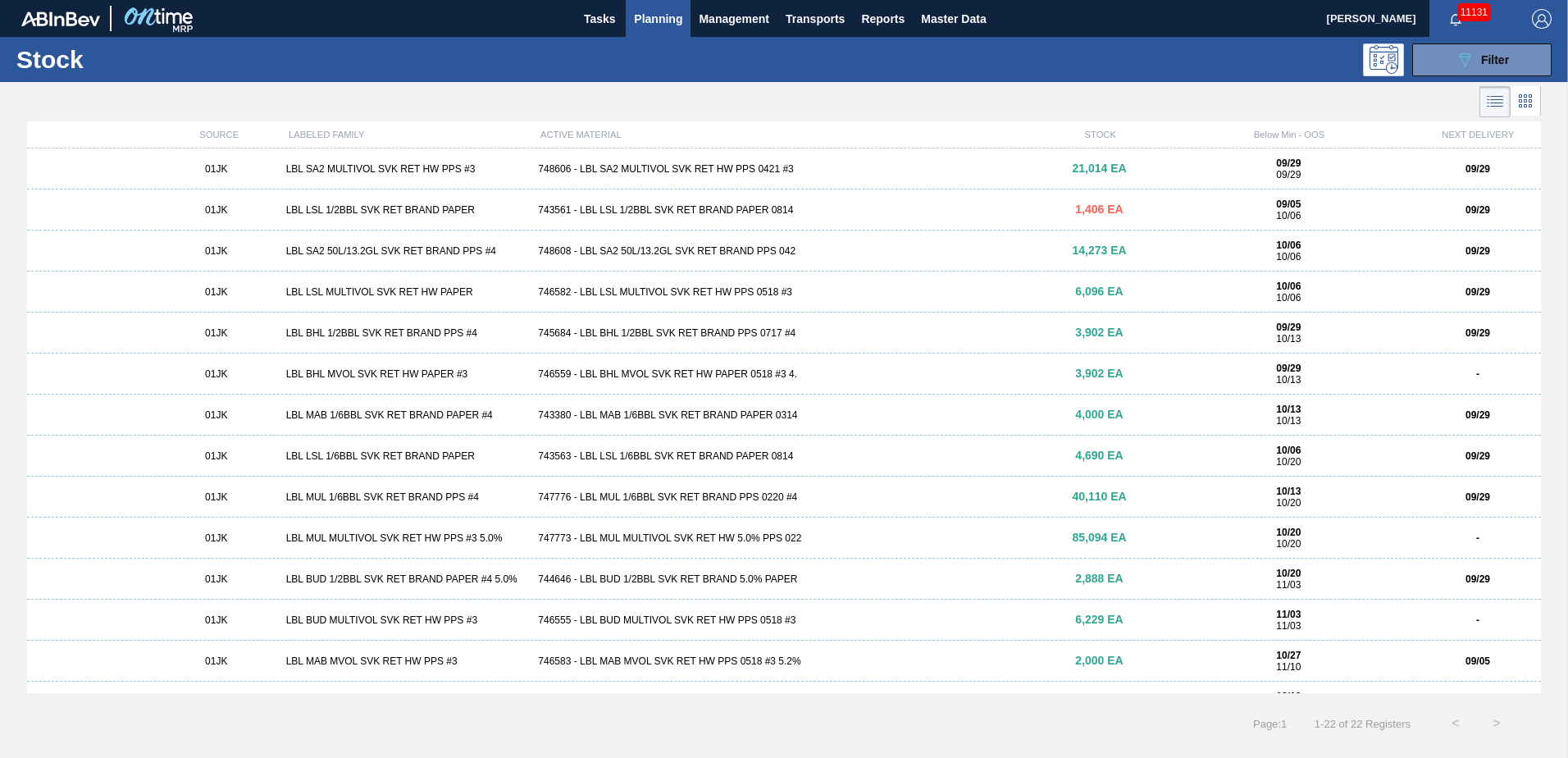
click at [686, 15] on button "Planning" at bounding box center [659, 18] width 65 height 37
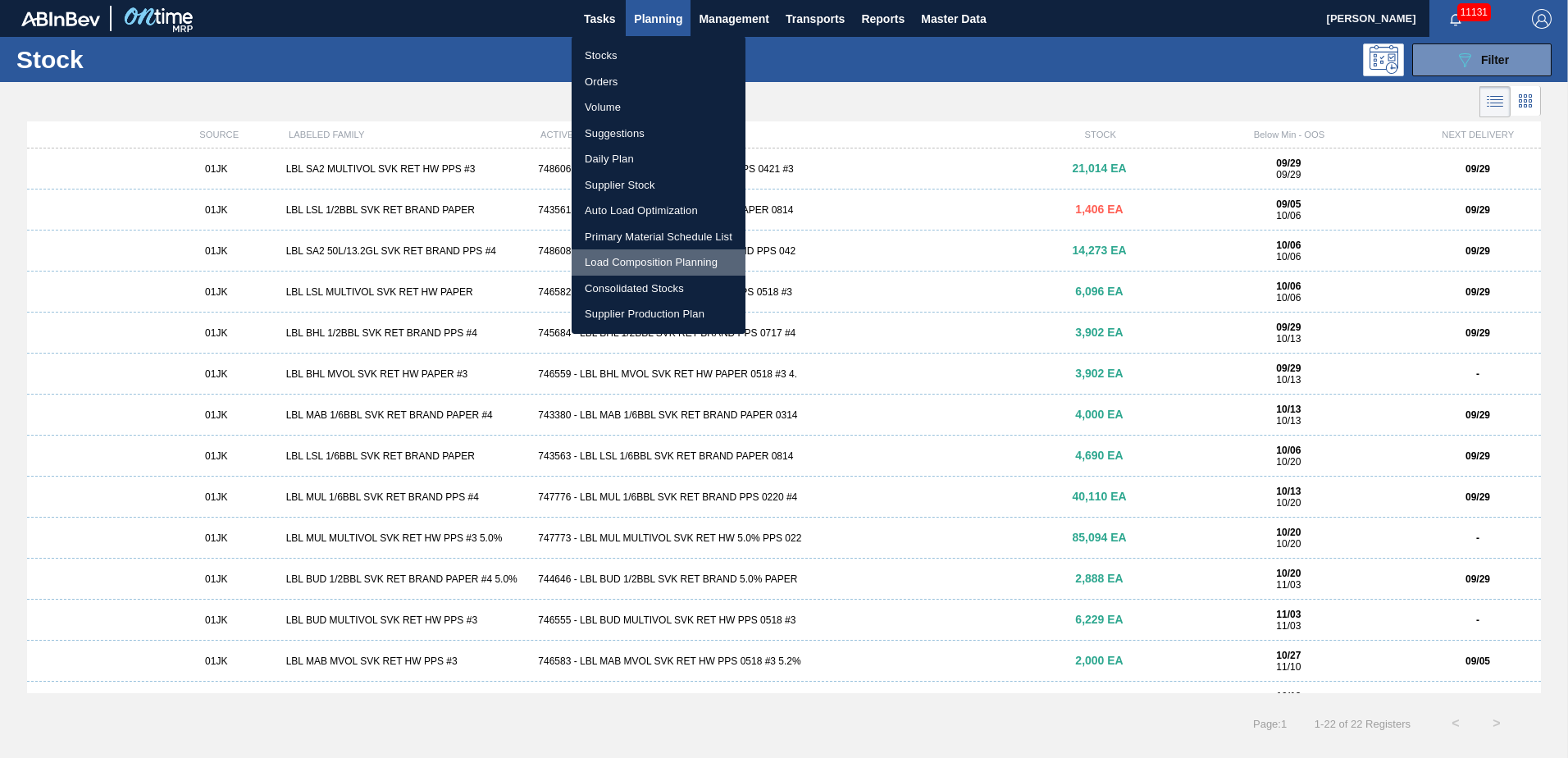
click at [648, 257] on li "Load Composition Planning" at bounding box center [659, 262] width 174 height 26
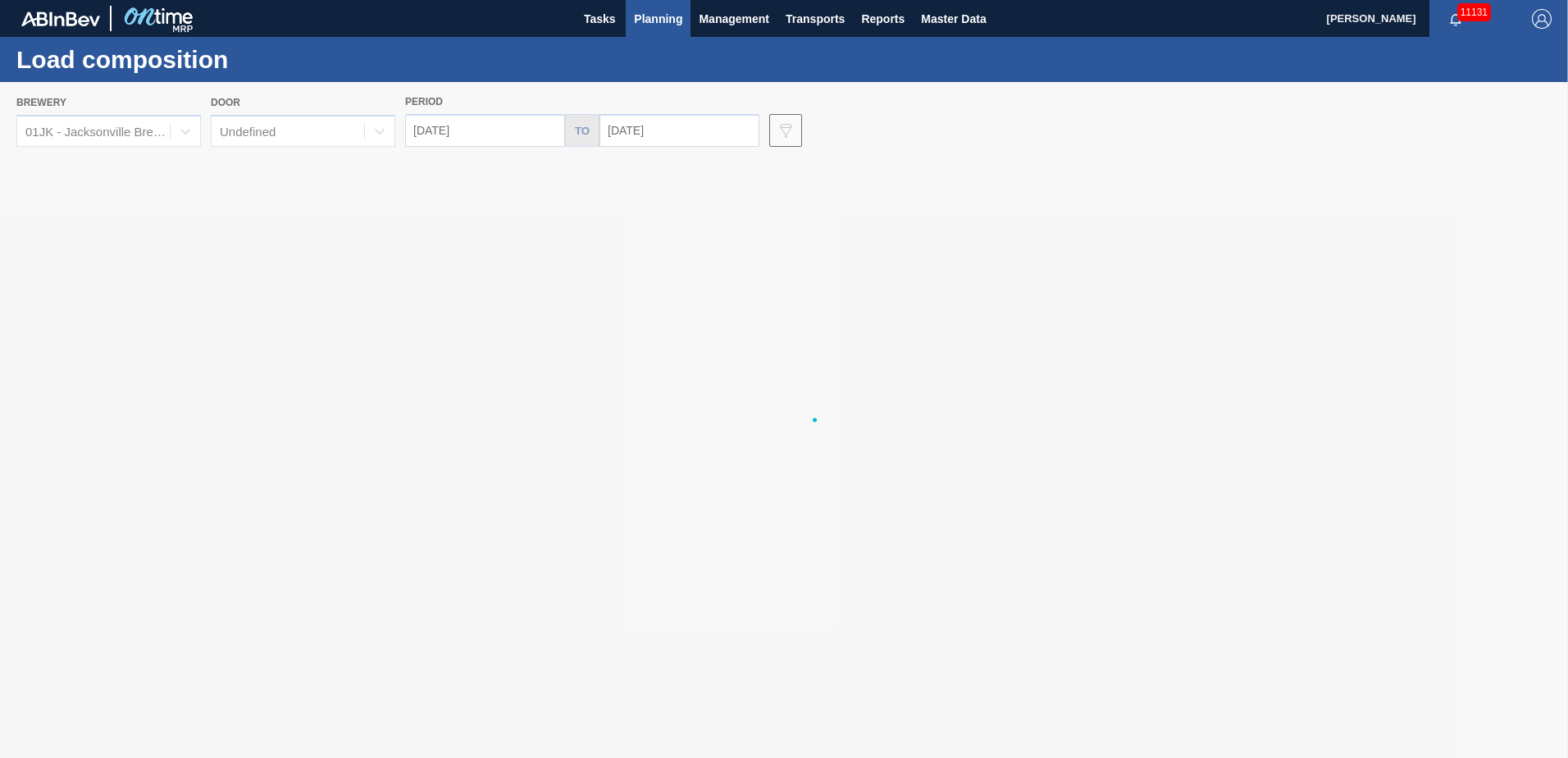
click at [646, 29] on button "Planning" at bounding box center [659, 18] width 65 height 37
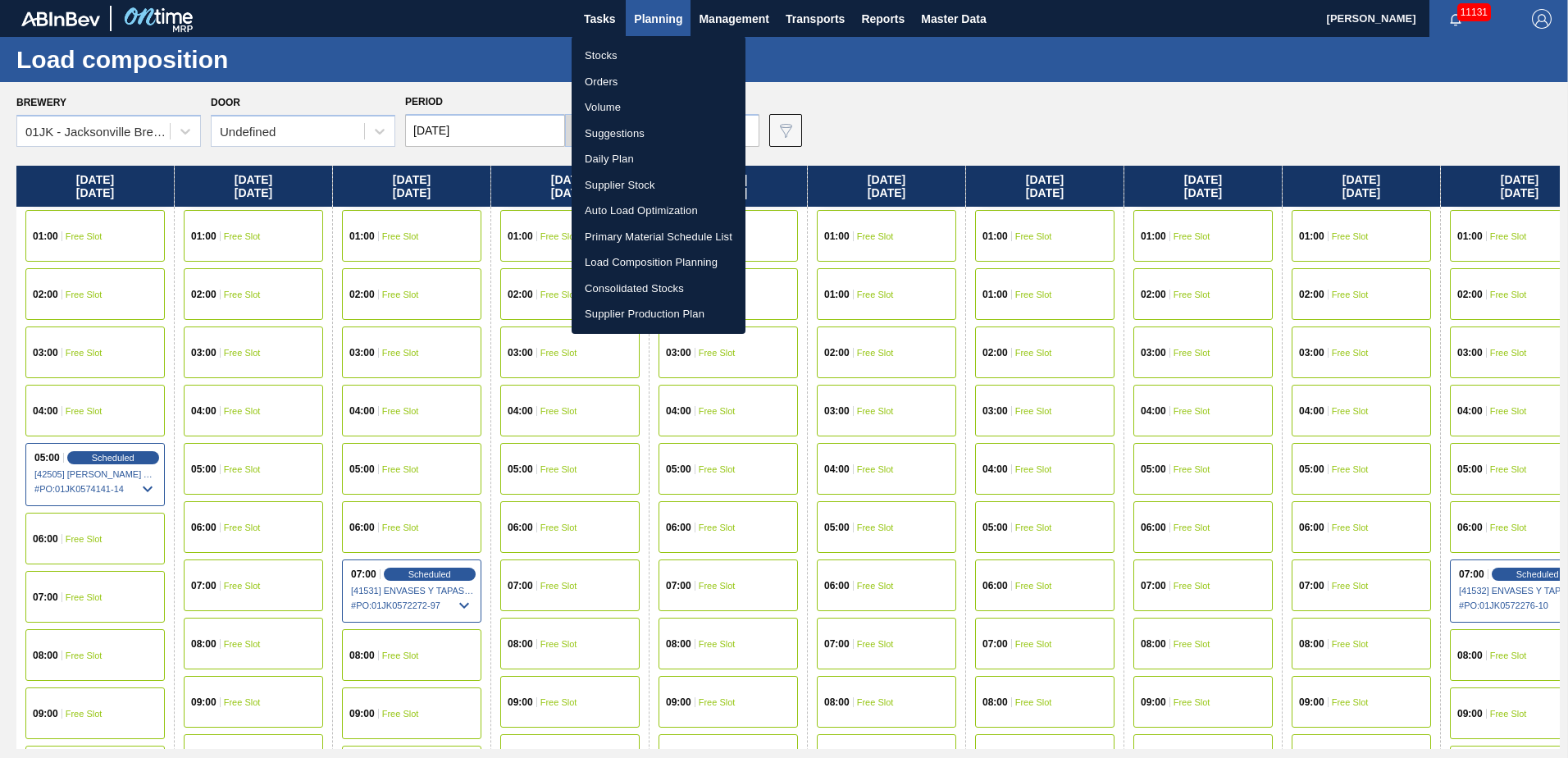
click at [107, 464] on div at bounding box center [784, 379] width 1568 height 758
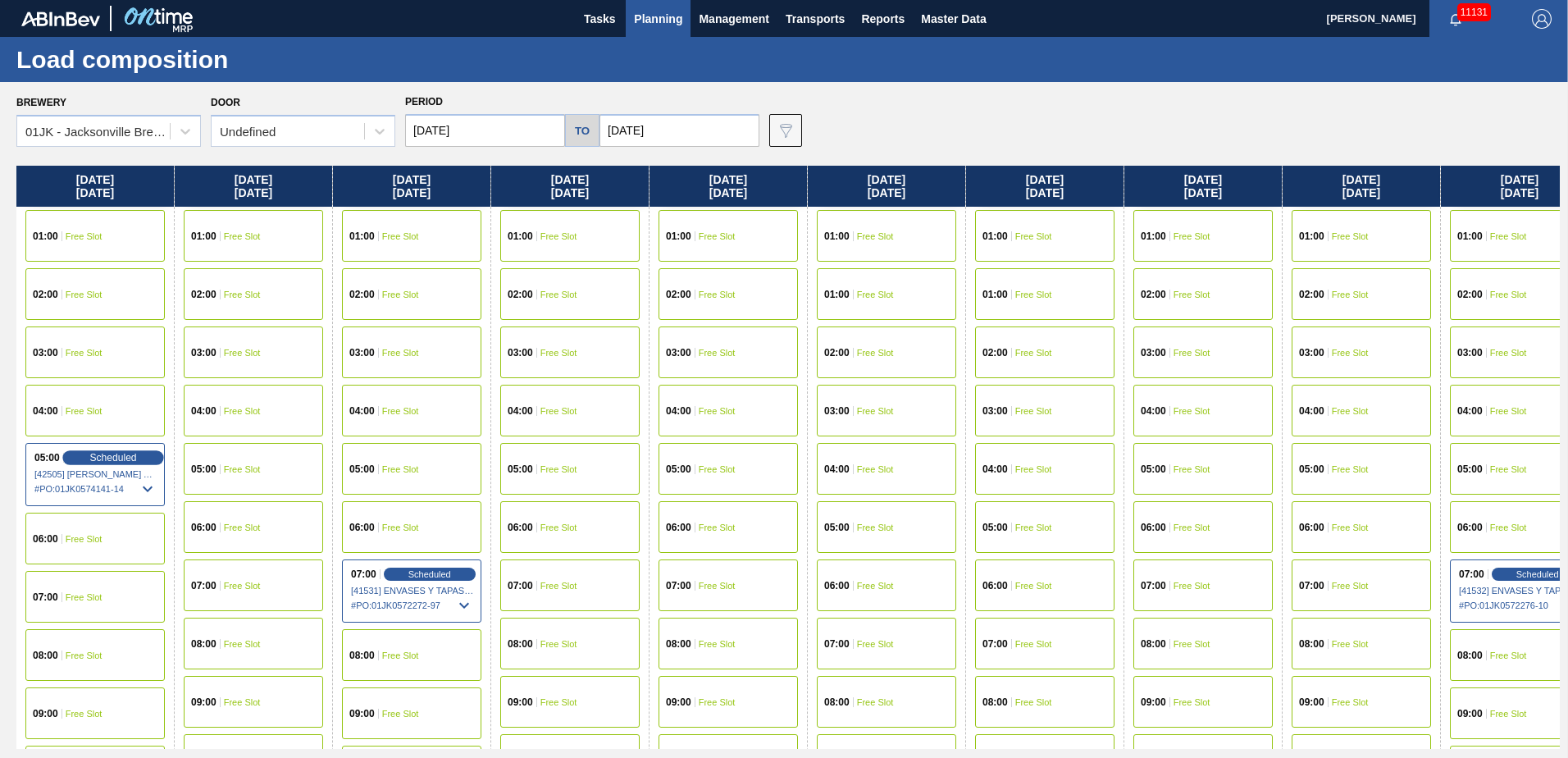
click at [120, 452] on span "Scheduled" at bounding box center [113, 458] width 47 height 10
click at [118, 459] on span "Scheduled" at bounding box center [113, 458] width 47 height 10
click at [151, 497] on icon at bounding box center [148, 488] width 20 height 20
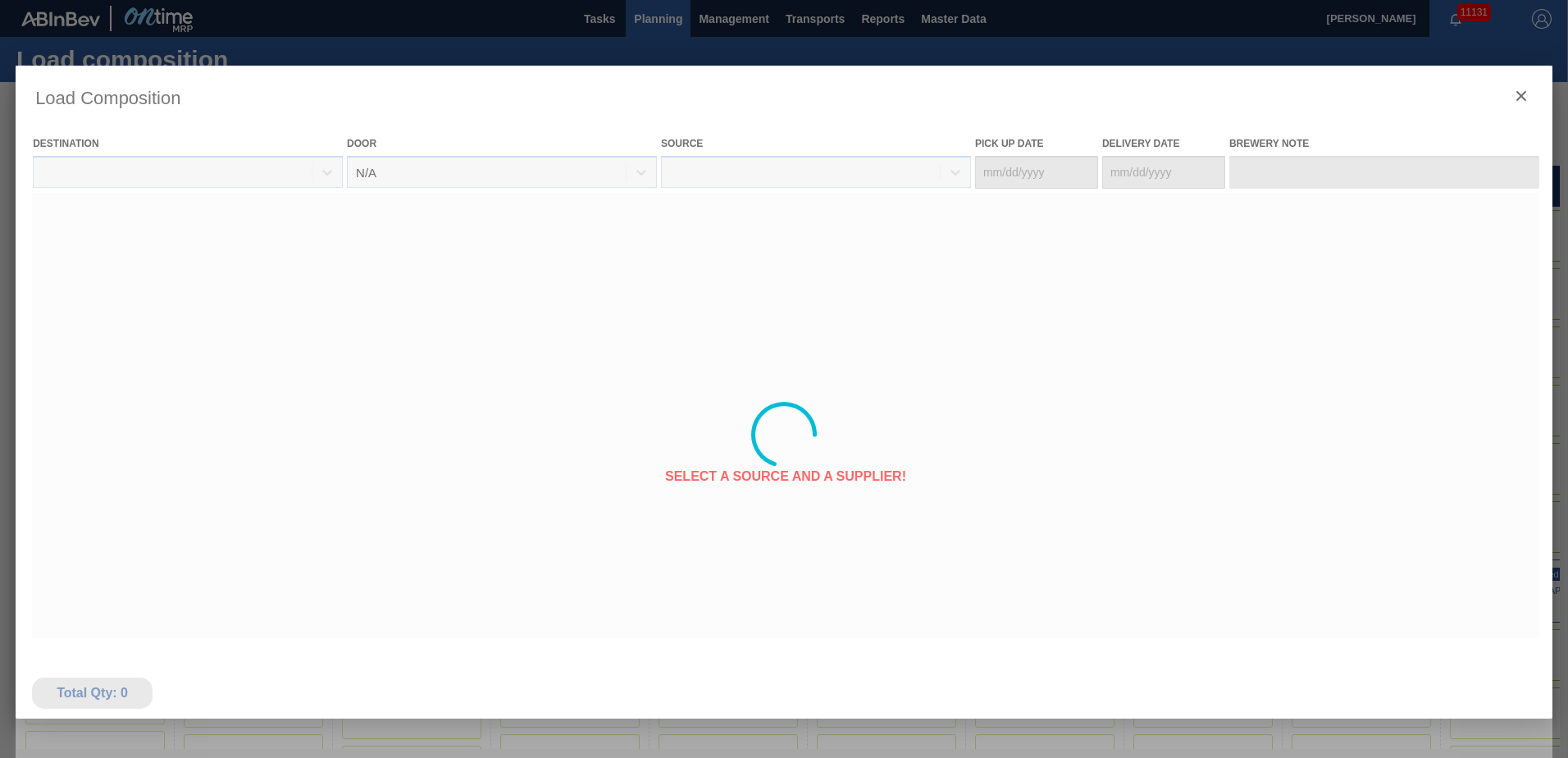
type Date "[DATE]"
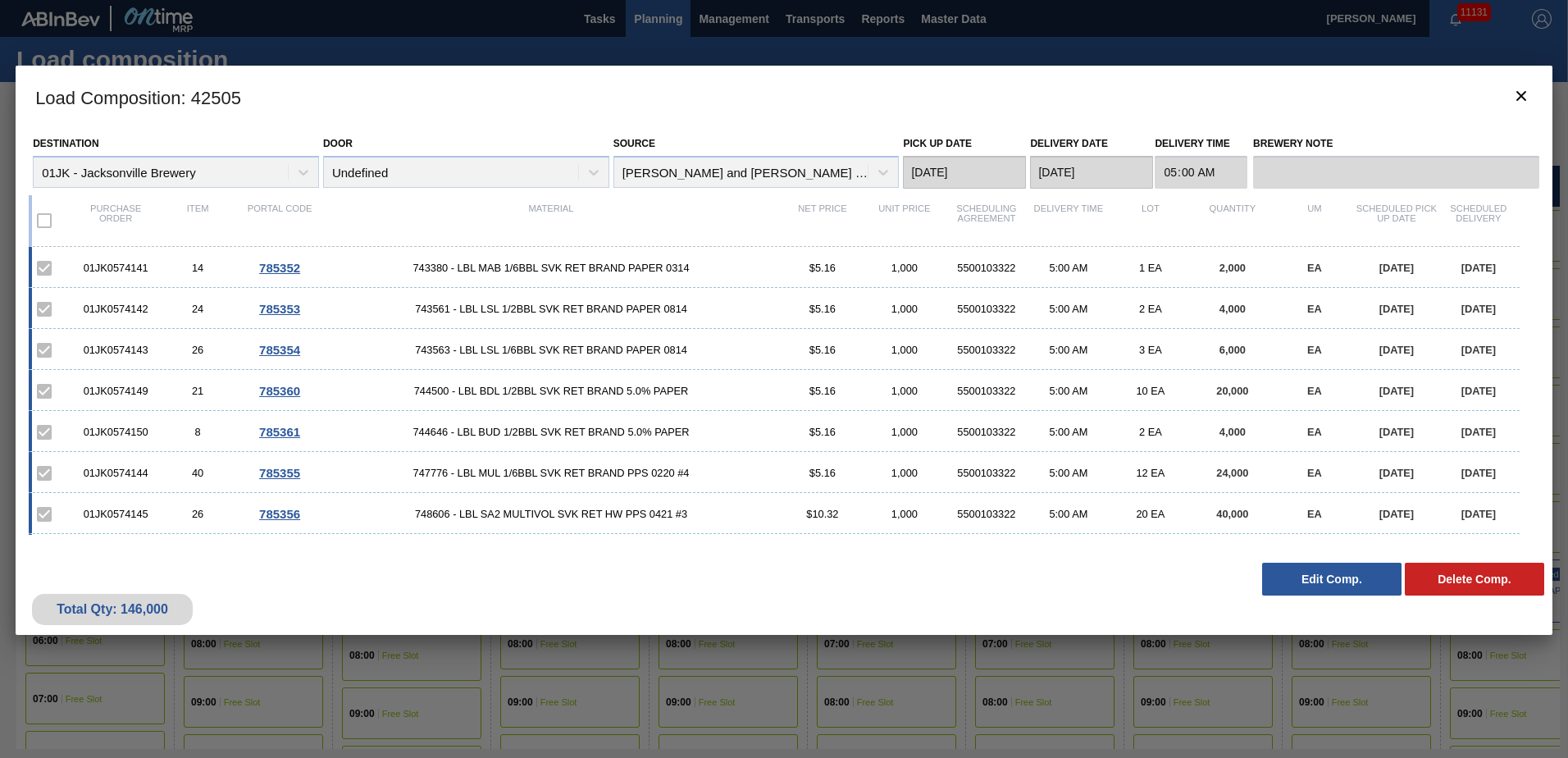
click at [1337, 586] on button "Edit Comp." at bounding box center [1332, 580] width 139 height 32
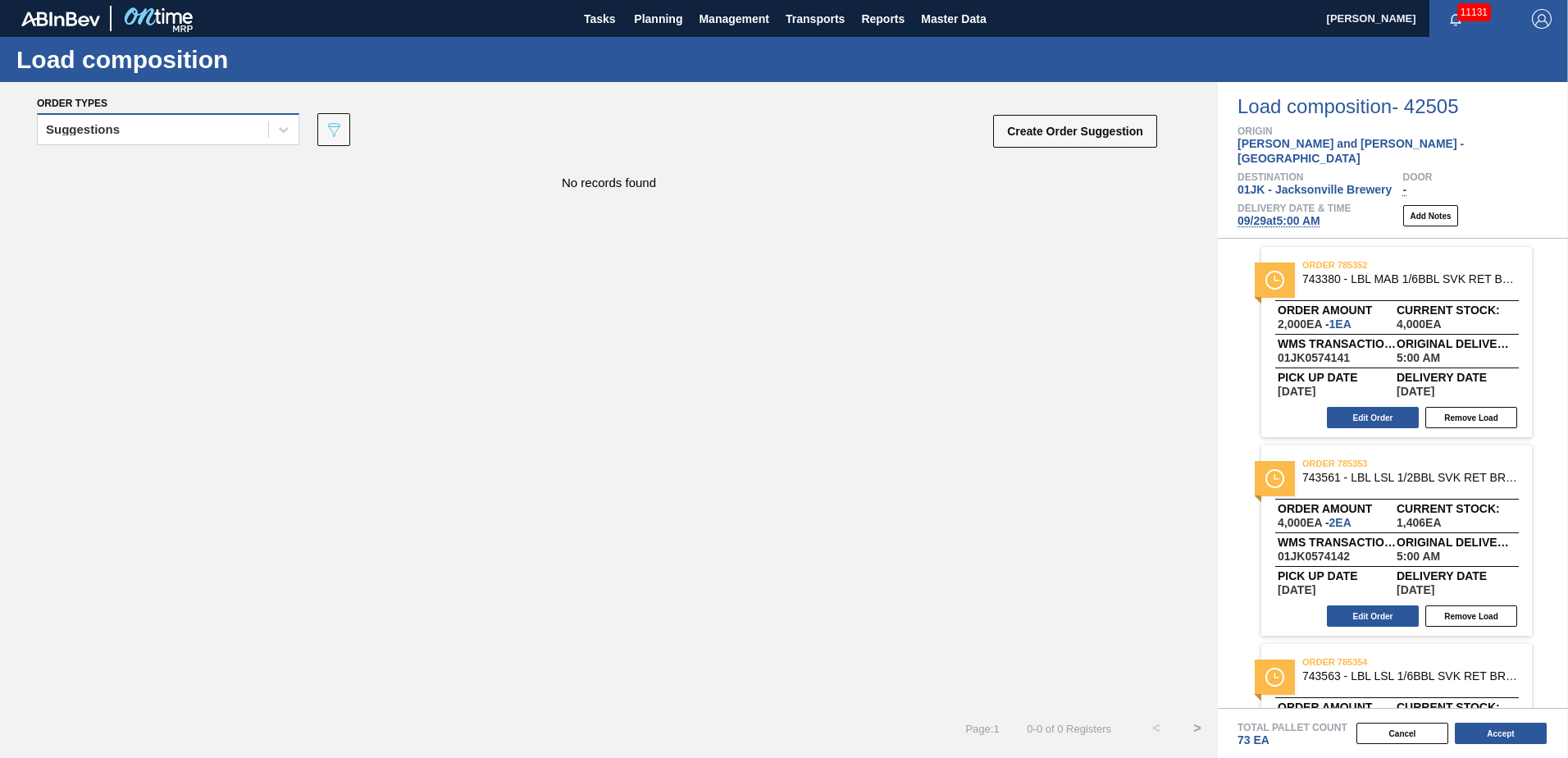
drag, startPoint x: 162, startPoint y: 113, endPoint x: 150, endPoint y: 139, distance: 28.6
click at [162, 114] on div "Suggestions 089F7B8B-B2A5-4AFE-B5C0-19BA573D28AC Create Order Suggestion" at bounding box center [597, 135] width 1122 height 50
click at [131, 156] on div "Suggestions 089F7B8B-B2A5-4AFE-B5C0-19BA573D28AC Create Order Suggestion" at bounding box center [597, 135] width 1122 height 50
click at [125, 142] on div "Suggestions" at bounding box center [168, 129] width 263 height 32
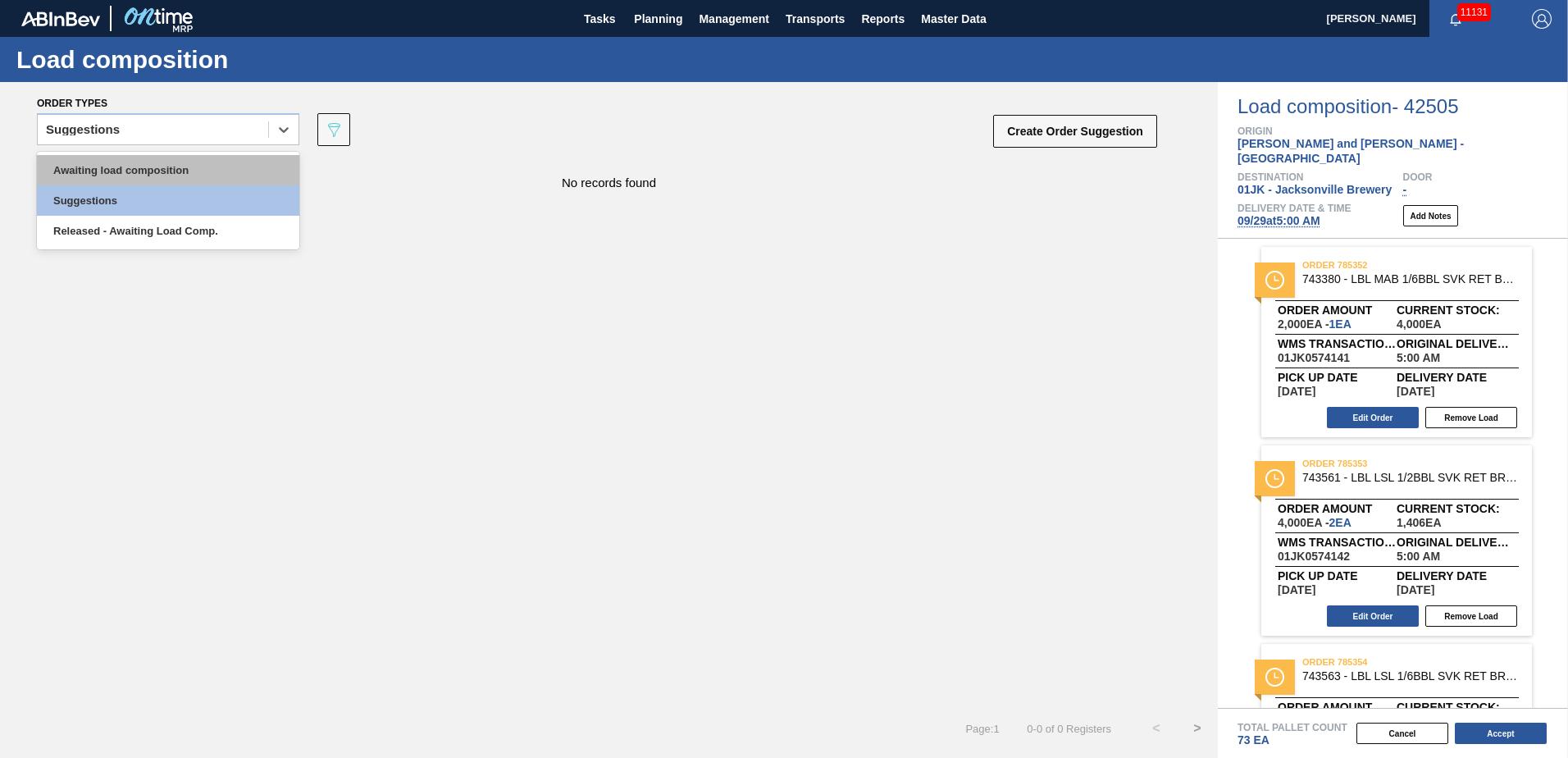
click at [123, 172] on div "Awaiting load composition" at bounding box center [168, 171] width 263 height 31
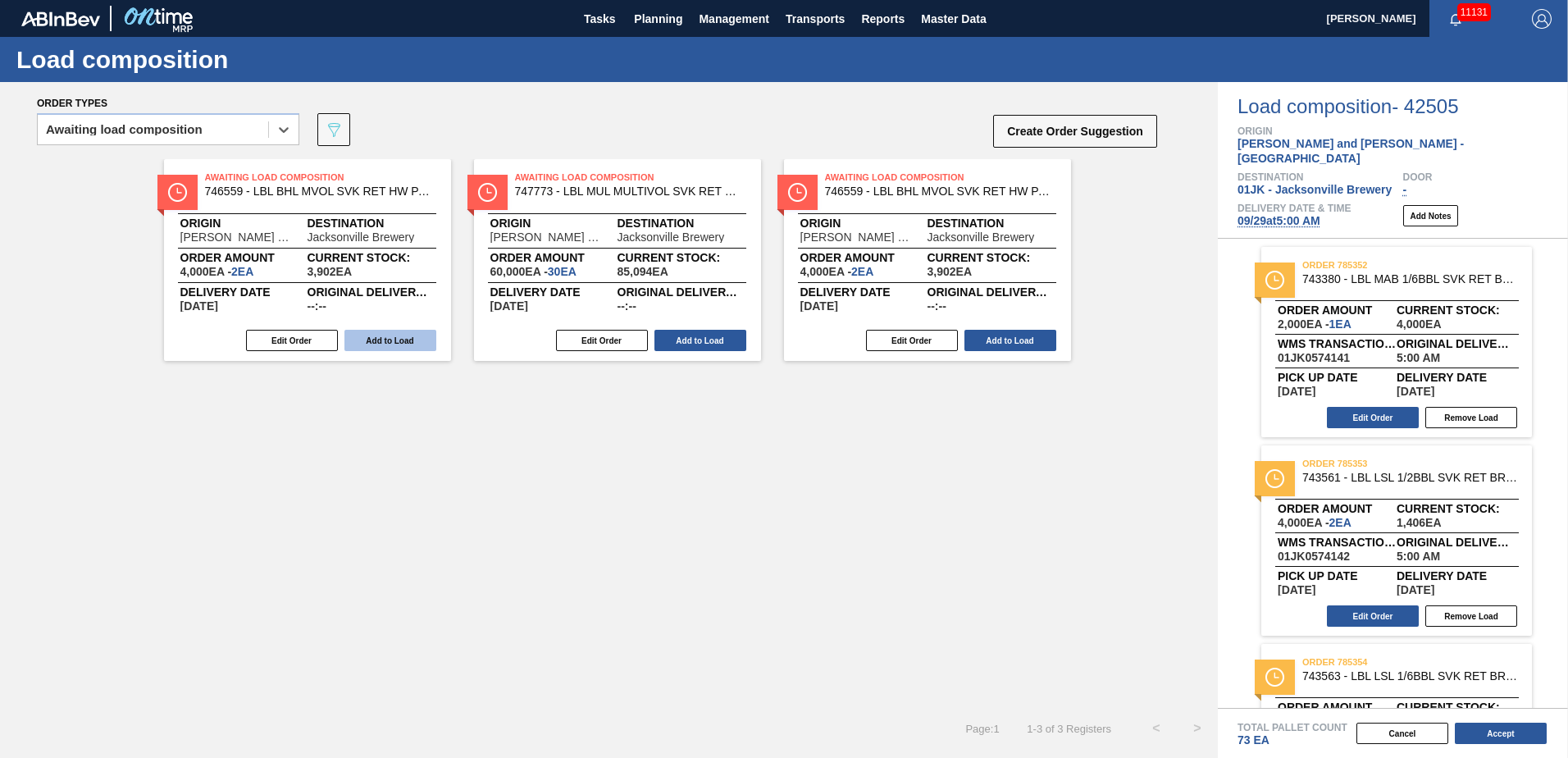
click at [395, 341] on button "Add to Load" at bounding box center [391, 340] width 92 height 21
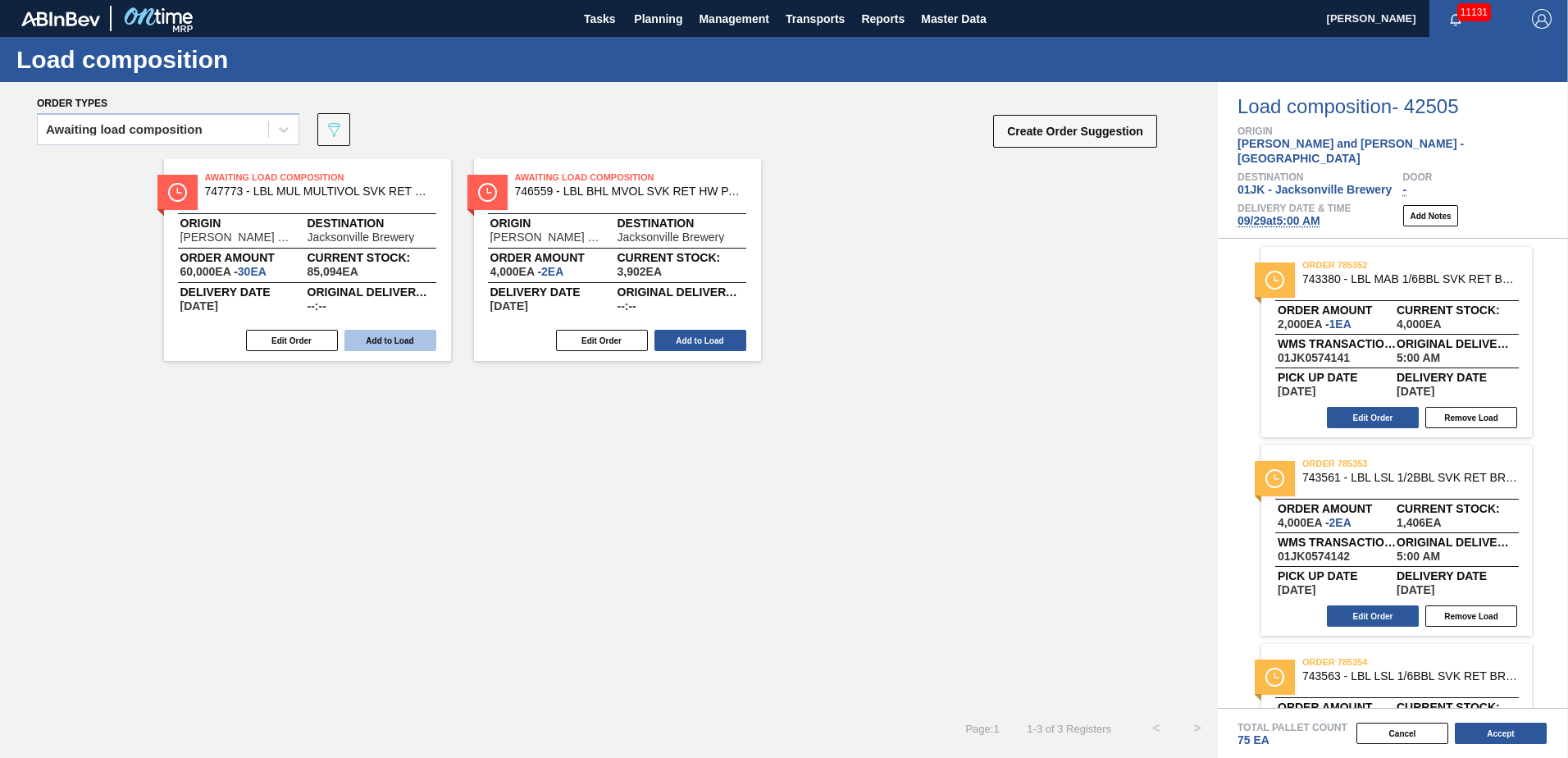
click at [393, 335] on button "Add to Load" at bounding box center [391, 340] width 92 height 21
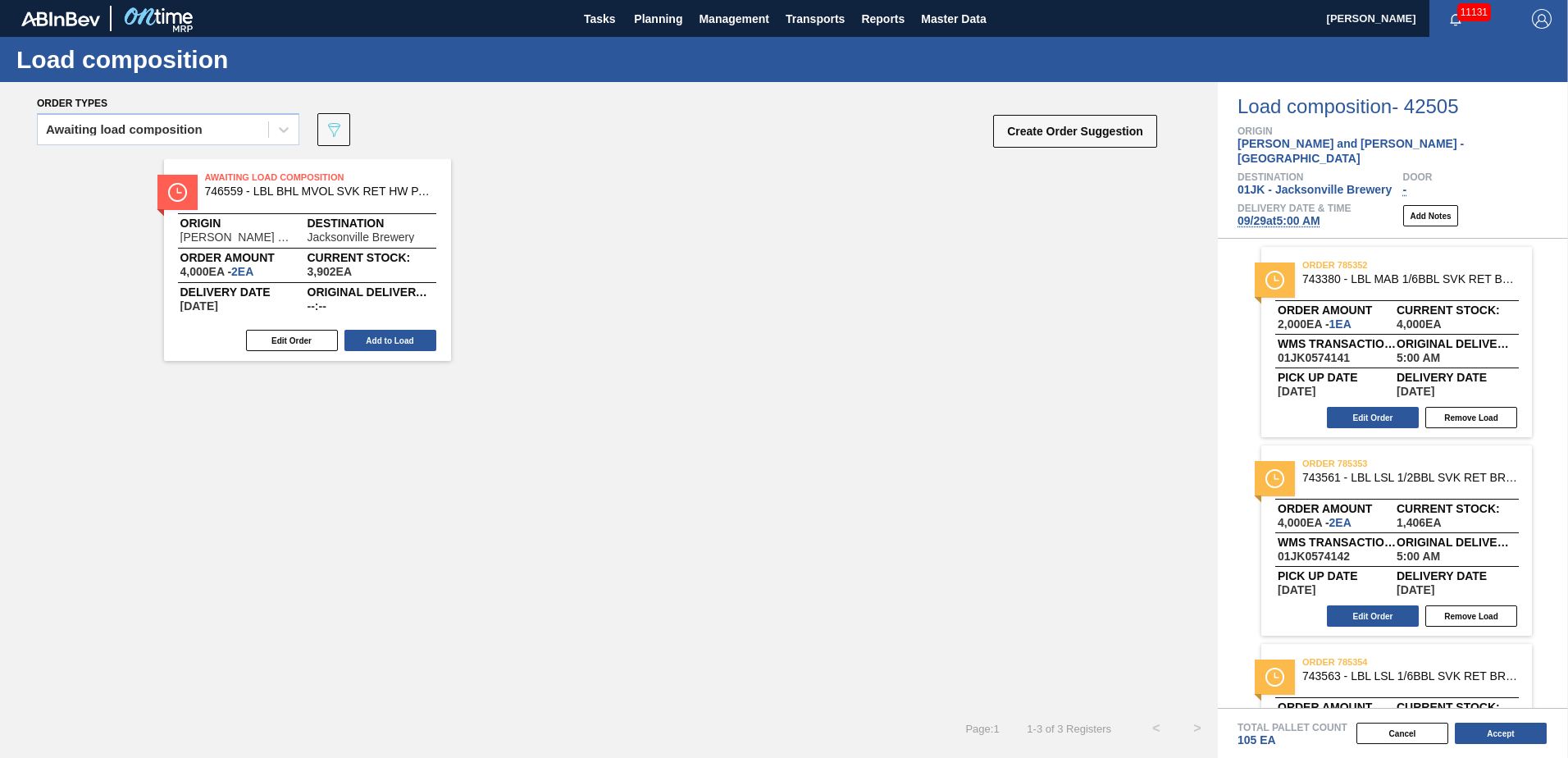
click at [409, 343] on button "Add to Load" at bounding box center [391, 340] width 92 height 21
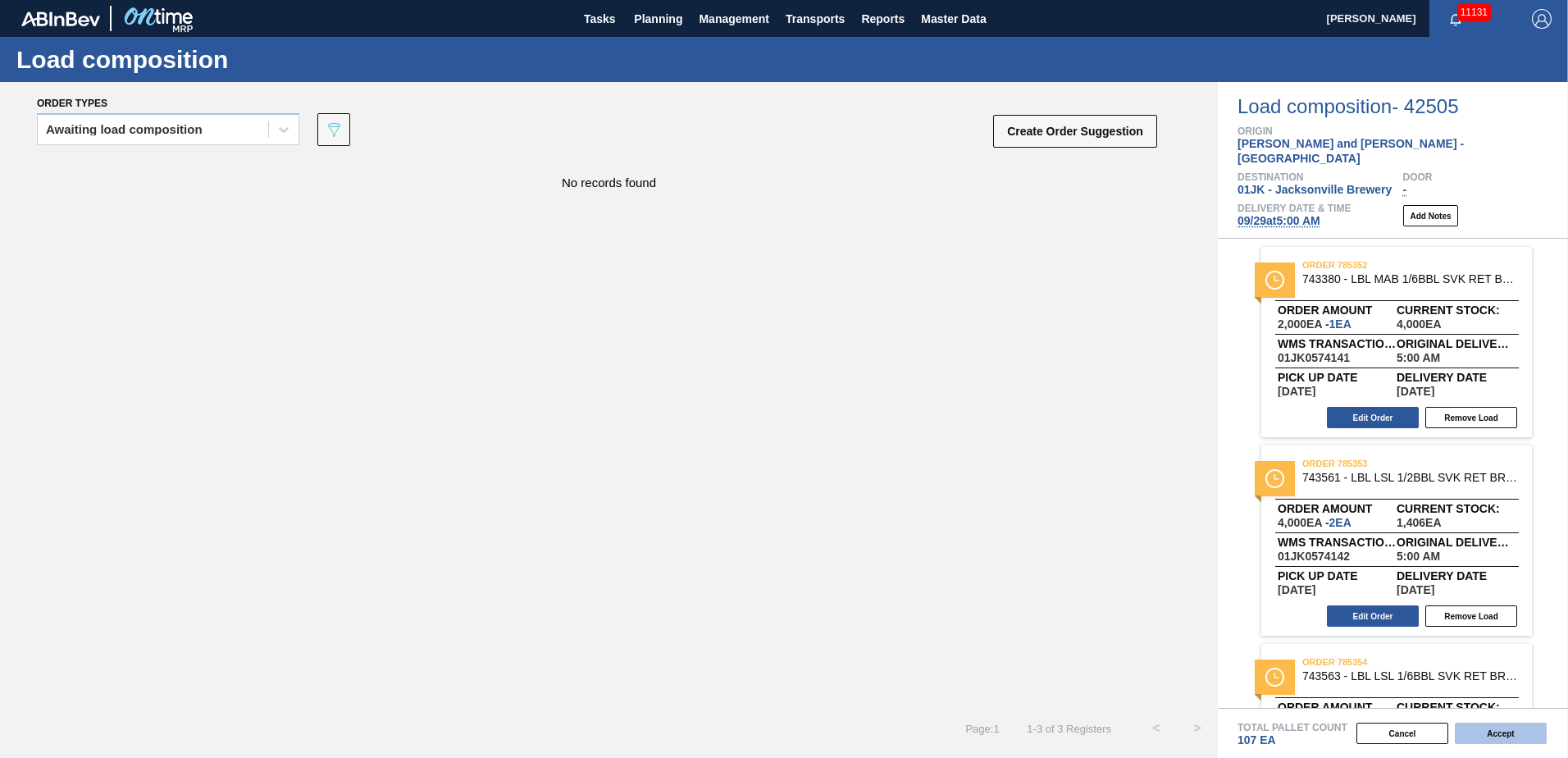
click at [1510, 733] on button "Accept" at bounding box center [1501, 733] width 92 height 21
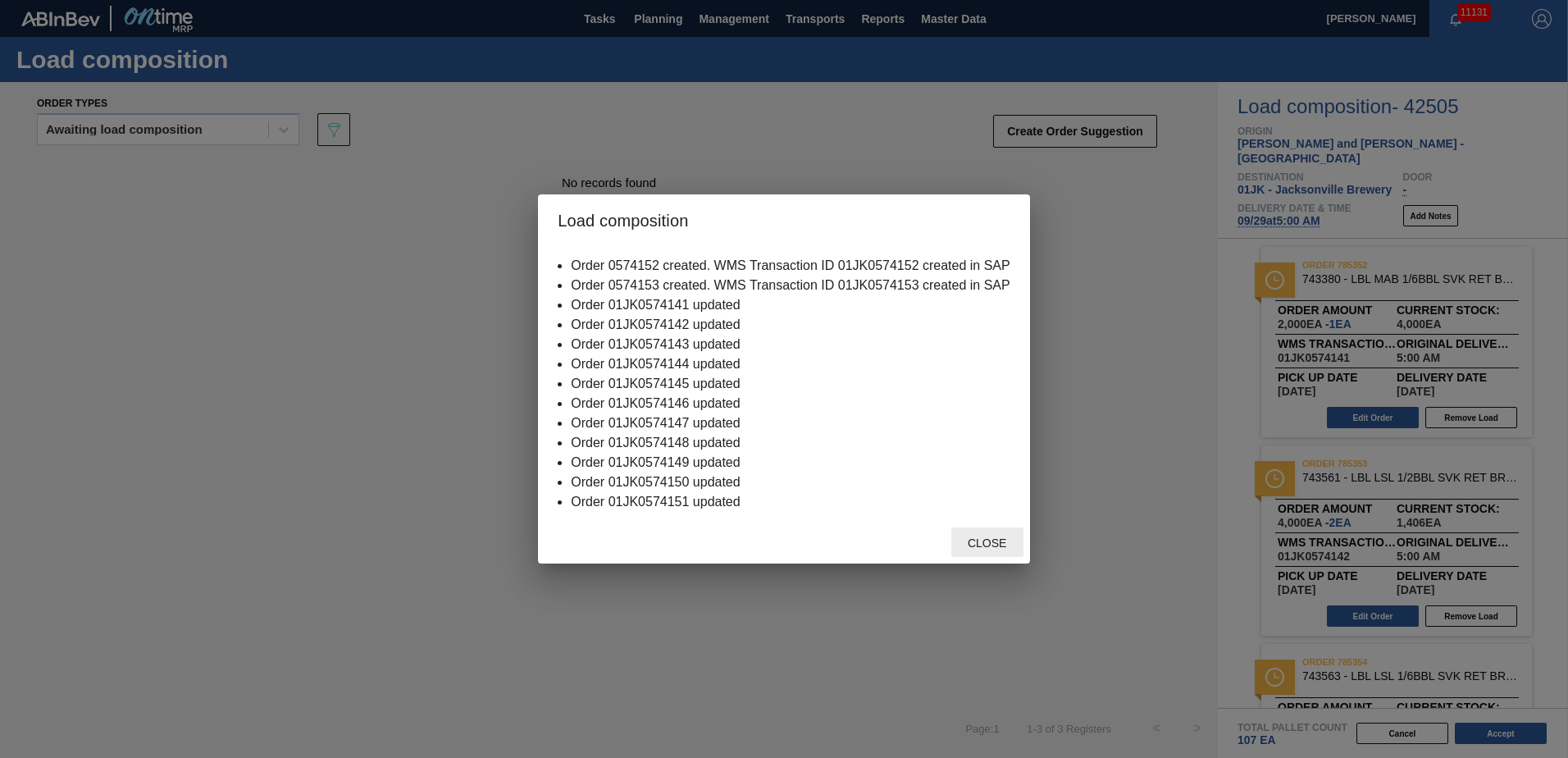
click at [990, 543] on span "Close" at bounding box center [987, 543] width 65 height 13
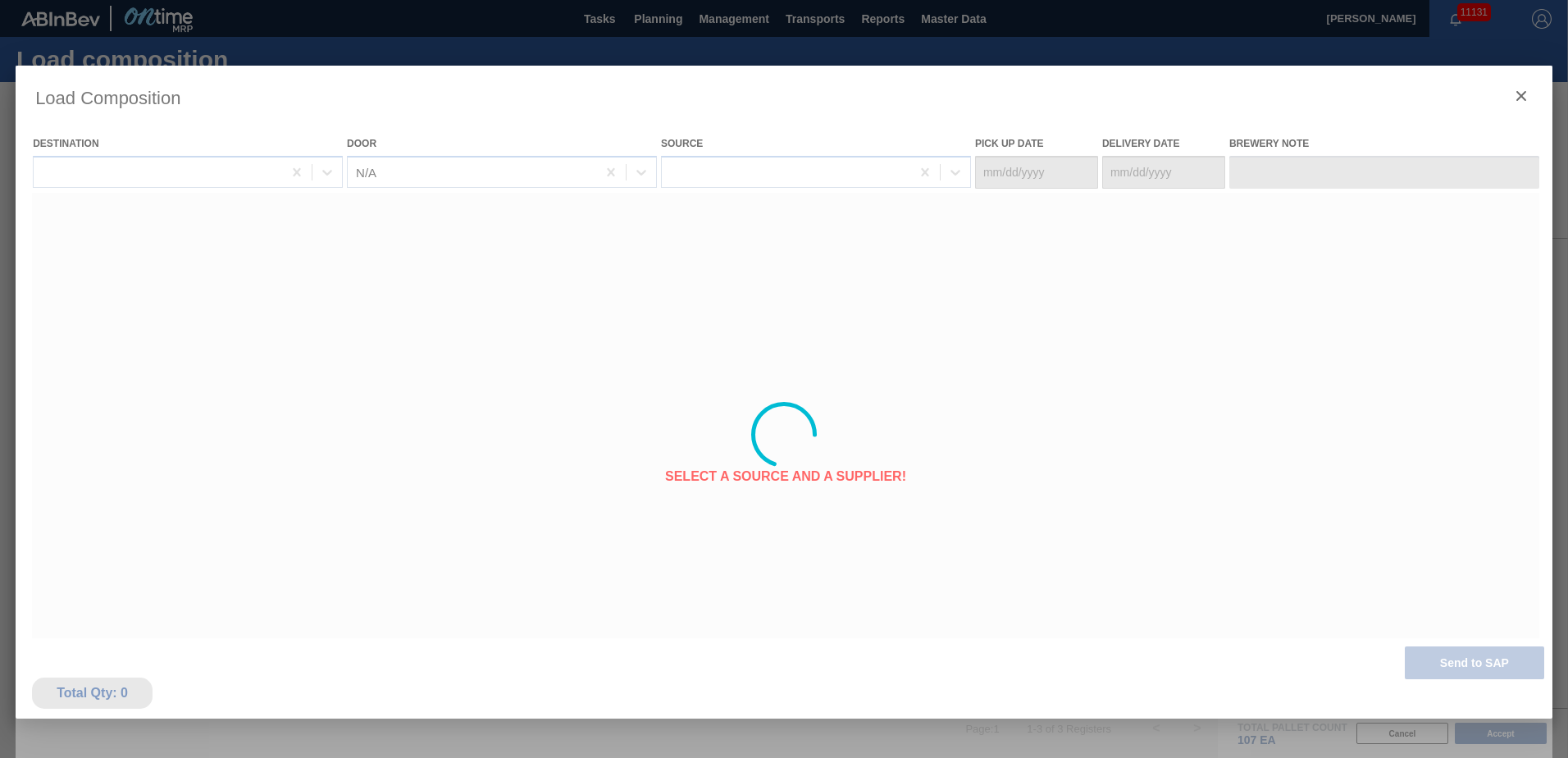
type Date "[DATE]"
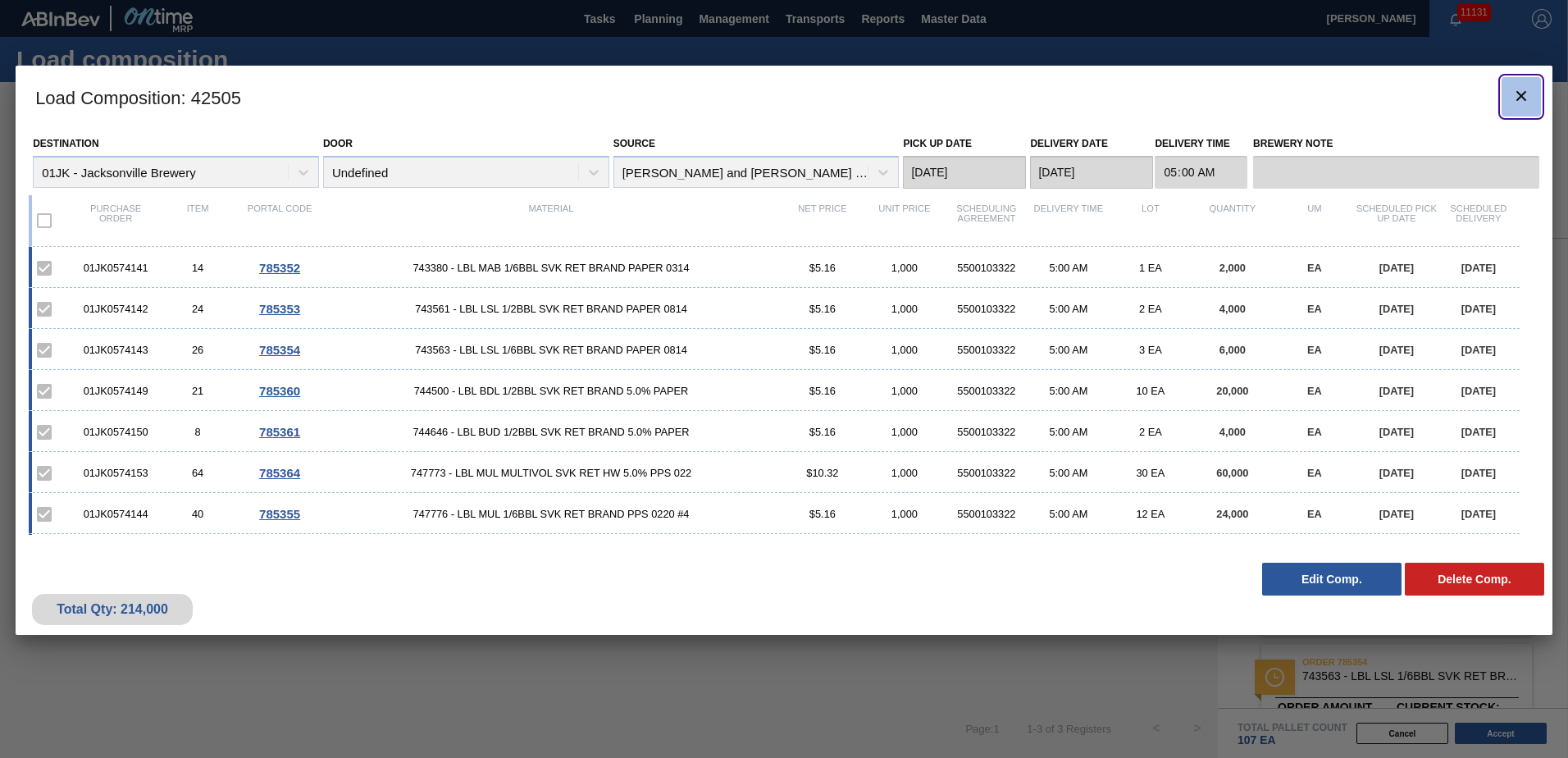
click at [1522, 97] on icon "botão de ícone" at bounding box center [1522, 96] width 10 height 10
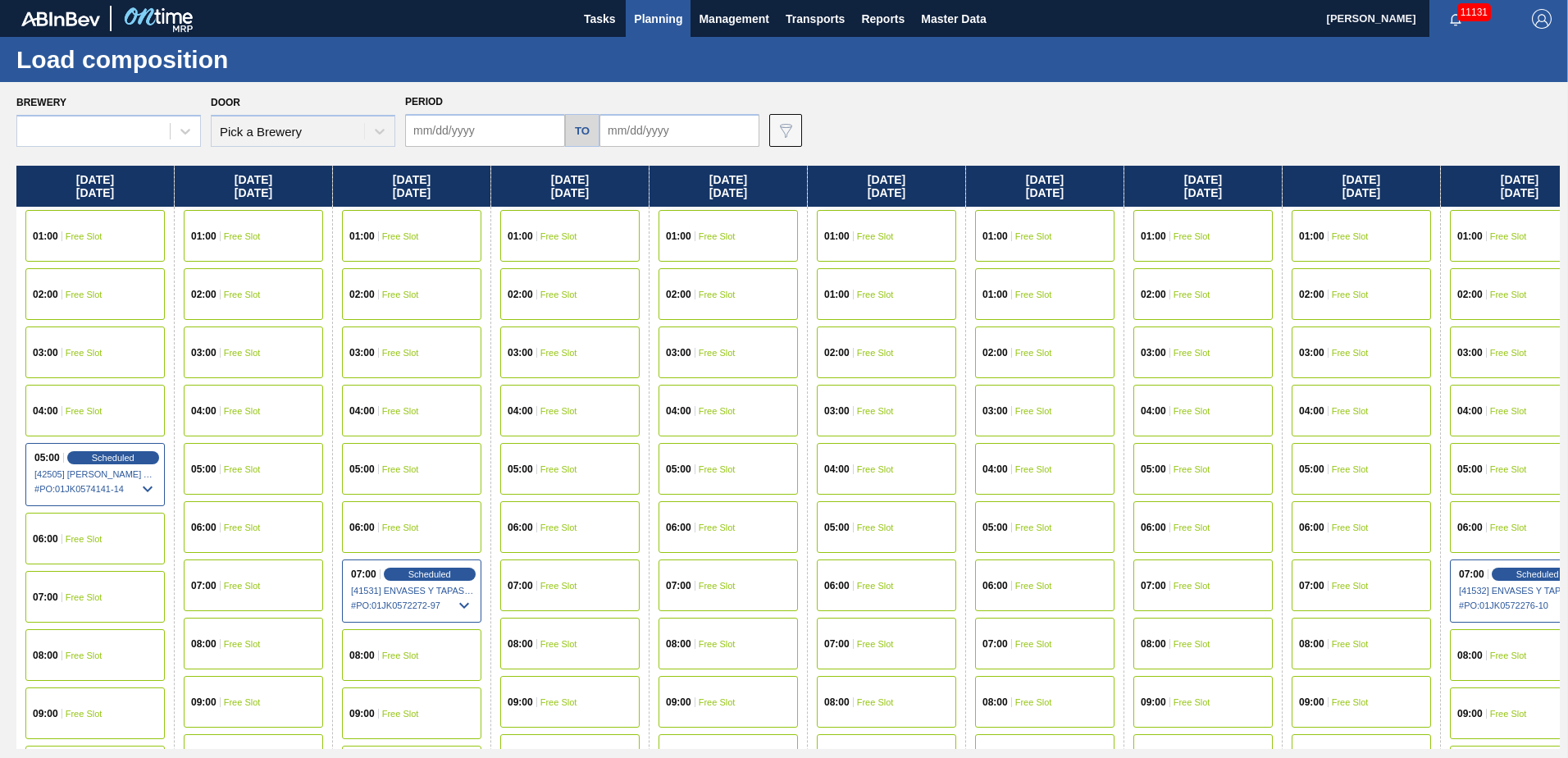
type input "[DATE]"
click at [148, 495] on icon at bounding box center [148, 488] width 20 height 20
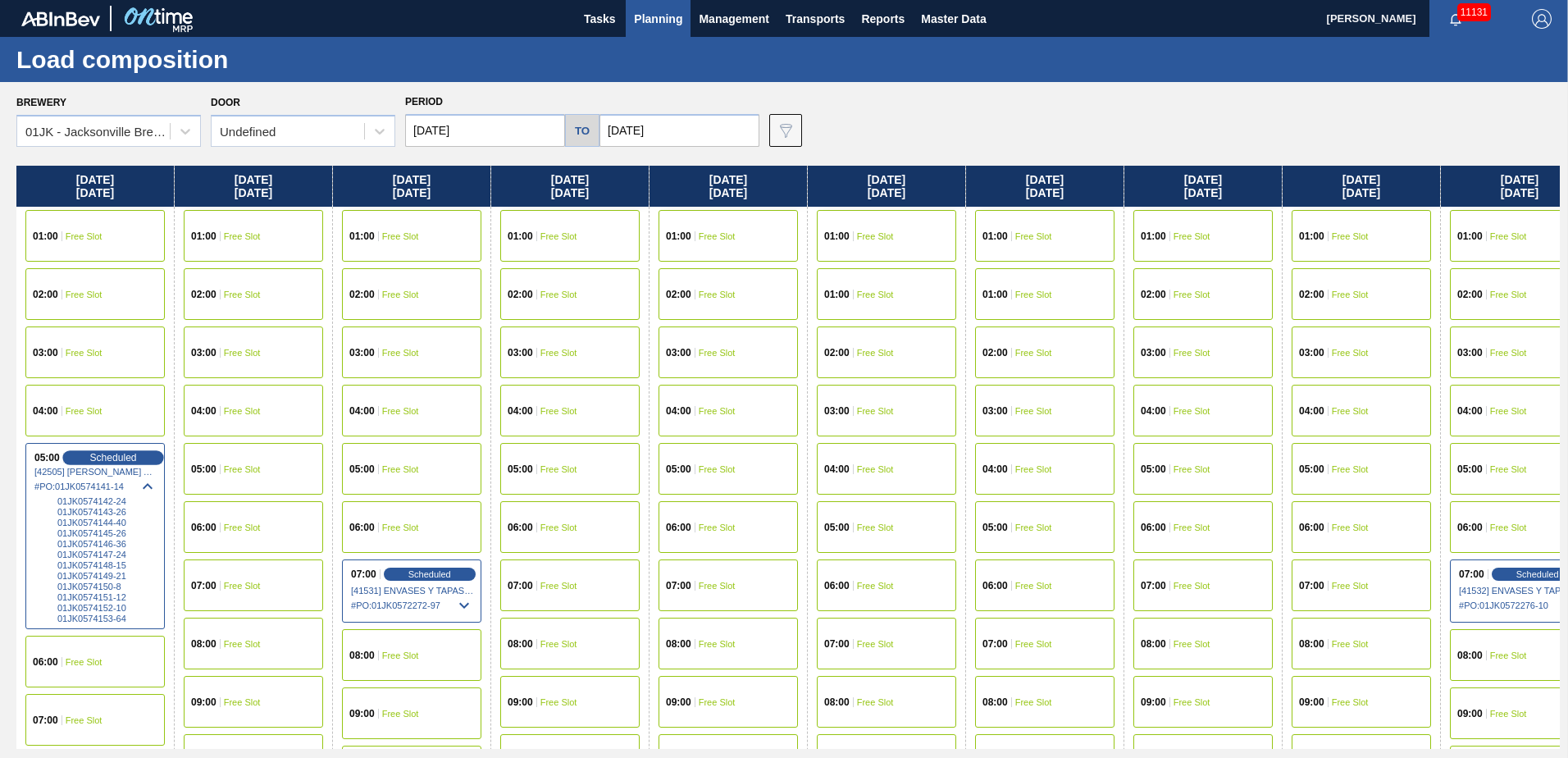
click at [127, 456] on span "Scheduled" at bounding box center [113, 458] width 47 height 10
click at [125, 460] on span "Scheduled" at bounding box center [113, 458] width 47 height 10
click at [146, 493] on icon at bounding box center [148, 487] width 20 height 20
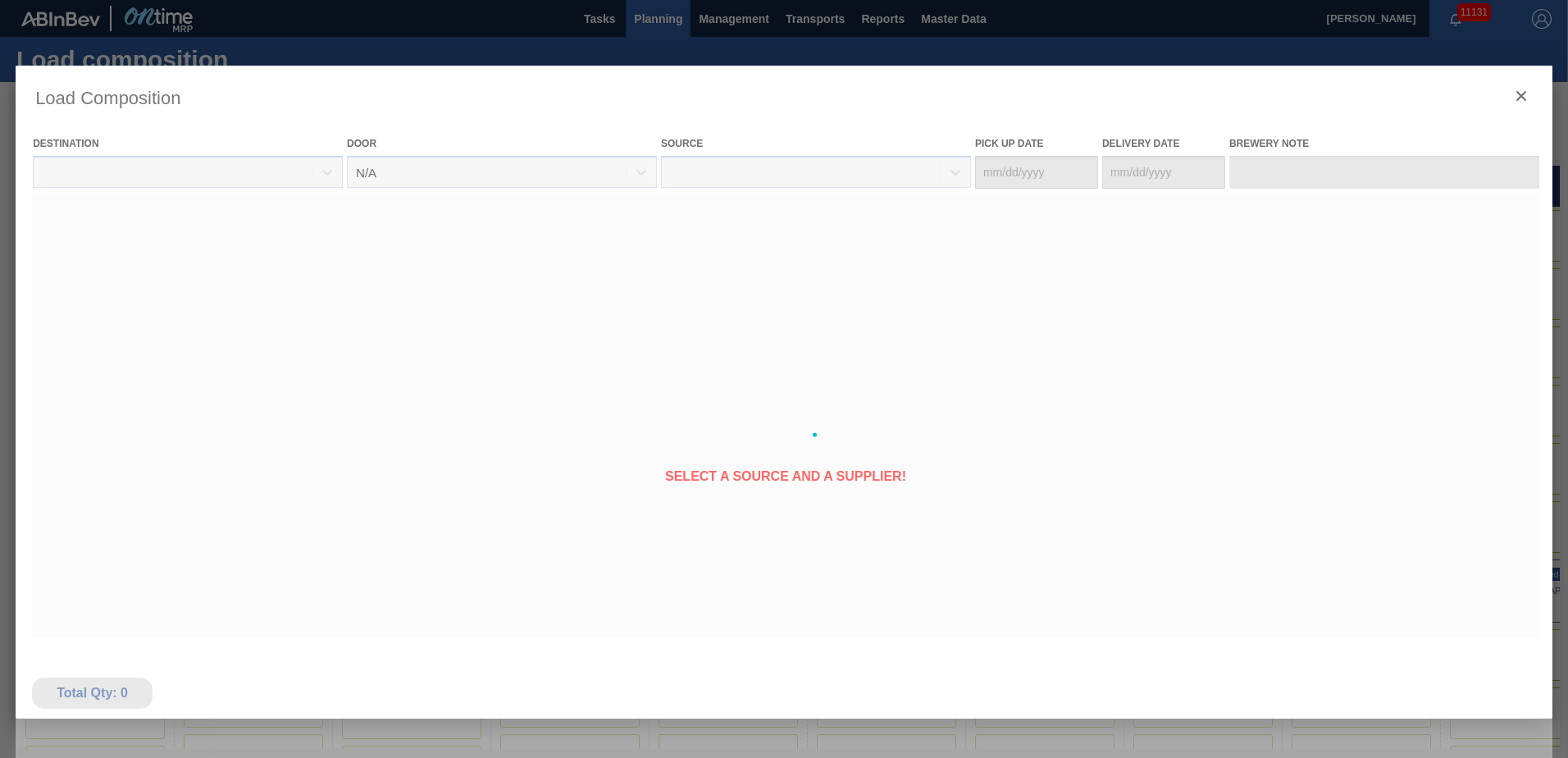
type Date "[DATE]"
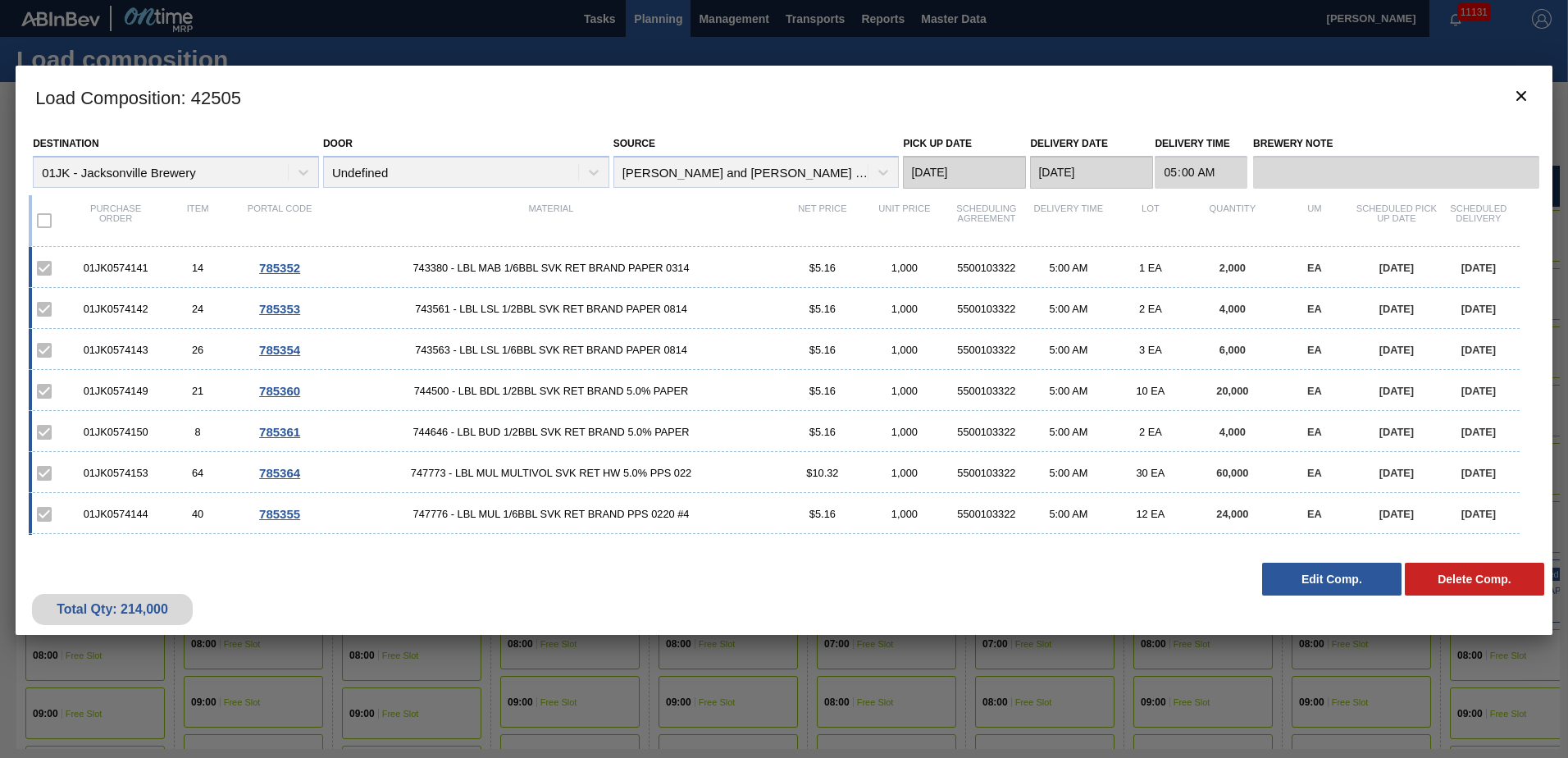
scroll to position [245, 0]
click at [1524, 99] on icon "botão de ícone" at bounding box center [1522, 96] width 10 height 10
